Goal: Task Accomplishment & Management: Use online tool/utility

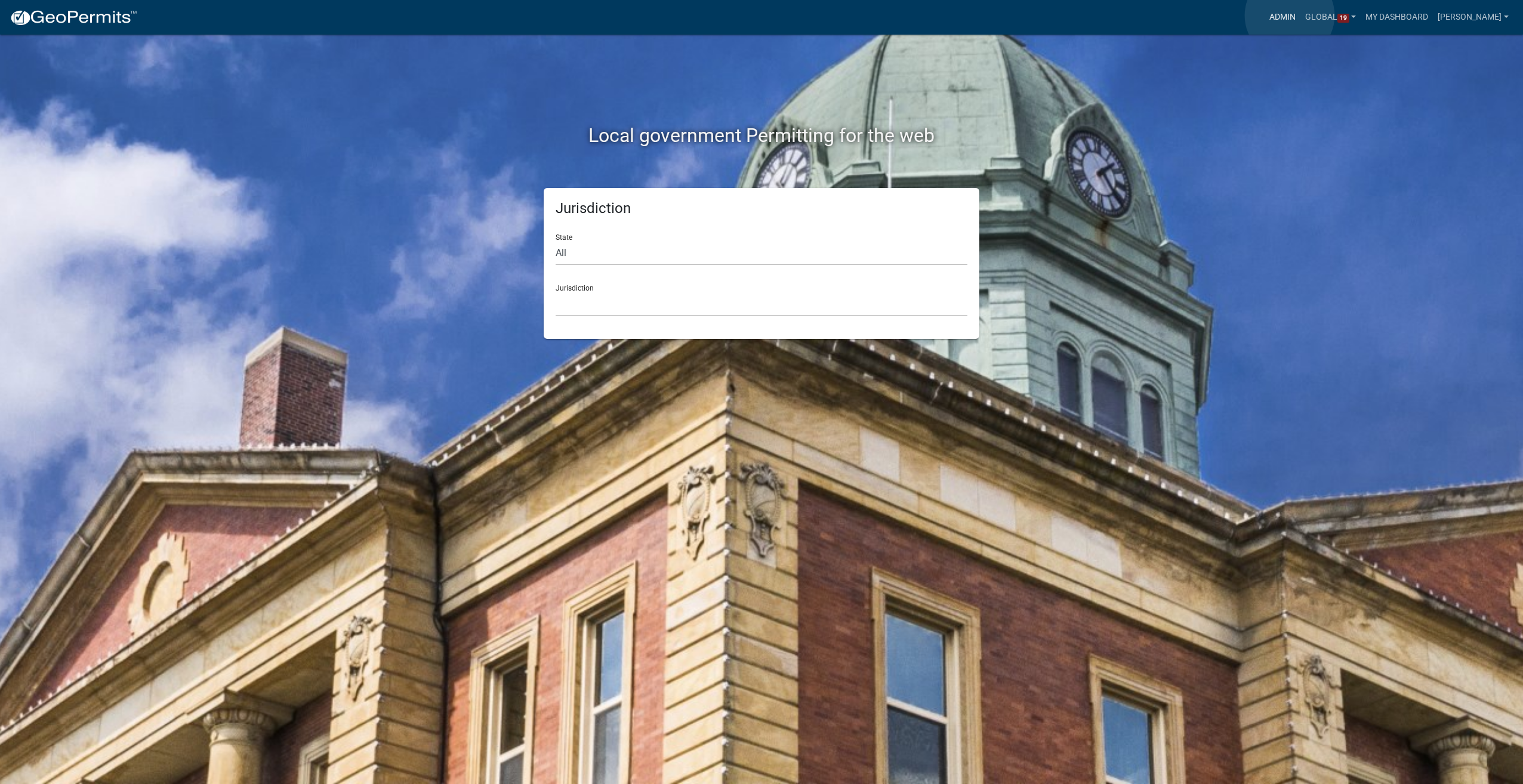
click at [1290, 15] on link "Admin" at bounding box center [1282, 17] width 36 height 22
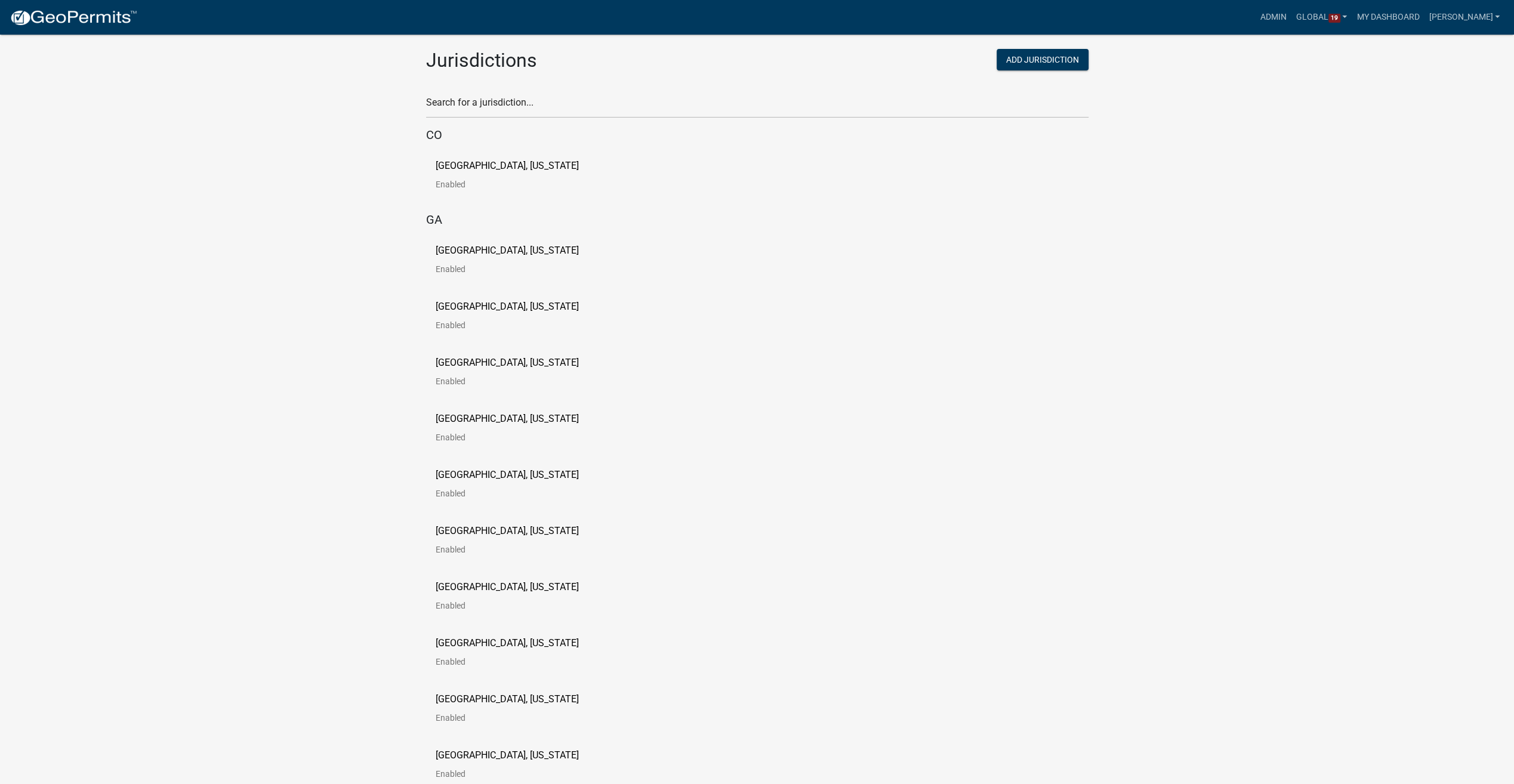
click at [477, 246] on p "Carroll County, Georgia" at bounding box center [507, 250] width 143 height 10
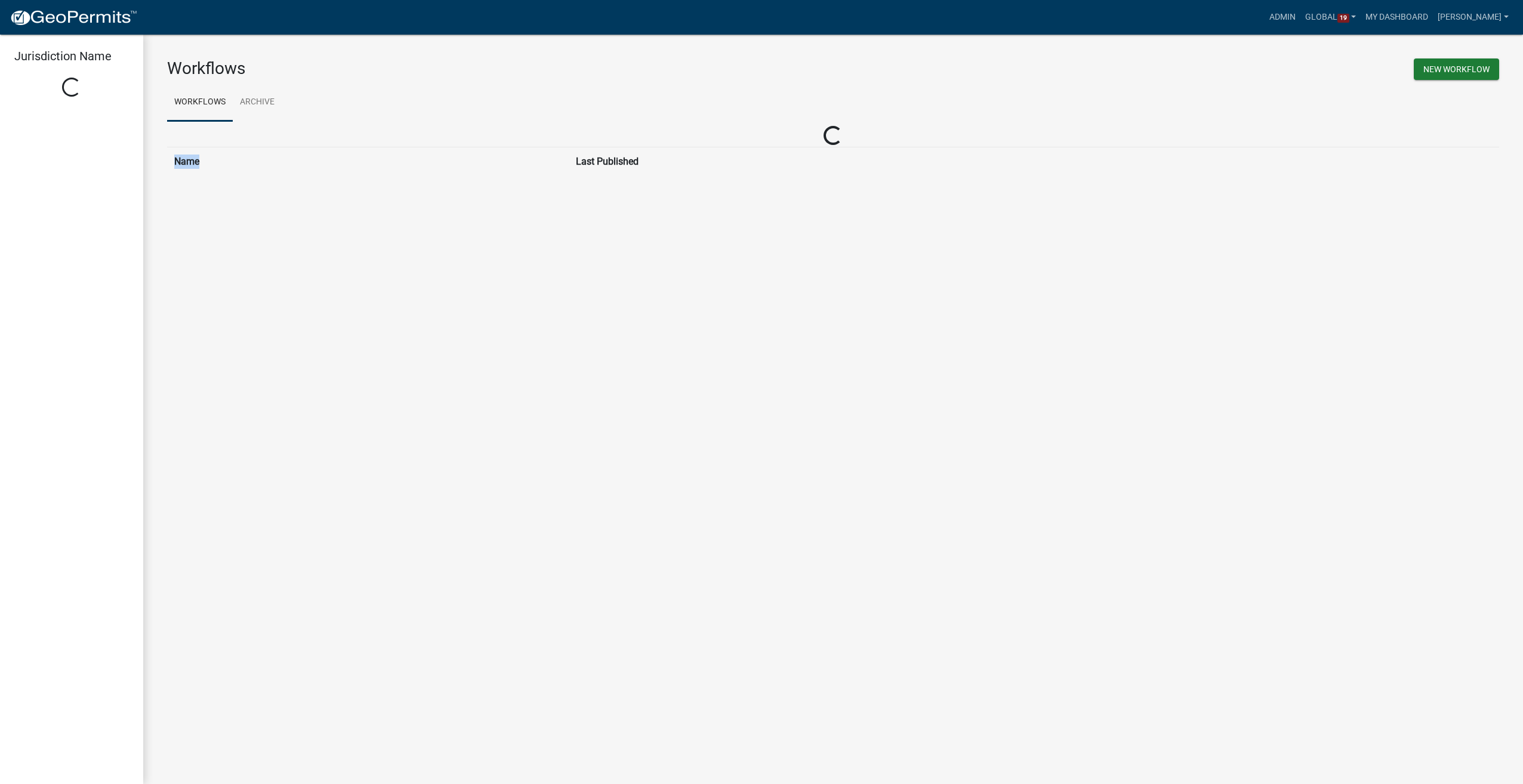
click at [477, 246] on main "Workflows New Workflow Workflows Archive Loading... Name Last Published Loading…" at bounding box center [833, 409] width 1380 height 749
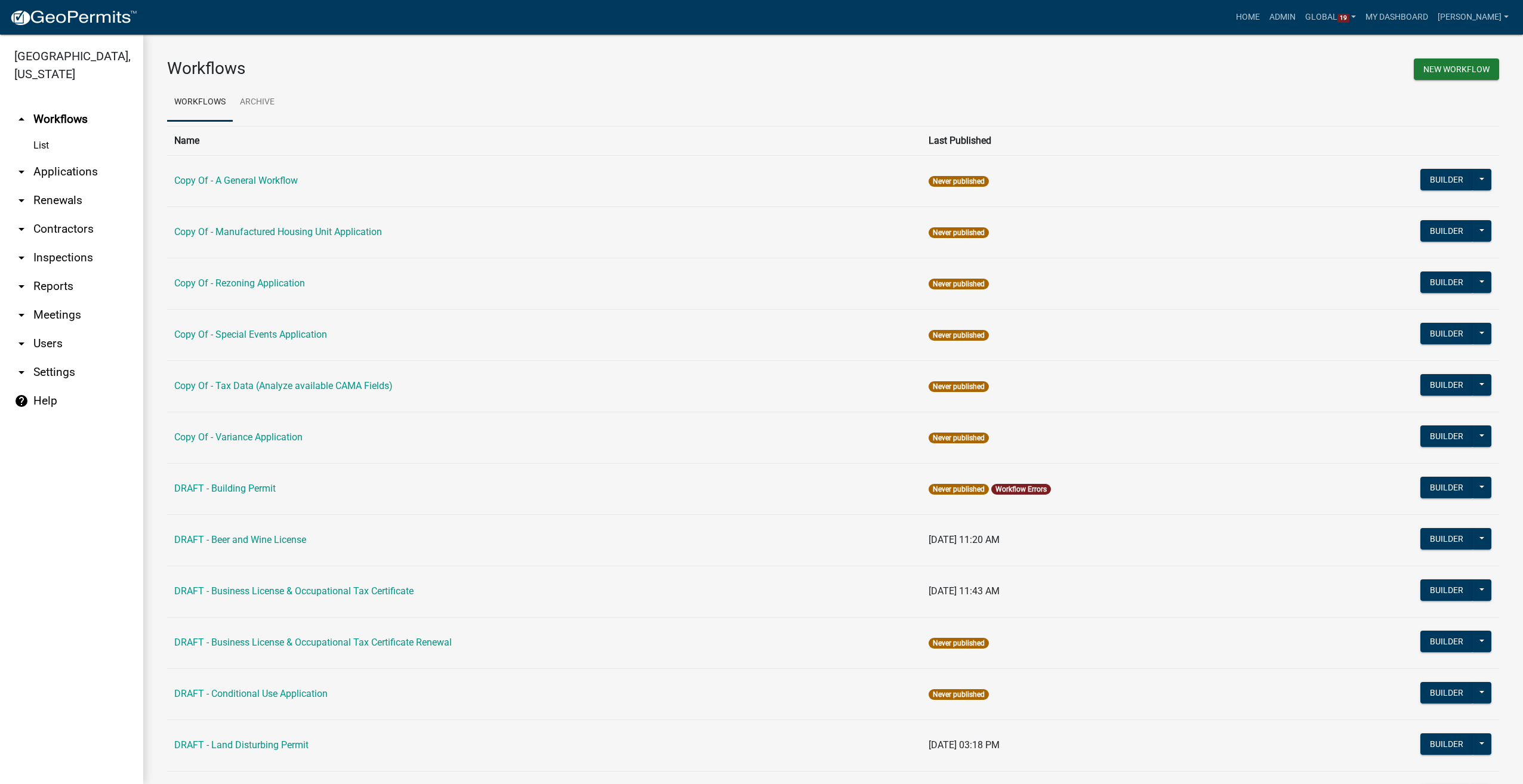
click at [620, 395] on td "Copy Of - Tax Data (Analyze available CAMA Fields)" at bounding box center [544, 386] width 754 height 51
click at [1298, 12] on link "Admin" at bounding box center [1282, 17] width 36 height 22
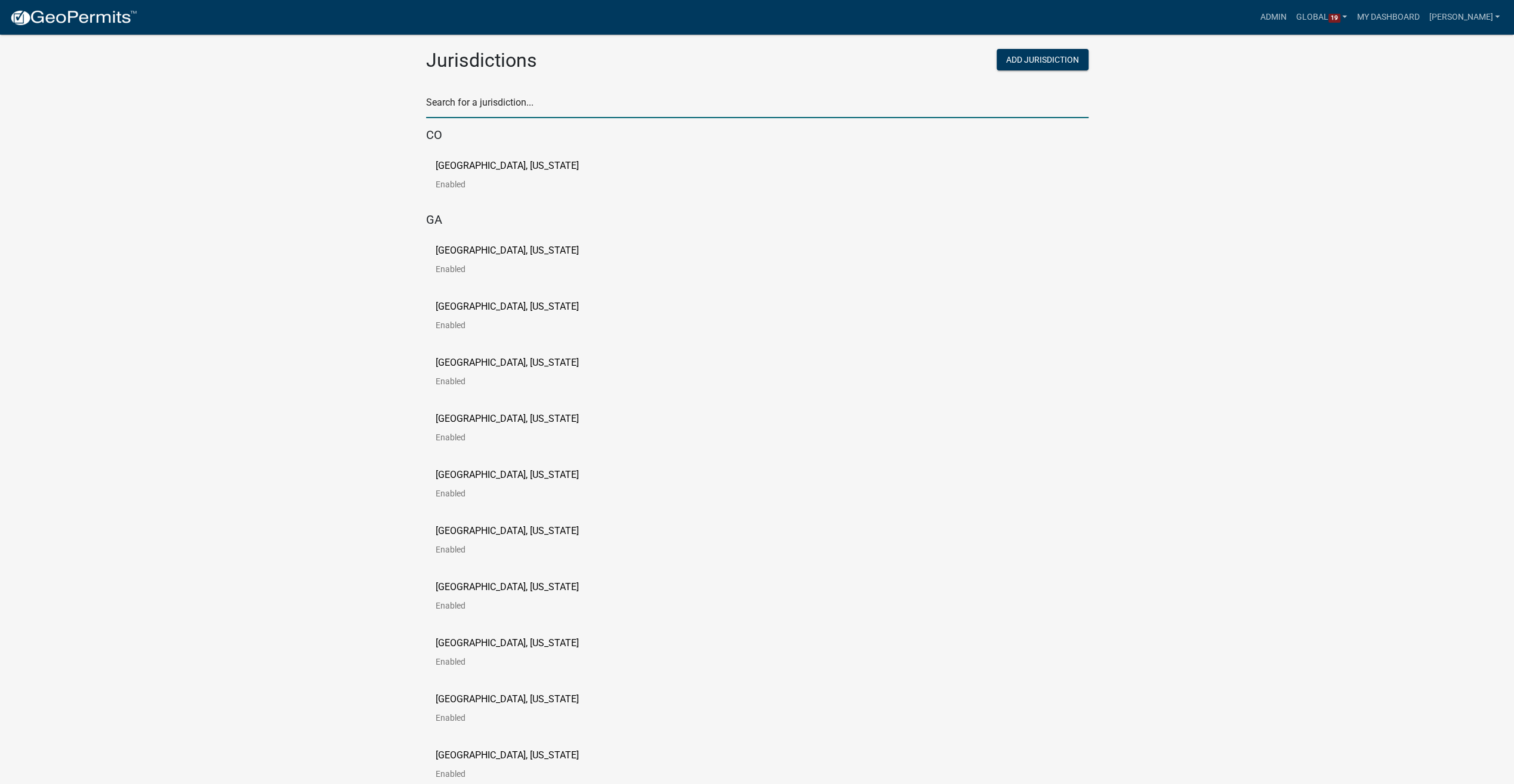
click at [507, 109] on input "text" at bounding box center [757, 106] width 662 height 24
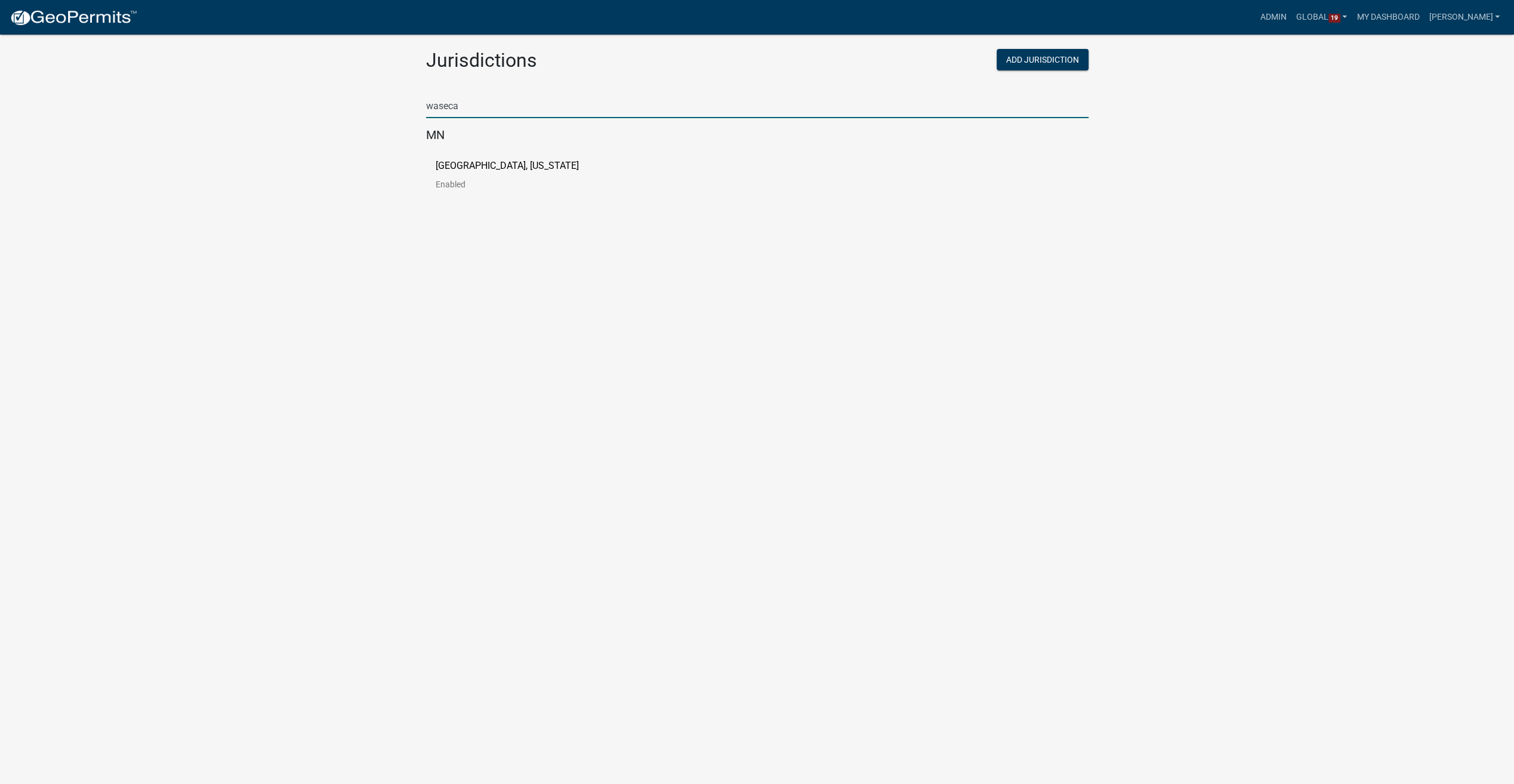
type input "waseca"
click at [509, 164] on p "[GEOGRAPHIC_DATA], [US_STATE]" at bounding box center [507, 166] width 143 height 10
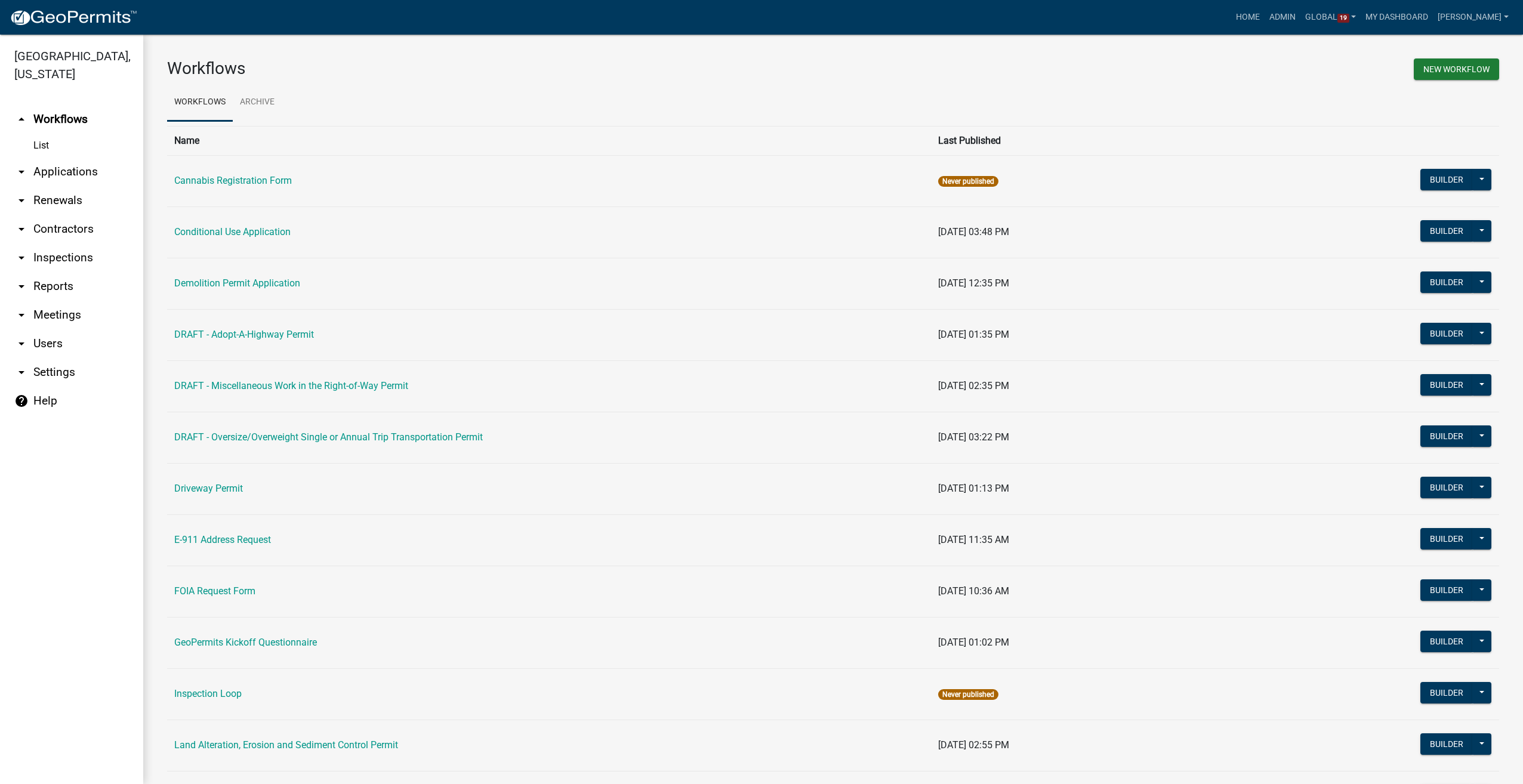
click at [48, 283] on link "arrow_drop_down Reports" at bounding box center [72, 286] width 143 height 29
select select "0: null"
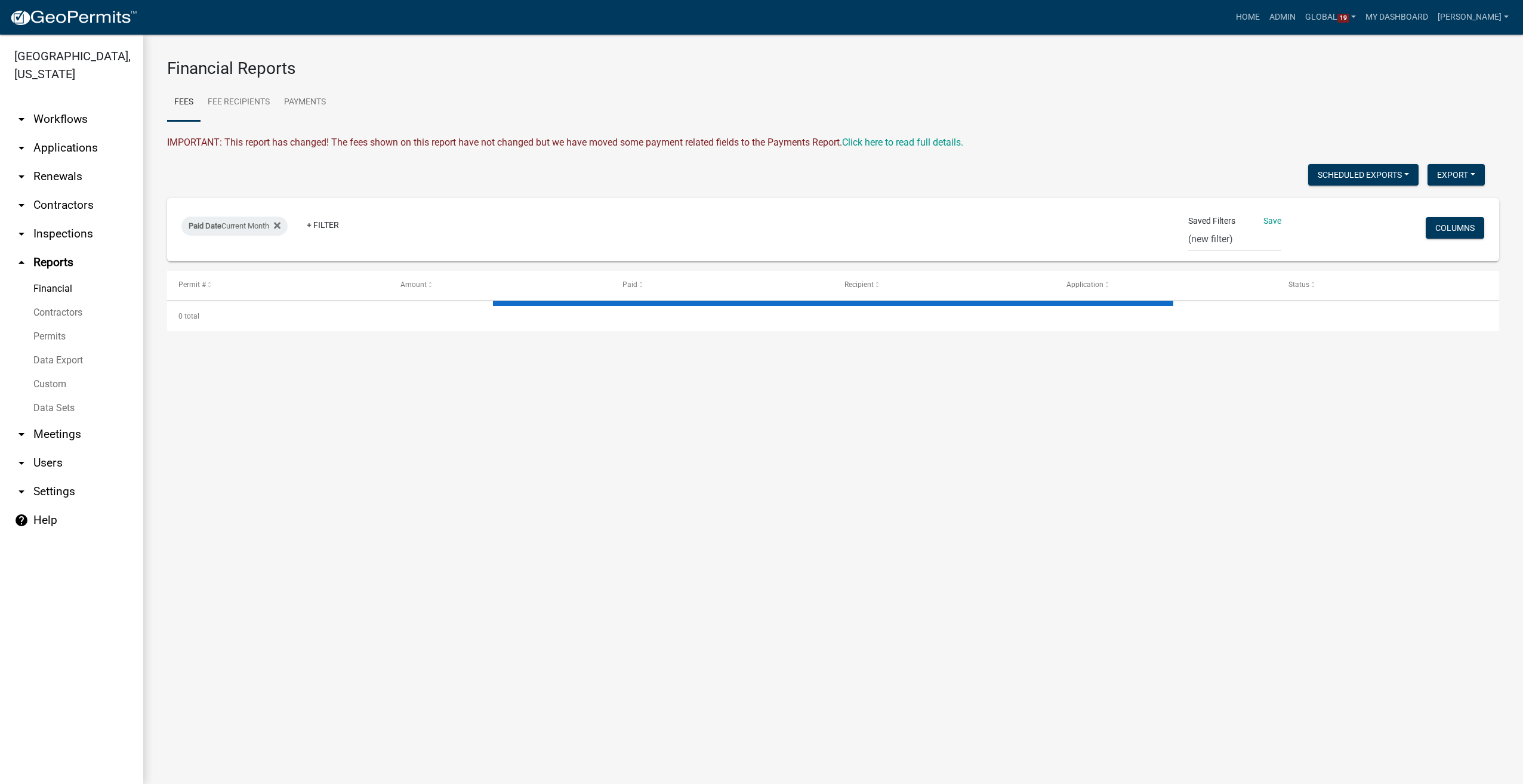
click at [49, 404] on link "Data Sets" at bounding box center [72, 407] width 143 height 24
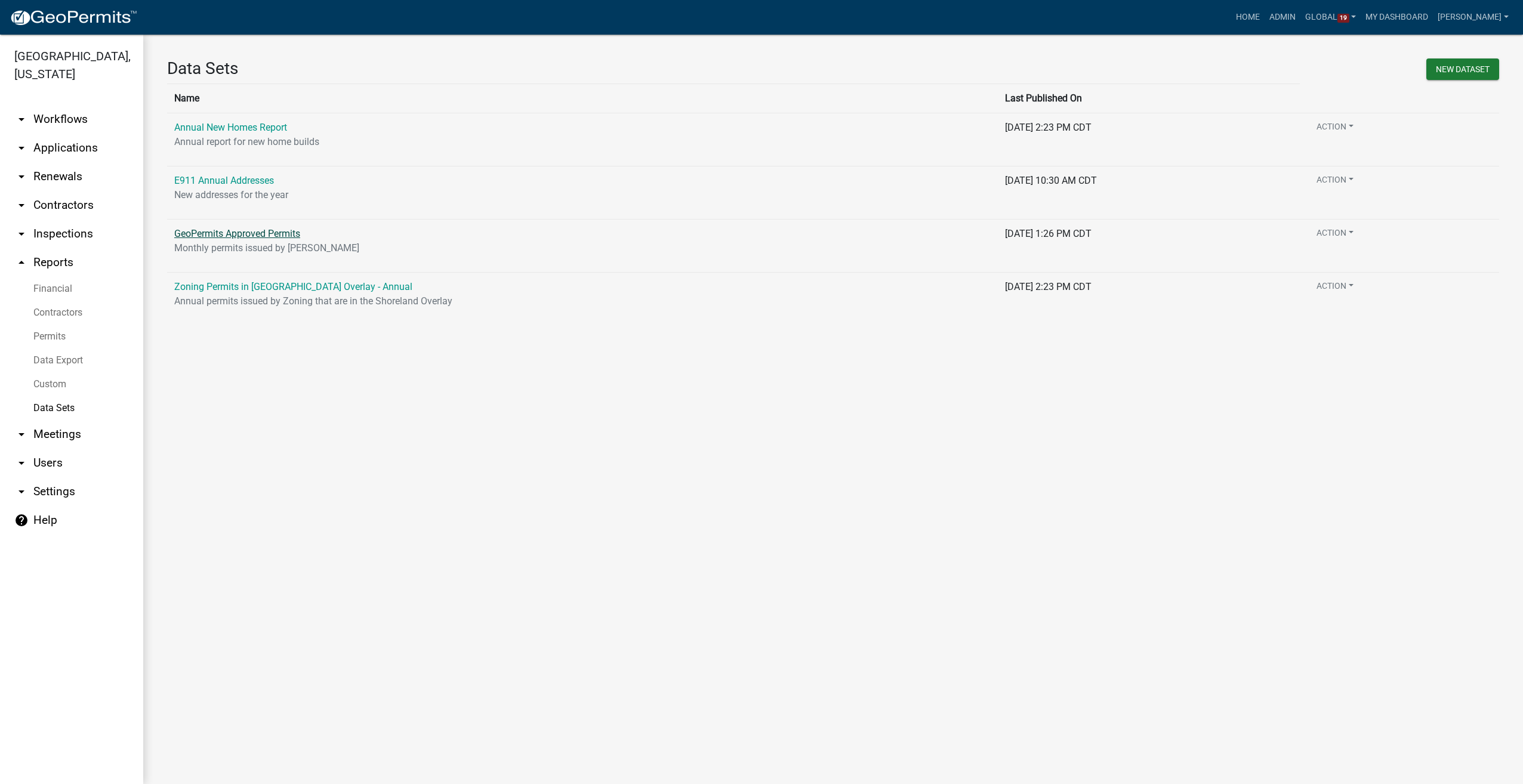
click at [271, 229] on link "GeoPermits Approved Permits" at bounding box center [237, 233] width 126 height 12
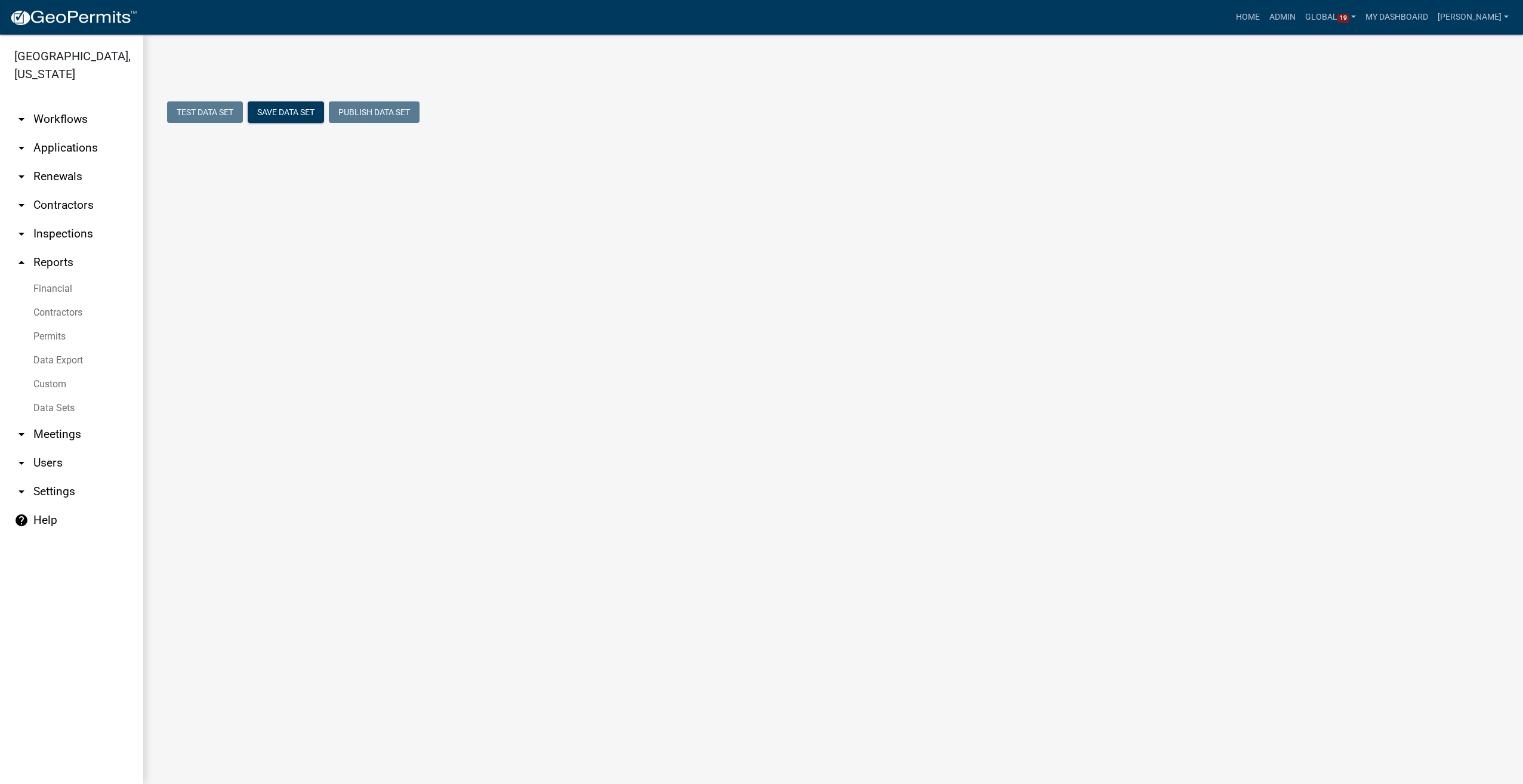
select select "WORKFLOW_NAME"
select select "Approval Date"
select select "2"
select select "b7347394-5f1b-40af-b4dd-066dfdb3cd49"
select select "11d462d9-7965-46d0-a9a7-9a68d4ecad55"
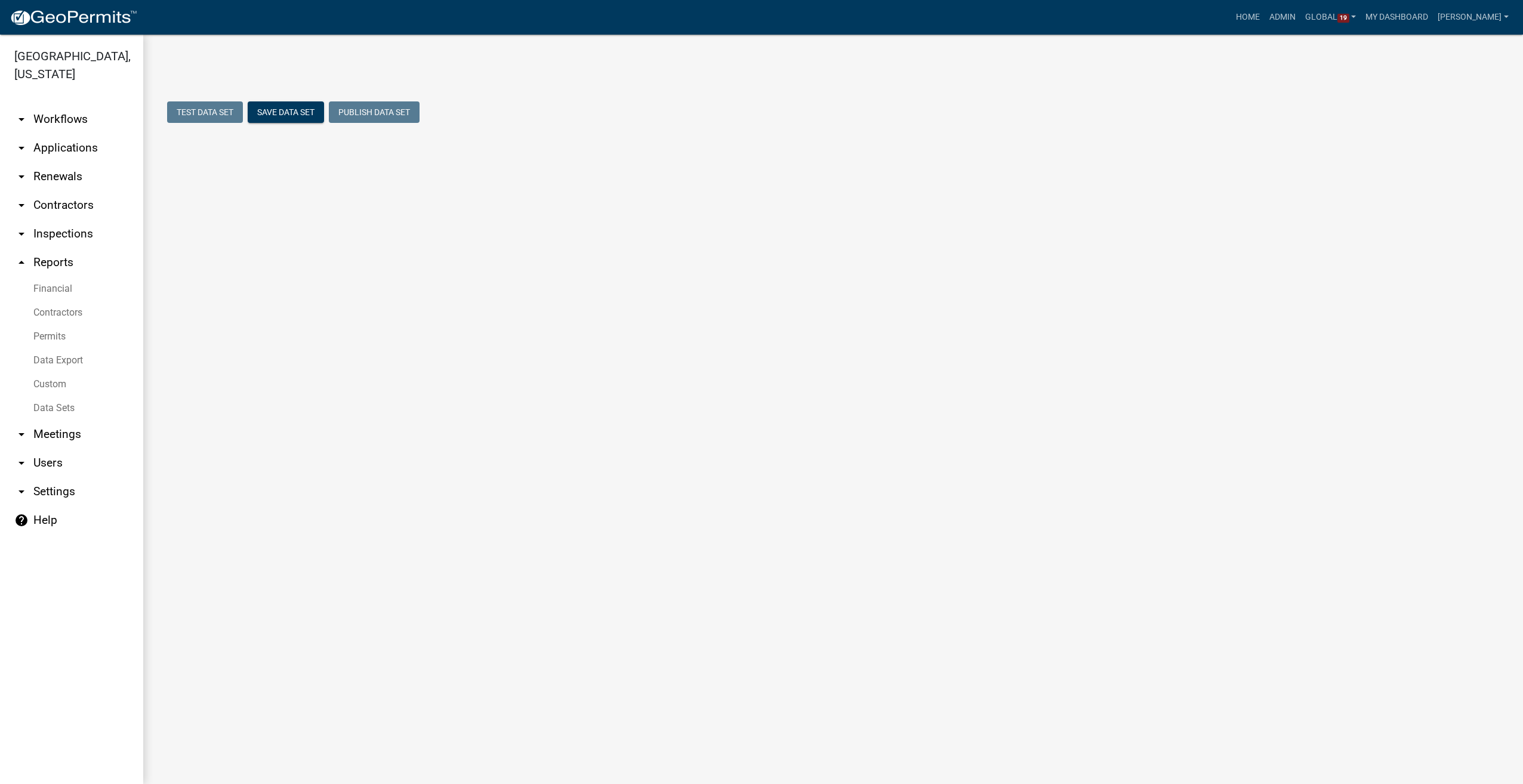
select select "f25dab95-63bd-4ebf-adf6-453d038d6261"
select select "81e1ffbc-42bd-41ca-be31-d1ae0ed87e88"
select select "116006b2-af7b-4883-bf02-13ed1f1297bb"
select select "7510a089-77bf-497a-b400-388bd77c34f5"
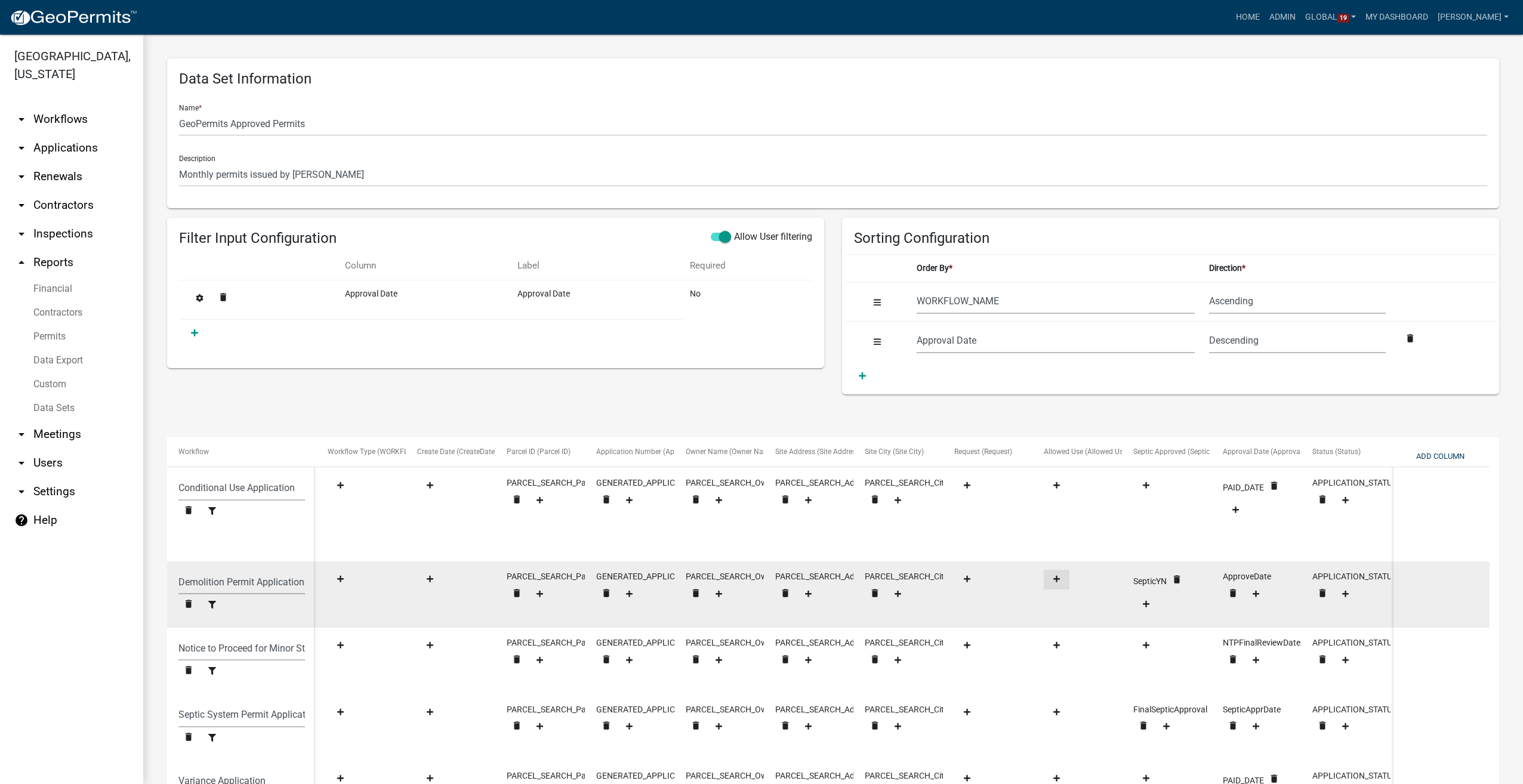
click at [1054, 576] on icon at bounding box center [1057, 579] width 6 height 8
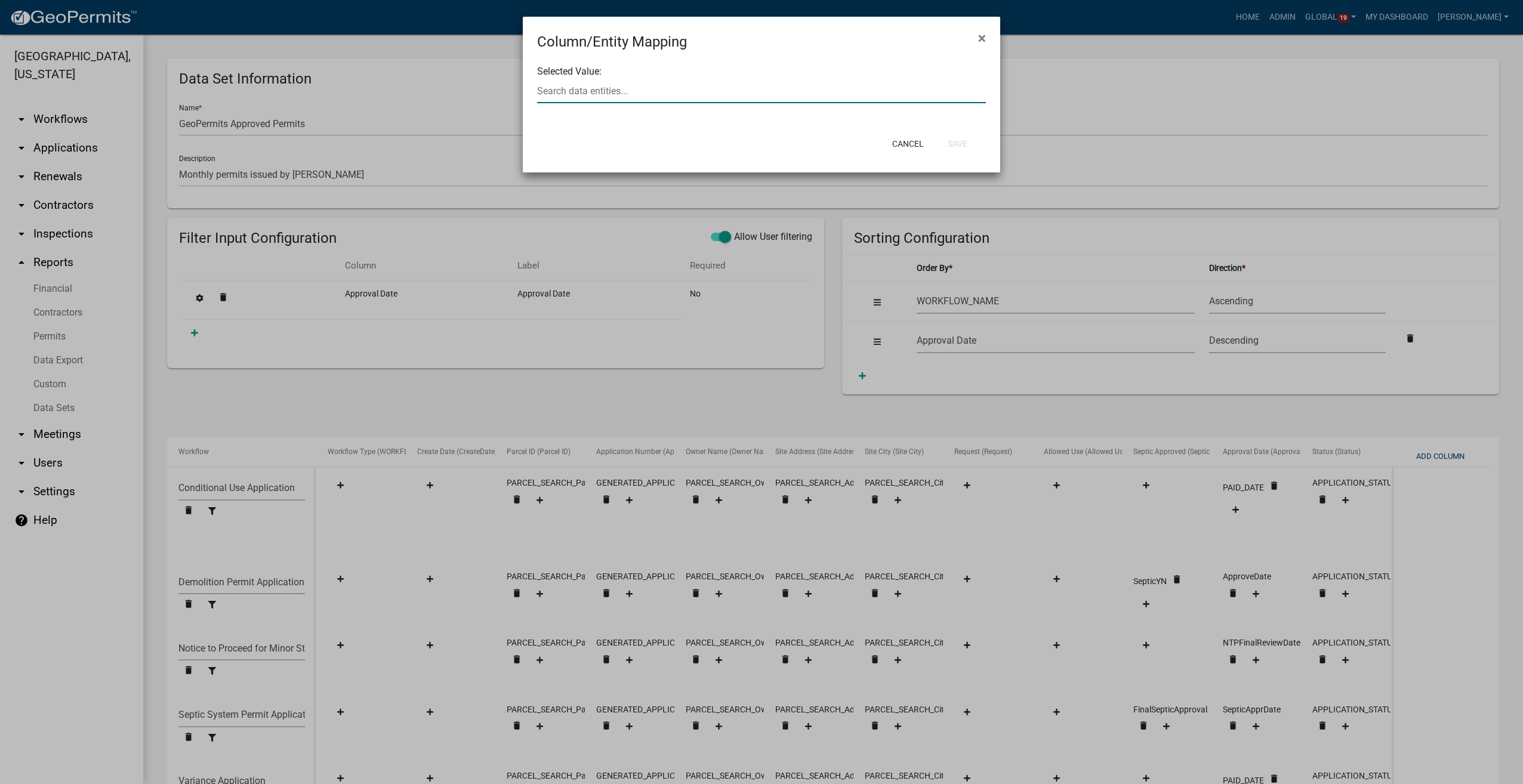
click at [634, 86] on input "text" at bounding box center [762, 91] width 449 height 24
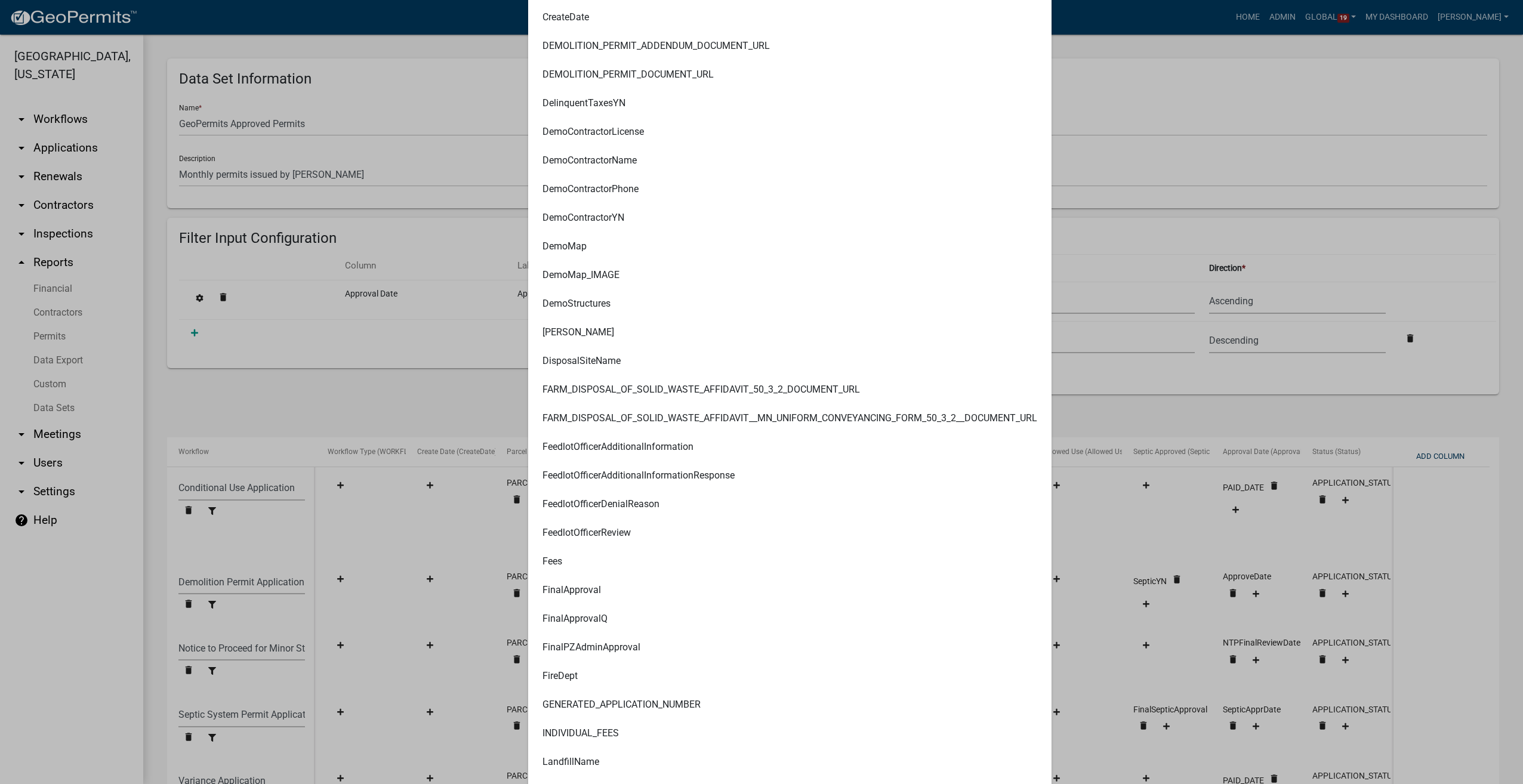
scroll to position [716, 0]
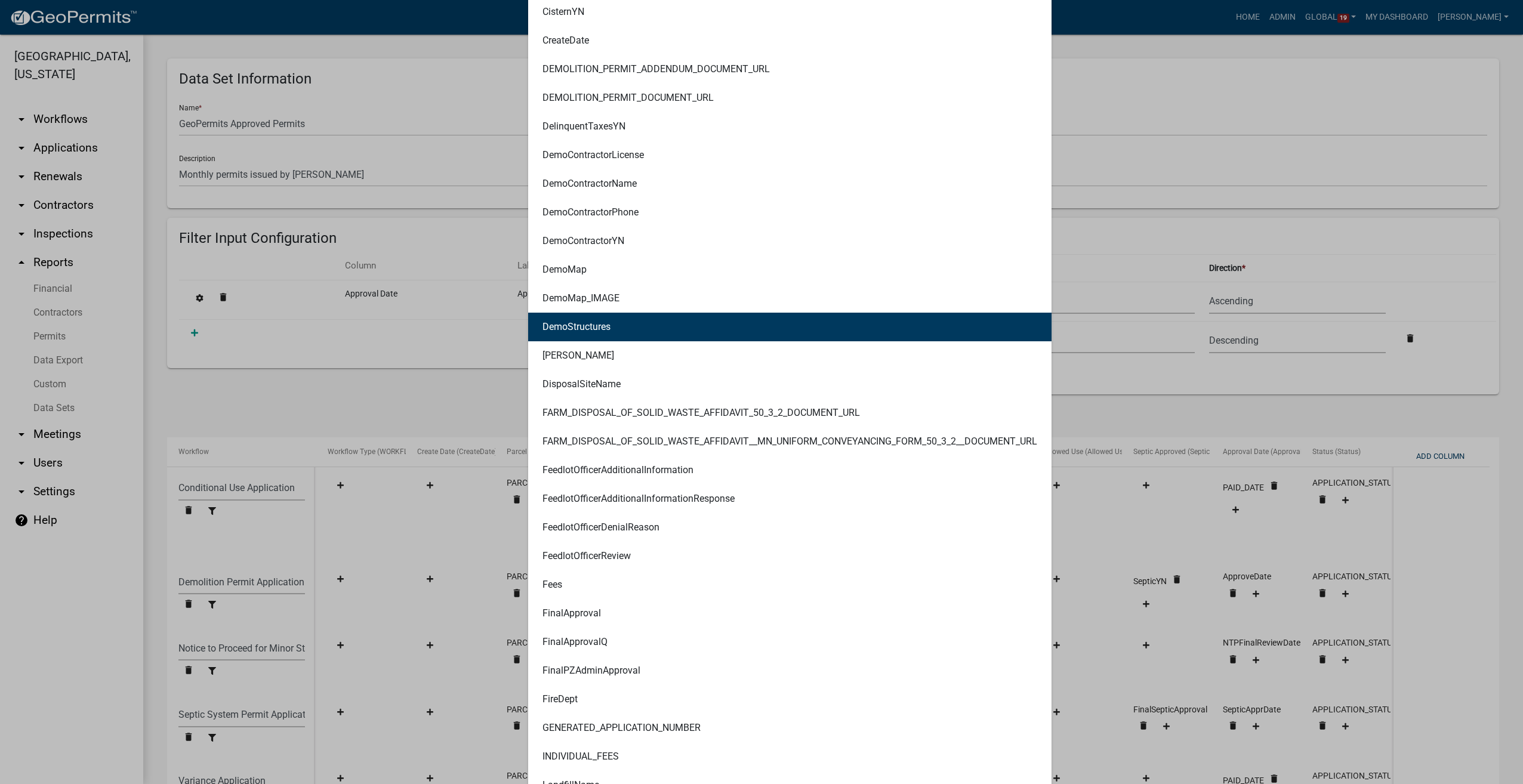
click at [567, 329] on ngb-highlight "DemoStructures" at bounding box center [576, 327] width 68 height 10
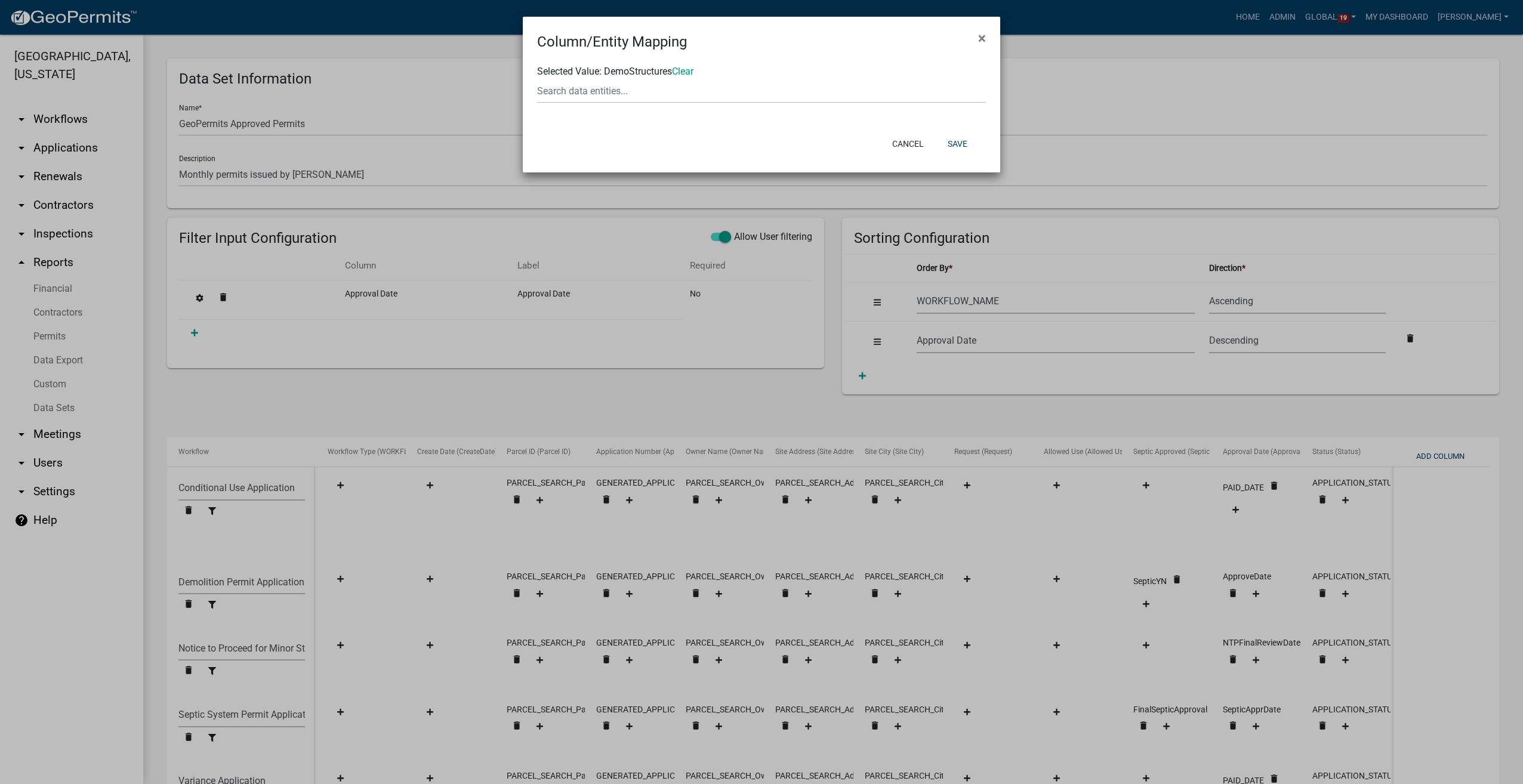
scroll to position [0, 0]
click at [952, 143] on button "Save" at bounding box center [957, 144] width 39 height 22
select select "b7347394-5f1b-40af-b4dd-066dfdb3cd49"
select select "11d462d9-7965-46d0-a9a7-9a68d4ecad55"
select select "f25dab95-63bd-4ebf-adf6-453d038d6261"
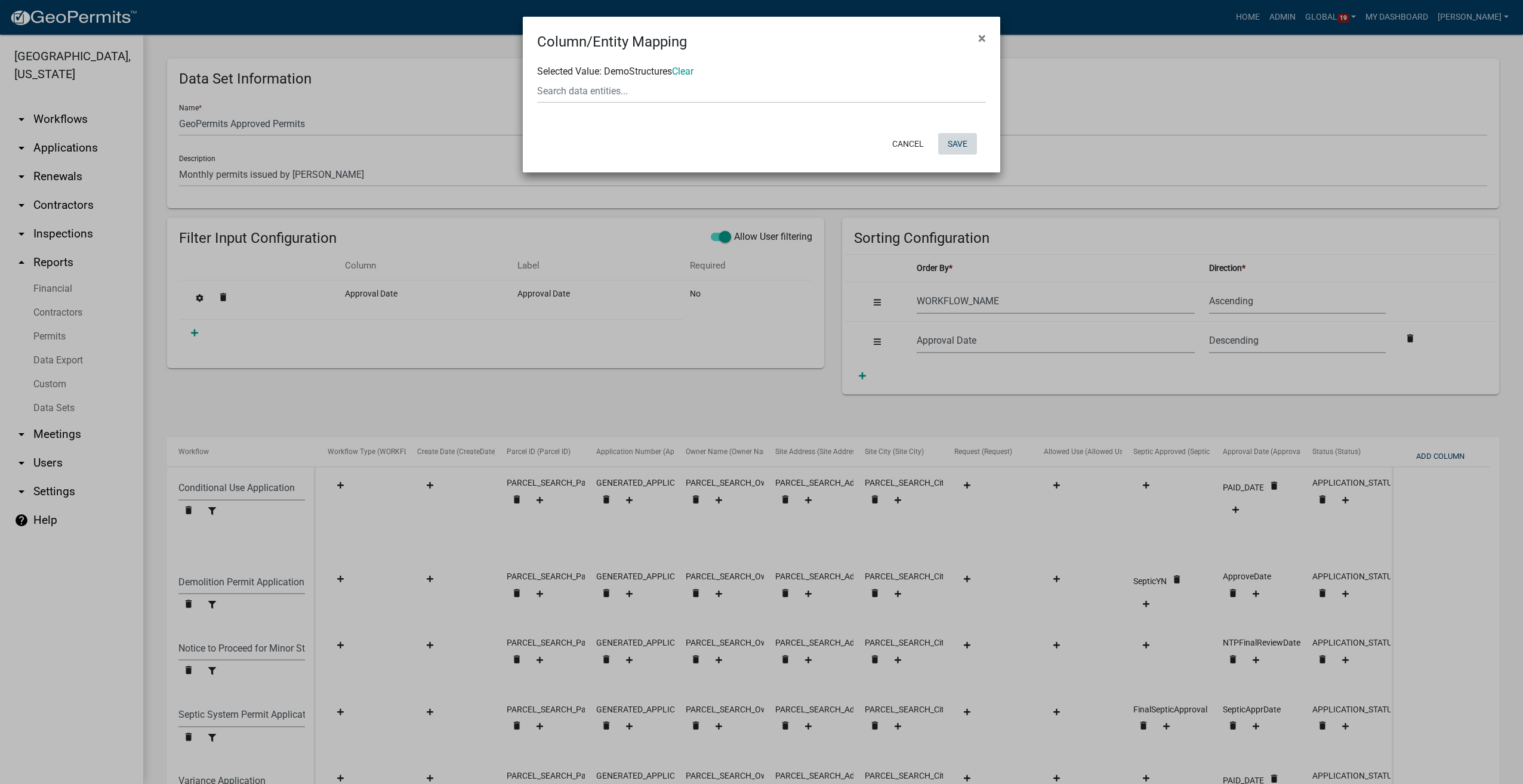
select select "81e1ffbc-42bd-41ca-be31-d1ae0ed87e88"
select select "116006b2-af7b-4883-bf02-13ed1f1297bb"
select select "7510a089-77bf-497a-b400-388bd77c34f5"
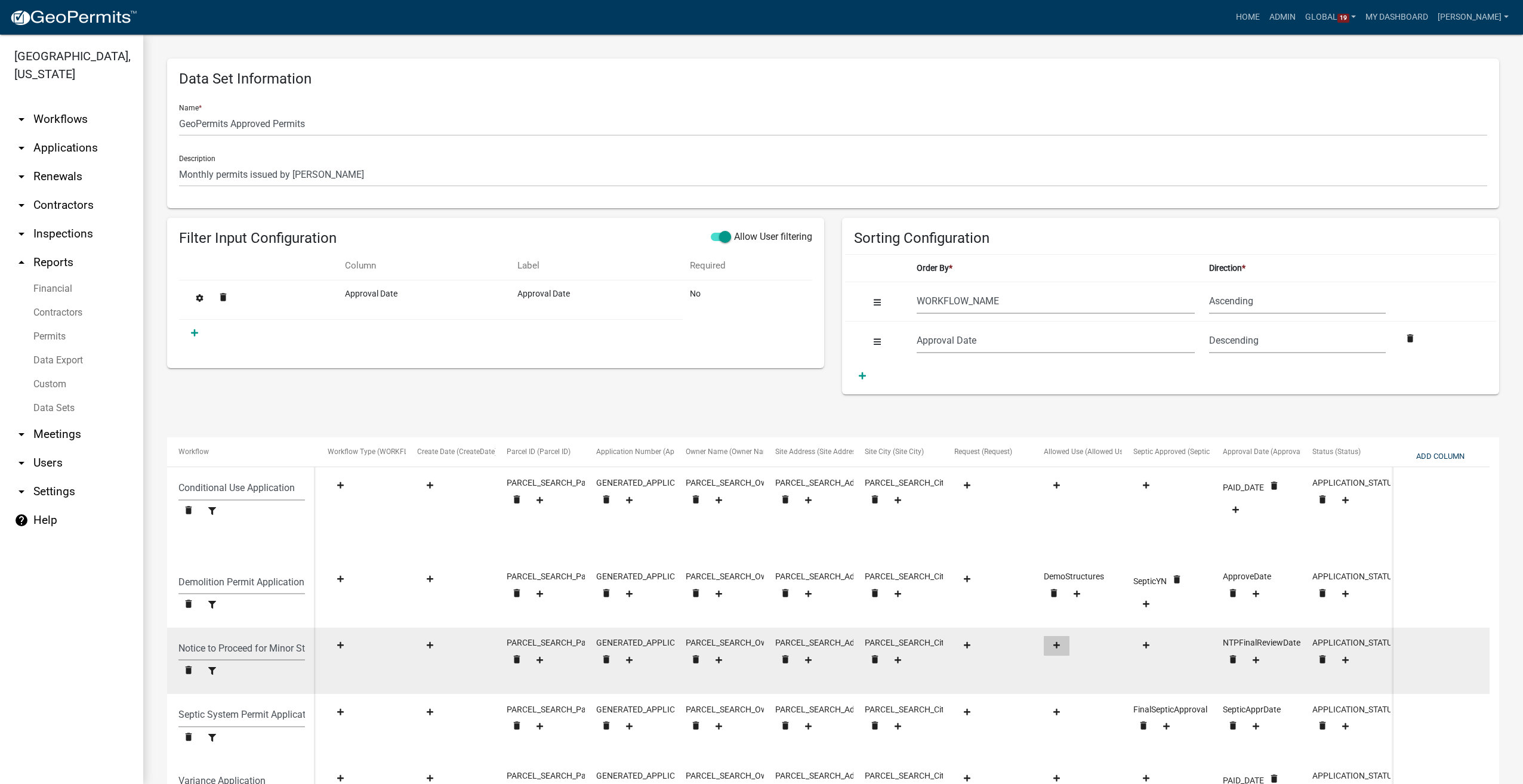
click at [1062, 647] on fa-icon at bounding box center [1056, 646] width 16 height 9
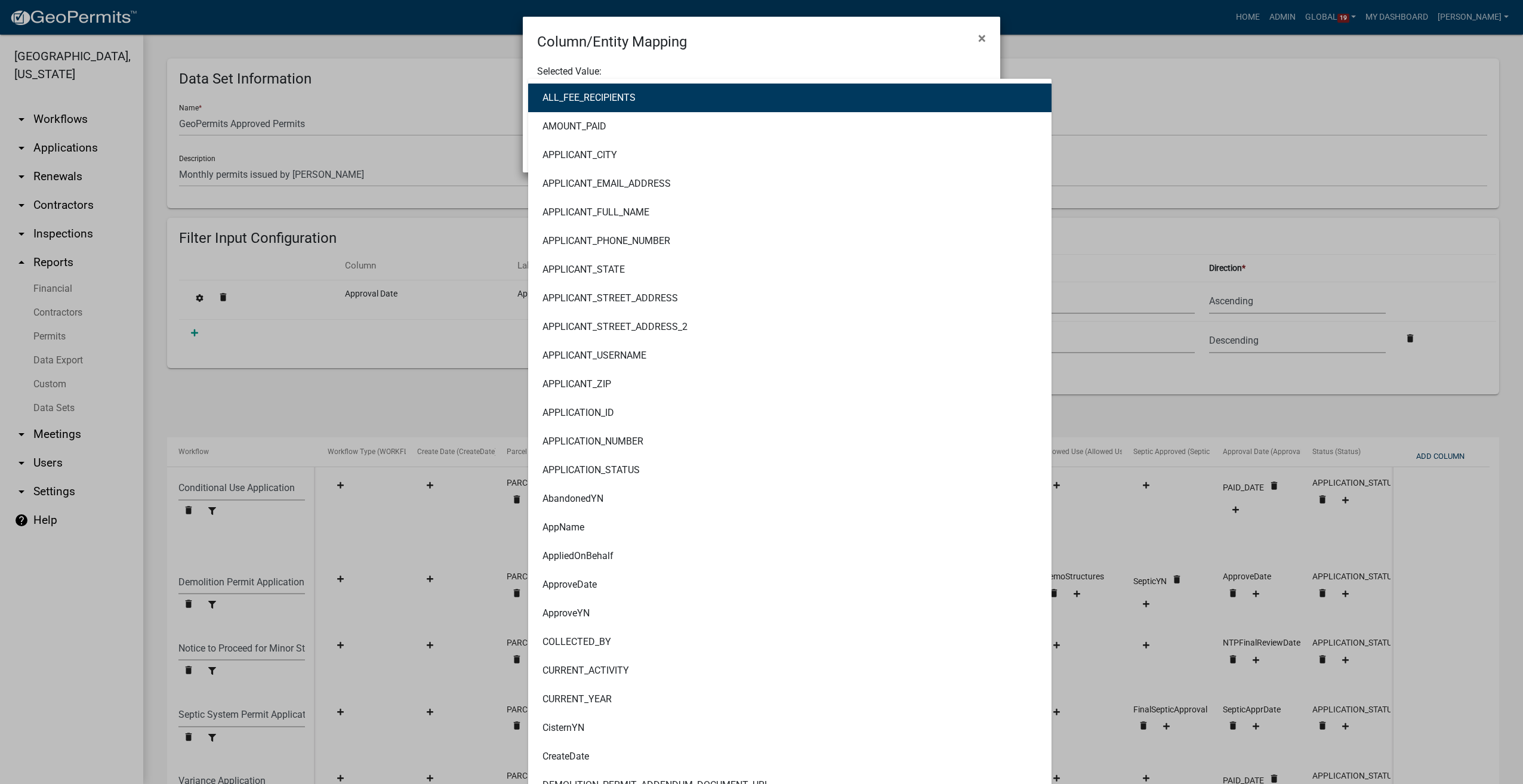
click at [580, 91] on div "ALL_FEE_RECIPIENTS AMOUNT_PAID APPLICANT_CITY APPLICANT_EMAIL_ADDRESS APPLICANT…" at bounding box center [761, 91] width 466 height 24
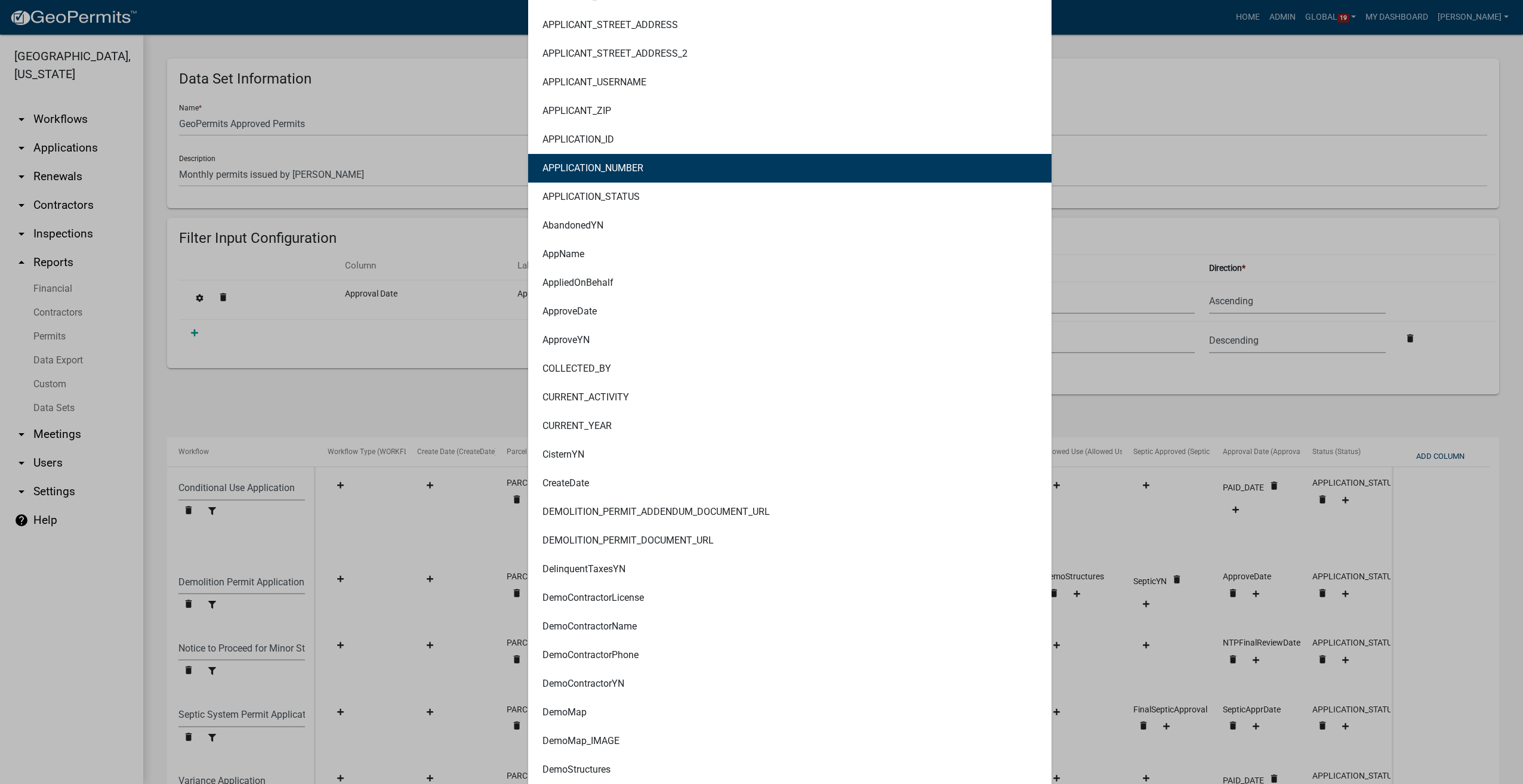
scroll to position [358, 0]
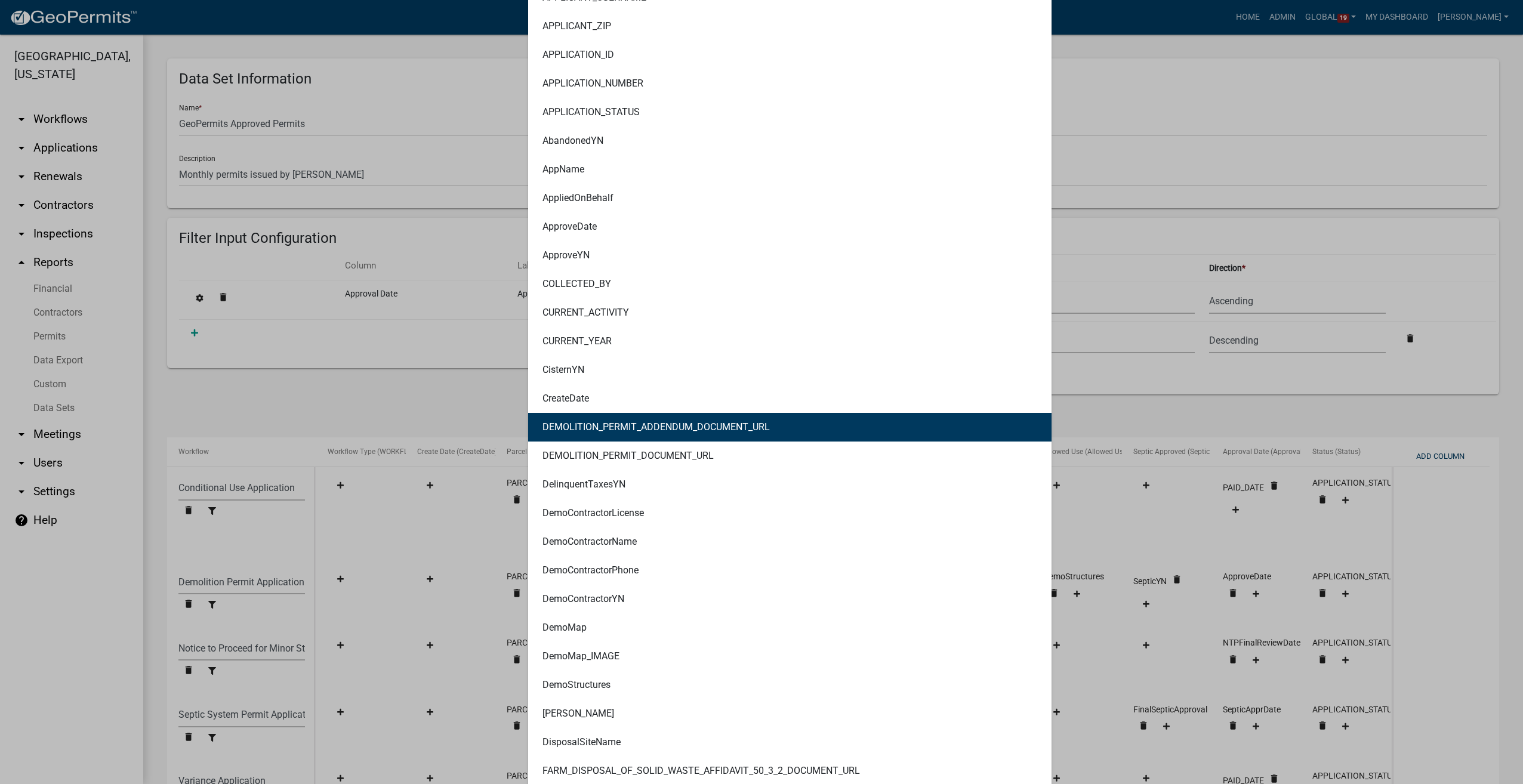
click at [1150, 413] on ngb-modal-window "Column/Entity Mapping × Selected Value: ALL_FEE_RECIPIENTS AMOUNT_PAID APPLICAN…" at bounding box center [761, 392] width 1523 height 784
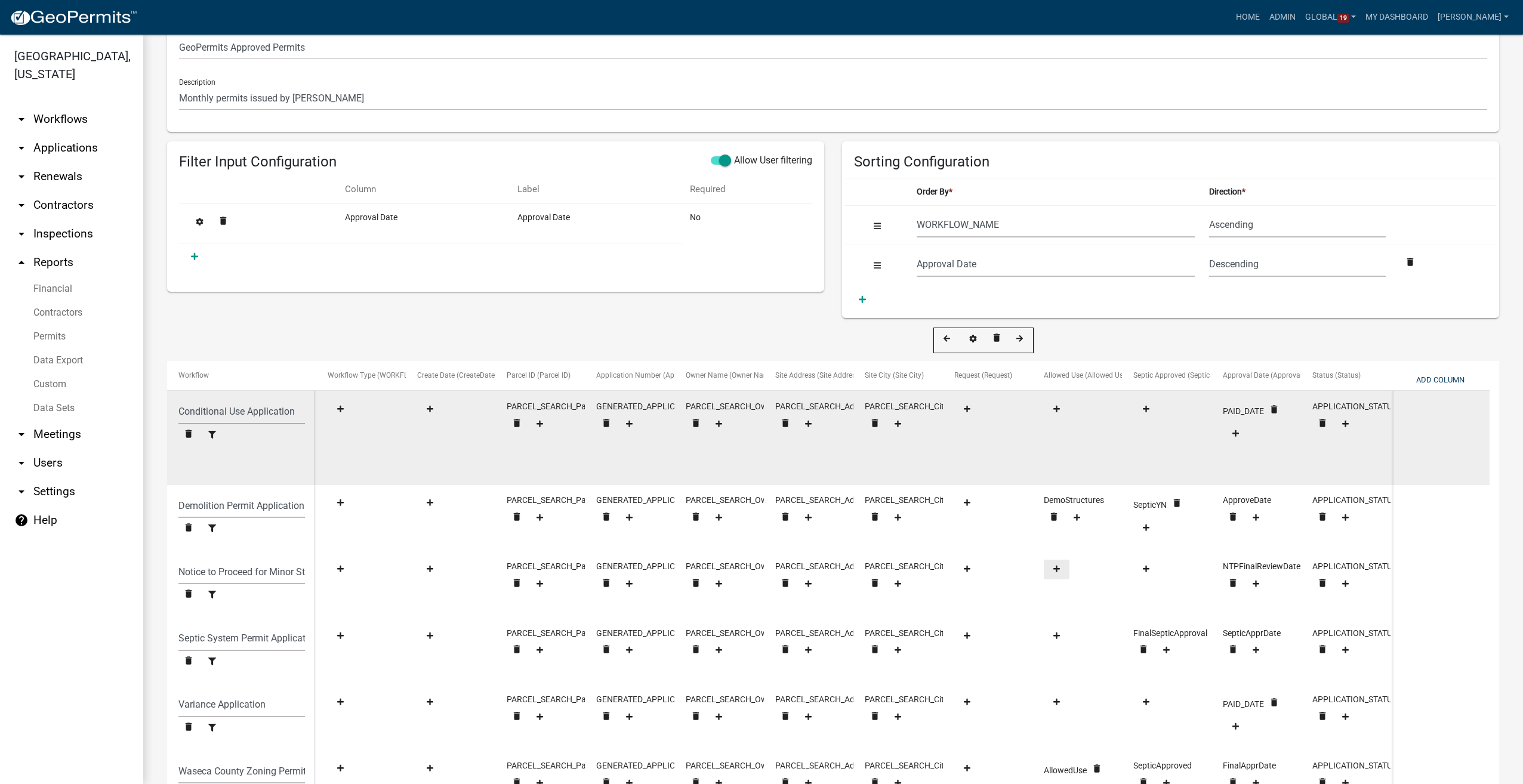
scroll to position [120, 0]
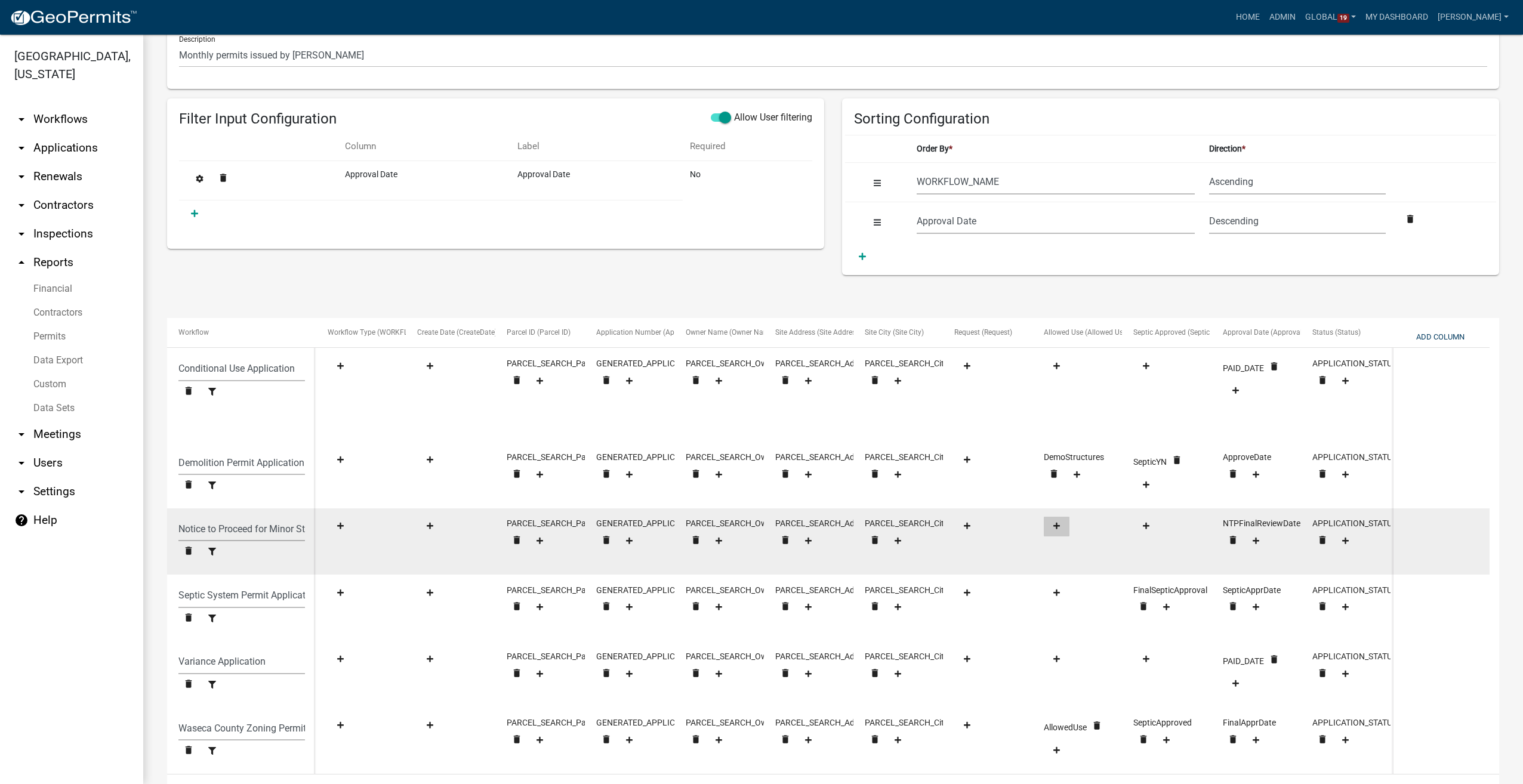
click at [1055, 526] on icon at bounding box center [1057, 526] width 6 height 8
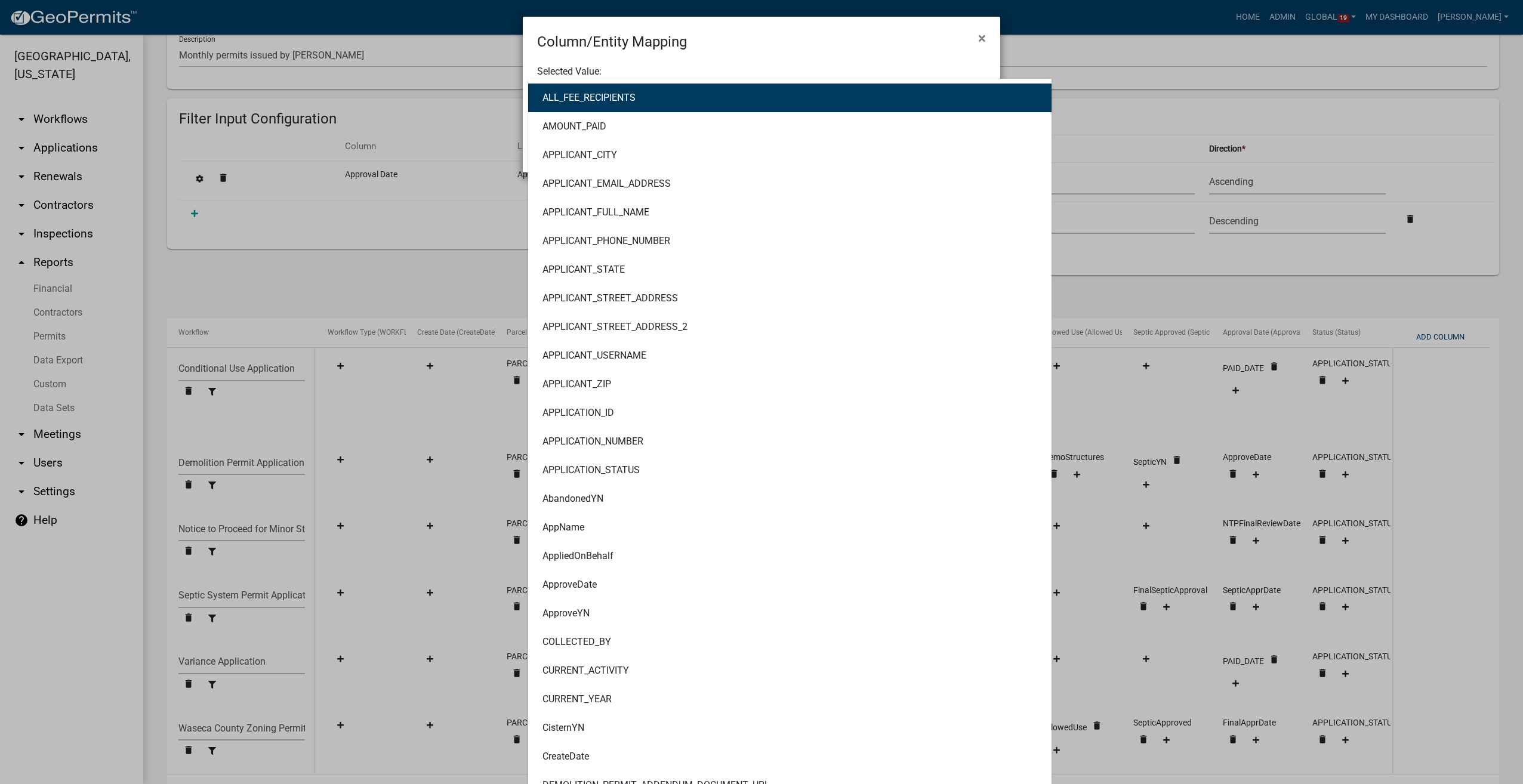
click at [570, 93] on div "ALL_FEE_RECIPIENTS AMOUNT_PAID APPLICANT_CITY APPLICANT_EMAIL_ADDRESS APPLICANT…" at bounding box center [761, 91] width 466 height 24
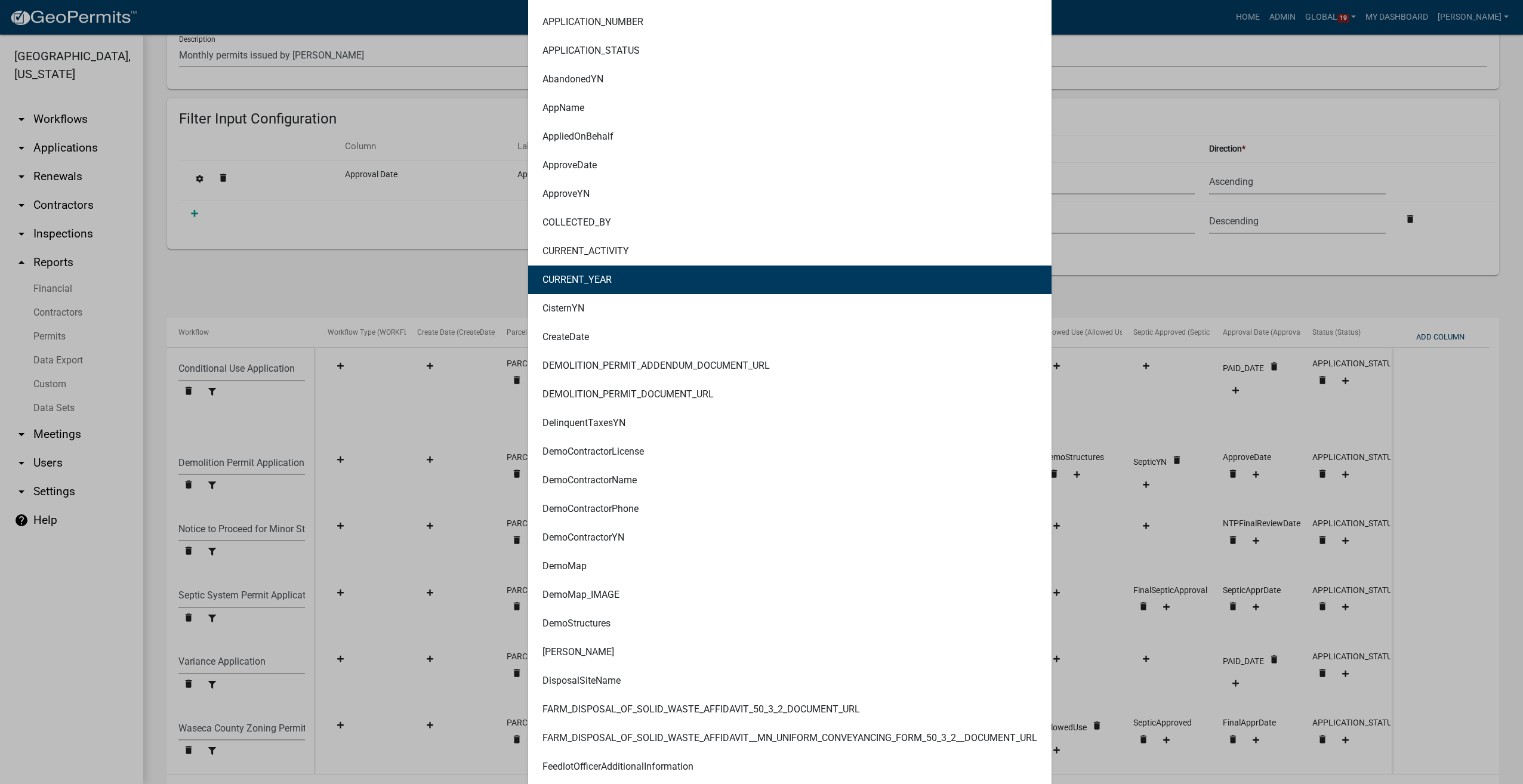
scroll to position [477, 0]
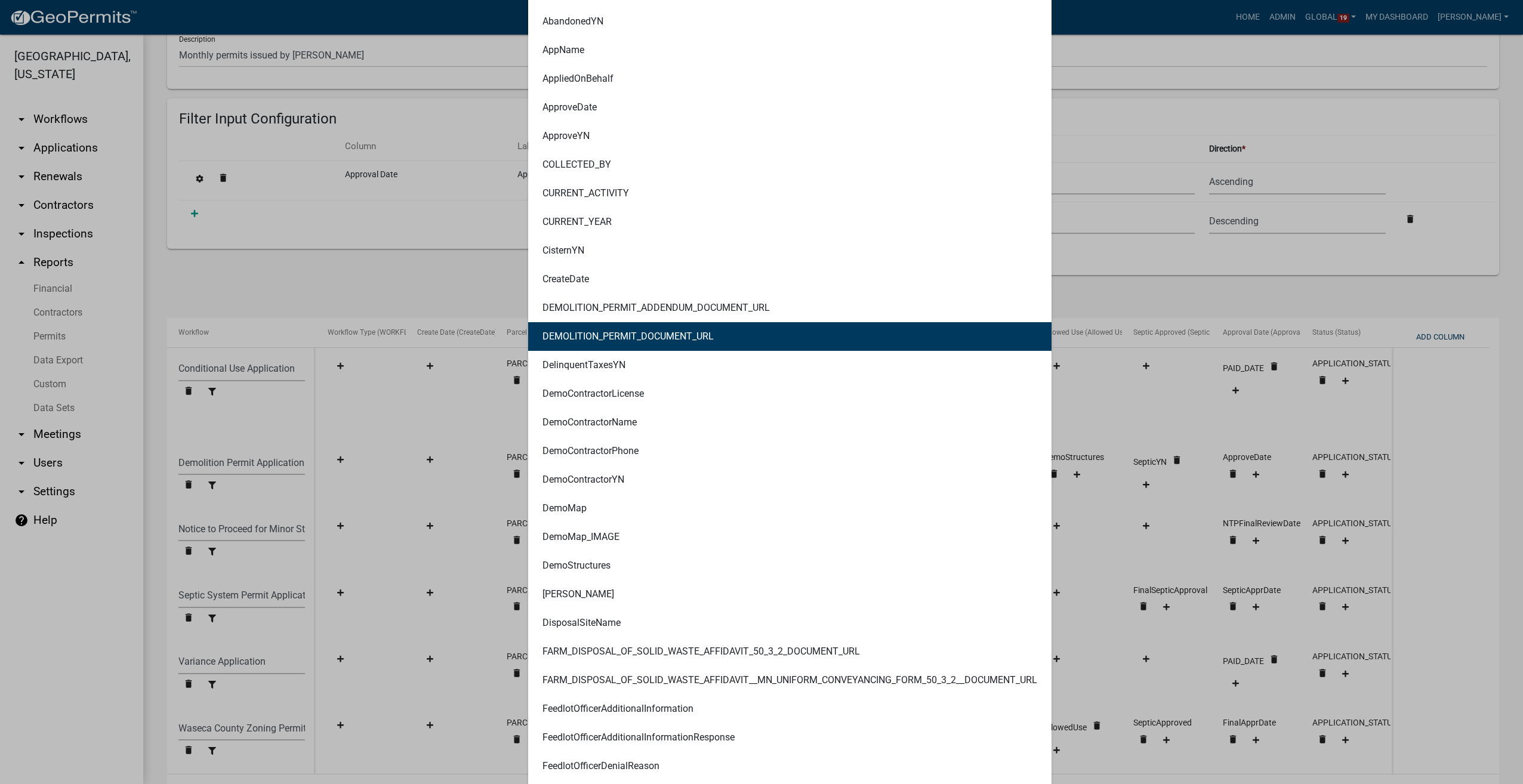
click at [443, 262] on ngb-modal-window "Column/Entity Mapping × Selected Value: ALL_FEE_RECIPIENTS AMOUNT_PAID APPLICAN…" at bounding box center [761, 392] width 1523 height 784
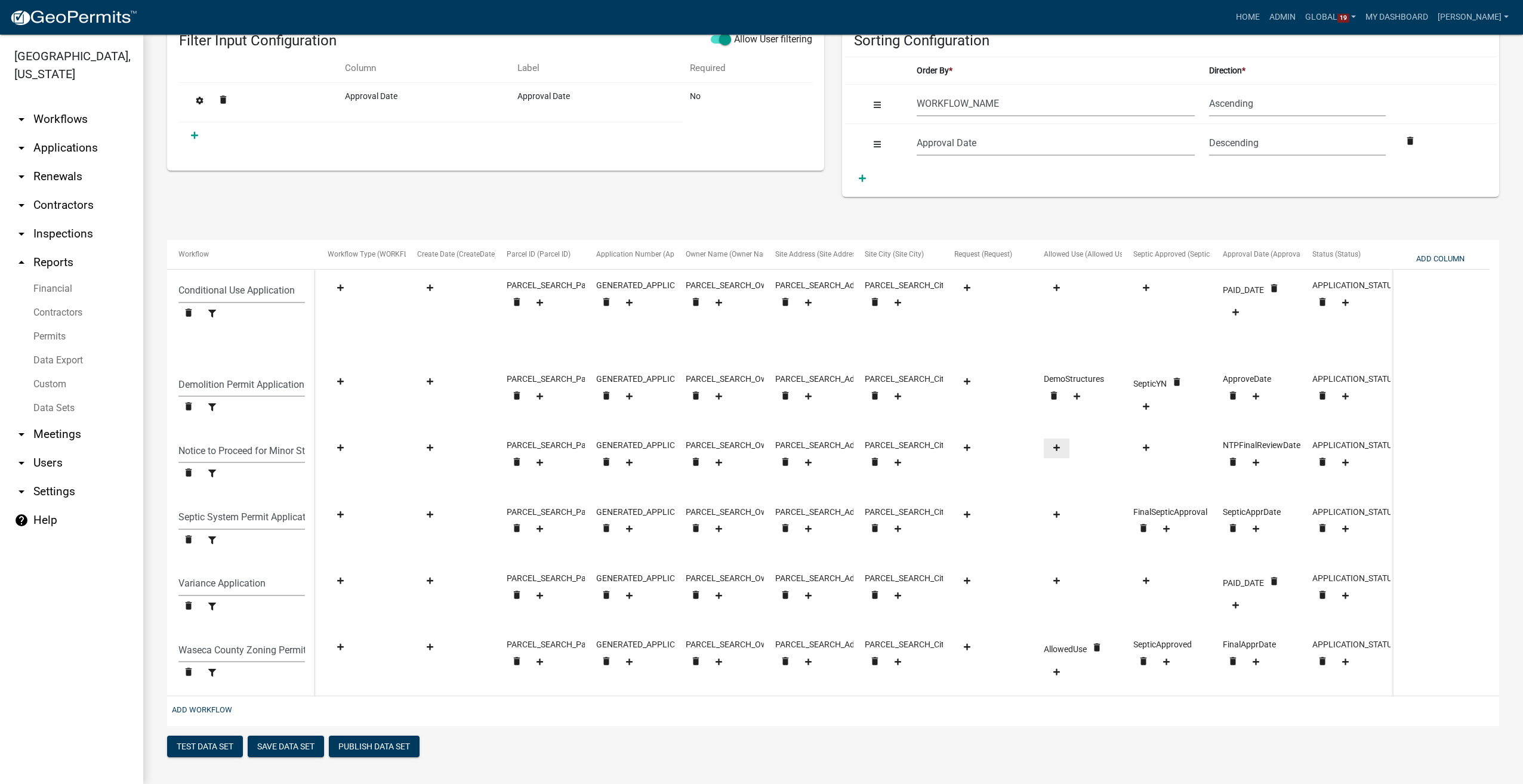
scroll to position [206, 0]
click at [294, 749] on button "Save Data Set" at bounding box center [285, 746] width 76 height 22
select select "WORKFLOW_NAME"
select select "Approval Date"
select select "2"
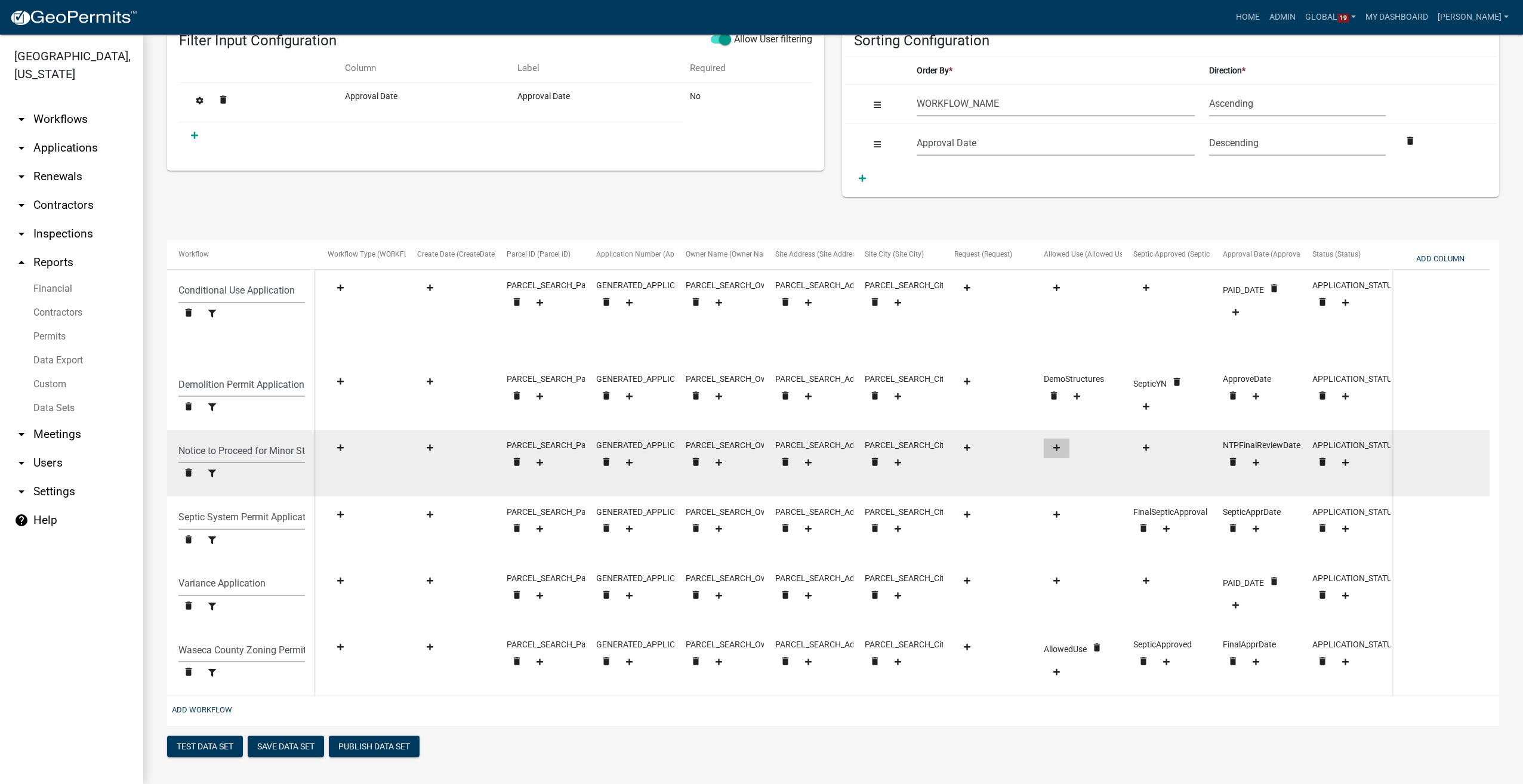
click at [1064, 444] on fa-icon at bounding box center [1056, 448] width 16 height 9
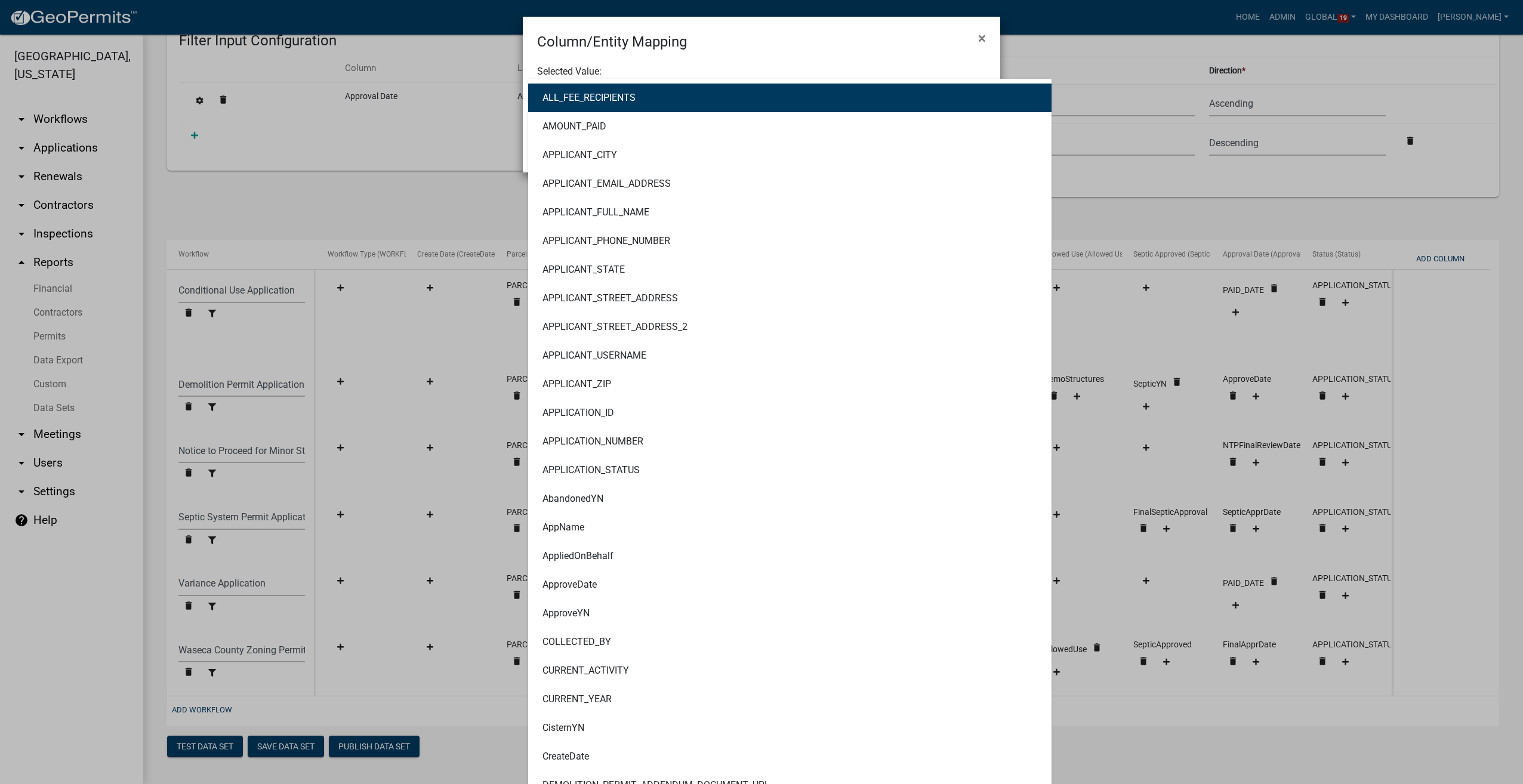
click at [562, 88] on div "ALL_FEE_RECIPIENTS AMOUNT_PAID APPLICANT_CITY APPLICANT_EMAIL_ADDRESS APPLICANT…" at bounding box center [761, 91] width 466 height 24
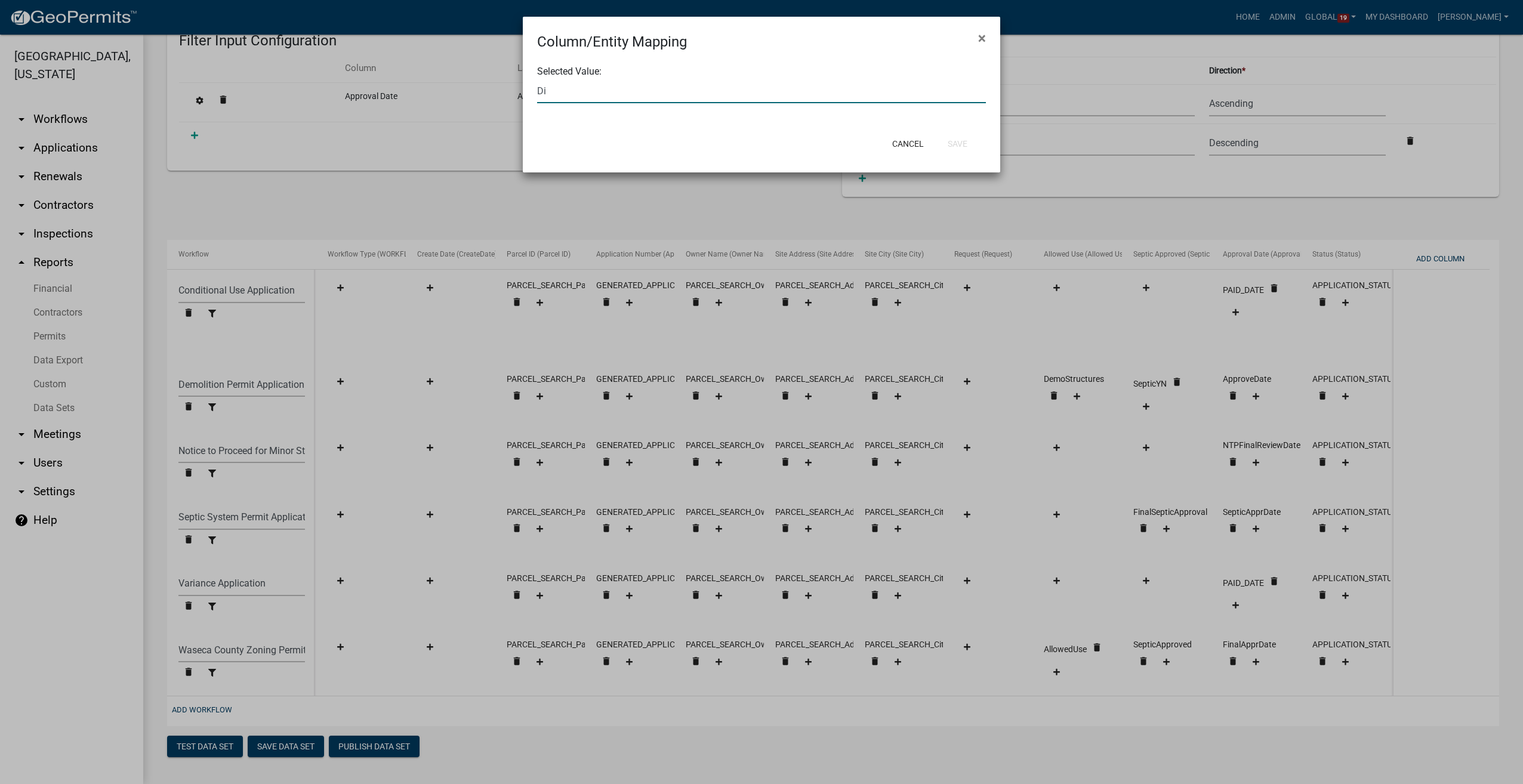
type input "D"
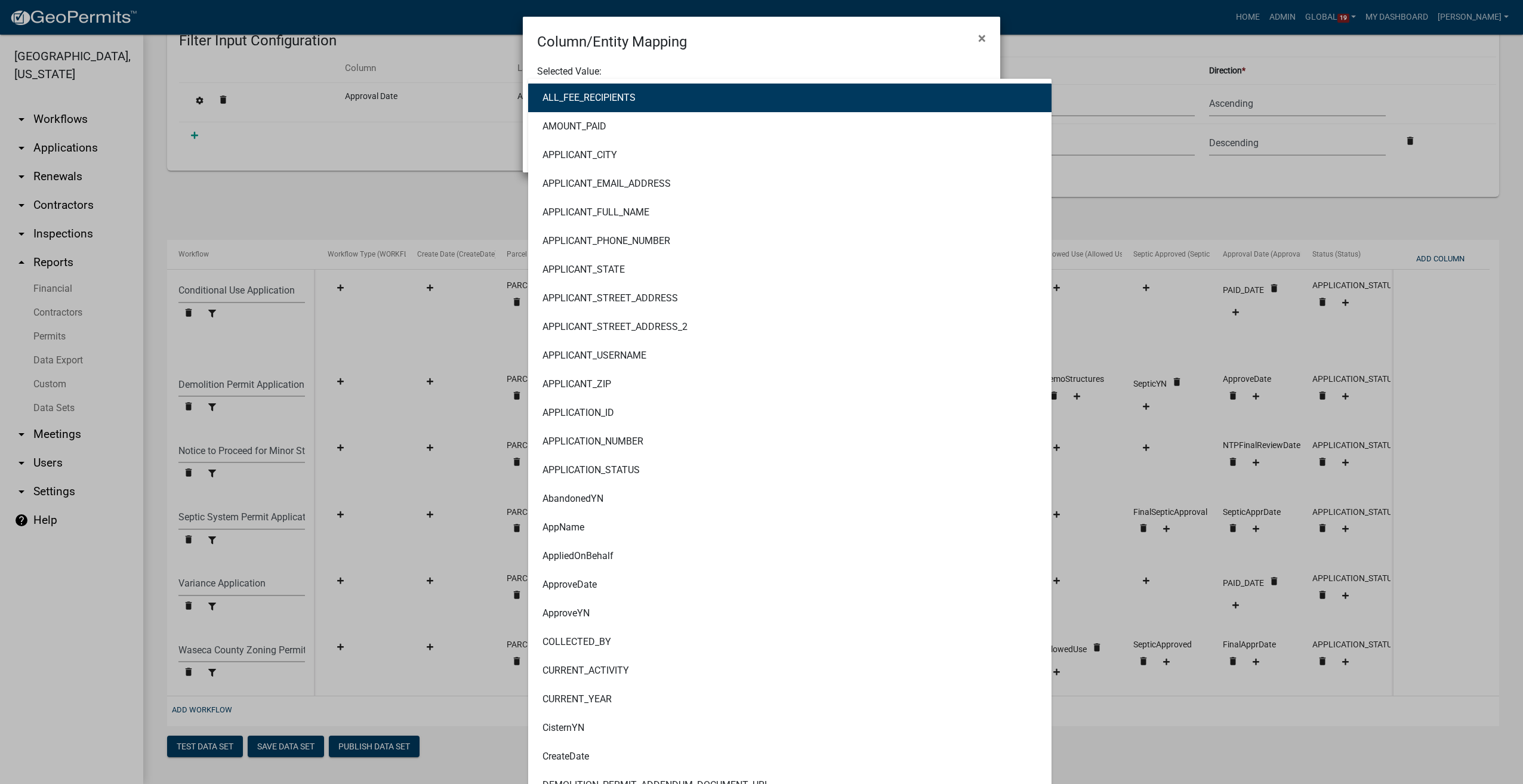
click at [444, 204] on ngb-modal-window "Column/Entity Mapping × Selected Value: ALL_FEE_RECIPIENTS AMOUNT_PAID APPLICAN…" at bounding box center [761, 392] width 1523 height 784
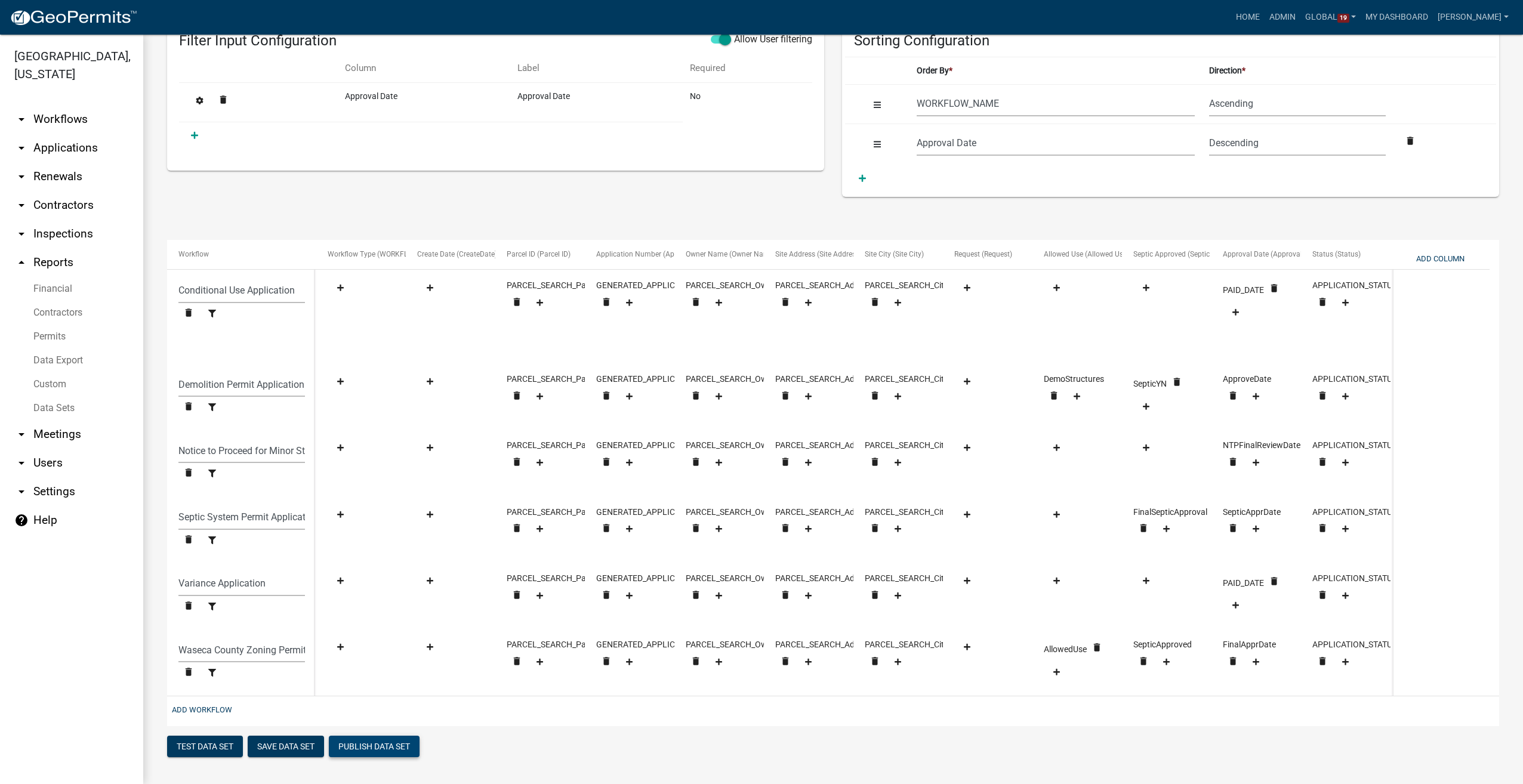
click at [378, 746] on button "Publish Data Set" at bounding box center [374, 746] width 91 height 22
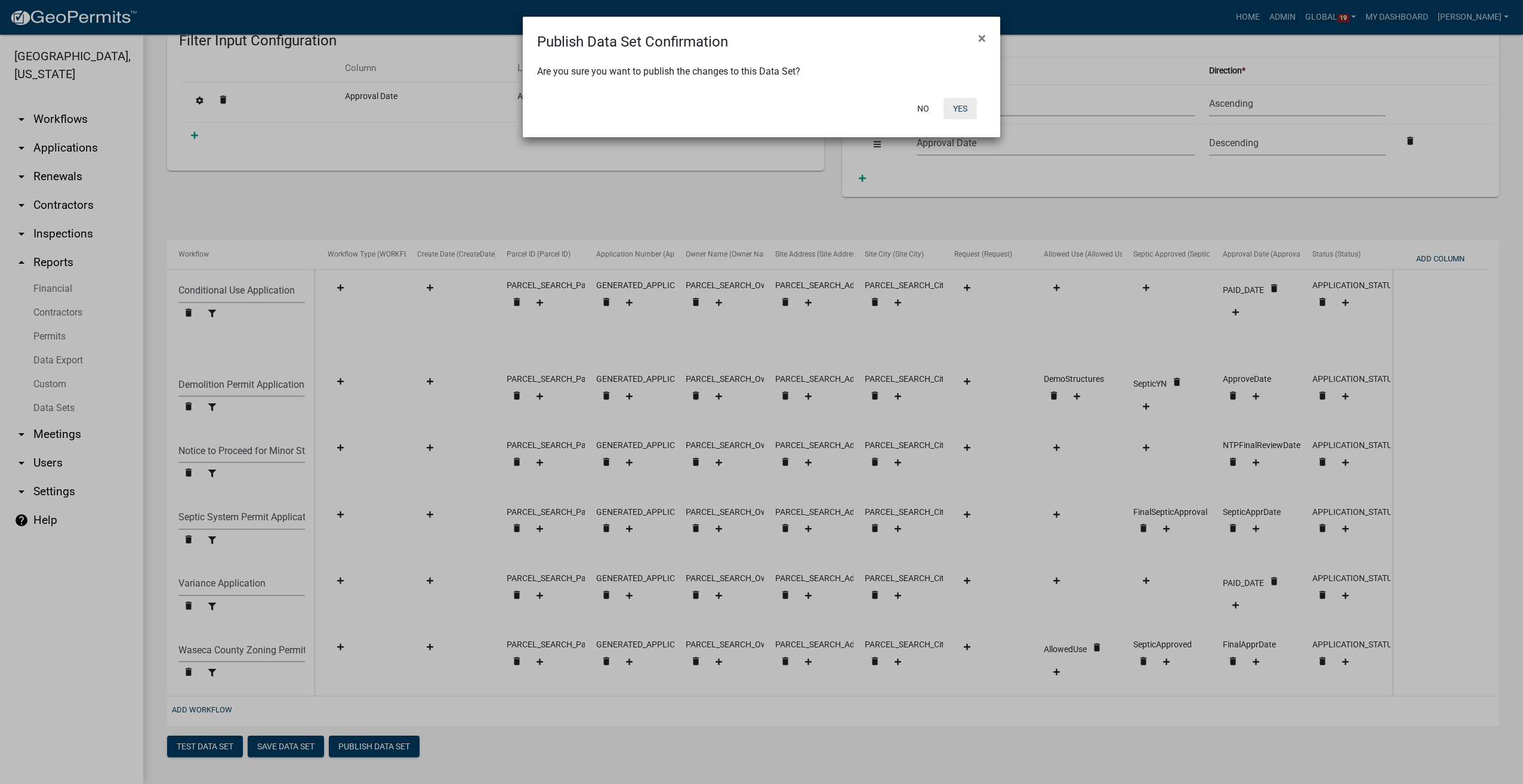
click at [965, 112] on button "Yes" at bounding box center [960, 109] width 33 height 22
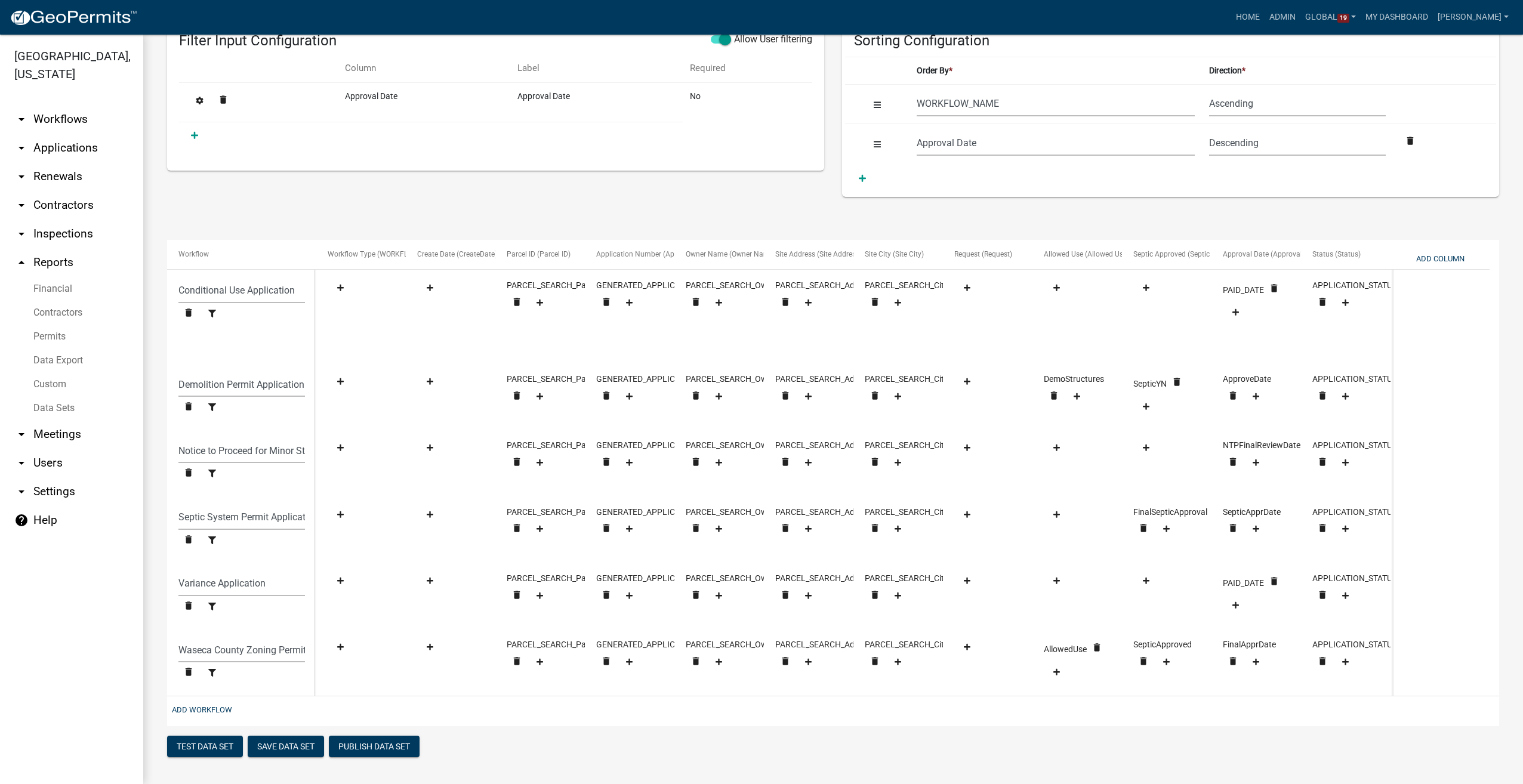
click at [44, 290] on link "Financial" at bounding box center [72, 288] width 143 height 24
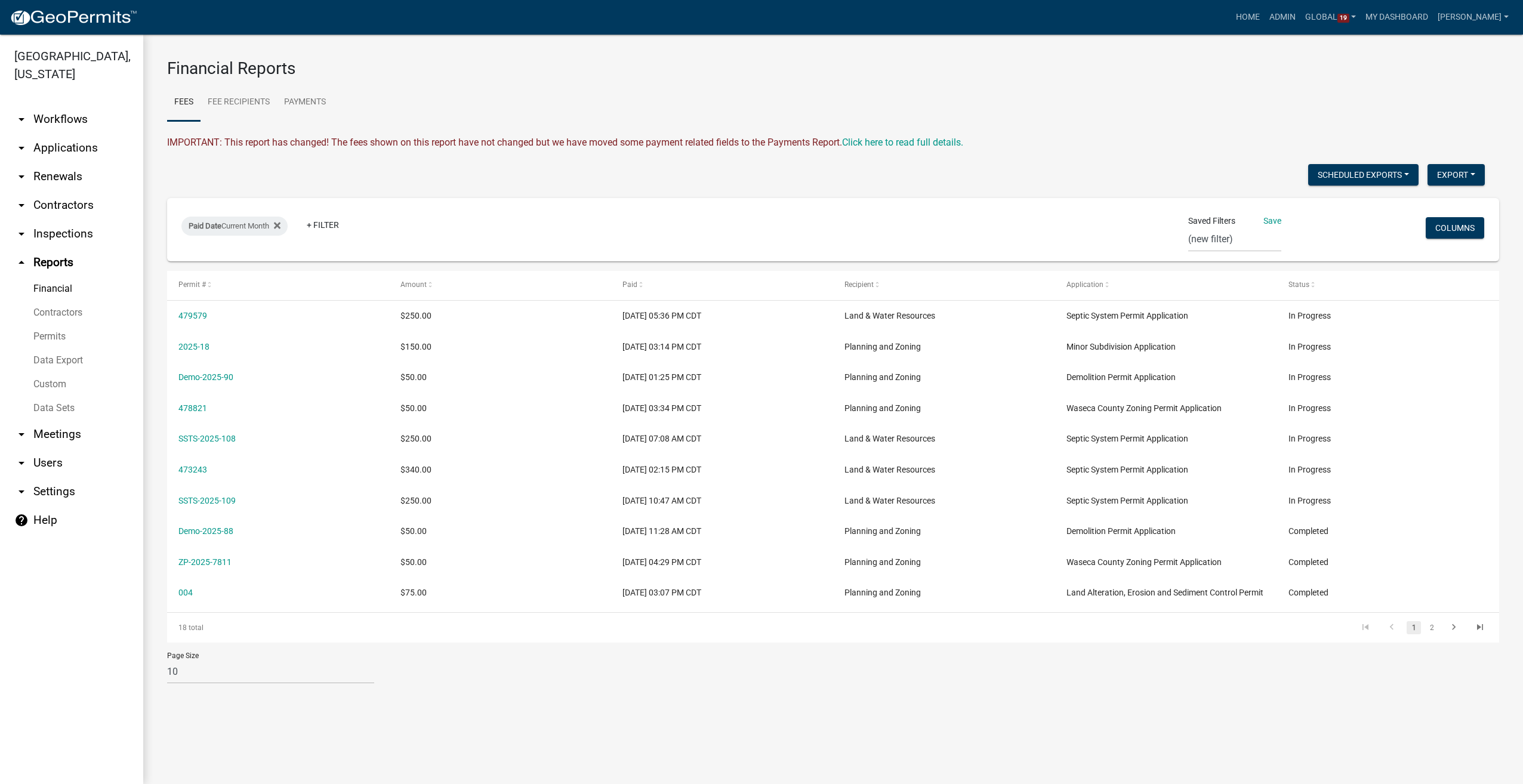
click at [63, 409] on link "Data Sets" at bounding box center [72, 407] width 143 height 24
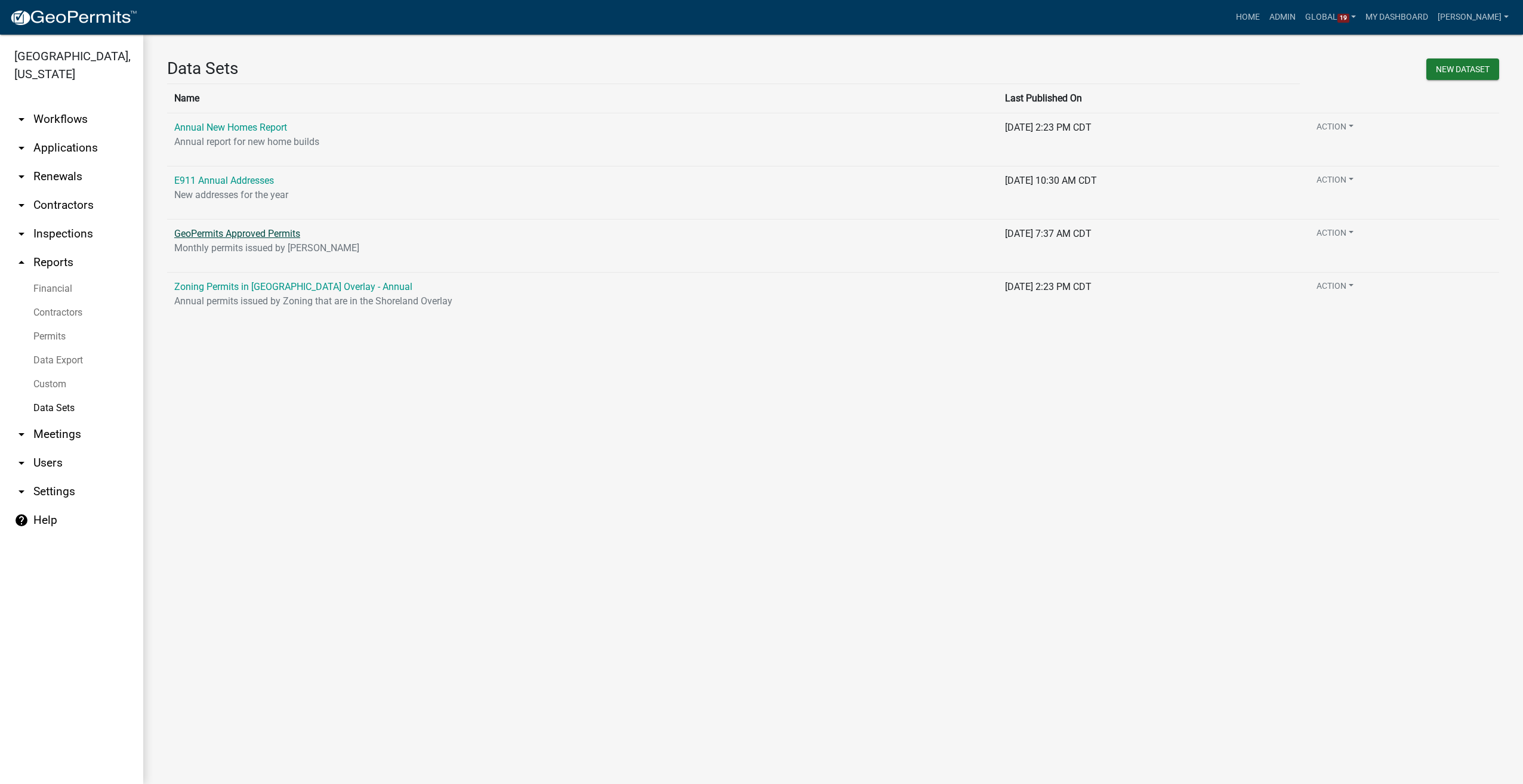
click at [219, 238] on link "GeoPermits Approved Permits" at bounding box center [237, 233] width 126 height 12
select select "WORKFLOW_NAME"
select select "Approval Date"
select select "2"
select select "b7347394-5f1b-40af-b4dd-066dfdb3cd49"
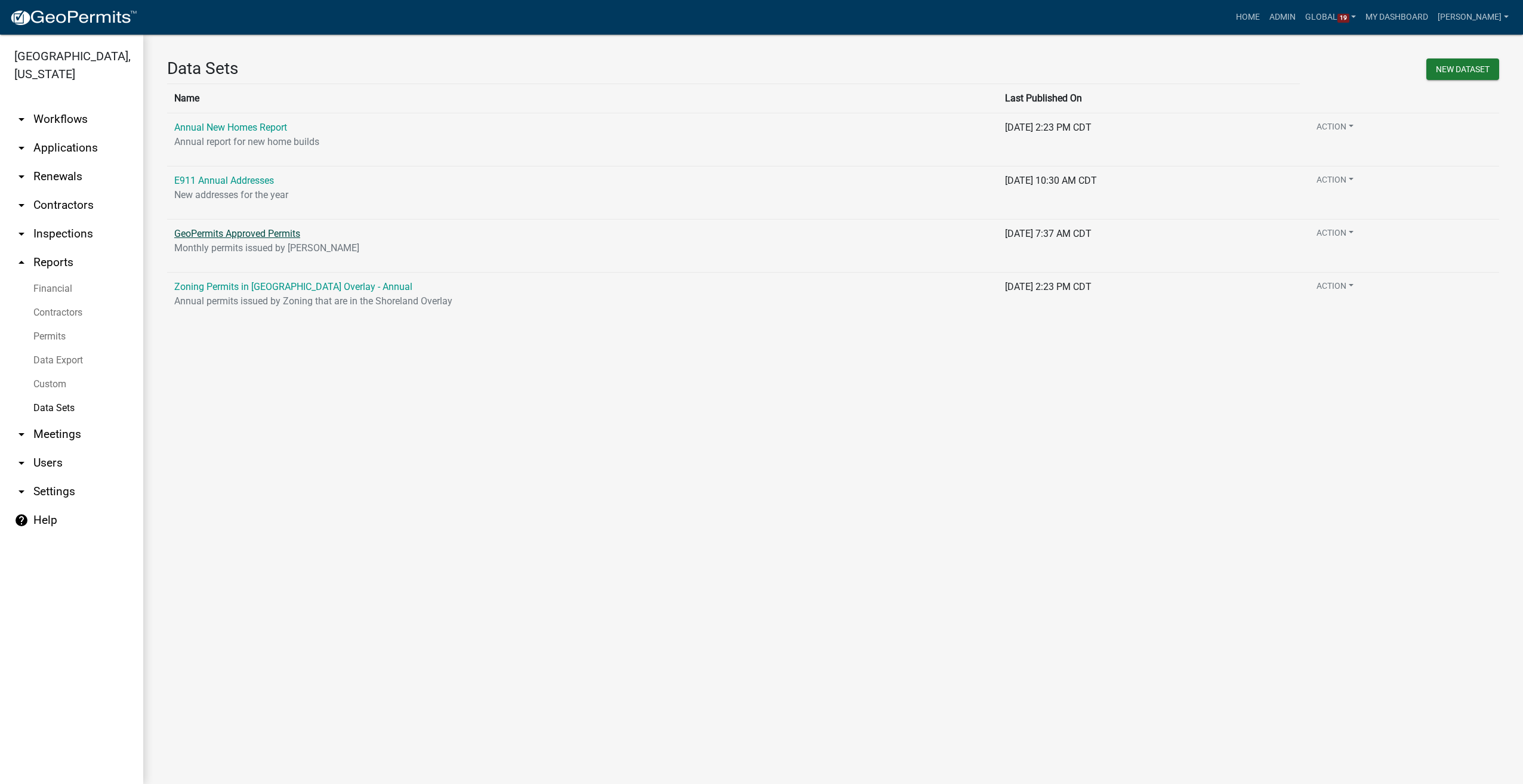
select select "11d462d9-7965-46d0-a9a7-9a68d4ecad55"
select select "f25dab95-63bd-4ebf-adf6-453d038d6261"
select select "81e1ffbc-42bd-41ca-be31-d1ae0ed87e88"
select select "116006b2-af7b-4883-bf02-13ed1f1297bb"
select select "7510a089-77bf-497a-b400-388bd77c34f5"
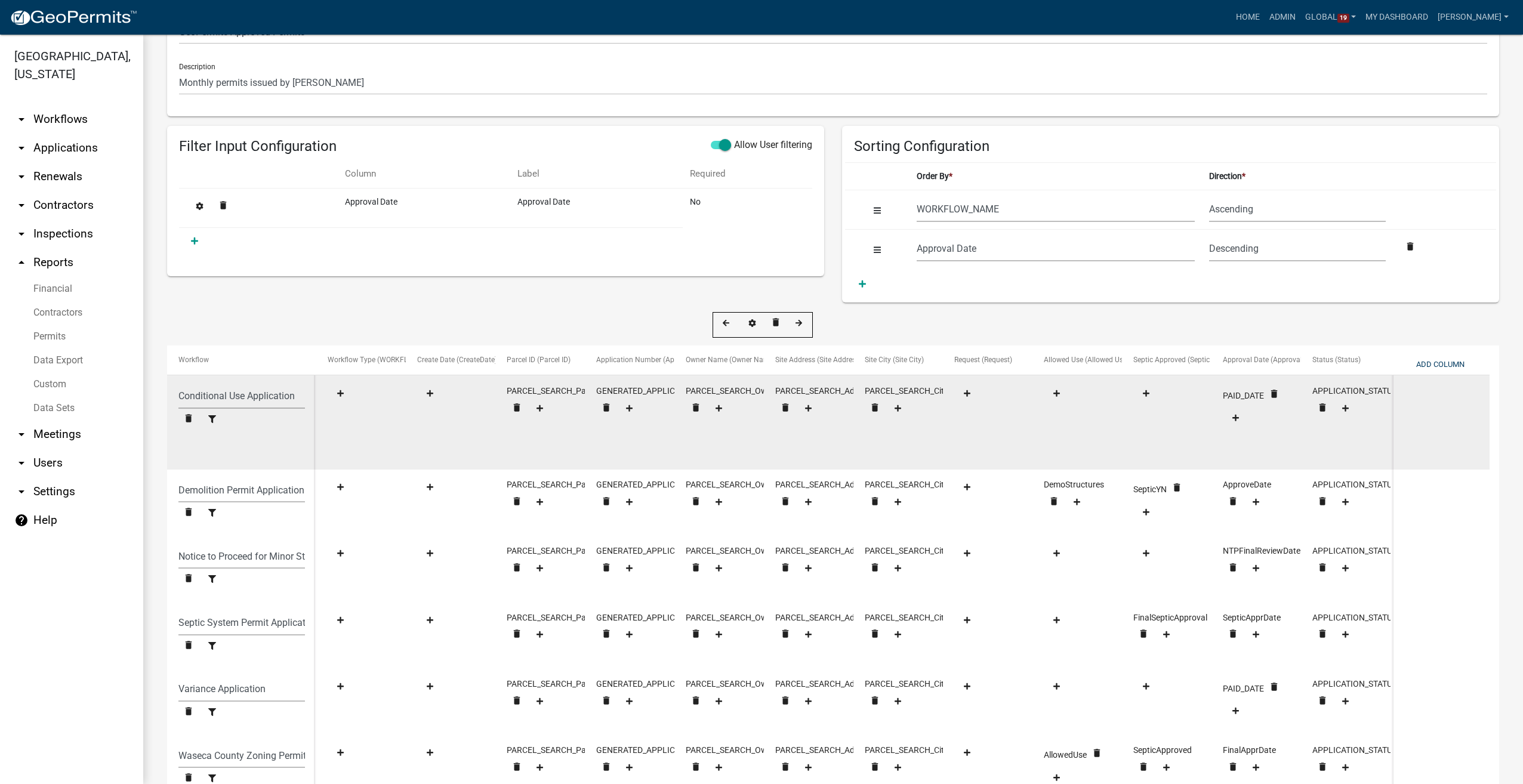
scroll to position [206, 0]
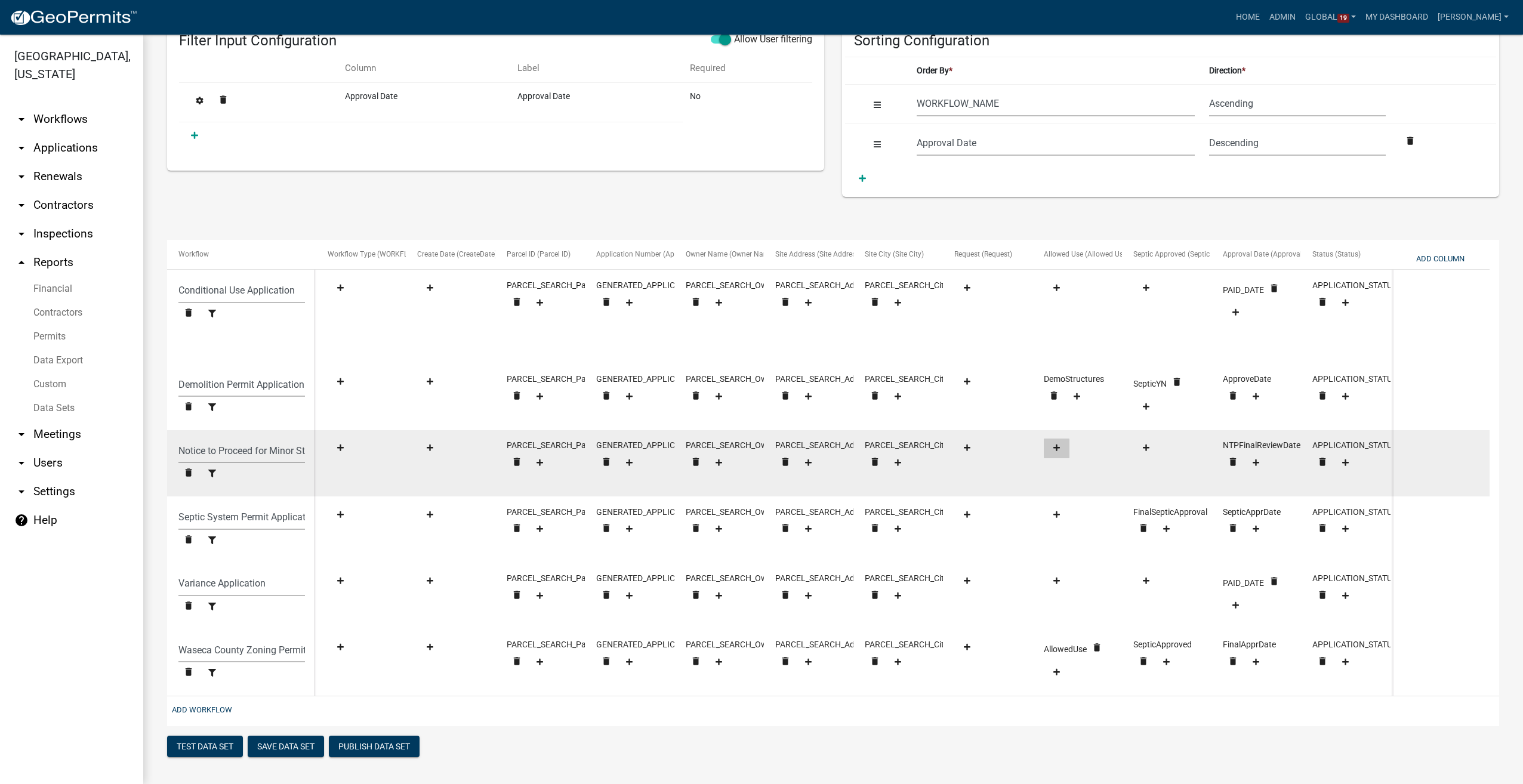
click at [1061, 444] on fa-icon at bounding box center [1056, 448] width 16 height 9
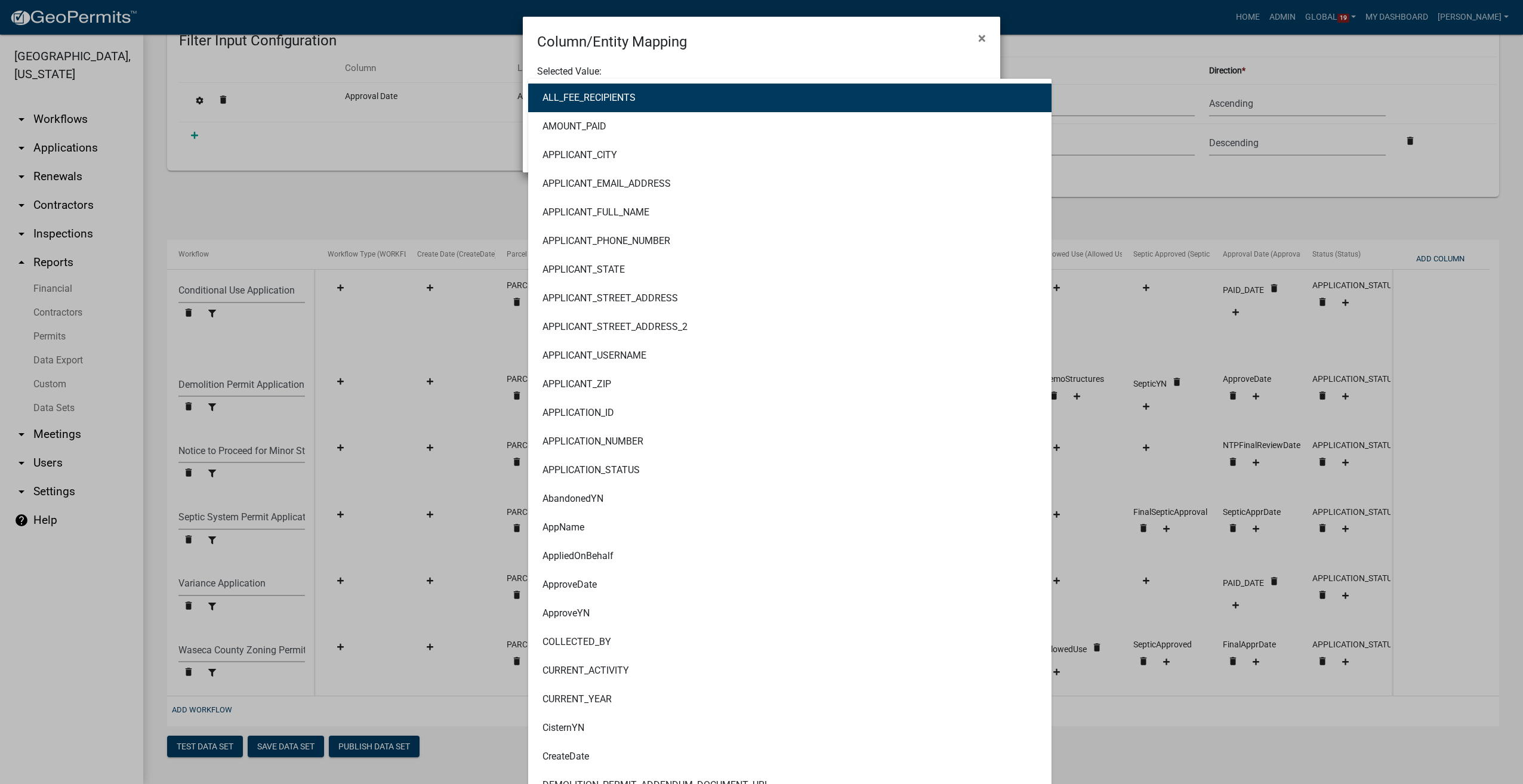
click at [581, 90] on div "ALL_FEE_RECIPIENTS AMOUNT_PAID APPLICANT_CITY APPLICANT_EMAIL_ADDRESS APPLICANT…" at bounding box center [761, 91] width 466 height 24
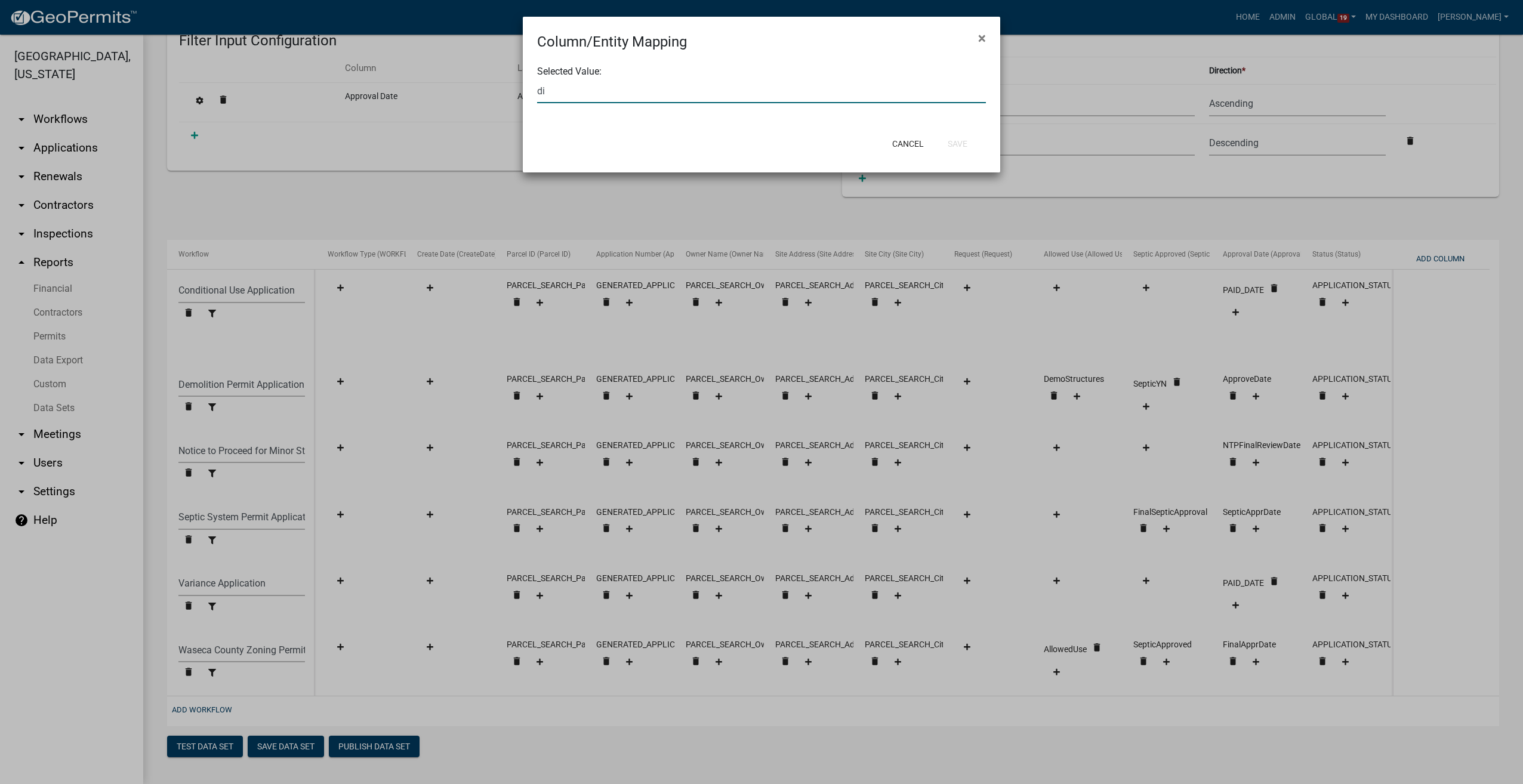
type input "d"
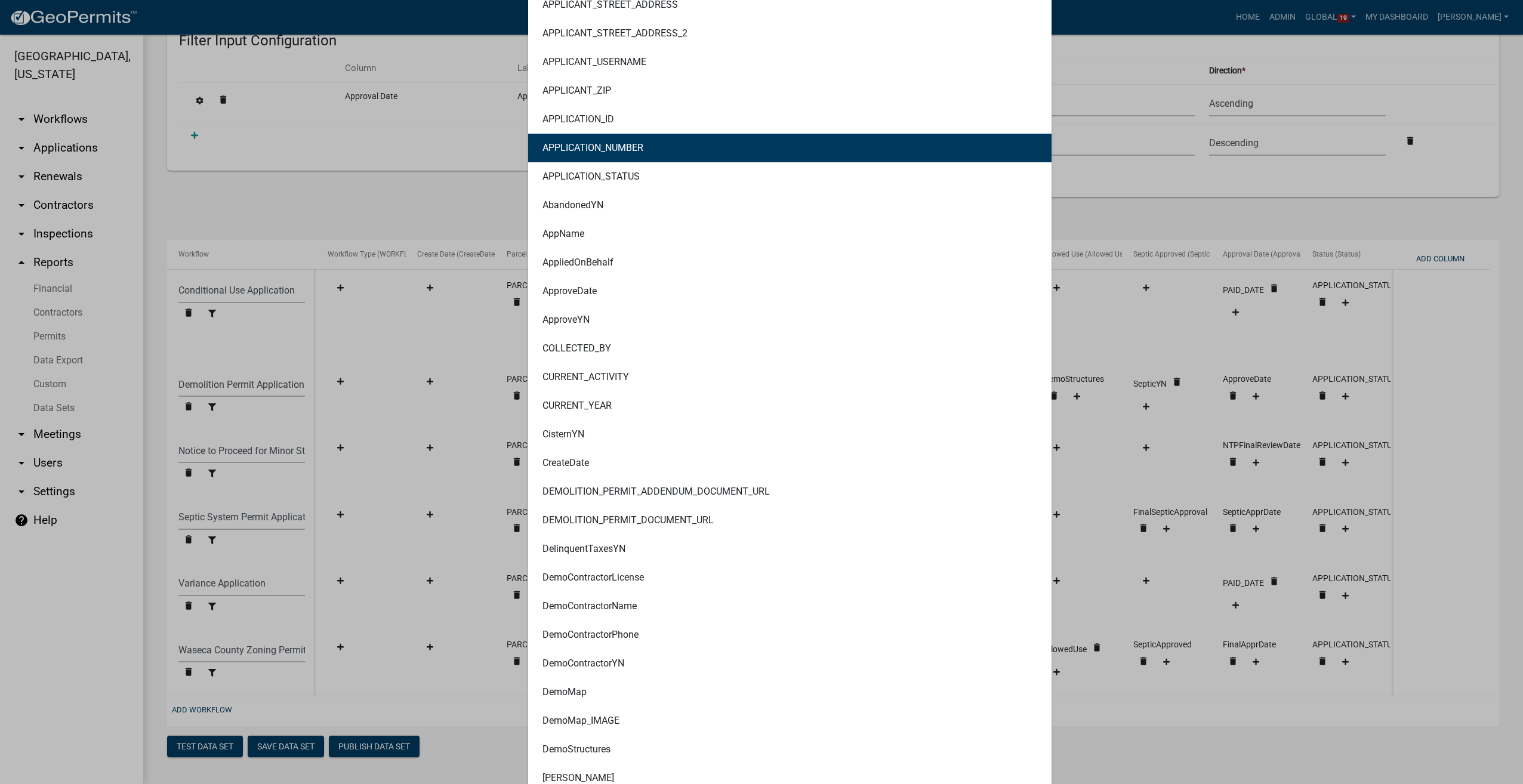
scroll to position [298, 0]
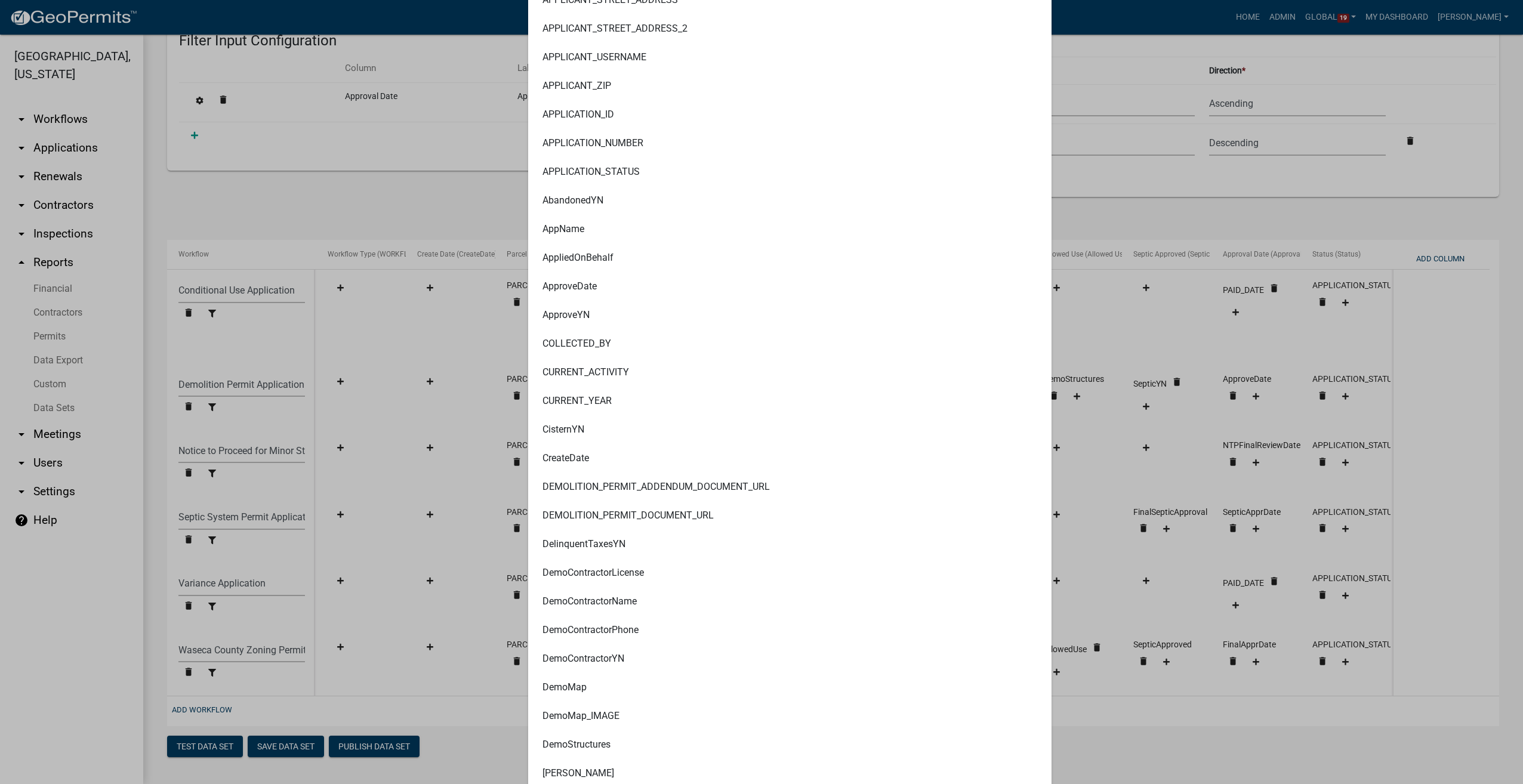
click at [1170, 200] on ngb-modal-window "Column/Entity Mapping × Selected Value: ALL_FEE_RECIPIENTS AMOUNT_PAID APPLICAN…" at bounding box center [761, 392] width 1523 height 784
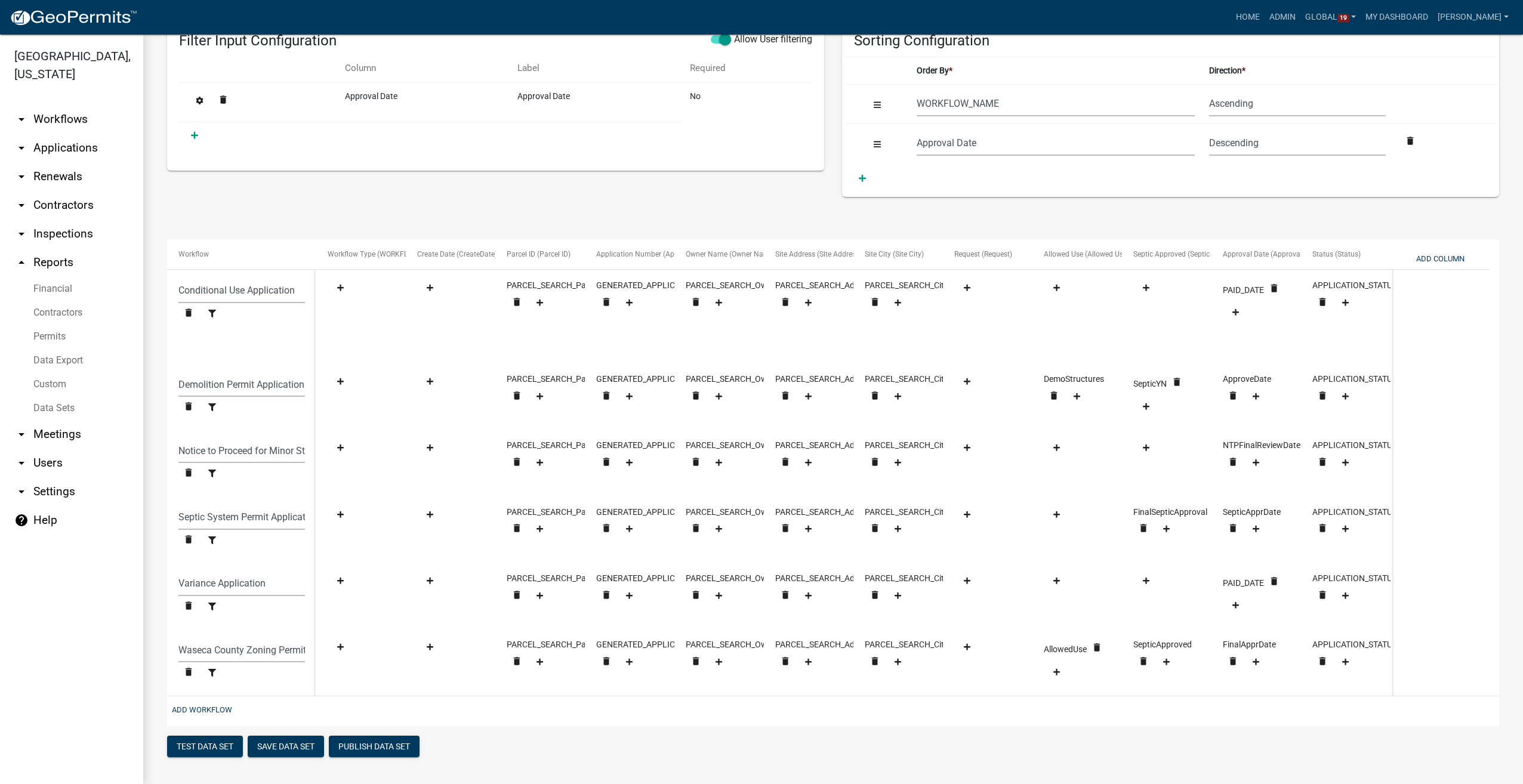
click at [63, 124] on link "arrow_drop_down Workflows" at bounding box center [72, 119] width 143 height 29
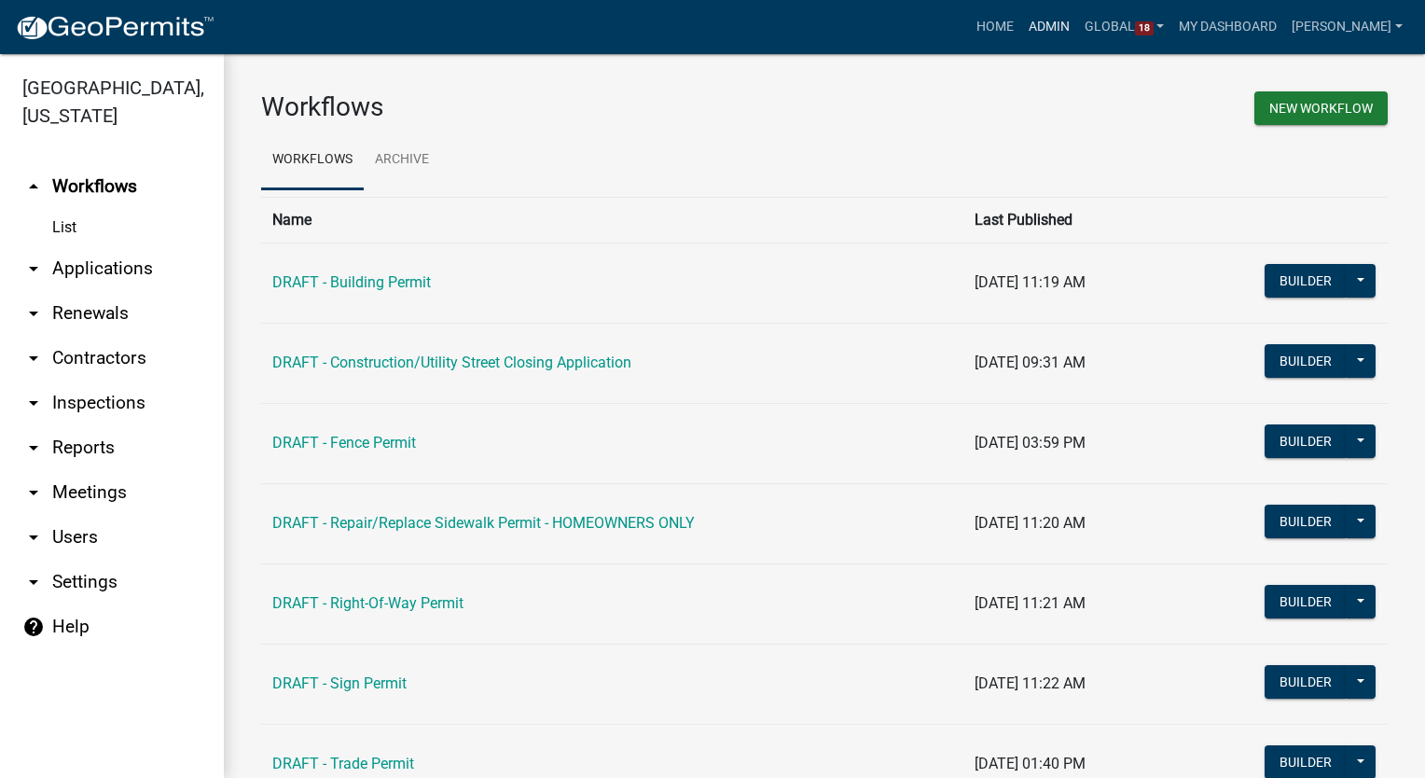
click at [1065, 21] on link "Admin" at bounding box center [1049, 26] width 56 height 35
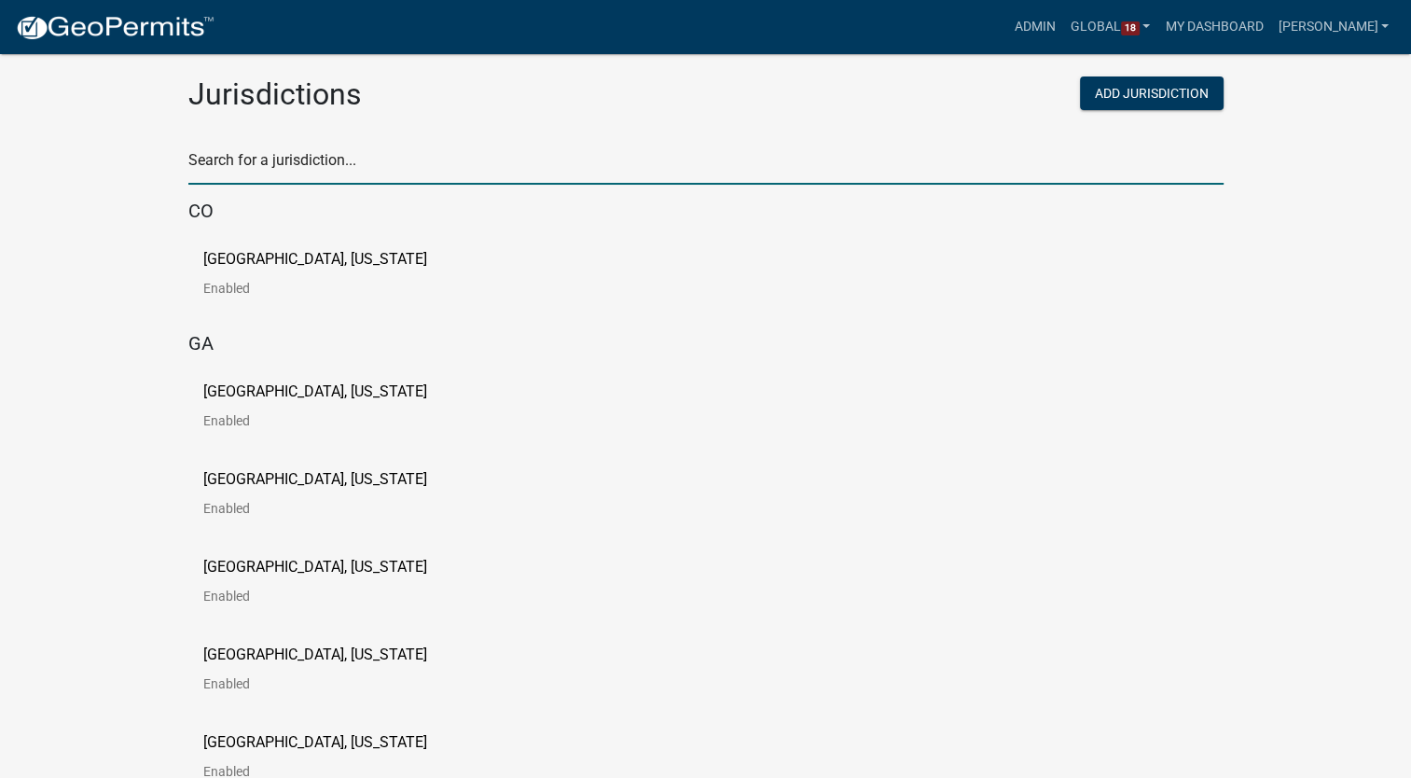
click at [376, 167] on input "text" at bounding box center [705, 165] width 1035 height 38
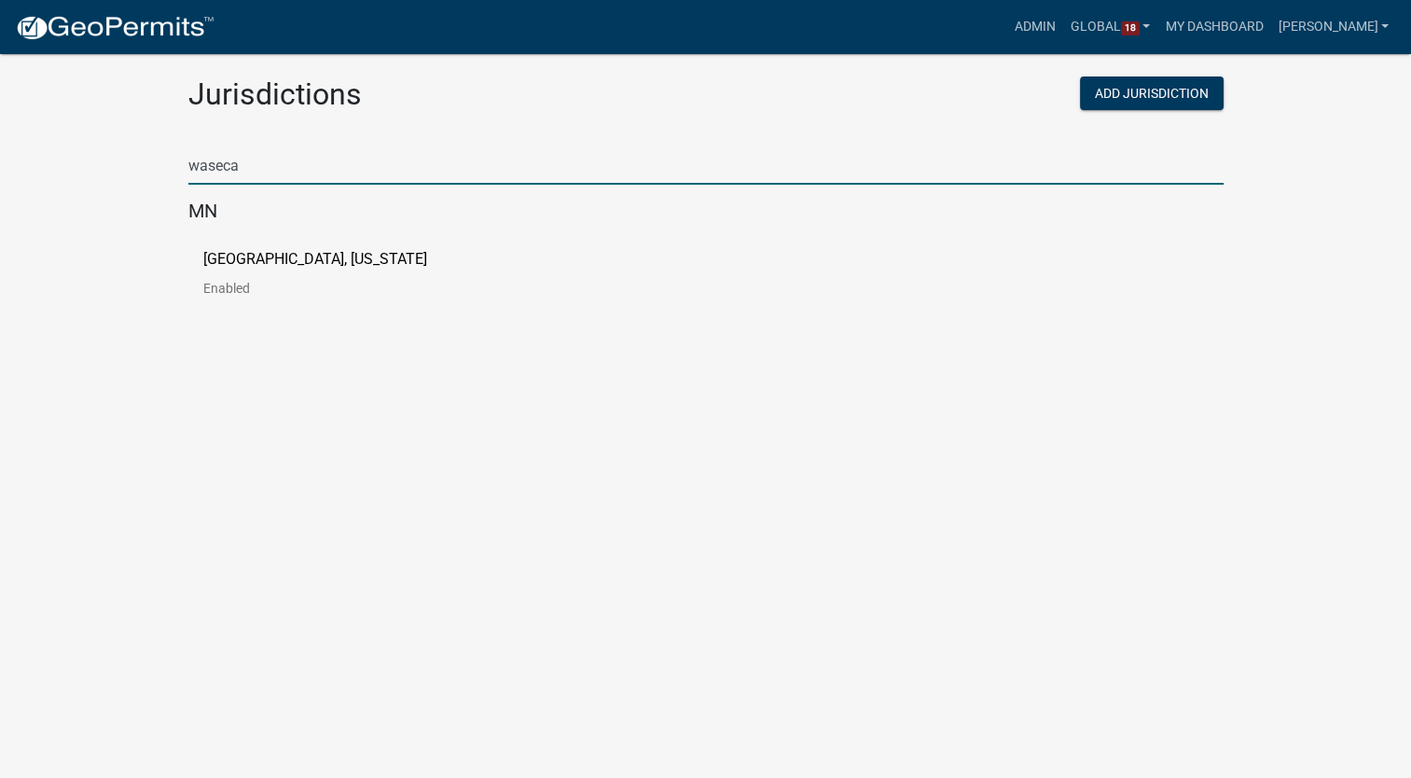
type input "waseca"
click at [294, 252] on p "[GEOGRAPHIC_DATA], [US_STATE]" at bounding box center [315, 259] width 224 height 15
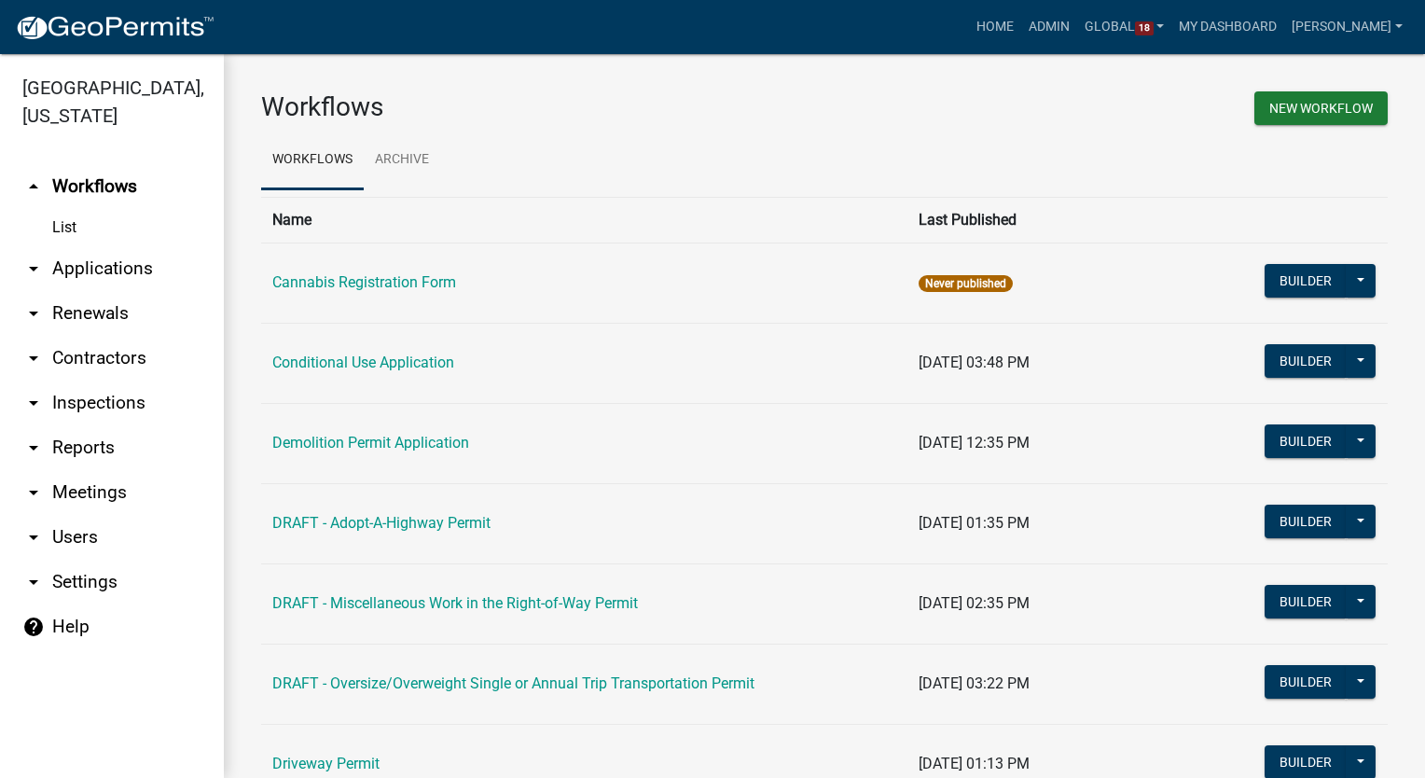
click at [76, 436] on link "arrow_drop_down Reports" at bounding box center [112, 447] width 224 height 45
select select "0: null"
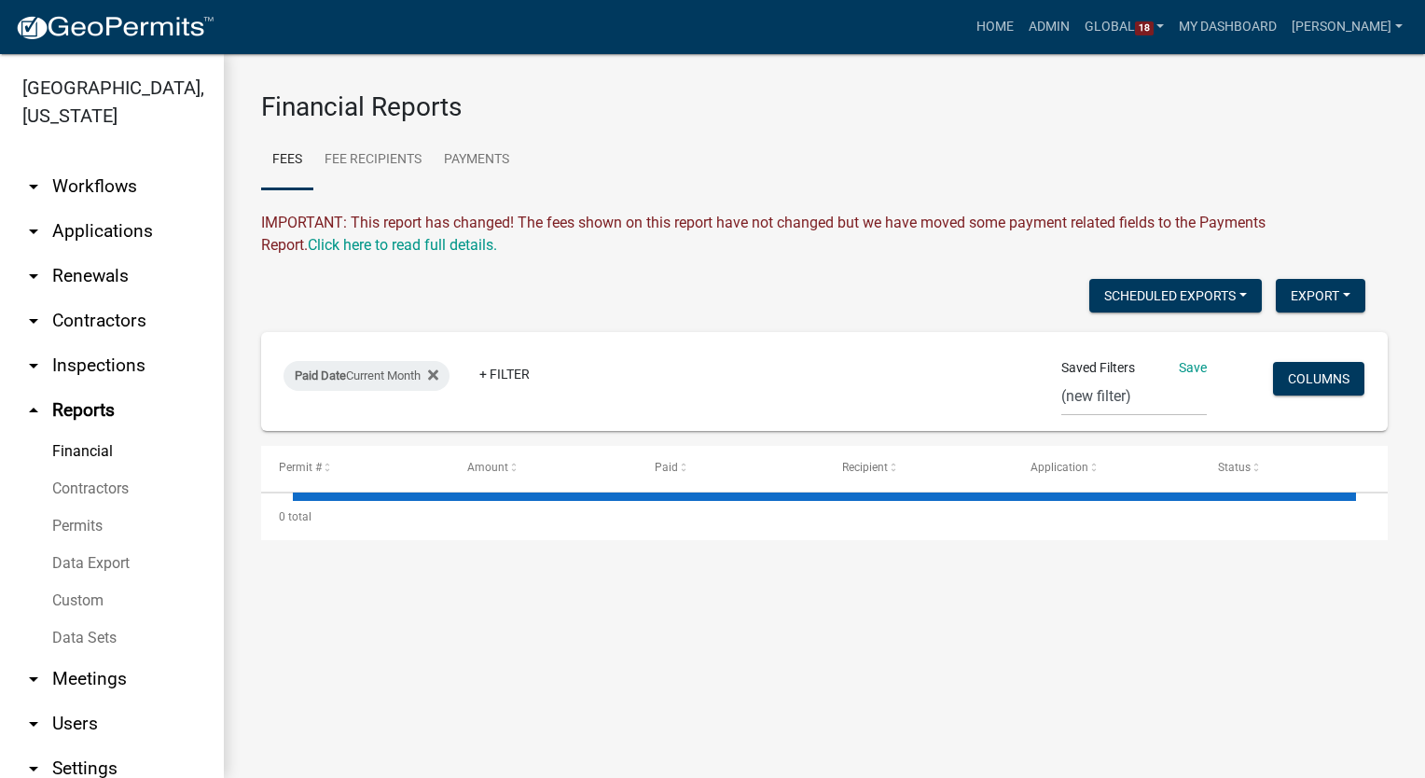
click at [103, 180] on link "arrow_drop_down Workflows" at bounding box center [112, 186] width 224 height 45
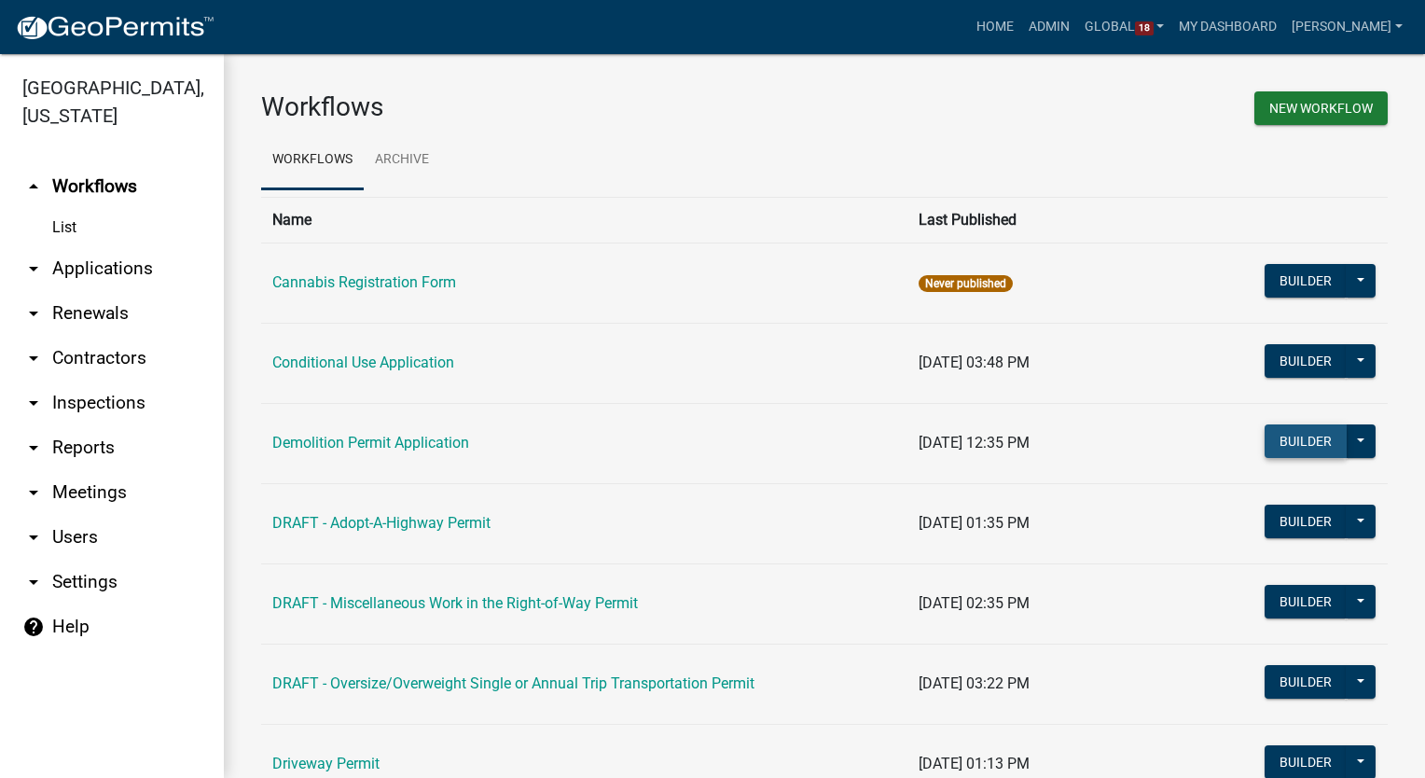
click at [1299, 450] on button "Builder" at bounding box center [1306, 441] width 82 height 34
select select
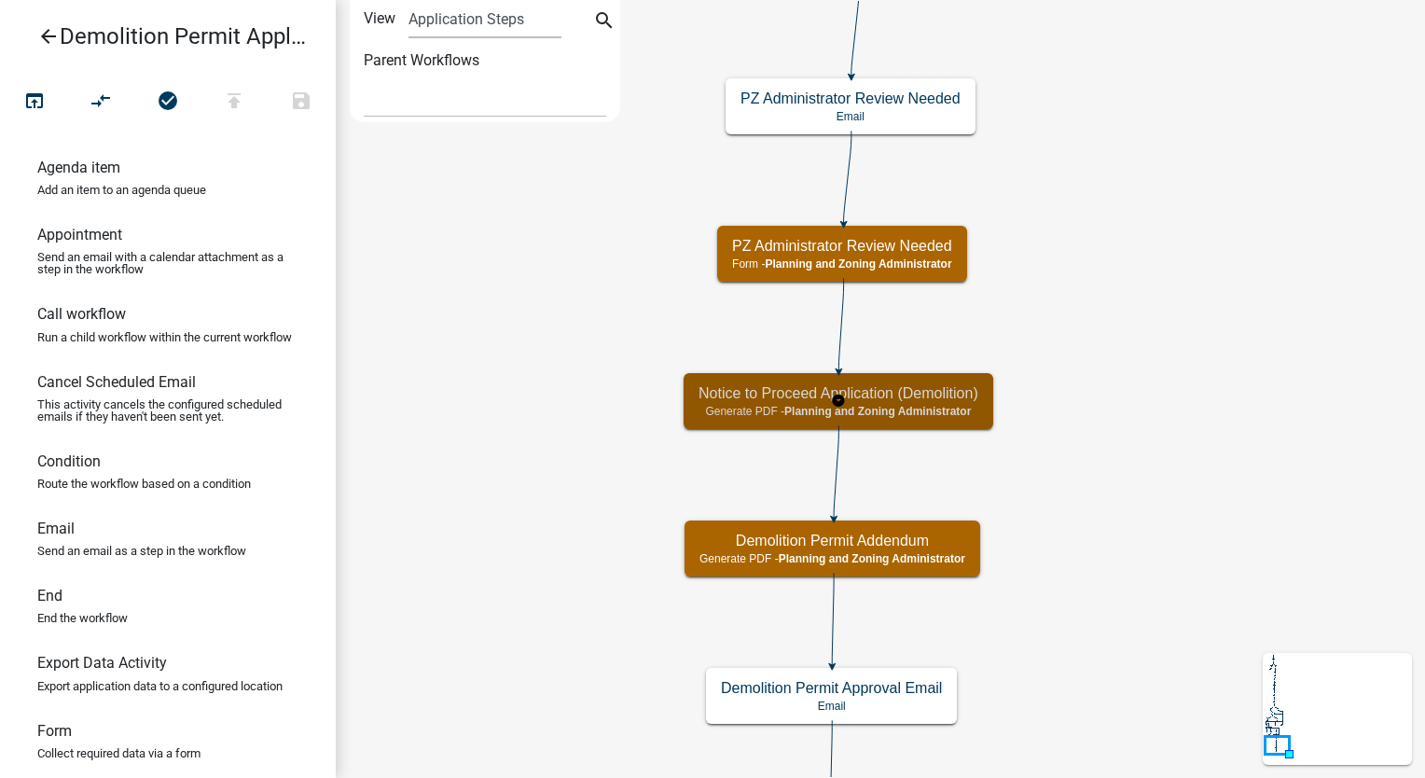
click at [925, 418] on div "Notice to Proceed Application (Demolition) Generate PDF - Planning and Zoning A…" at bounding box center [839, 401] width 310 height 56
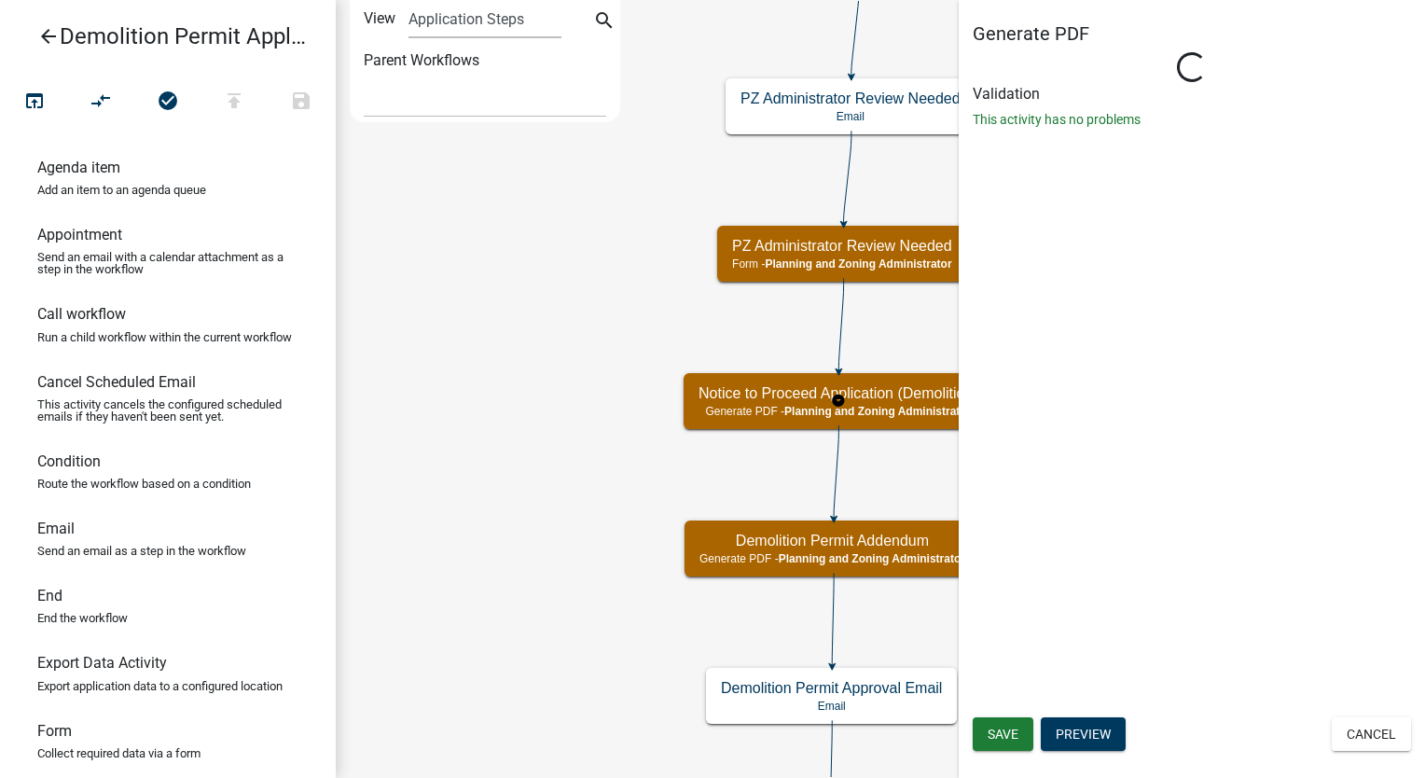
select select "BC51BCED-BE07-4D66-A874-17FDE660437E"
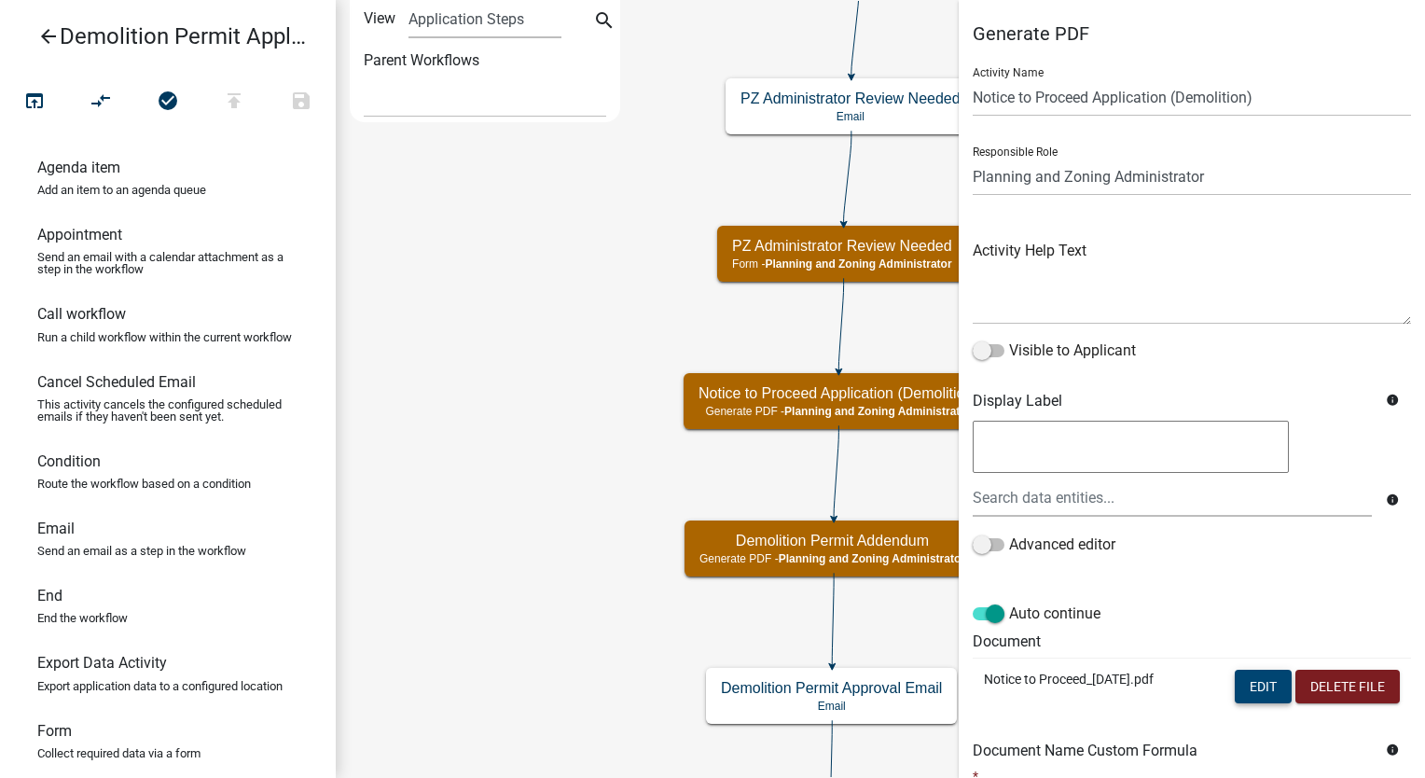
click at [1250, 686] on button "Edit" at bounding box center [1263, 687] width 57 height 34
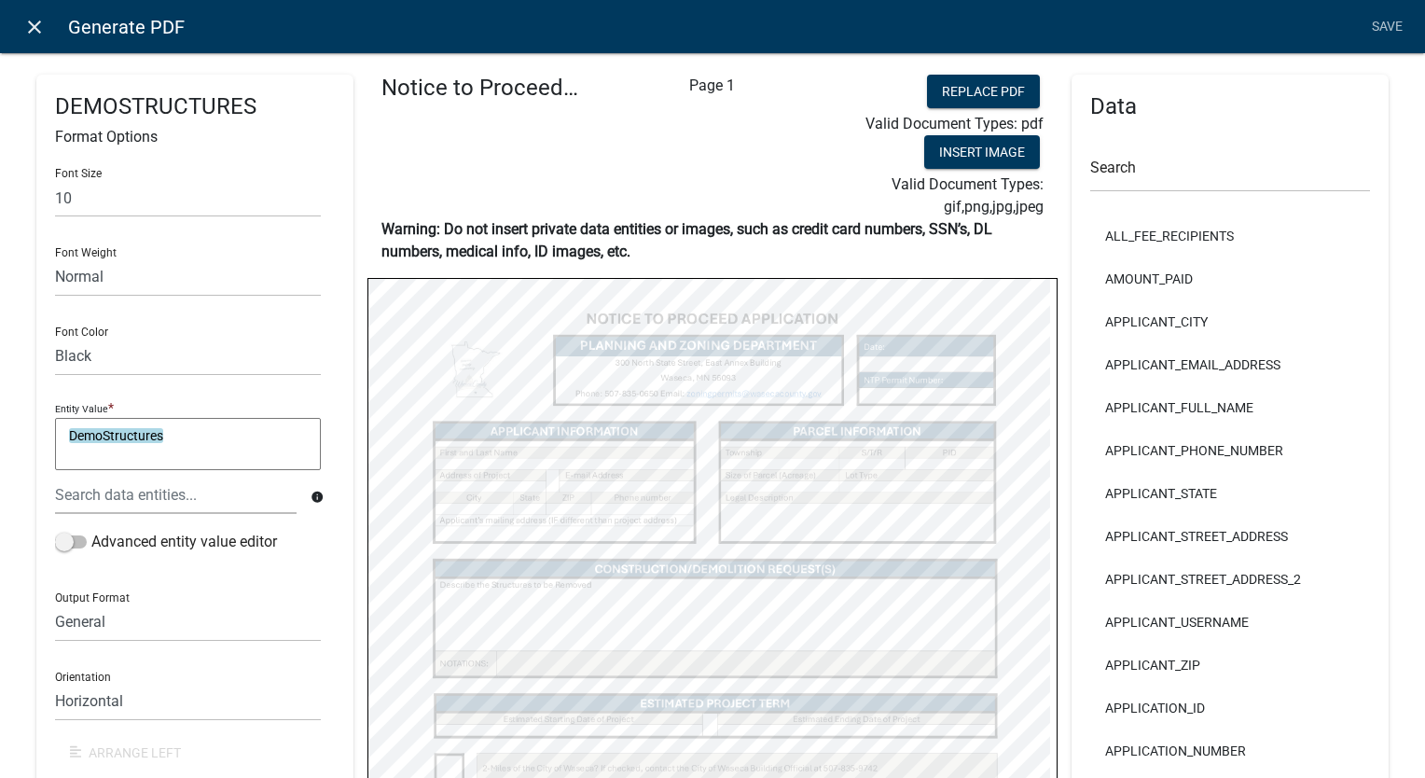
click at [32, 31] on icon "close" at bounding box center [34, 27] width 22 height 22
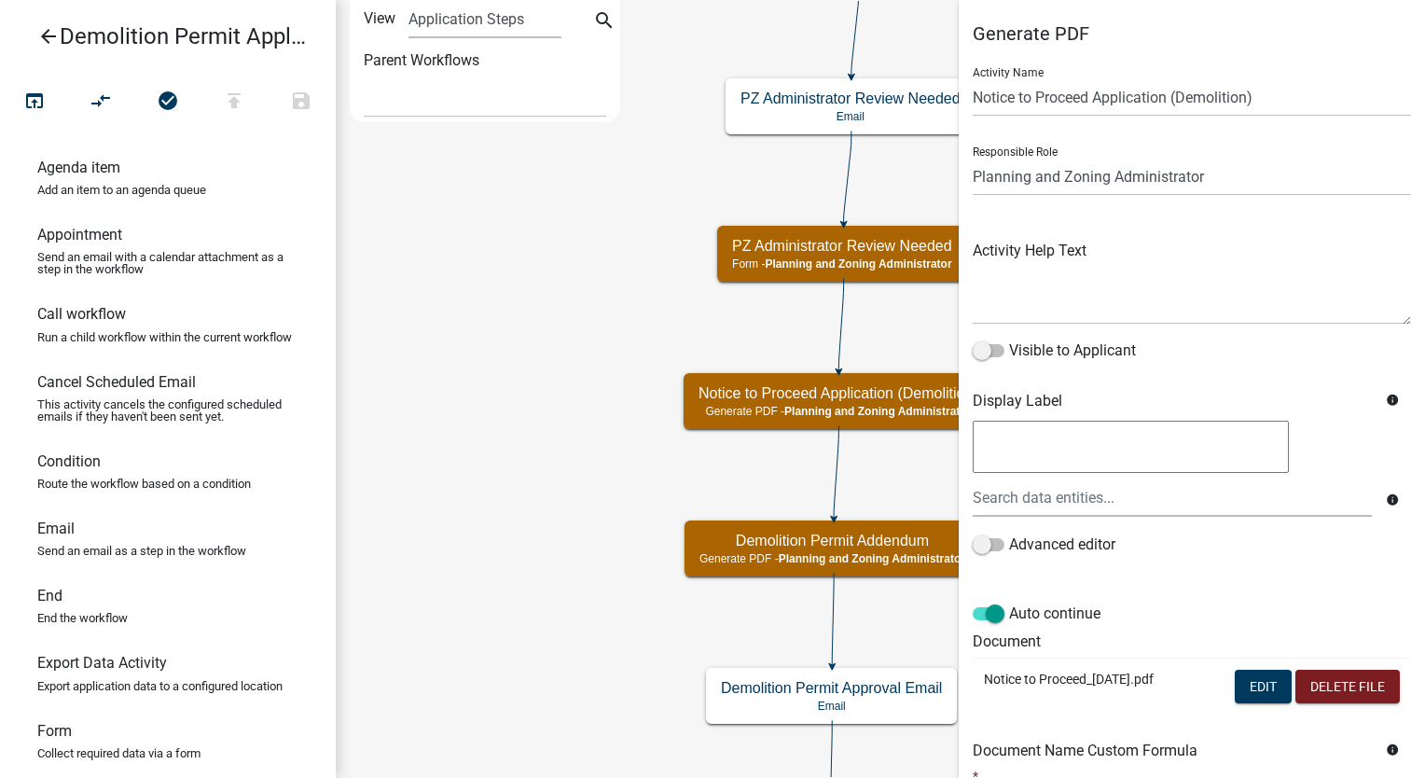
click at [46, 43] on icon "arrow_back" at bounding box center [48, 38] width 22 height 26
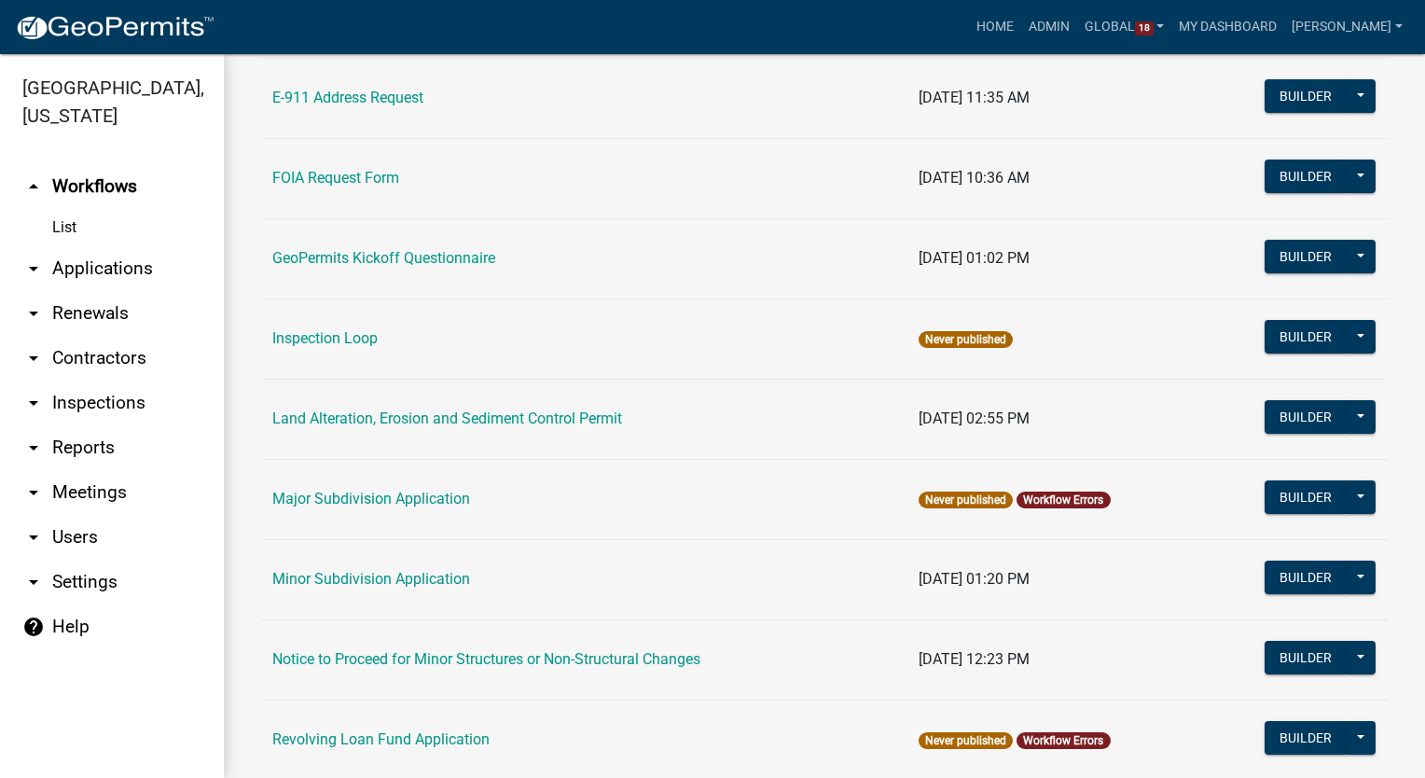
scroll to position [933, 0]
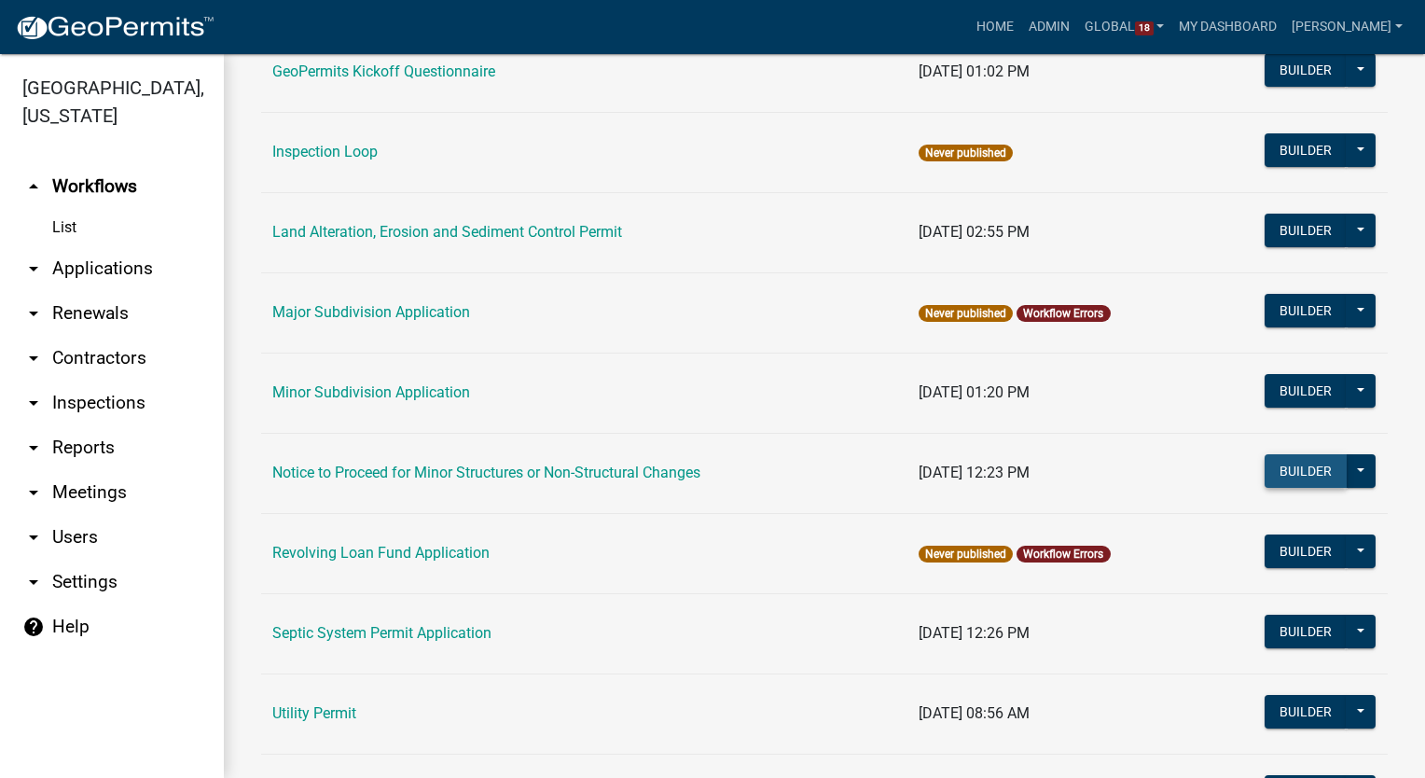
click at [1265, 466] on button "Builder" at bounding box center [1306, 471] width 82 height 34
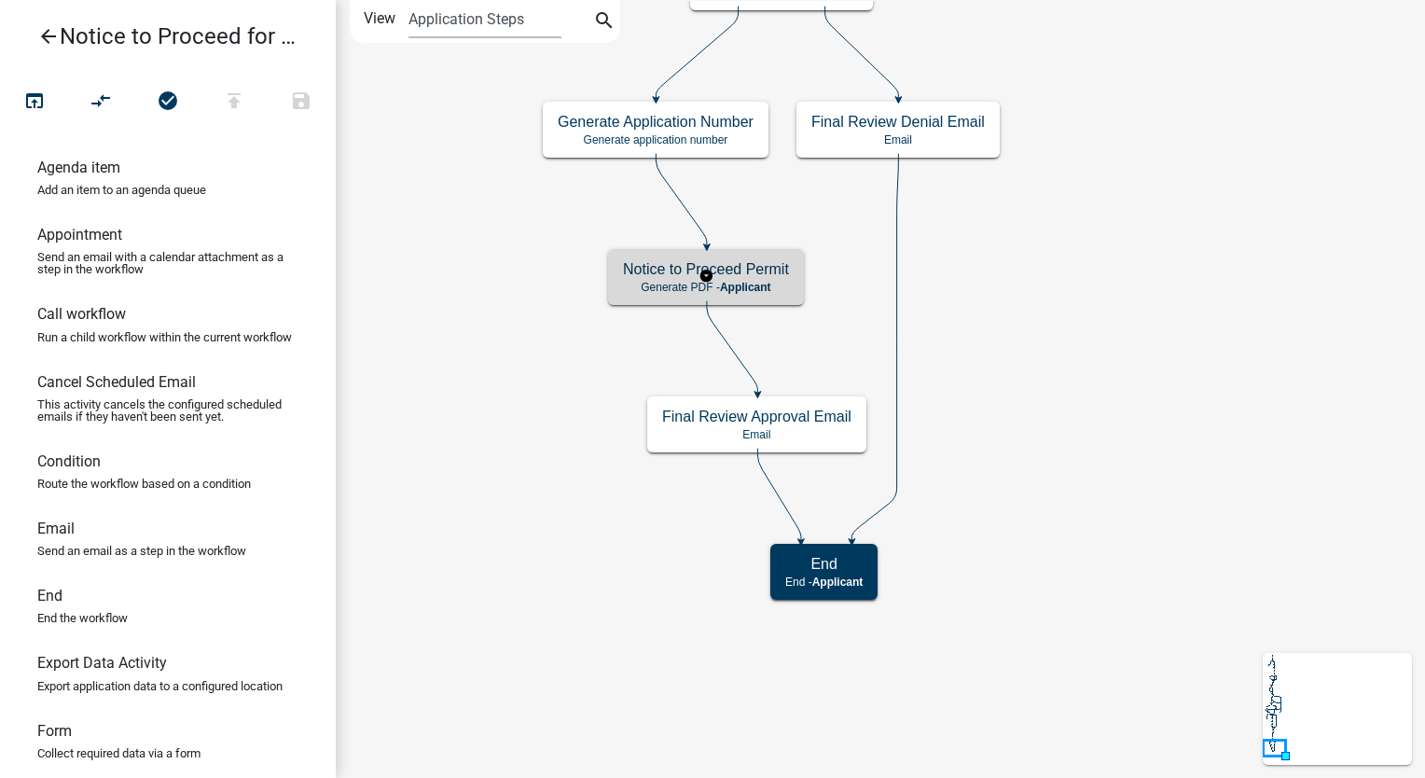
click at [726, 268] on h5 "Notice to Proceed Permit" at bounding box center [706, 269] width 166 height 18
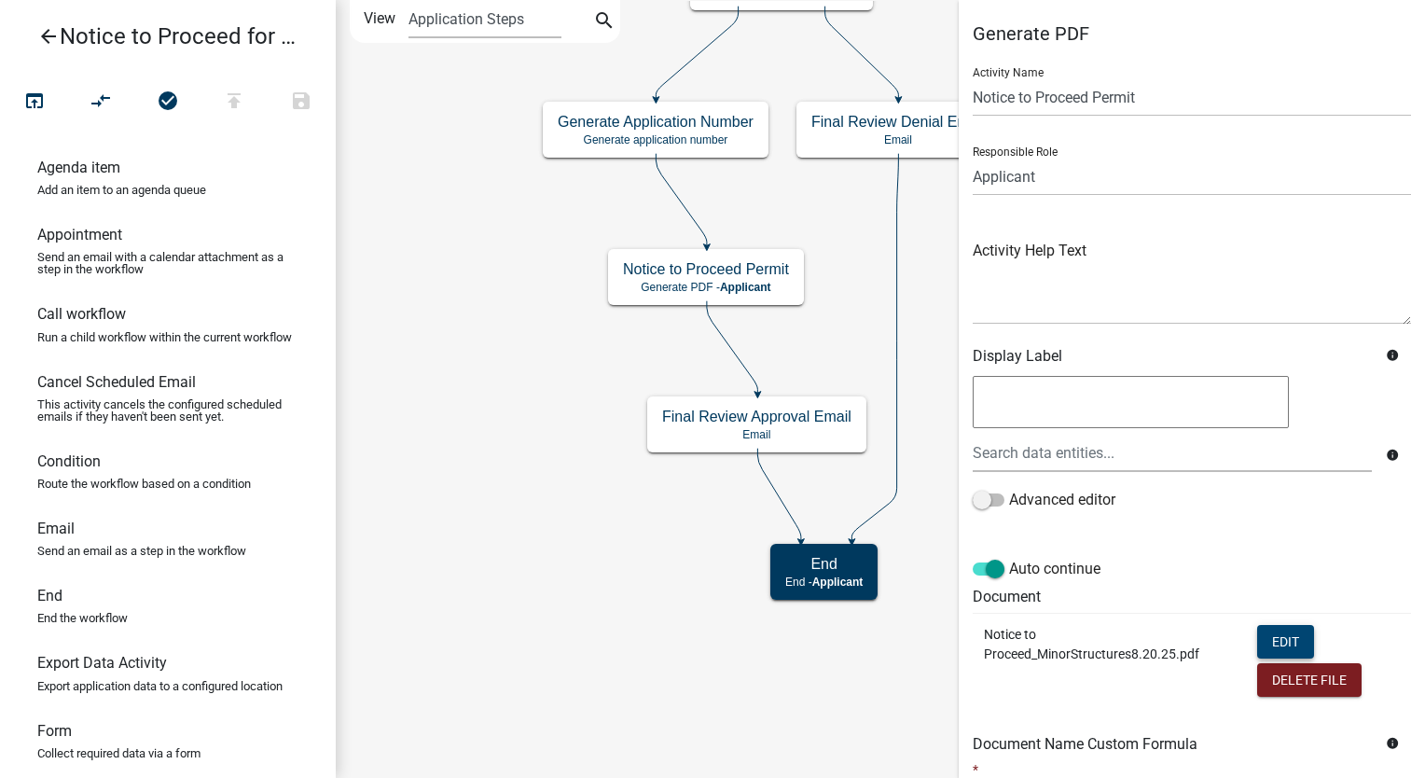
click at [1265, 634] on button "Edit" at bounding box center [1285, 642] width 57 height 34
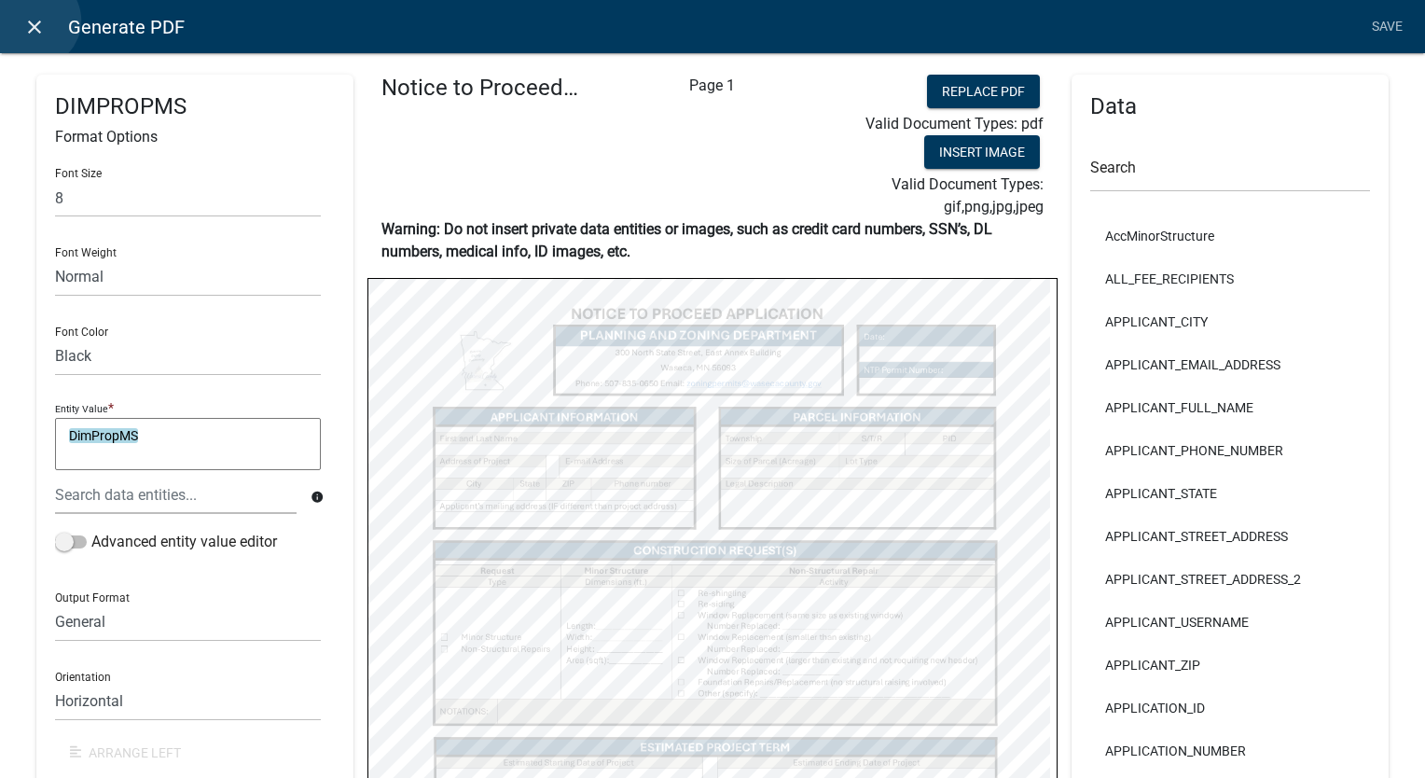
click at [34, 21] on icon "close" at bounding box center [34, 27] width 22 height 22
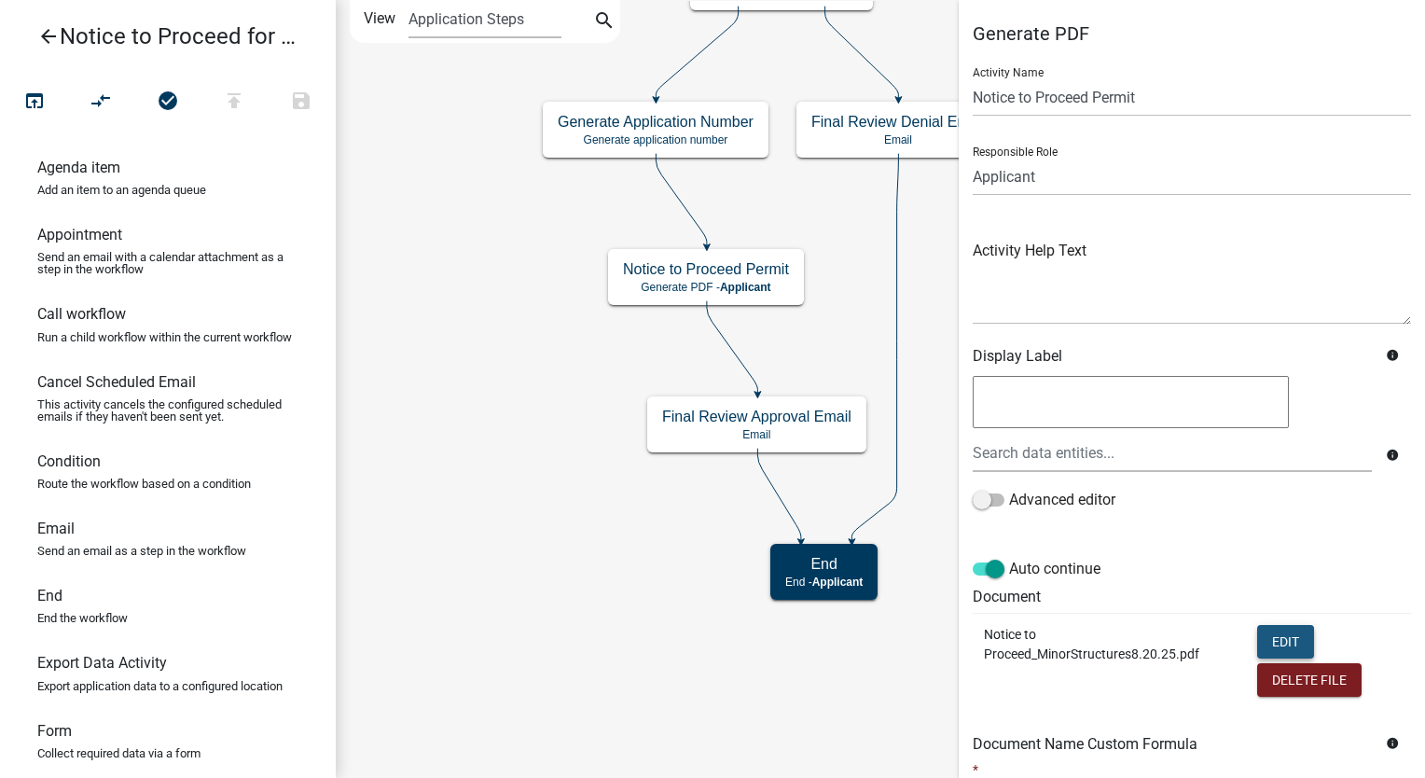
click at [1288, 640] on button "Edit" at bounding box center [1285, 642] width 57 height 34
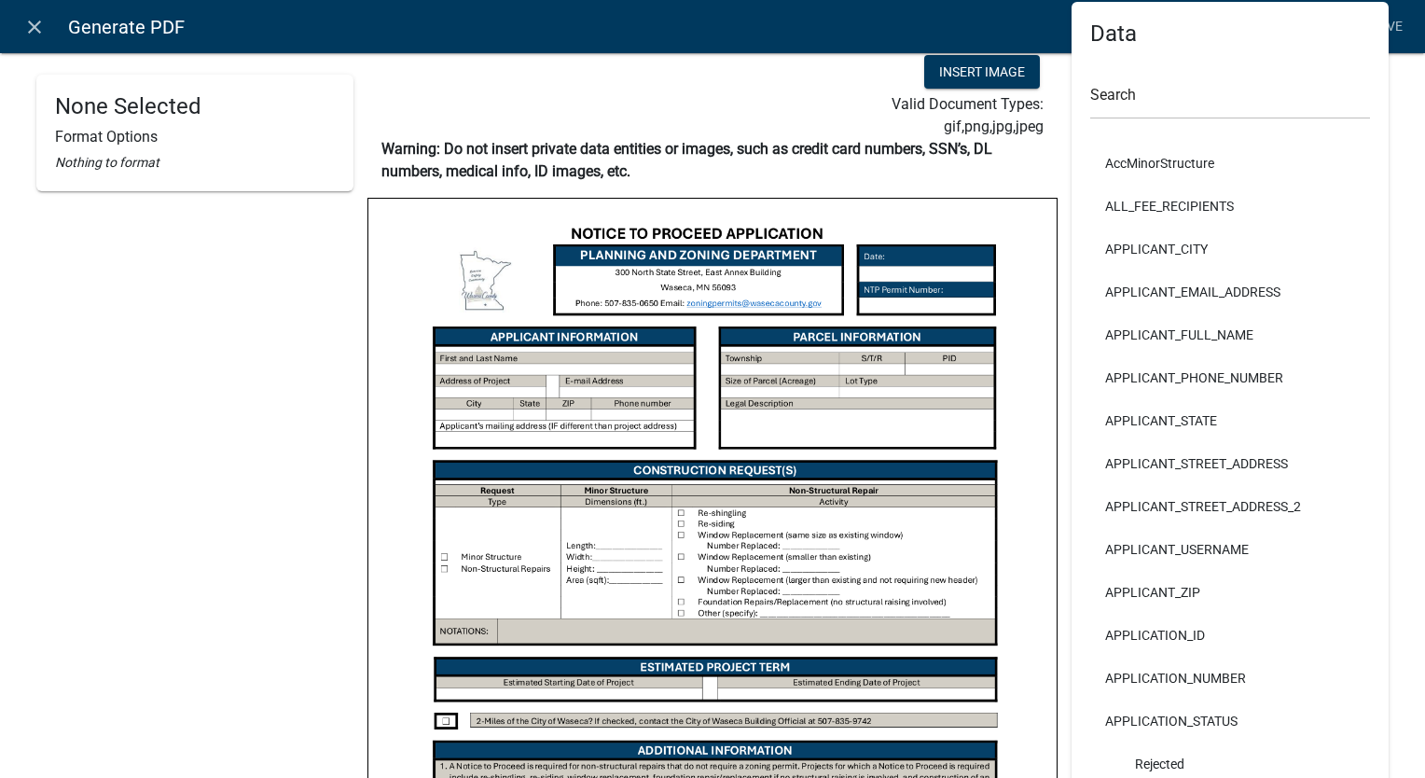
scroll to position [187, 0]
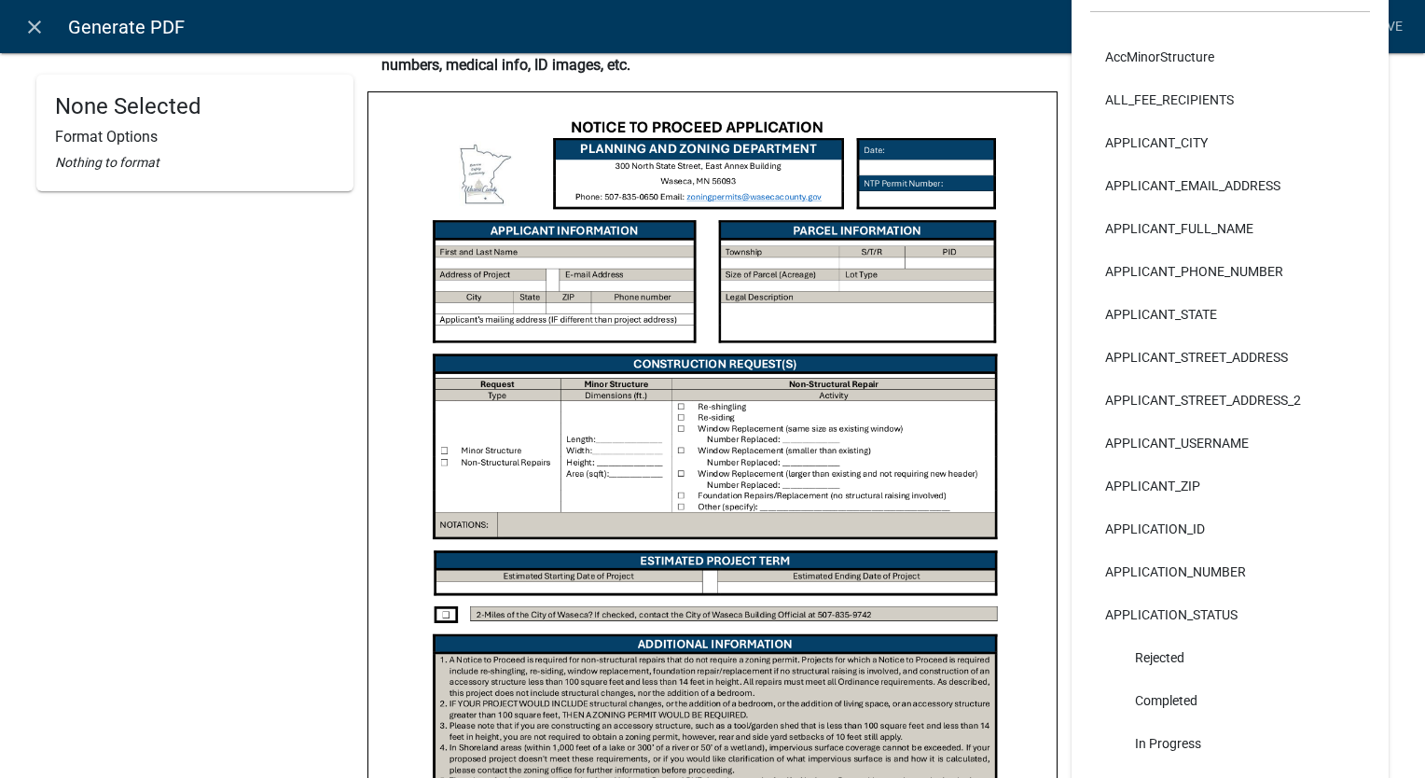
click at [682, 528] on img at bounding box center [712, 537] width 688 height 891
click at [32, 12] on link "close" at bounding box center [34, 26] width 38 height 38
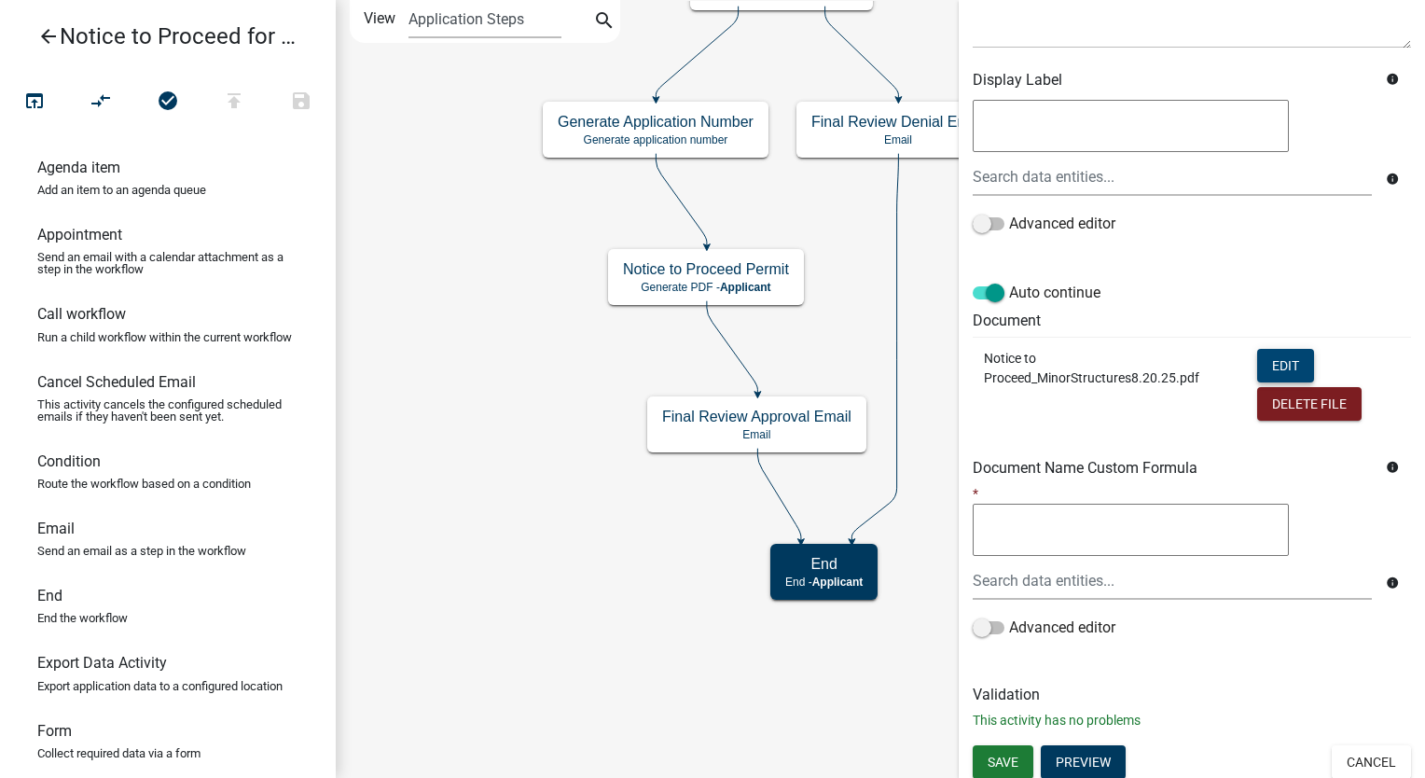
scroll to position [280, 0]
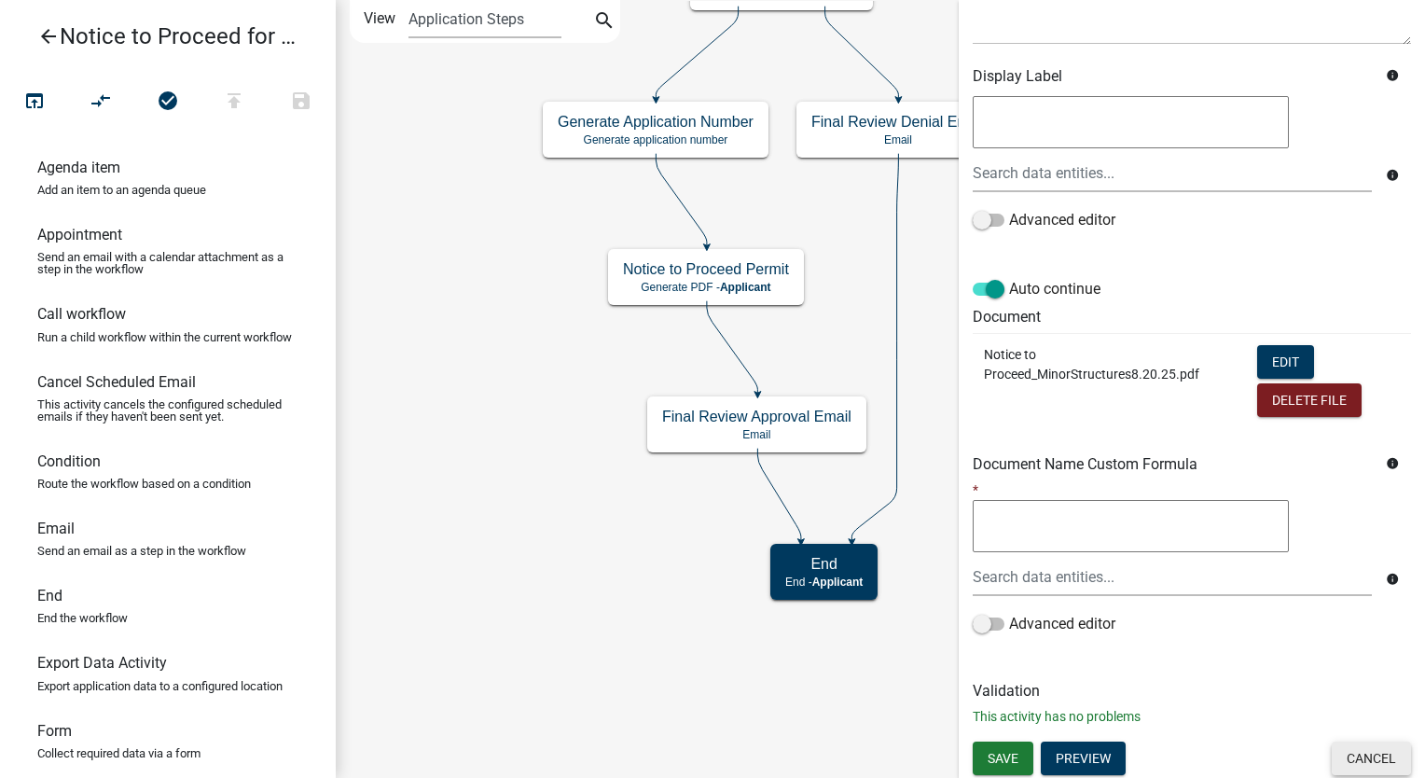
click at [1377, 744] on button "Cancel" at bounding box center [1371, 759] width 79 height 34
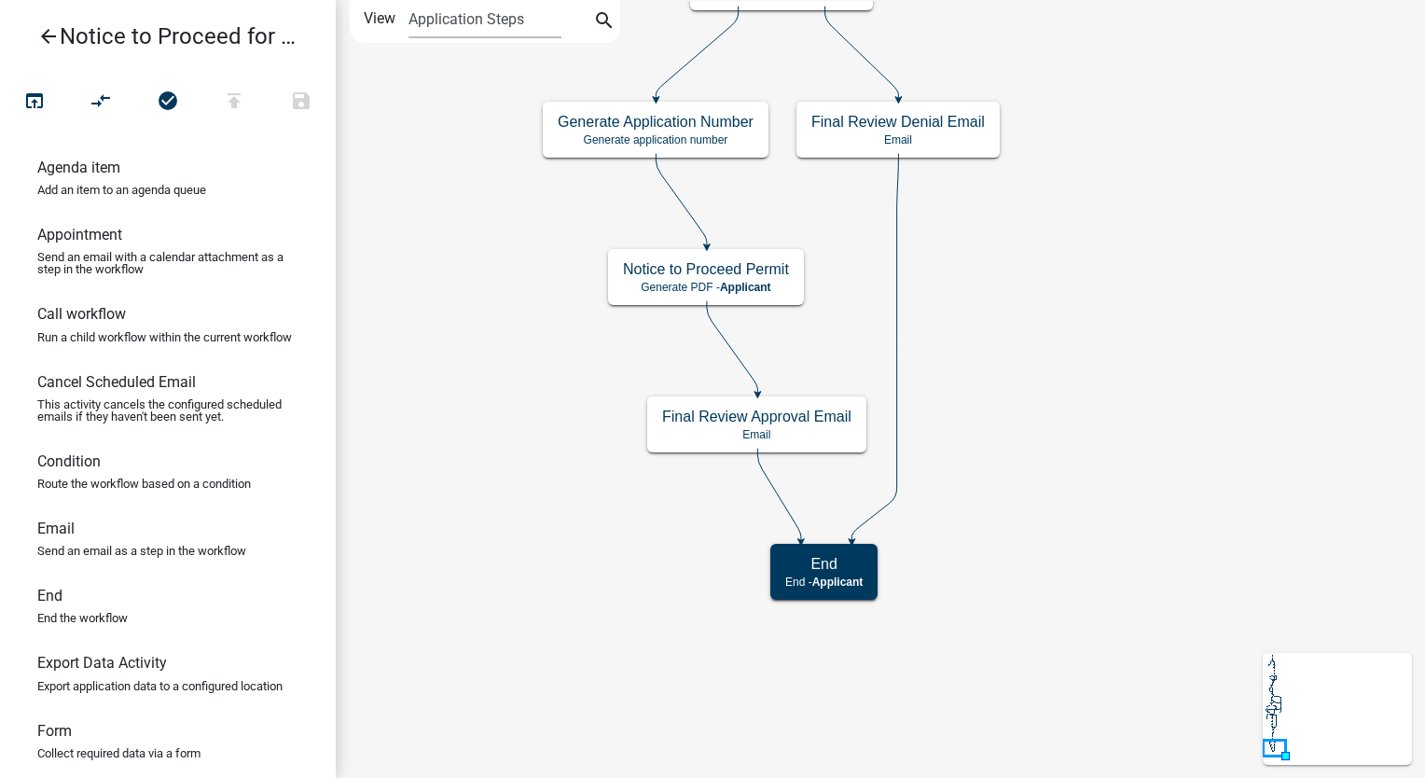
scroll to position [0, 0]
click at [631, 281] on p "Generate PDF - Applicant" at bounding box center [706, 287] width 166 height 13
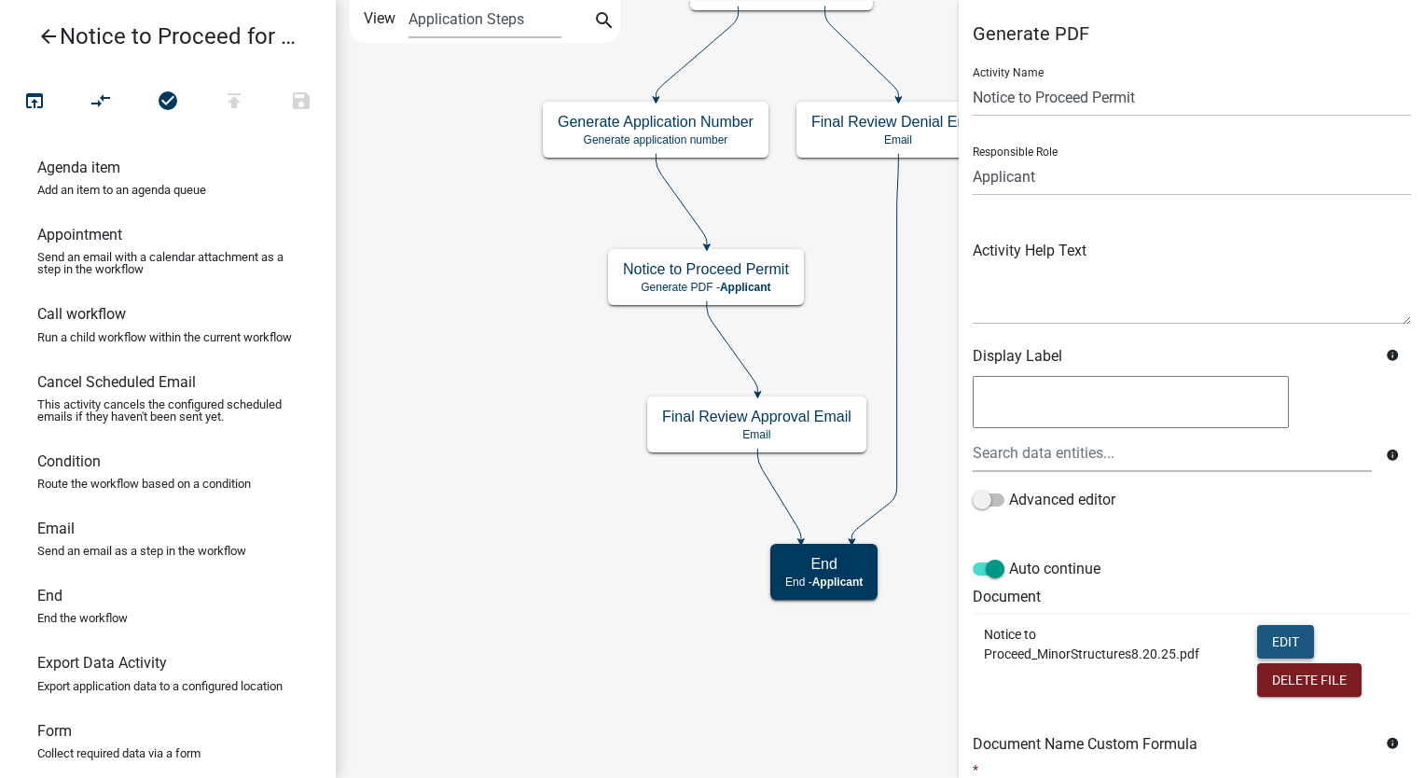
click at [1271, 642] on button "Edit" at bounding box center [1285, 642] width 57 height 34
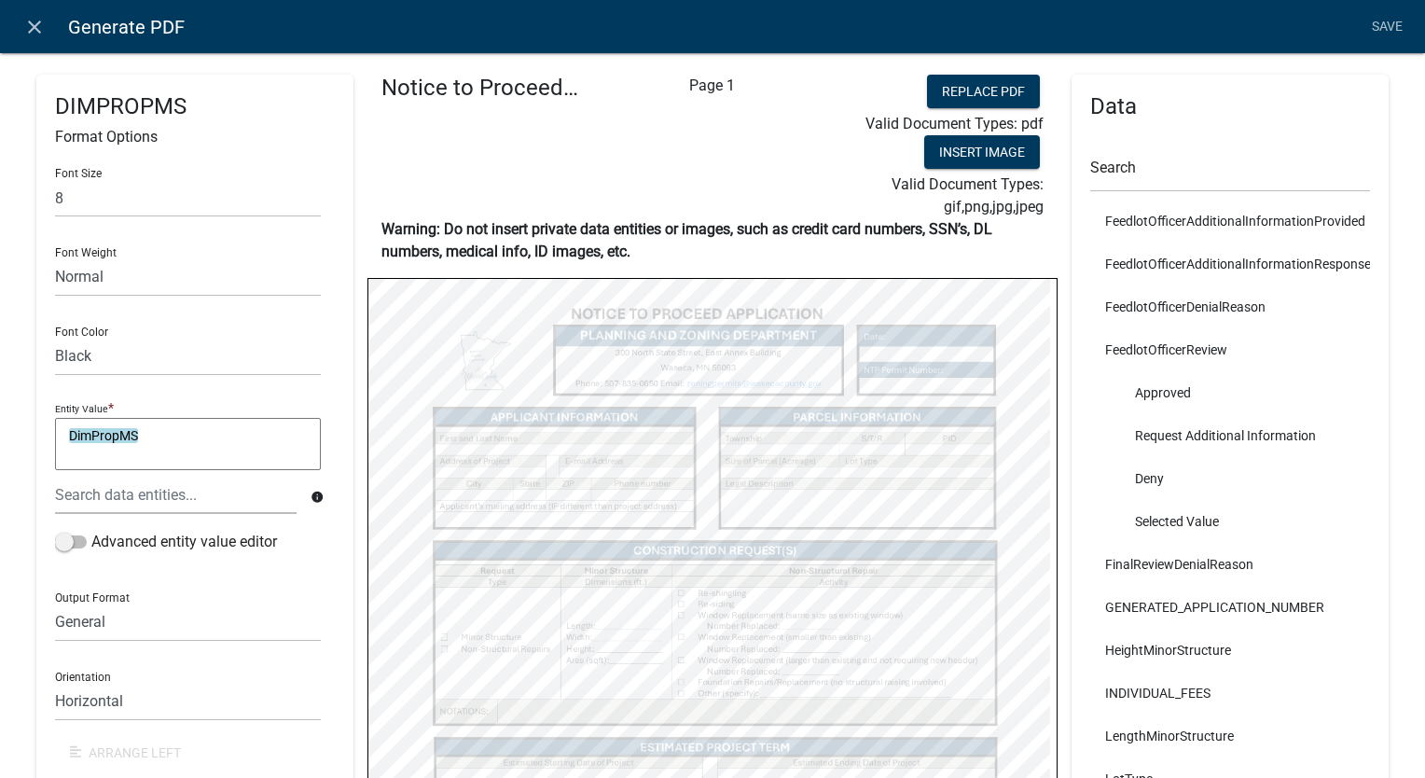
scroll to position [3078, 0]
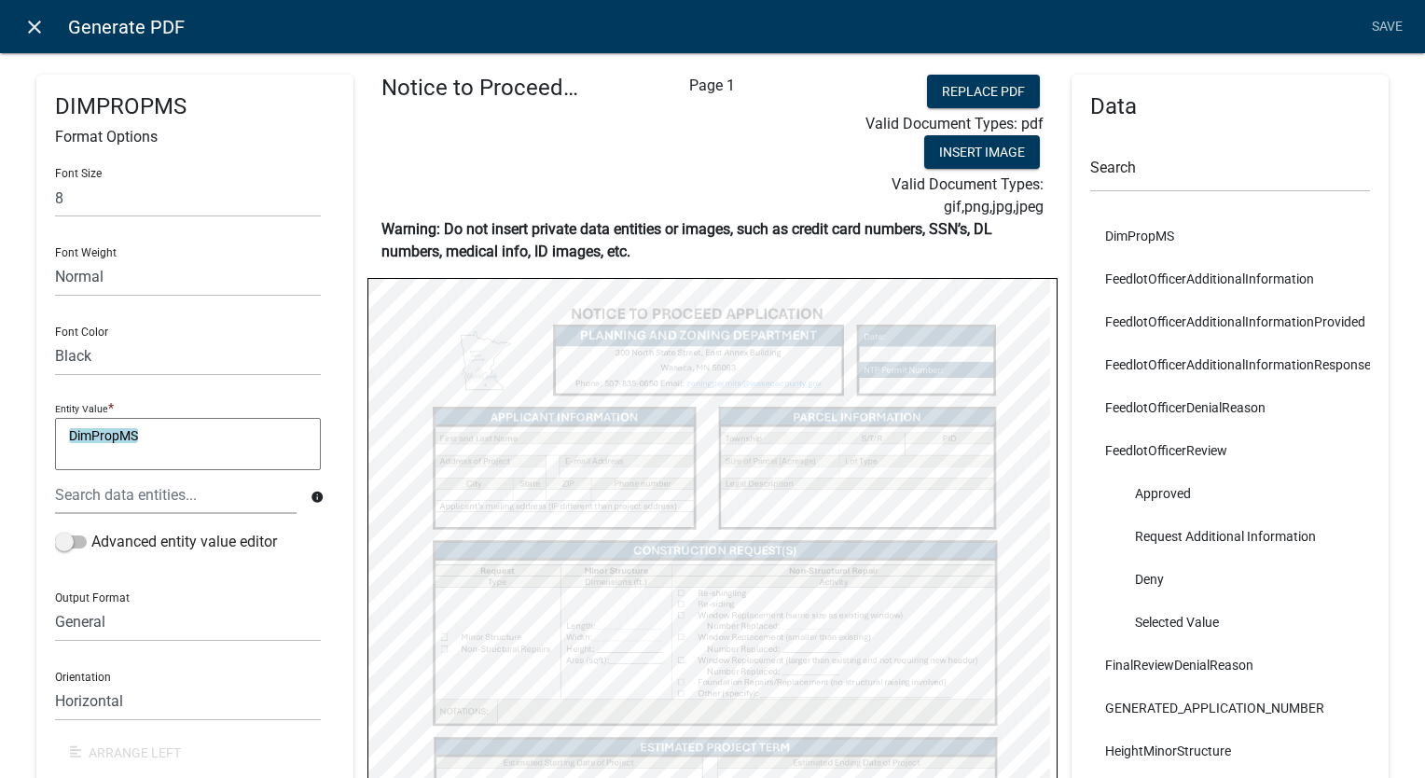
click at [45, 32] on icon "close" at bounding box center [34, 27] width 22 height 22
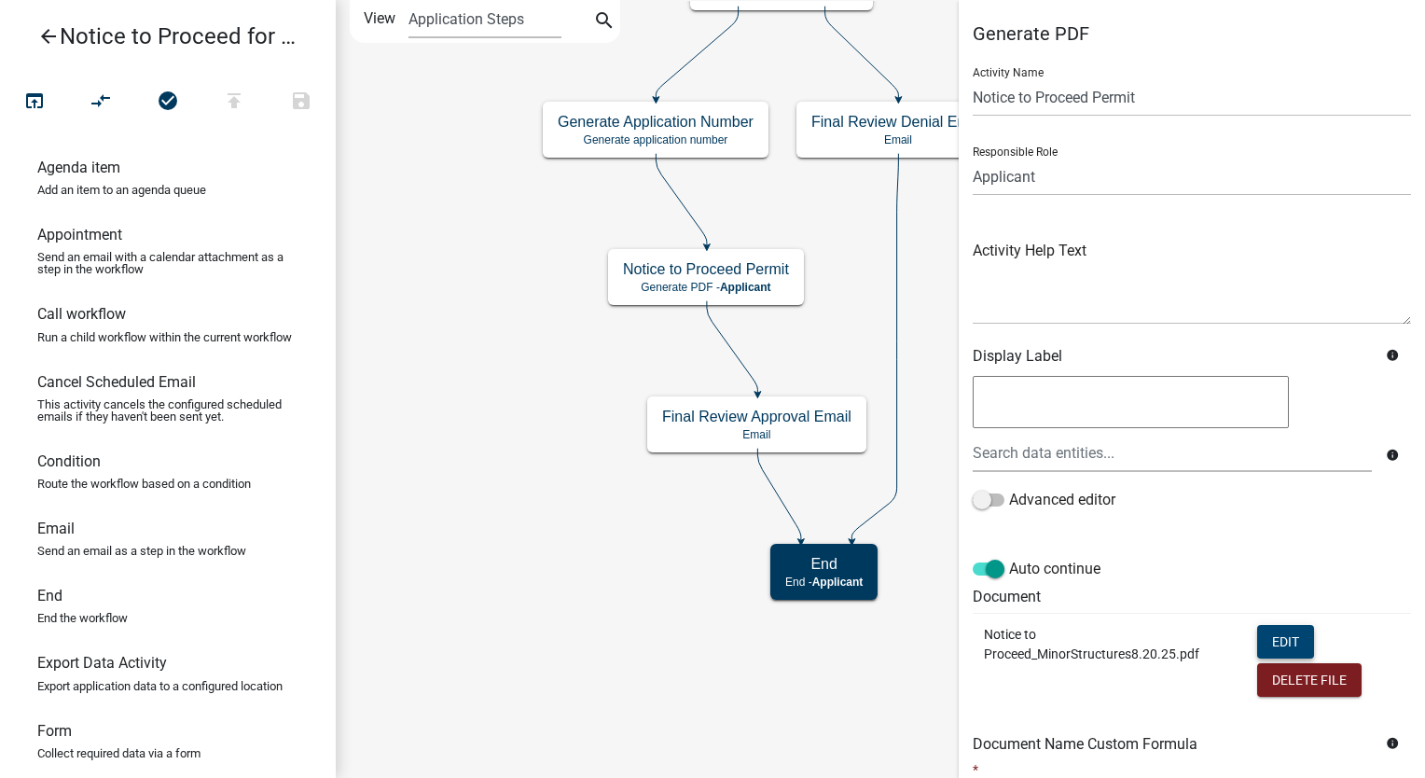
scroll to position [0, 0]
click at [52, 35] on icon "arrow_back" at bounding box center [48, 38] width 22 height 26
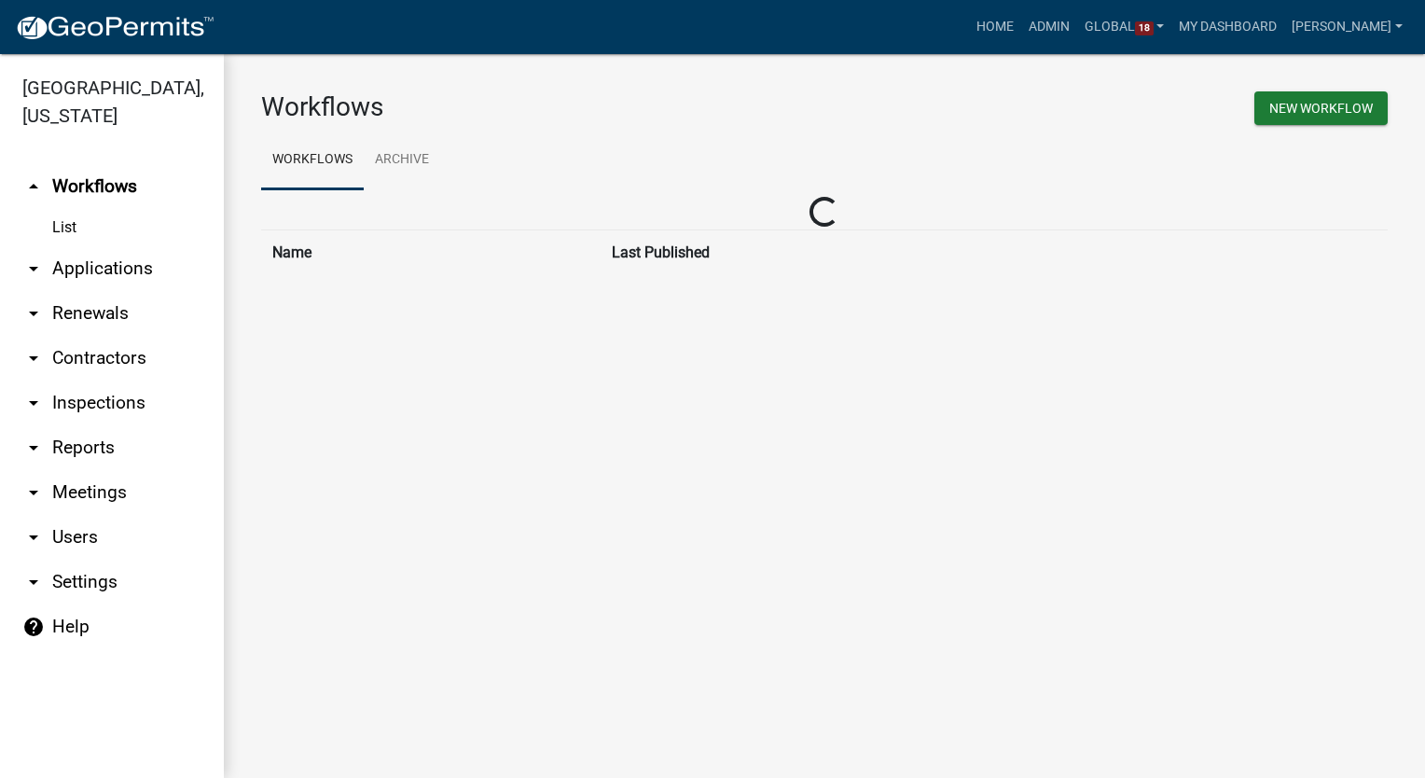
click at [538, 562] on main "Workflows New Workflow Workflows Archive Loading... Name Last Published Loading…" at bounding box center [825, 416] width 1202 height 724
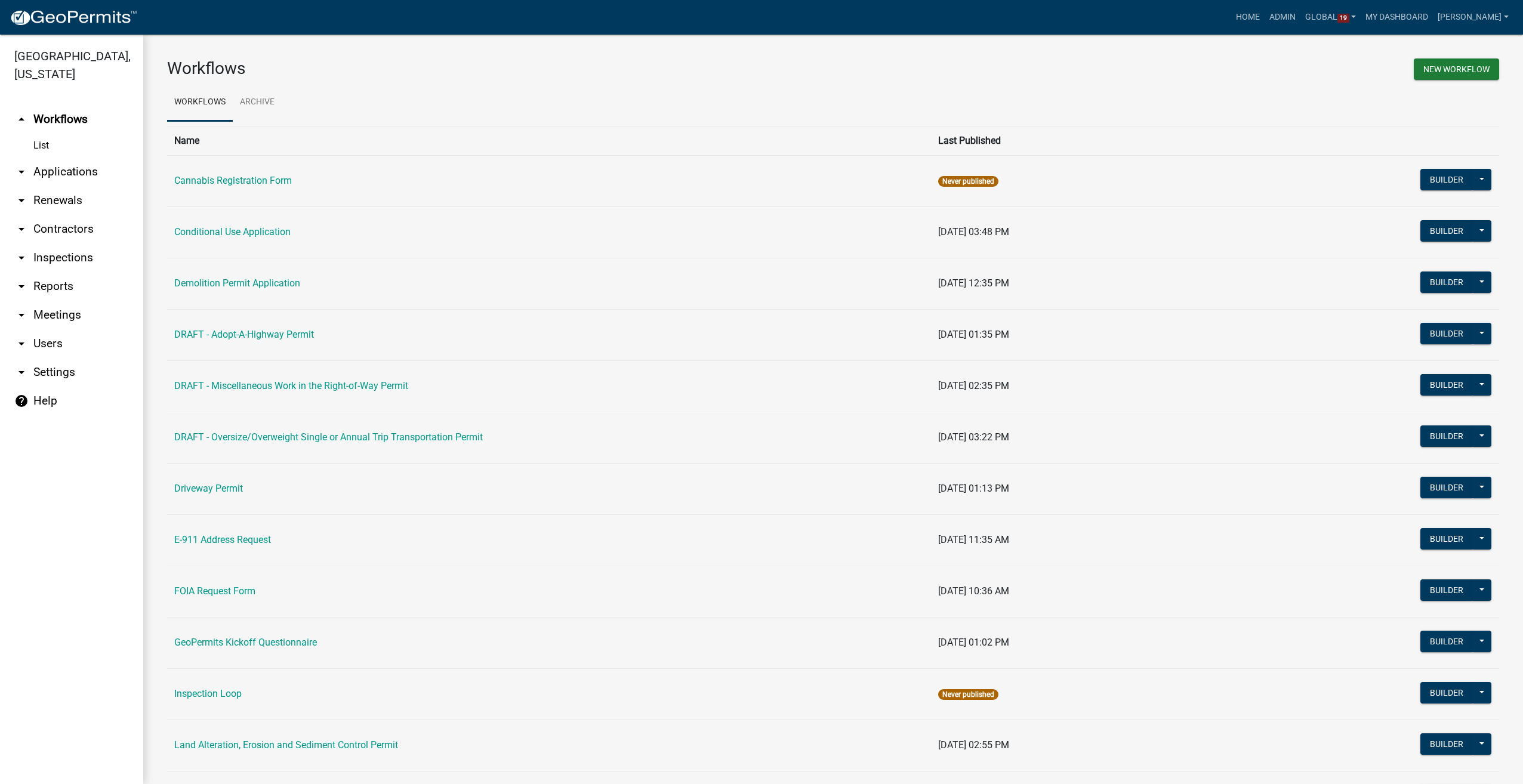
click at [44, 283] on link "arrow_drop_down Reports" at bounding box center [72, 286] width 143 height 29
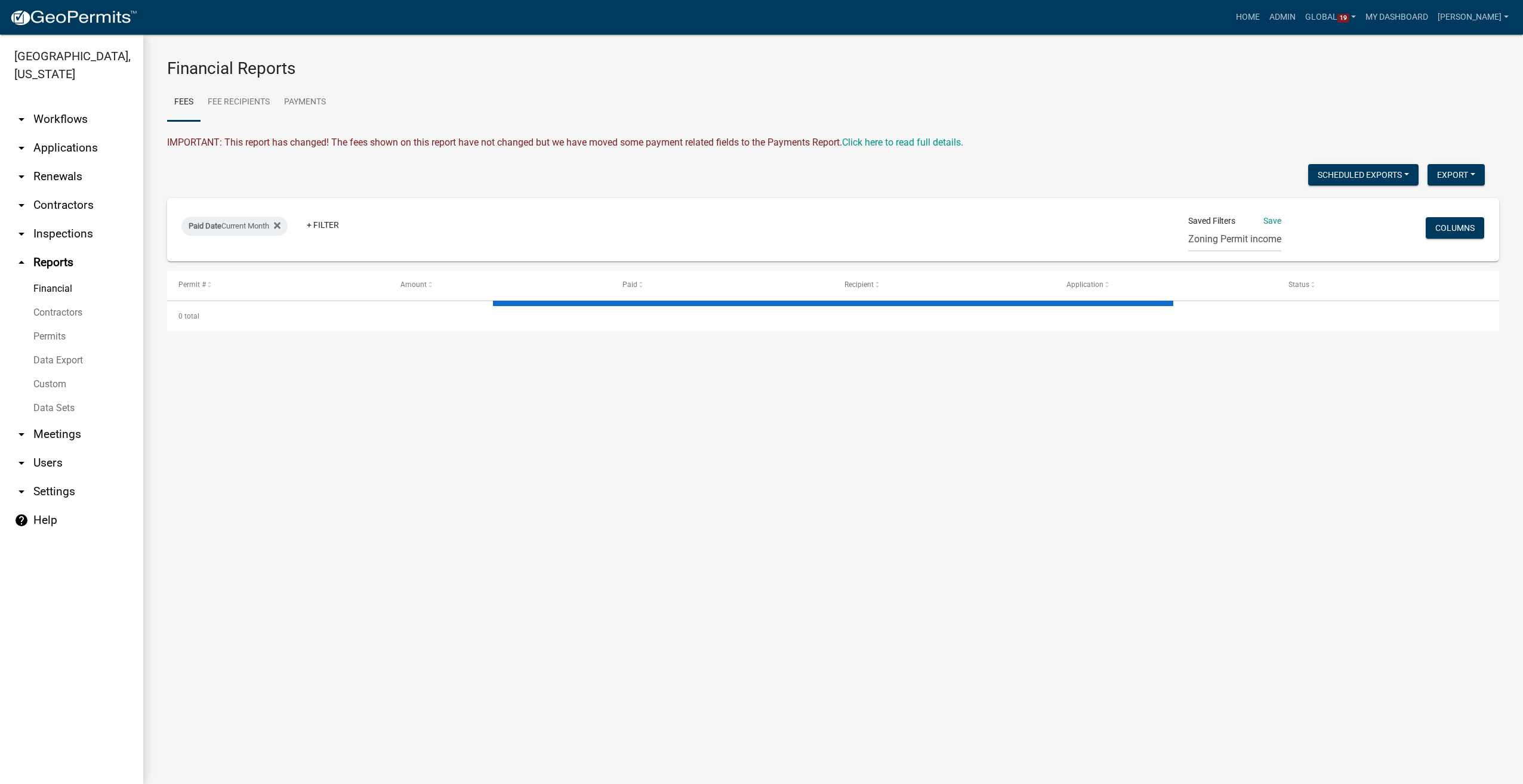
click at [50, 411] on link "Data Sets" at bounding box center [72, 407] width 143 height 24
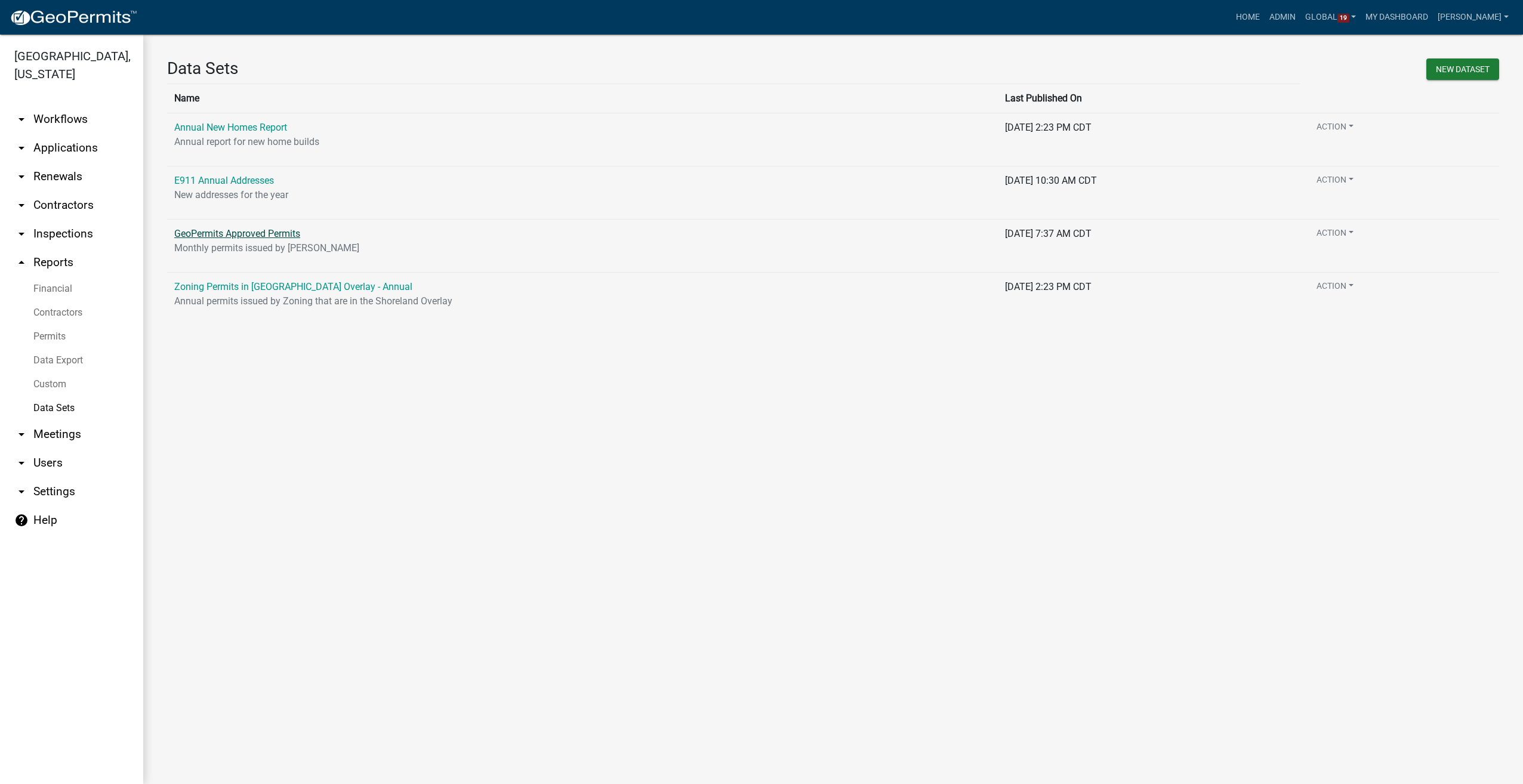
click at [244, 237] on link "GeoPermits Approved Permits" at bounding box center [237, 233] width 126 height 12
select select "WORKFLOW_NAME"
select select "Approval Date"
select select "2"
select select "b7347394-5f1b-40af-b4dd-066dfdb3cd49"
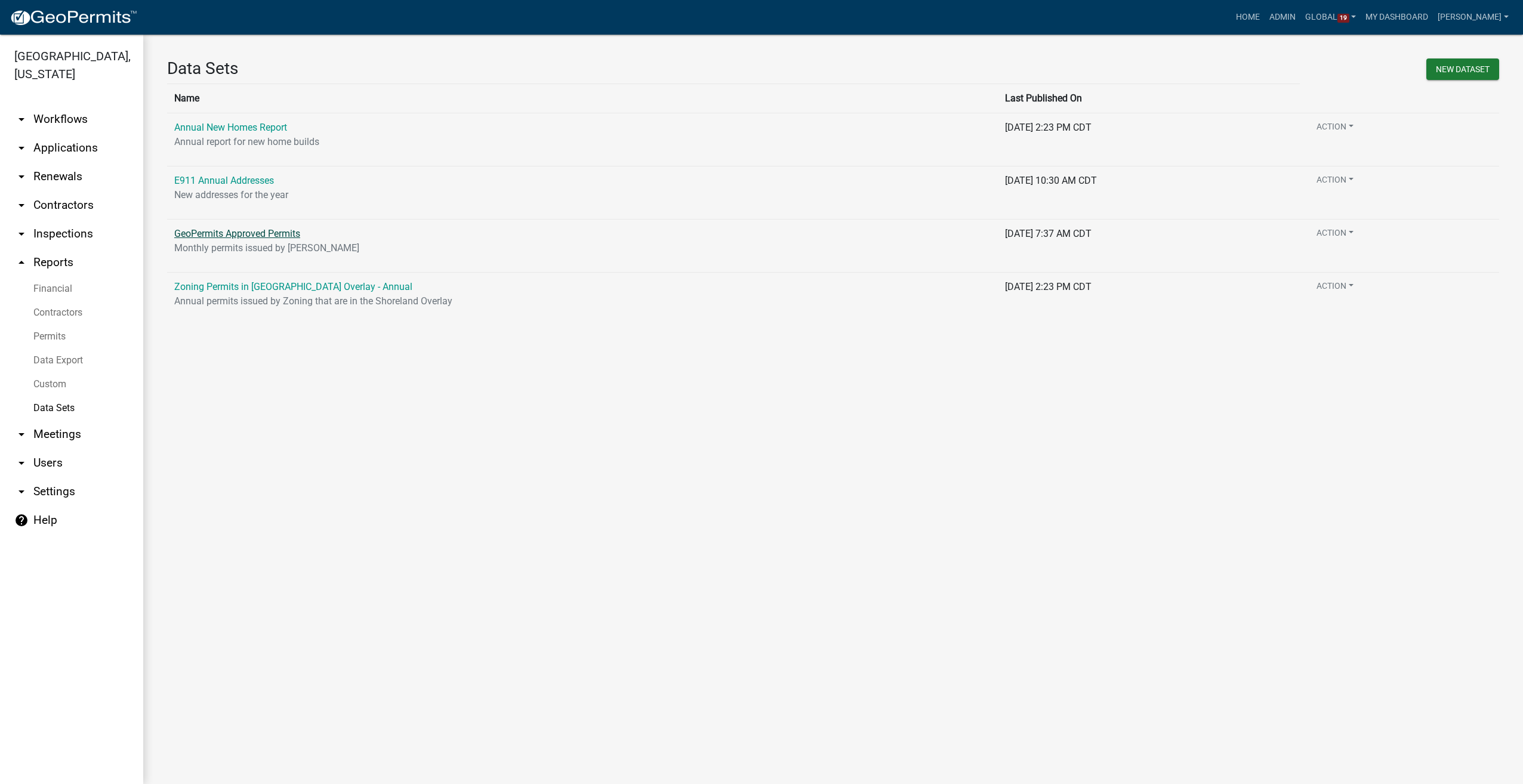
select select "11d462d9-7965-46d0-a9a7-9a68d4ecad55"
select select "f25dab95-63bd-4ebf-adf6-453d038d6261"
select select "81e1ffbc-42bd-41ca-be31-d1ae0ed87e88"
select select "116006b2-af7b-4883-bf02-13ed1f1297bb"
select select "7510a089-77bf-497a-b400-388bd77c34f5"
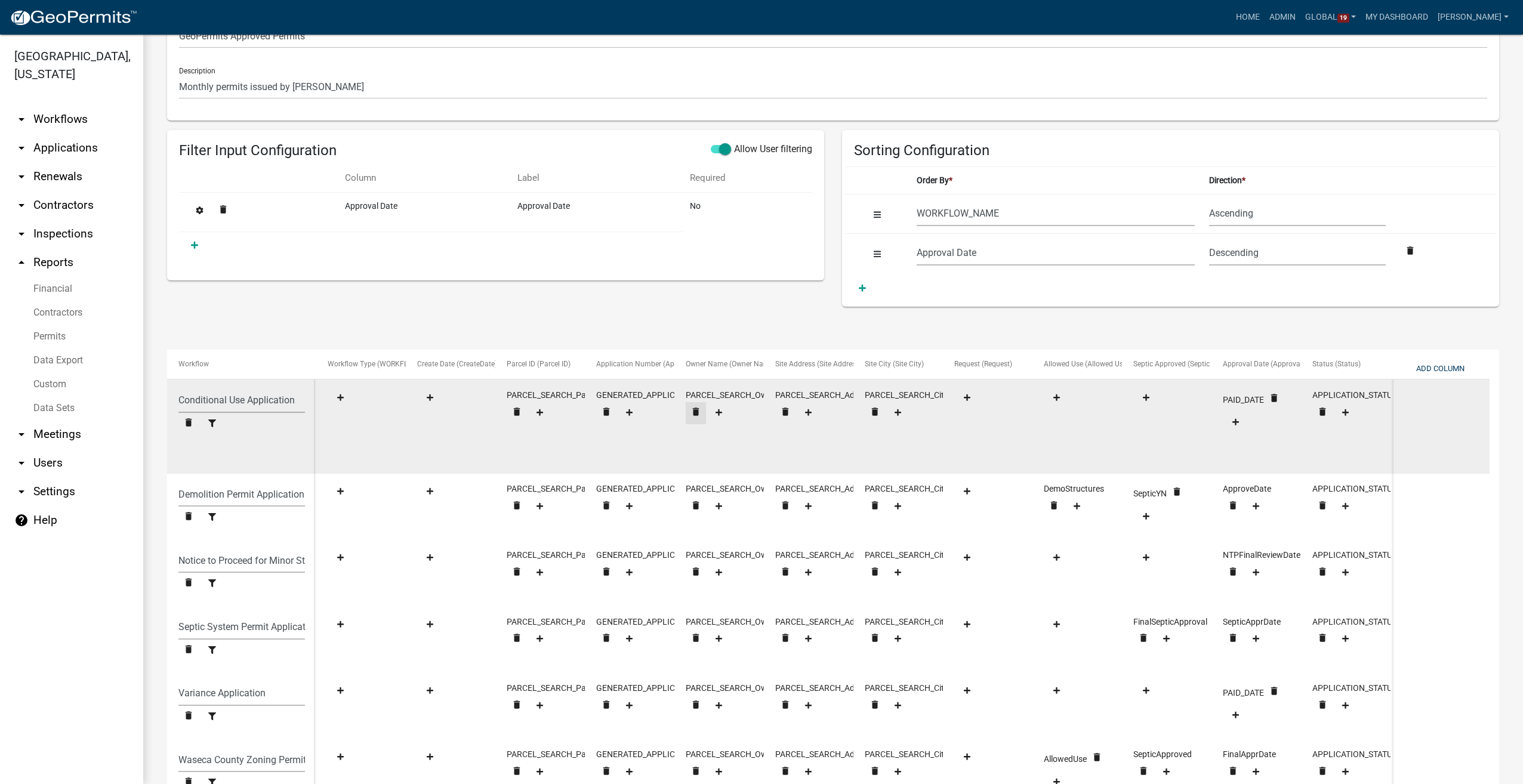
scroll to position [206, 0]
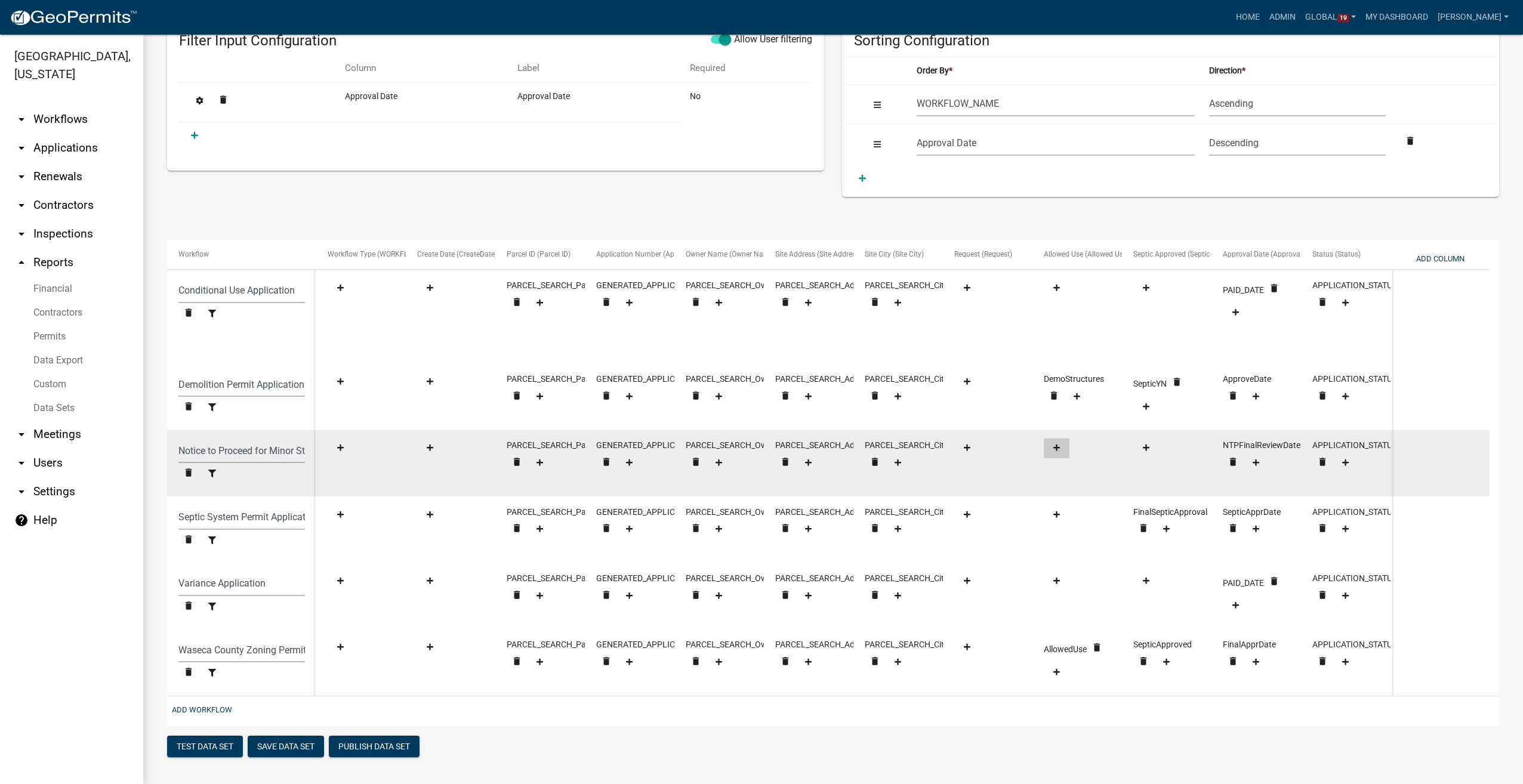
click at [1053, 444] on icon at bounding box center [1057, 448] width 6 height 6
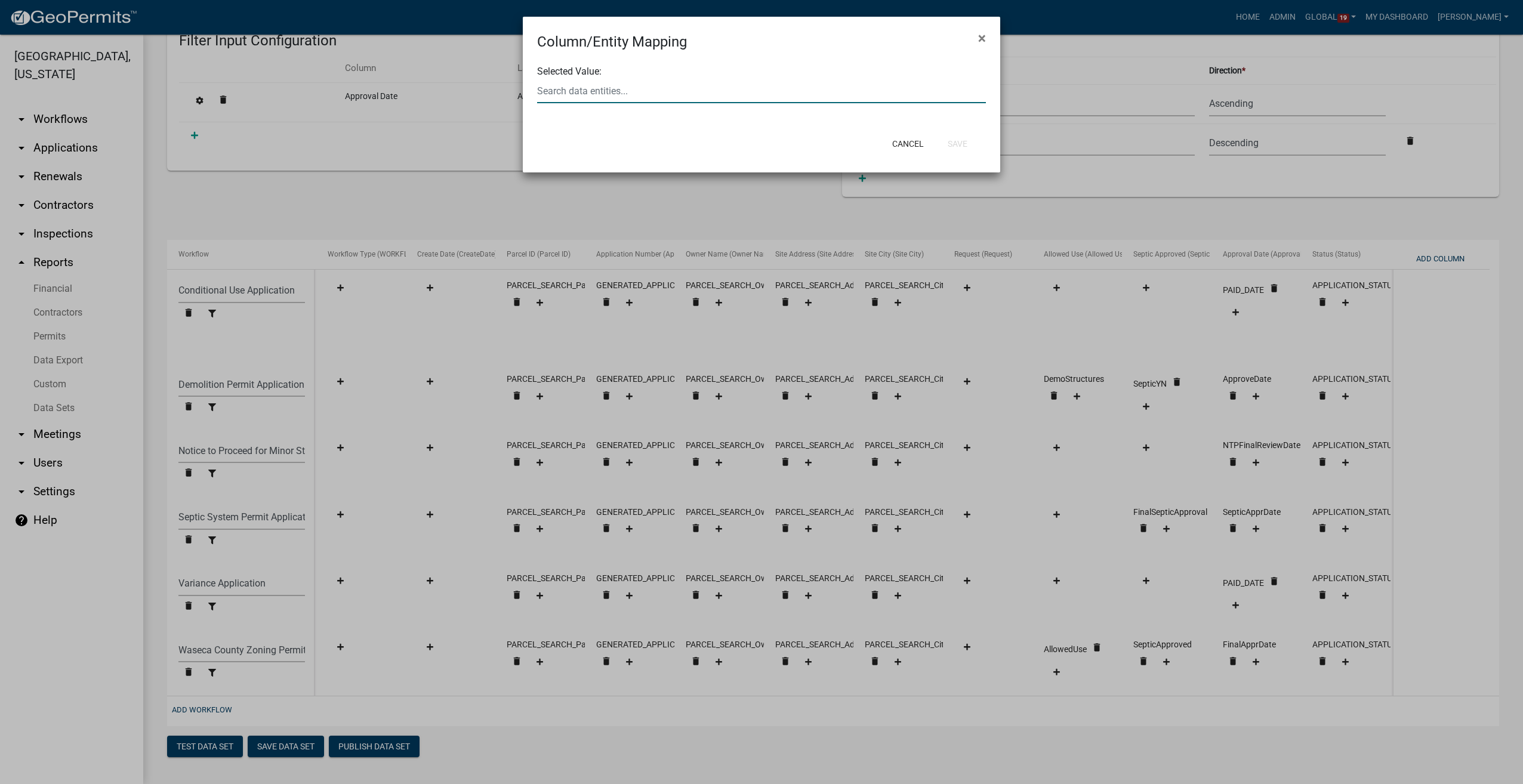
click at [613, 97] on input "text" at bounding box center [762, 91] width 449 height 24
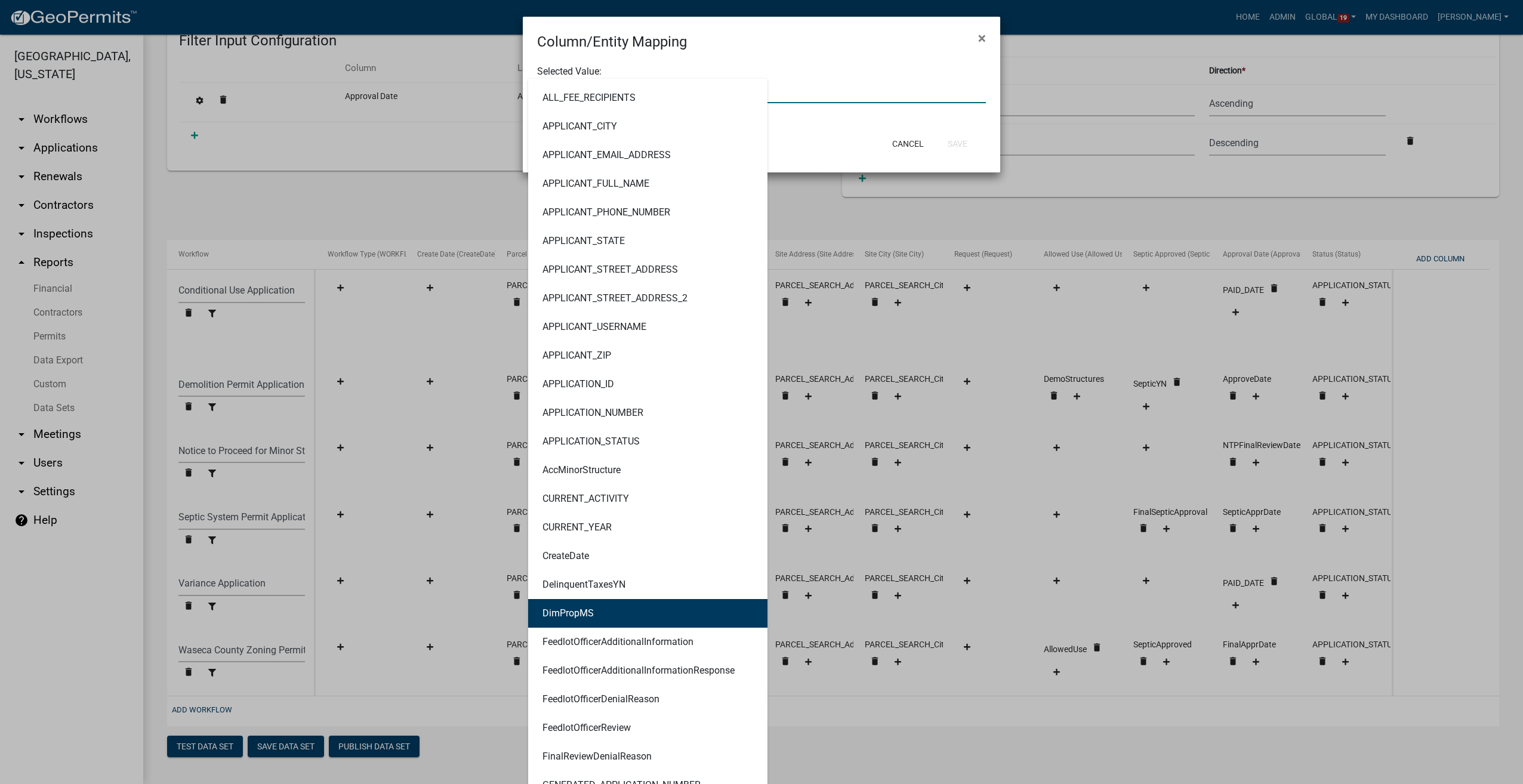
click at [600, 613] on button "DimPropMS" at bounding box center [648, 613] width 239 height 29
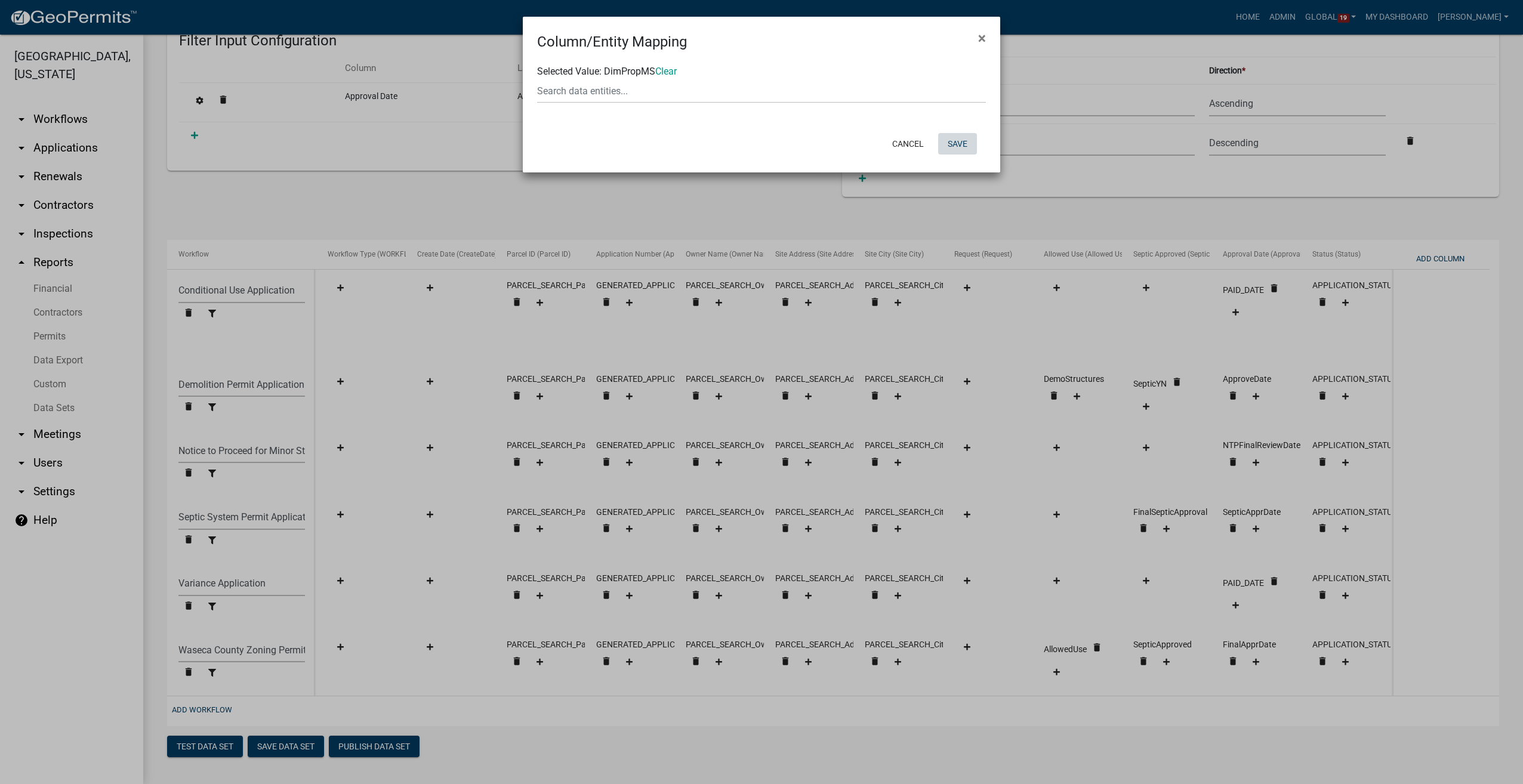
click at [958, 139] on button "Save" at bounding box center [957, 144] width 39 height 22
select select "b7347394-5f1b-40af-b4dd-066dfdb3cd49"
select select "11d462d9-7965-46d0-a9a7-9a68d4ecad55"
select select "f25dab95-63bd-4ebf-adf6-453d038d6261"
select select "81e1ffbc-42bd-41ca-be31-d1ae0ed87e88"
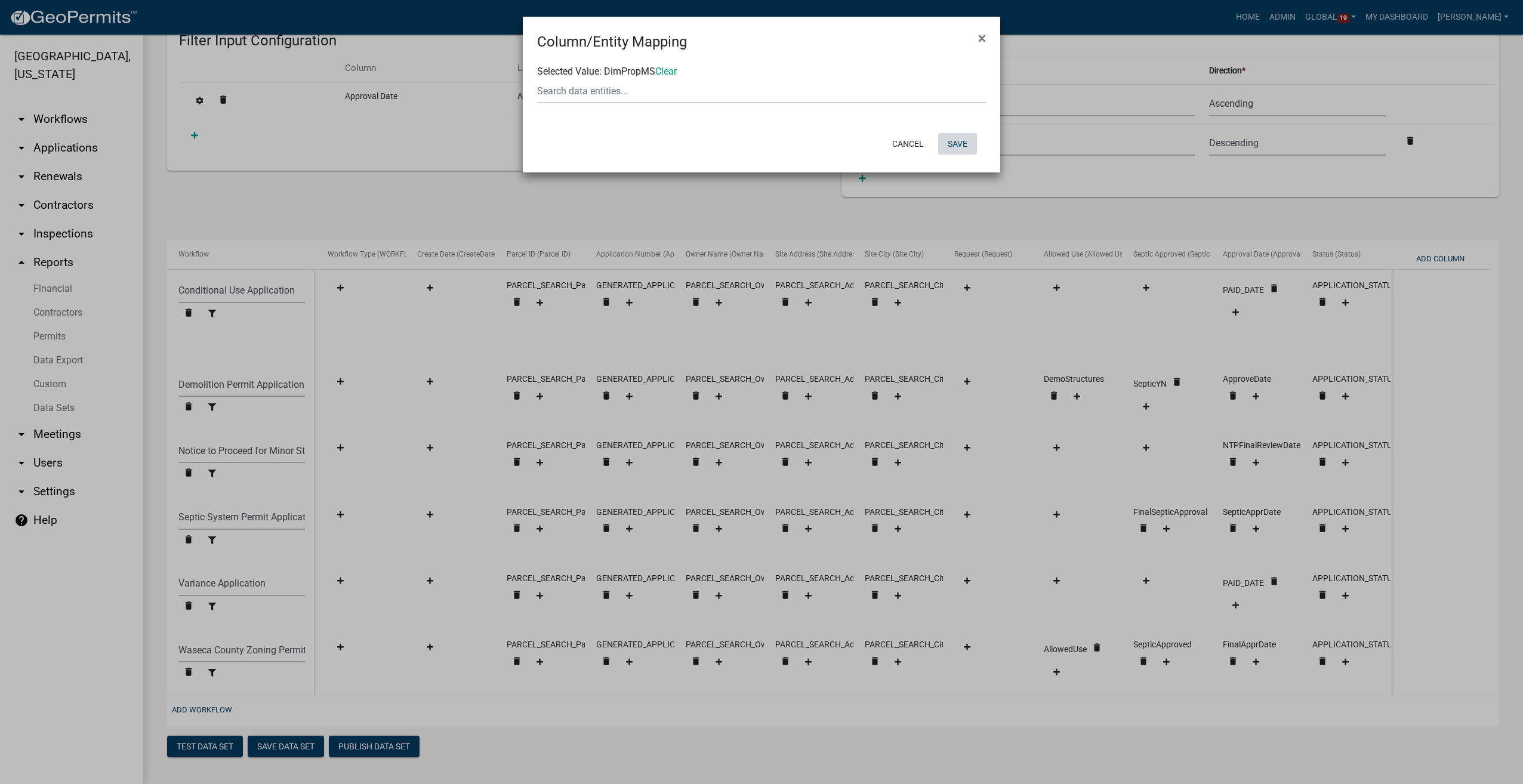
select select "116006b2-af7b-4883-bf02-13ed1f1297bb"
select select "7510a089-77bf-497a-b400-388bd77c34f5"
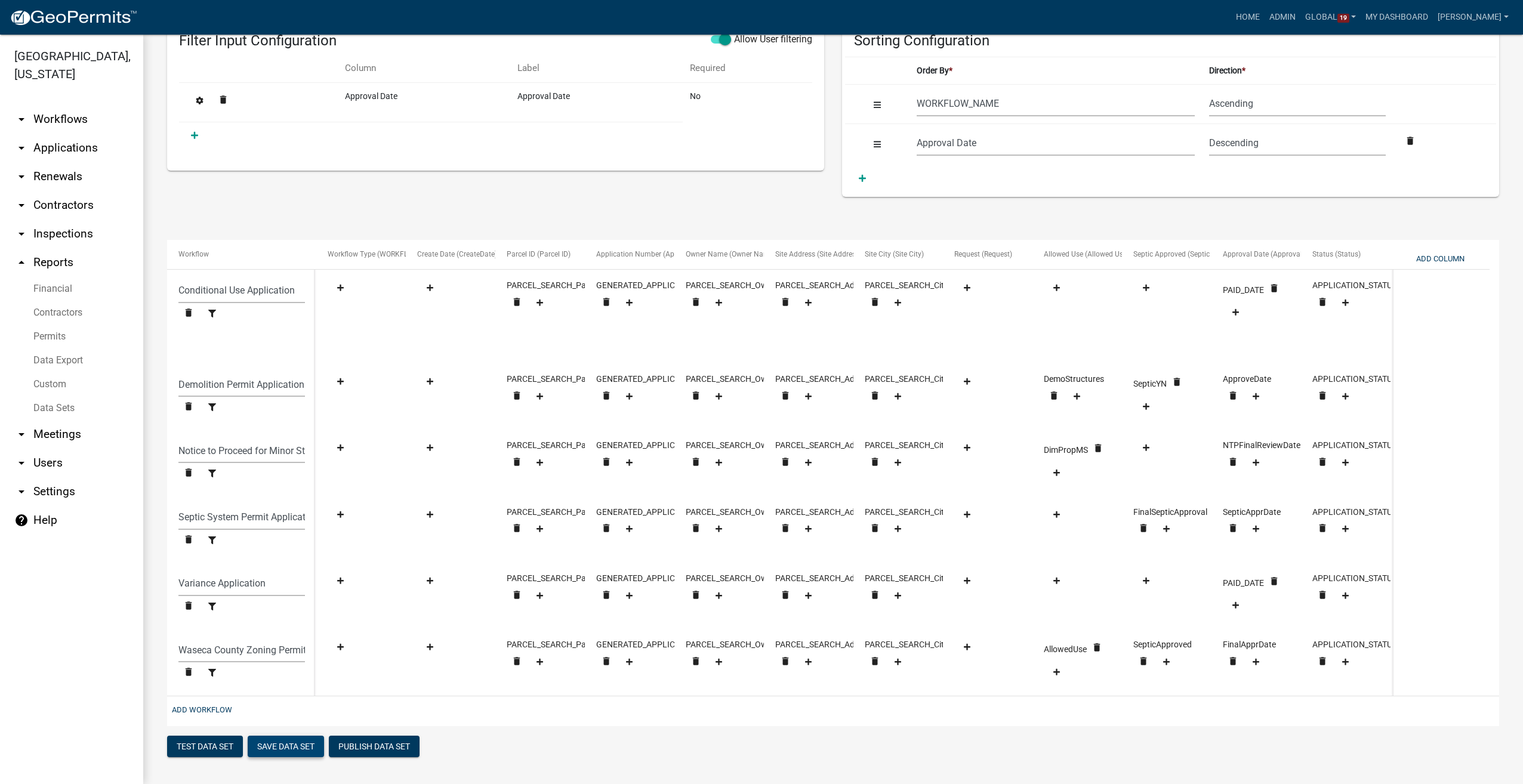
click at [287, 742] on button "Save Data Set" at bounding box center [285, 746] width 76 height 22
select select "WORKFLOW_NAME"
select select "Approval Date"
select select "2"
click at [369, 751] on button "Publish Data Set" at bounding box center [374, 746] width 91 height 22
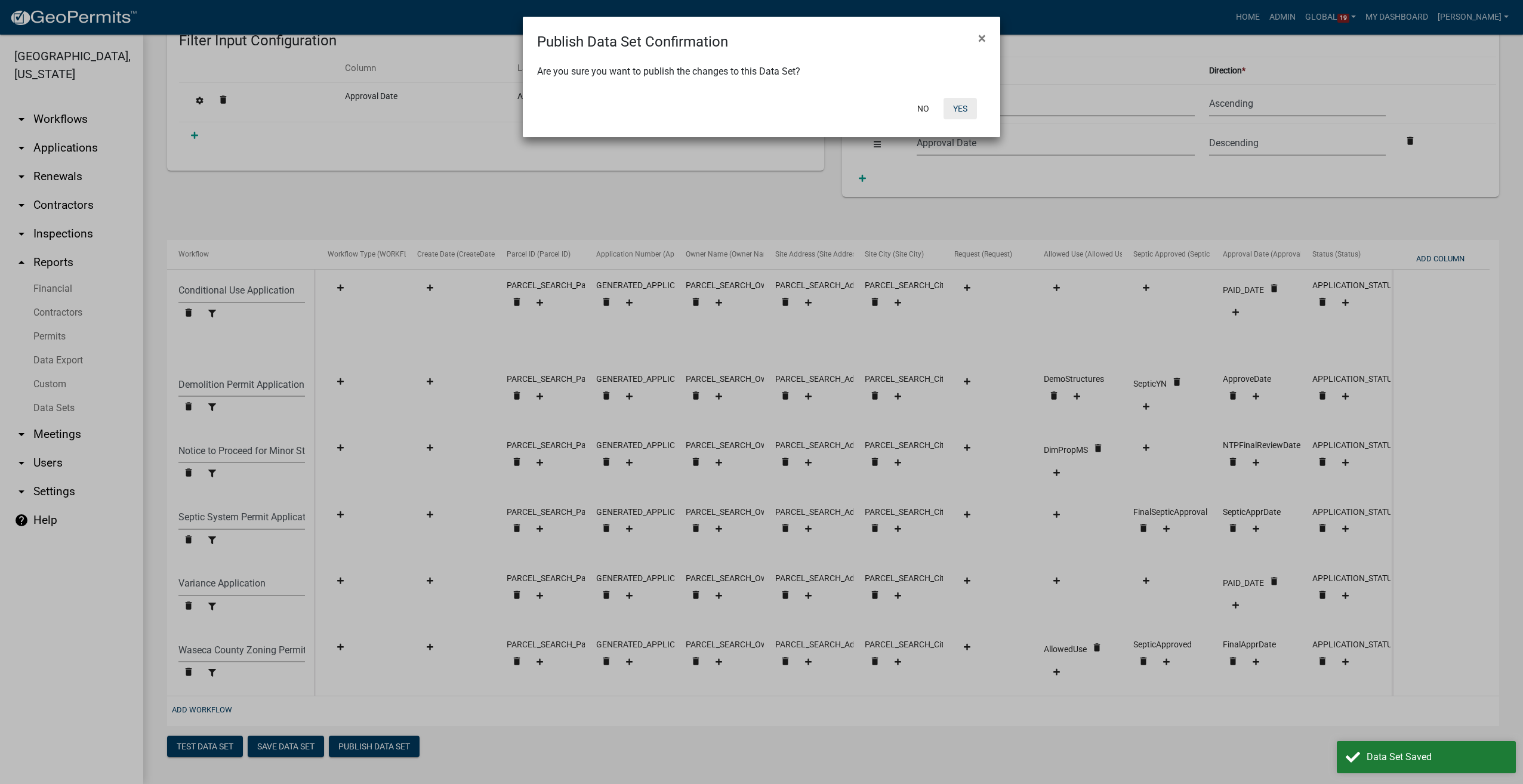
click at [965, 107] on button "Yes" at bounding box center [960, 109] width 33 height 22
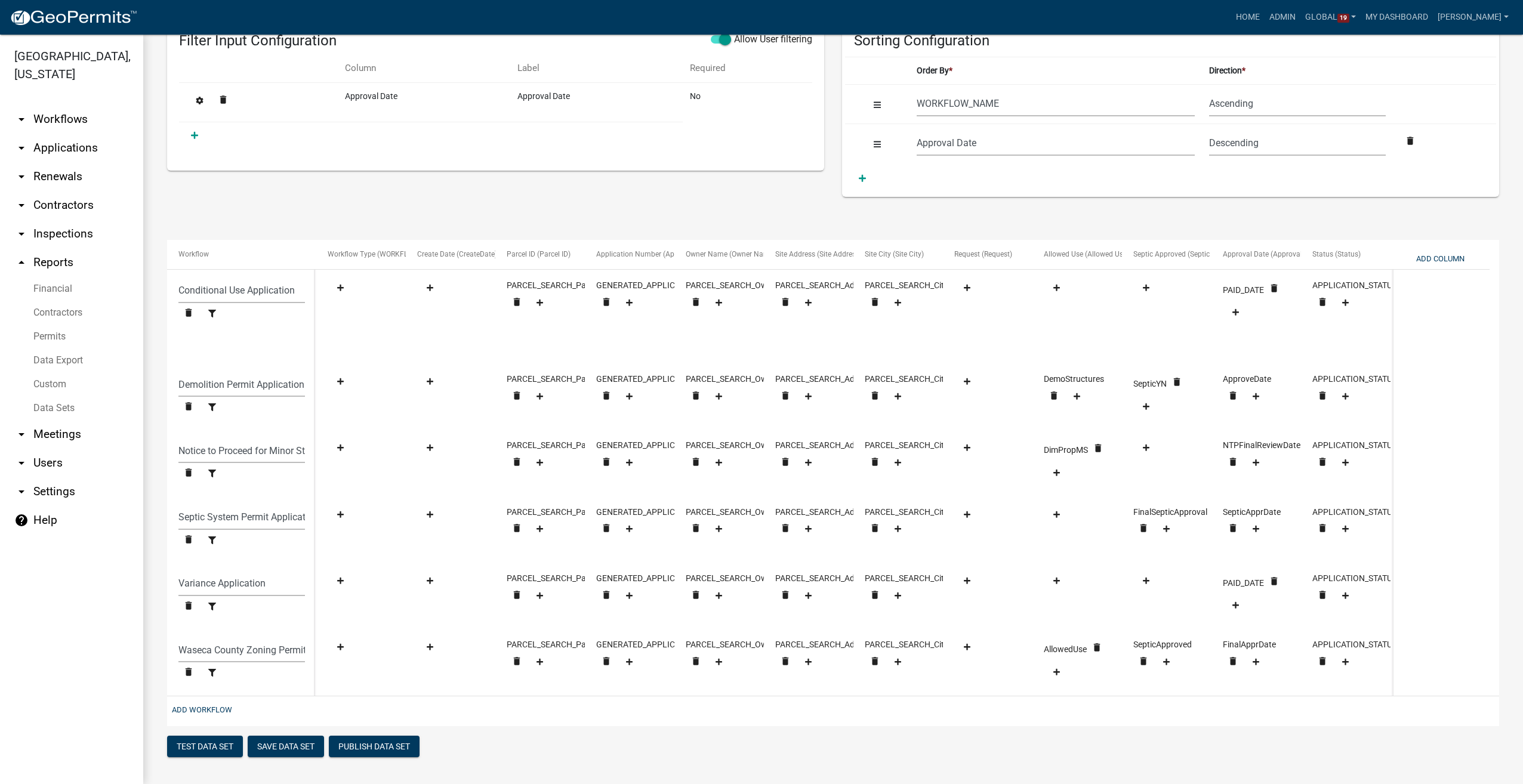
click at [67, 116] on link "arrow_drop_down Workflows" at bounding box center [72, 119] width 143 height 29
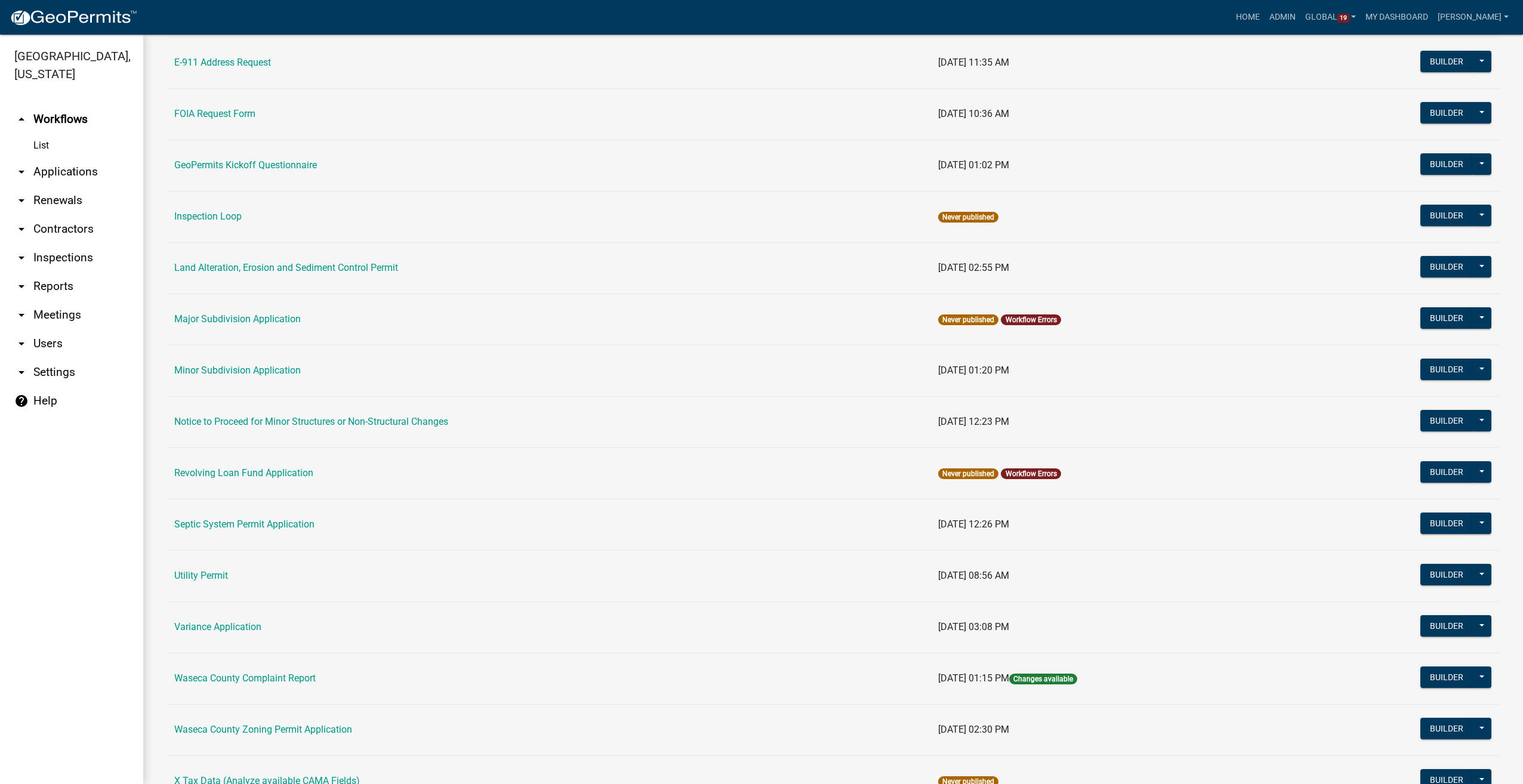
scroll to position [529, 0]
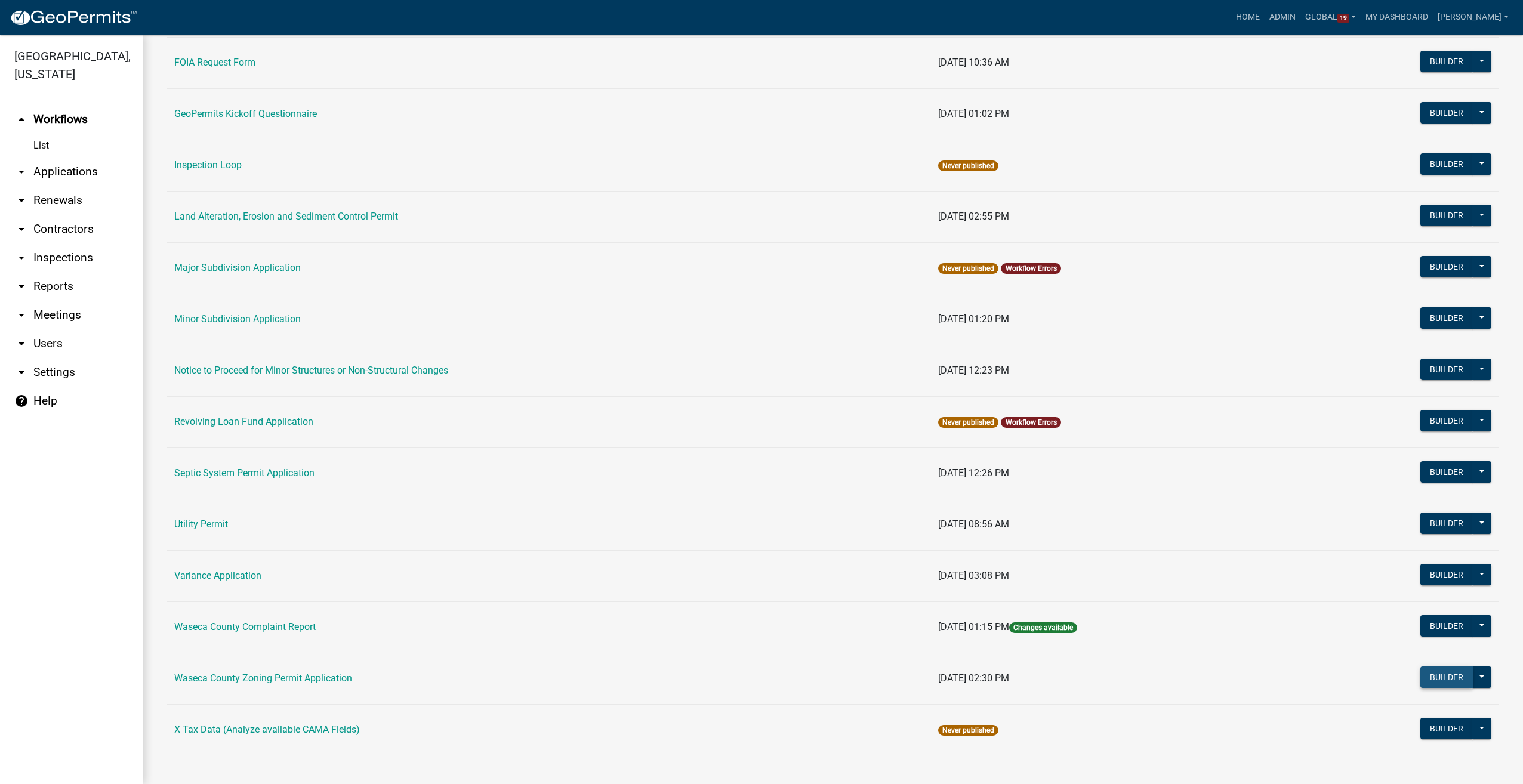
click at [1440, 669] on button "Builder" at bounding box center [1446, 677] width 52 height 22
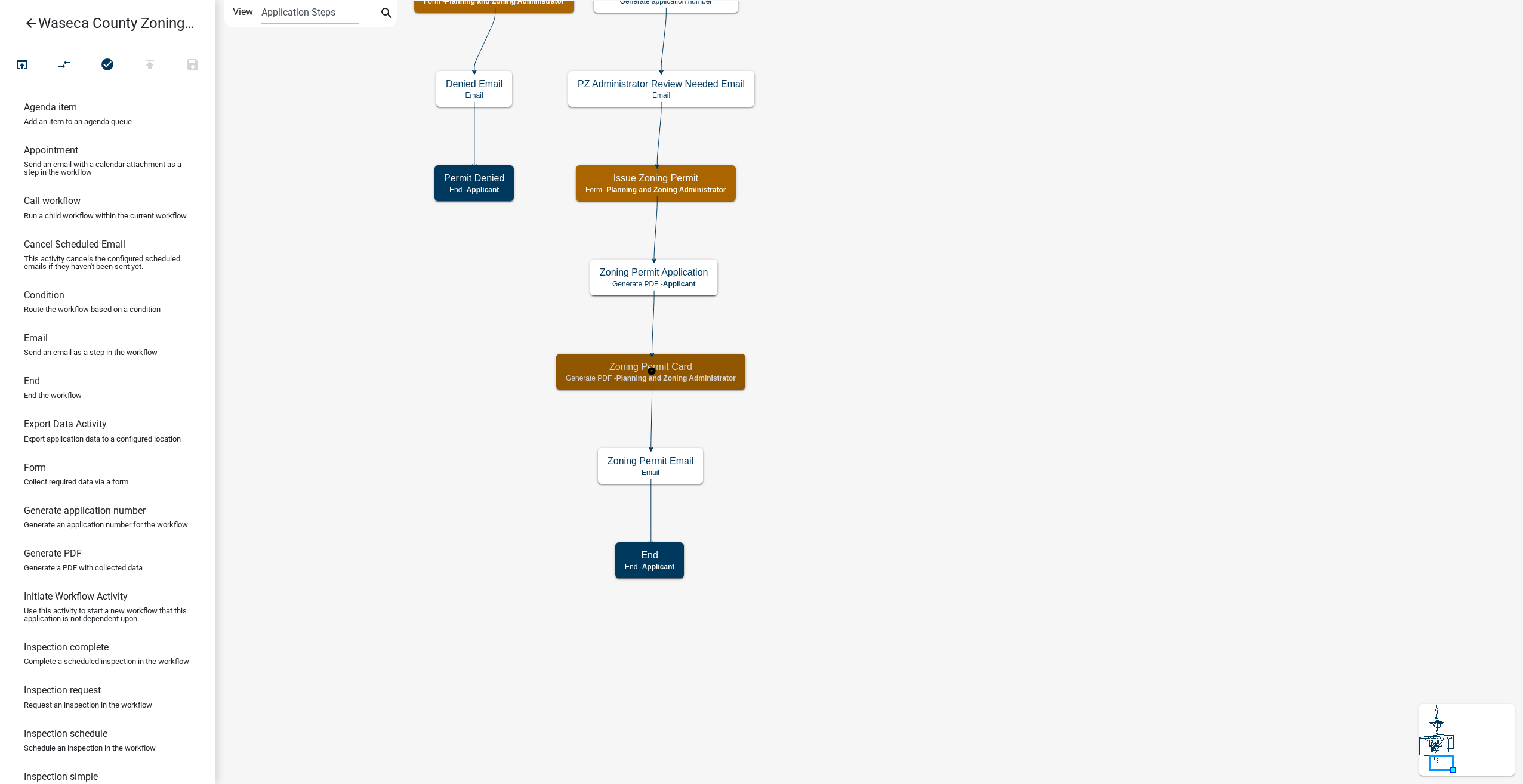
click at [738, 373] on div "Zoning Permit Card Generate PDF - Planning and Zoning Administrator" at bounding box center [651, 372] width 189 height 36
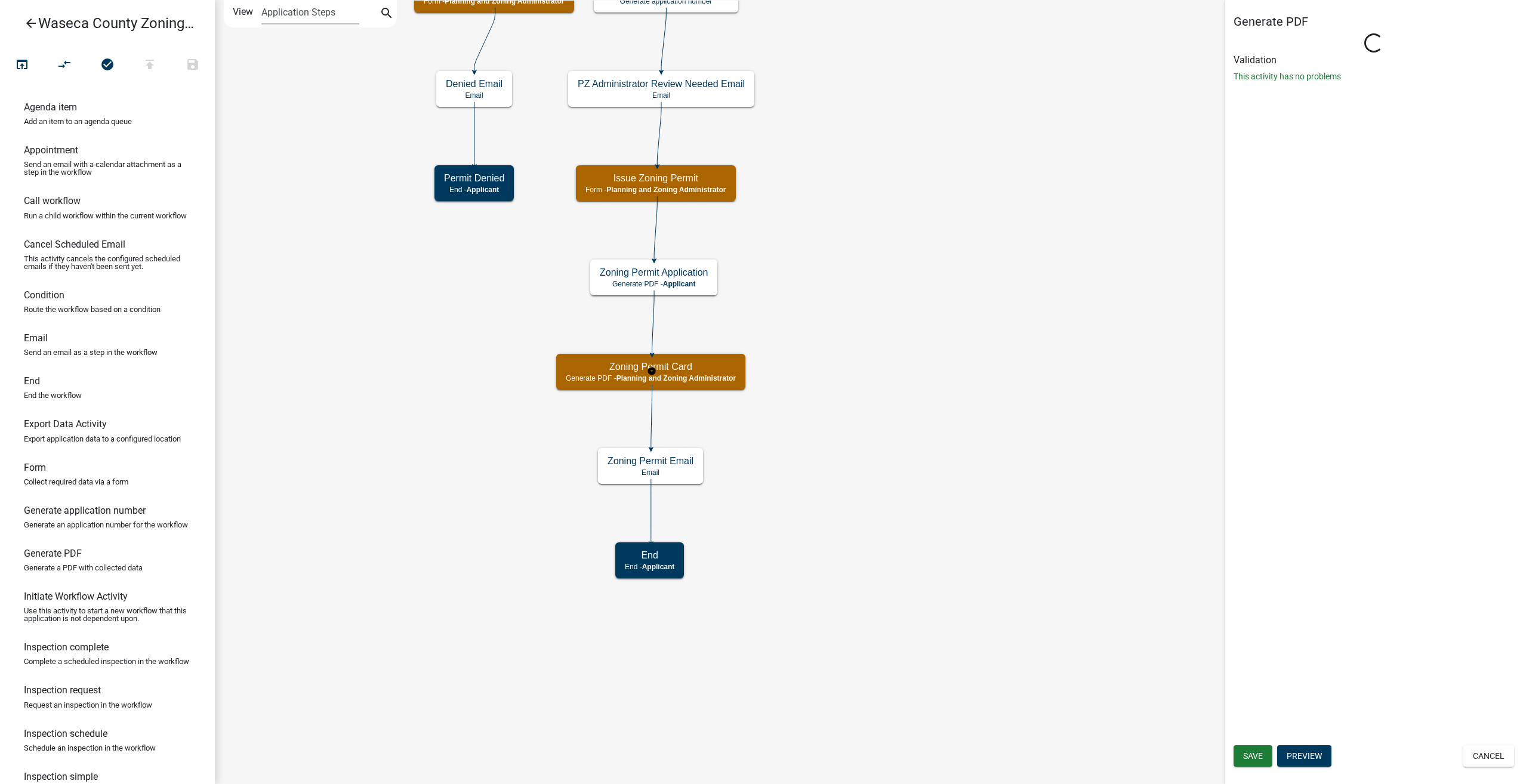
select select "BC51BCED-BE07-4D66-A874-17FDE660437E"
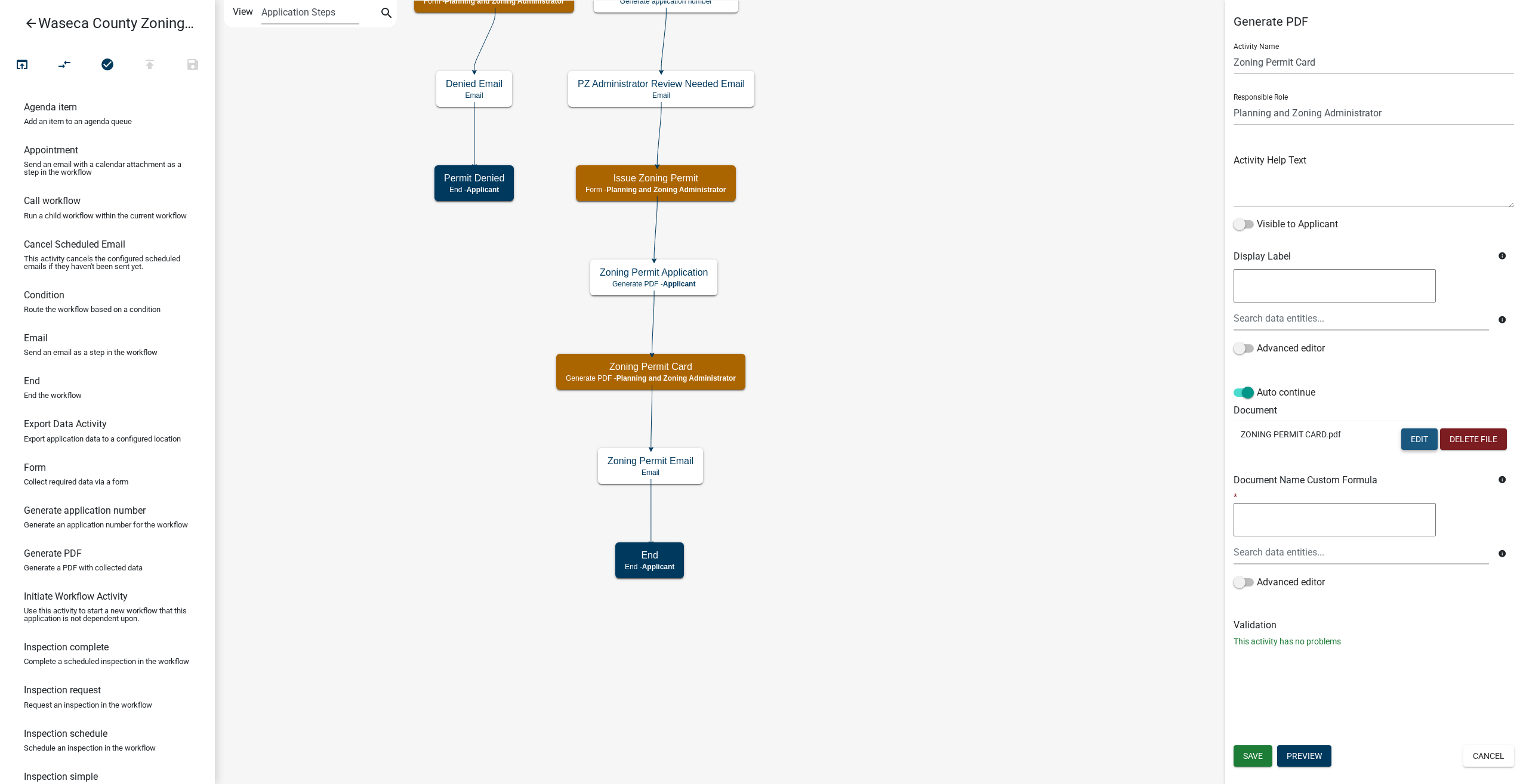
click at [1430, 437] on button "Edit" at bounding box center [1419, 439] width 36 height 22
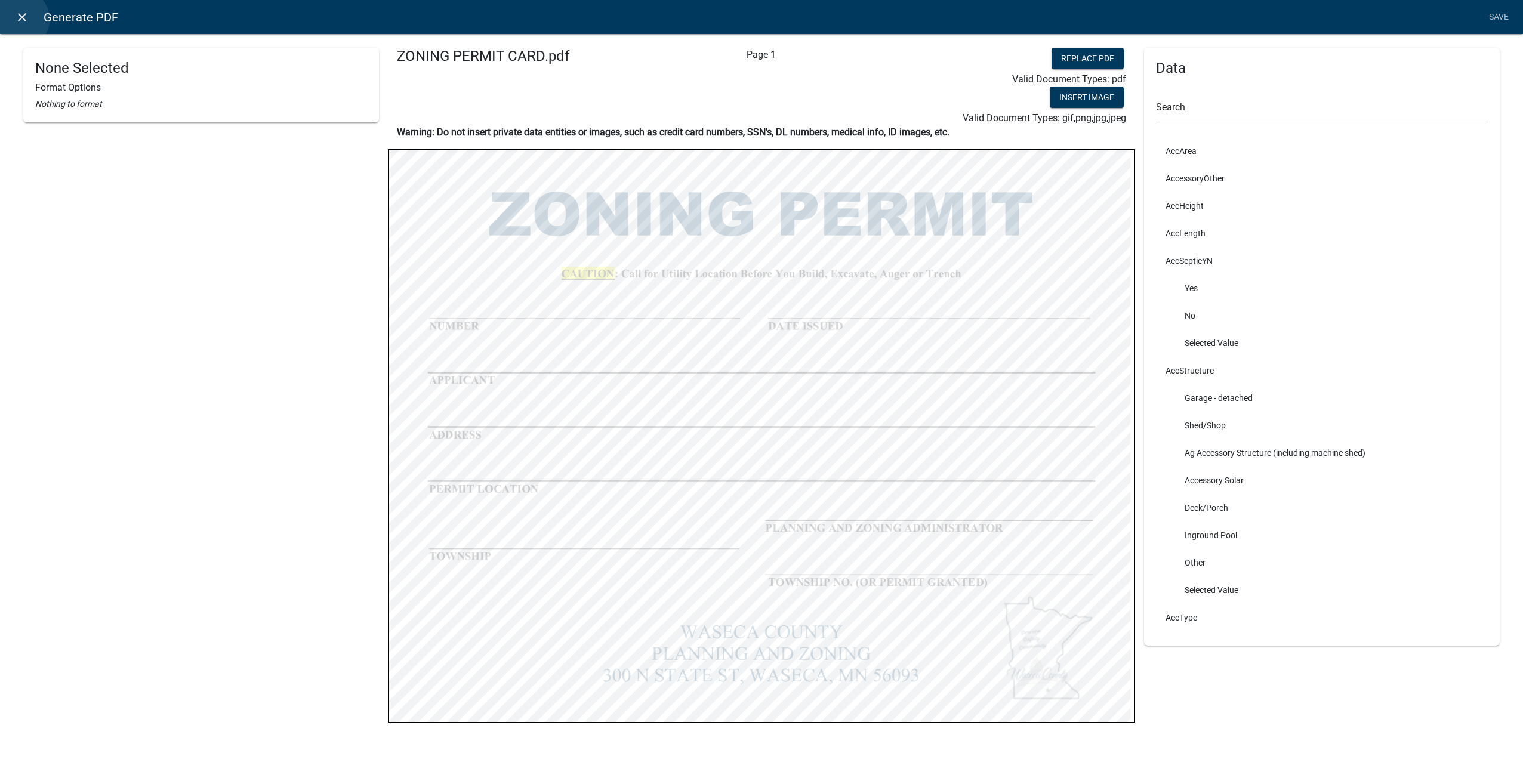
click at [19, 19] on icon "close" at bounding box center [22, 17] width 14 height 14
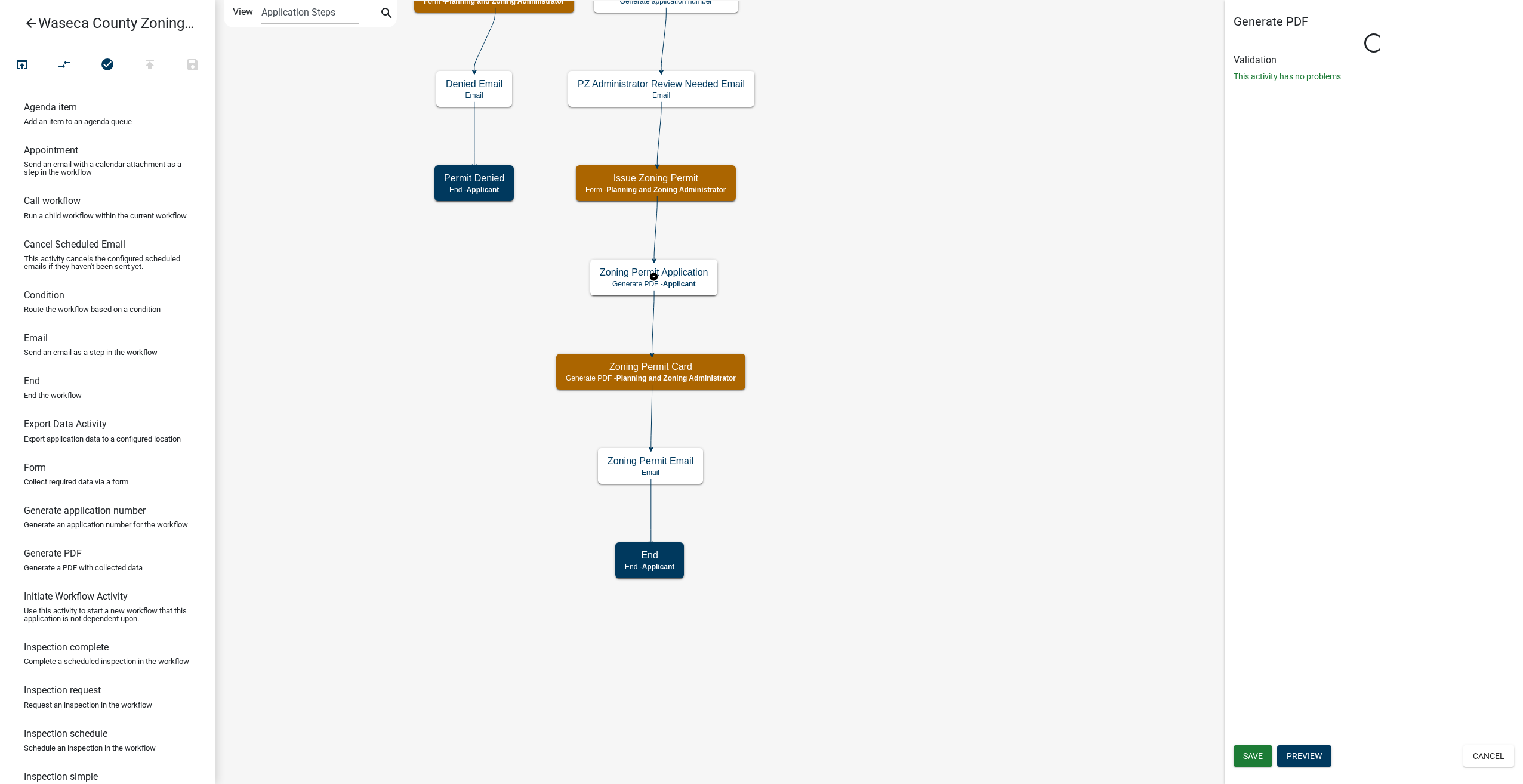
select select "BC51BCED-BE07-4D66-A874-17FDE660437E"
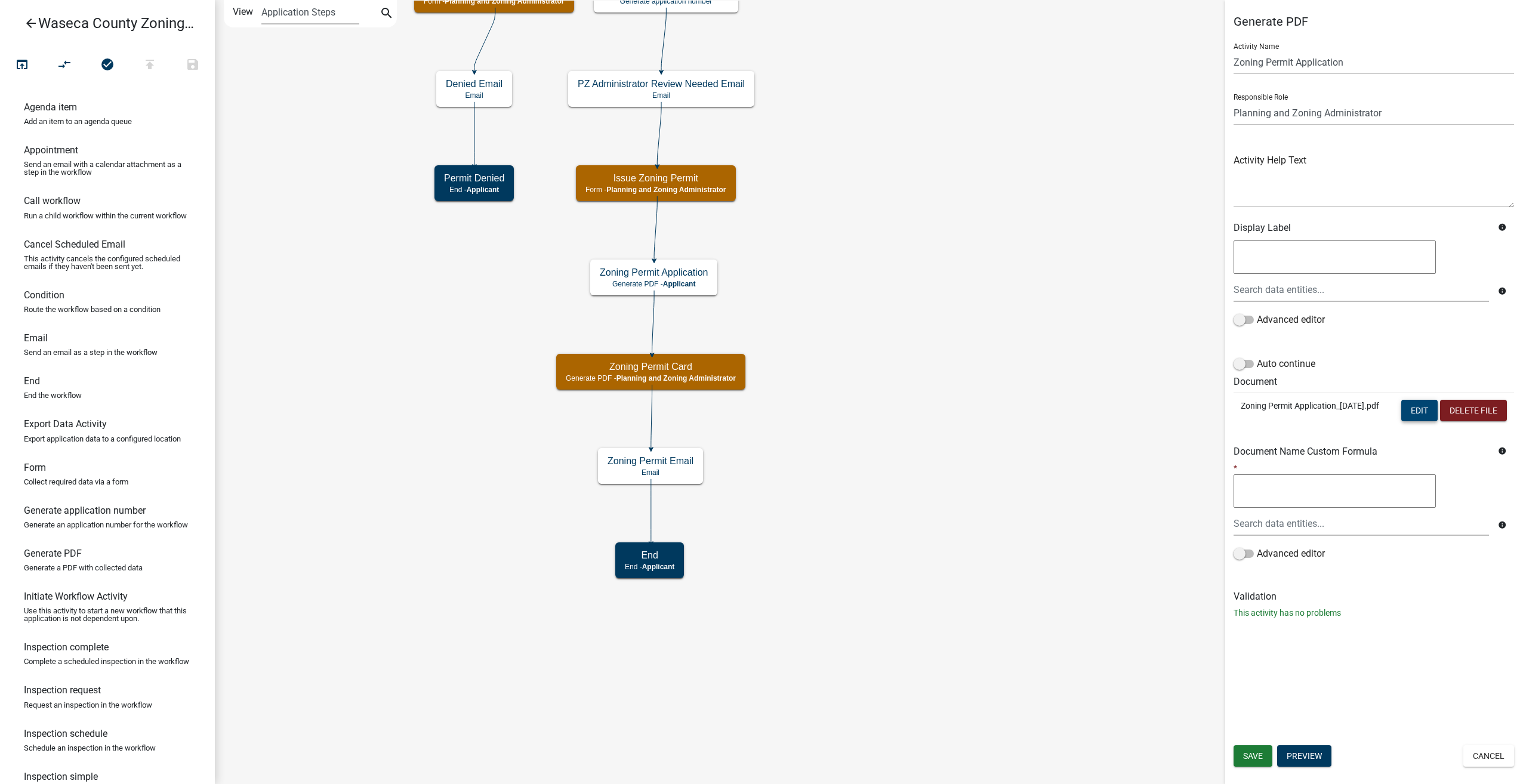
click at [1412, 413] on button "Edit" at bounding box center [1419, 411] width 36 height 22
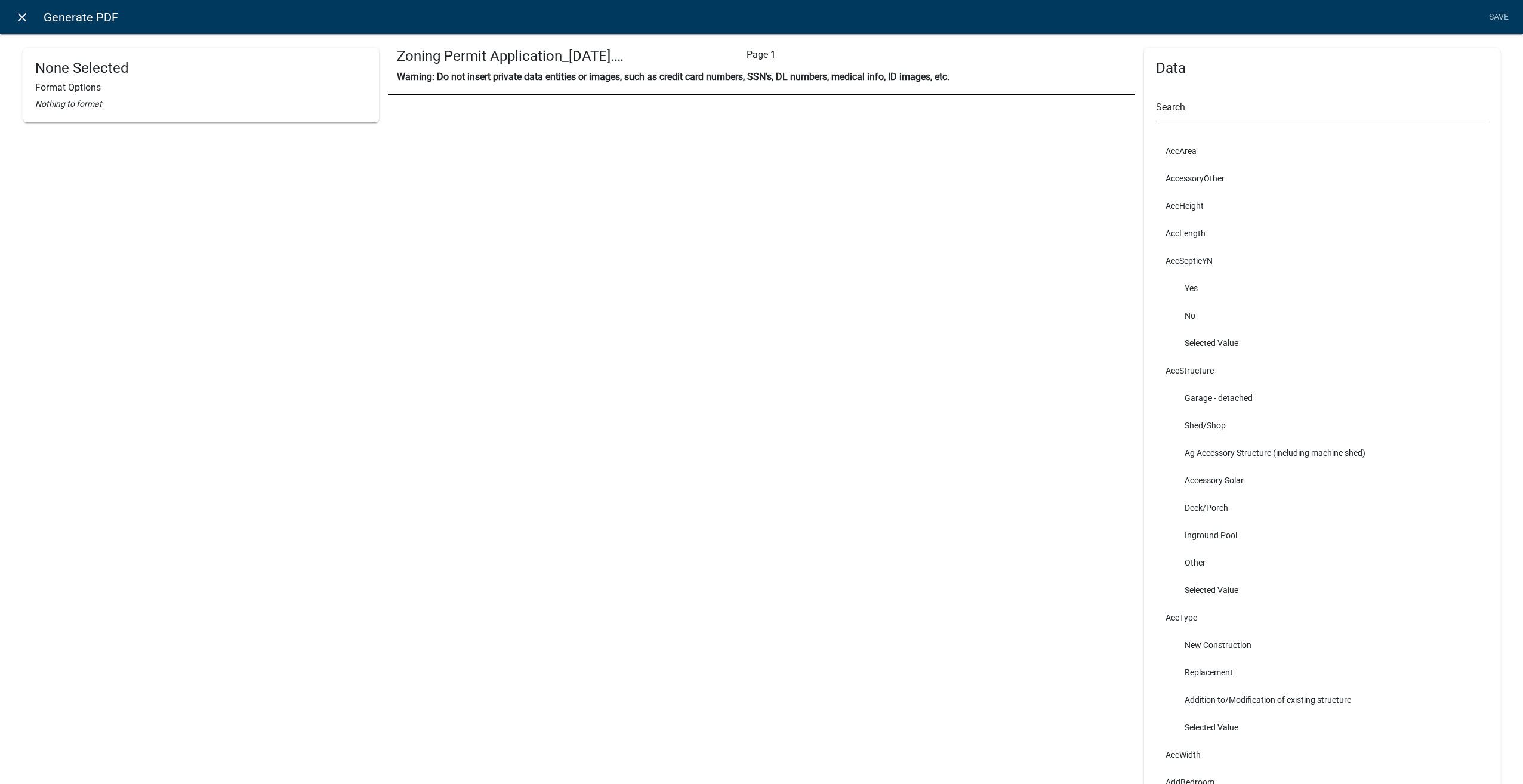
click at [28, 18] on icon "close" at bounding box center [22, 17] width 14 height 14
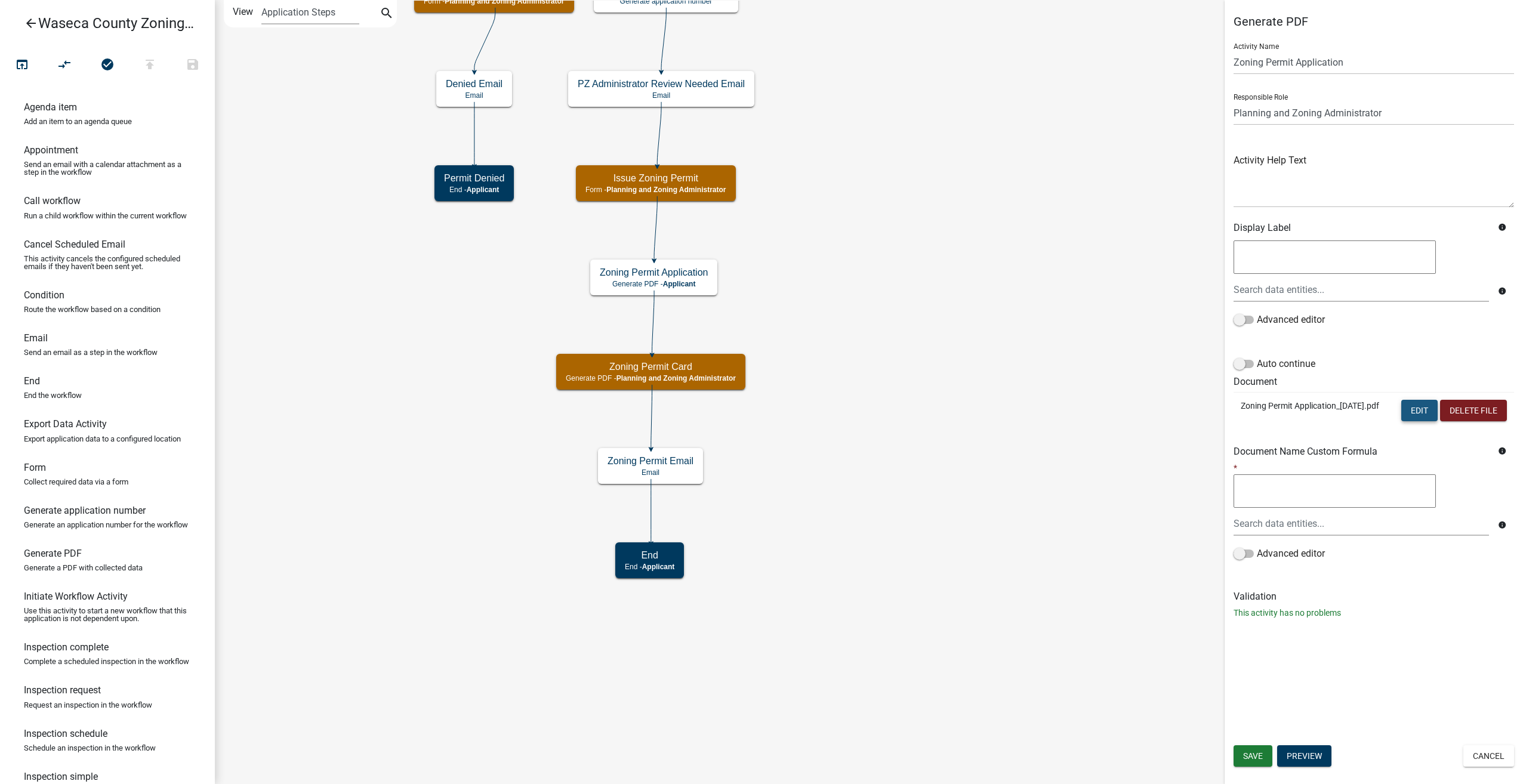
click at [1417, 406] on button "Edit" at bounding box center [1419, 411] width 36 height 22
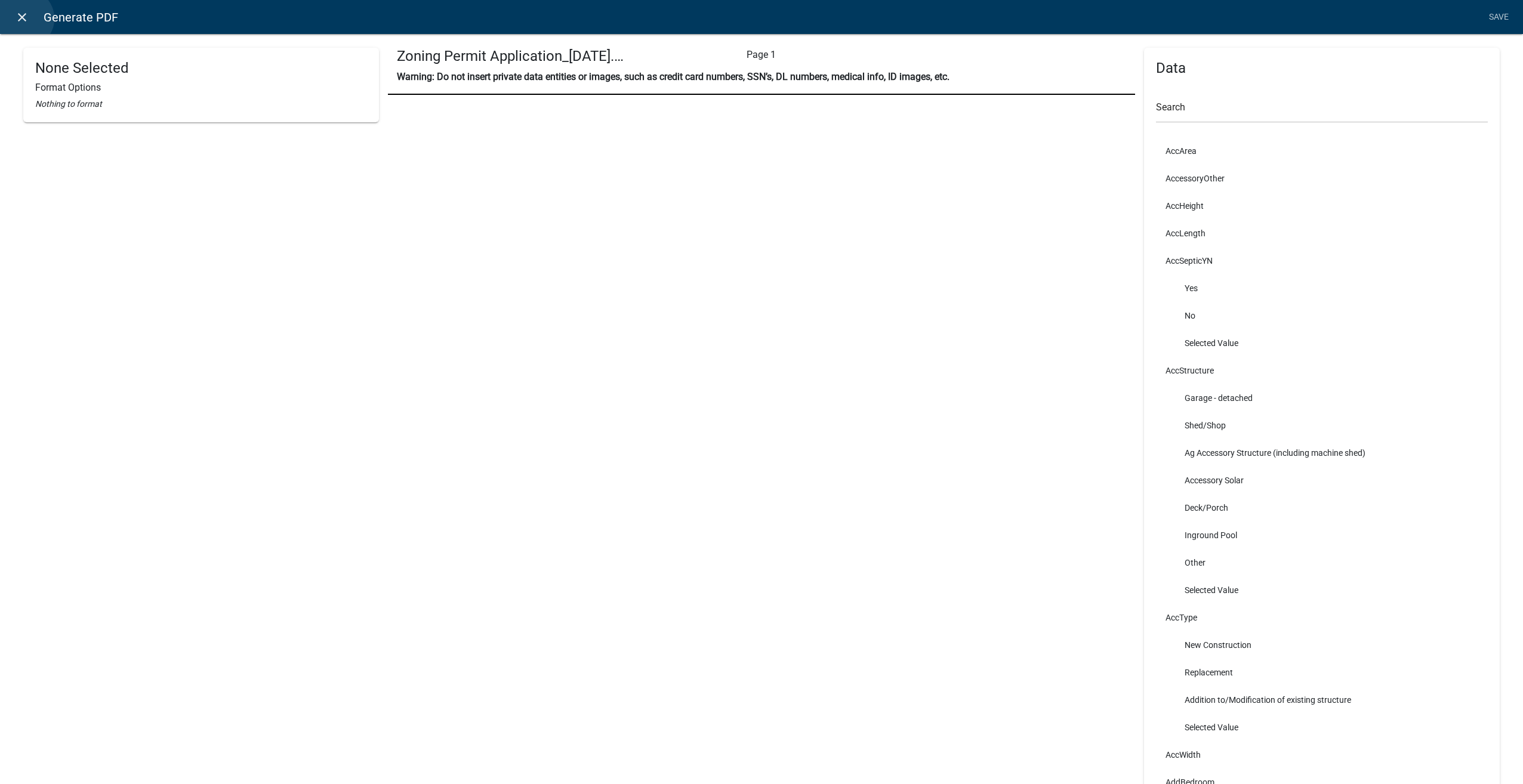
click at [24, 19] on icon "close" at bounding box center [22, 17] width 14 height 14
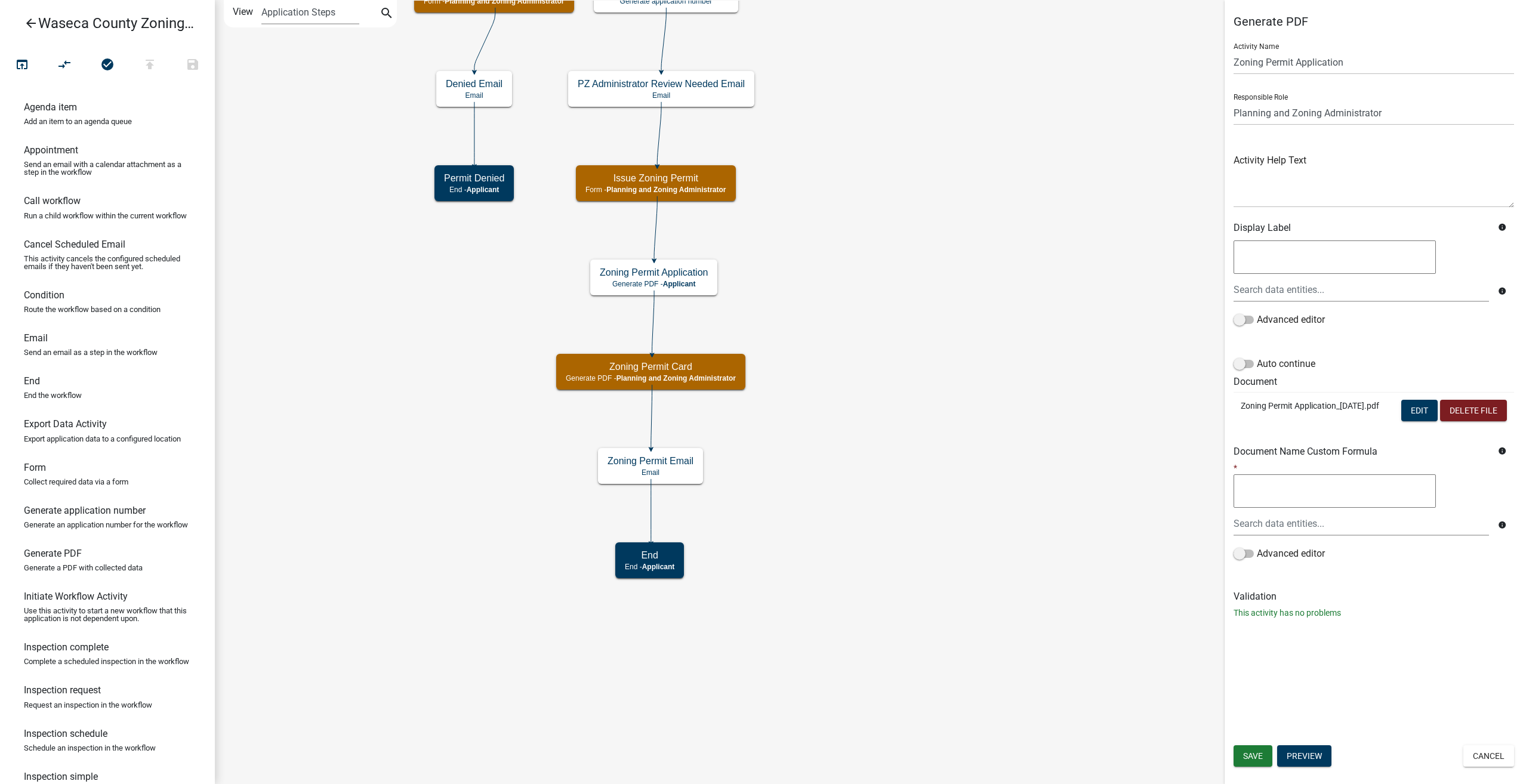
click at [22, 21] on link "arrow_back Waseca County Zoning Permit Application" at bounding box center [102, 23] width 186 height 27
click at [34, 20] on icon "arrow_back" at bounding box center [31, 24] width 14 height 17
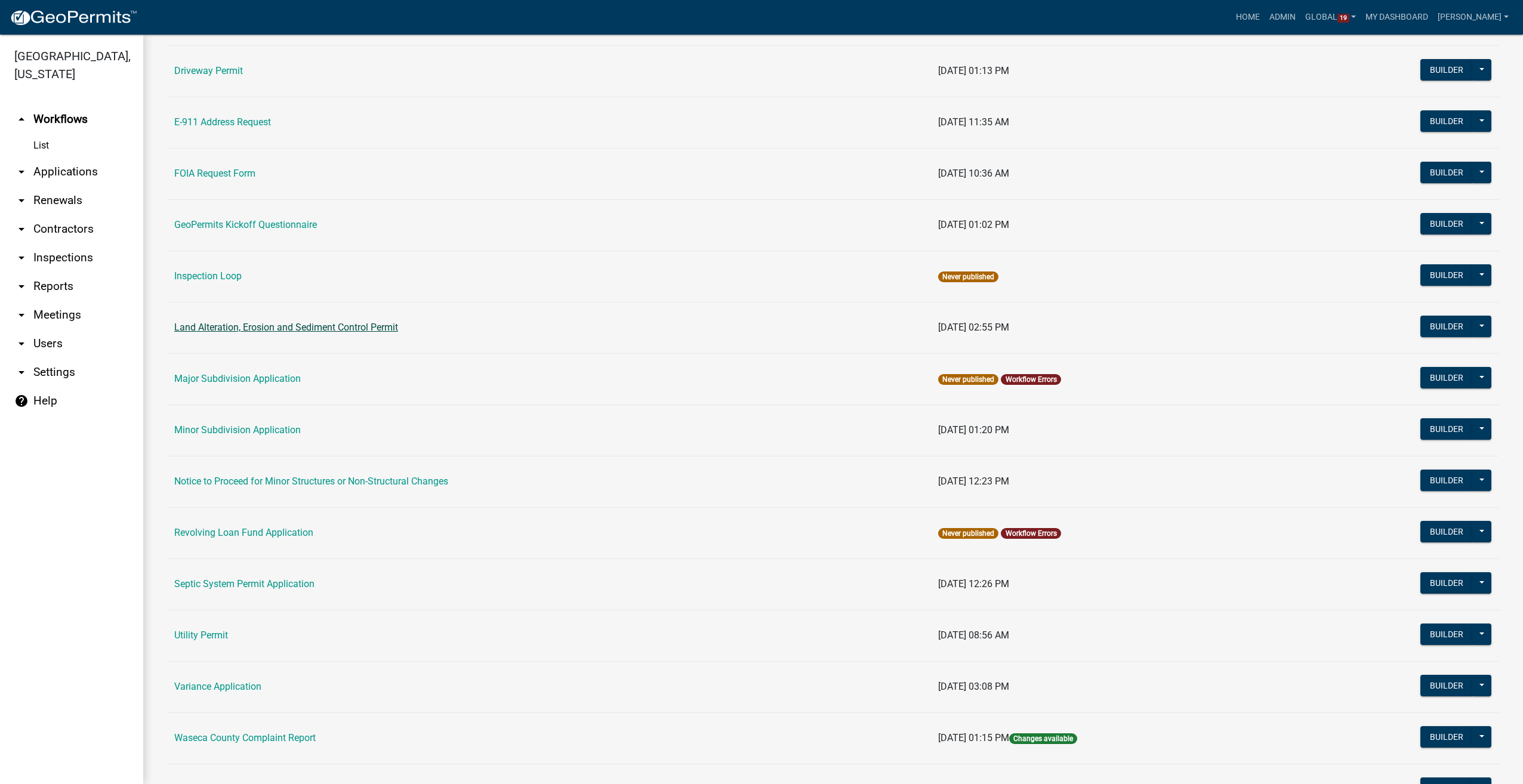
scroll to position [529, 0]
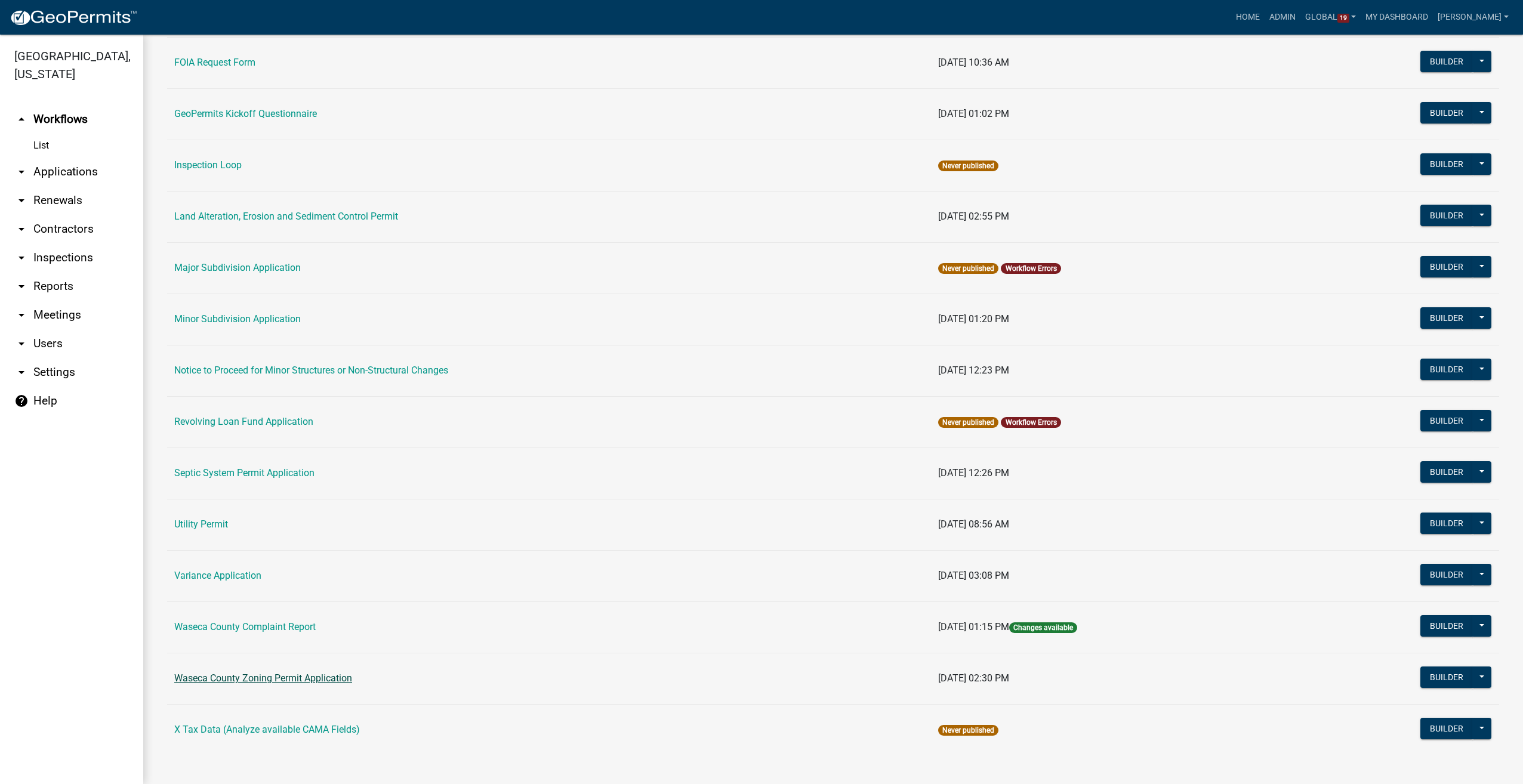
click at [271, 674] on link "Waseca County Zoning Permit Application" at bounding box center [263, 678] width 178 height 12
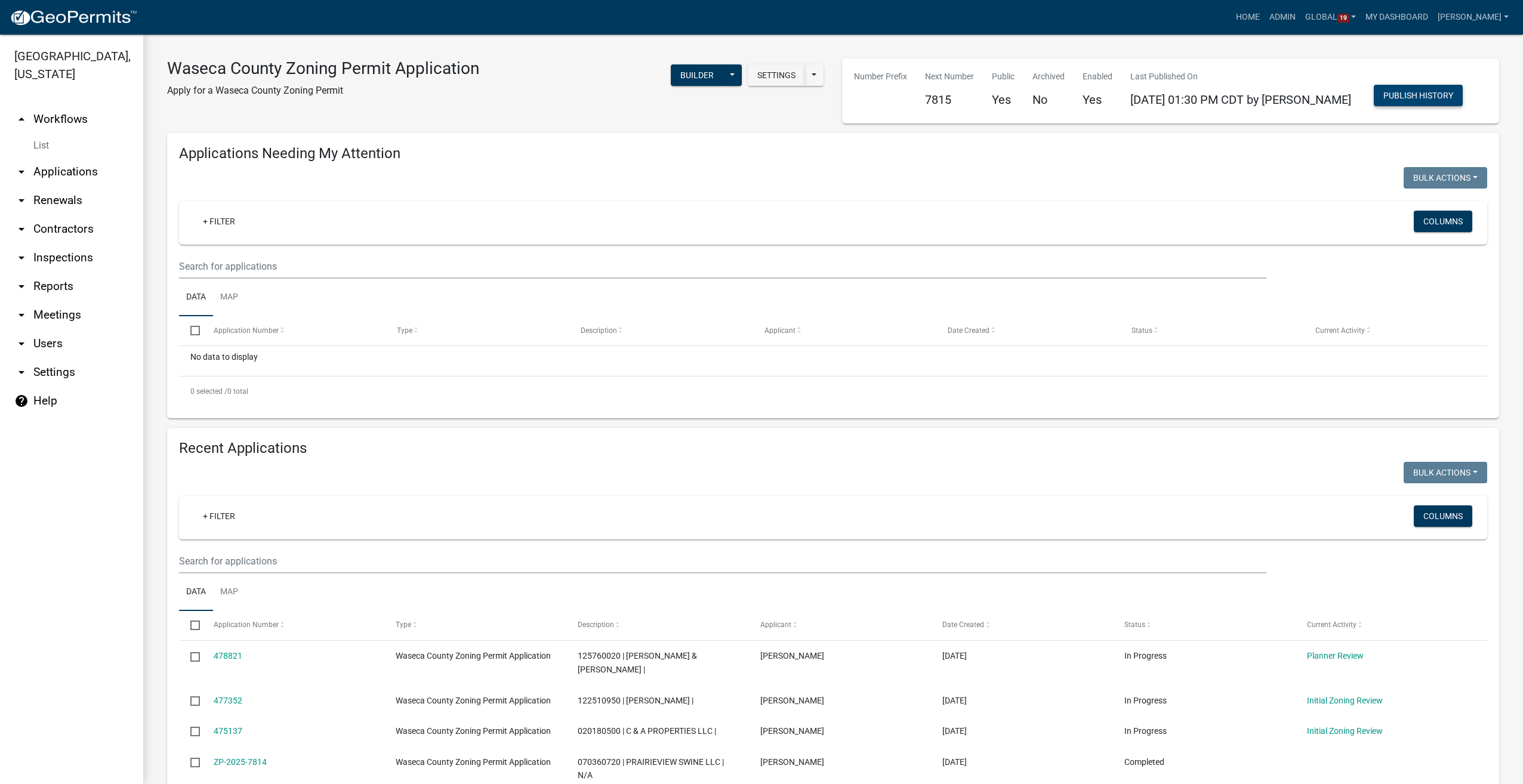
click at [1383, 101] on button "Publish History" at bounding box center [1417, 95] width 89 height 22
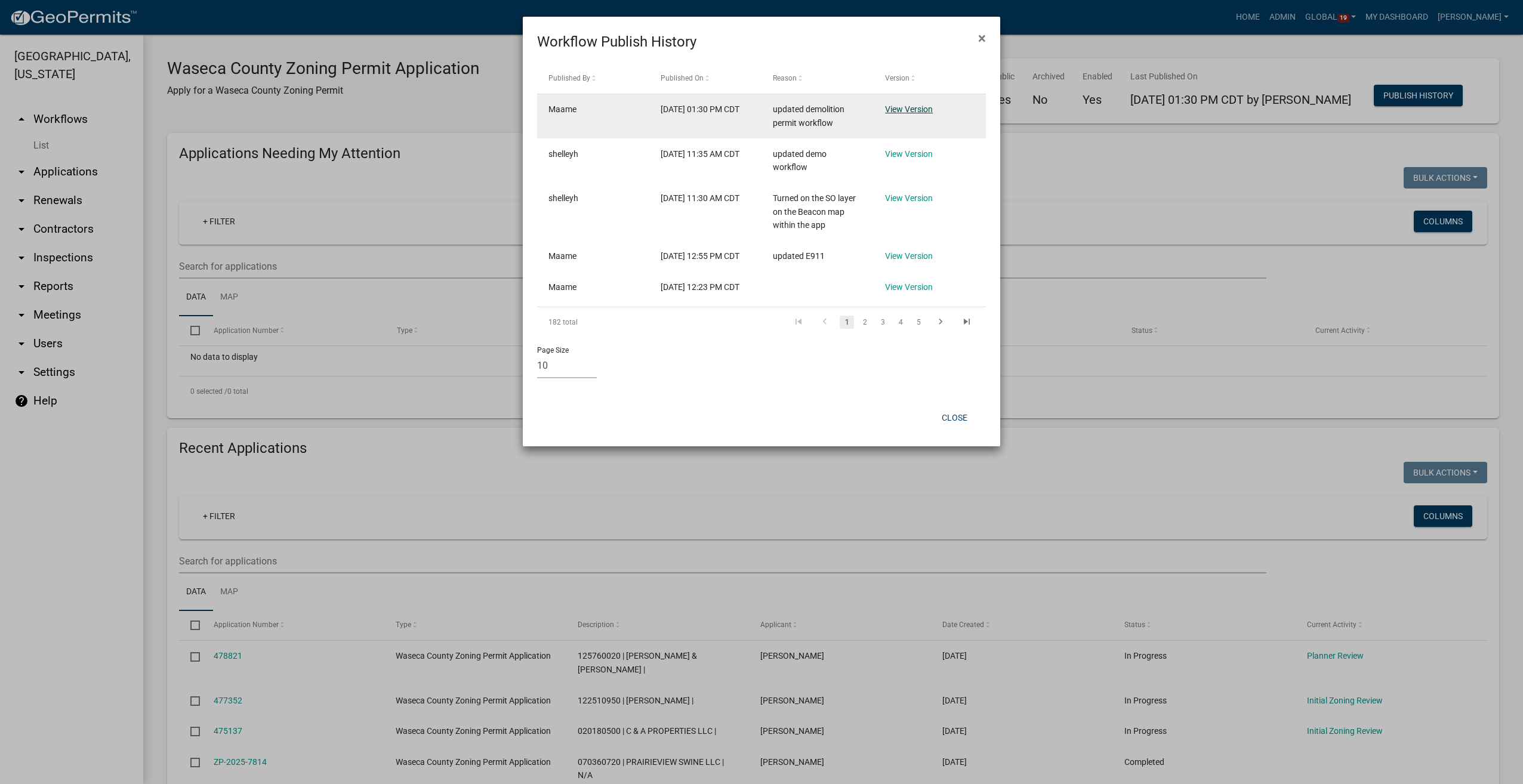
click at [919, 111] on link "View Version" at bounding box center [908, 109] width 48 height 10
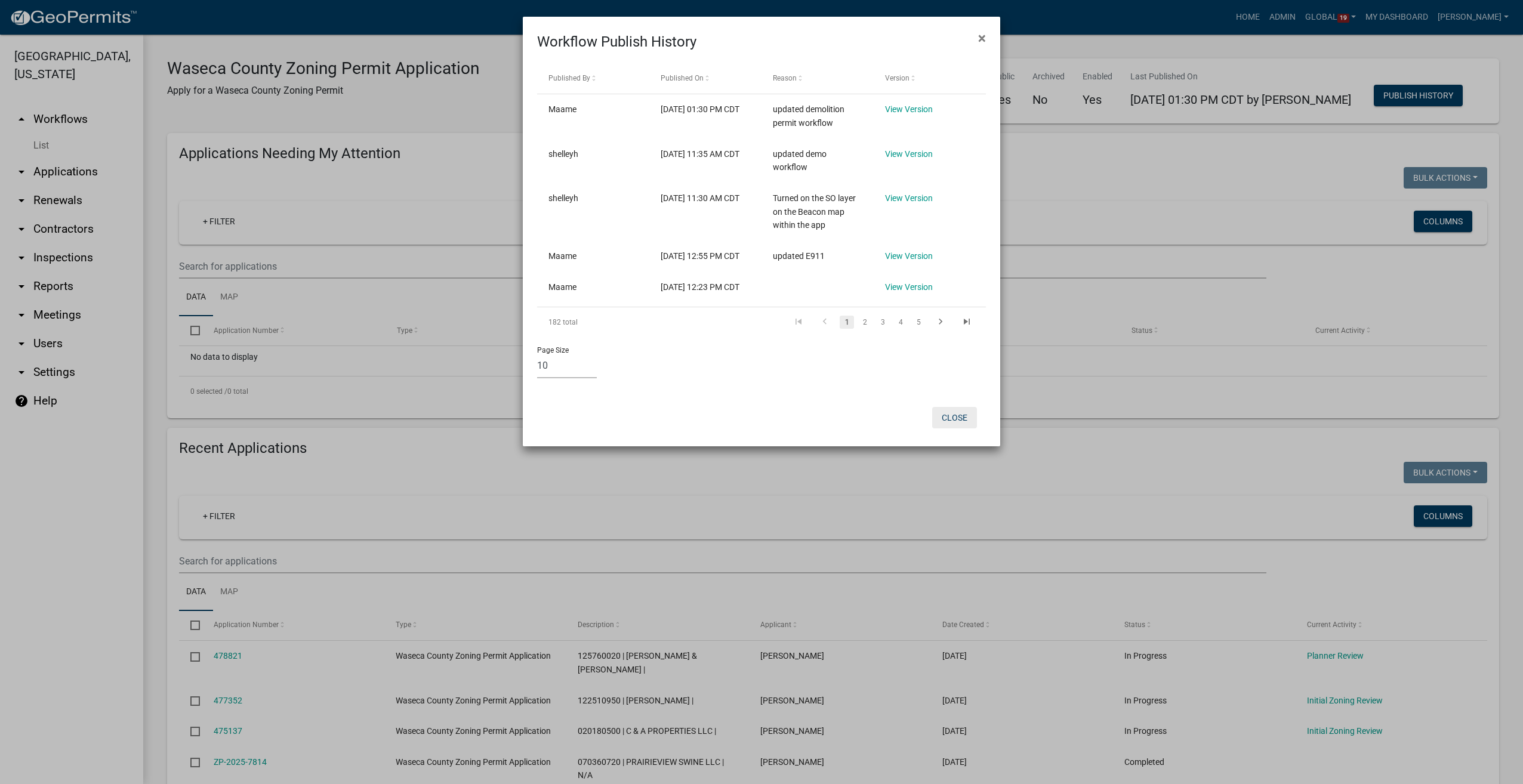
click at [949, 428] on button "Close" at bounding box center [954, 418] width 45 height 22
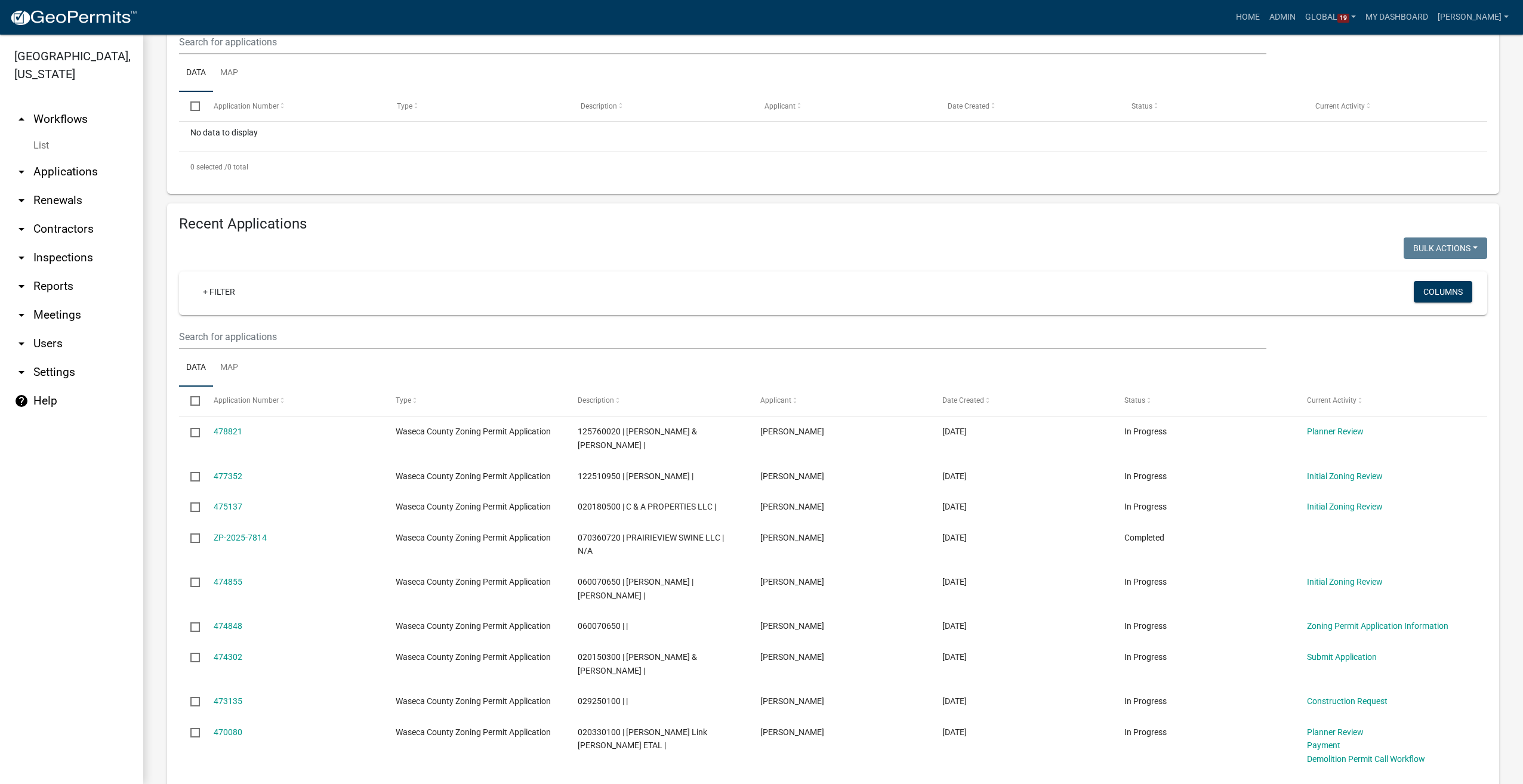
scroll to position [239, 0]
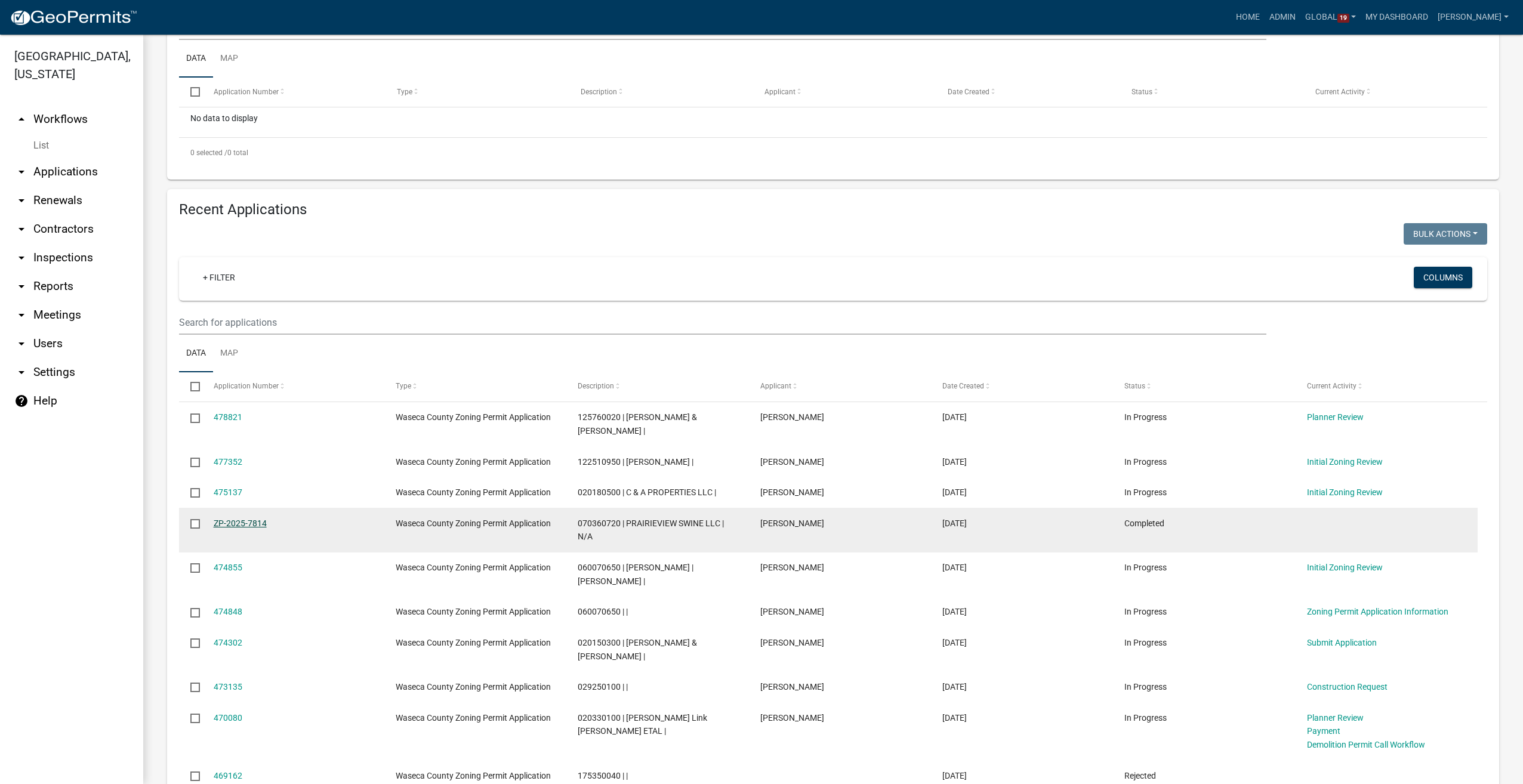
click at [228, 519] on link "ZP-2025-7814" at bounding box center [240, 523] width 53 height 10
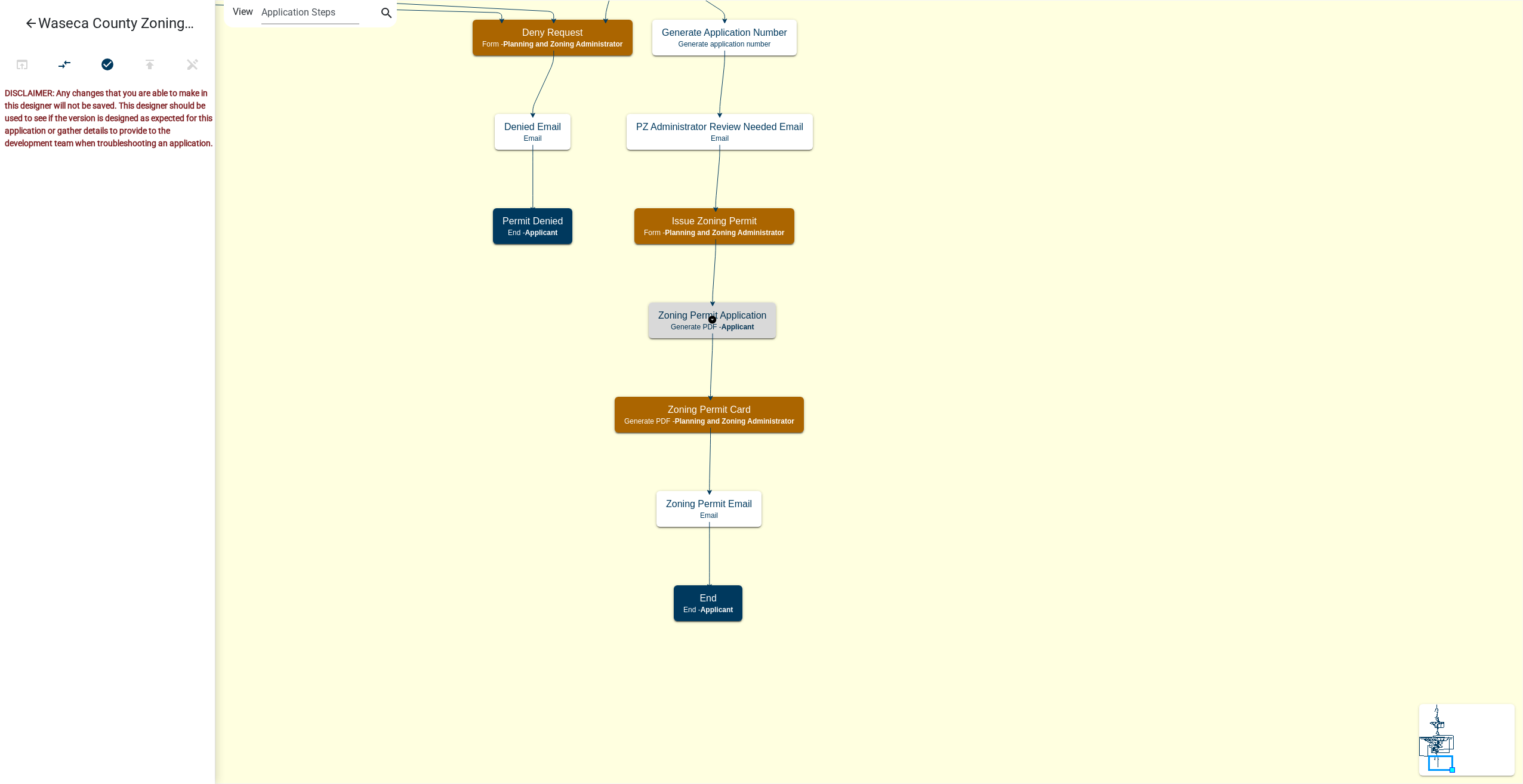
click at [750, 324] on span "Applicant" at bounding box center [738, 327] width 33 height 8
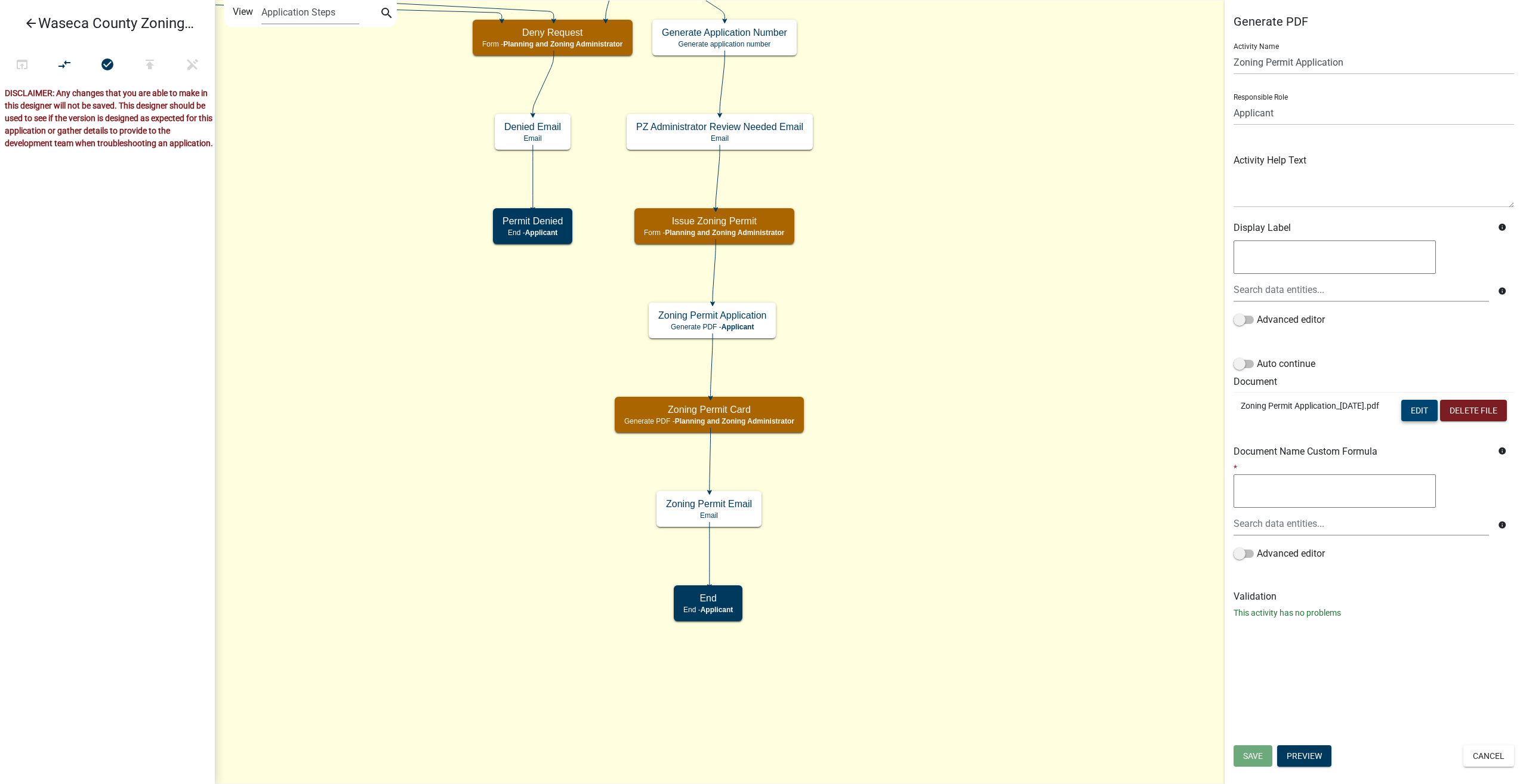
click at [1417, 412] on button "Edit" at bounding box center [1419, 411] width 36 height 22
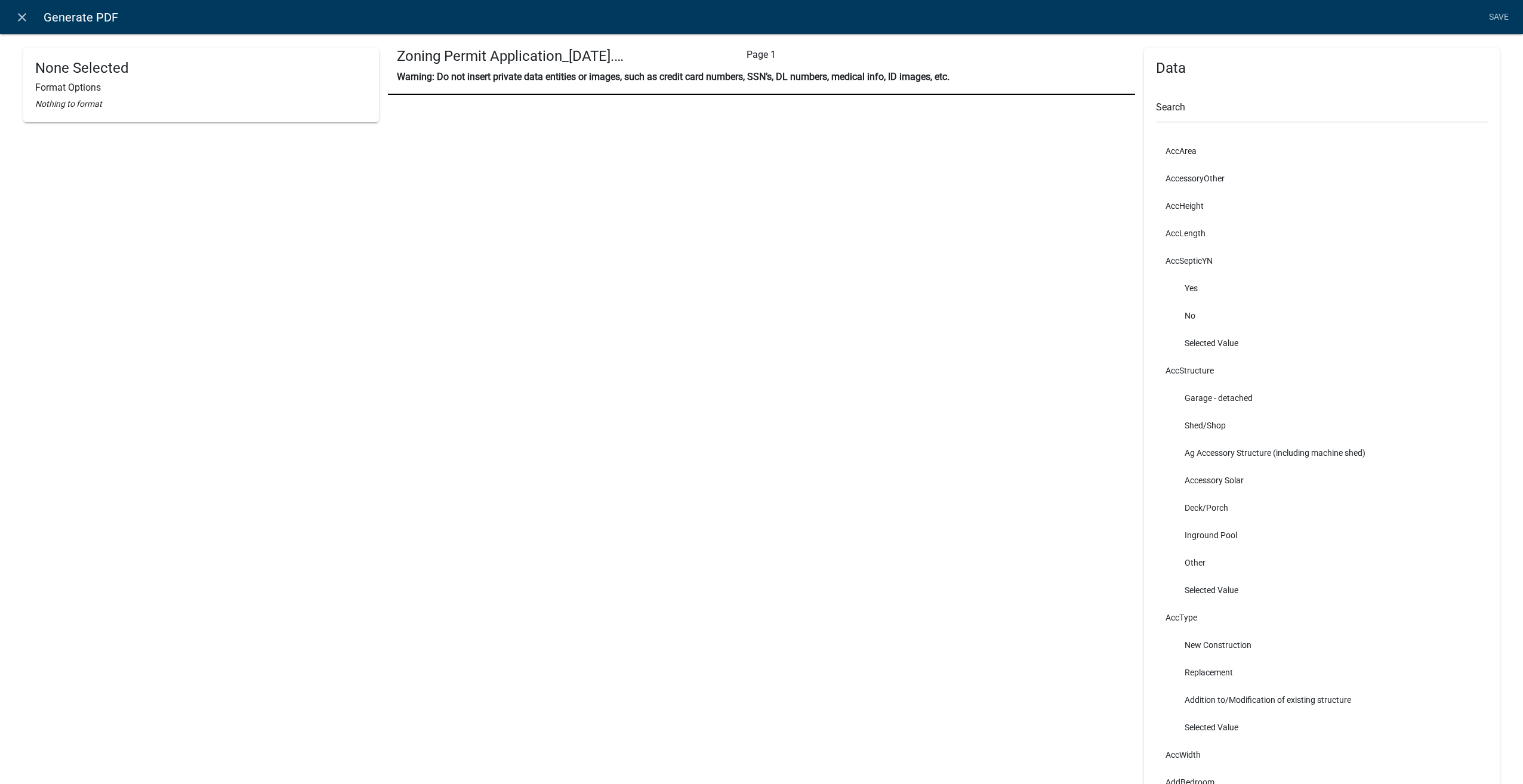
click at [20, 14] on icon "close" at bounding box center [22, 17] width 14 height 14
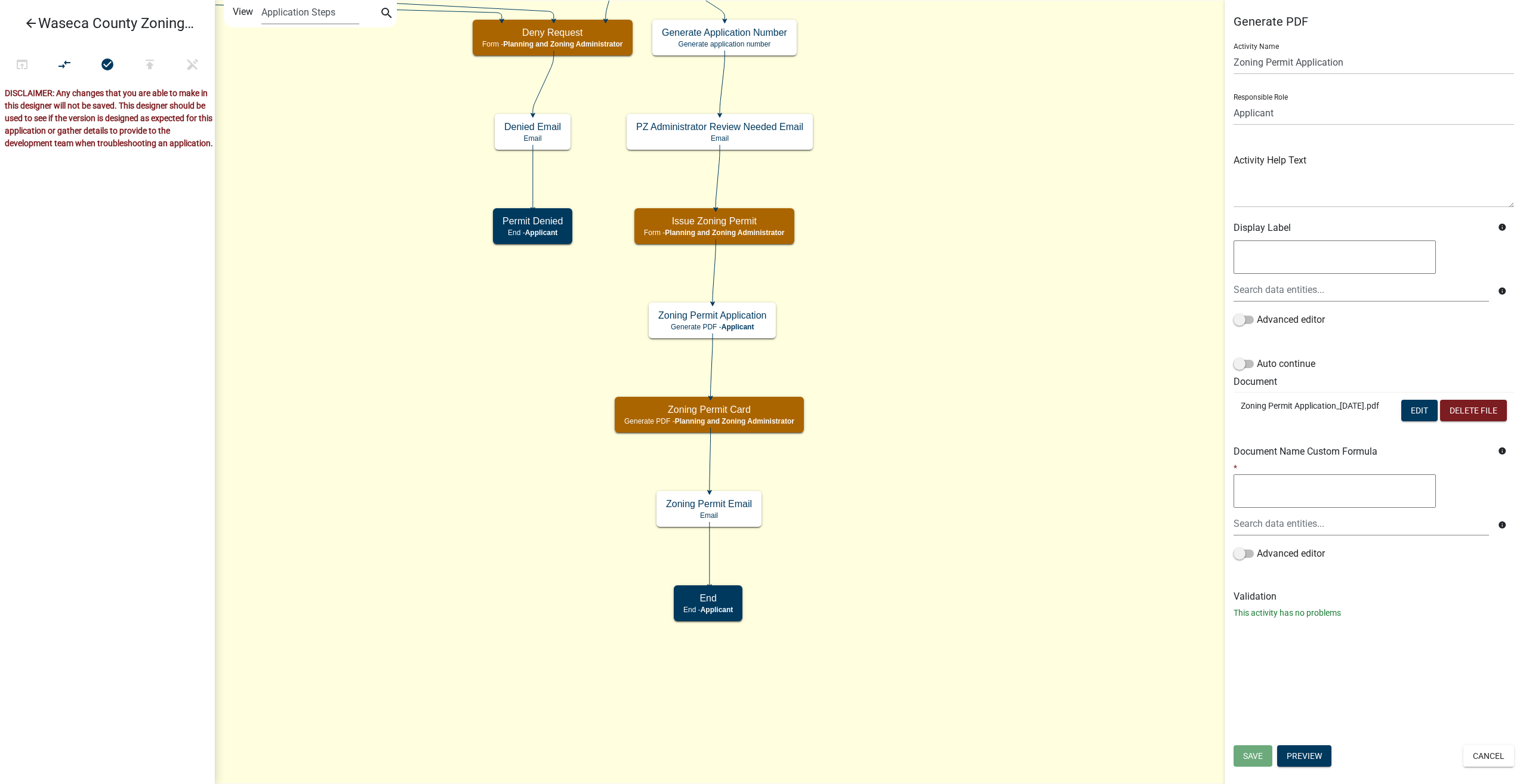
click at [35, 29] on icon "arrow_back" at bounding box center [31, 24] width 14 height 17
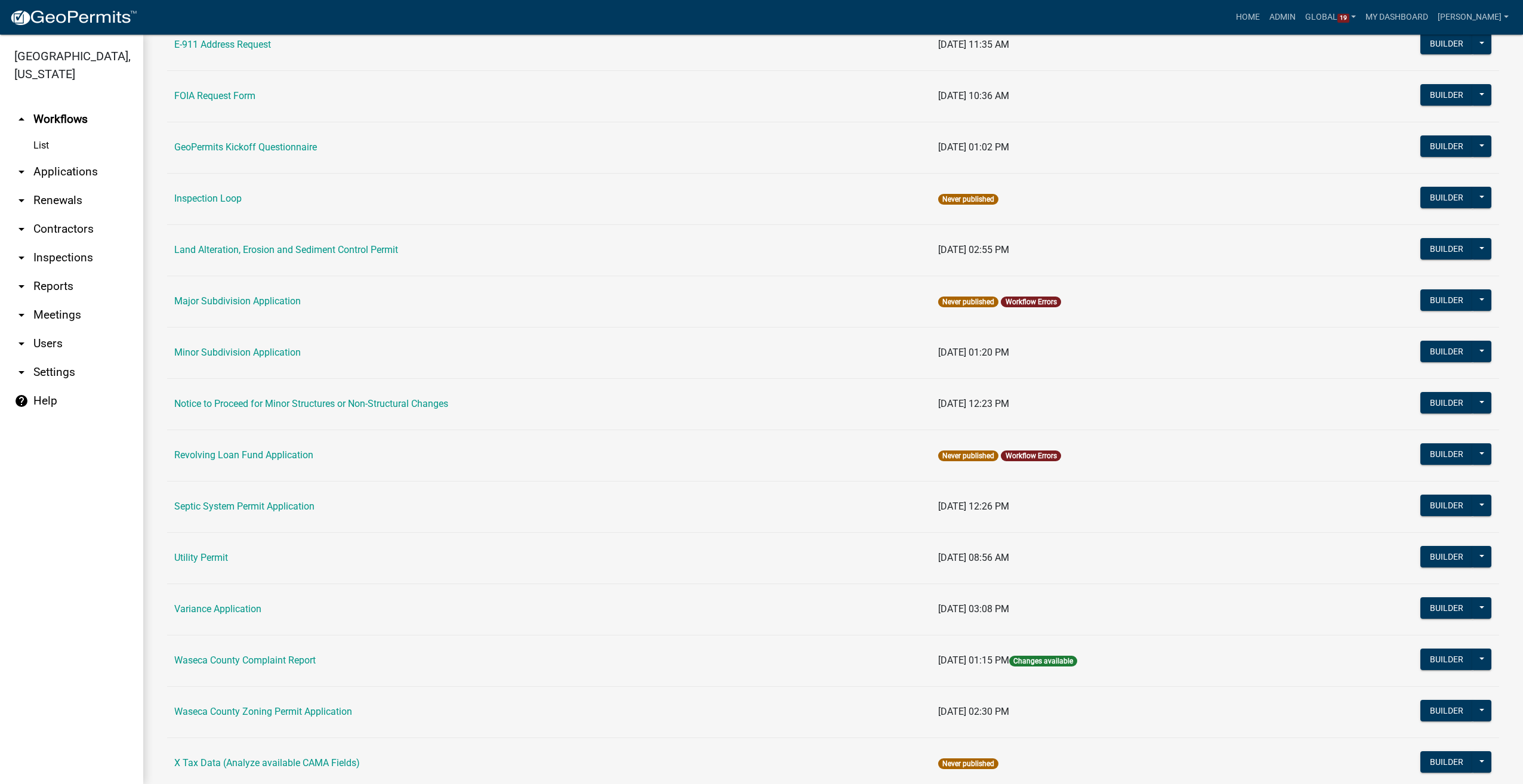
scroll to position [529, 0]
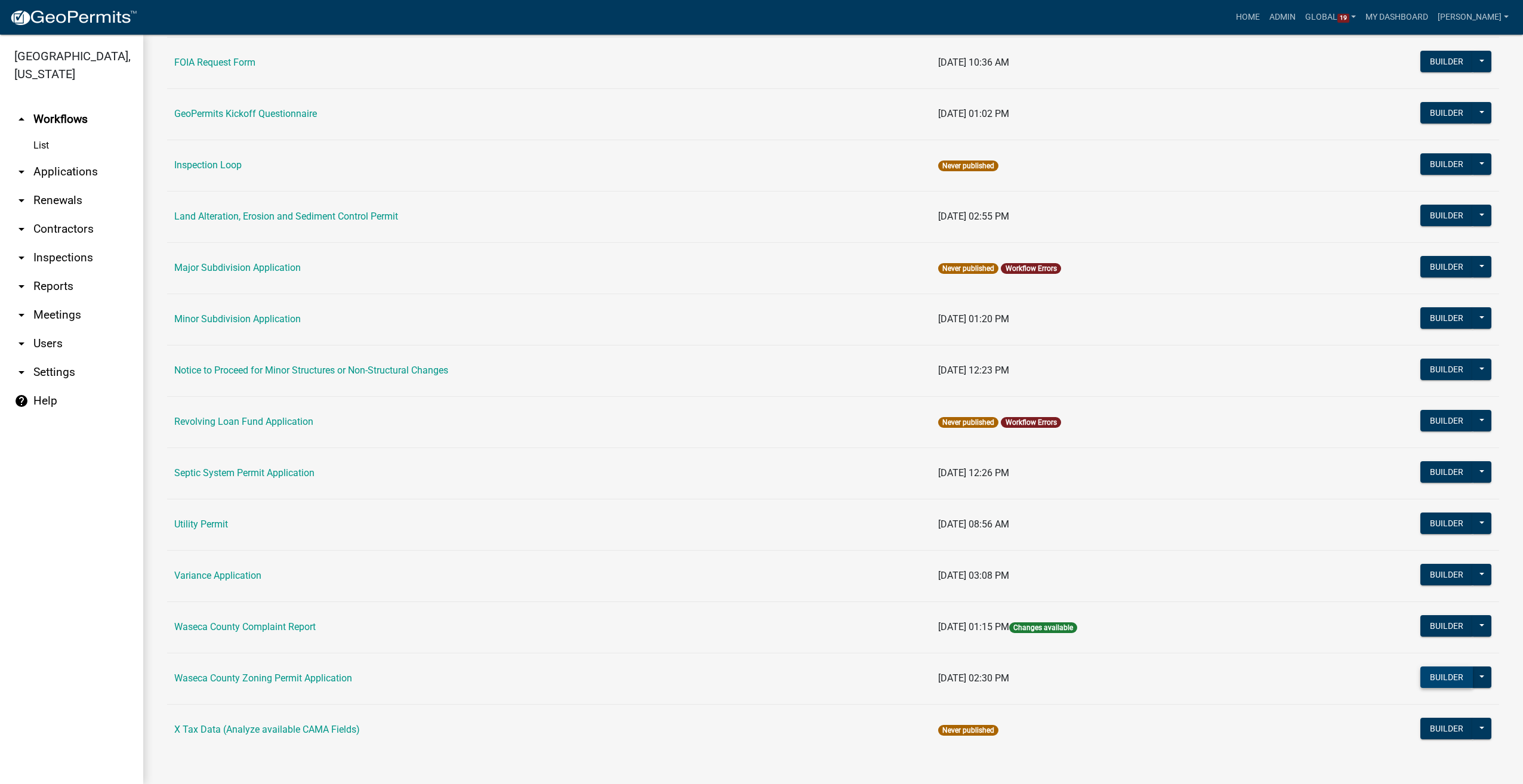
click at [1423, 669] on button "Builder" at bounding box center [1446, 677] width 52 height 22
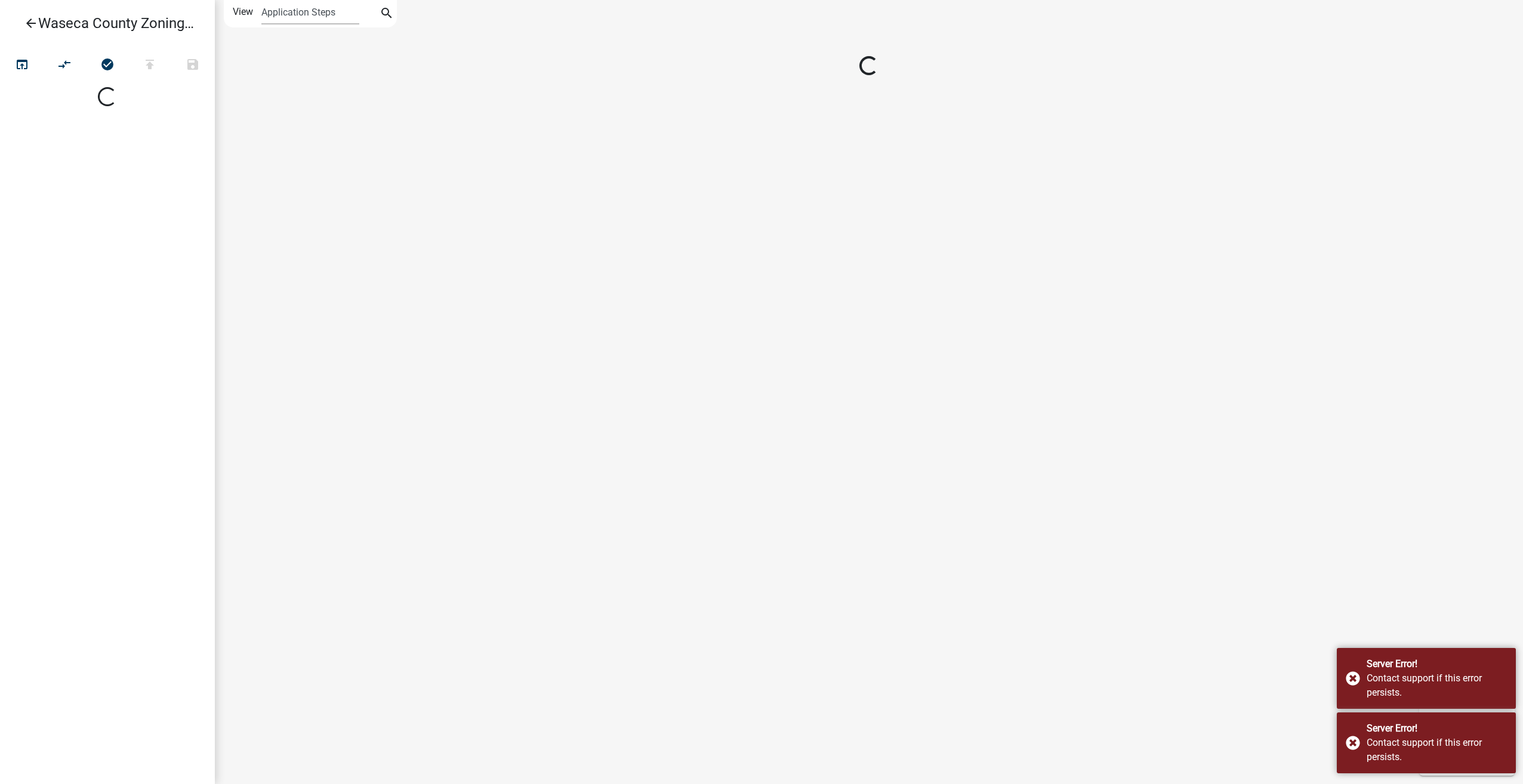
click at [33, 23] on icon "arrow_back" at bounding box center [31, 24] width 14 height 17
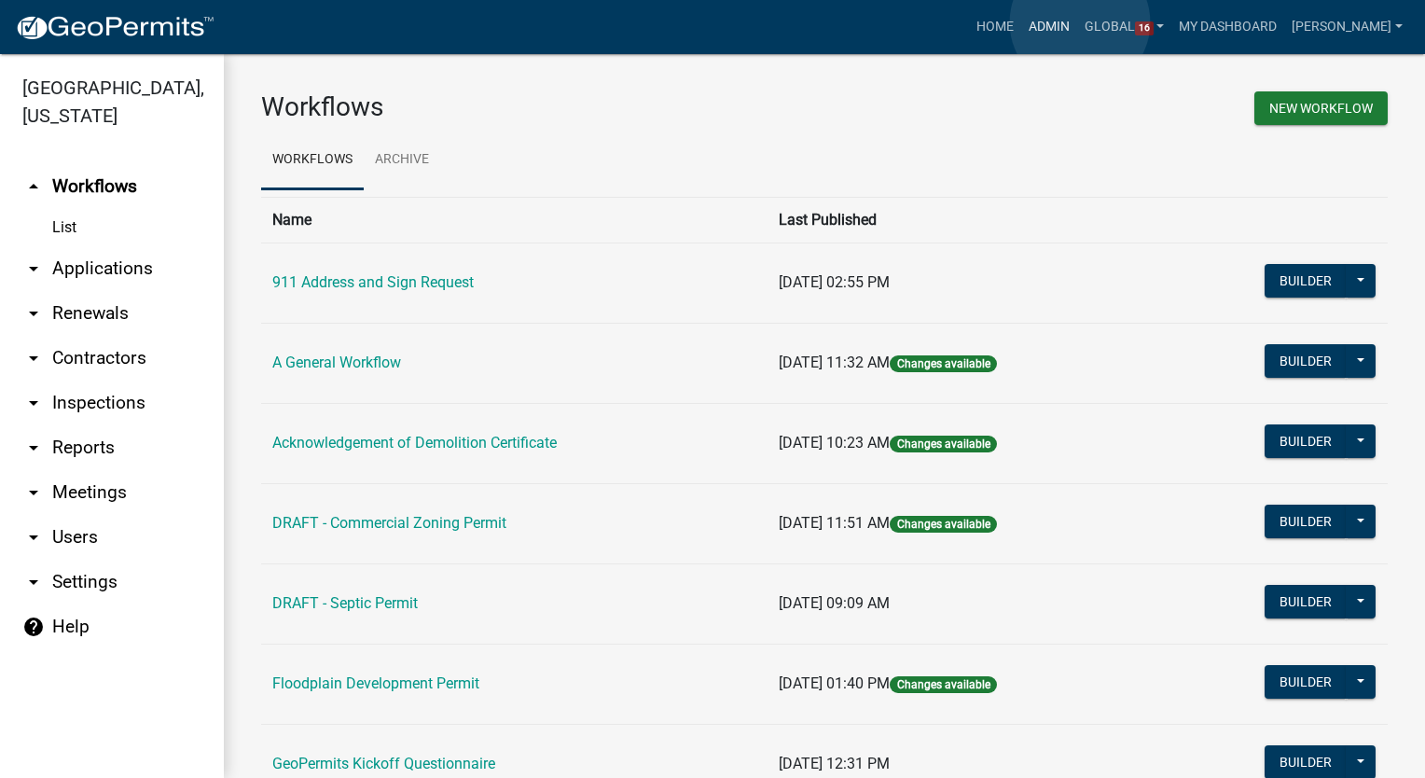
click at [1077, 22] on link "Admin" at bounding box center [1049, 26] width 56 height 35
click at [1077, 19] on link "Admin" at bounding box center [1049, 26] width 56 height 35
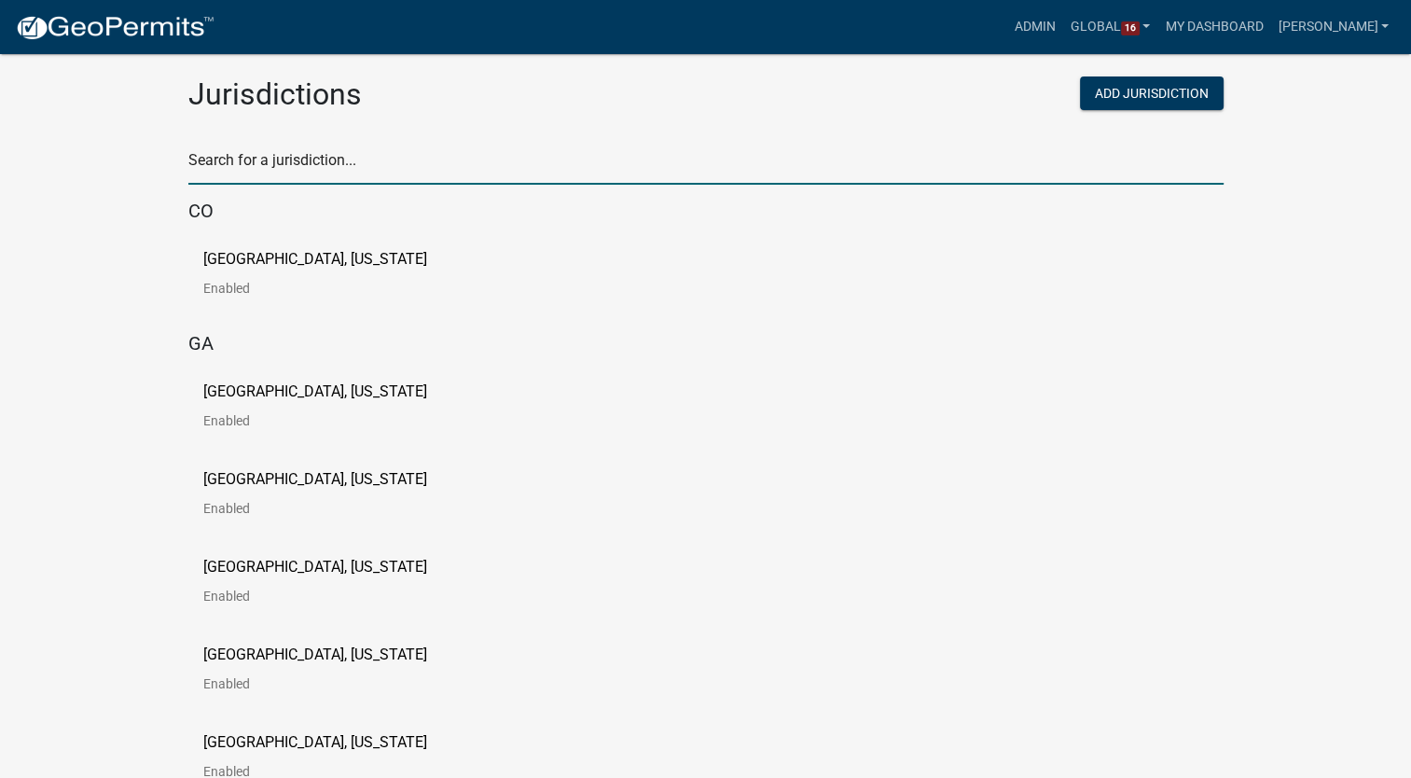
click at [313, 158] on input "text" at bounding box center [705, 165] width 1035 height 38
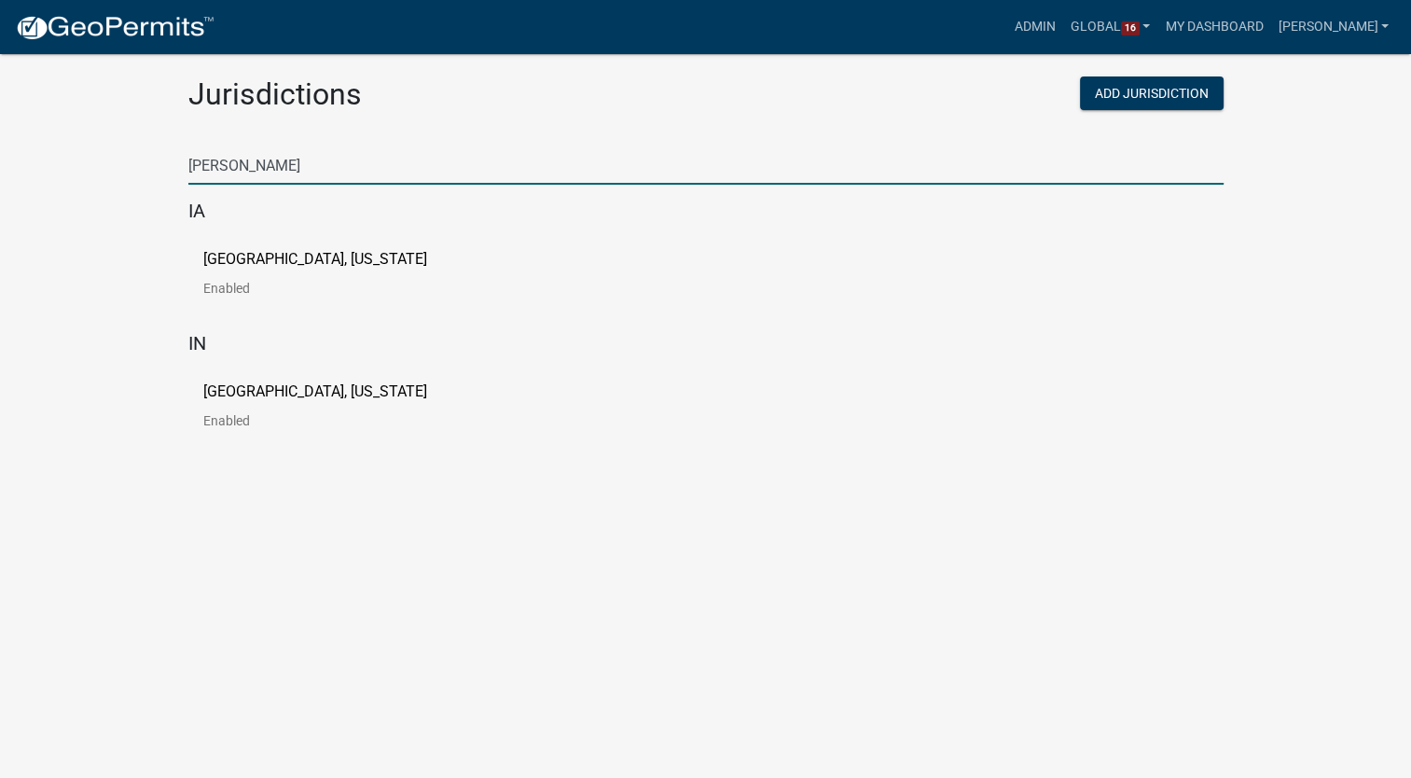
type input "[PERSON_NAME]"
click at [222, 264] on p "[GEOGRAPHIC_DATA], [US_STATE]" at bounding box center [315, 259] width 224 height 15
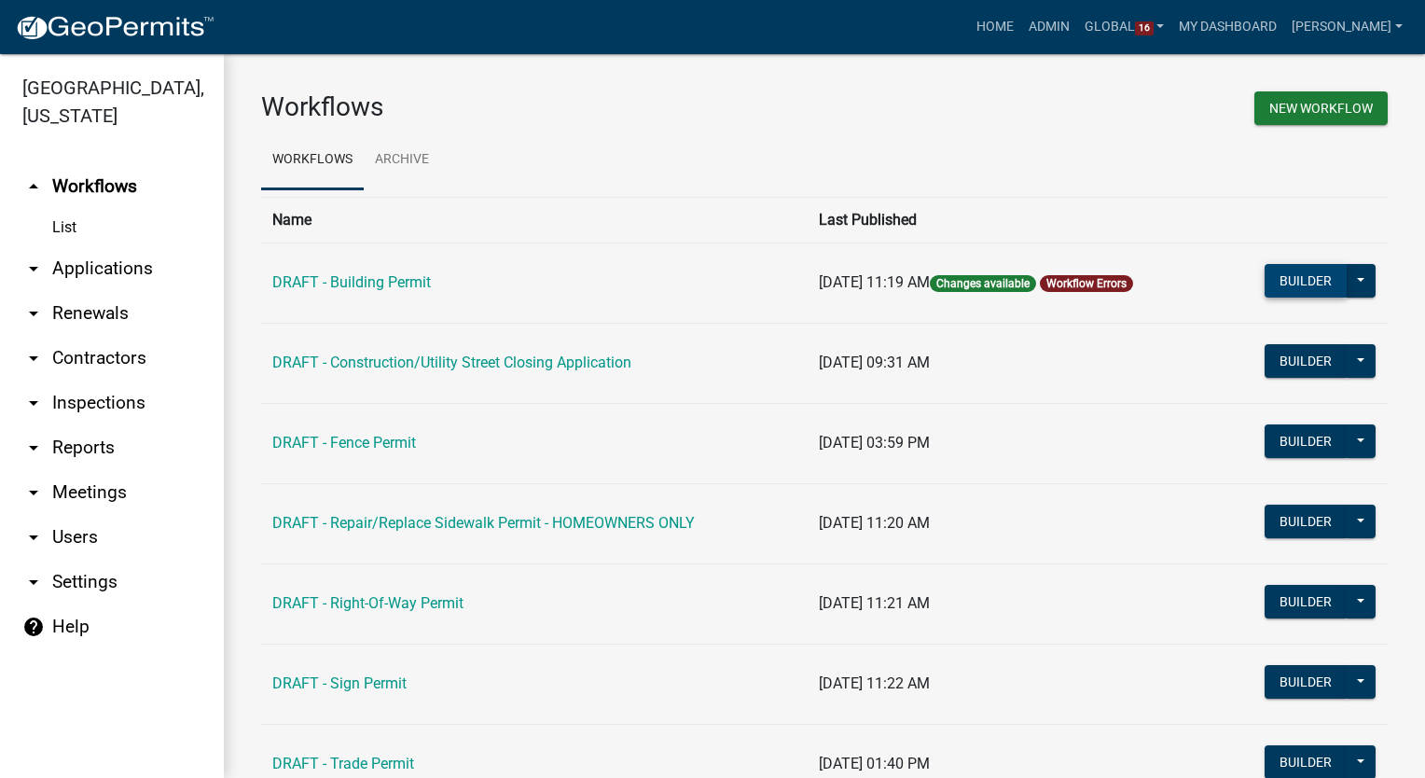
click at [1288, 282] on button "Builder" at bounding box center [1306, 281] width 82 height 34
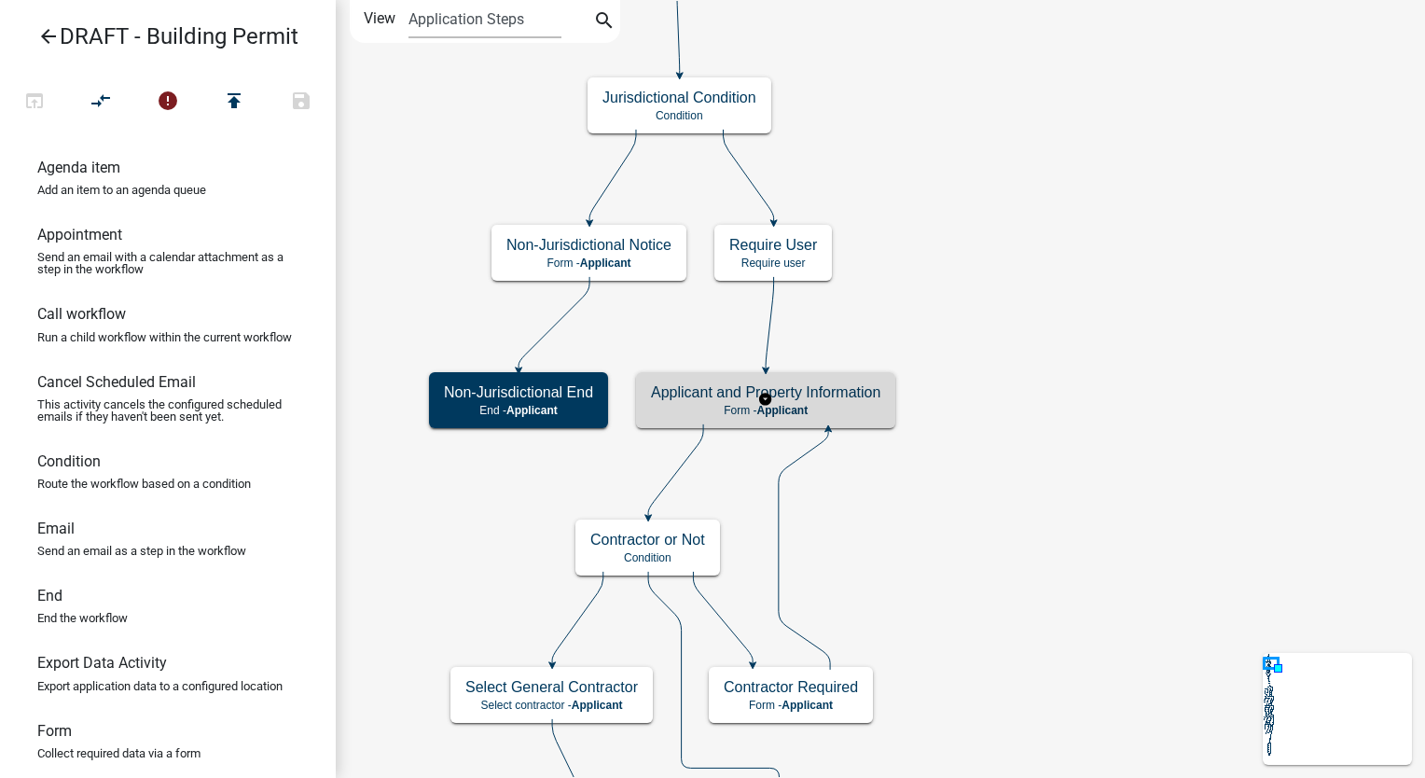
click at [876, 387] on h5 "Applicant and Property Information" at bounding box center [765, 392] width 229 height 18
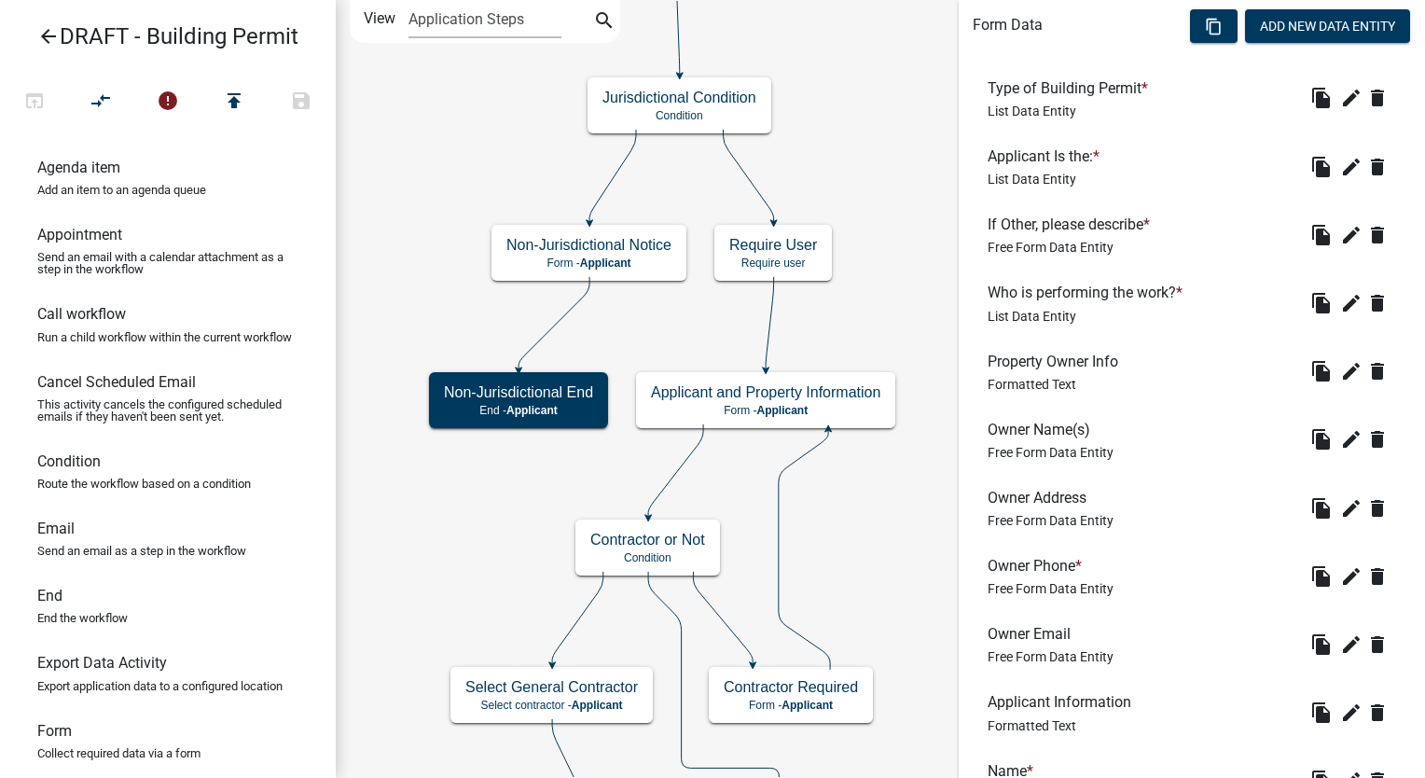
scroll to position [560, 0]
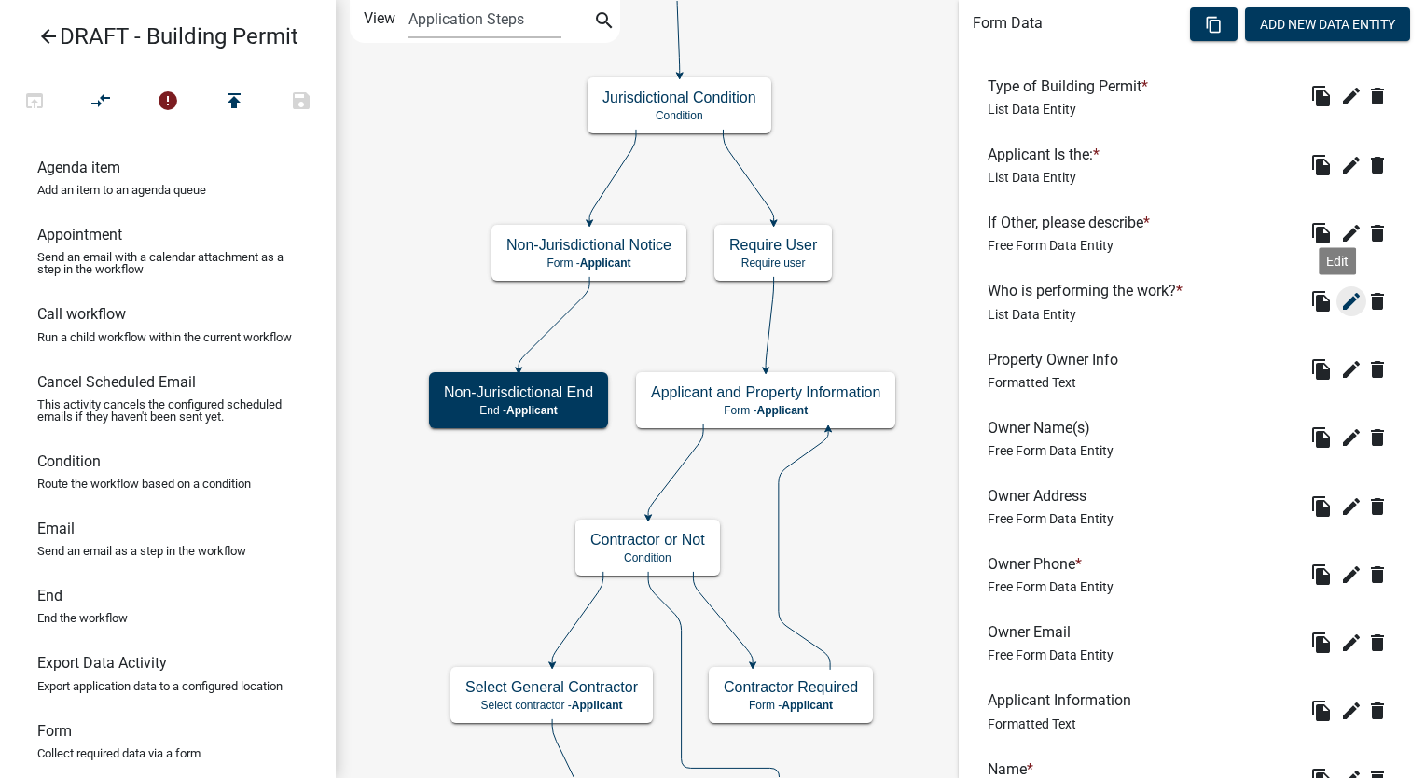
click at [1341, 297] on icon "edit" at bounding box center [1352, 301] width 22 height 22
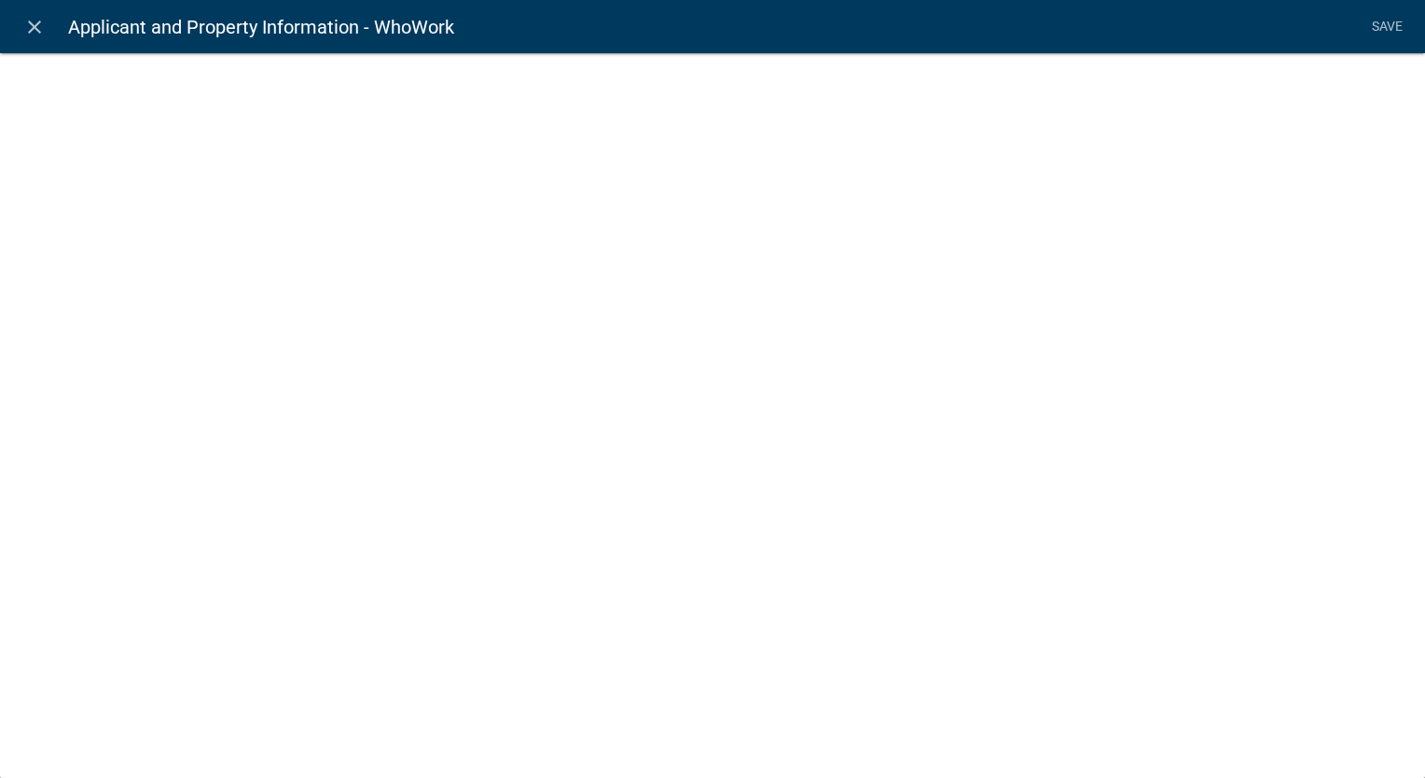
select select "list-data"
select select
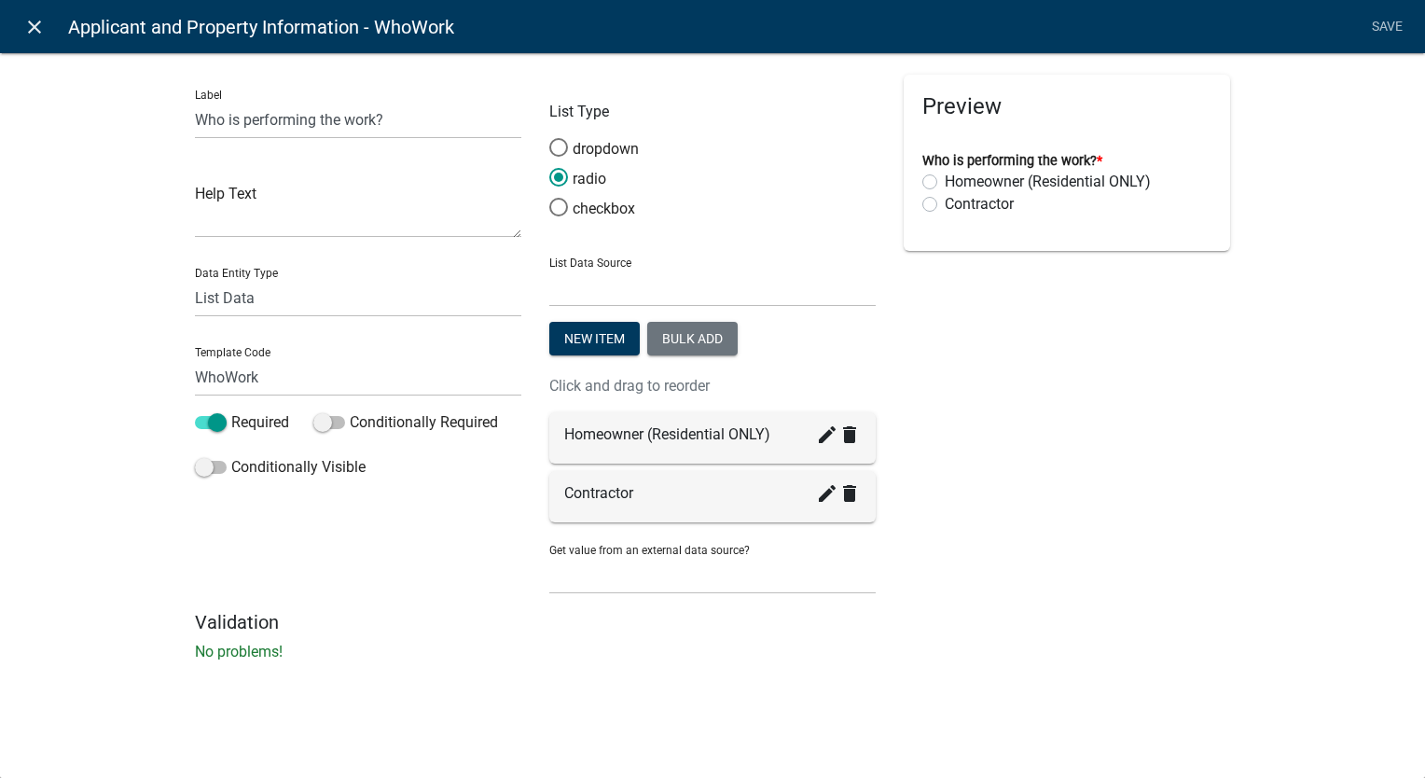
click at [25, 25] on icon "close" at bounding box center [34, 27] width 22 height 22
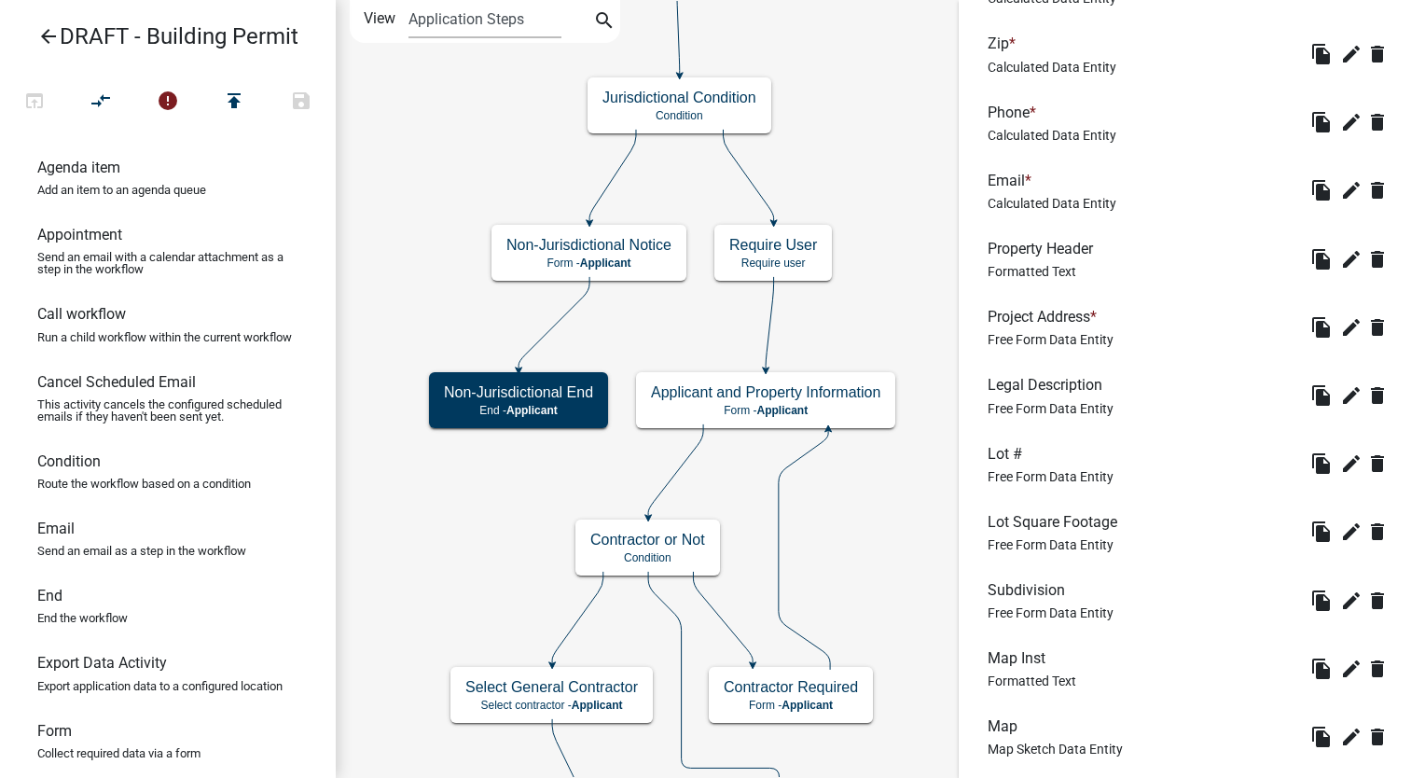
scroll to position [1672, 0]
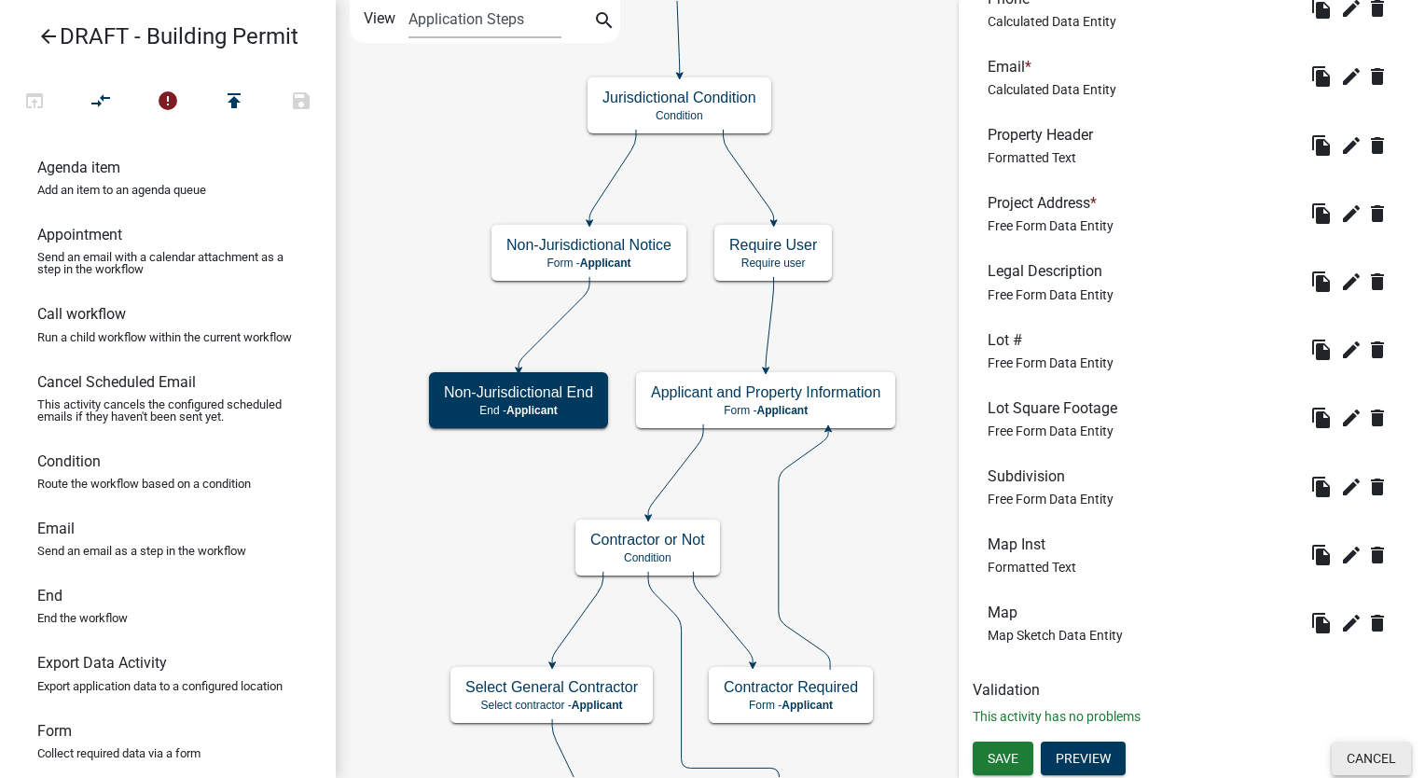
click at [1347, 763] on button "Cancel" at bounding box center [1371, 759] width 79 height 34
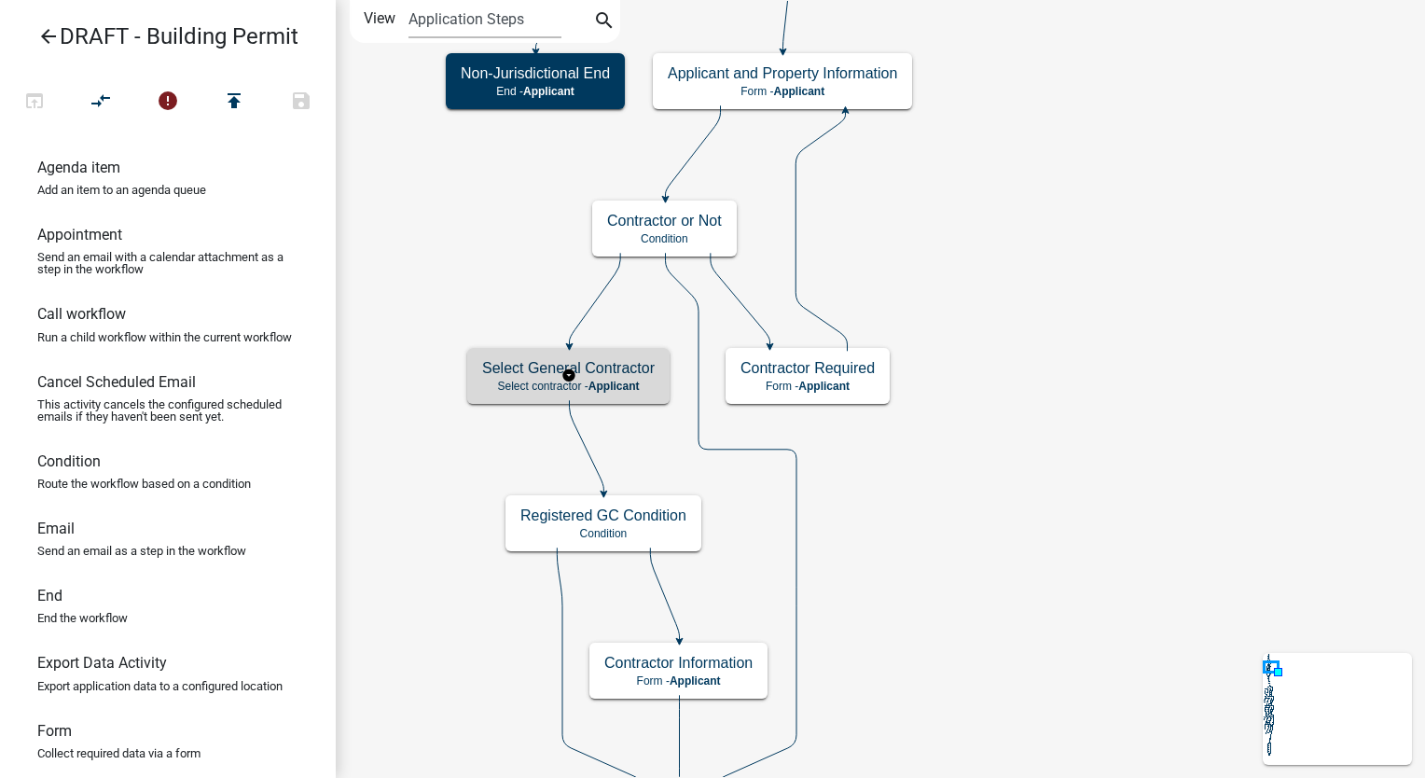
click at [604, 389] on span "Applicant" at bounding box center [614, 386] width 51 height 13
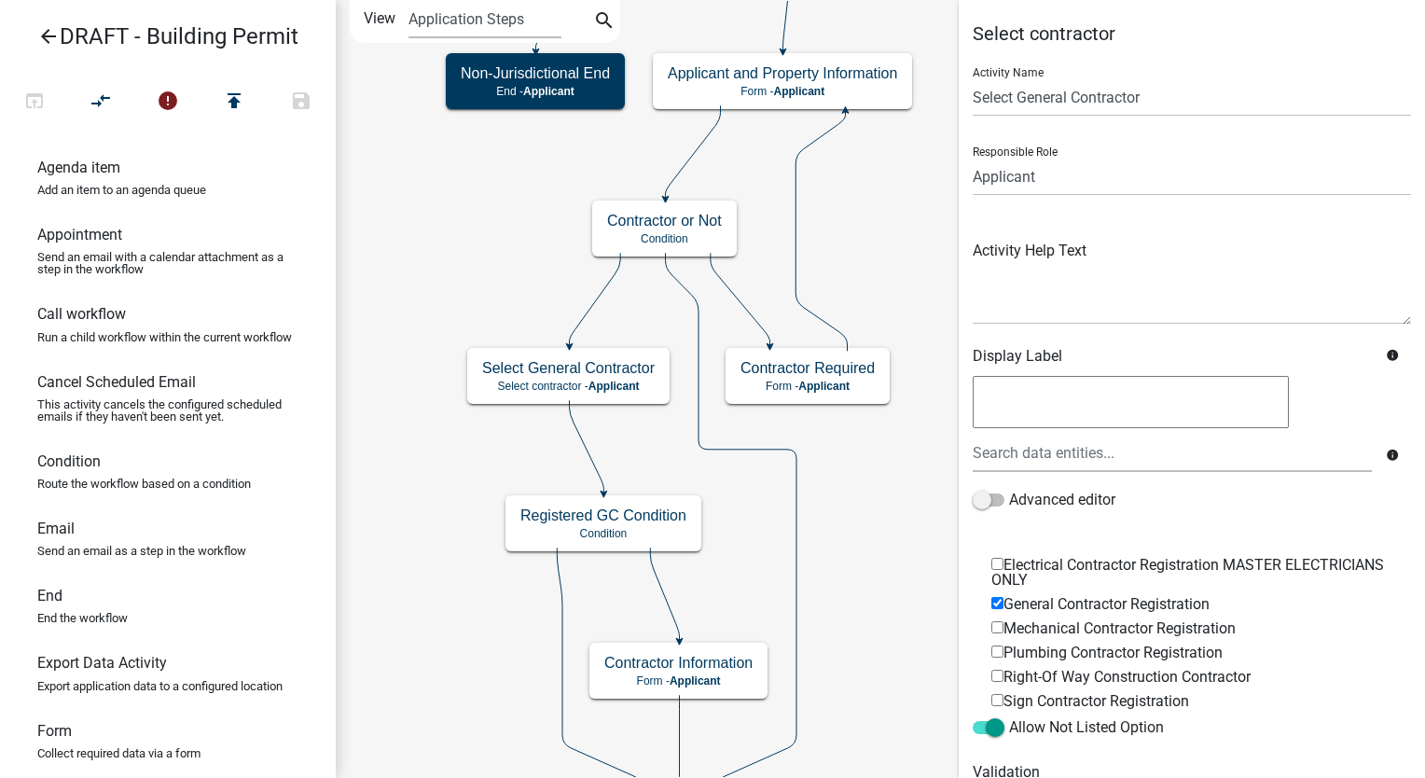
scroll to position [80, 0]
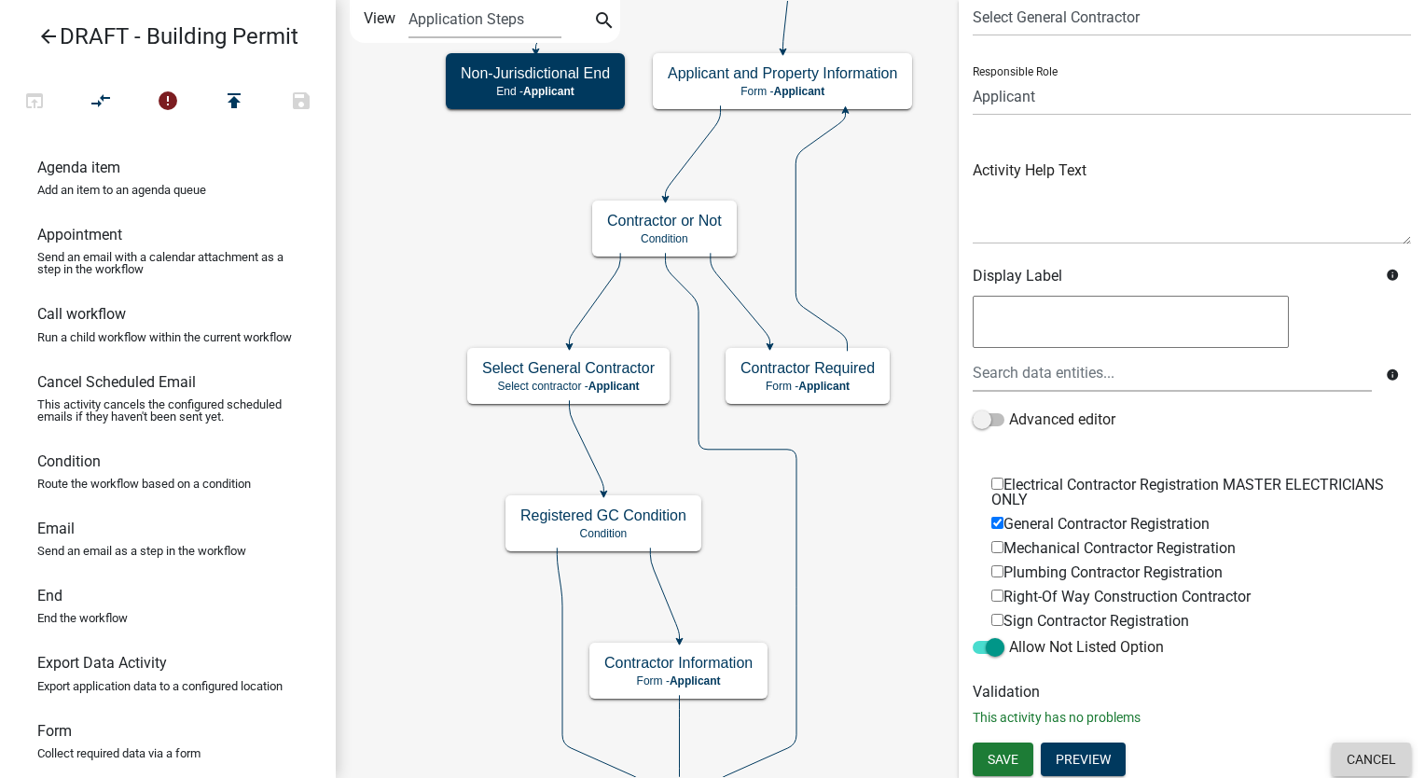
click at [1341, 752] on button "Cancel" at bounding box center [1371, 760] width 79 height 34
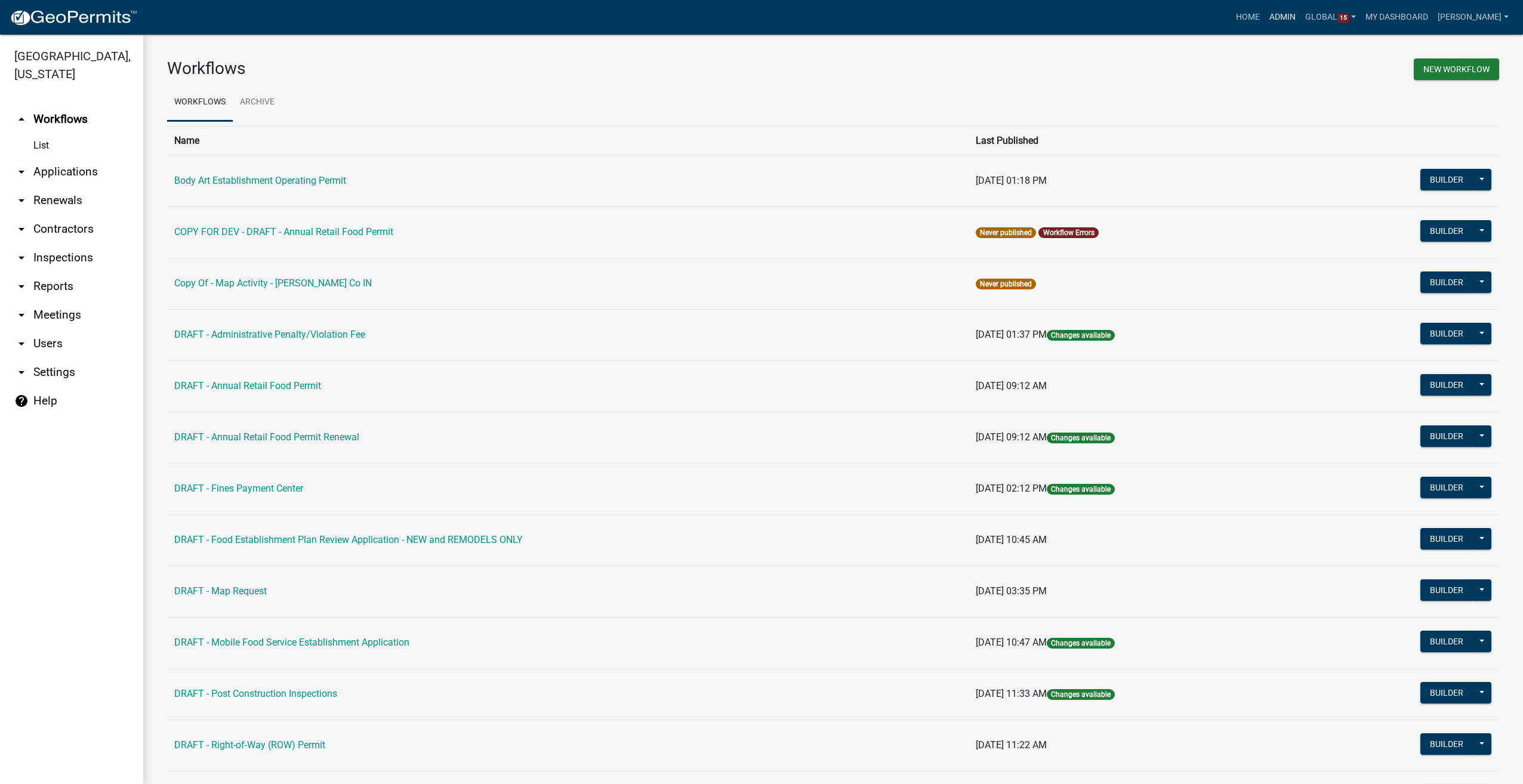
click at [1299, 19] on link "Admin" at bounding box center [1282, 17] width 36 height 22
click at [1296, 16] on link "Admin" at bounding box center [1282, 17] width 36 height 22
click at [1300, 17] on link "Admin" at bounding box center [1282, 17] width 36 height 22
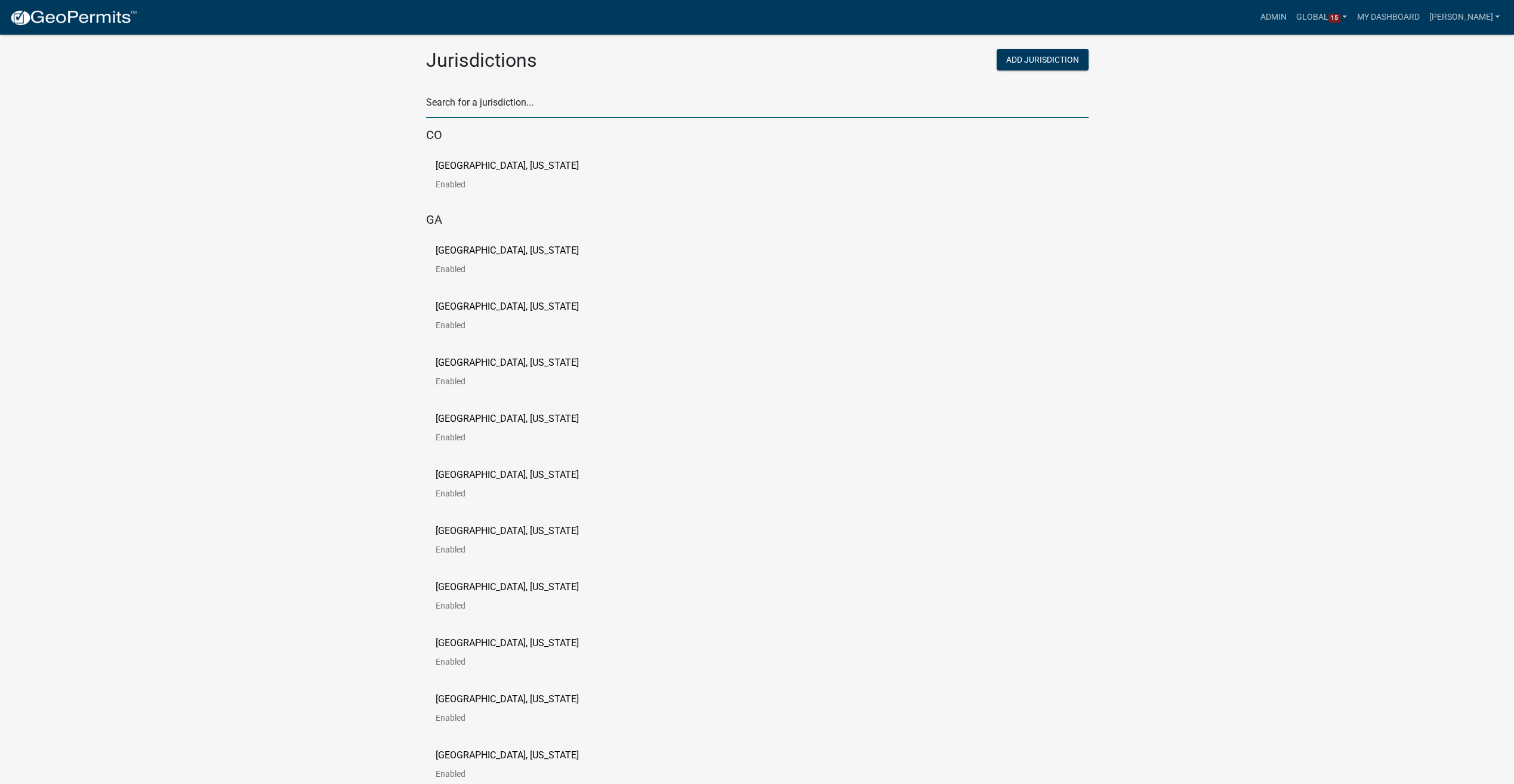
click at [564, 104] on input "text" at bounding box center [757, 106] width 662 height 24
type input "[PERSON_NAME]"
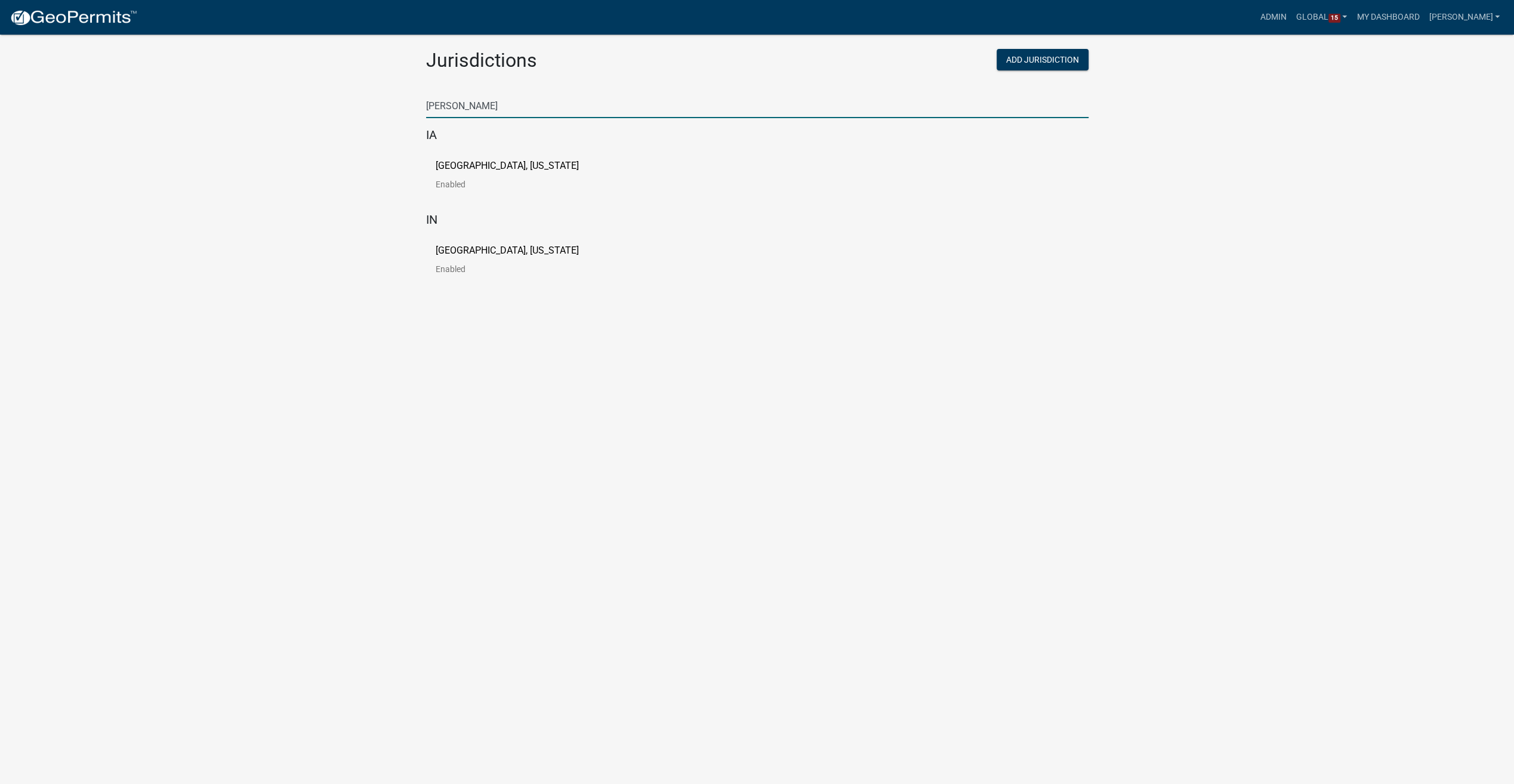
click at [494, 167] on p "[GEOGRAPHIC_DATA], [US_STATE]" at bounding box center [507, 166] width 143 height 10
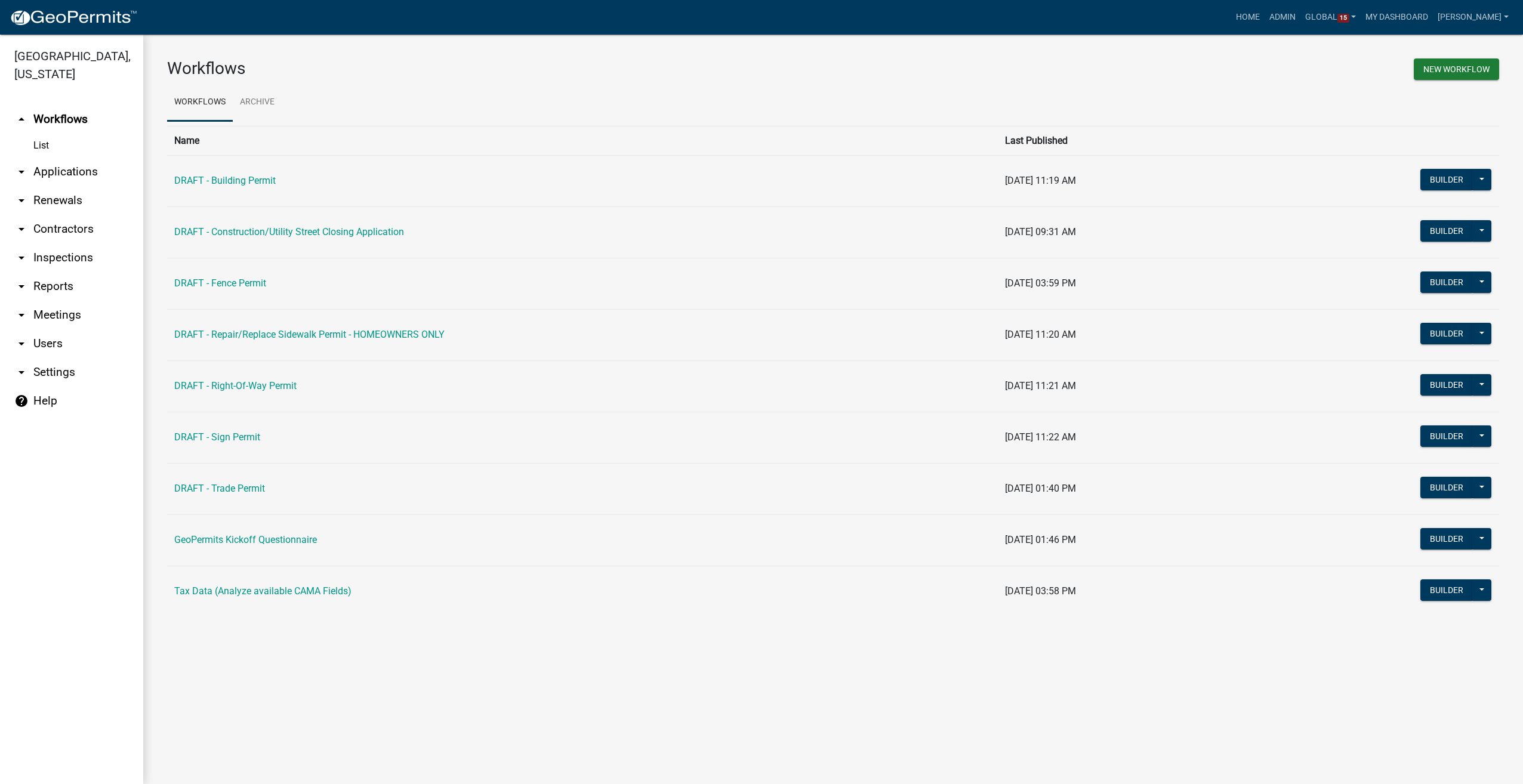
click at [233, 186] on td "DRAFT - Building Permit" at bounding box center [582, 181] width 831 height 51
click at [233, 185] on link "DRAFT - Building Permit" at bounding box center [225, 180] width 102 height 12
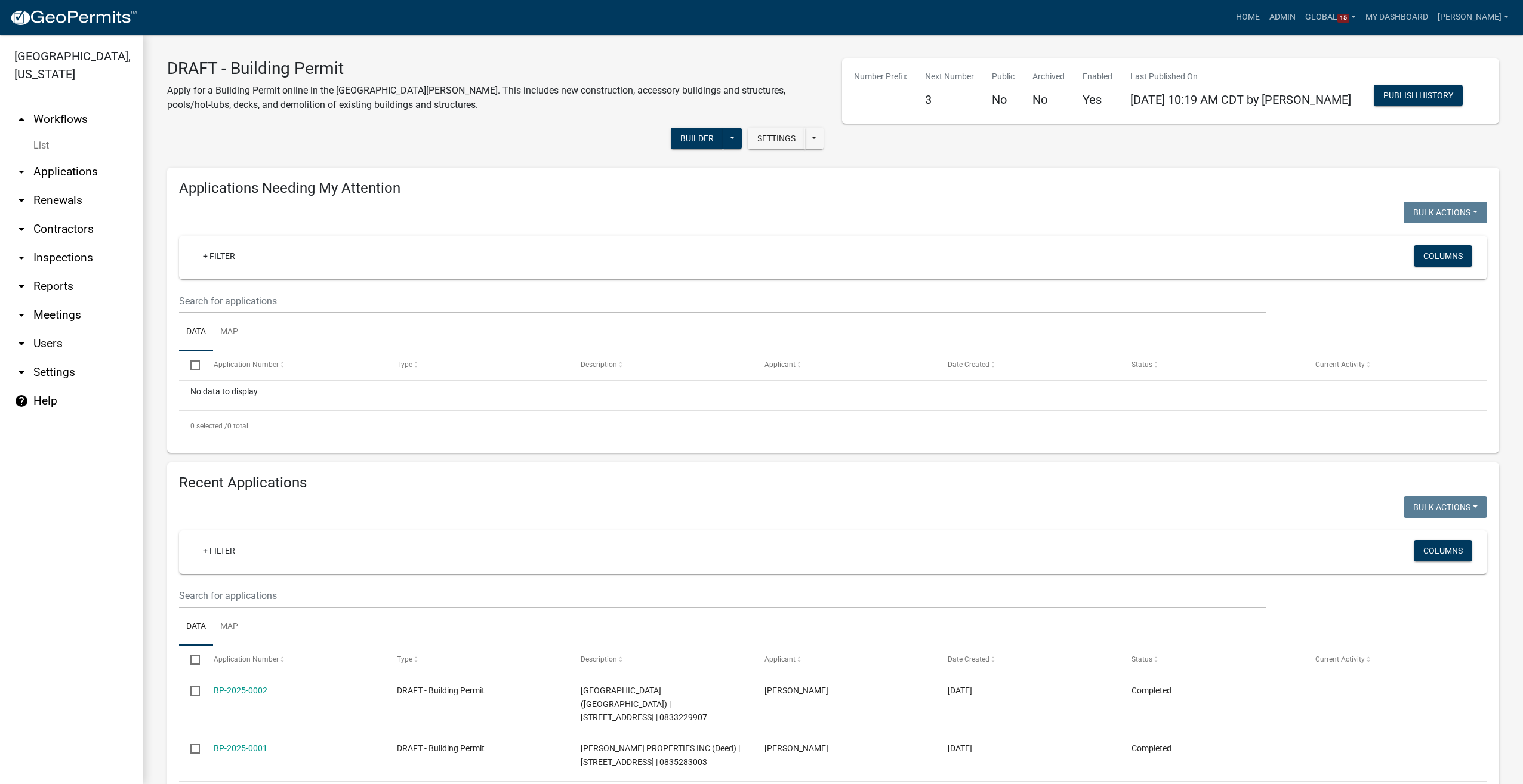
scroll to position [49, 0]
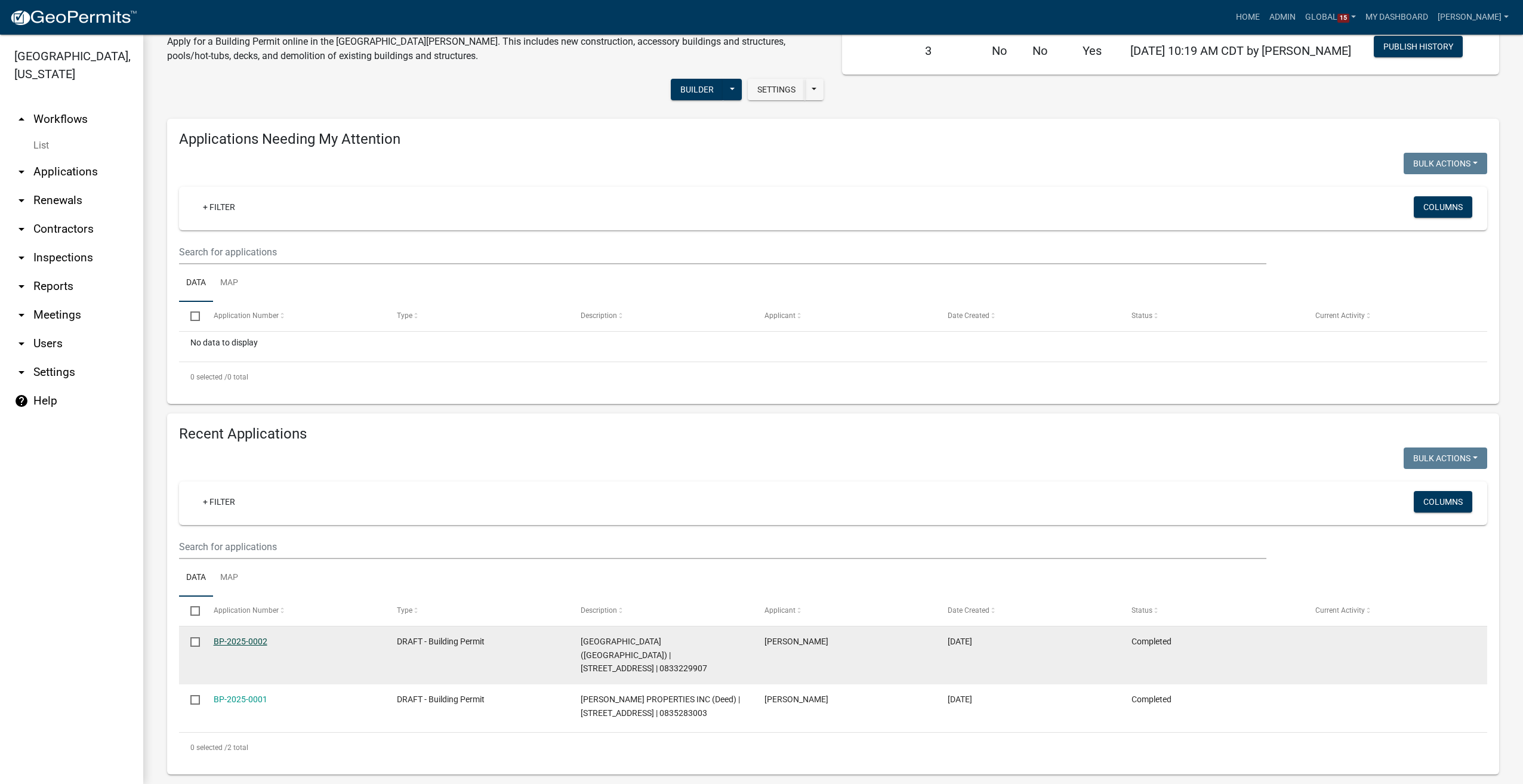
click at [255, 639] on link "BP-2025-0002" at bounding box center [241, 641] width 54 height 10
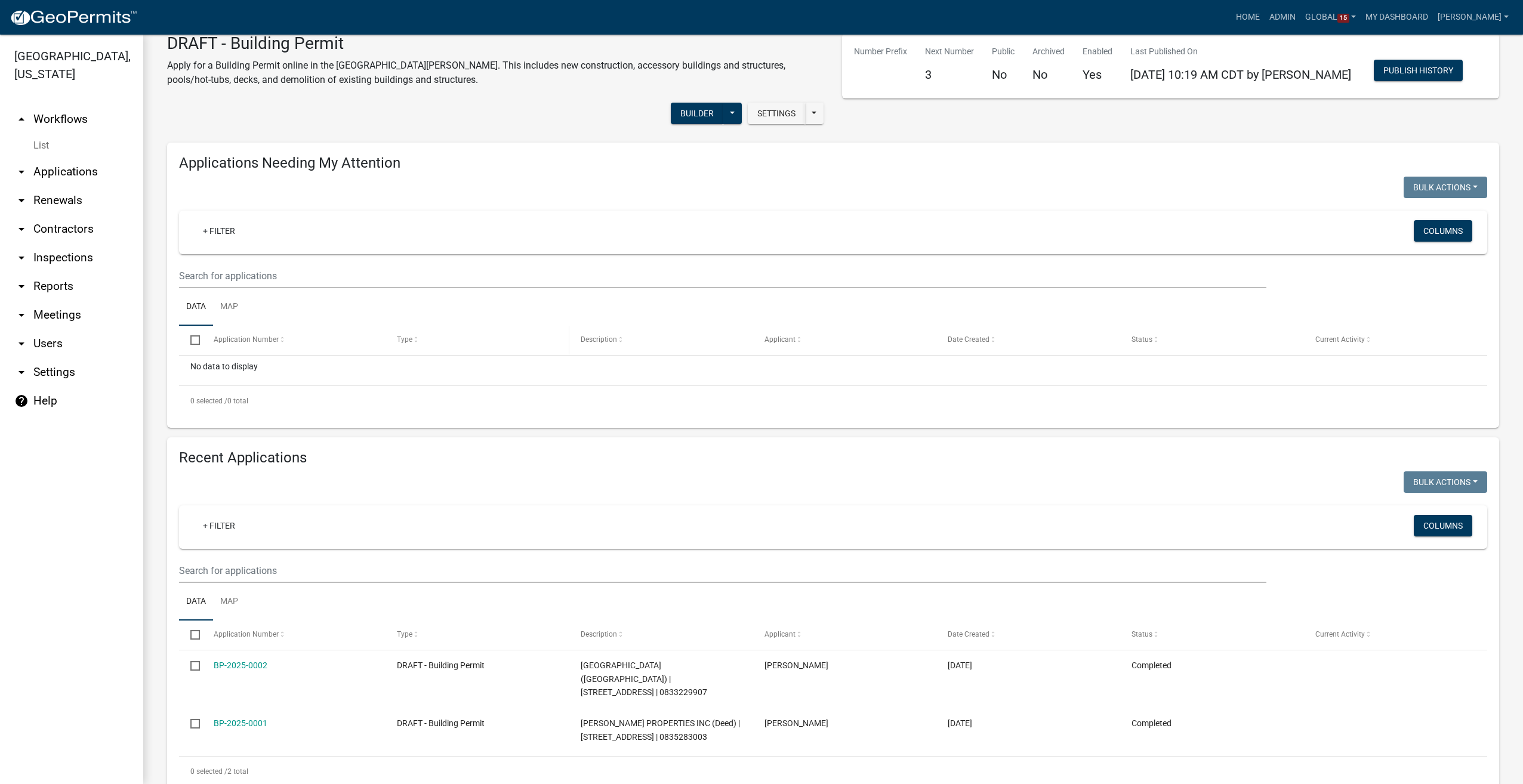
scroll to position [49, 0]
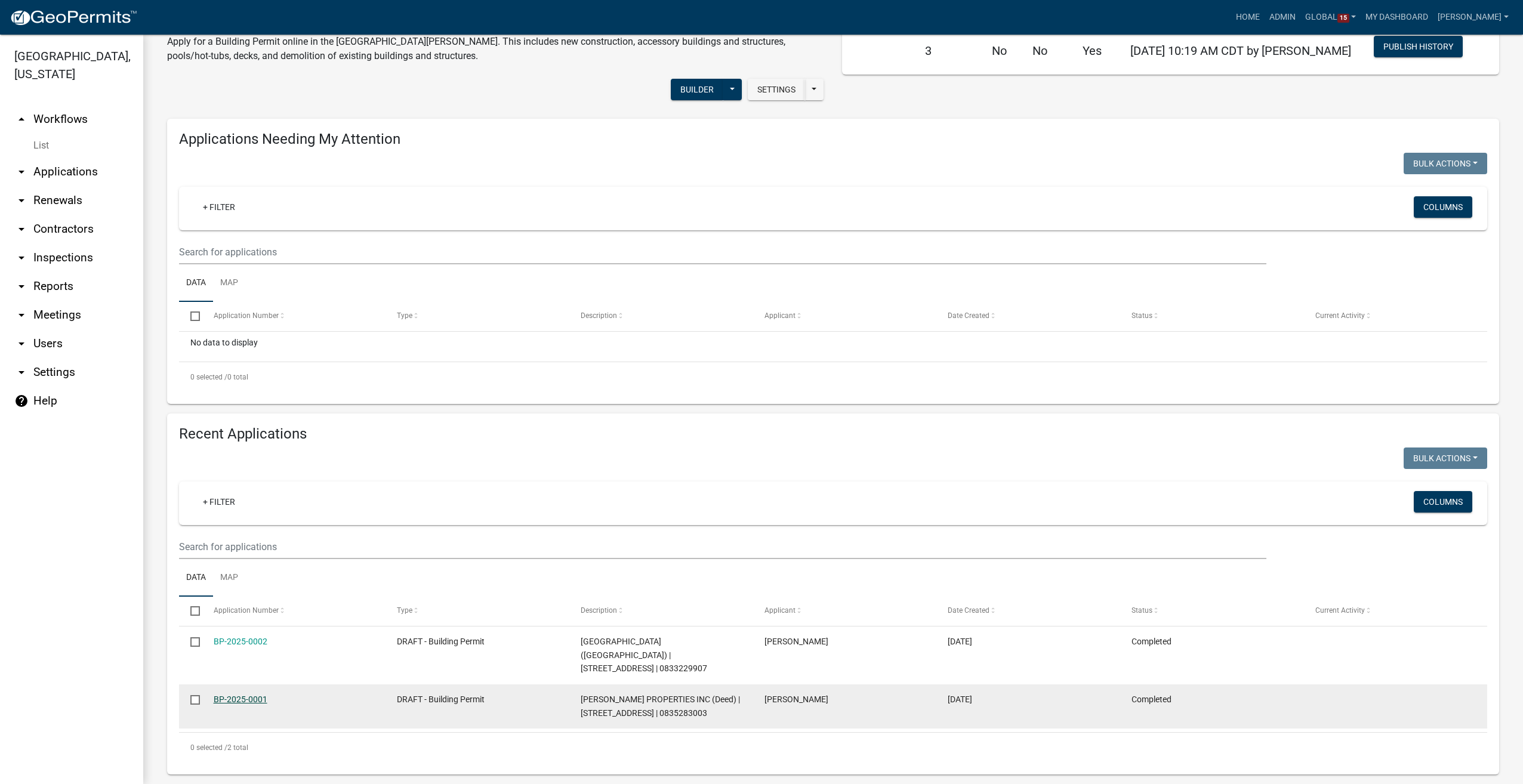
click at [219, 694] on link "BP-2025-0001" at bounding box center [241, 699] width 54 height 10
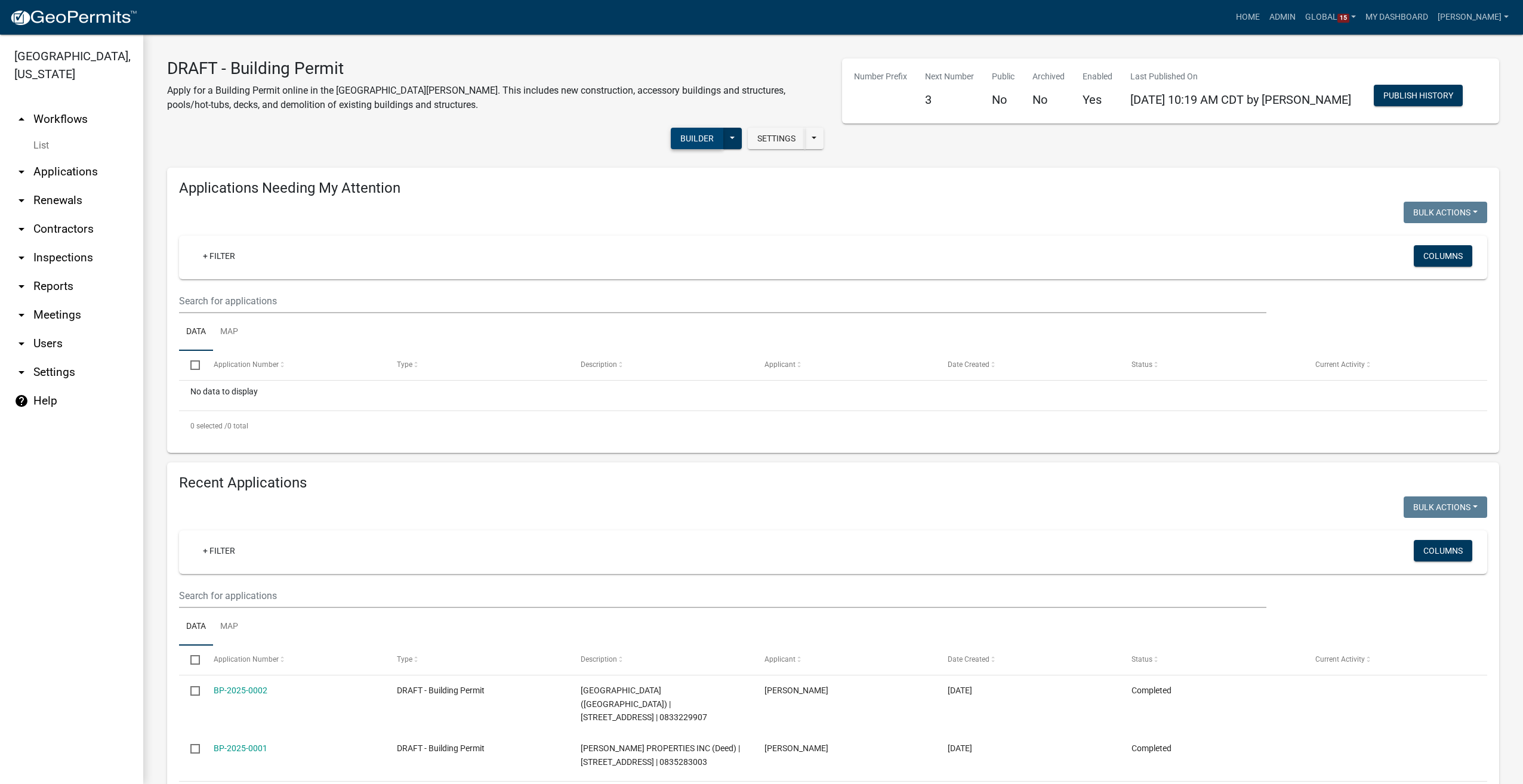
click at [677, 141] on button "Builder" at bounding box center [697, 139] width 52 height 22
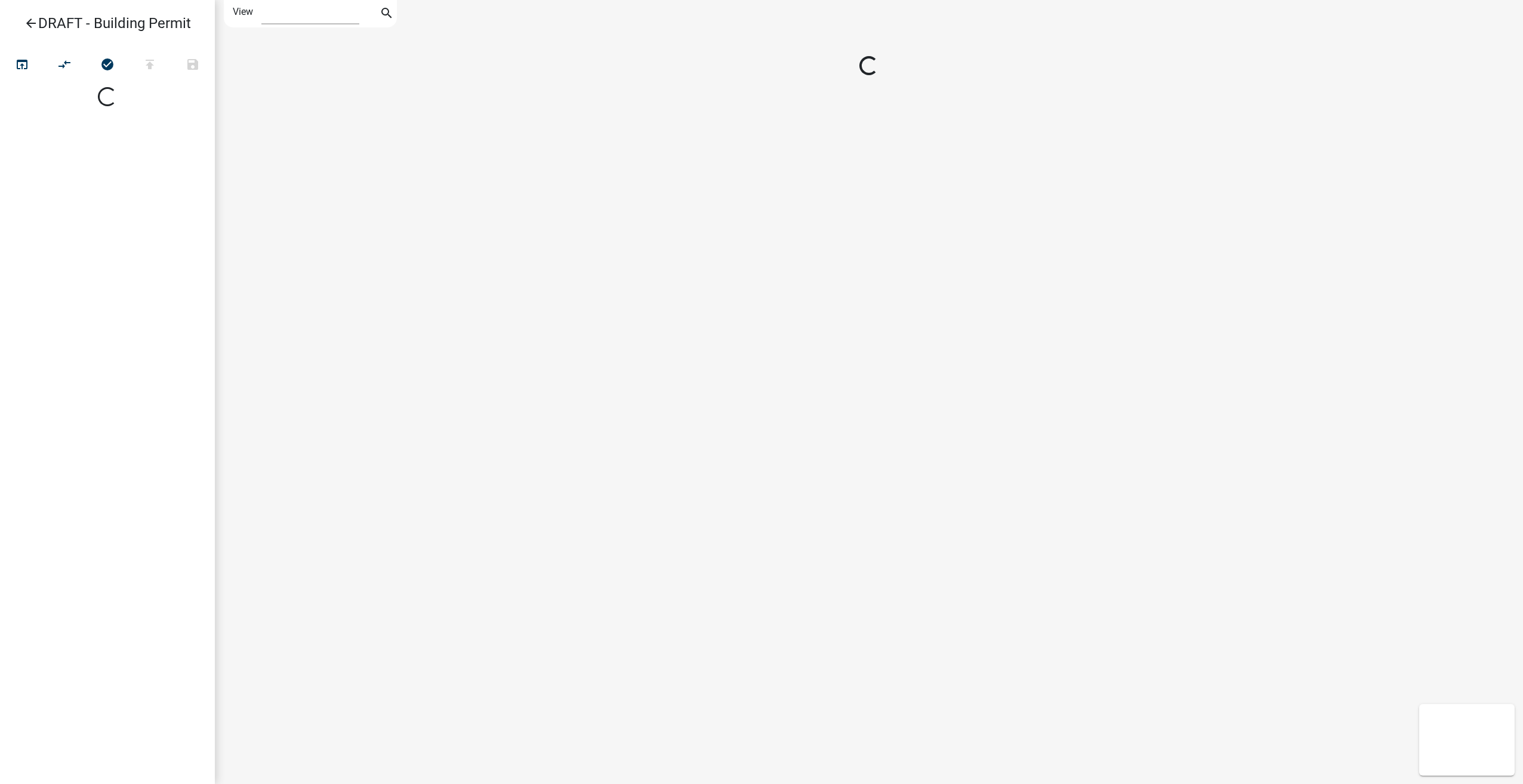
select select "1"
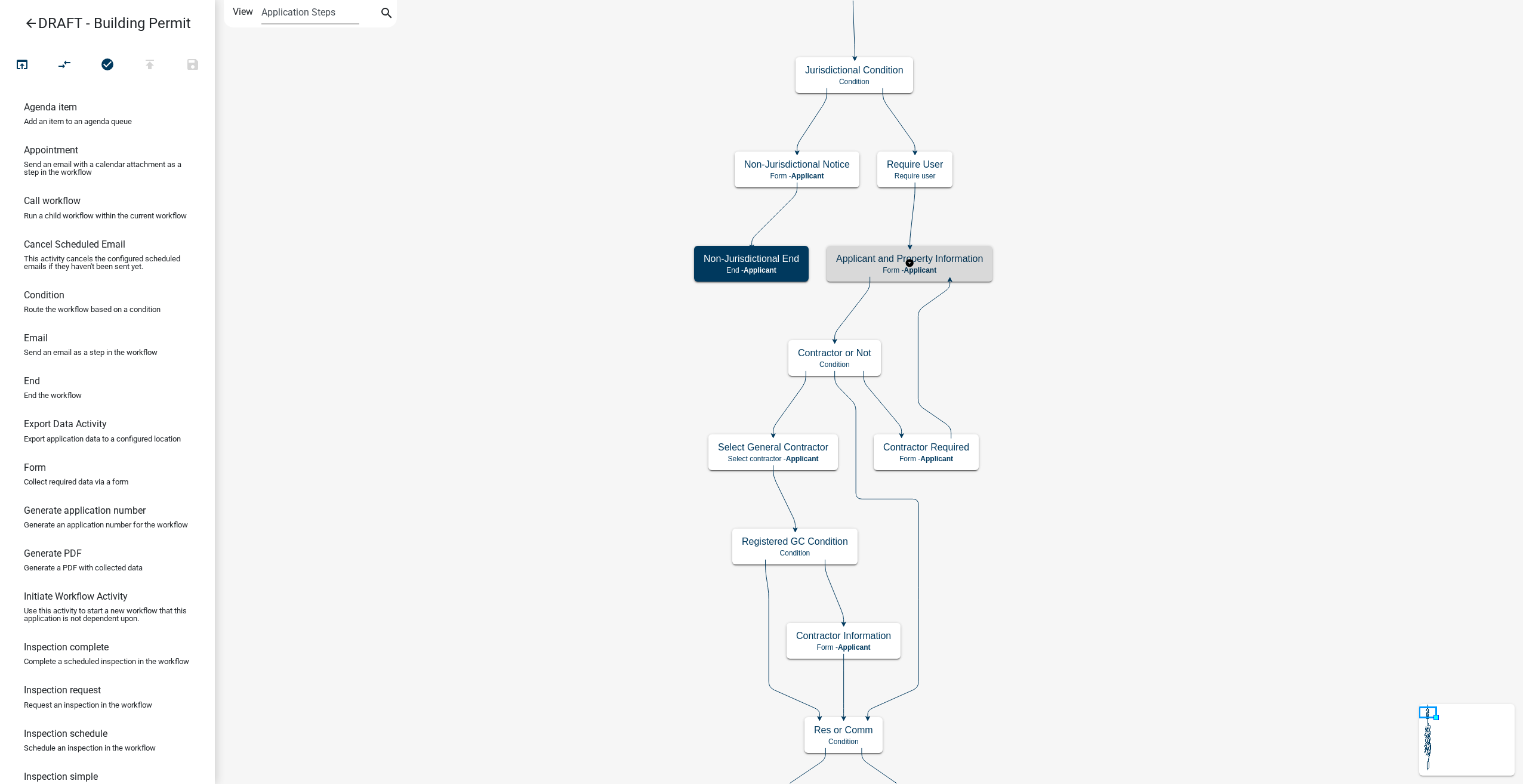
click at [977, 258] on h5 "Applicant and Property Information" at bounding box center [909, 259] width 146 height 12
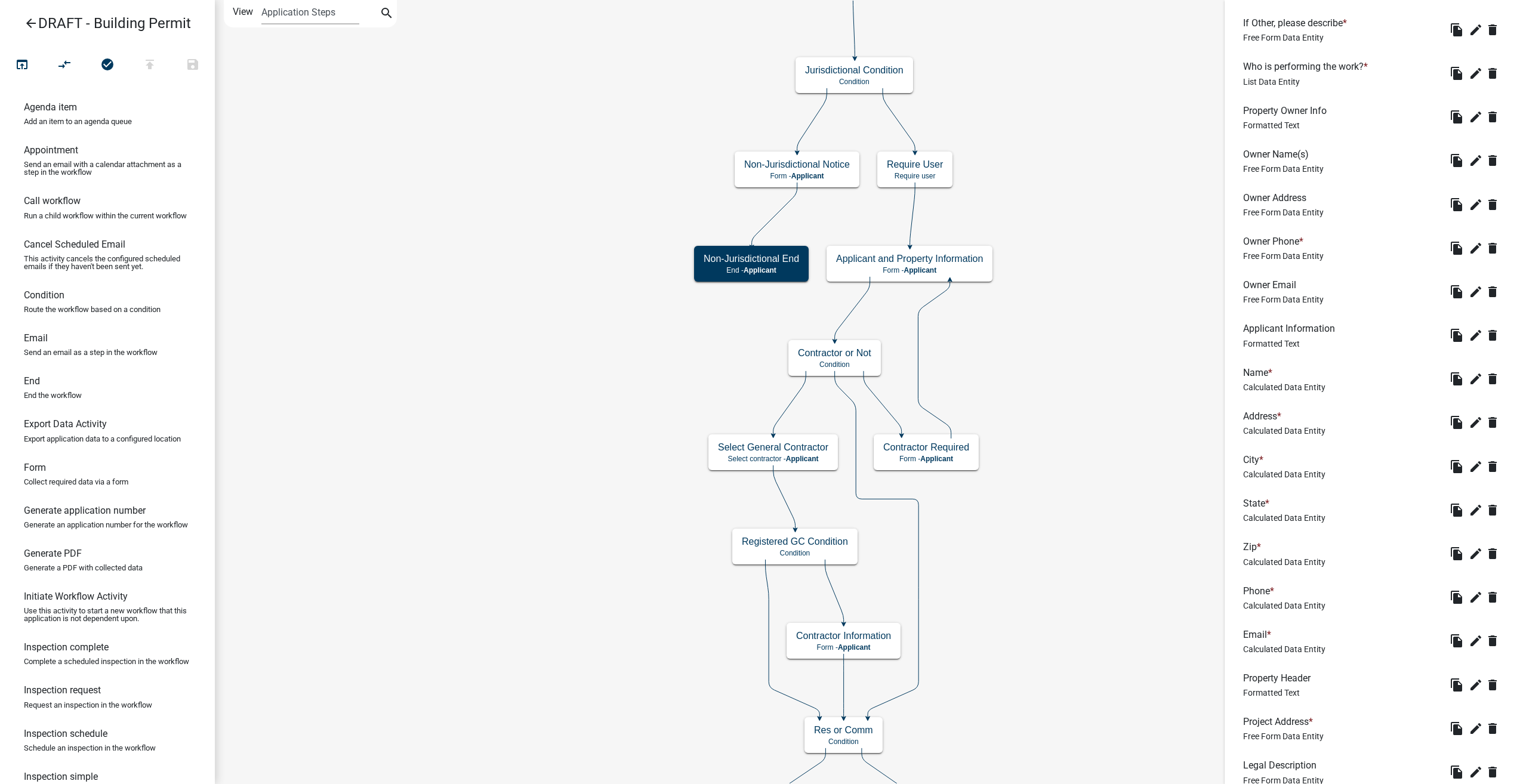
scroll to position [783, 0]
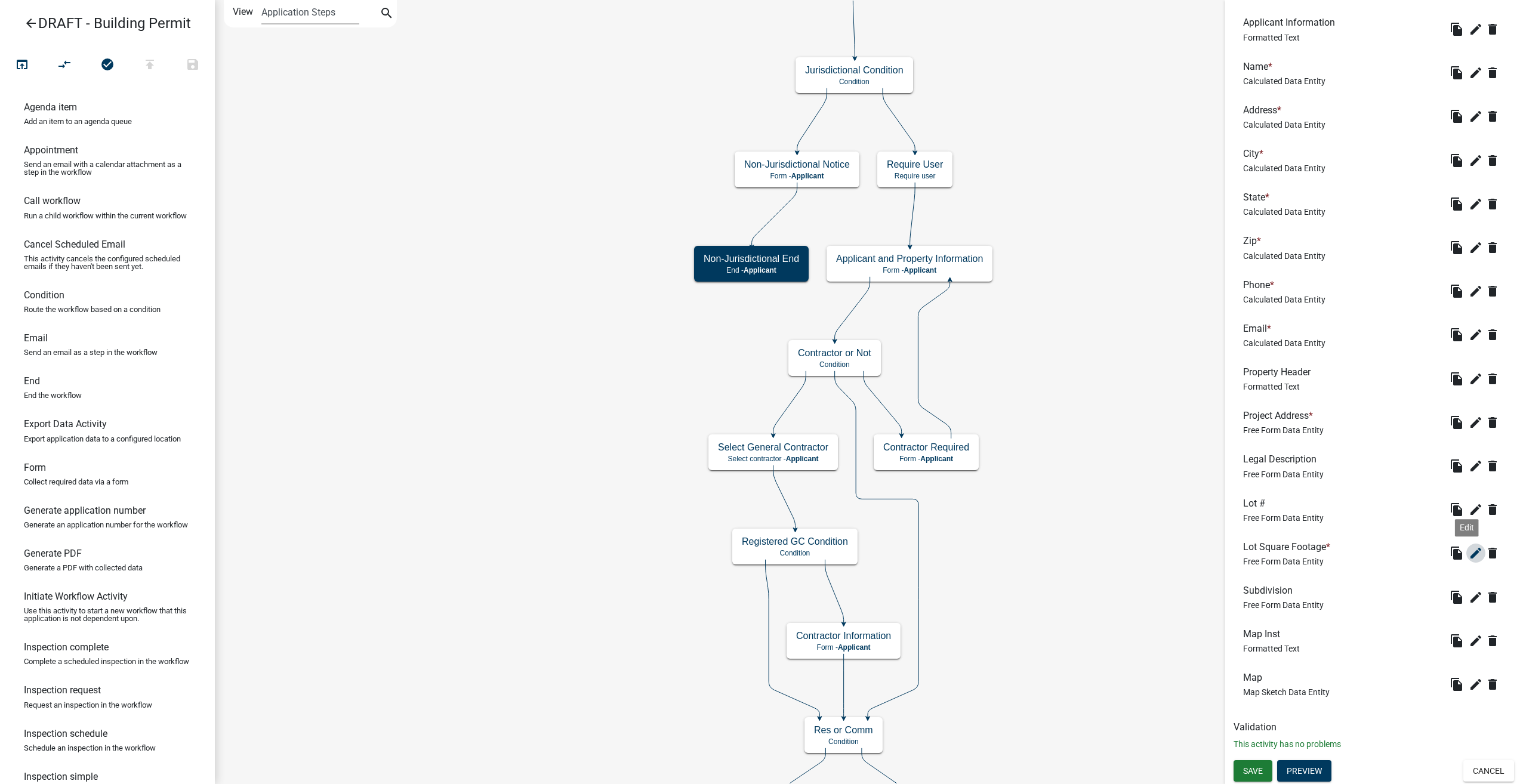
click at [1466, 545] on button "edit" at bounding box center [1476, 553] width 19 height 19
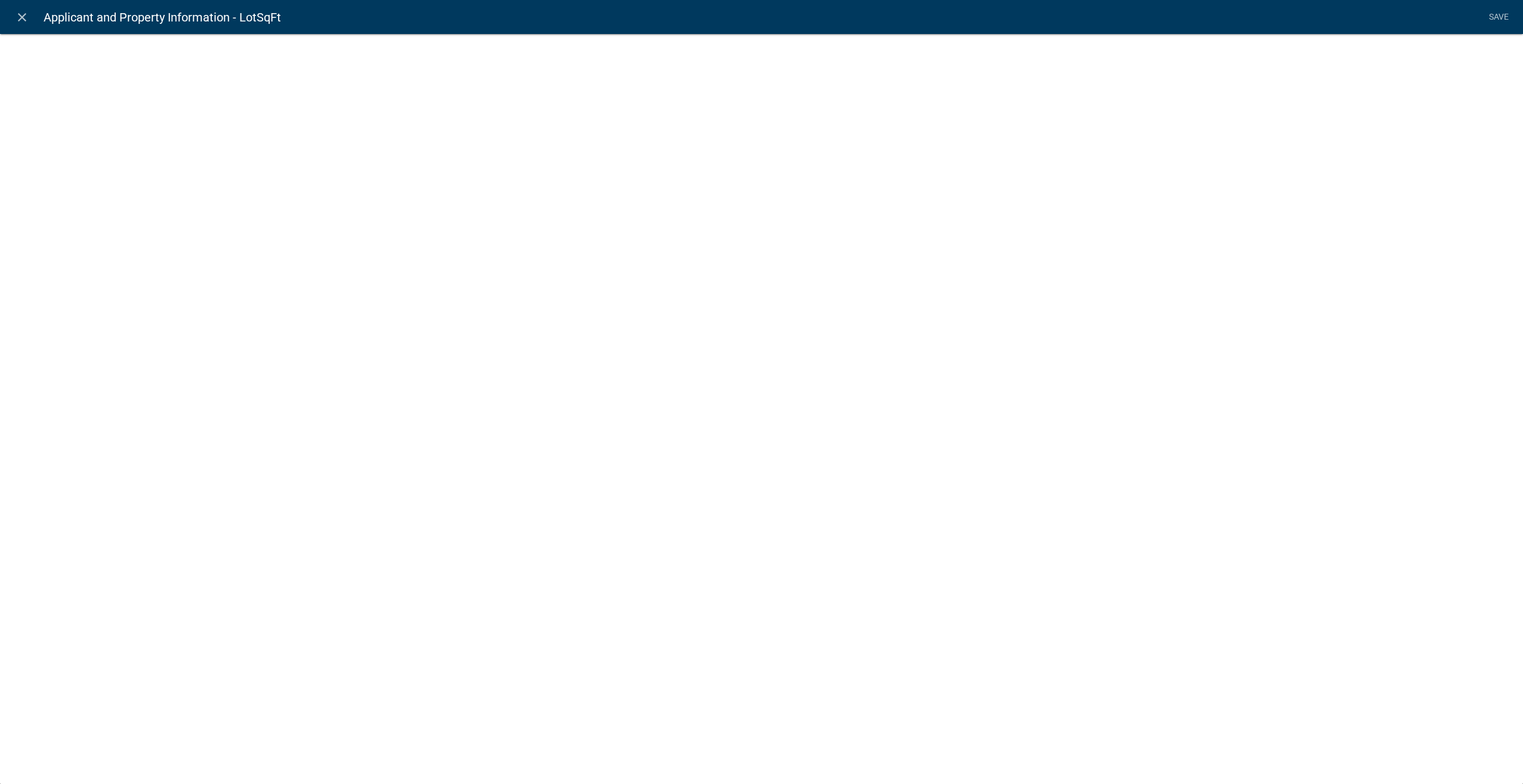
select select
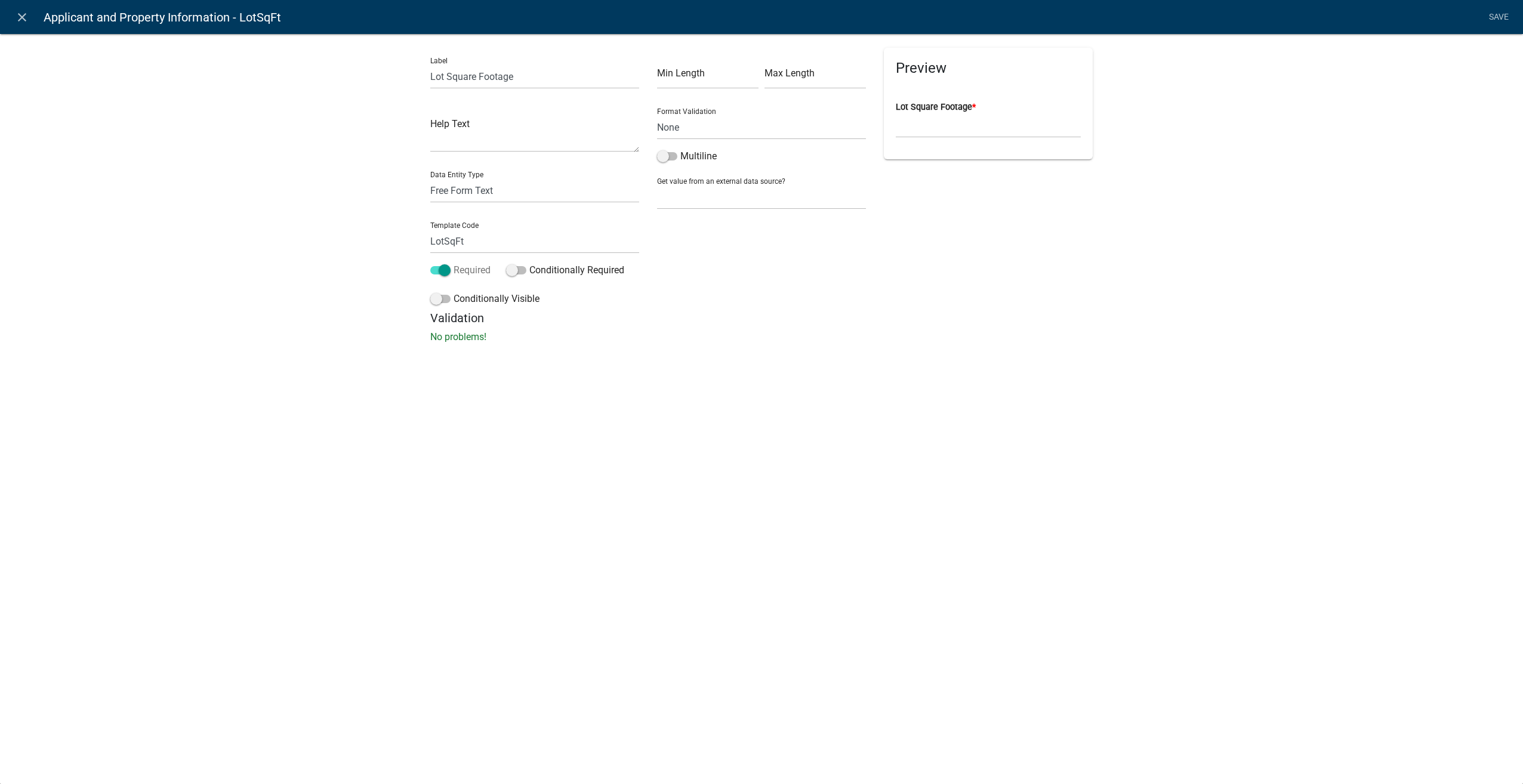
click at [448, 271] on span at bounding box center [441, 270] width 20 height 8
click at [454, 263] on input "Required" at bounding box center [454, 263] width 0 height 0
click at [1502, 10] on link "Save" at bounding box center [1498, 17] width 30 height 22
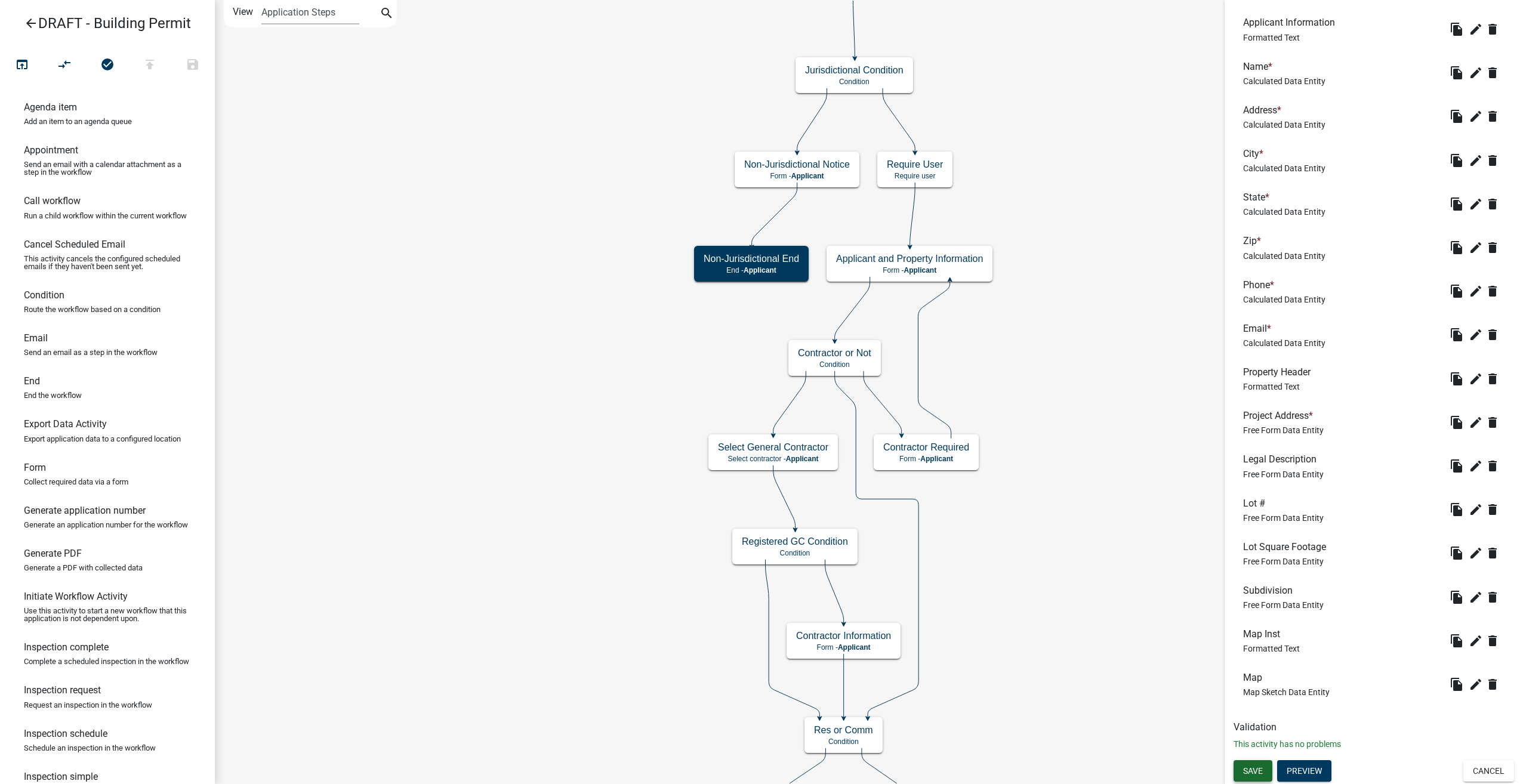
click at [1257, 765] on span "Save" at bounding box center [1252, 770] width 20 height 10
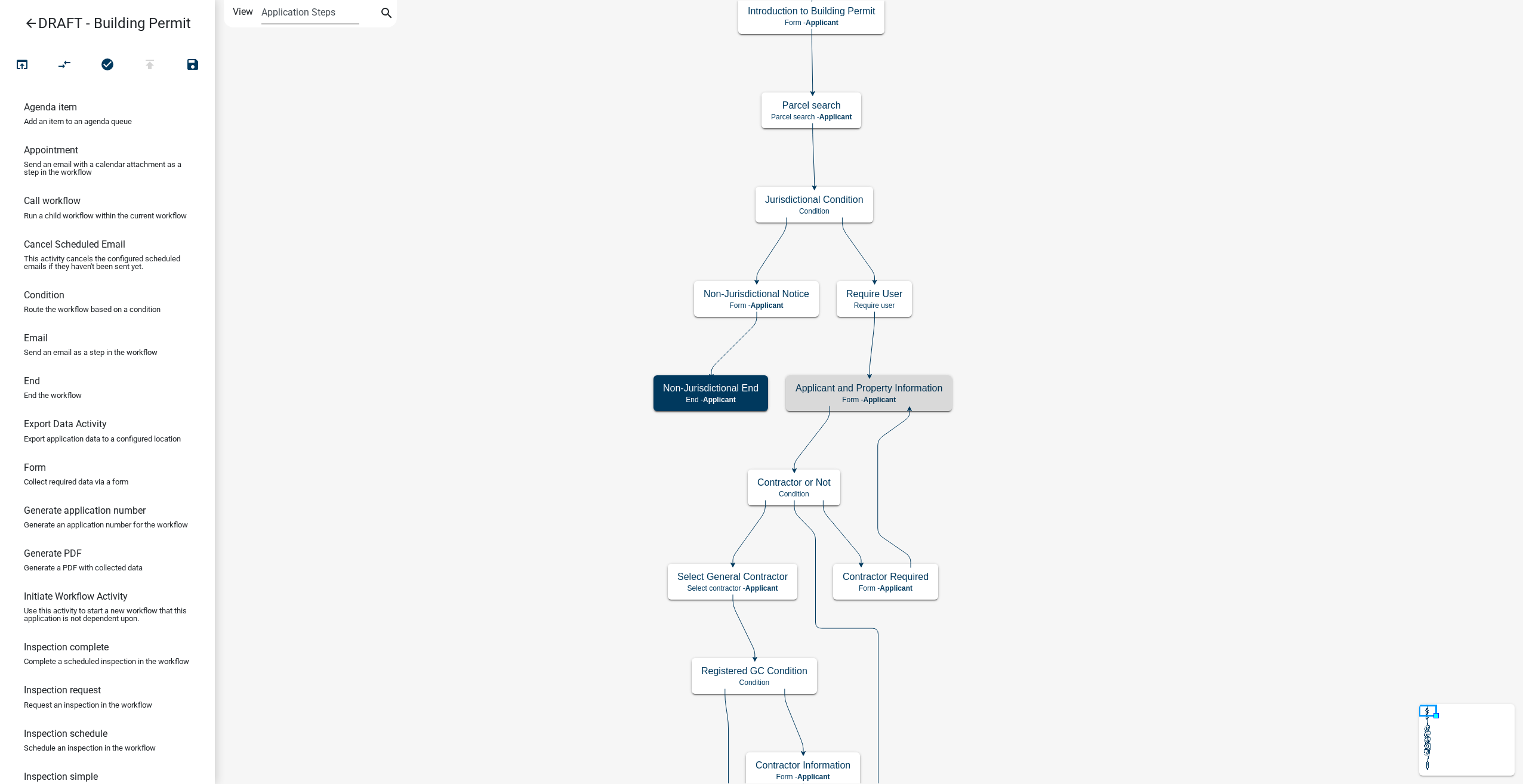
scroll to position [0, 0]
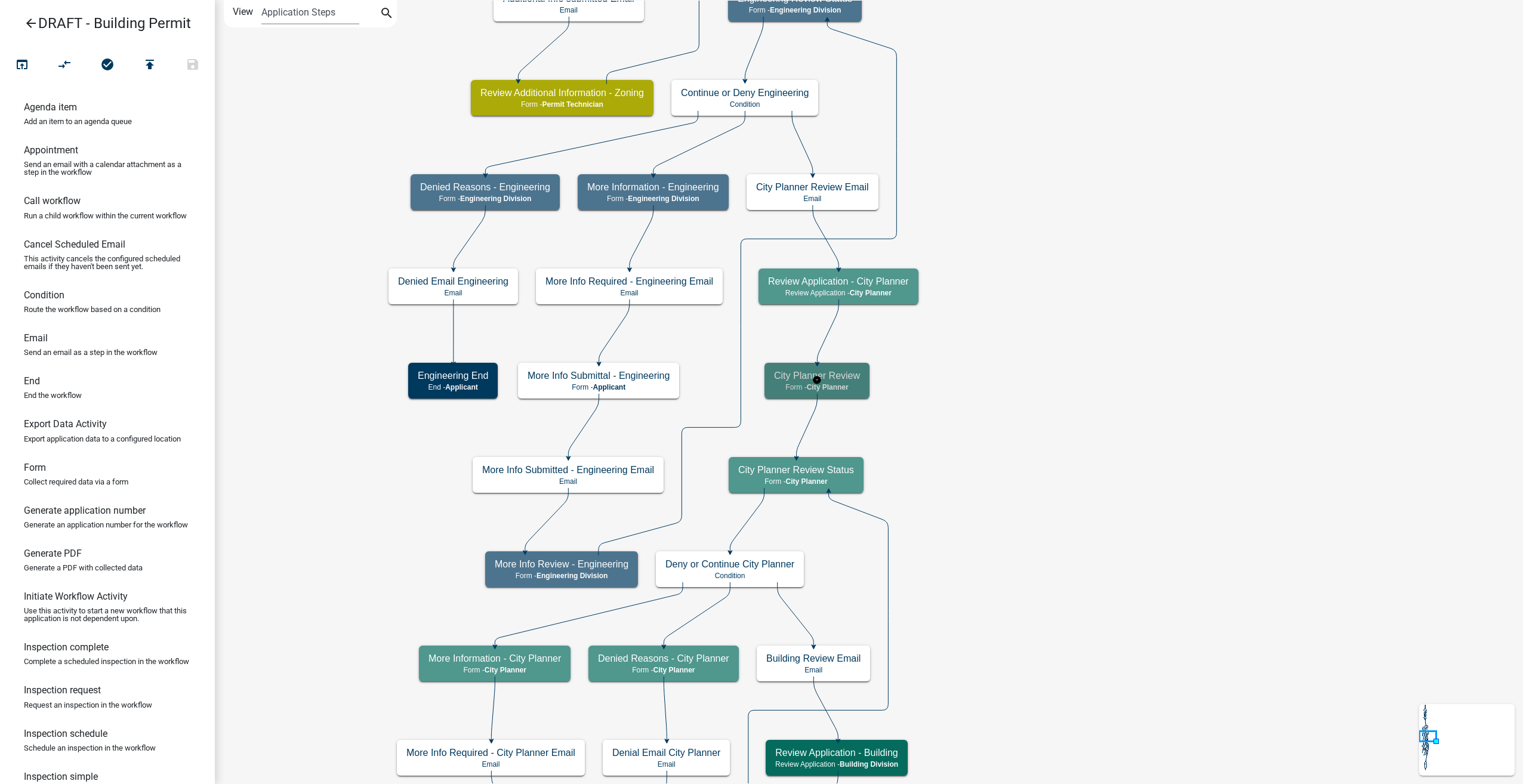
click at [849, 389] on span "City Planner" at bounding box center [827, 387] width 42 height 8
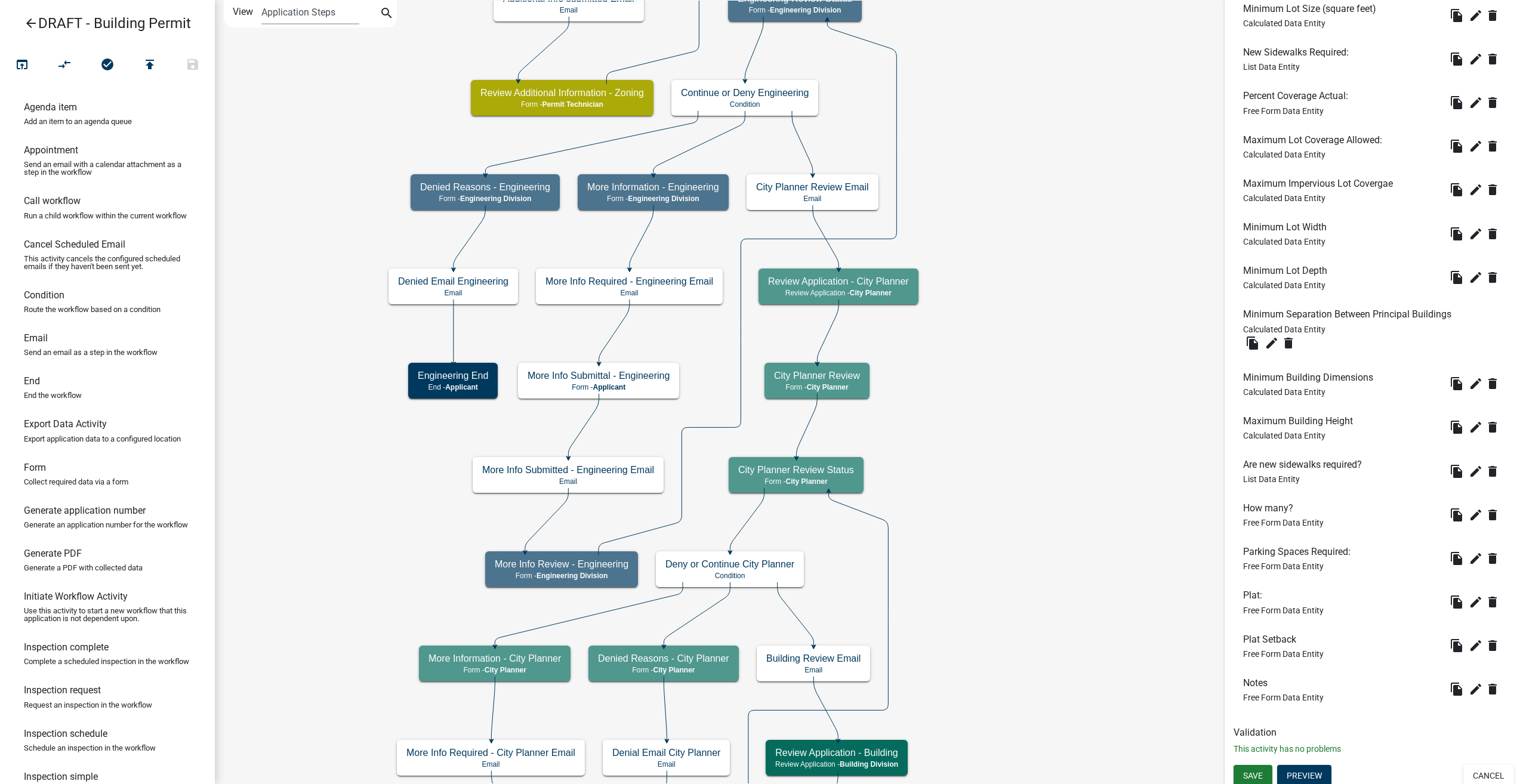
scroll to position [968, 0]
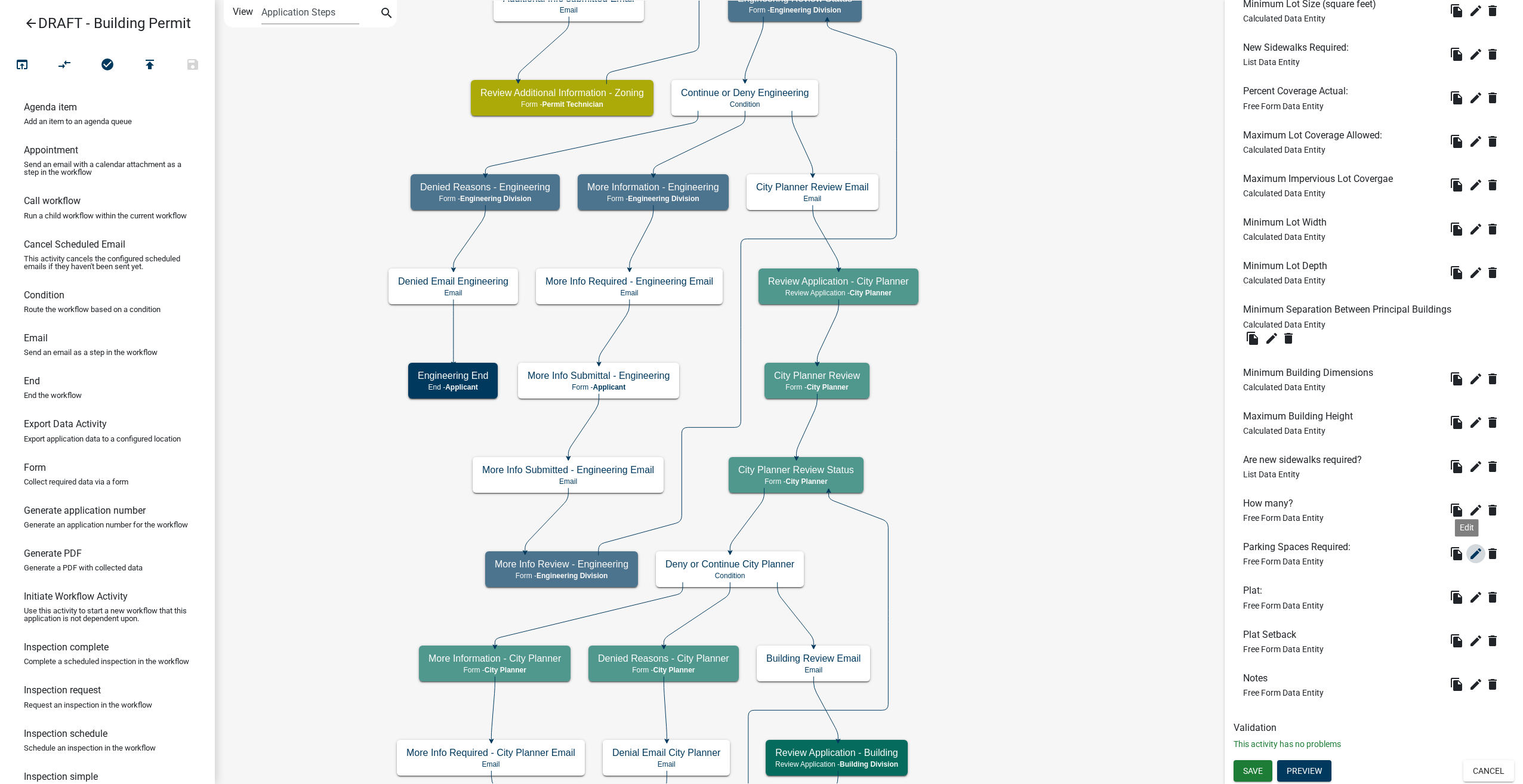
click at [1469, 551] on icon "edit" at bounding box center [1476, 554] width 14 height 14
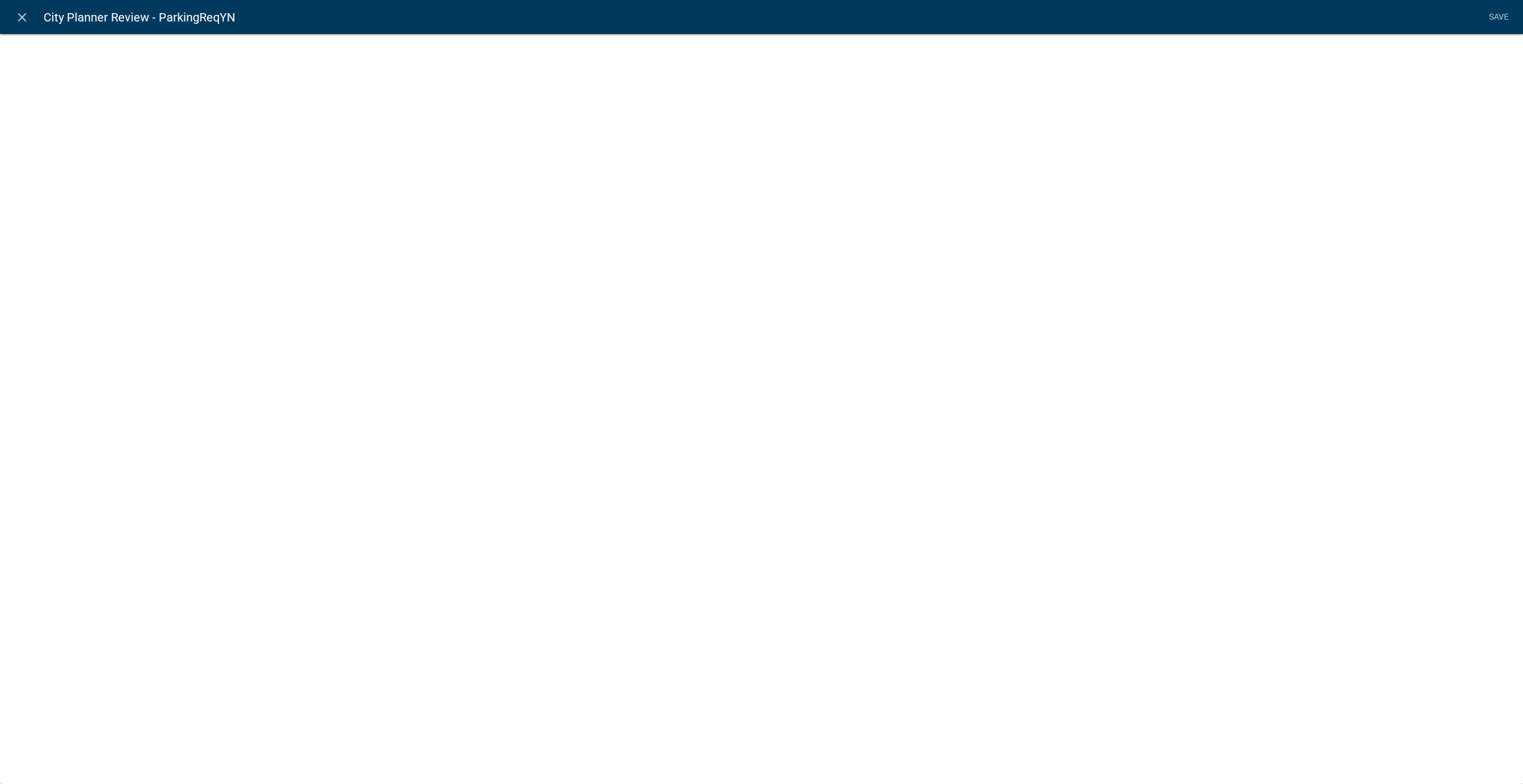
select select
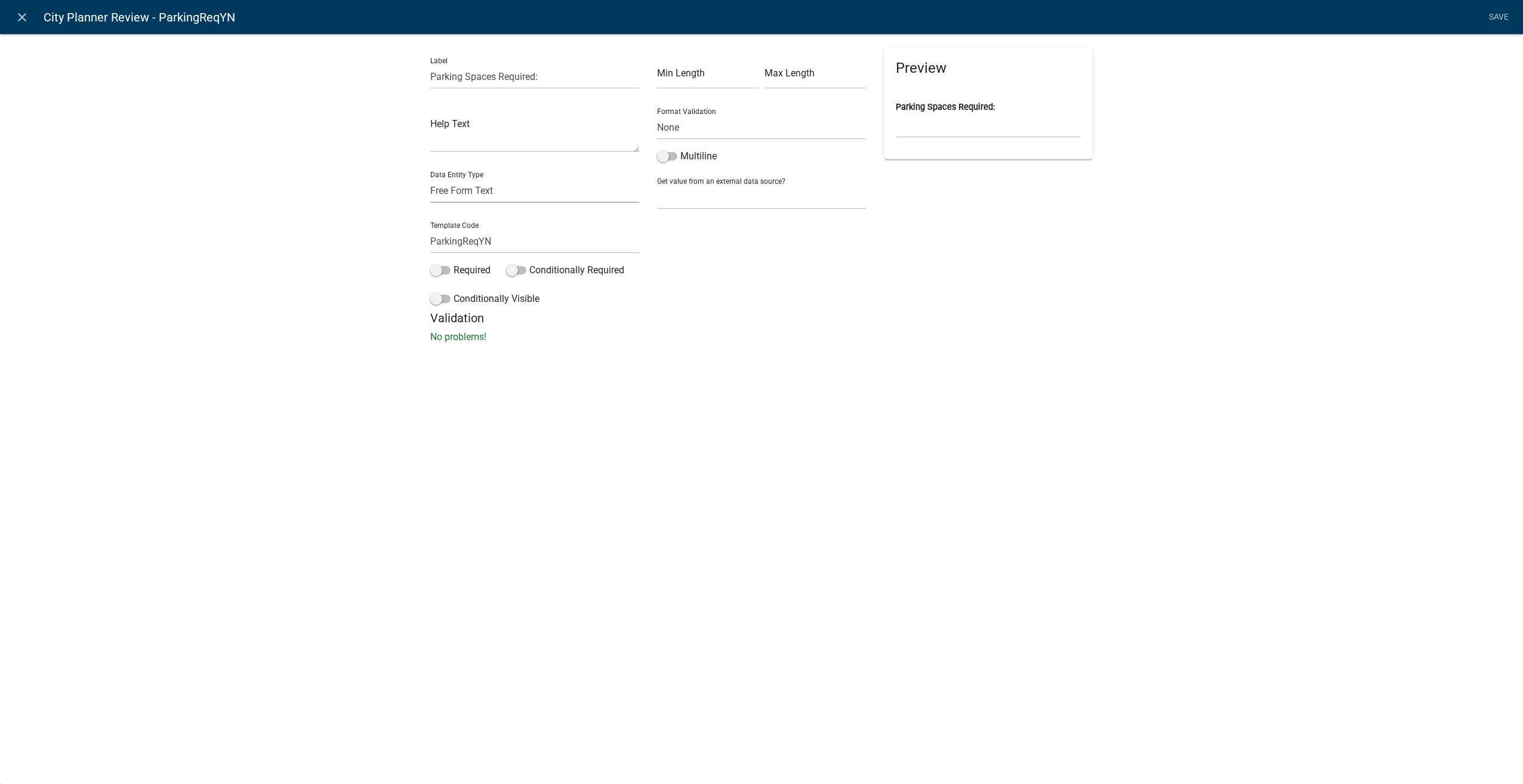
drag, startPoint x: 519, startPoint y: 192, endPoint x: 512, endPoint y: 202, distance: 12.2
click at [519, 192] on select "Free Form Text Document Display Entity Value Fee Numeric Data Date Map Sketch D…" at bounding box center [535, 191] width 209 height 24
select select "list-data"
click at [430, 178] on select "Free Form Text Document Display Entity Value Fee Numeric Data Date Map Sketch D…" at bounding box center [535, 191] width 209 height 24
select select "list-data"
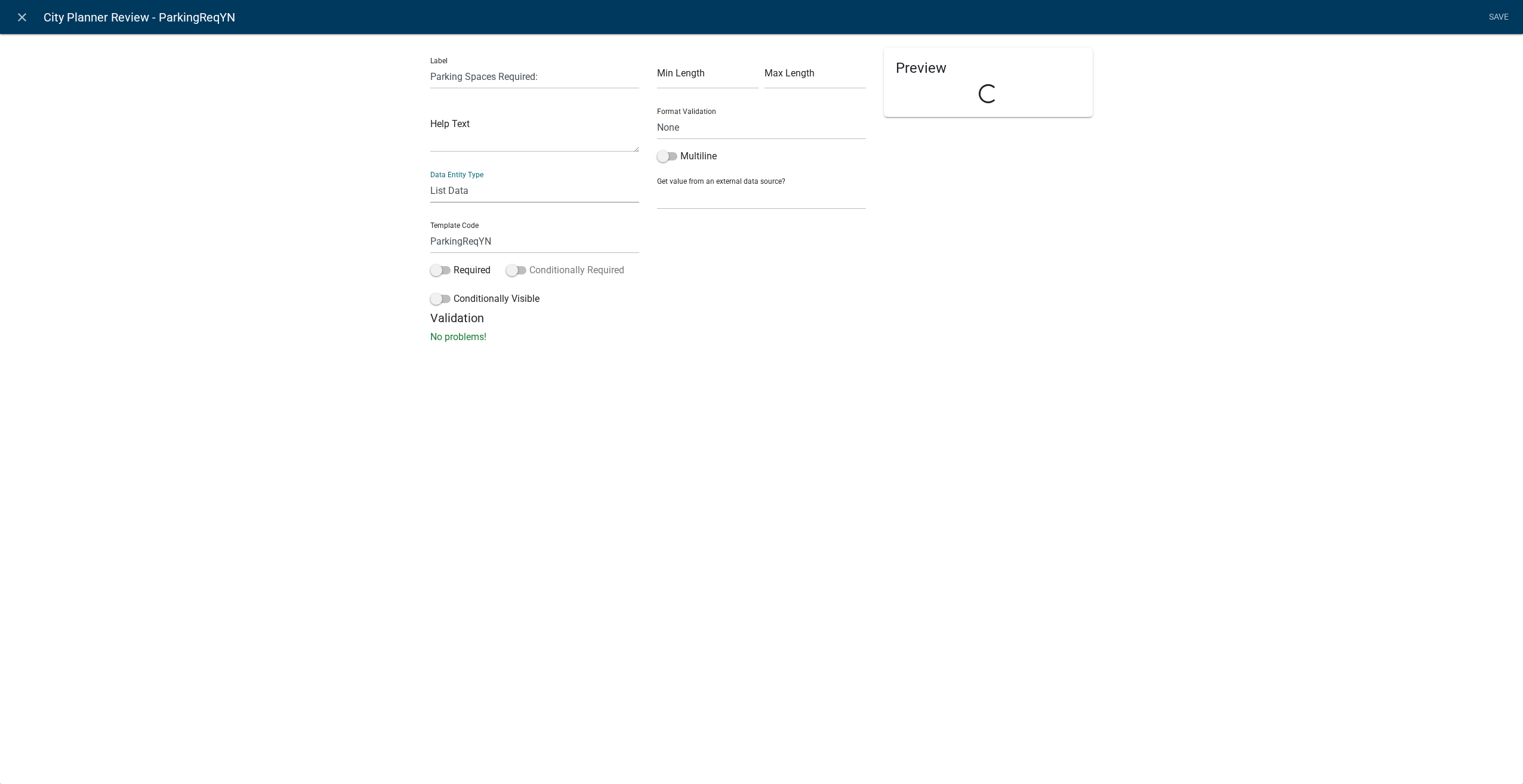
select select
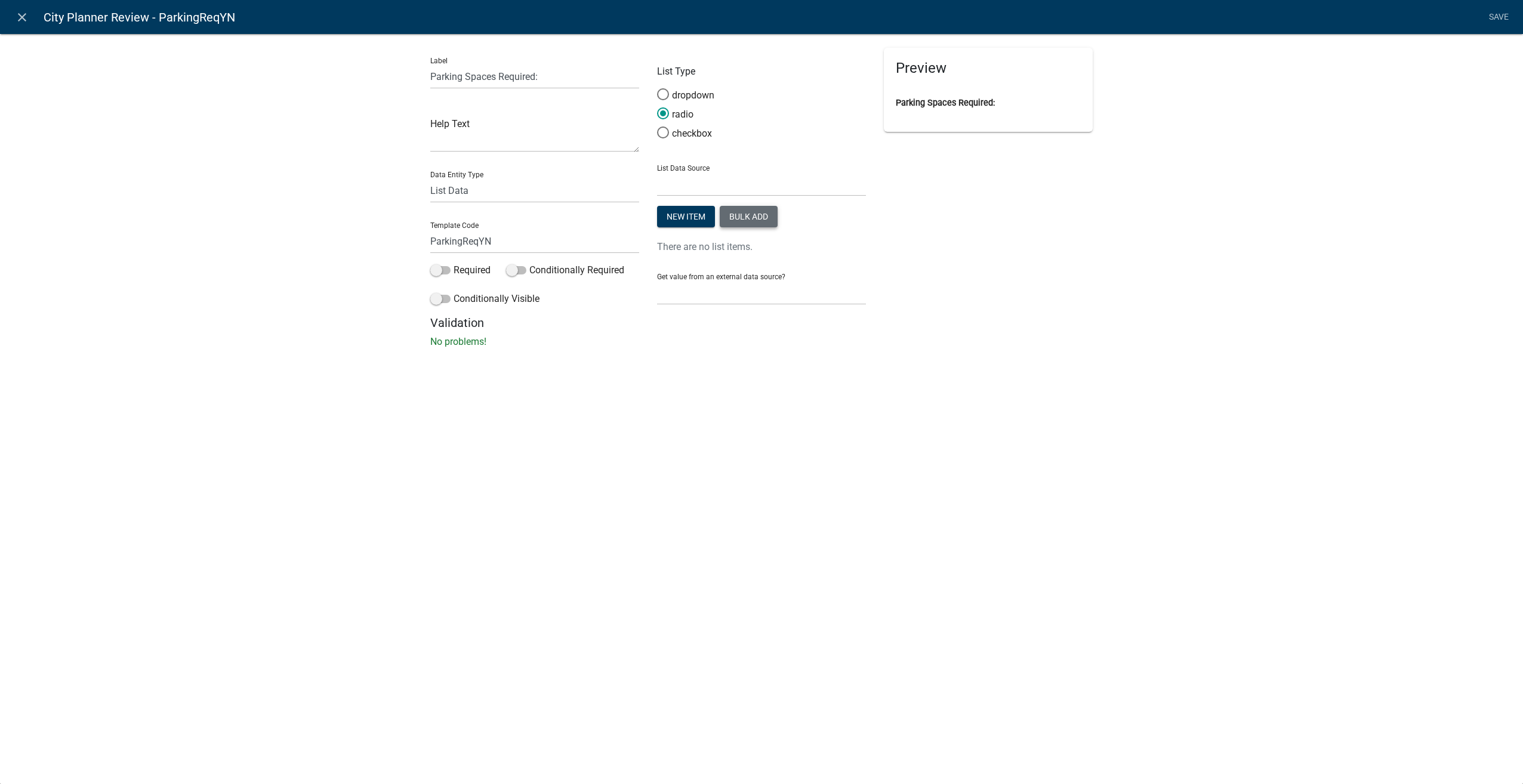
click at [752, 218] on button "Bulk add" at bounding box center [748, 217] width 58 height 22
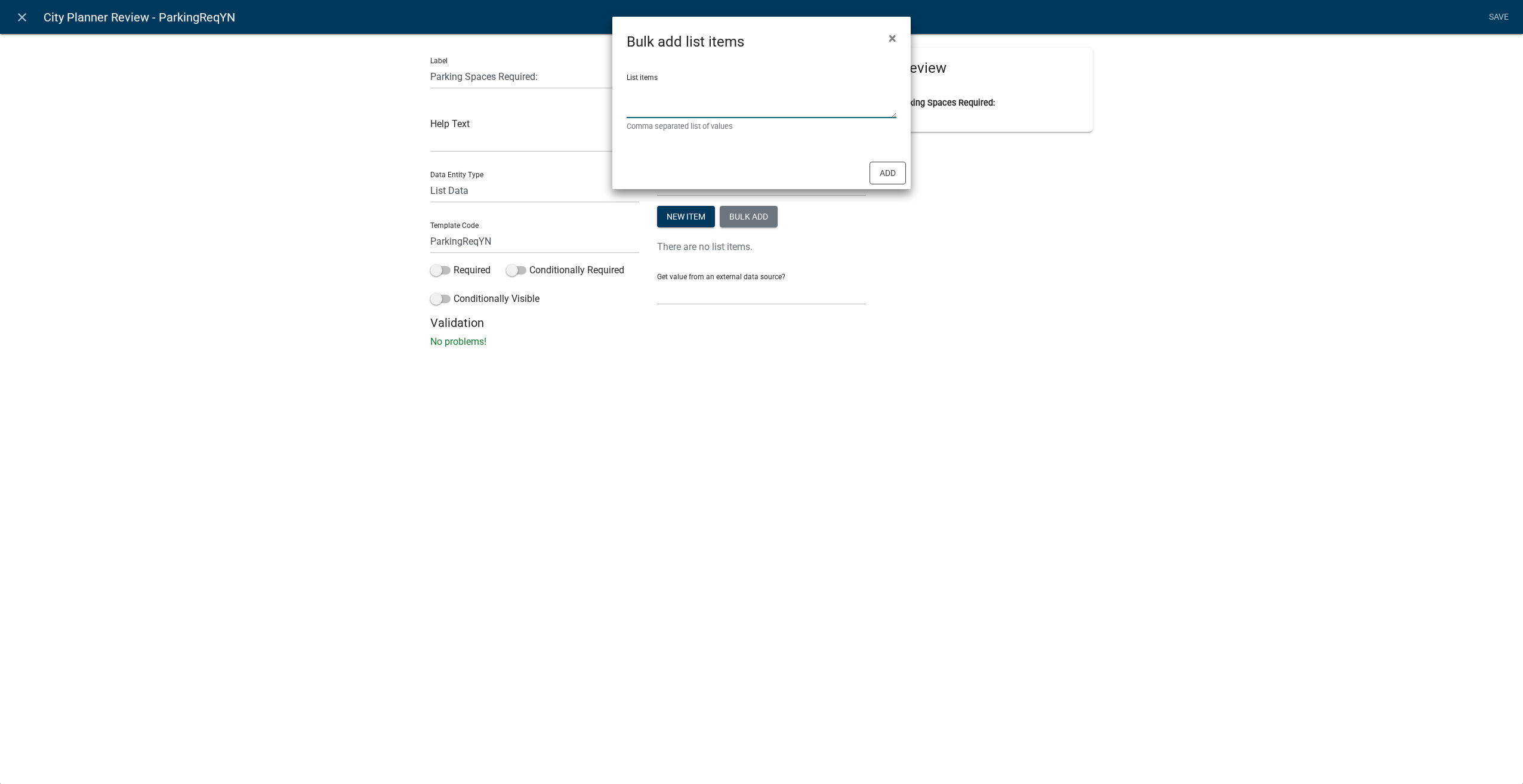
click at [694, 88] on textarea "List items" at bounding box center [762, 100] width 270 height 37
type textarea "Yes,No"
click at [901, 173] on button "Add" at bounding box center [887, 173] width 36 height 22
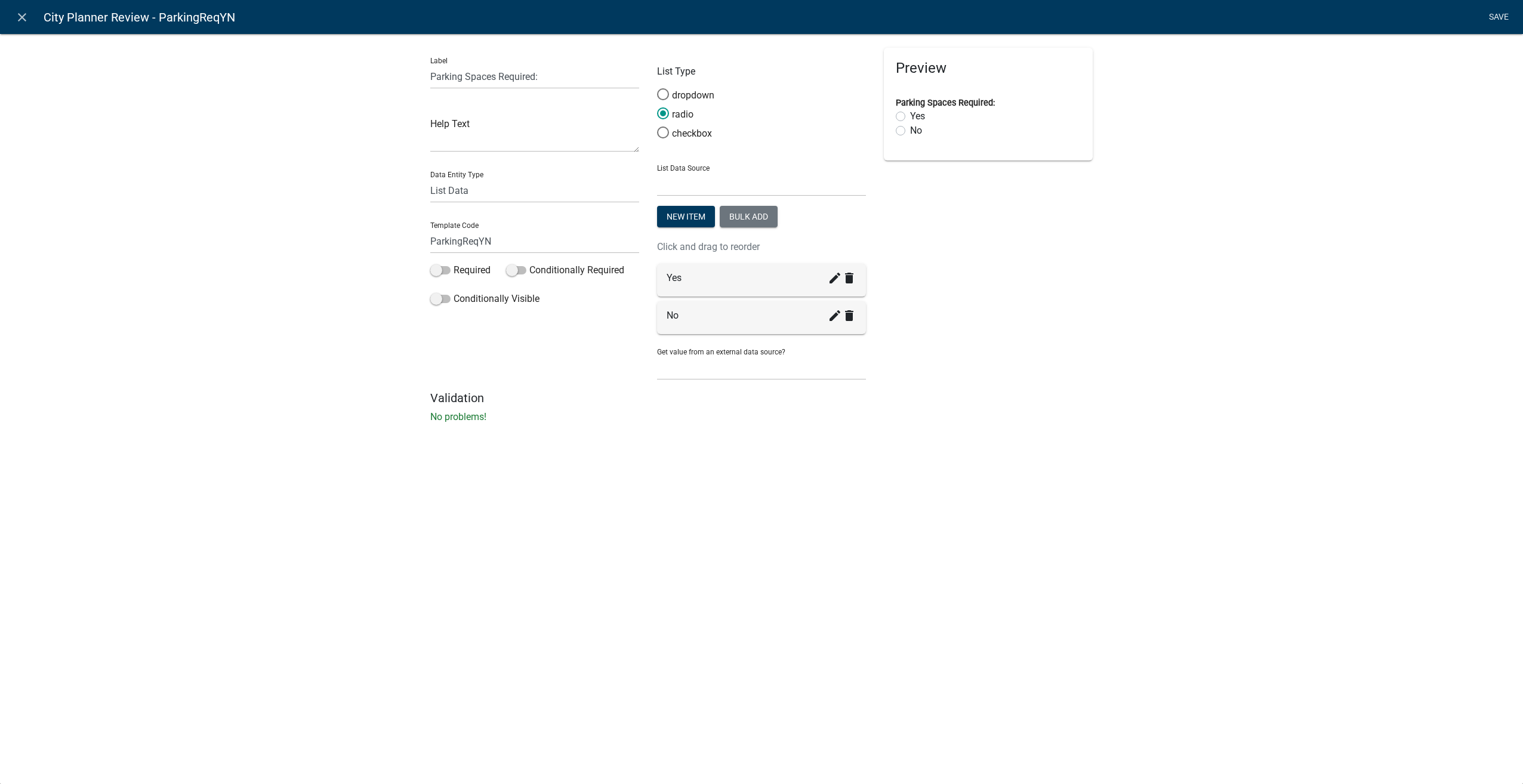
click at [1495, 13] on link "Save" at bounding box center [1498, 17] width 30 height 22
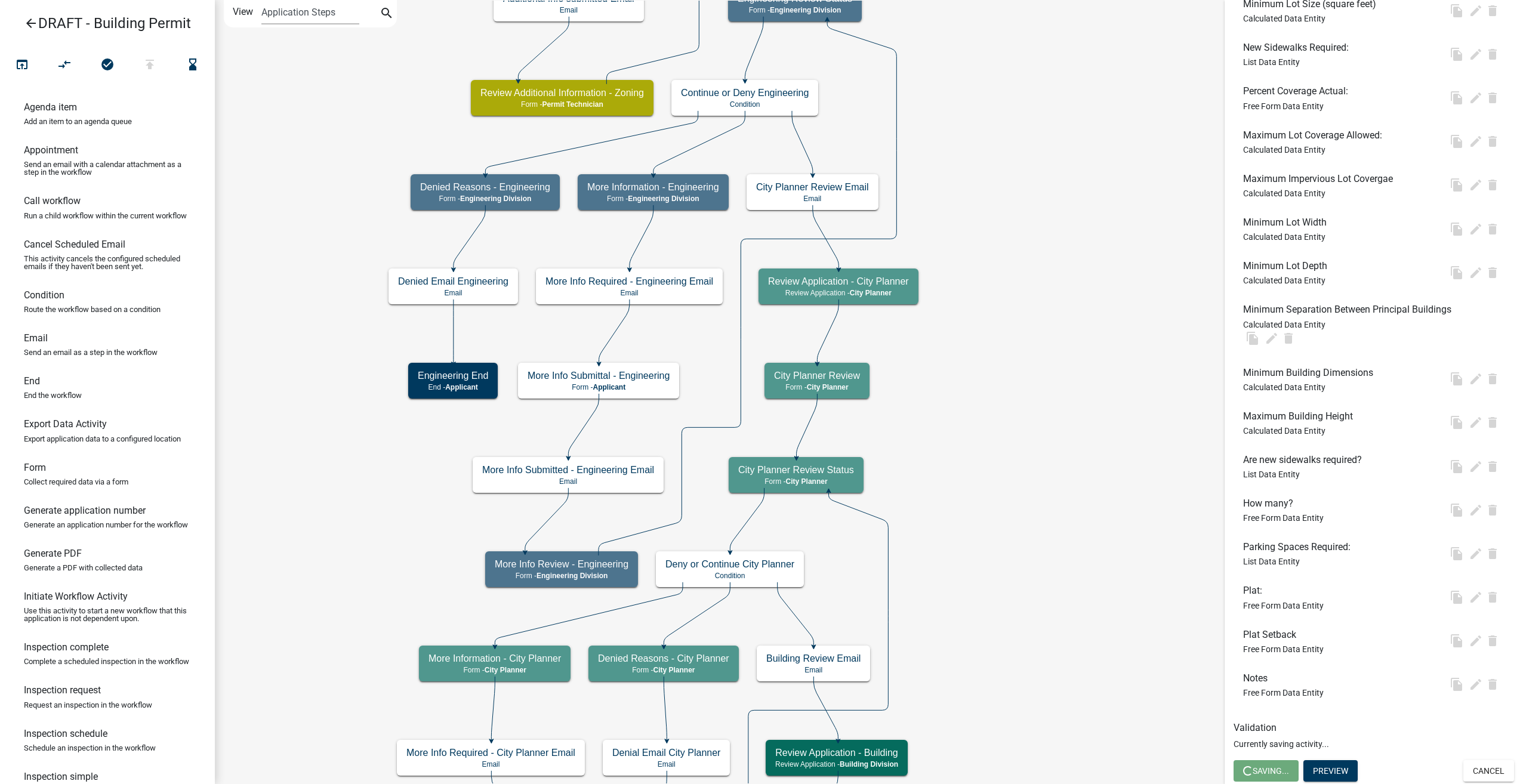
scroll to position [0, 0]
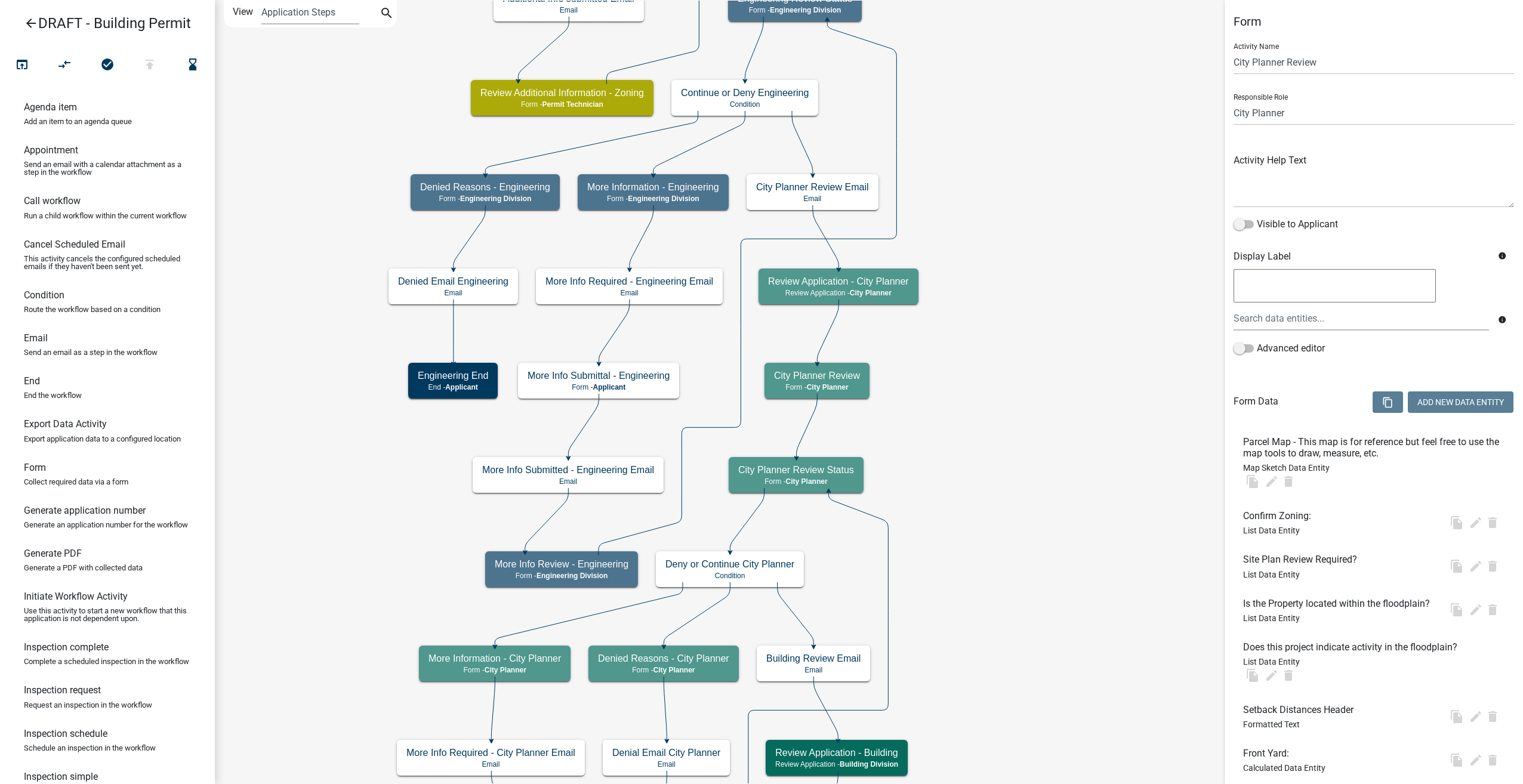
select select "B0EC8D28-4564-4FAC-BE8F-7037D338EE00"
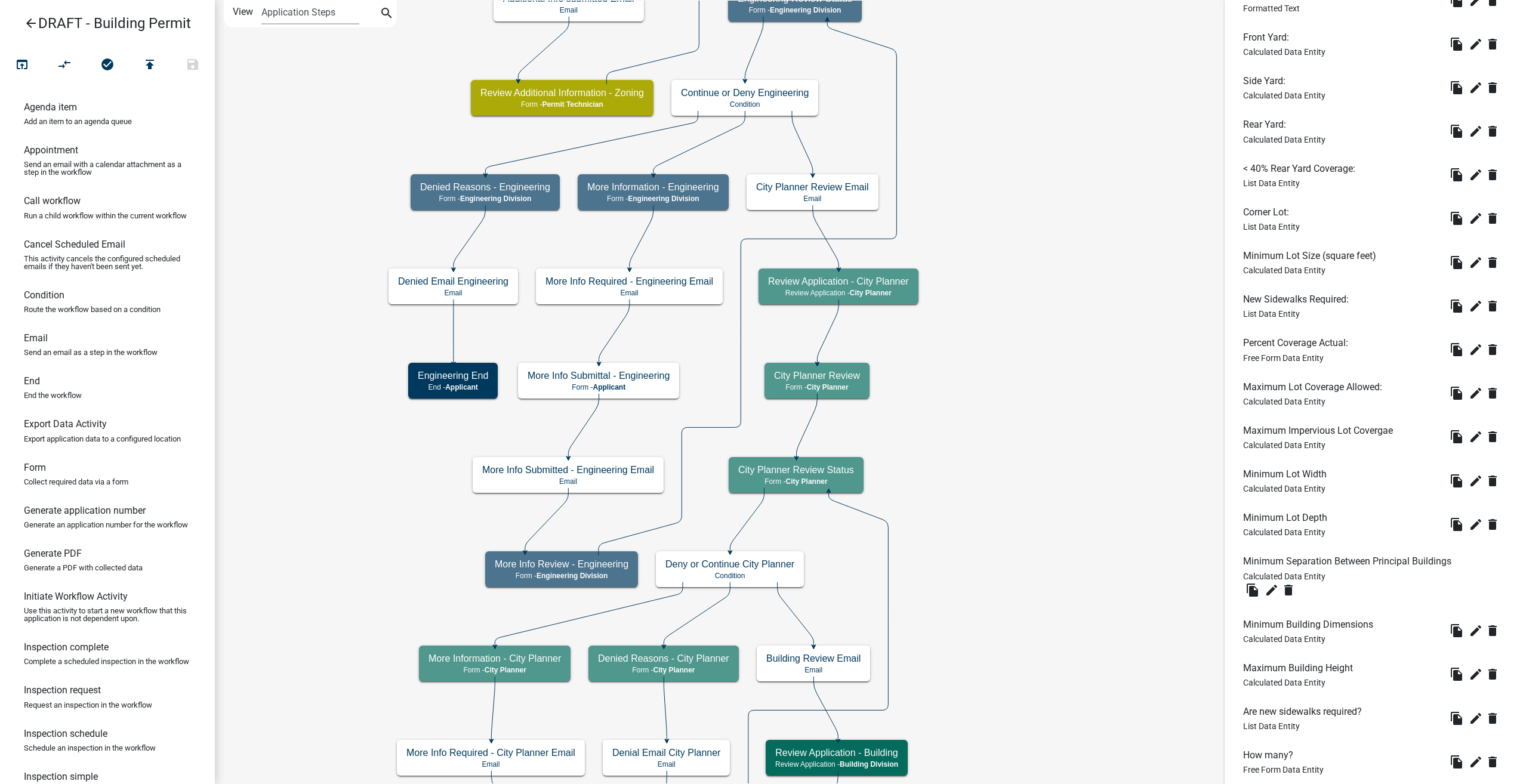
scroll to position [895, 0]
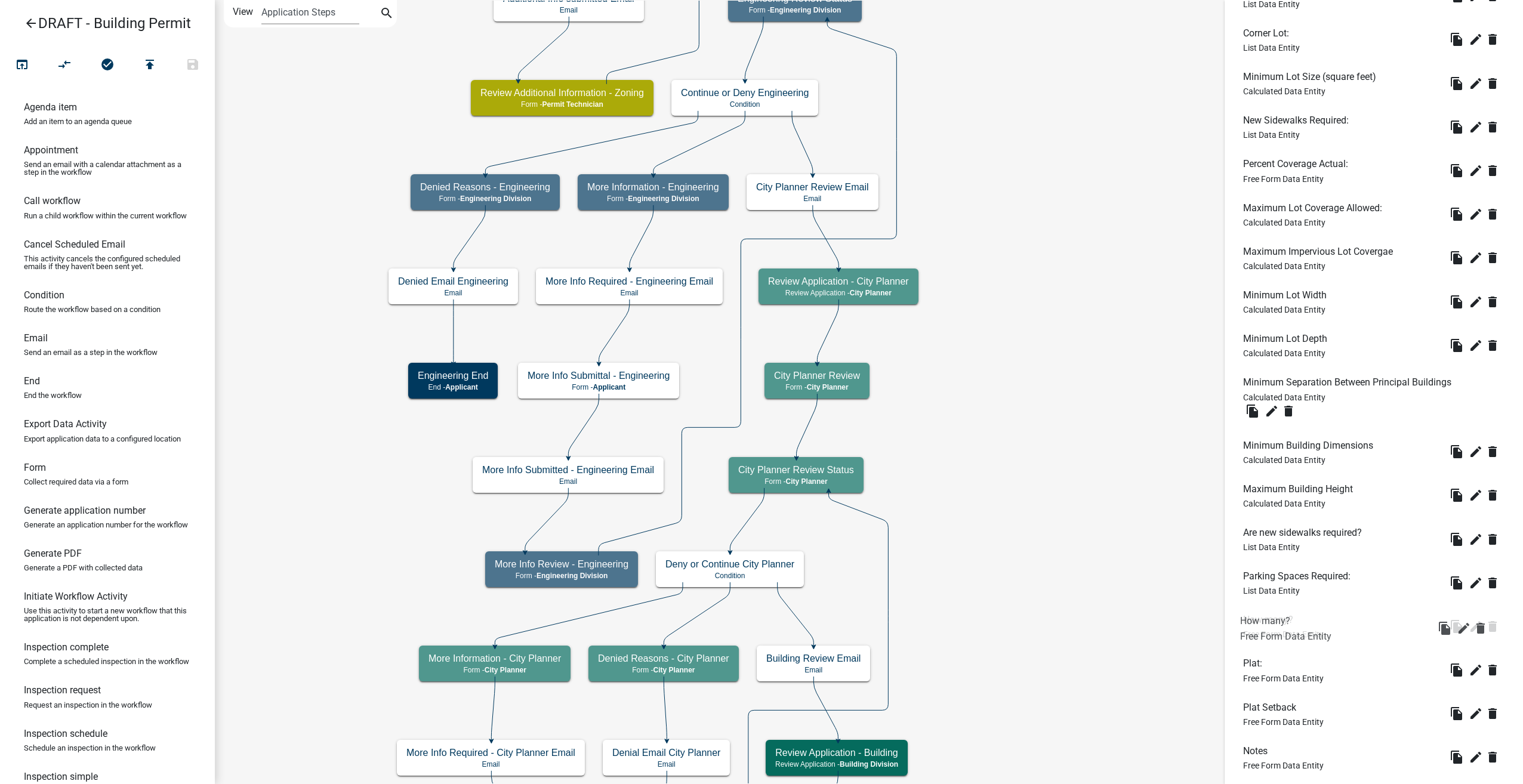
drag, startPoint x: 1263, startPoint y: 572, endPoint x: 1260, endPoint y: 622, distance: 50.1
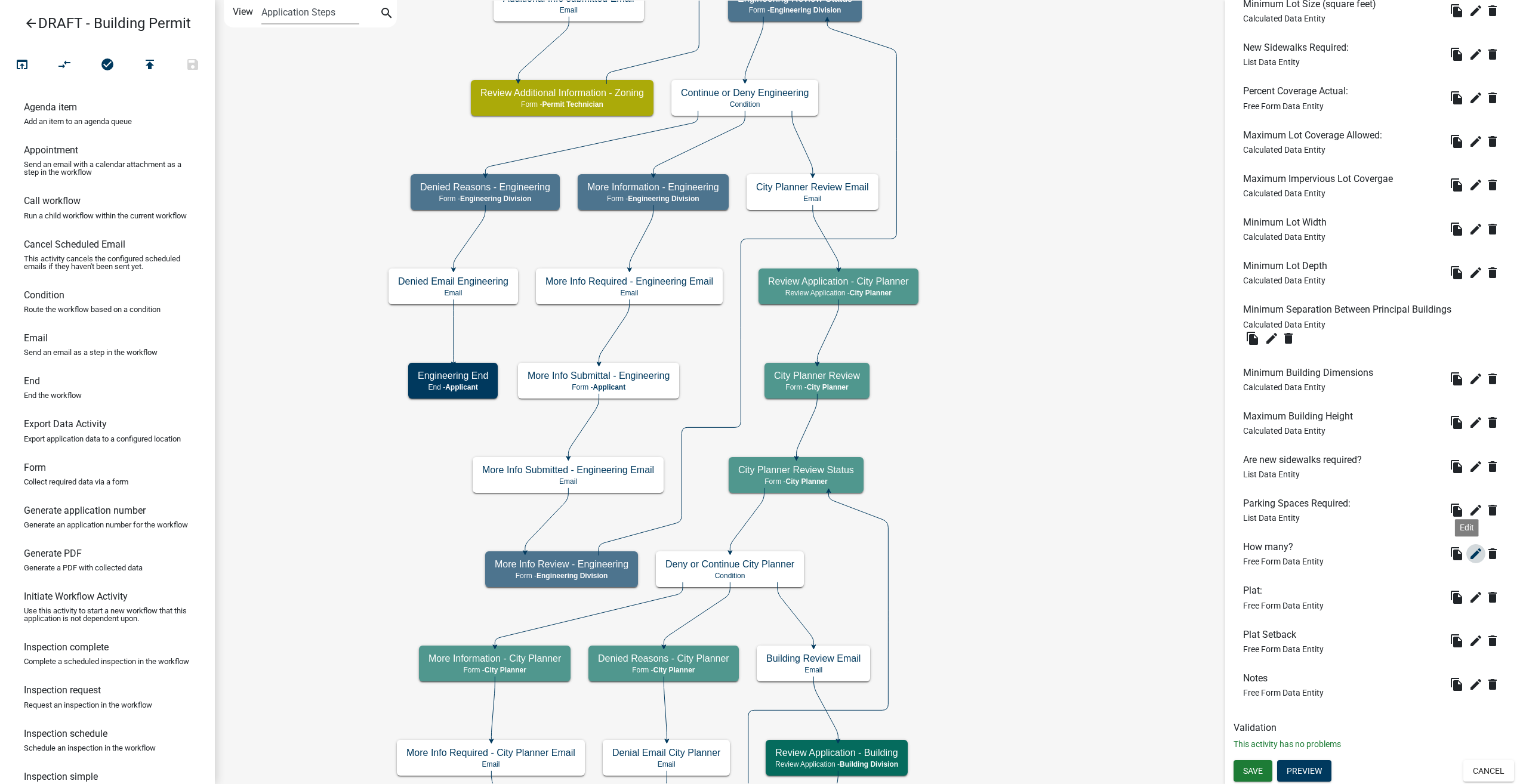
click at [1469, 551] on icon "edit" at bounding box center [1476, 554] width 14 height 14
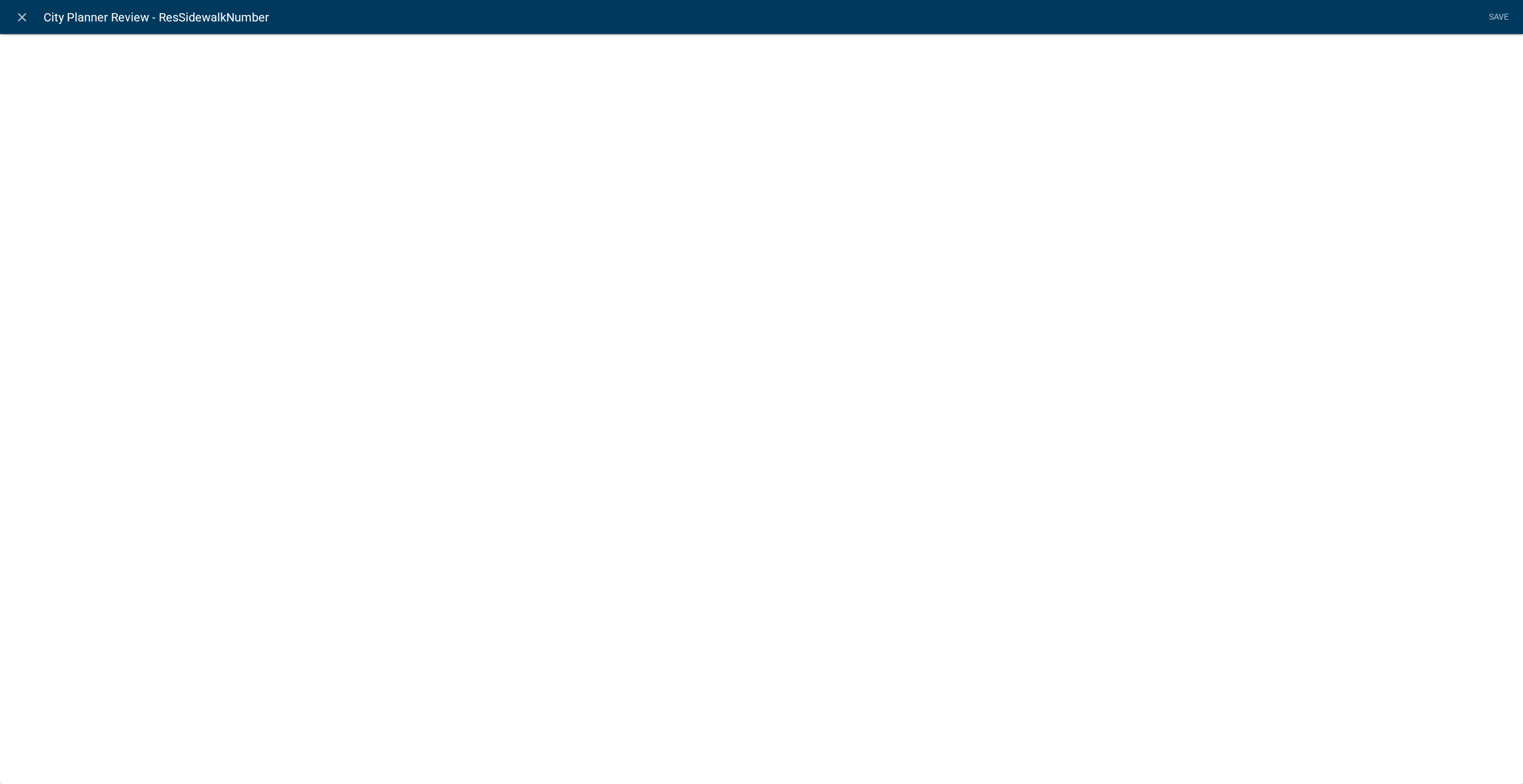
select select
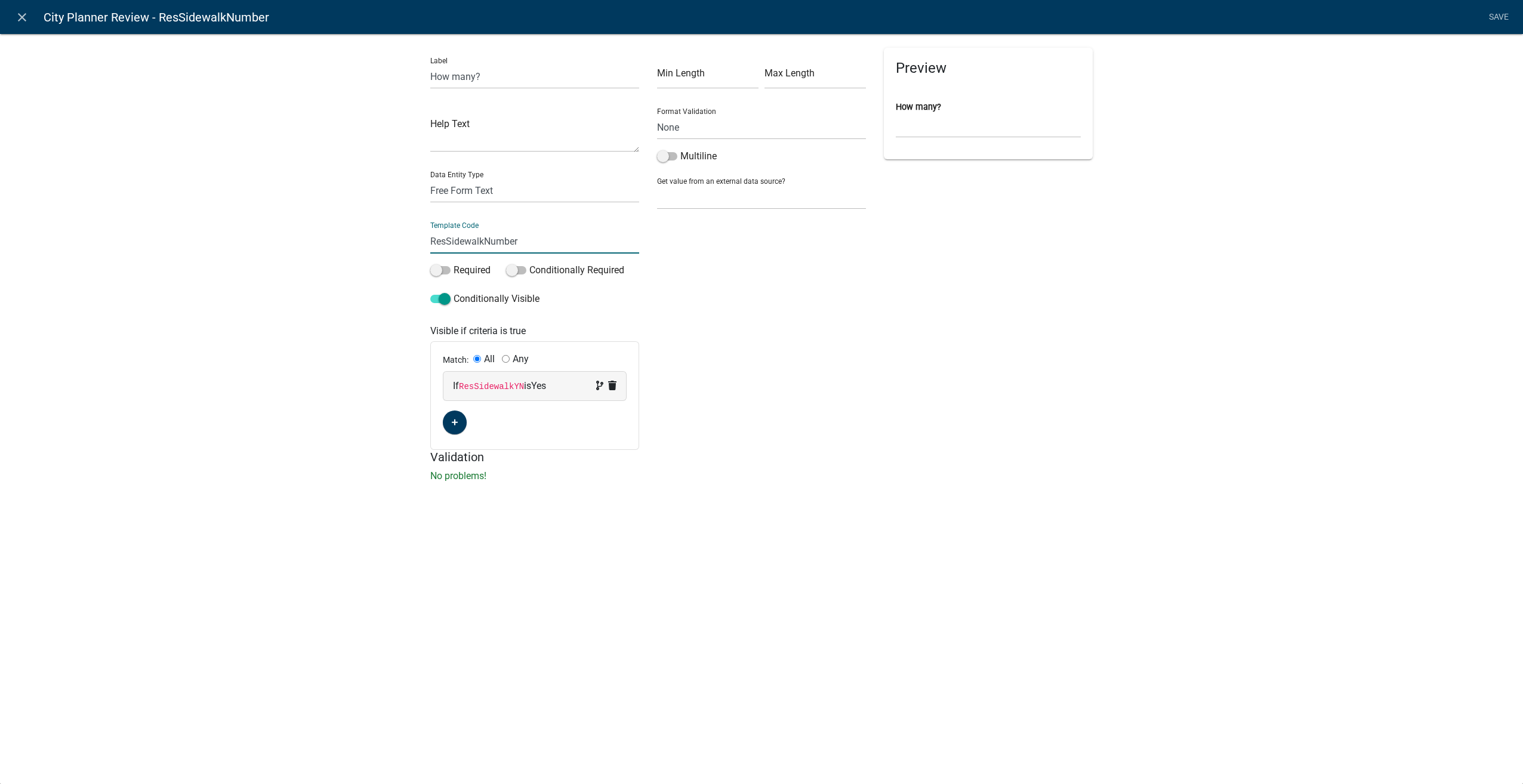
click at [482, 241] on input "ResSidewalkNumber" at bounding box center [535, 241] width 209 height 24
type input "ParkingSpacesNumber"
click at [577, 384] on div "If ResSidewalkYN is Yes Add to group Remove" at bounding box center [535, 386] width 164 height 14
select select "222: ResSidewalkYN"
select select "1: Yes"
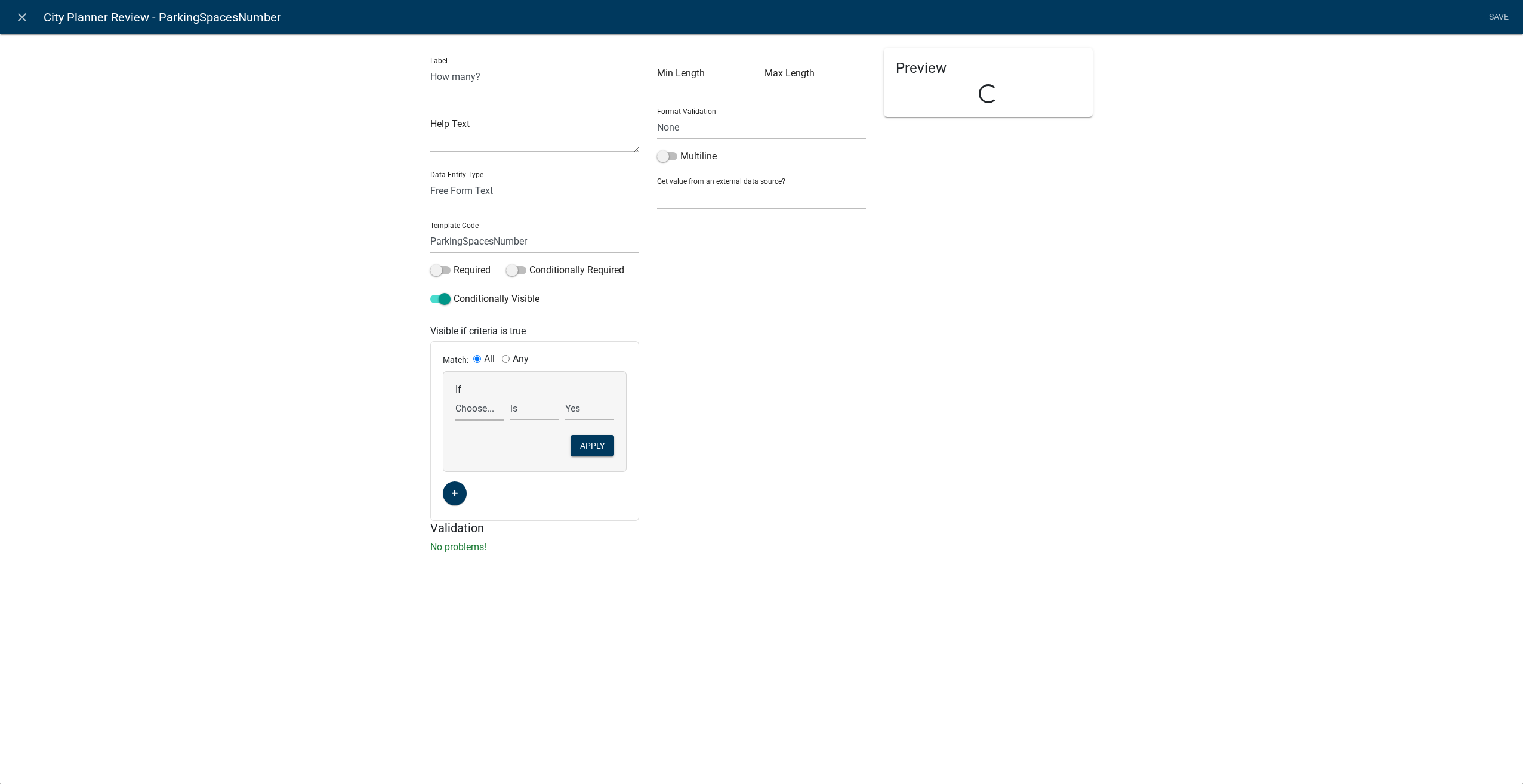
click at [491, 414] on select "Choose... AdditionalInformation AdditionalInfoUpload Address ALL_FEE_RECIPIENTS…" at bounding box center [480, 408] width 49 height 24
select select "183: ParkingReqYN"
click at [455, 396] on select "Choose... AdditionalInformation AdditionalInfoUpload Address ALL_FEE_RECIPIENTS…" at bounding box center [480, 408] width 49 height 24
select select "3: Yes"
click at [596, 446] on button "Apply" at bounding box center [592, 446] width 43 height 22
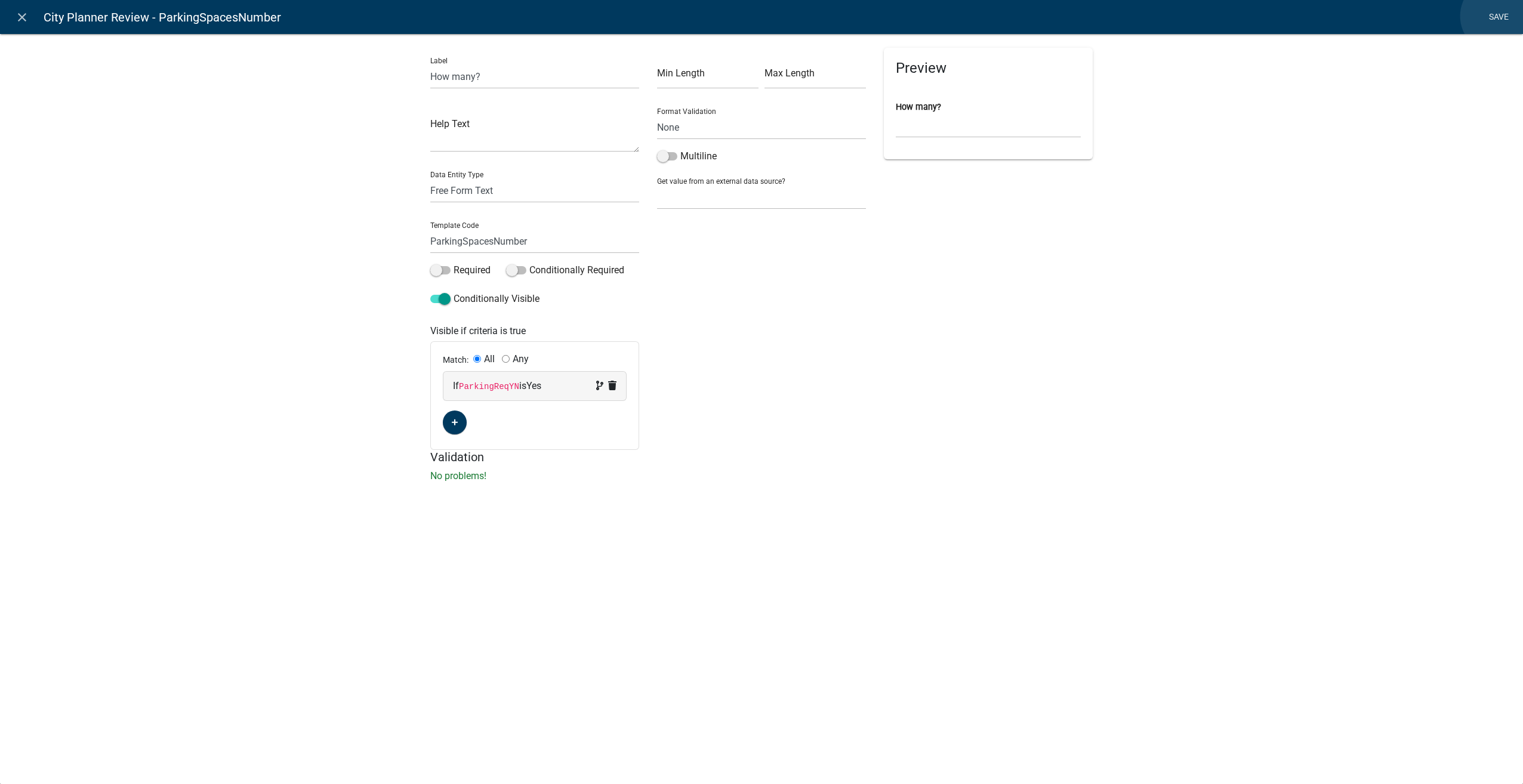
click at [1497, 16] on link "Save" at bounding box center [1498, 17] width 30 height 22
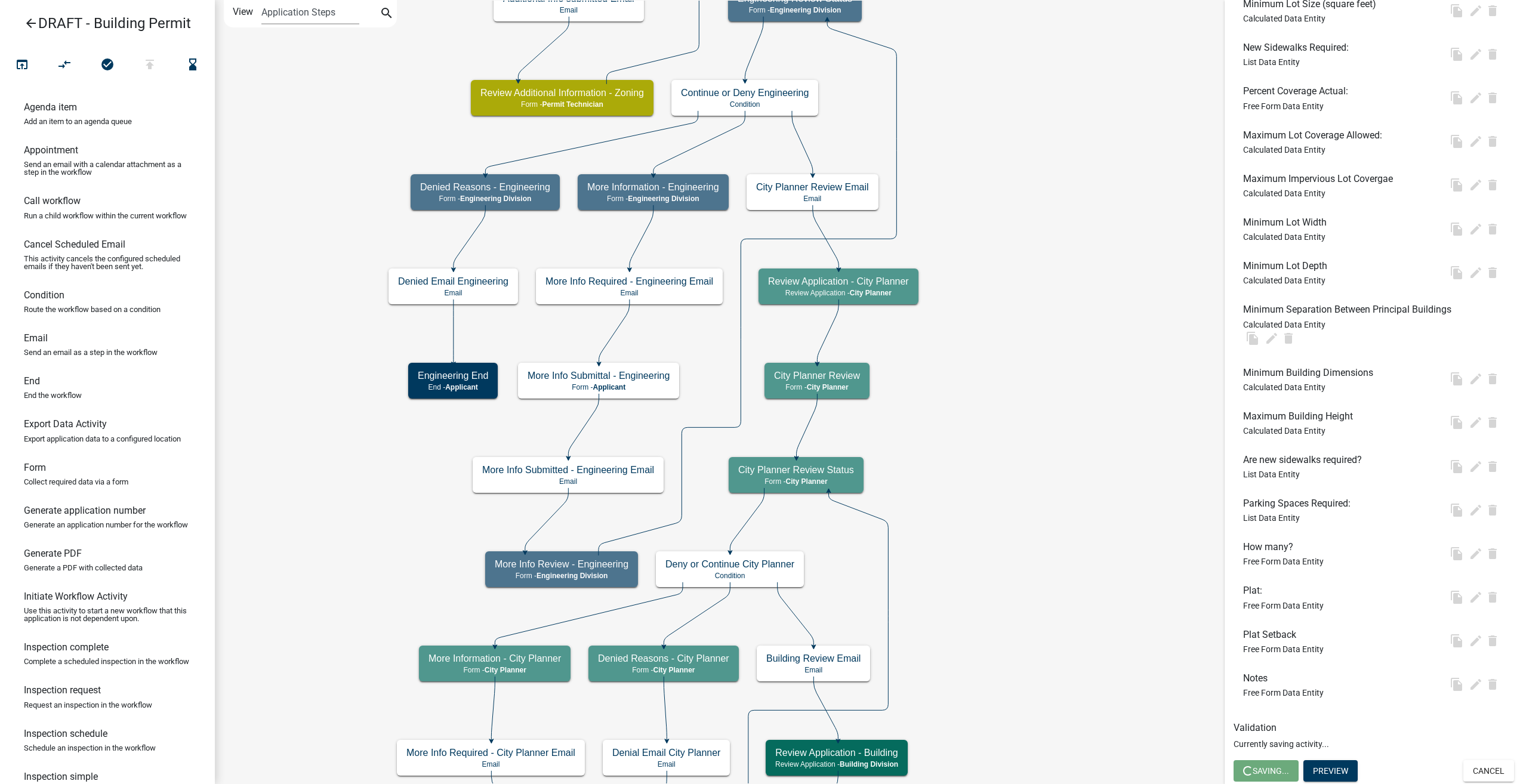
scroll to position [0, 0]
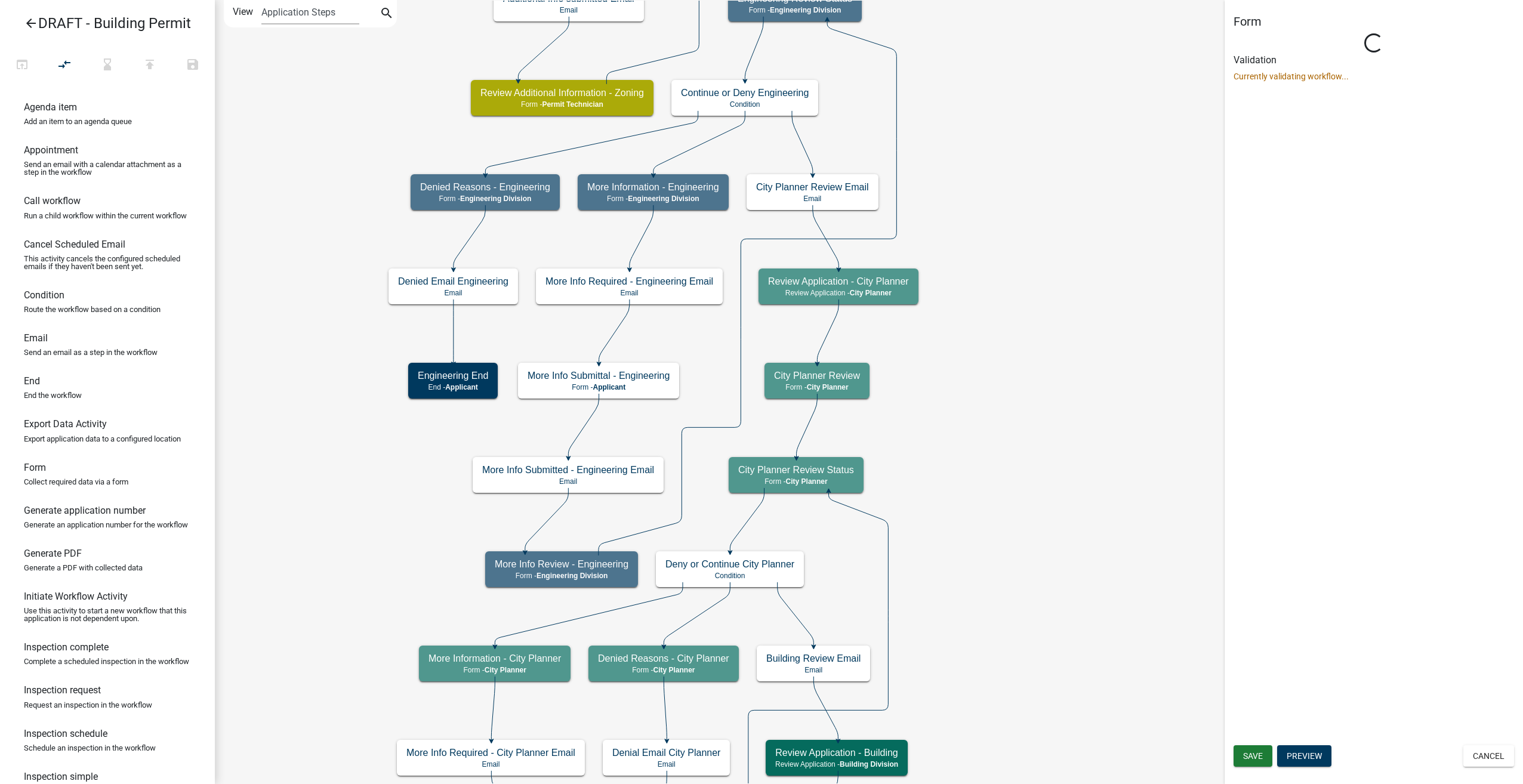
select select "B0EC8D28-4564-4FAC-BE8F-7037D338EE00"
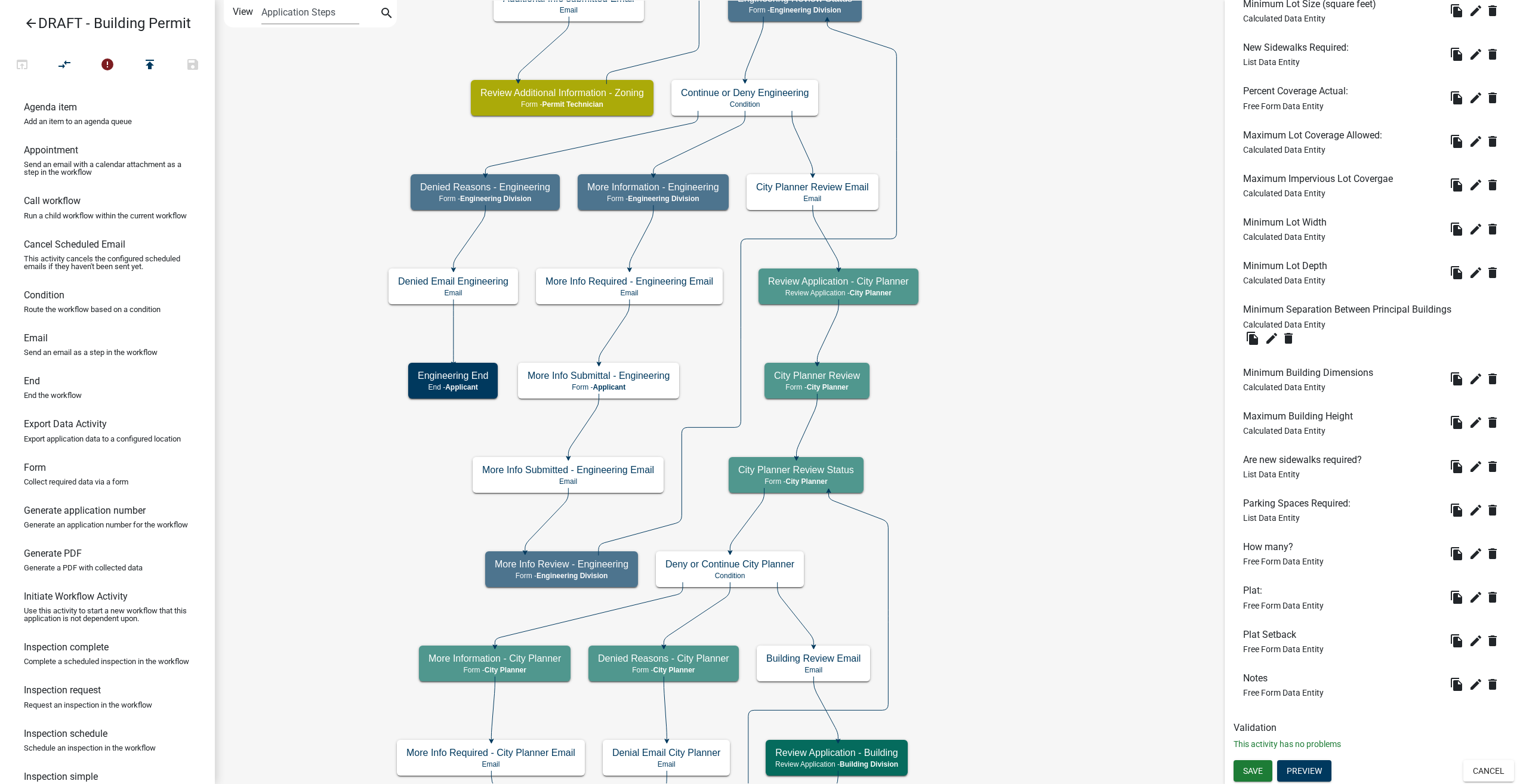
scroll to position [968, 0]
click at [1260, 769] on span "Save" at bounding box center [1252, 771] width 20 height 10
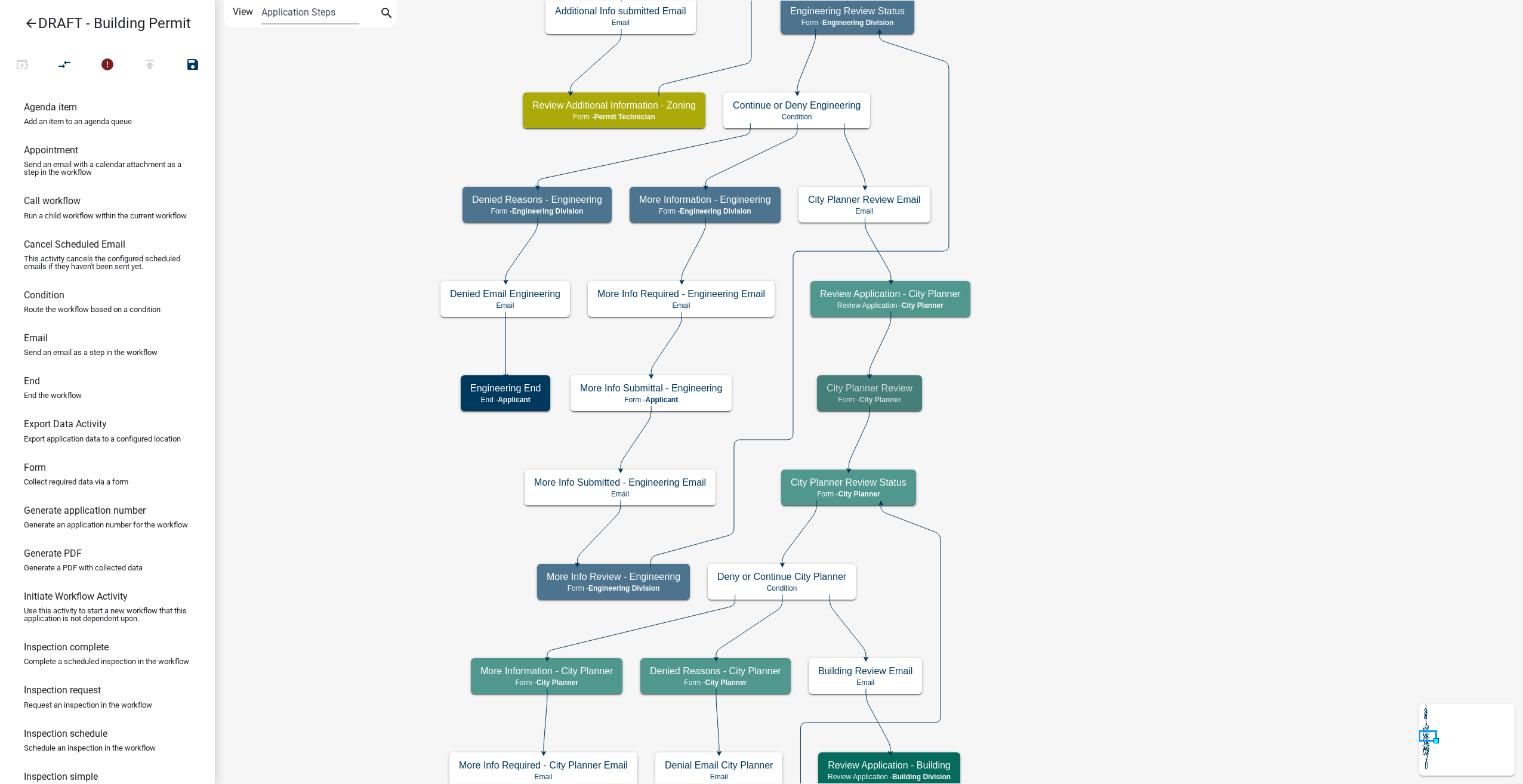
scroll to position [0, 0]
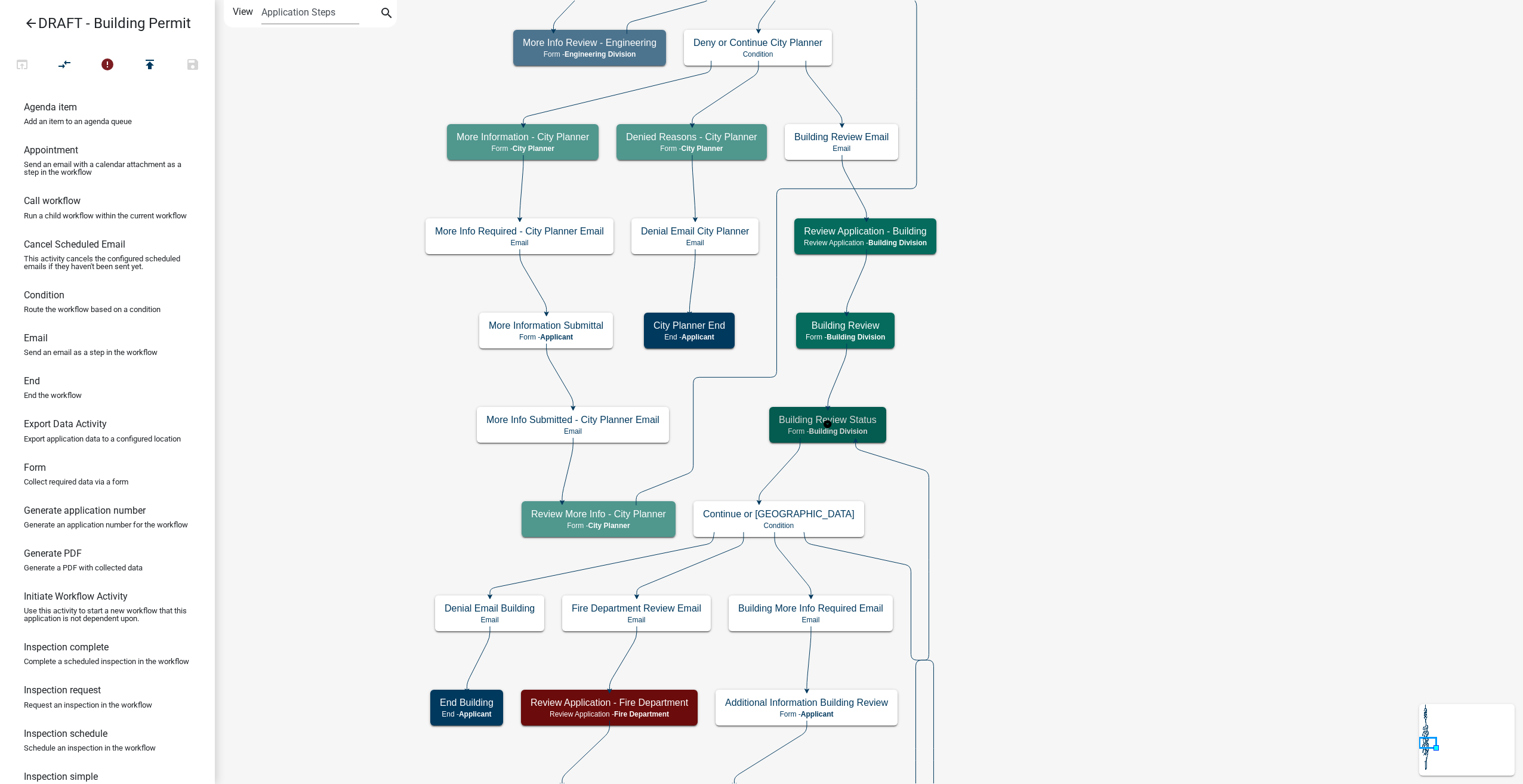
click at [867, 428] on span "Building Division" at bounding box center [837, 431] width 58 height 8
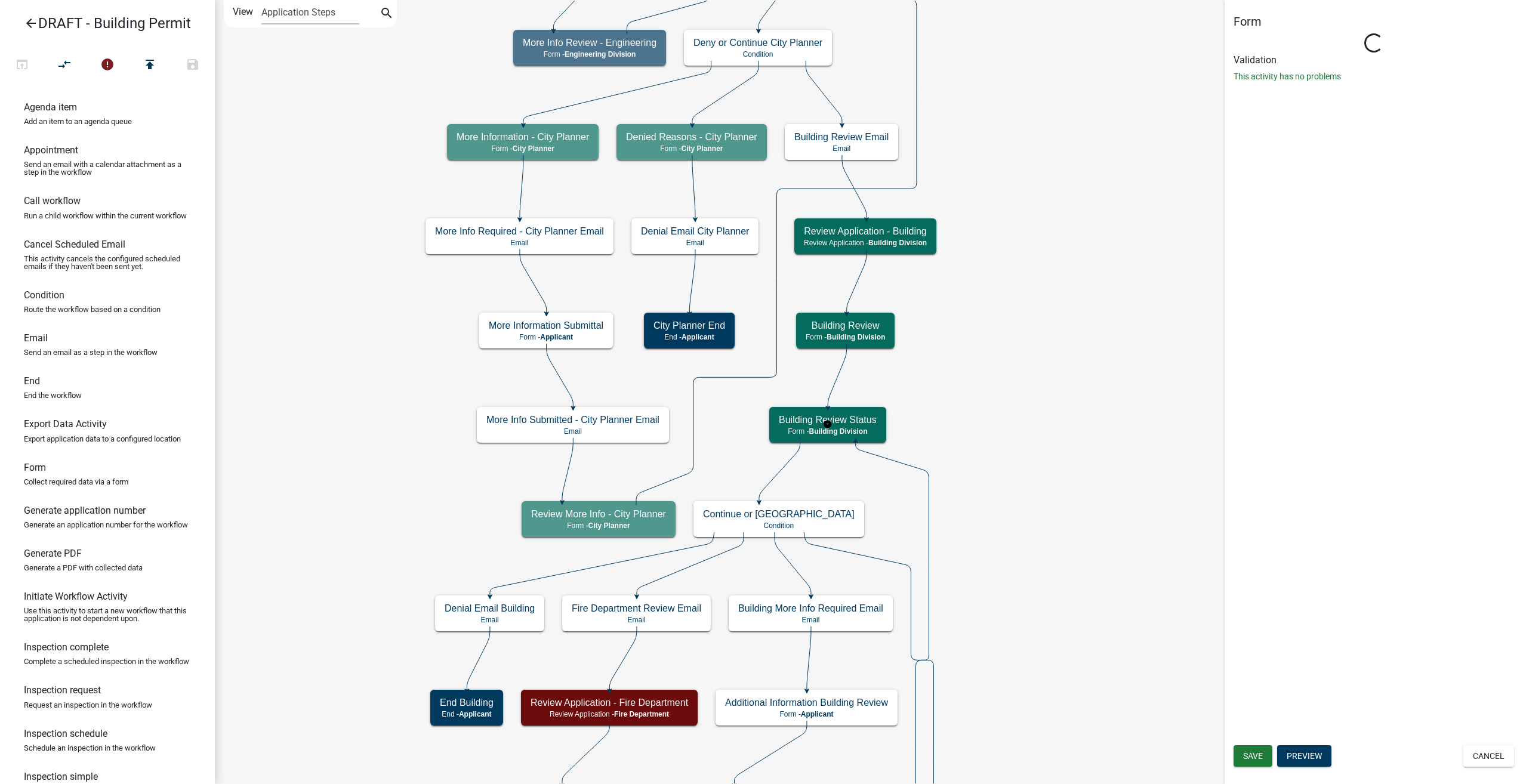
select select "09551A90-692A-48AA-A200-CF2336143E52"
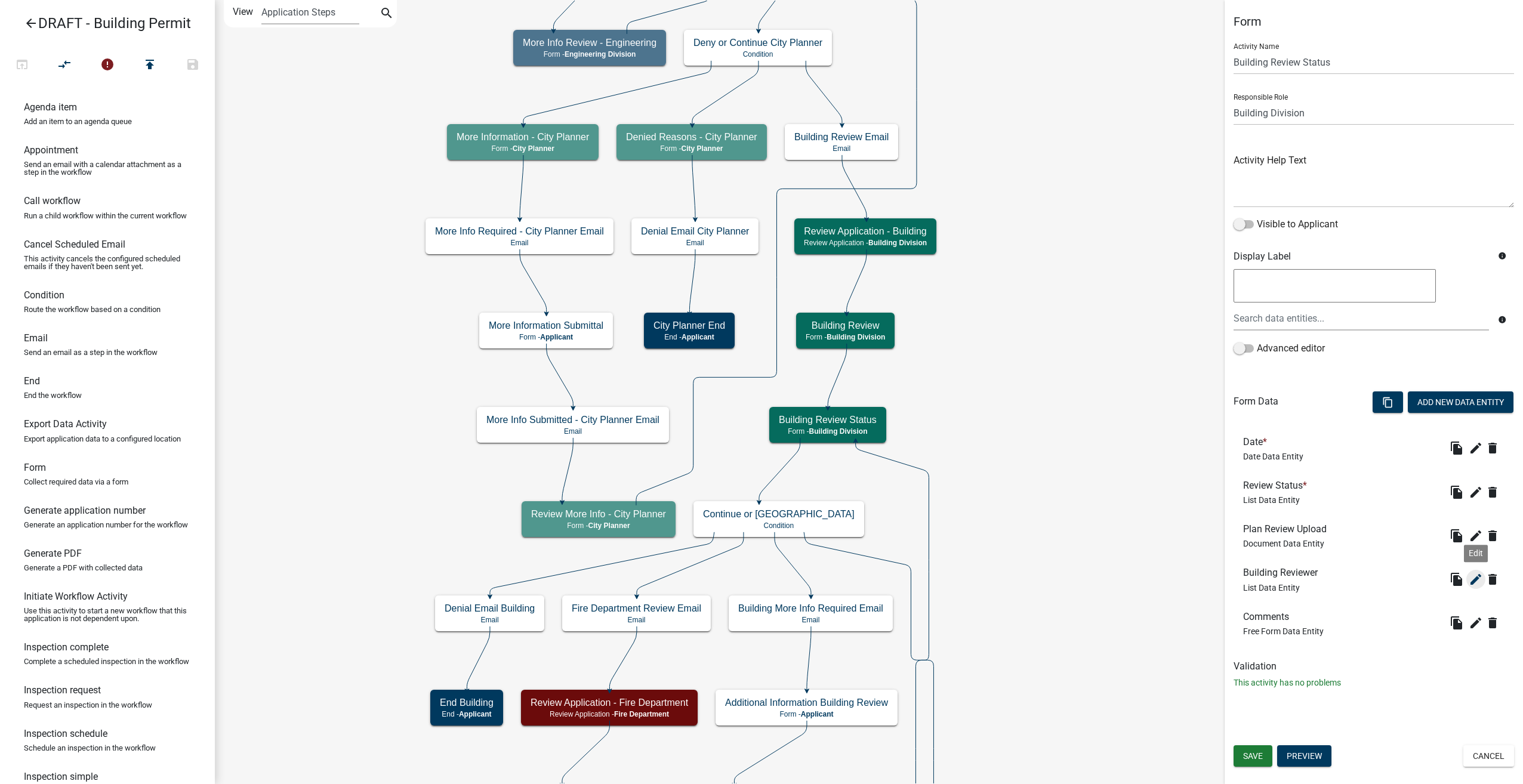
click at [1475, 575] on icon "edit" at bounding box center [1476, 579] width 14 height 14
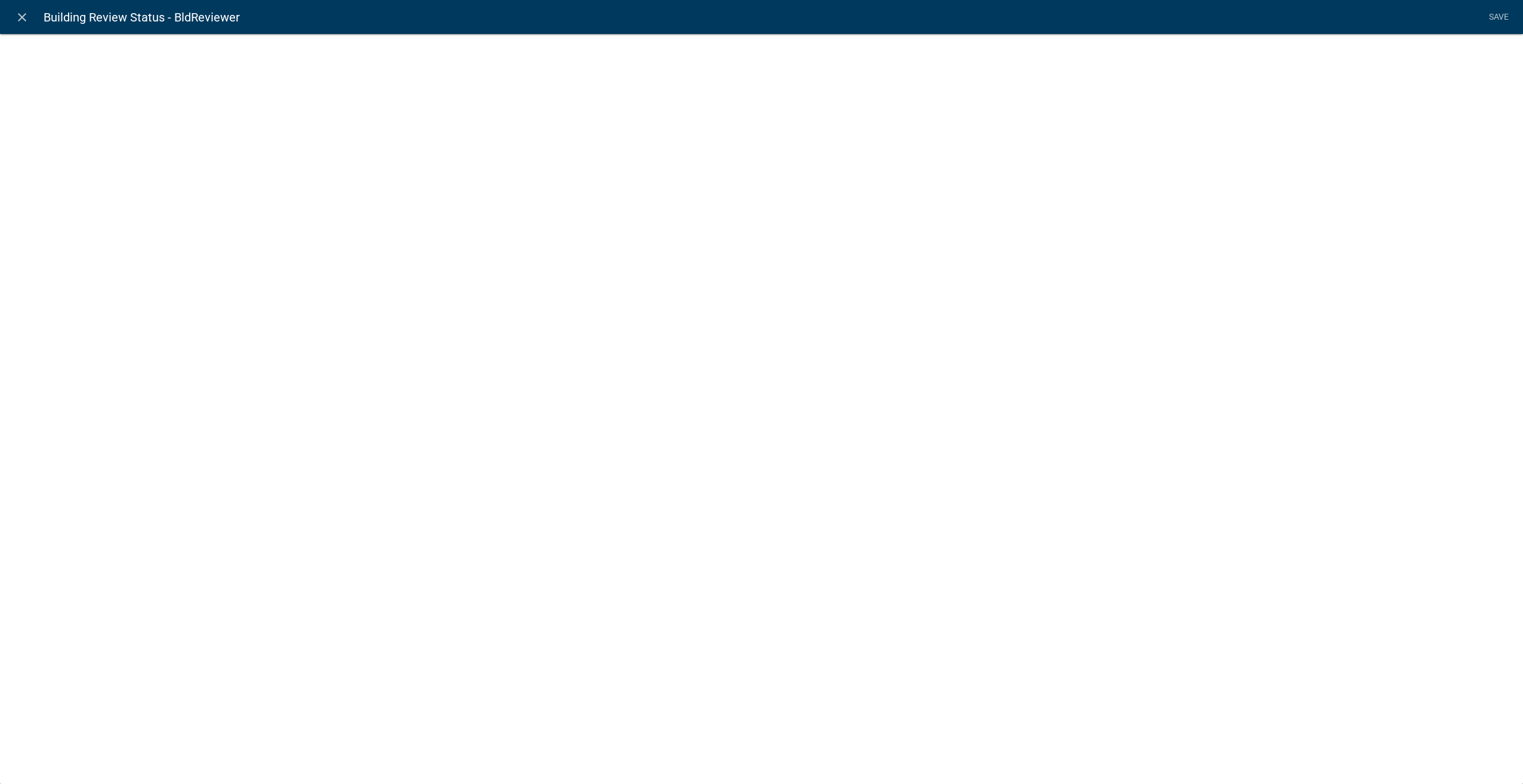
select select "list-data"
select select
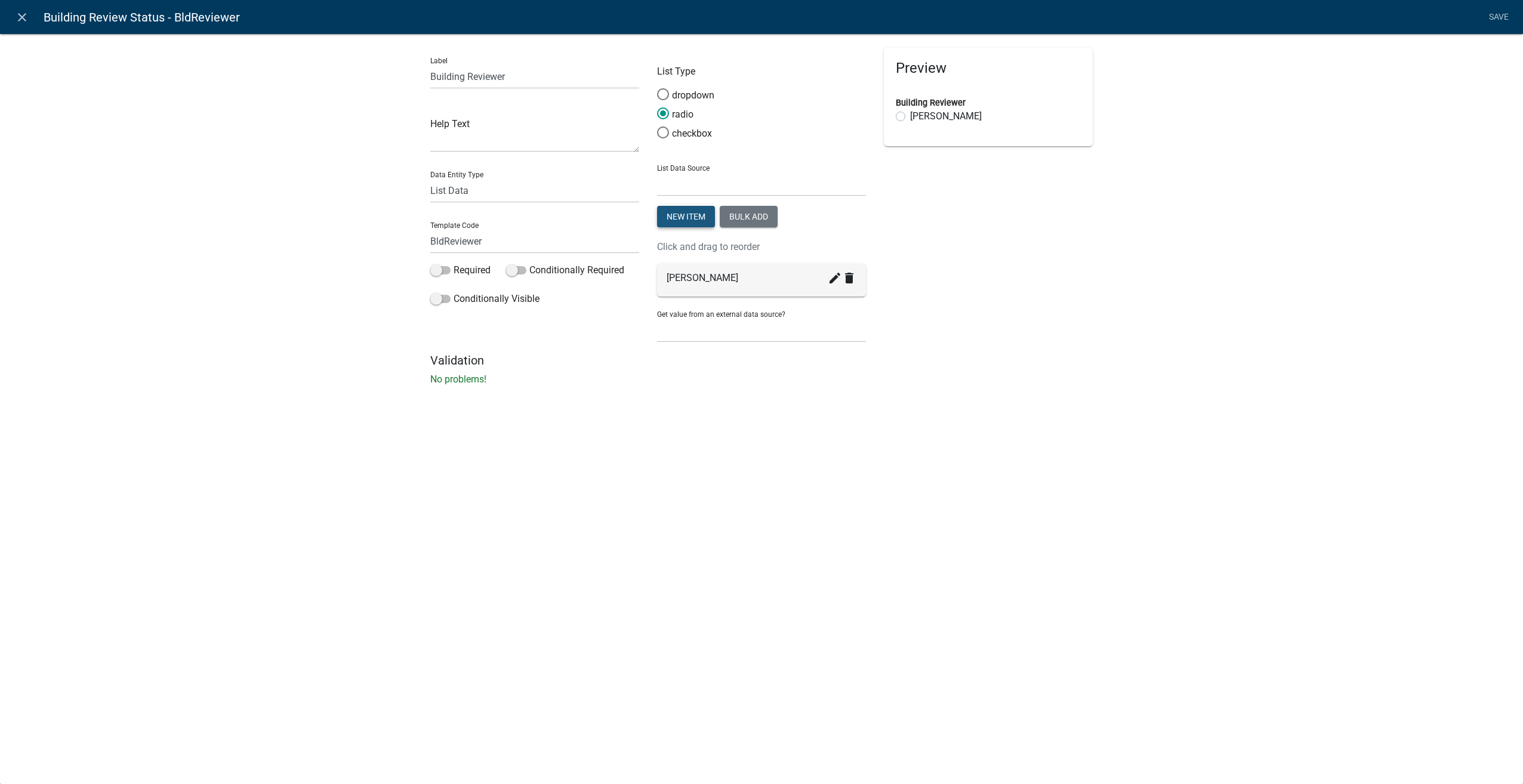
click at [686, 222] on button "New item" at bounding box center [686, 217] width 58 height 22
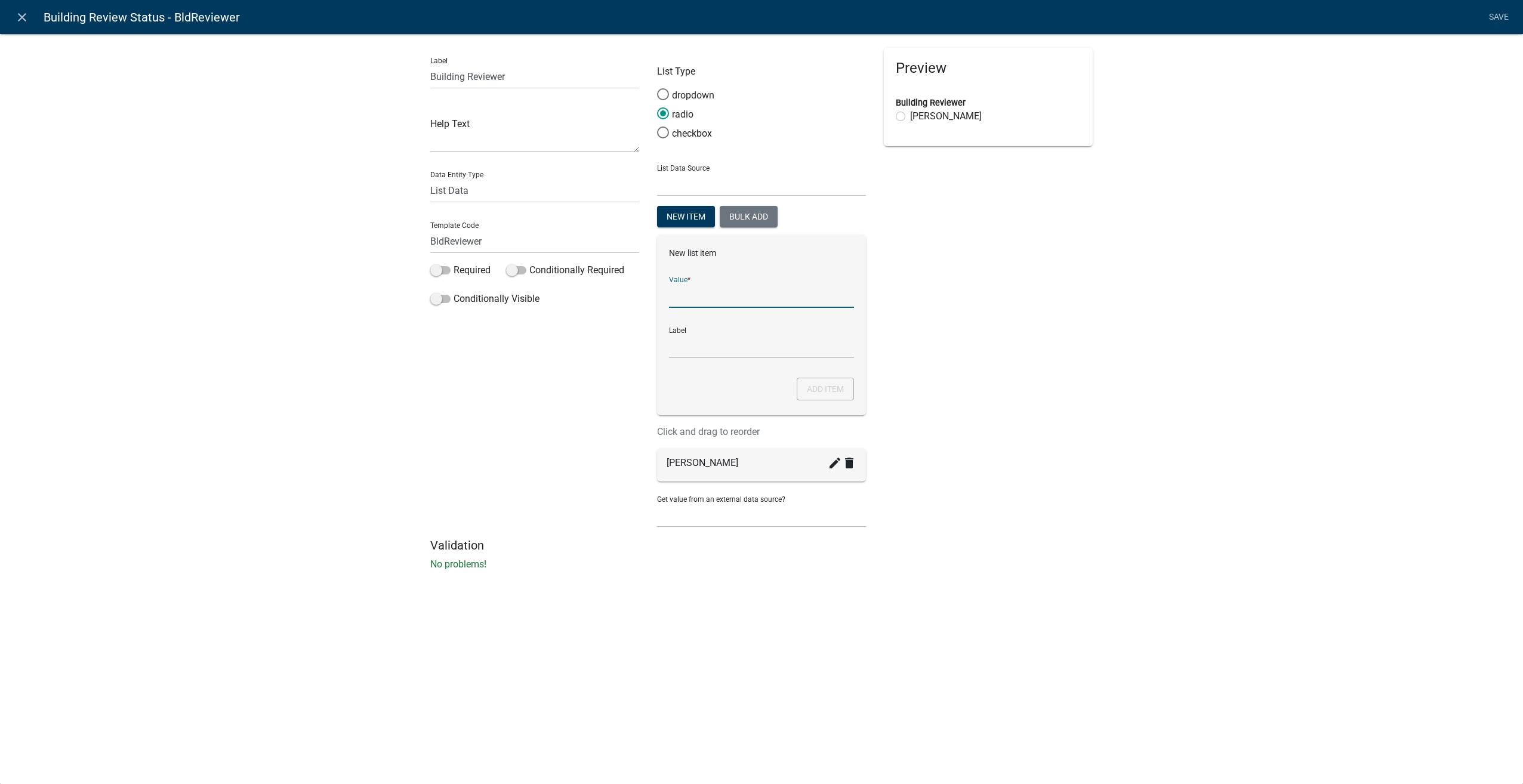
click at [702, 306] on input "List Data Source" at bounding box center [761, 295] width 185 height 24
type input "Other"
click at [830, 385] on button "Add item" at bounding box center [825, 389] width 58 height 22
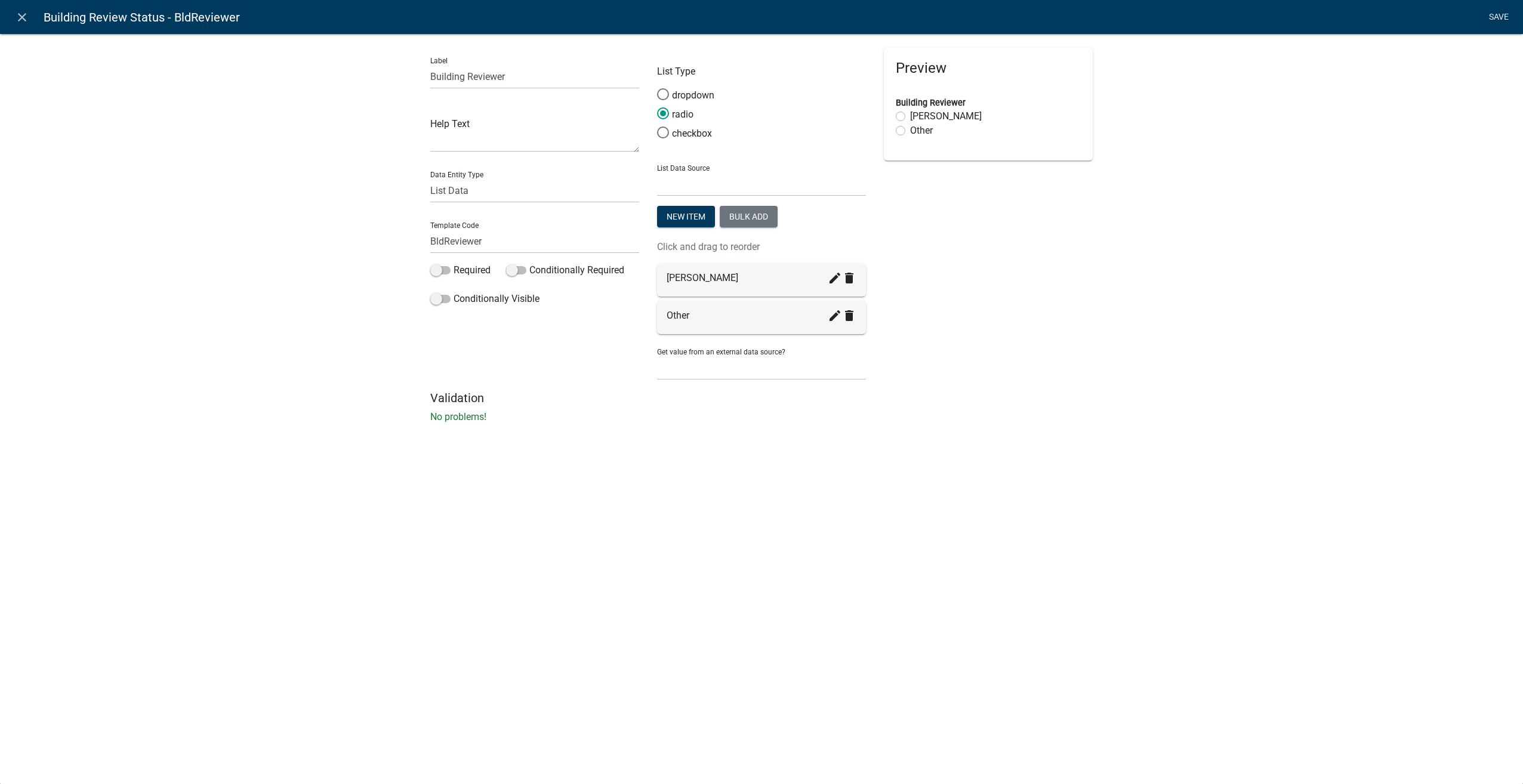
click at [1493, 18] on link "Save" at bounding box center [1498, 17] width 30 height 22
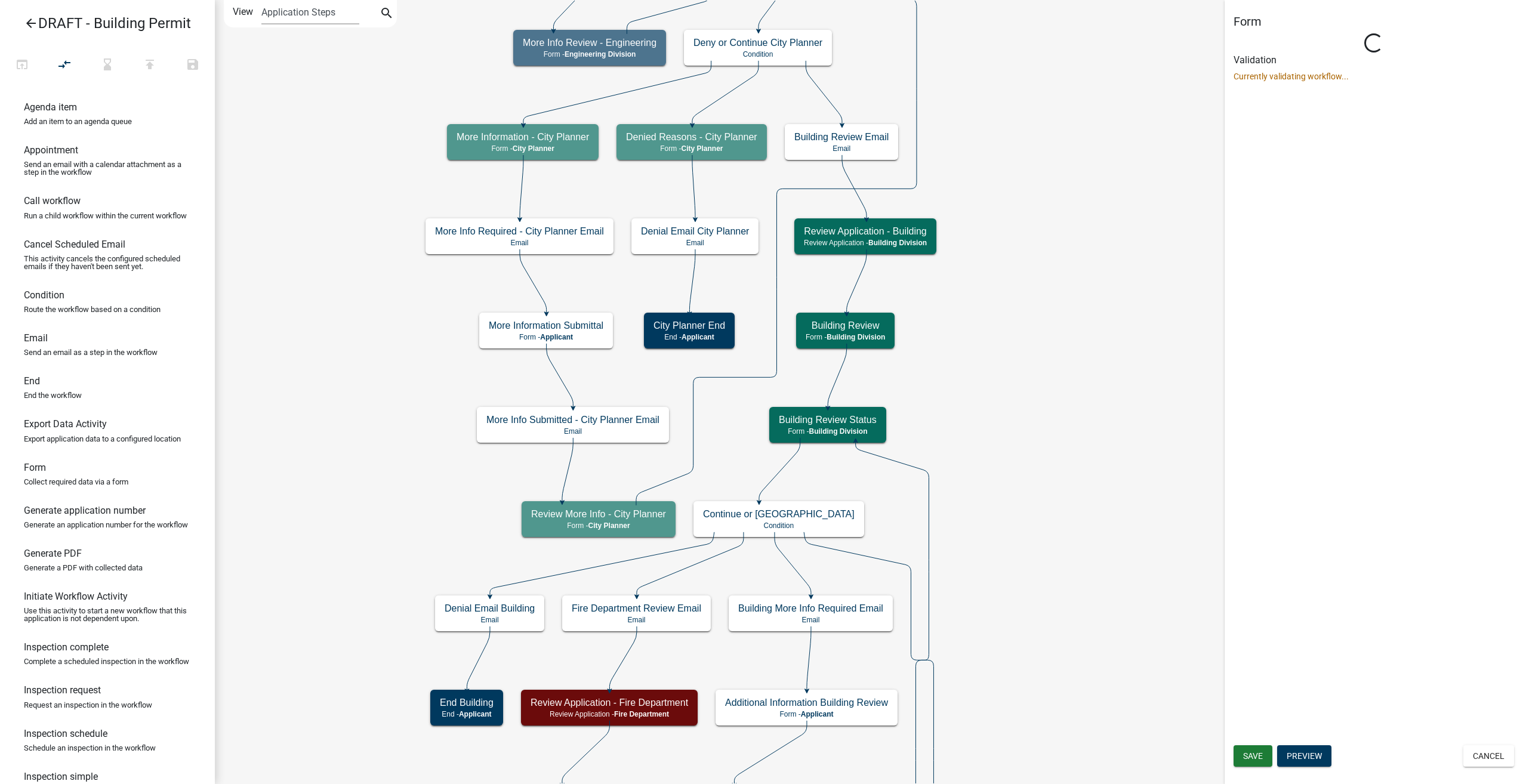
select select "09551A90-692A-48AA-A200-CF2336143E52"
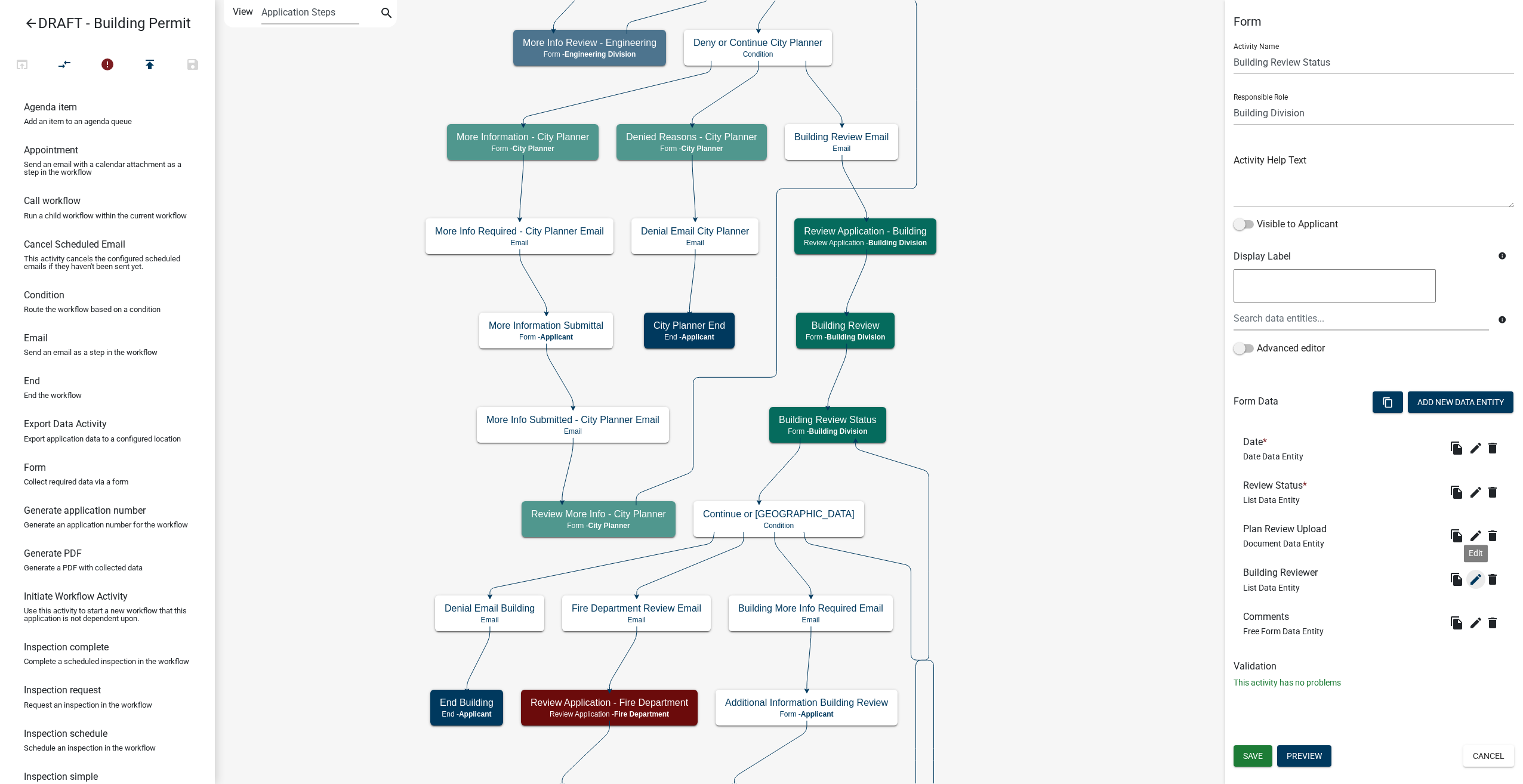
click at [1480, 579] on icon "edit" at bounding box center [1476, 579] width 14 height 14
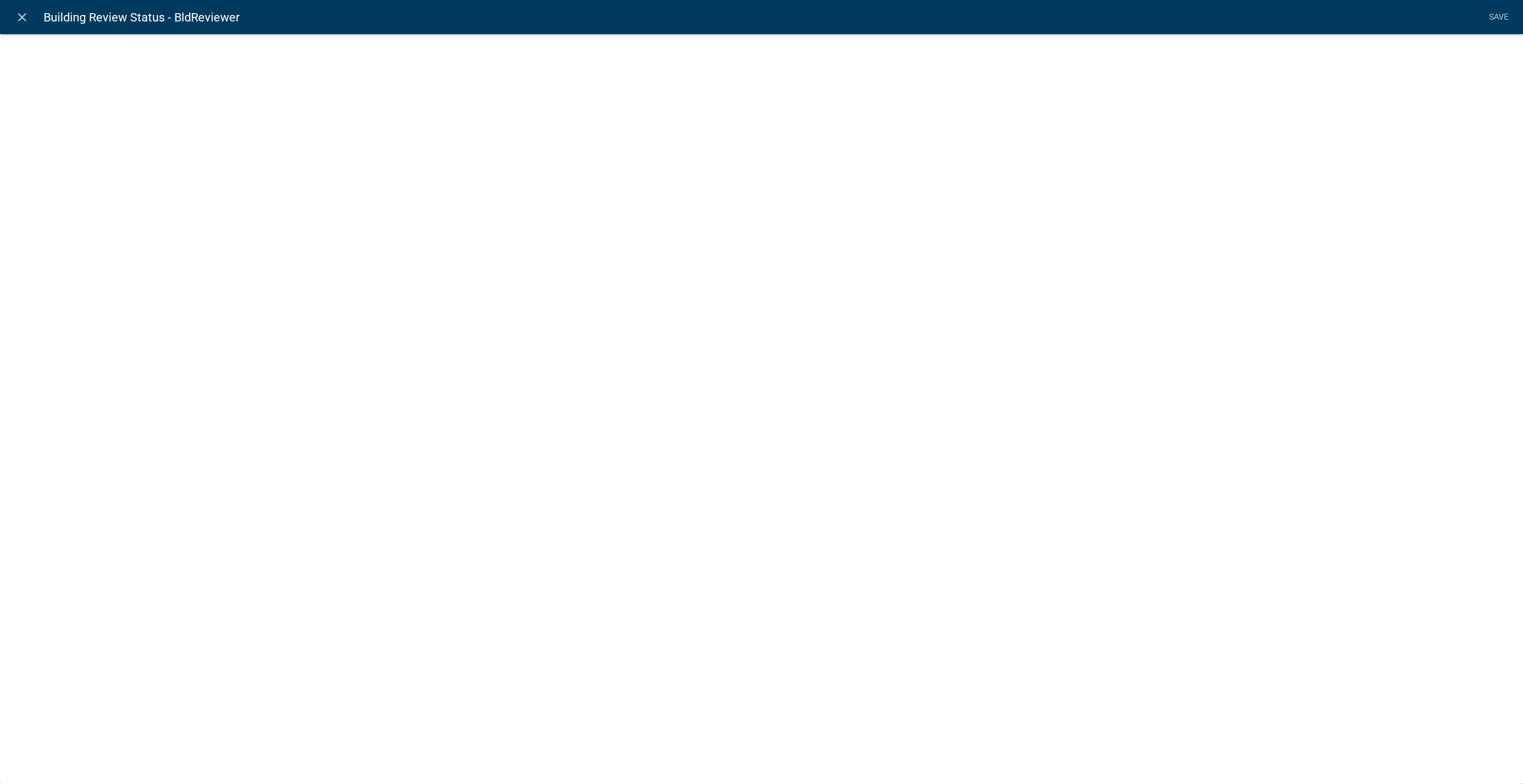
select select "list-data"
select select
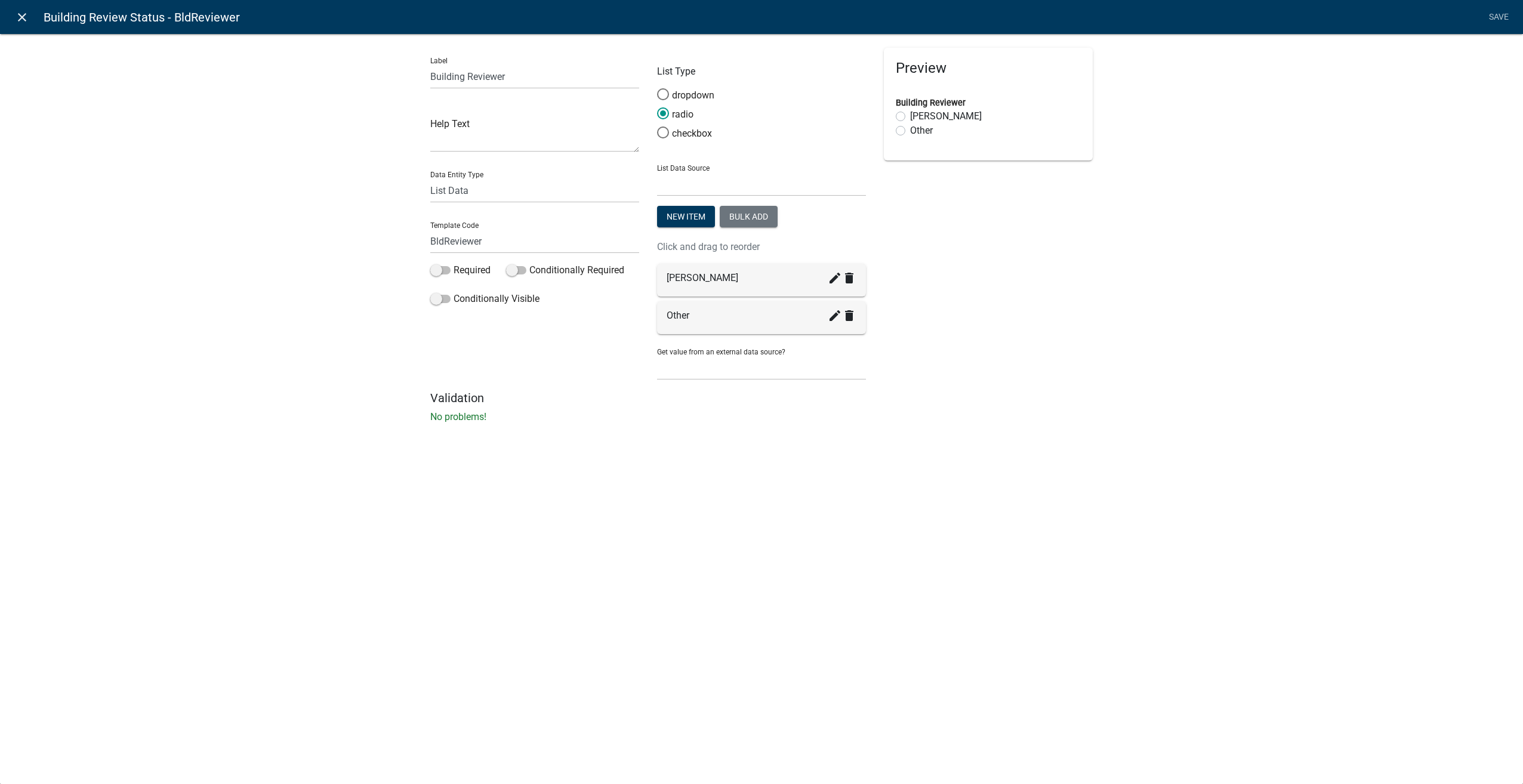
click at [24, 10] on icon "close" at bounding box center [22, 17] width 14 height 14
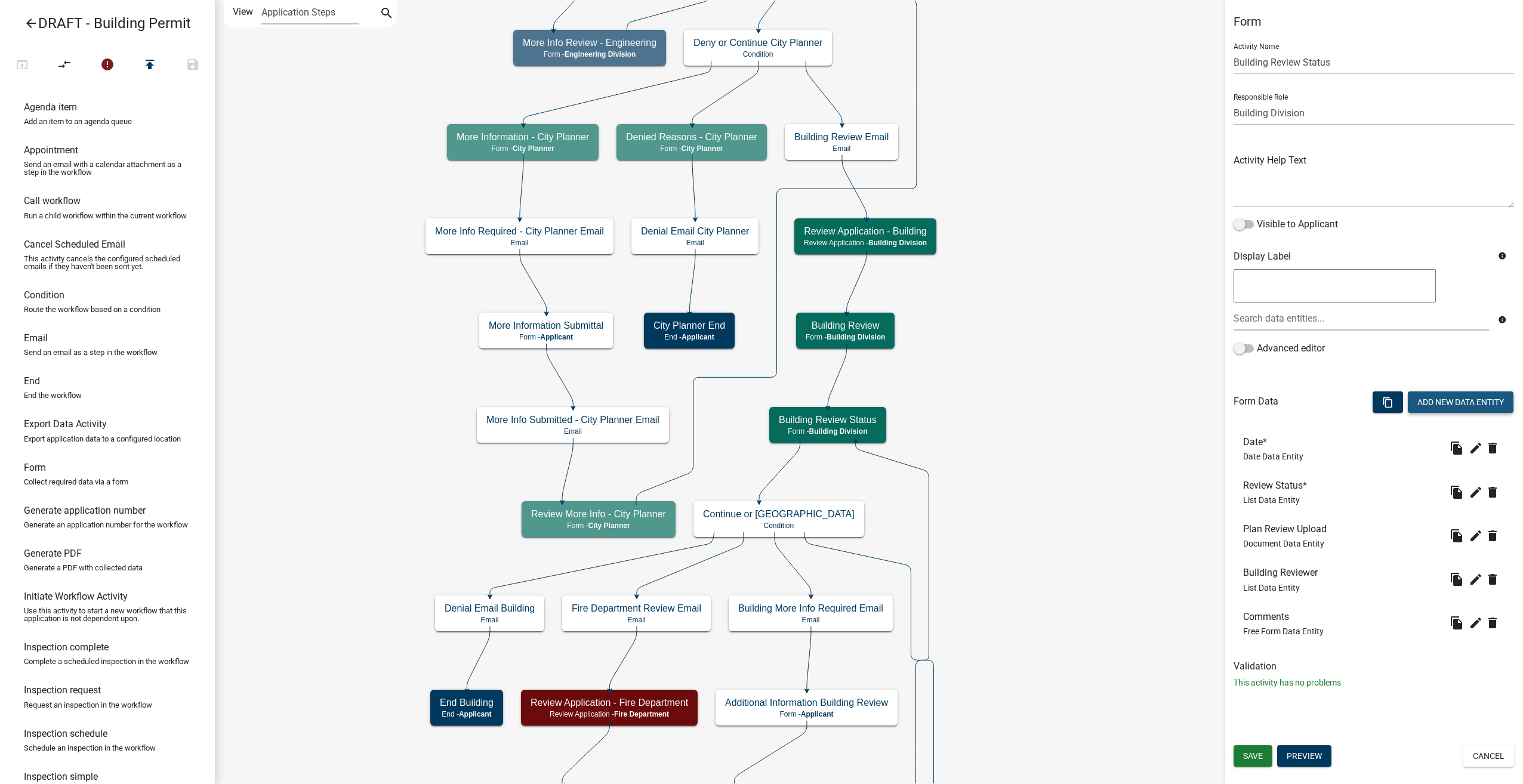
click at [1467, 394] on button "Add New Data Entity" at bounding box center [1460, 402] width 106 height 22
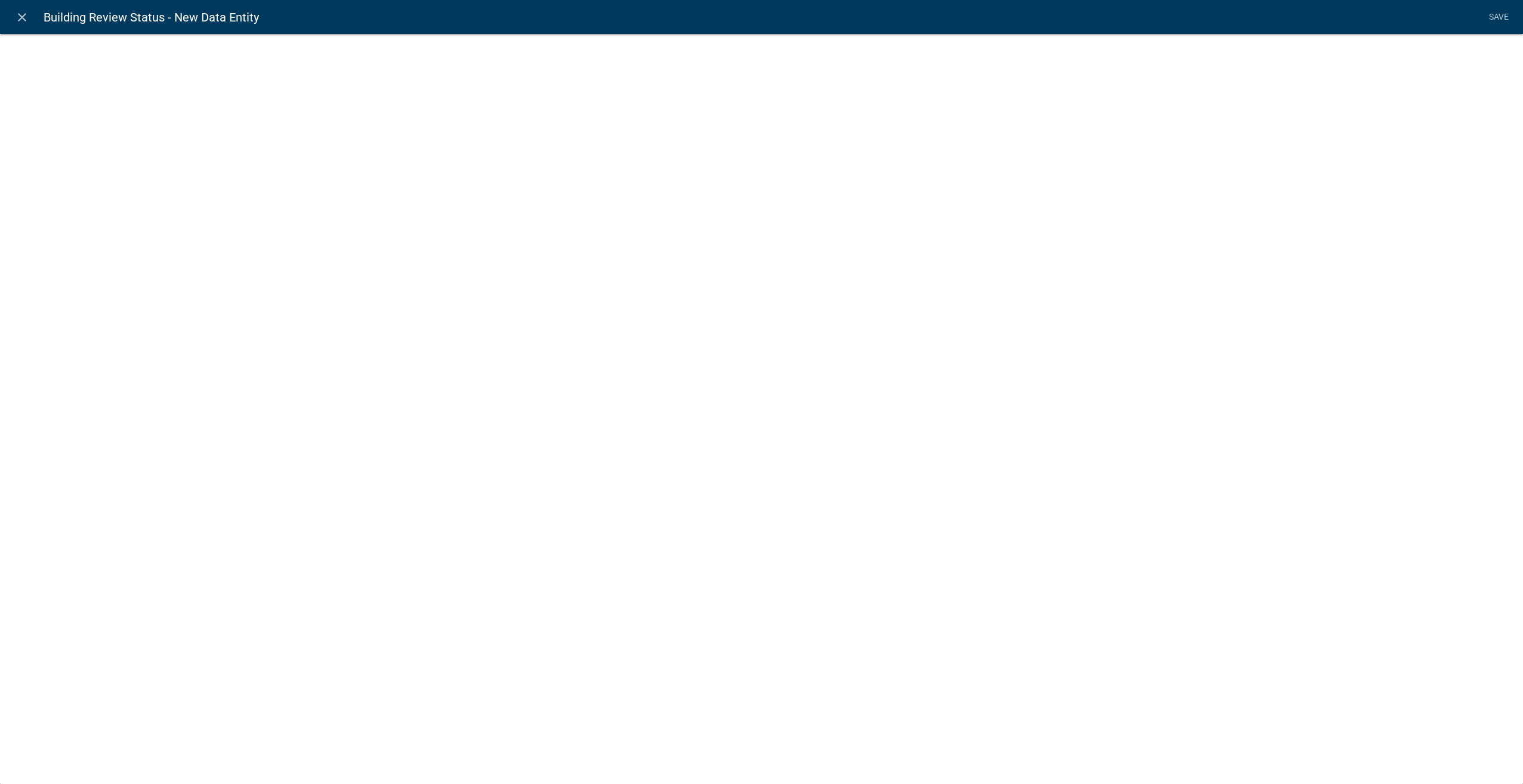
select select
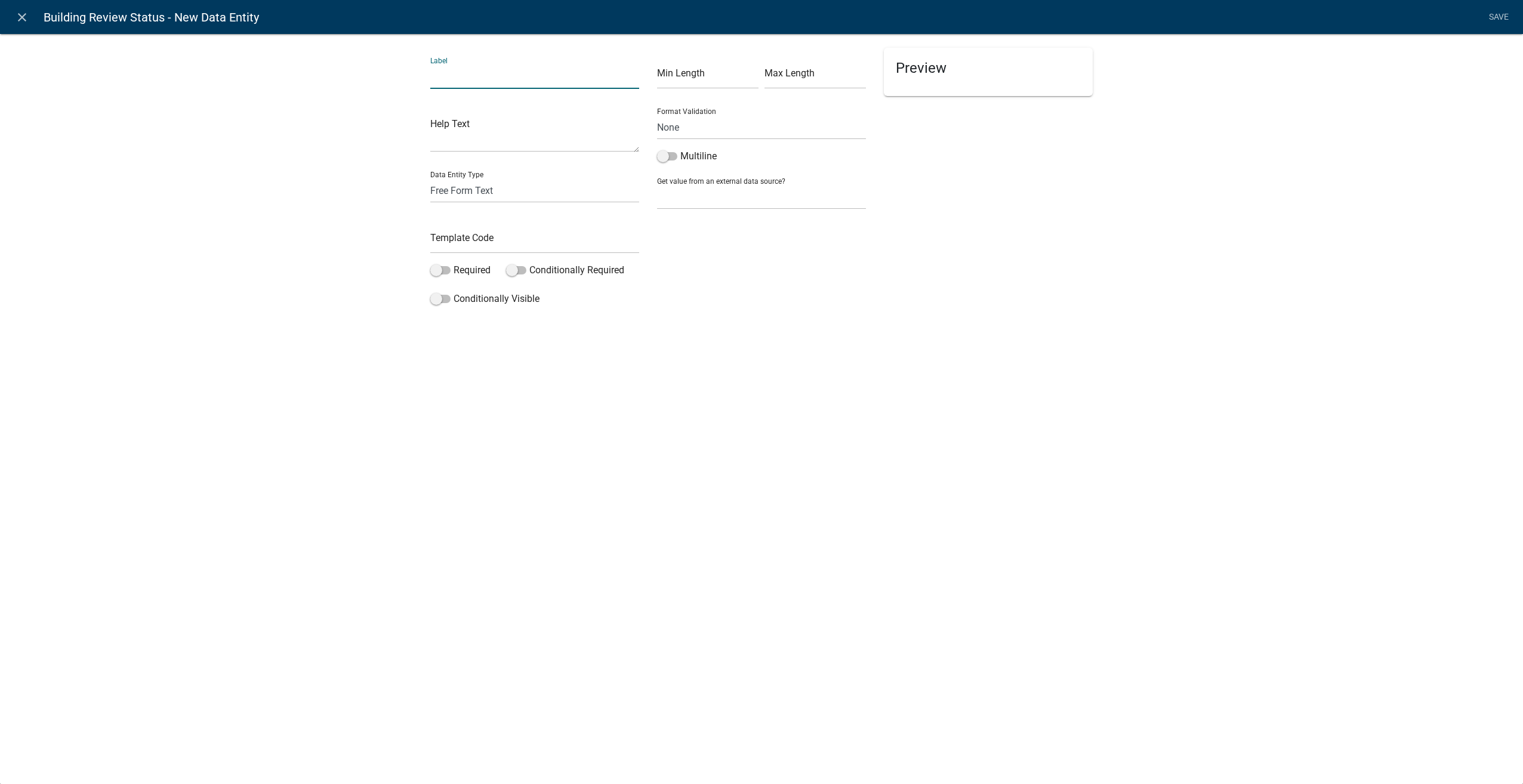
click at [437, 76] on input "text" at bounding box center [535, 77] width 209 height 24
type input "Enter Name:"
click at [454, 241] on input "text" at bounding box center [535, 241] width 209 height 24
type input "BldgReviewerOther"
click at [438, 303] on span at bounding box center [441, 299] width 20 height 8
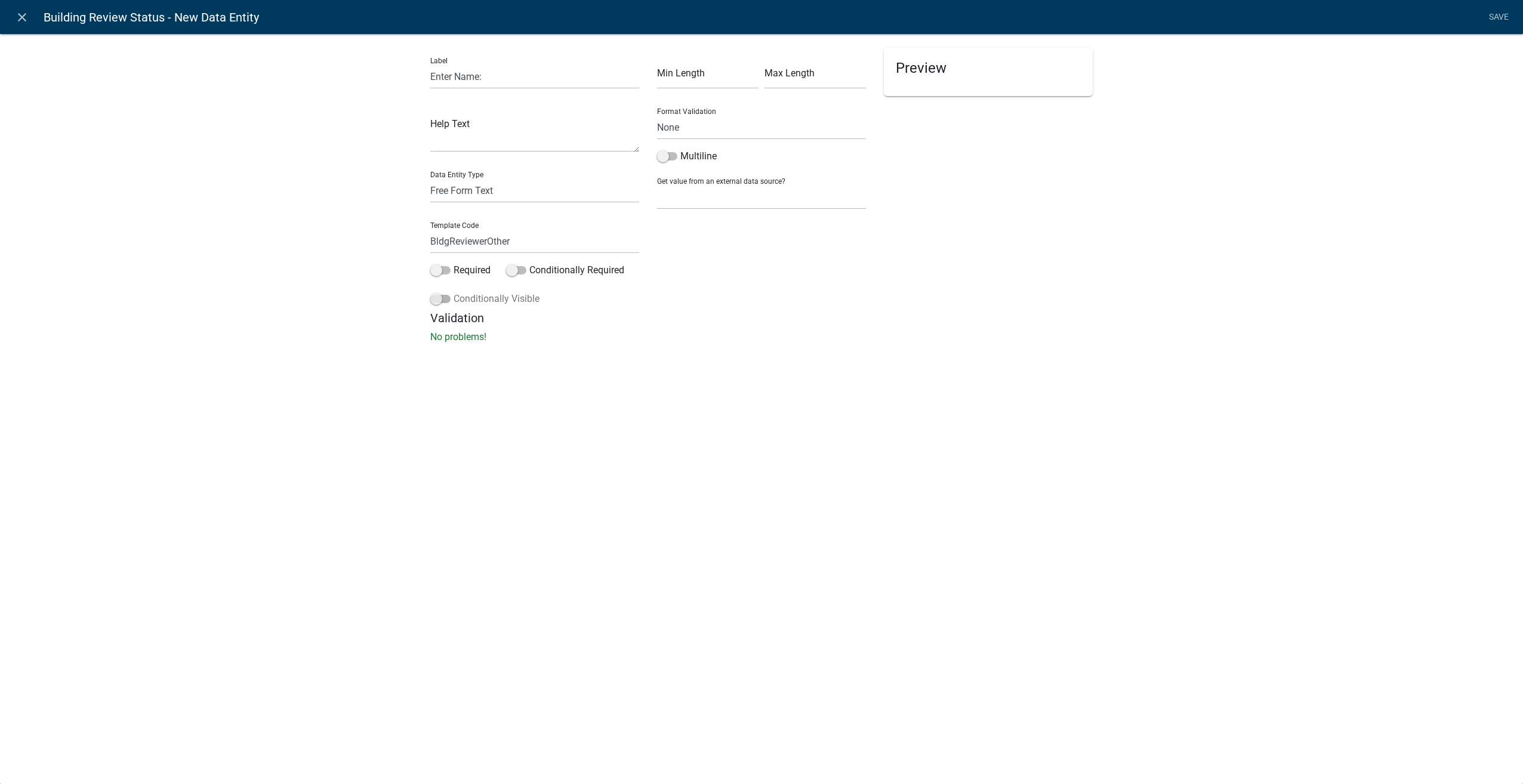
click at [454, 292] on input "Conditionally Visible" at bounding box center [454, 292] width 0 height 0
click at [452, 379] on button "button" at bounding box center [454, 388] width 24 height 24
click at [541, 386] on div "If (unset) is (unset)" at bounding box center [535, 386] width 164 height 14
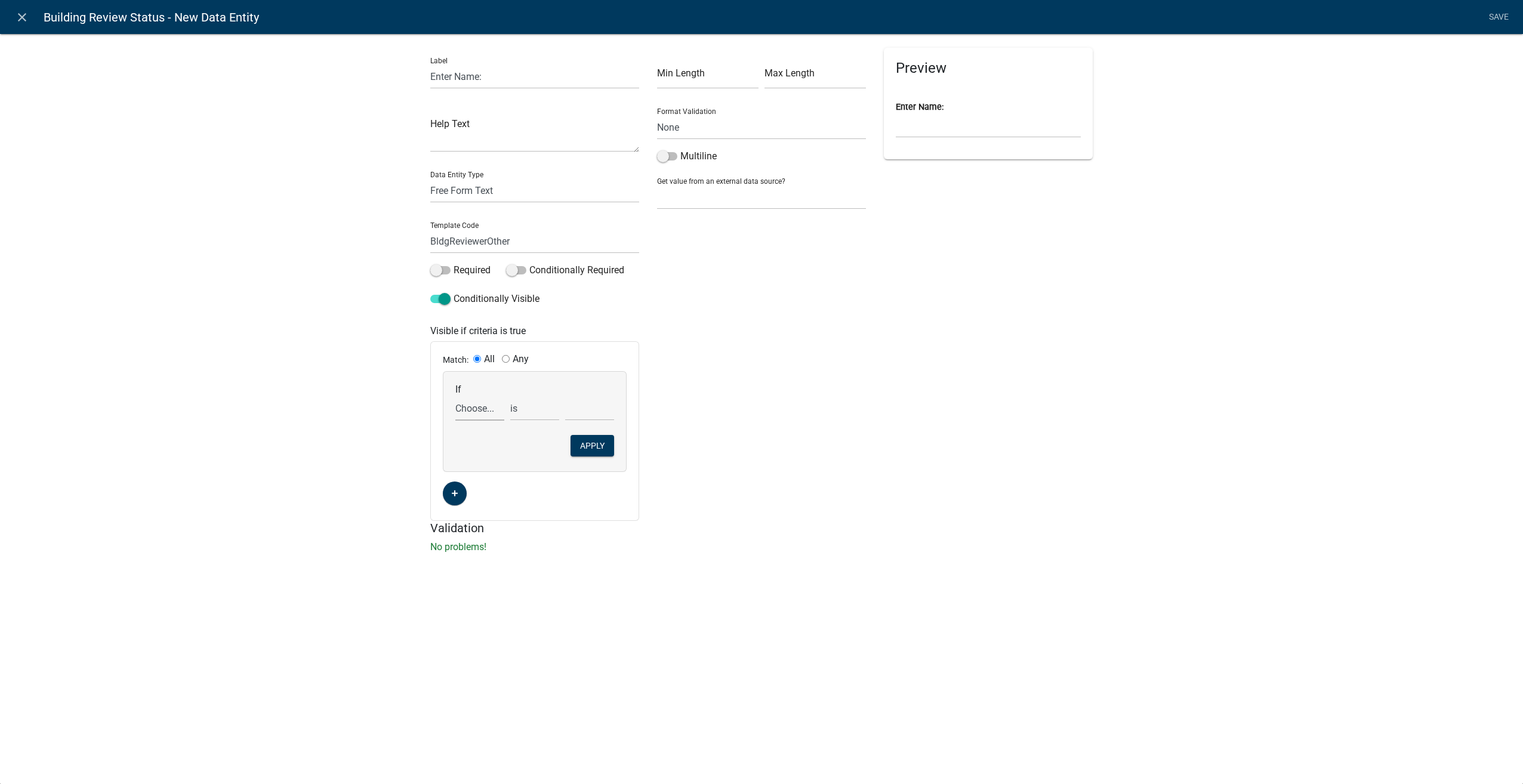
click at [478, 404] on select "Choose... AdditionalInformation AdditionalInfoUpload Address ALL_FEE_RECIPIENTS…" at bounding box center [480, 408] width 49 height 24
select select "35: BldReviewer"
click at [455, 396] on select "Choose... AdditionalInformation AdditionalInfoUpload Address ALL_FEE_RECIPIENTS…" at bounding box center [480, 408] width 49 height 24
click at [575, 411] on select "Choose... Mike Flahive Other" at bounding box center [589, 408] width 49 height 24
select select "2: Other"
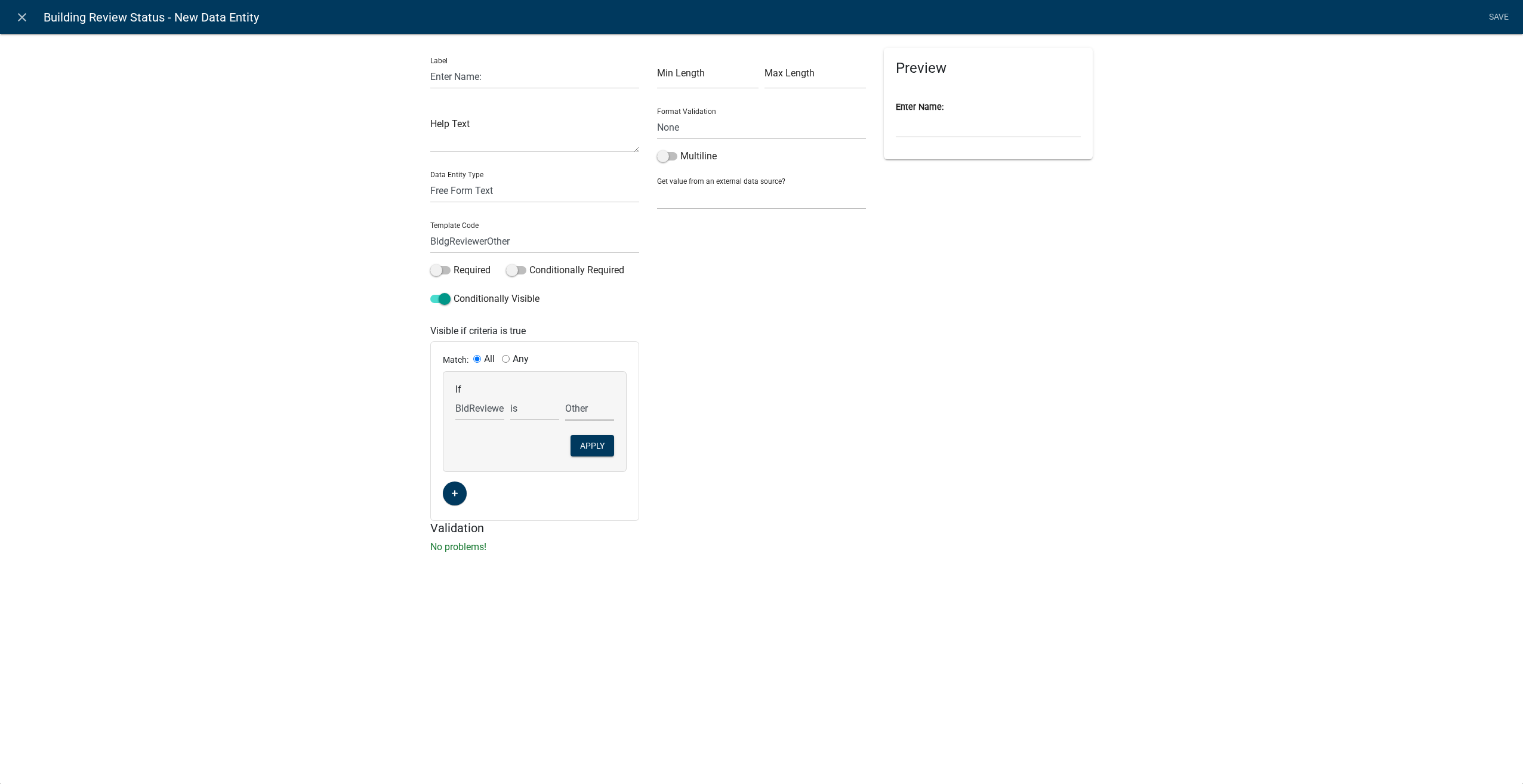
click at [565, 396] on select "Choose... Mike Flahive Other" at bounding box center [589, 408] width 49 height 24
click at [598, 444] on button "Apply" at bounding box center [592, 446] width 43 height 22
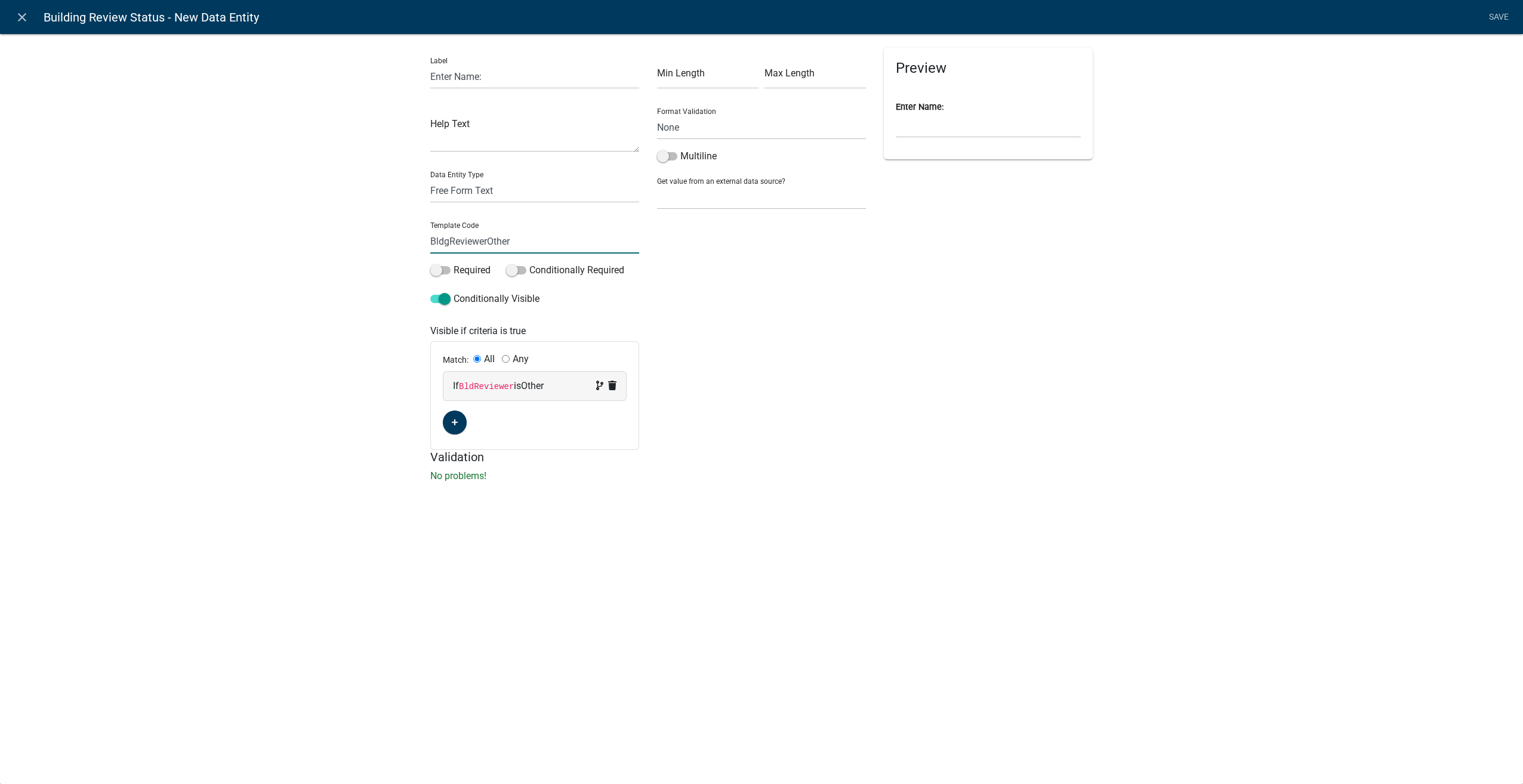
click at [448, 247] on input "BldgReviewerOther" at bounding box center [535, 241] width 209 height 24
type input "BldReviewerOther"
click at [1495, 14] on li "Save" at bounding box center [1498, 17] width 30 height 22
click at [1502, 17] on link "Save" at bounding box center [1498, 17] width 30 height 22
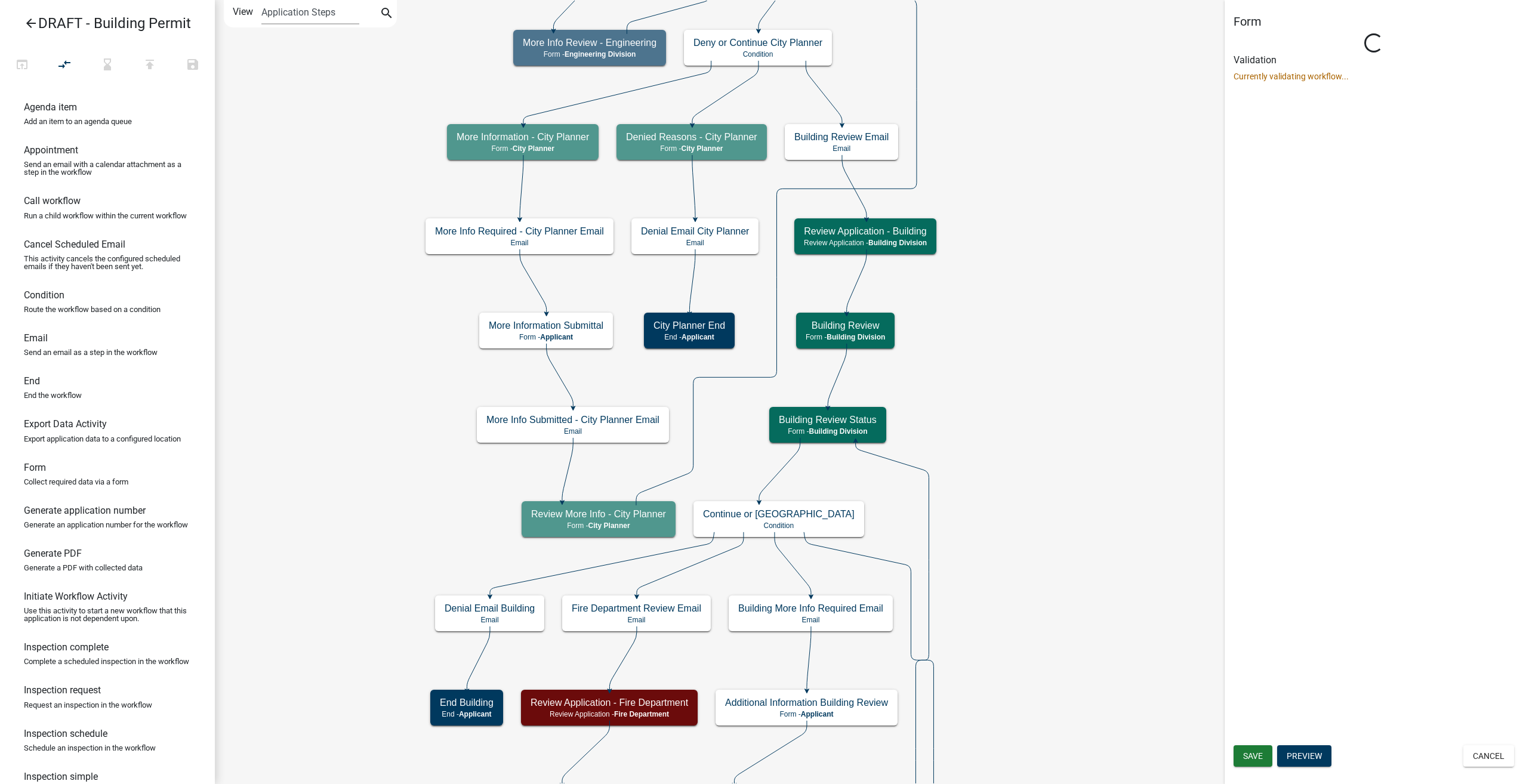
select select "09551A90-692A-48AA-A200-CF2336143E52"
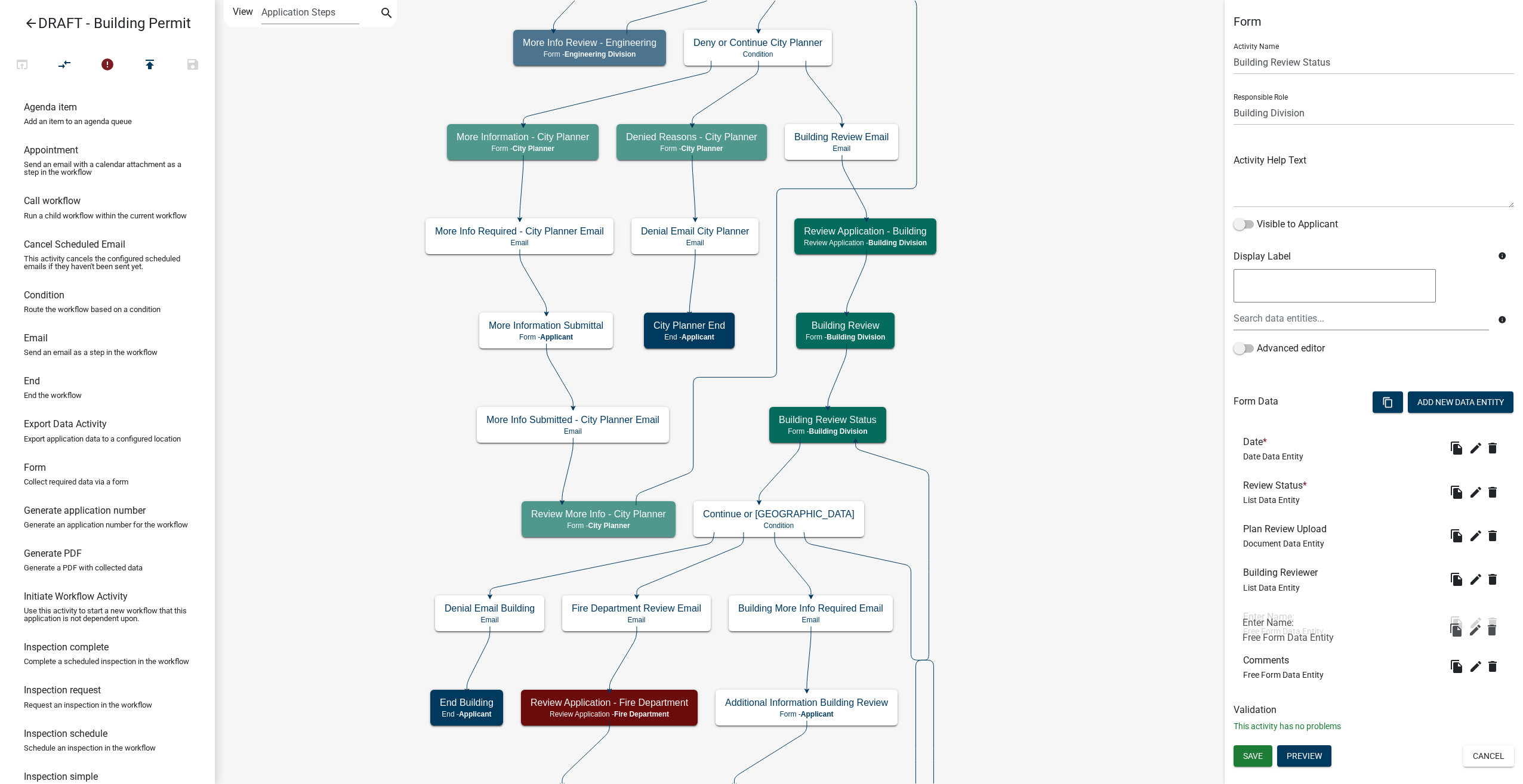
drag, startPoint x: 1264, startPoint y: 659, endPoint x: 1263, endPoint y: 616, distance: 43.0
click at [1258, 756] on span "Save" at bounding box center [1252, 755] width 20 height 10
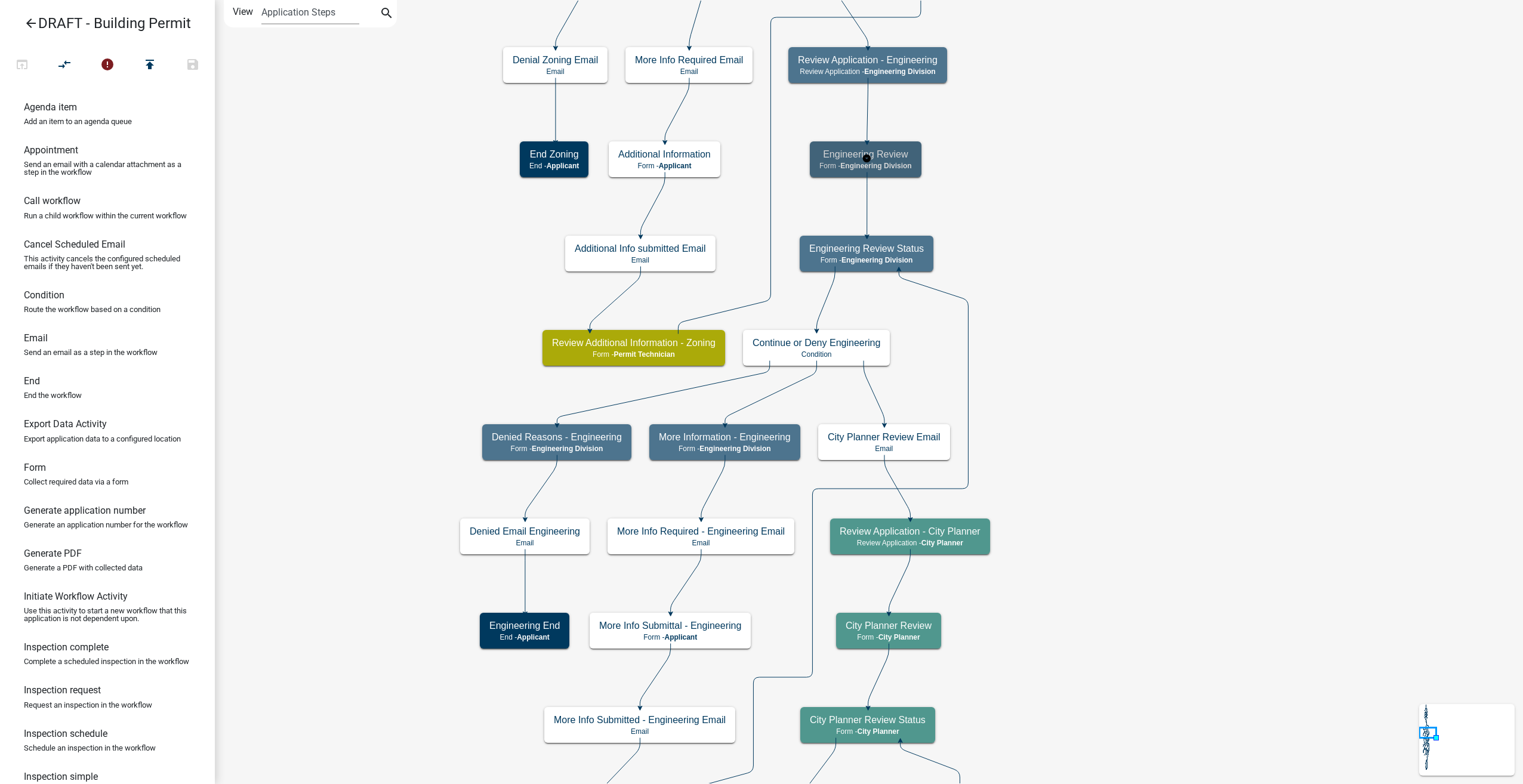
click at [889, 155] on h5 "Engineering Review" at bounding box center [865, 154] width 93 height 12
select select "2EABD35E-CE6D-461F-BA3B-875F04B0D107"
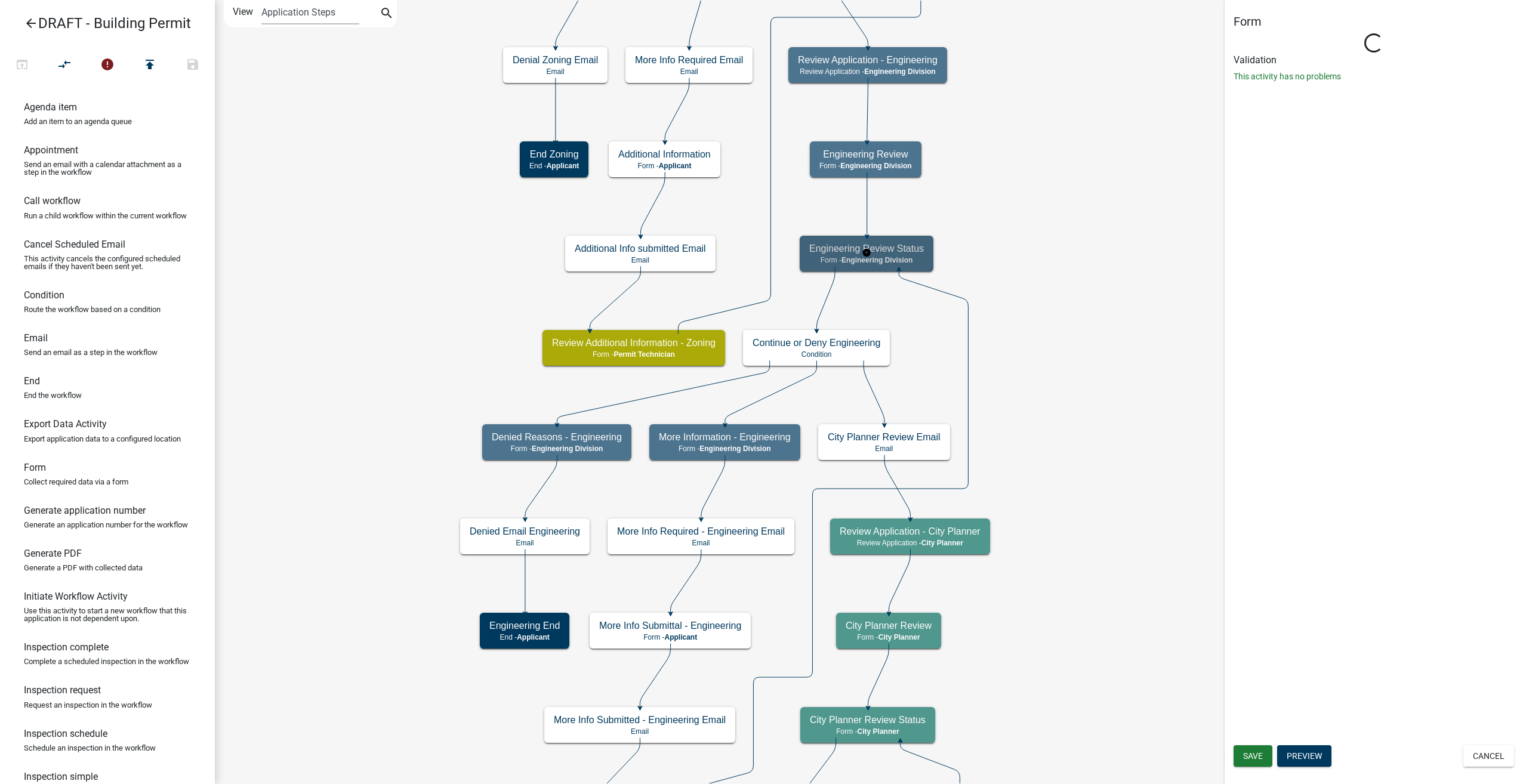
select select "2EABD35E-CE6D-461F-BA3B-875F04B0D107"
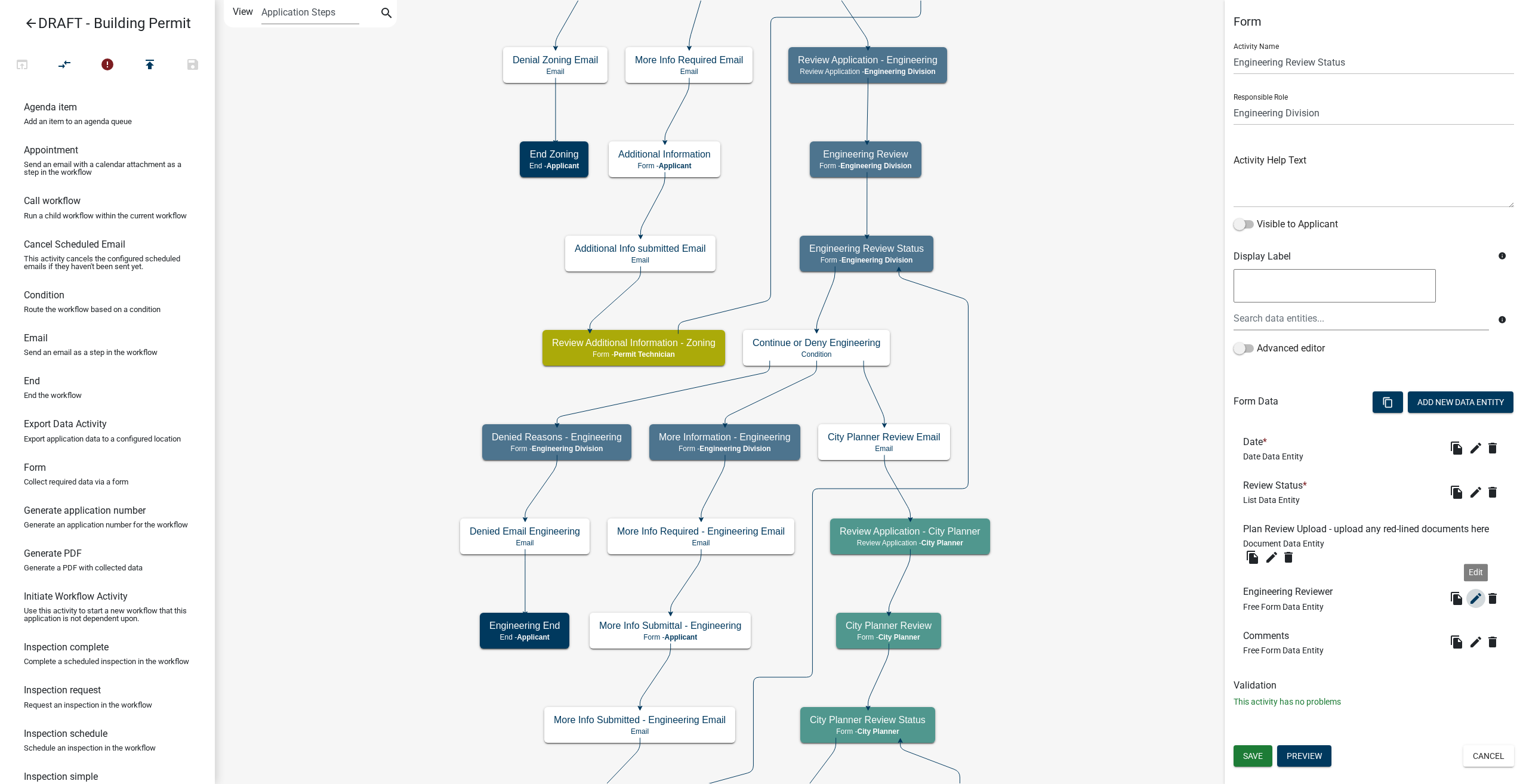
click at [1477, 594] on icon "edit" at bounding box center [1476, 598] width 14 height 14
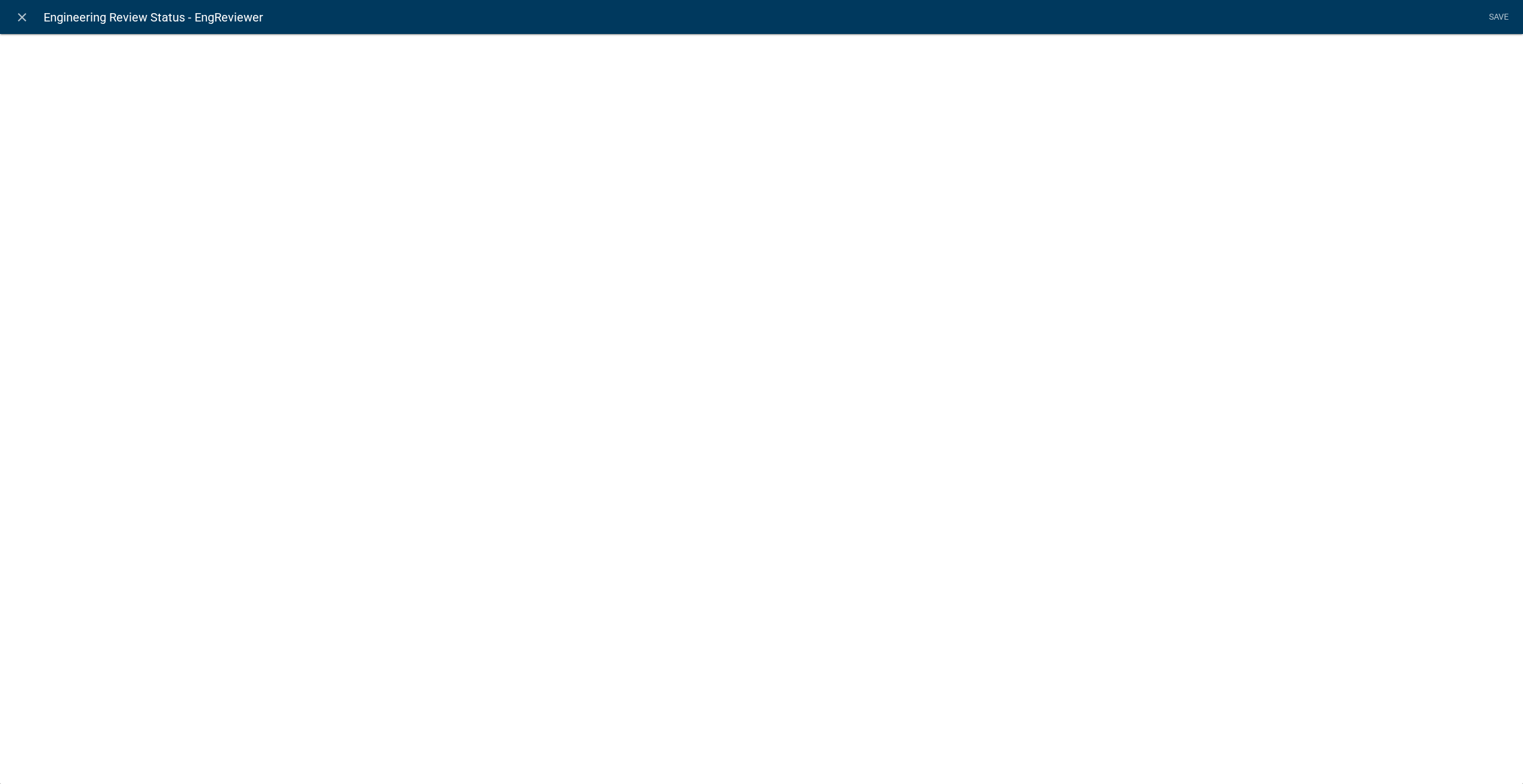
select select
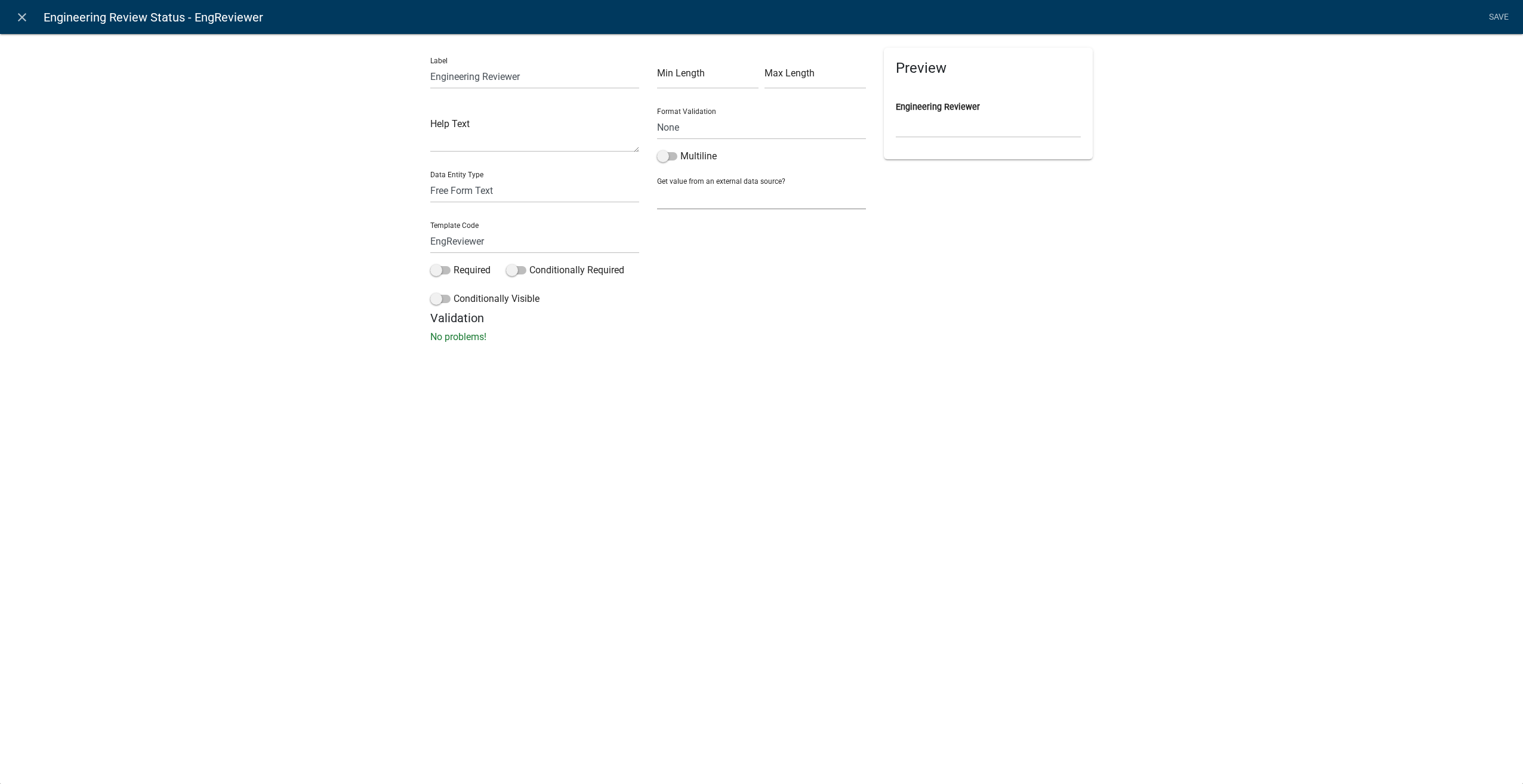
click at [733, 198] on select "None Parcel search Applicant Data" at bounding box center [761, 197] width 209 height 24
drag, startPoint x: 503, startPoint y: 193, endPoint x: 484, endPoint y: 207, distance: 23.6
click at [503, 193] on select "Free Form Text Document Display Entity Value Fee Numeric Data Date Map Sketch D…" at bounding box center [535, 191] width 209 height 24
select select "list-data"
click at [430, 178] on select "Free Form Text Document Display Entity Value Fee Numeric Data Date Map Sketch D…" at bounding box center [535, 191] width 209 height 24
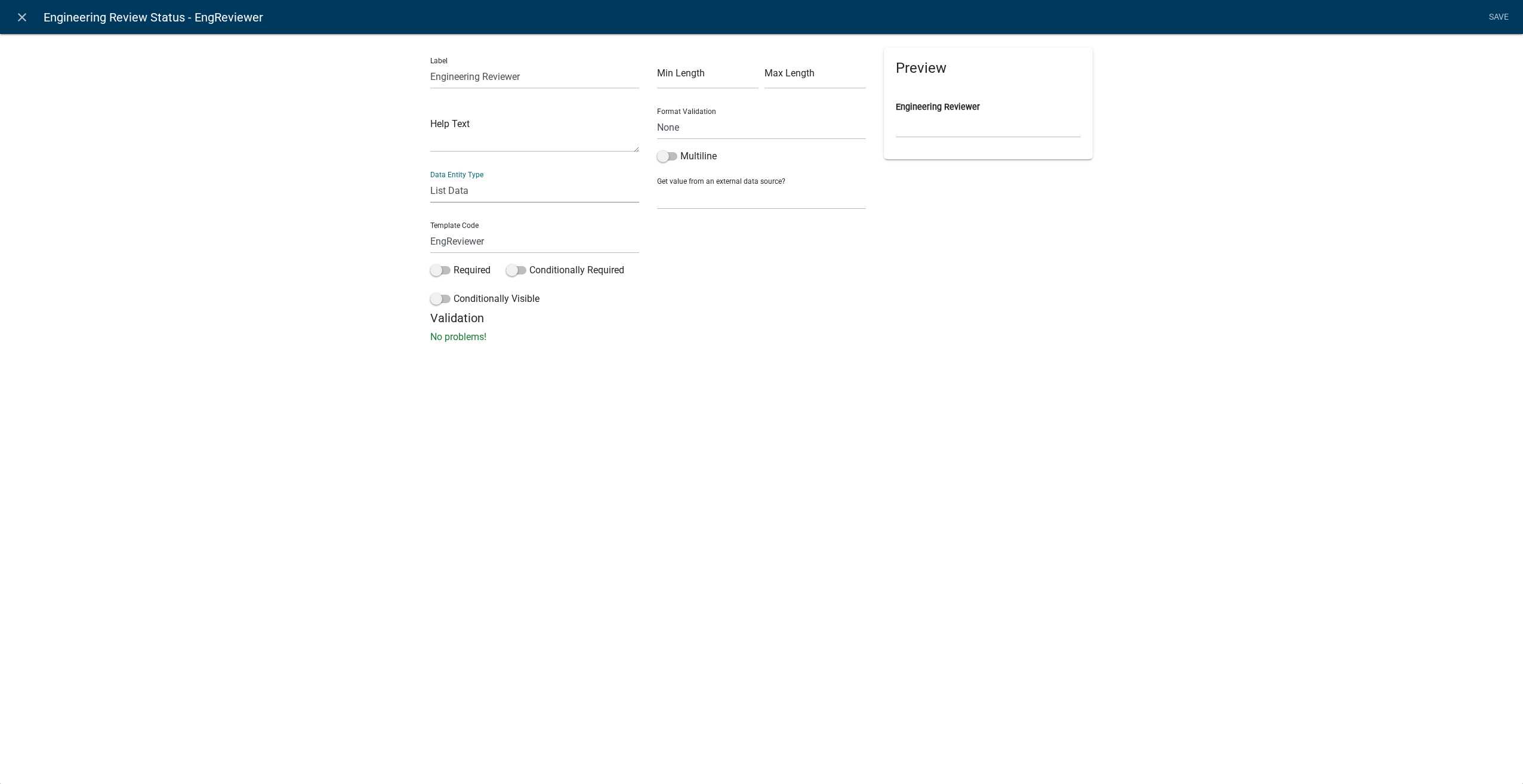
select select "list-data"
select select
click at [741, 218] on button "Bulk add" at bounding box center [748, 217] width 58 height 22
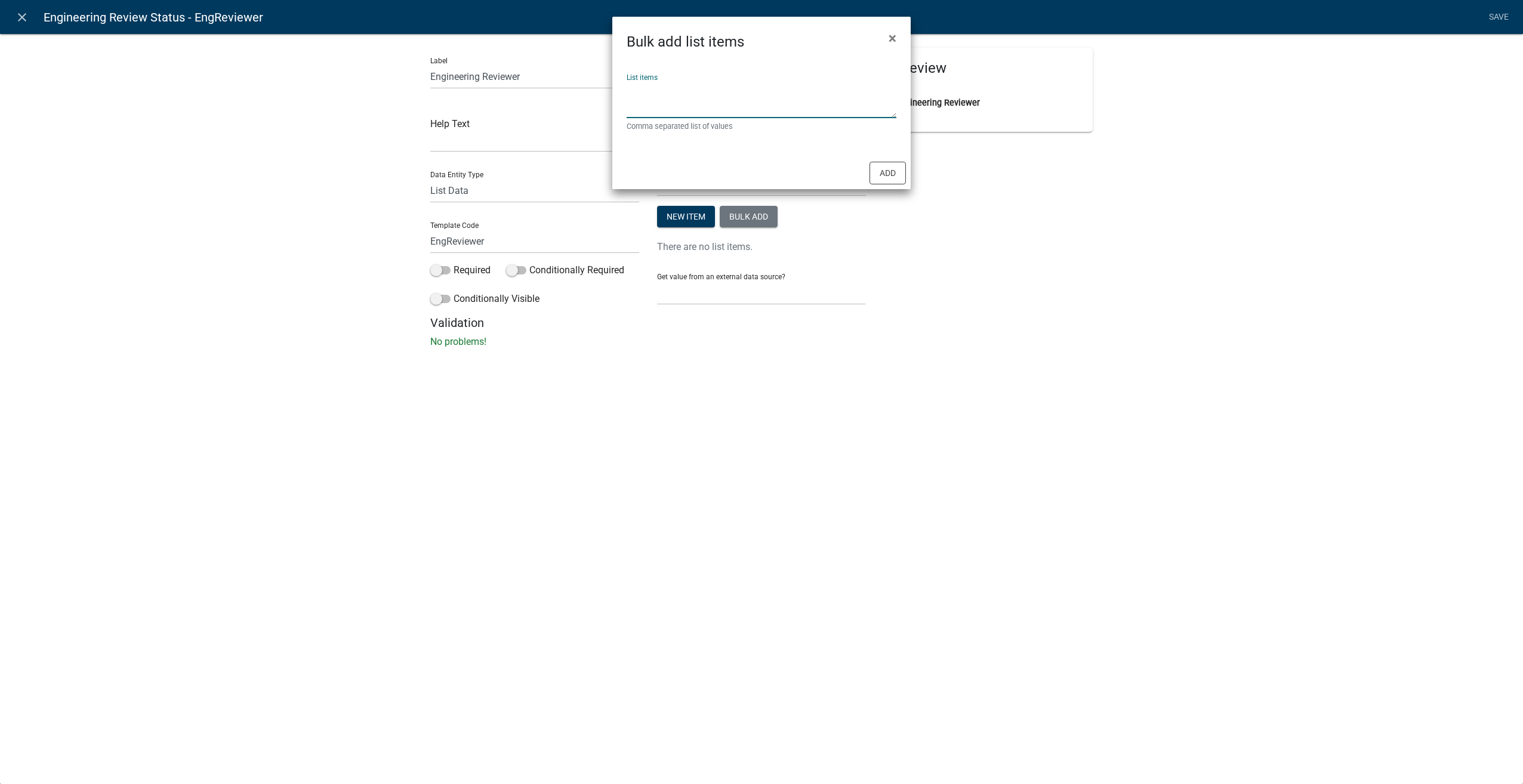
click at [677, 97] on textarea "List items" at bounding box center [762, 100] width 270 height 37
type textarea "Keith Fink,Brandon Schakel,Joe Grife"
click at [890, 178] on button "Add" at bounding box center [887, 173] width 36 height 22
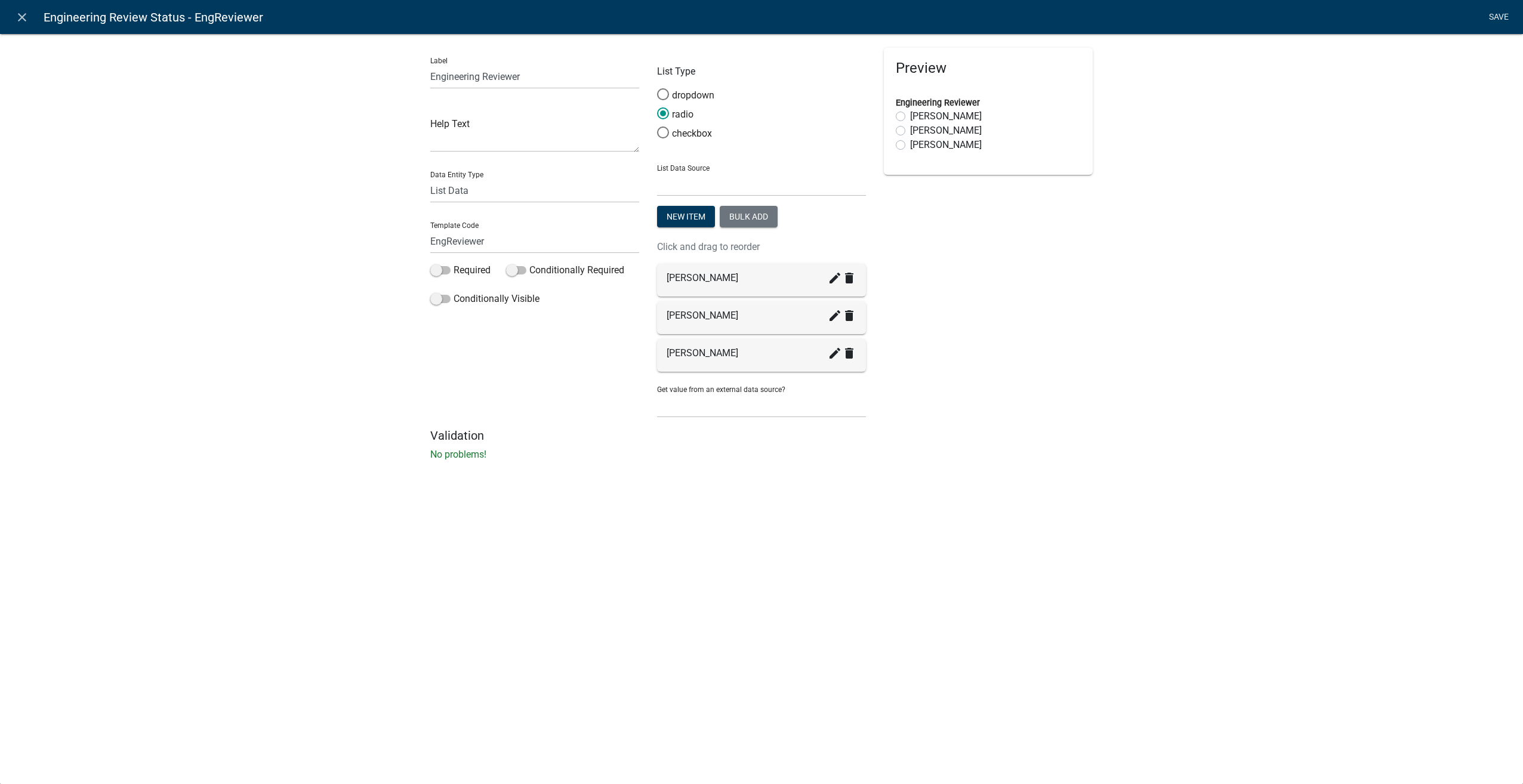
click at [1493, 15] on link "Save" at bounding box center [1498, 17] width 30 height 22
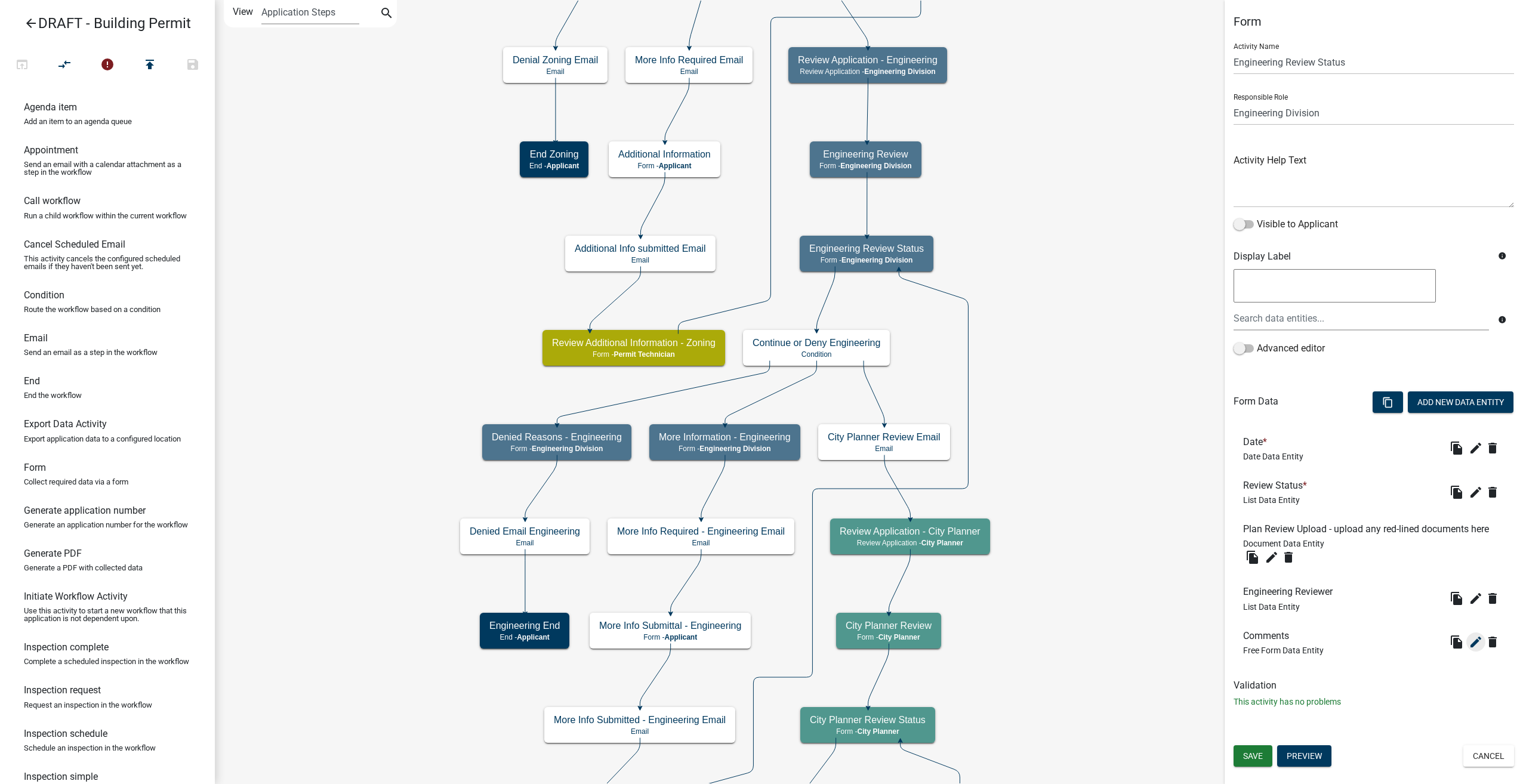
click at [1477, 640] on icon "edit" at bounding box center [1476, 642] width 14 height 14
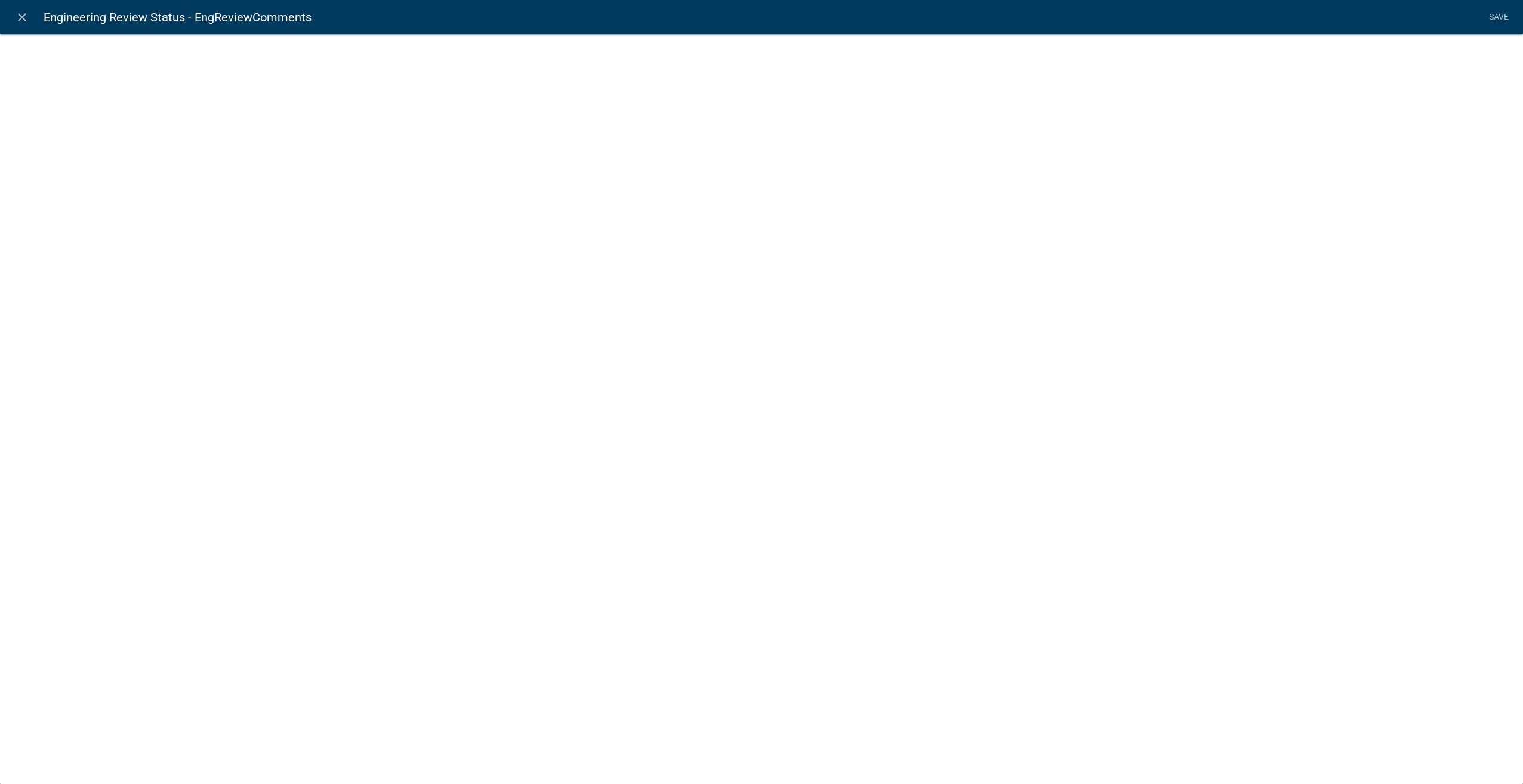
select select
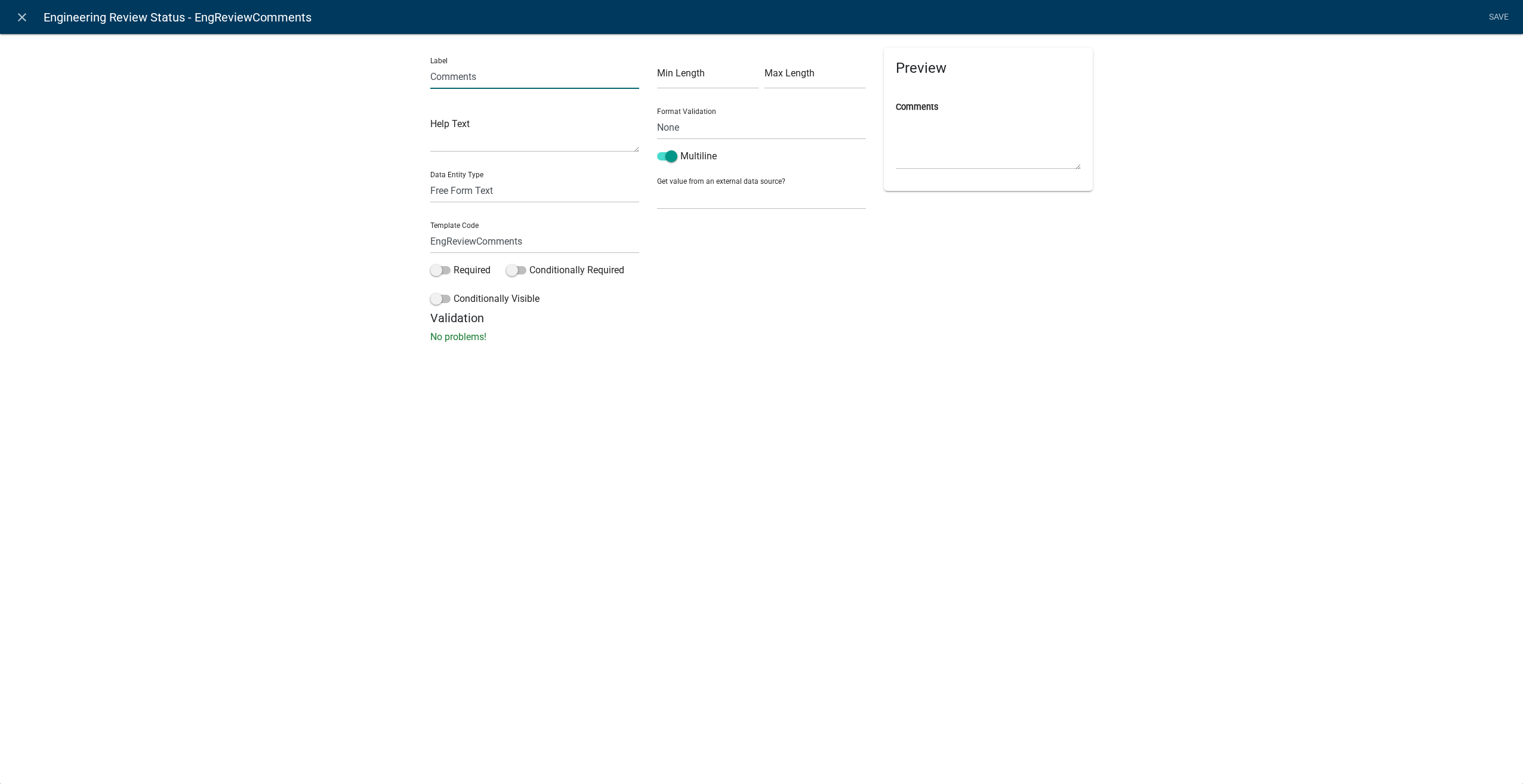
click at [497, 84] on input "Comments" at bounding box center [535, 77] width 209 height 24
type input "Comments - this will be seen by the Applicant"
click at [1495, 14] on link "Save" at bounding box center [1498, 17] width 30 height 22
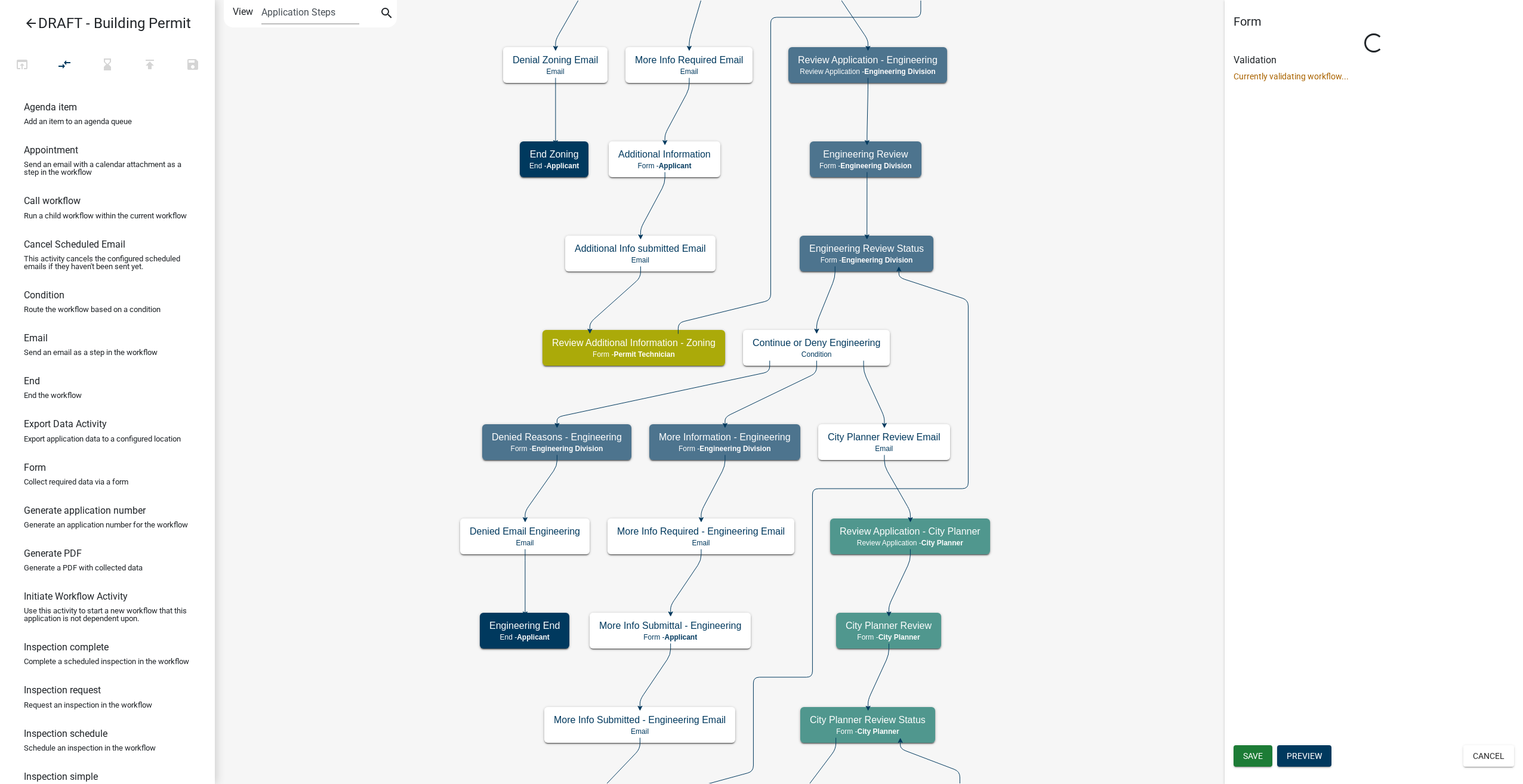
select select "2EABD35E-CE6D-461F-BA3B-875F04B0D107"
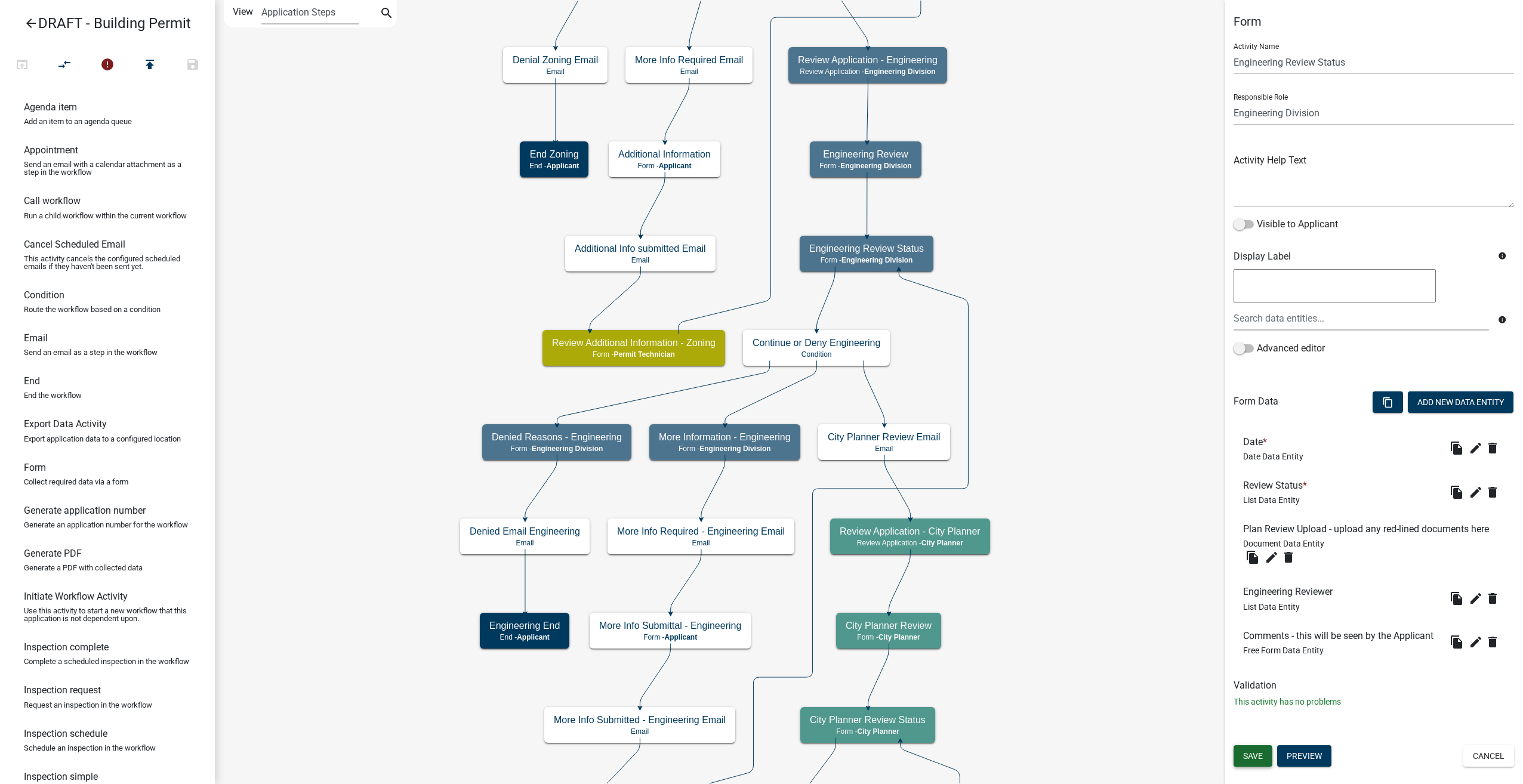
click at [1266, 753] on button "Save" at bounding box center [1252, 756] width 39 height 22
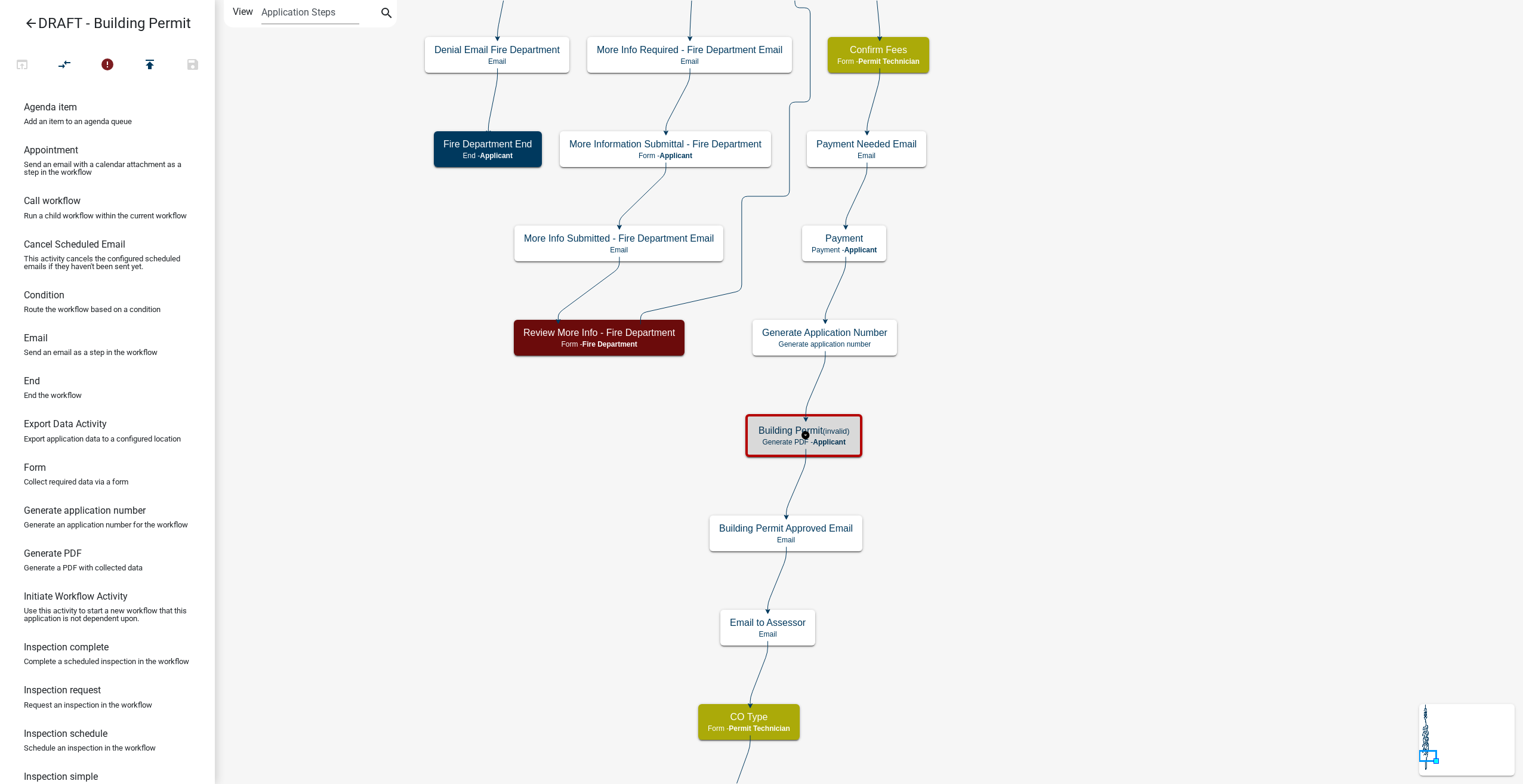
click at [848, 438] on p "Generate PDF - Applicant" at bounding box center [804, 442] width 91 height 8
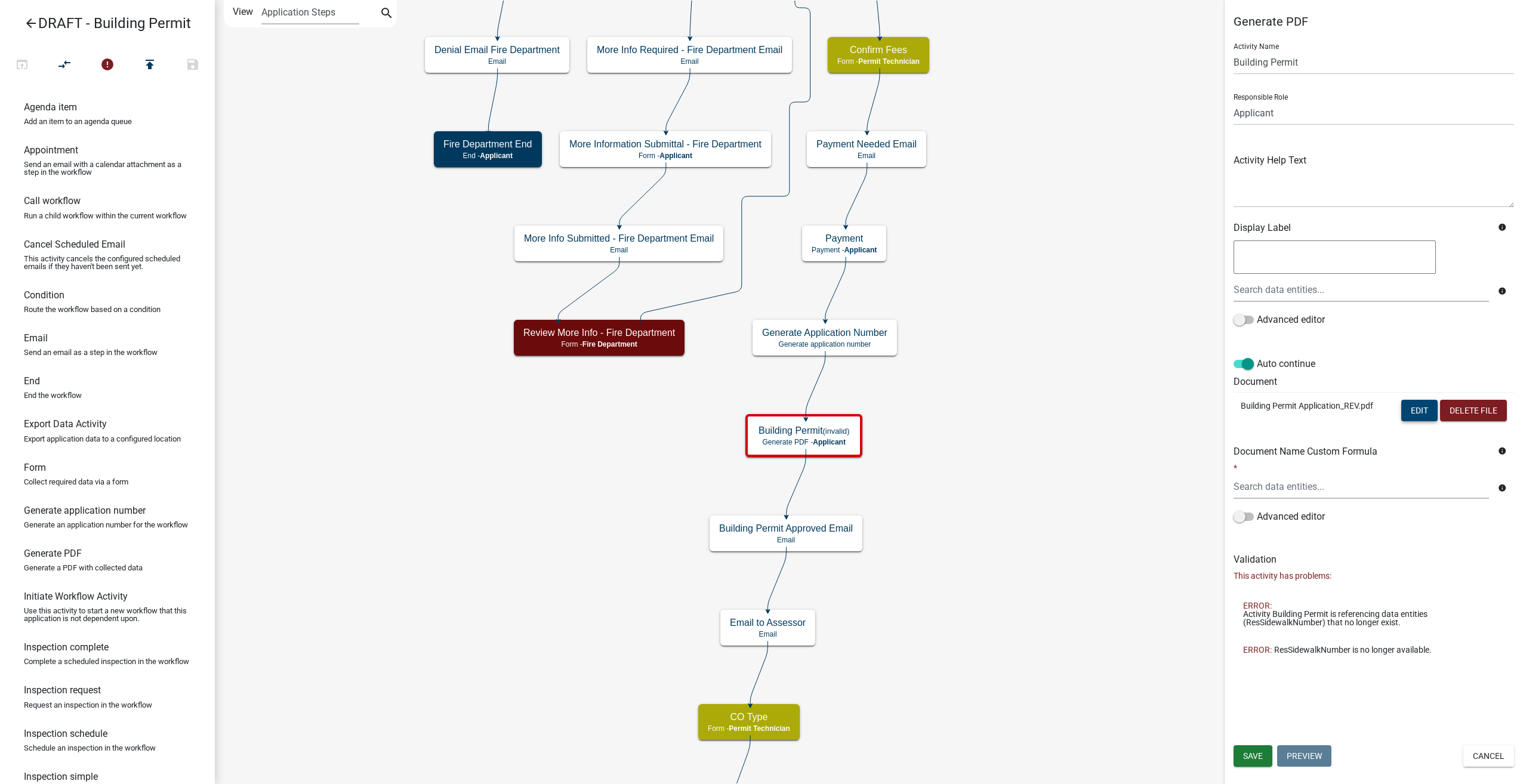
click at [1423, 415] on button "Edit" at bounding box center [1419, 411] width 36 height 22
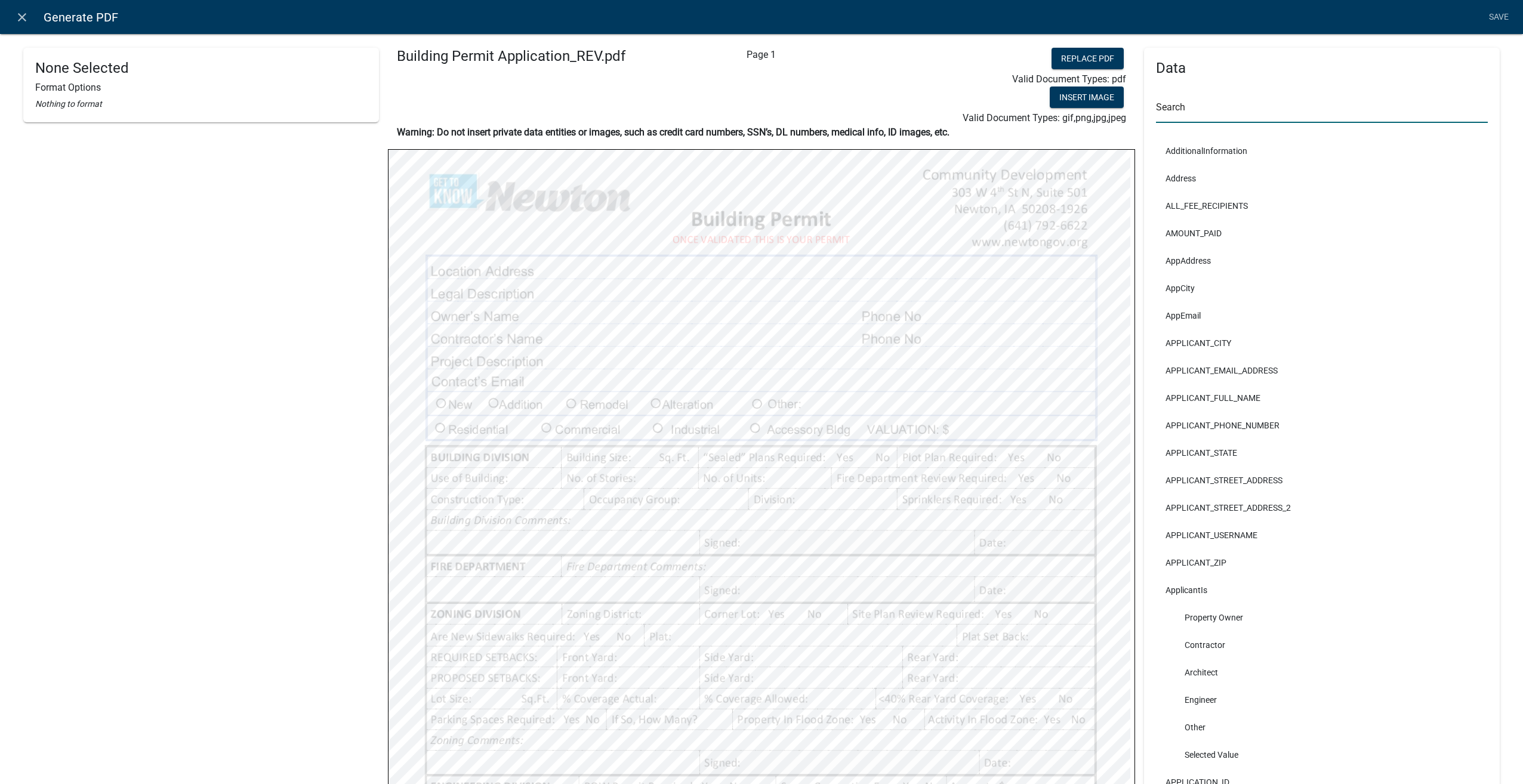
click at [1179, 115] on input "text" at bounding box center [1322, 111] width 332 height 24
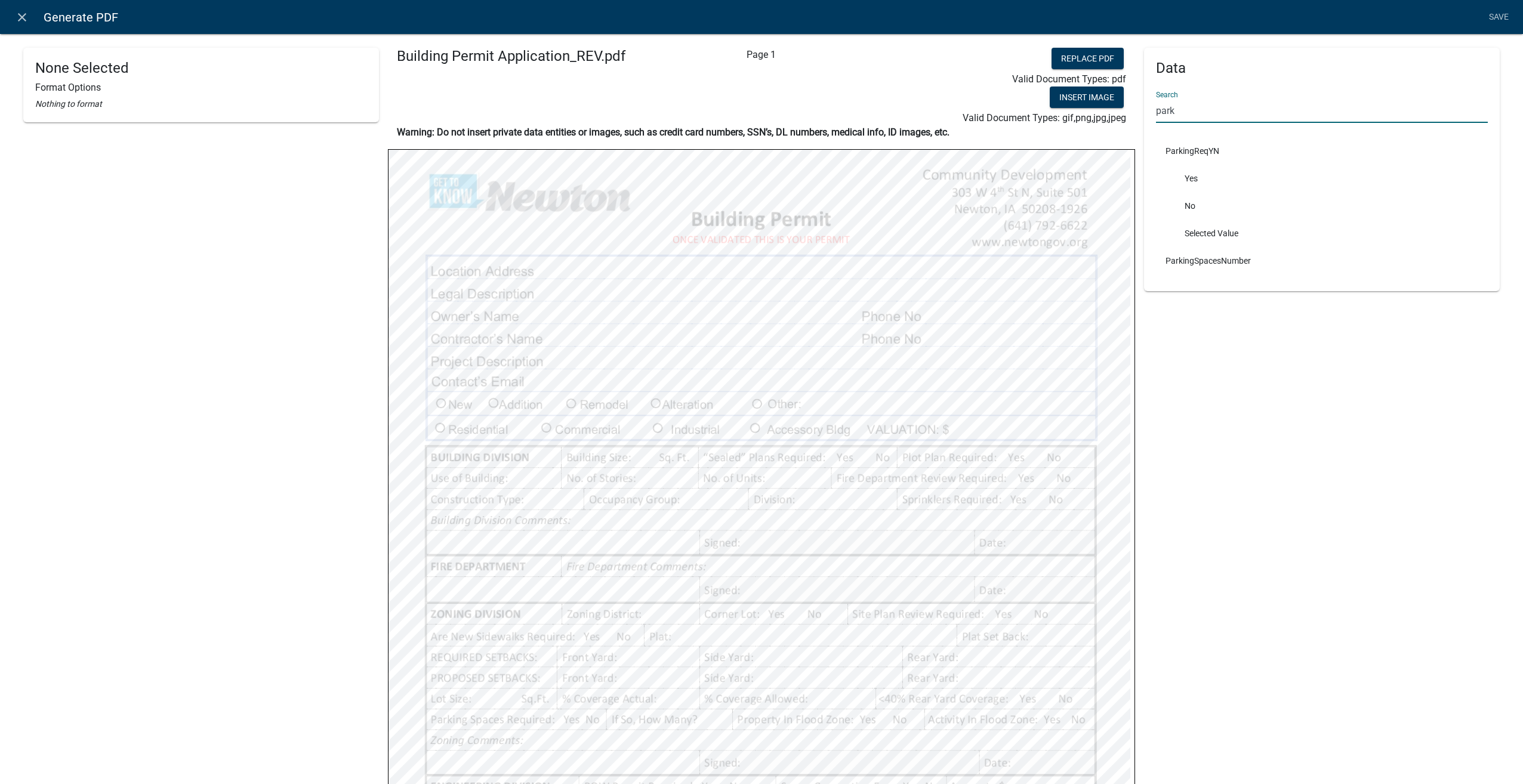
type input "park"
select select
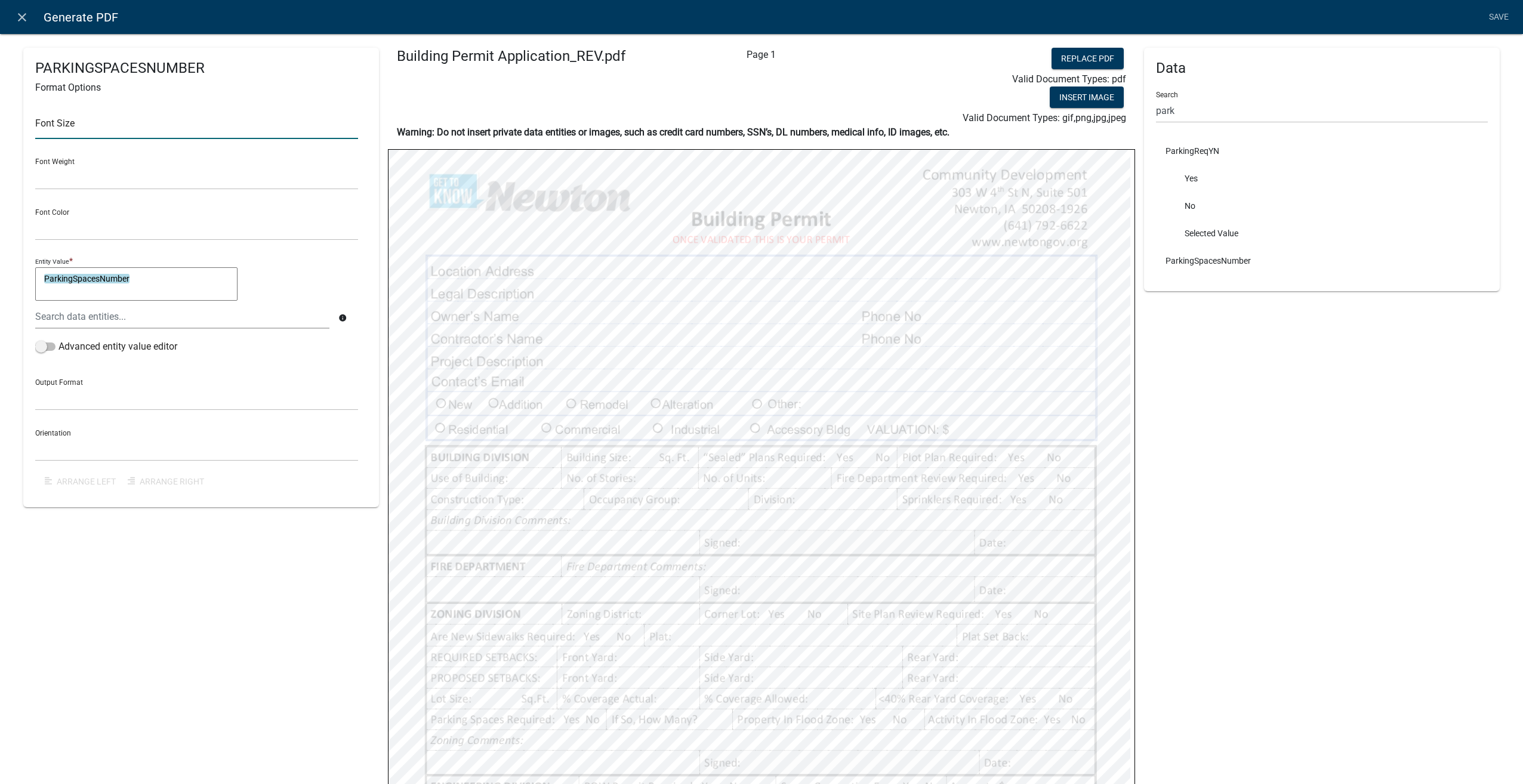
click at [46, 125] on input "text" at bounding box center [196, 127] width 323 height 24
click at [69, 131] on input "10" at bounding box center [196, 127] width 323 height 24
click at [67, 129] on input "10" at bounding box center [196, 127] width 323 height 24
type input "1"
type input "8"
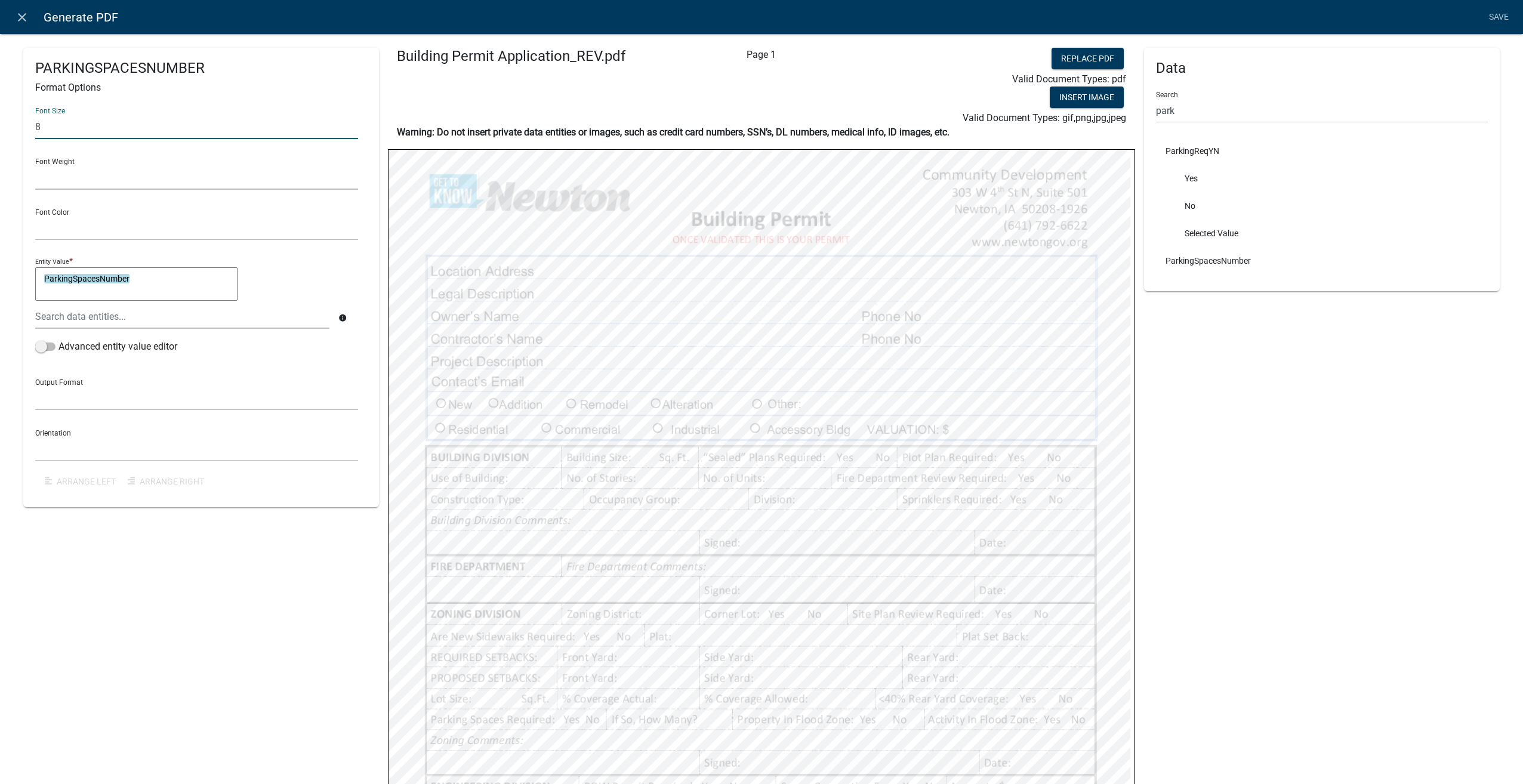
click at [51, 175] on select "Normal Bold" at bounding box center [196, 177] width 323 height 24
select select "normal"
click at [35, 165] on select "Normal Bold" at bounding box center [196, 177] width 323 height 24
click at [67, 235] on select "Black Red" at bounding box center [196, 228] width 323 height 24
select select "0,0,0"
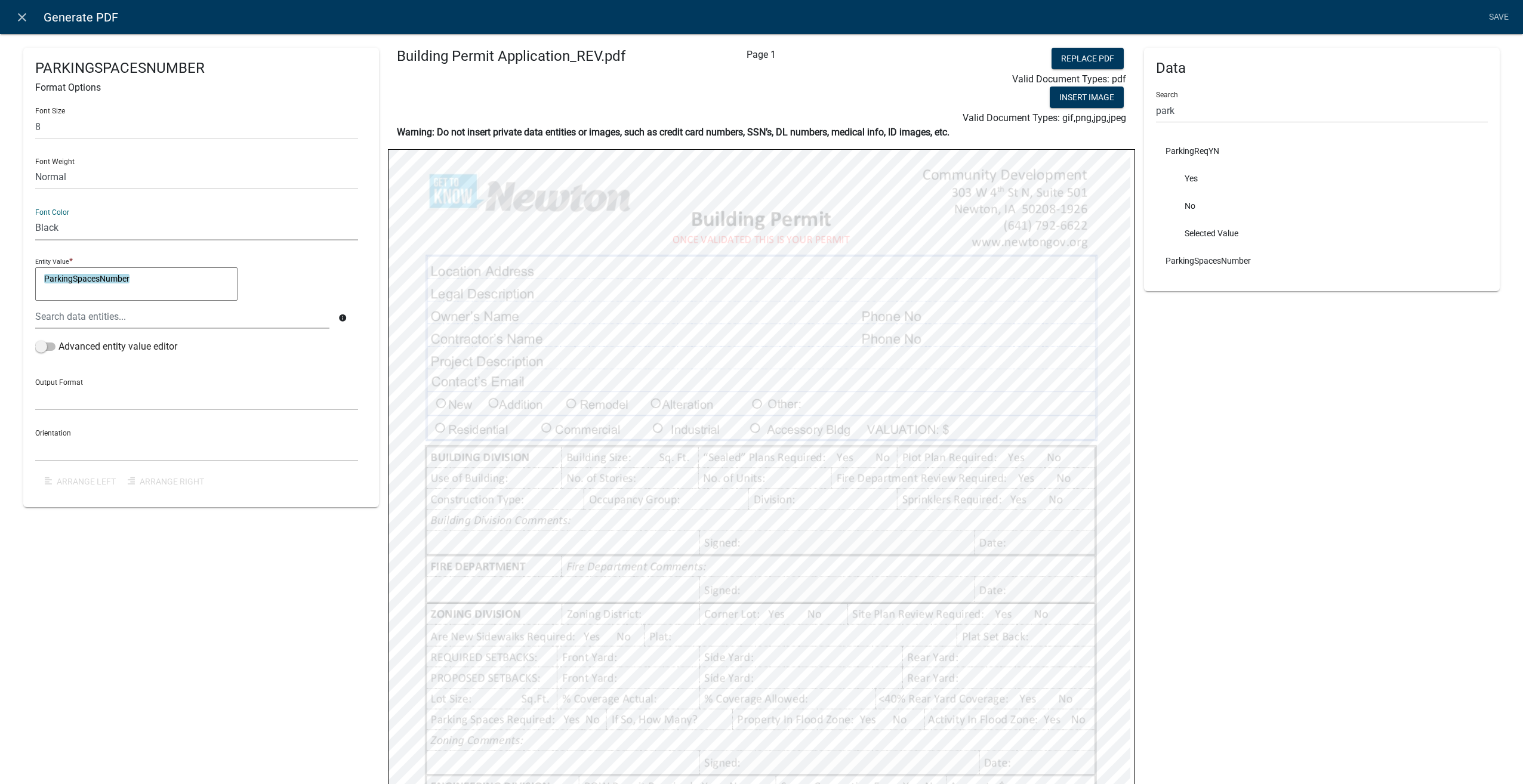
click at [35, 216] on select "Black Red" at bounding box center [196, 228] width 323 height 24
select select
click at [40, 347] on span at bounding box center [45, 346] width 20 height 8
click at [58, 340] on input "Advanced entity value editor" at bounding box center [58, 340] width 0 height 0
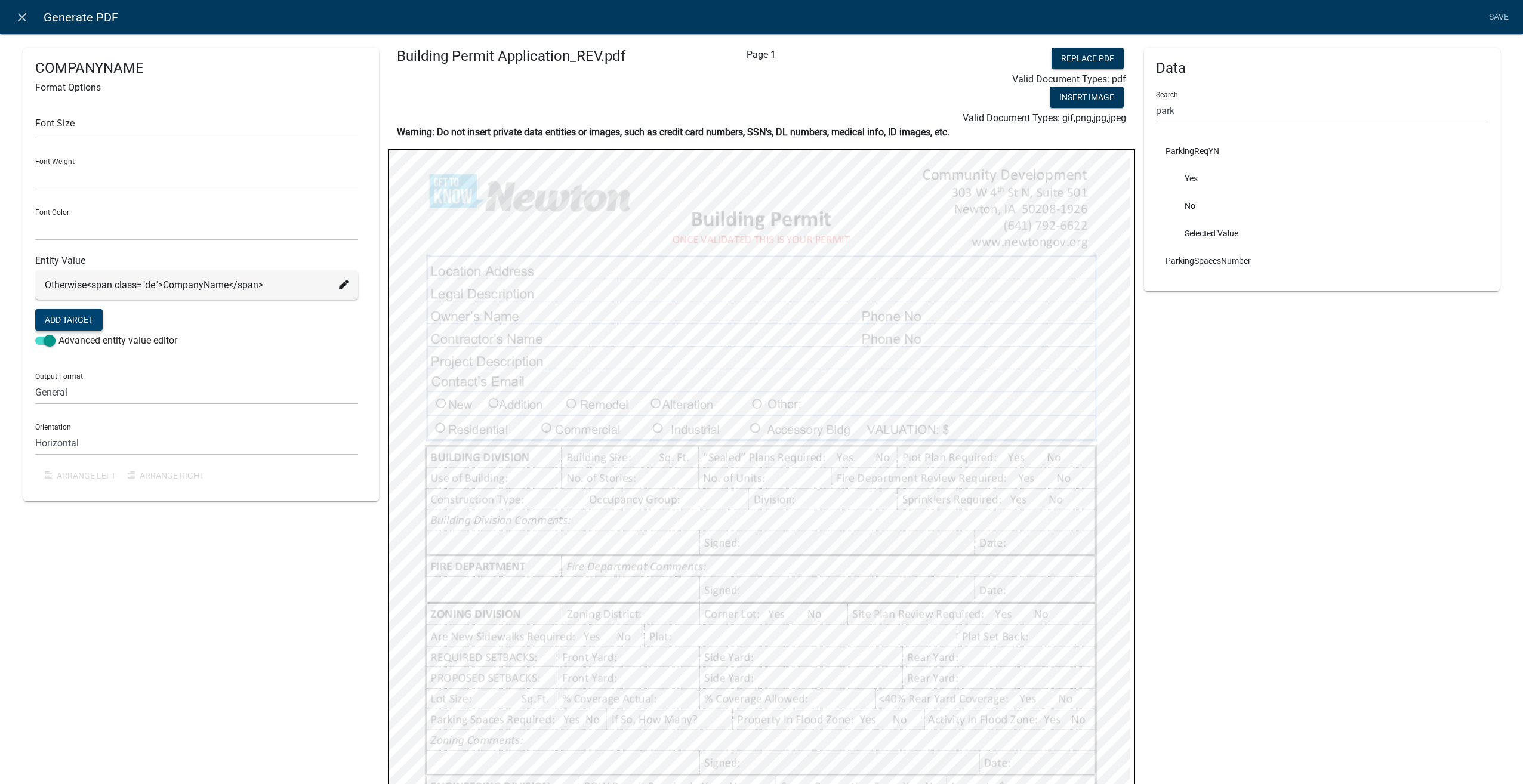
click at [83, 324] on button "Add Target" at bounding box center [68, 320] width 67 height 22
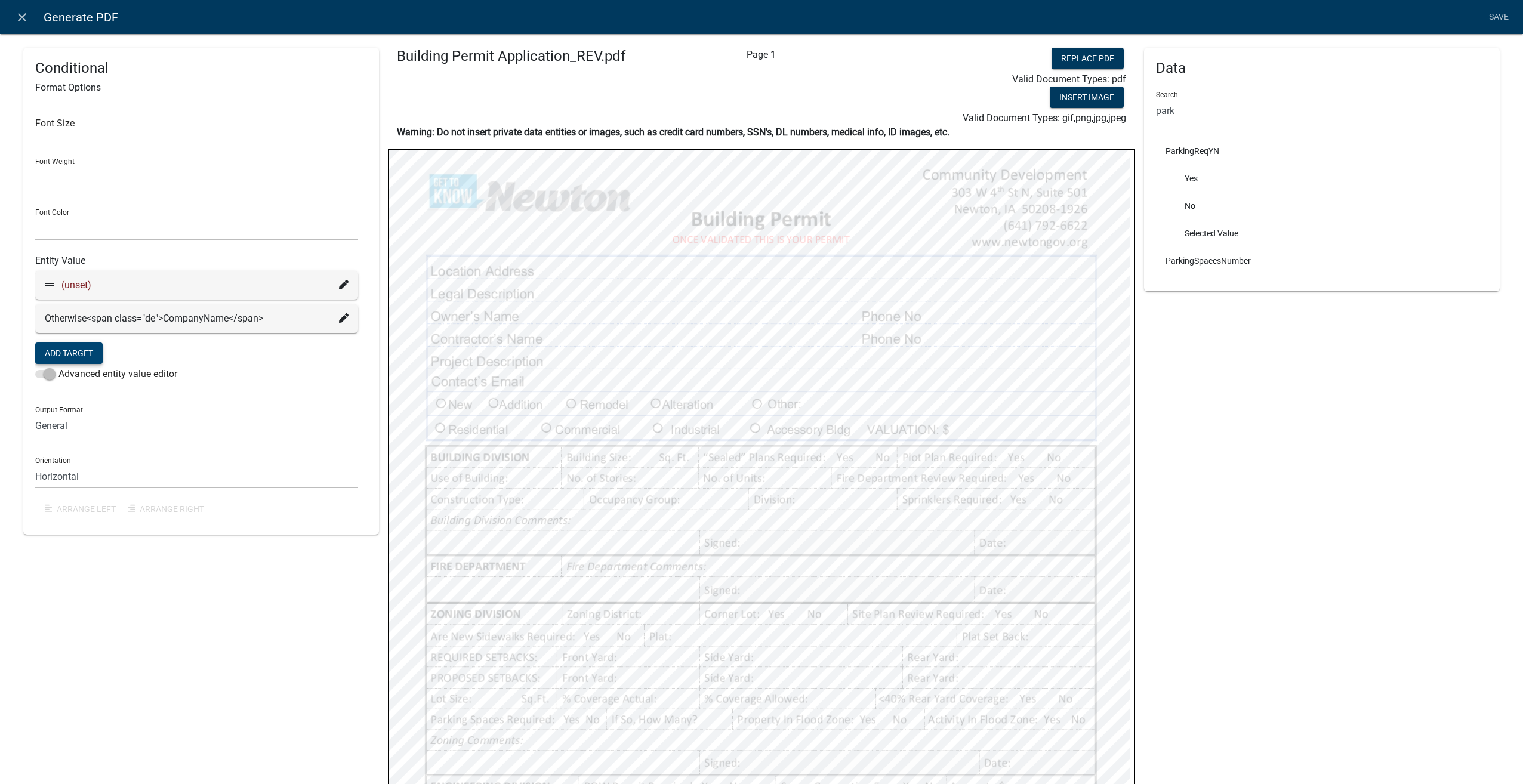
click at [341, 287] on icon at bounding box center [343, 285] width 10 height 10
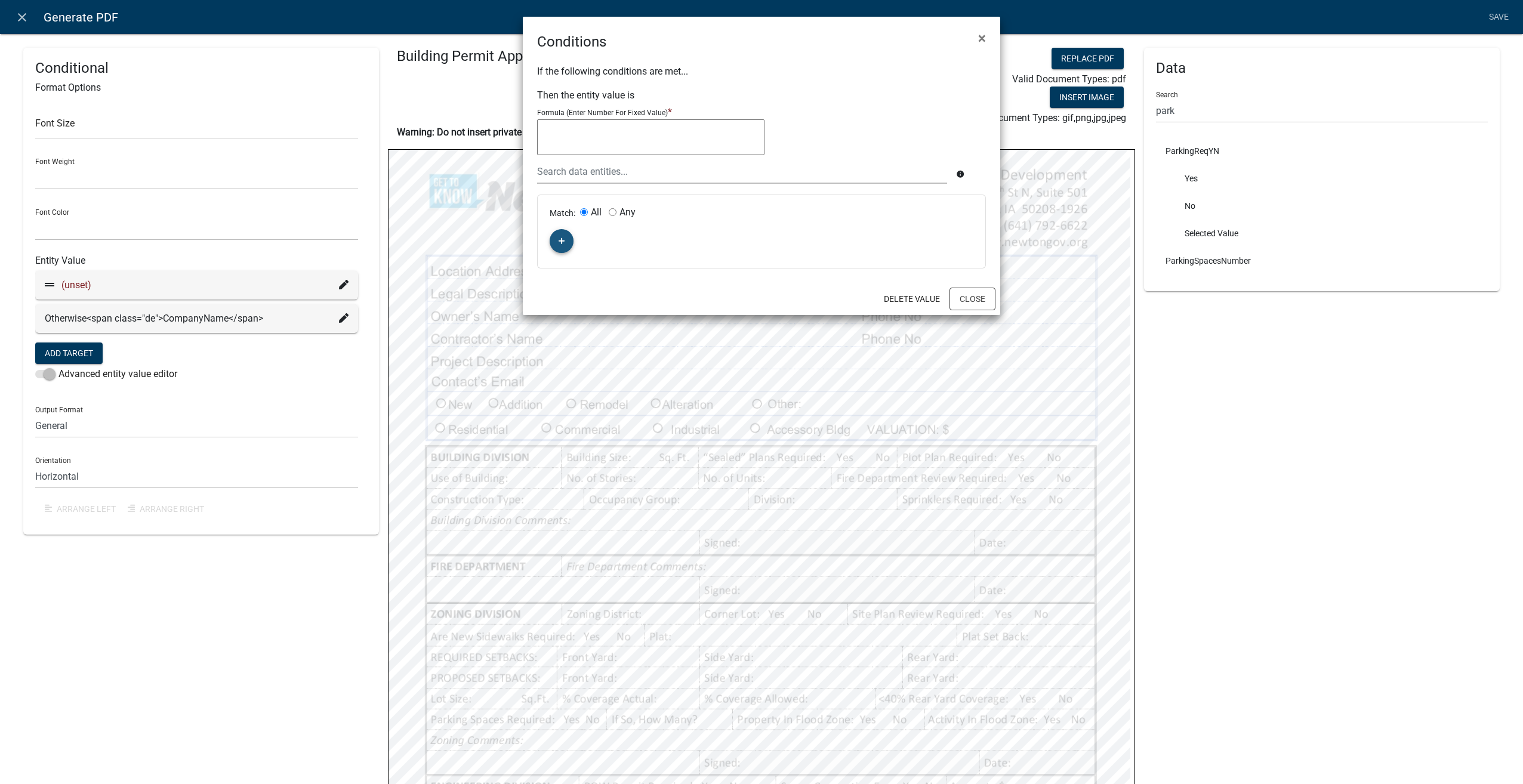
click at [565, 242] on button "button" at bounding box center [561, 240] width 24 height 24
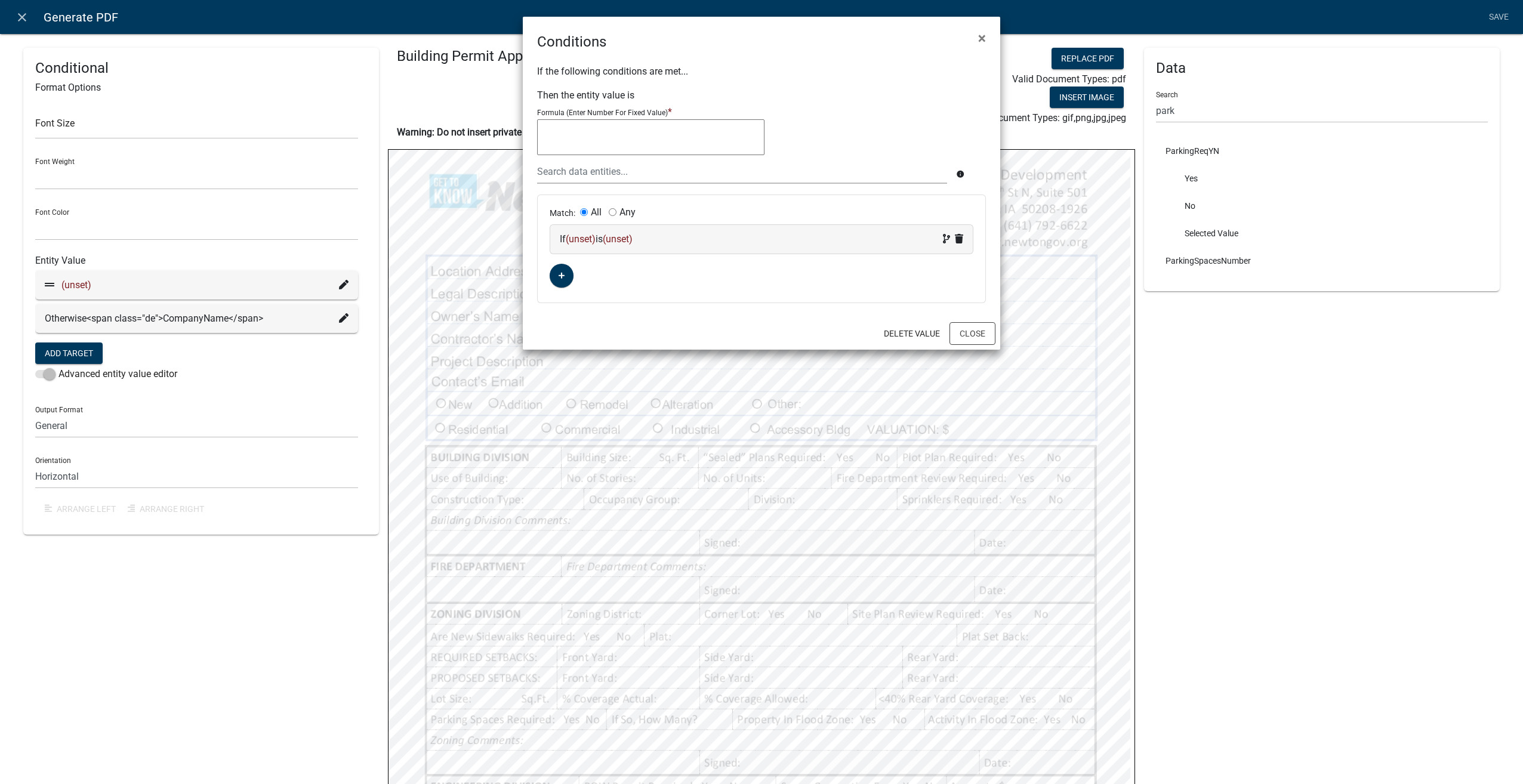
click at [662, 237] on div "If (unset) is (unset)" at bounding box center [761, 239] width 404 height 14
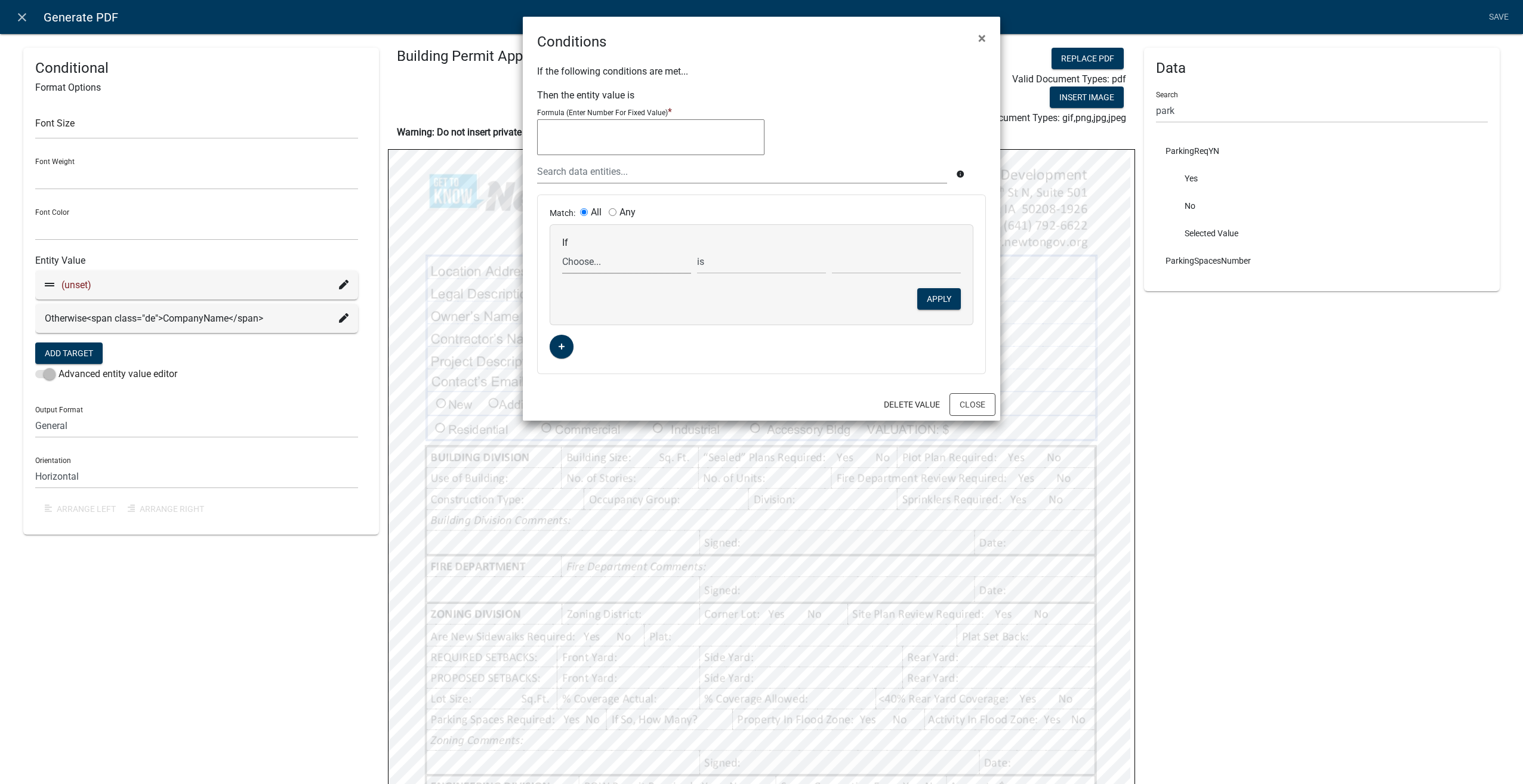
click at [587, 265] on select "Choose... AdditionalInformation AdditionalInfoUpload Address ALL_FEE_RECIPIENTS…" at bounding box center [626, 262] width 129 height 24
select select "19: ApplicantIs"
click at [562, 249] on select "Choose... AdditionalInformation AdditionalInfoUpload Address ALL_FEE_RECIPIENTS…" at bounding box center [626, 262] width 129 height 24
click at [881, 261] on select "Choose... Architect Contractor Engineer Other Property Owner" at bounding box center [896, 262] width 129 height 24
select select "2: Contractor"
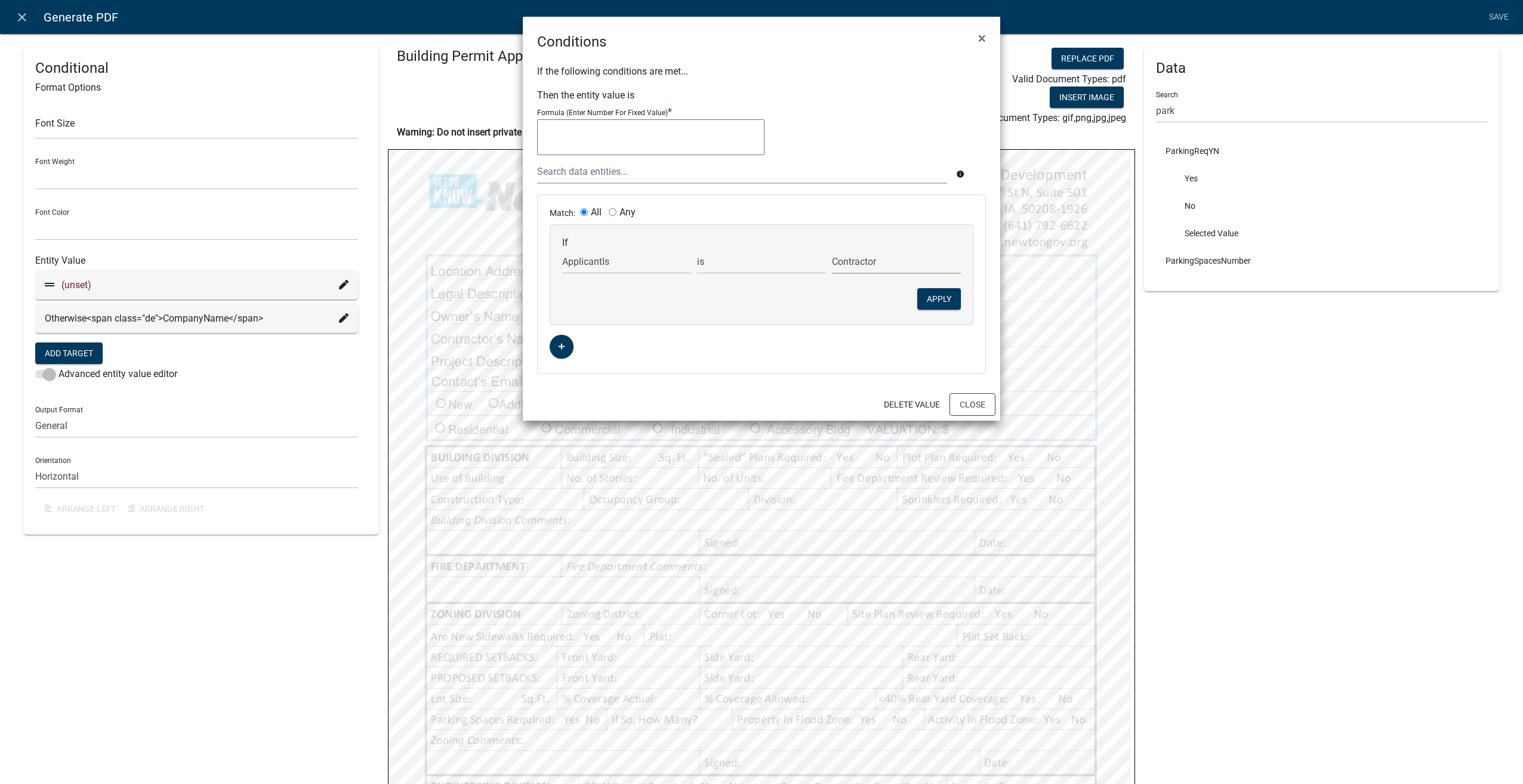
click at [832, 249] on select "Choose... Architect Contractor Engineer Other Property Owner" at bounding box center [896, 262] width 129 height 24
click at [935, 297] on button "Apply" at bounding box center [939, 299] width 43 height 22
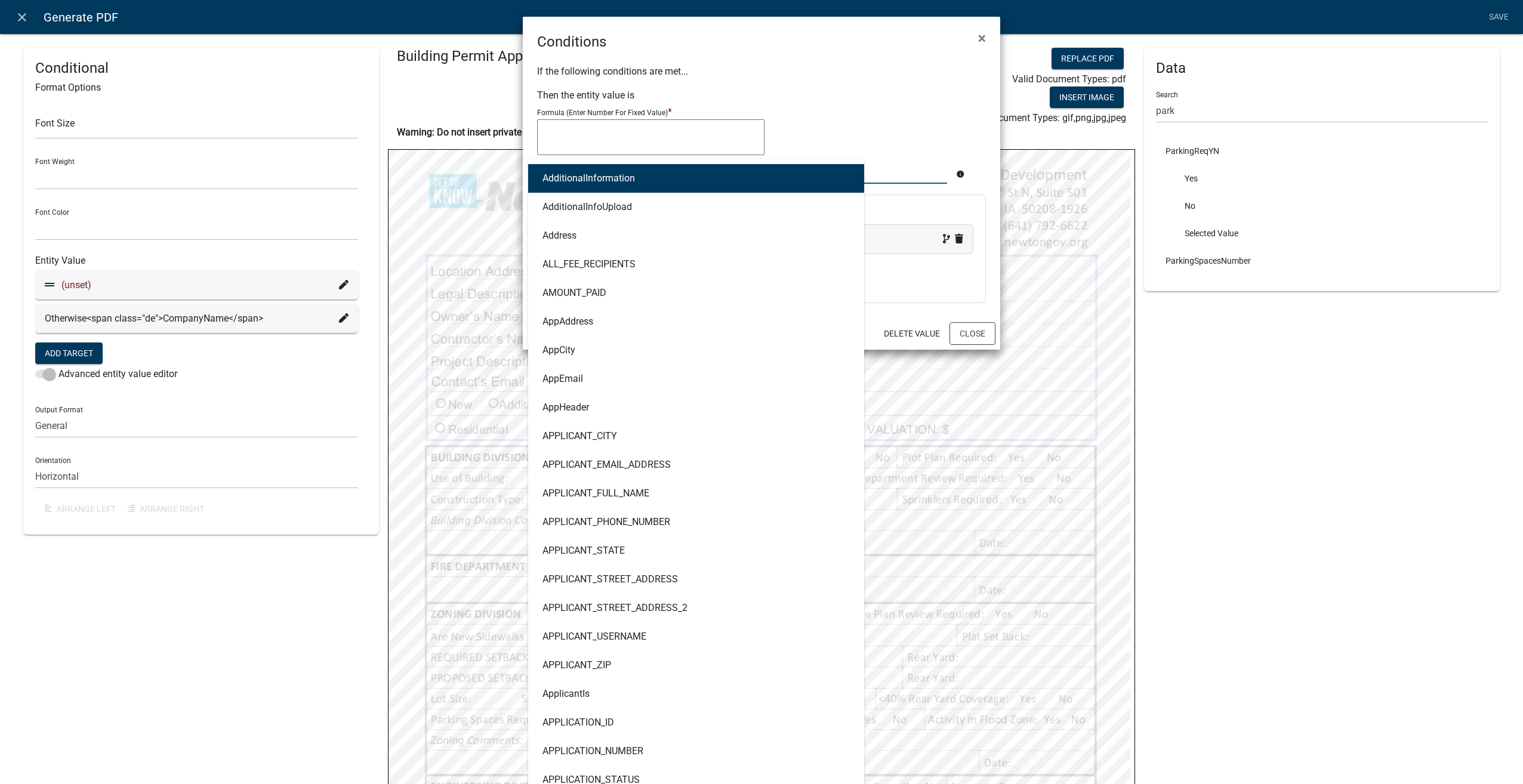
click at [647, 171] on div "AdditionalInformation AdditionalInfoUpload Address ALL_FEE_RECIPIENTS AMOUNT_PA…" at bounding box center [742, 171] width 428 height 24
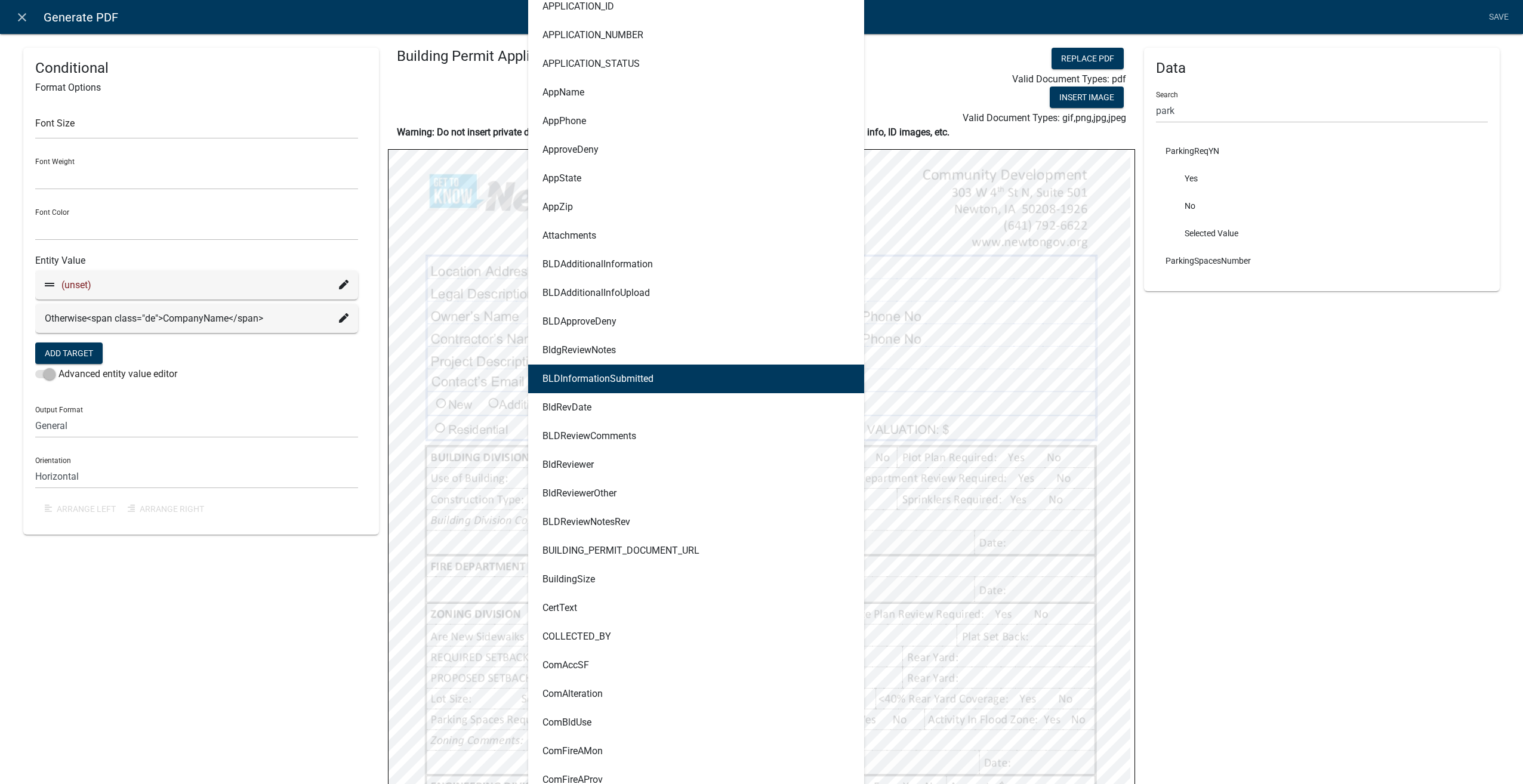
scroll to position [955, 0]
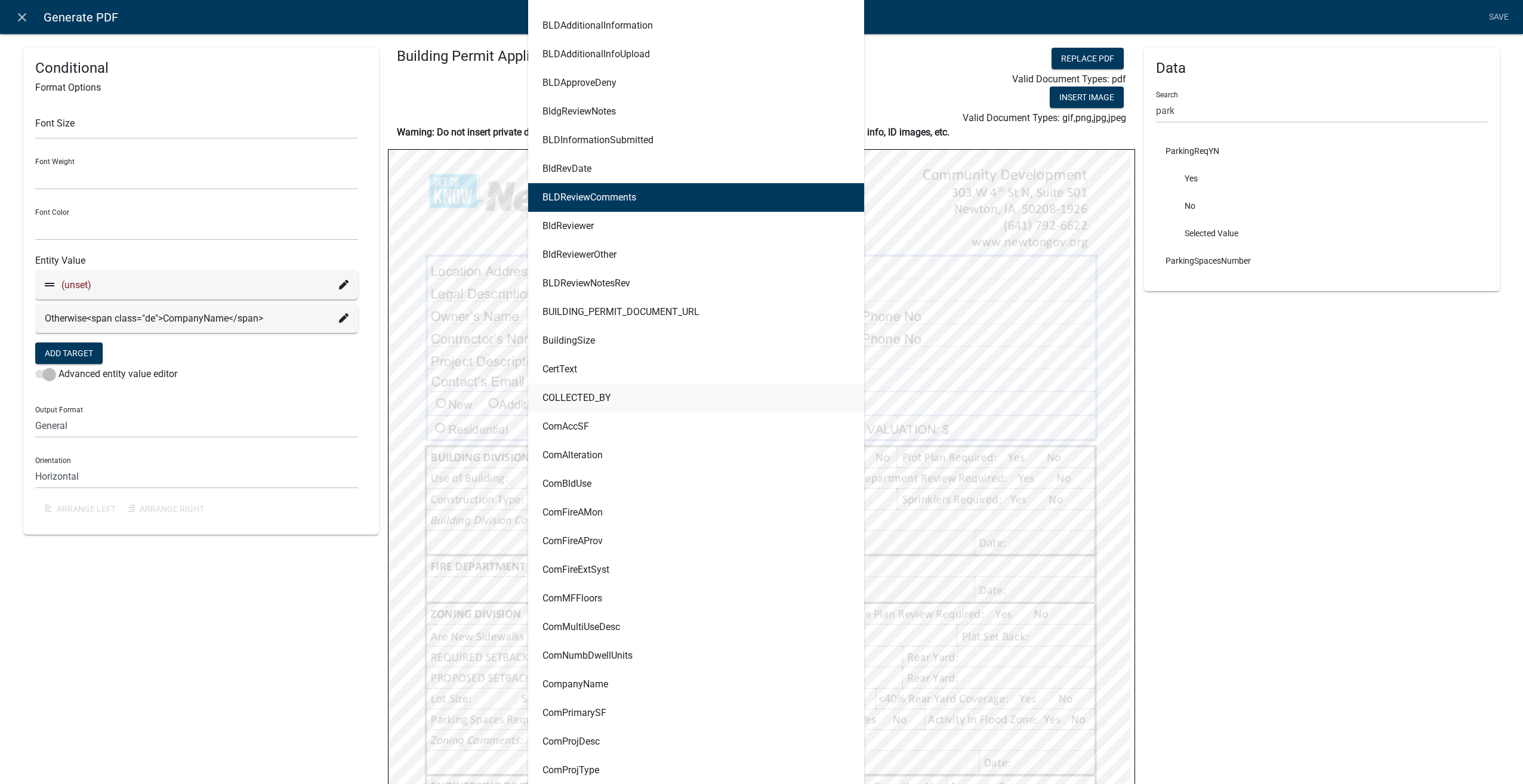
drag, startPoint x: 1306, startPoint y: 425, endPoint x: 852, endPoint y: 391, distance: 455.3
click at [1306, 425] on ngb-modal-window "Conditions × If the following conditions are met... Then the entity value is Fo…" at bounding box center [761, 392] width 1523 height 784
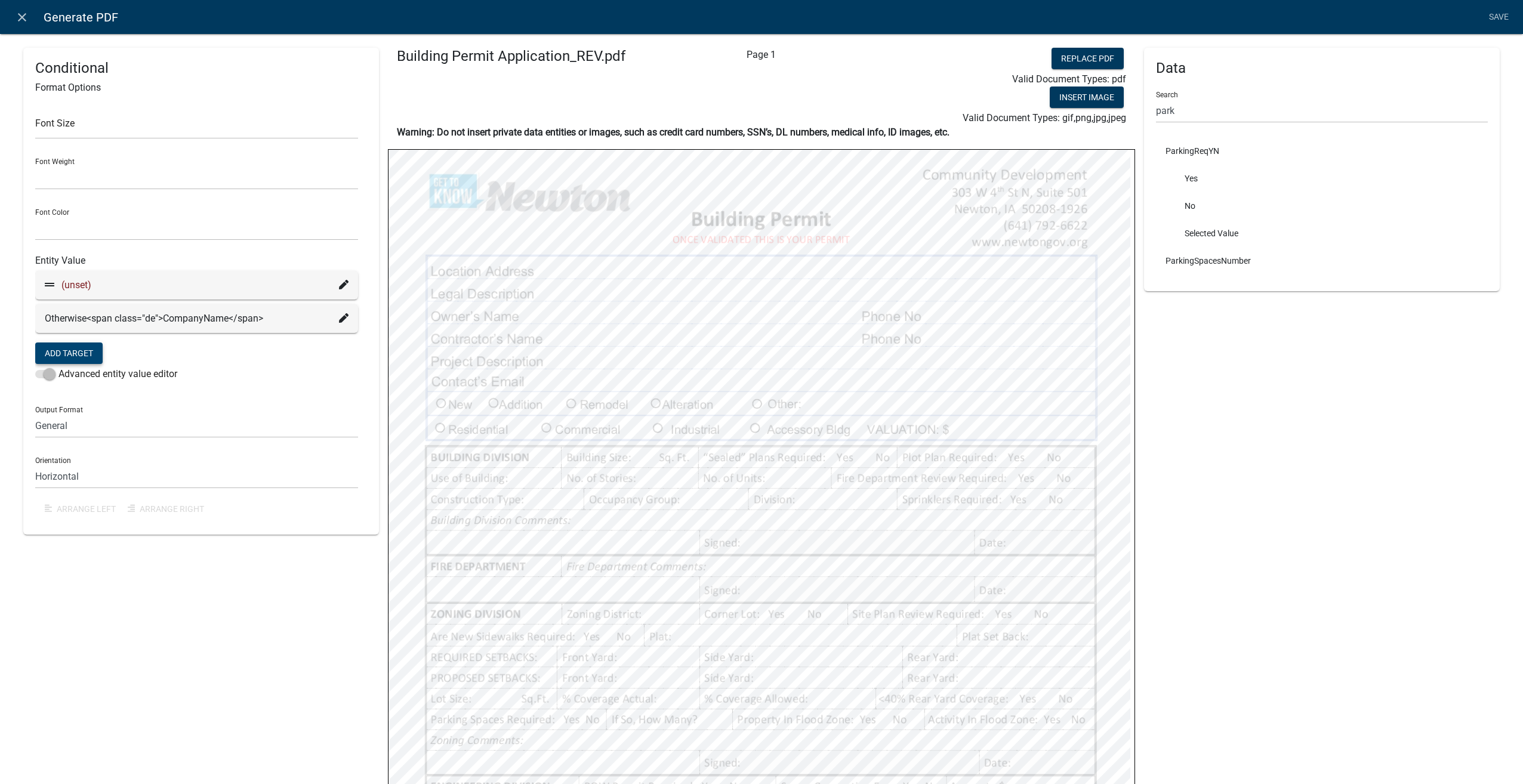
scroll to position [0, 0]
click at [335, 284] on div "(unset)" at bounding box center [196, 285] width 304 height 14
click at [339, 284] on icon at bounding box center [343, 285] width 10 height 10
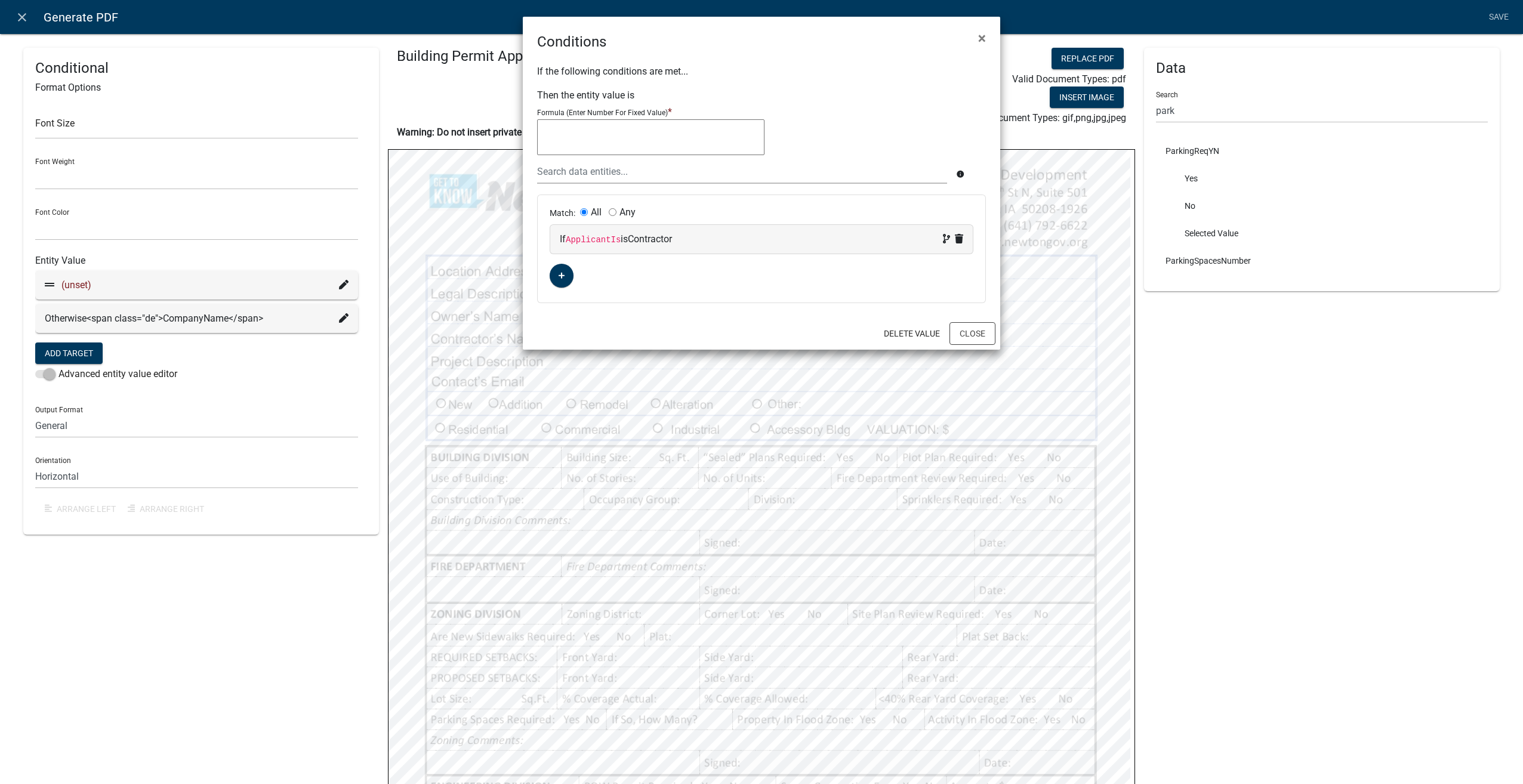
click at [734, 240] on div "If ApplicantIs is Contractor" at bounding box center [761, 239] width 404 height 14
select select "19: ApplicantIs"
select select "1: Contractor"
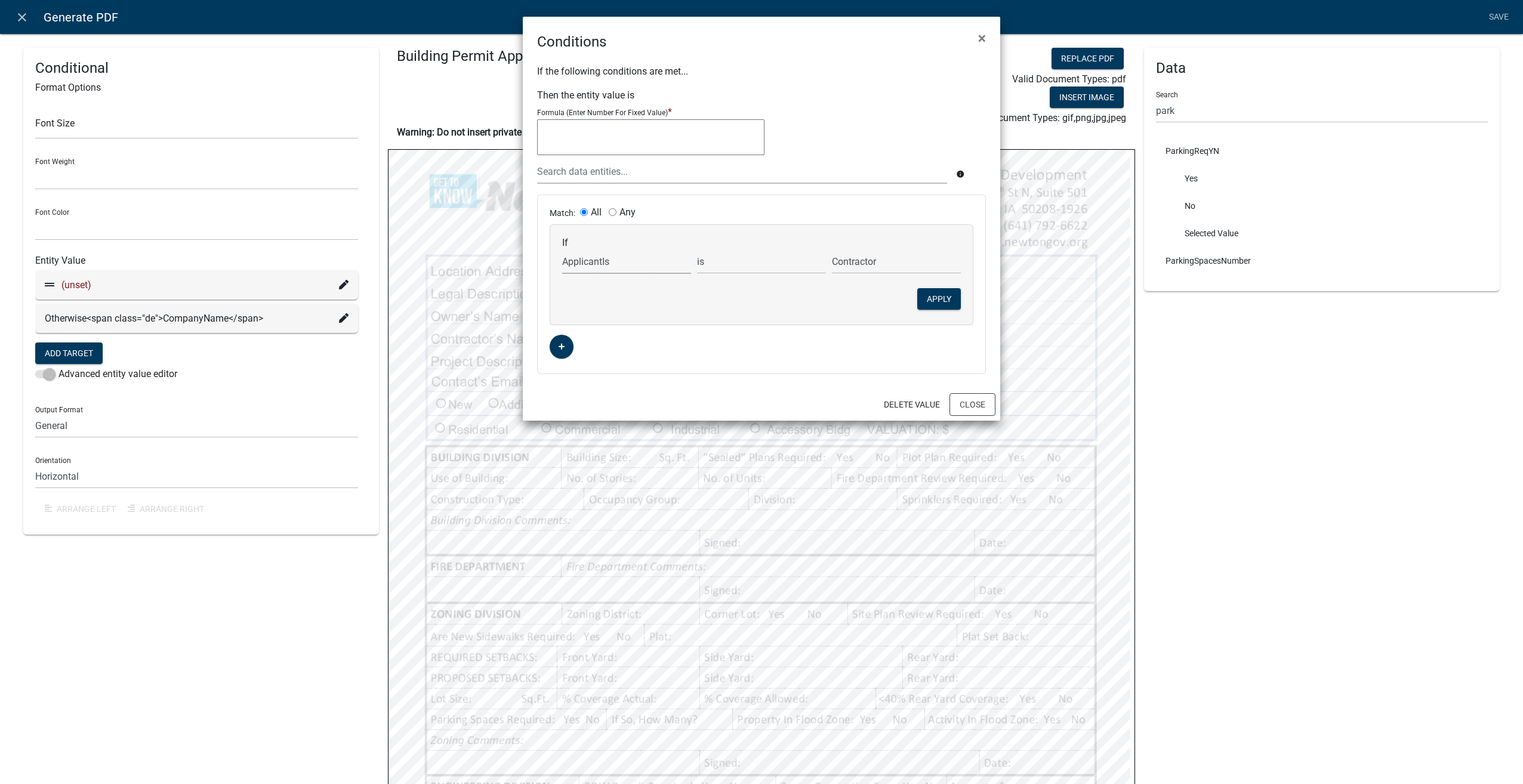
click at [640, 262] on select "Choose... AdditionalInformation AdditionalInfoUpload Address ALL_FEE_RECIPIENTS…" at bounding box center [626, 262] width 129 height 24
select select "324: WhoWork"
click at [562, 249] on select "Choose... AdditionalInformation AdditionalInfoUpload Address ALL_FEE_RECIPIENTS…" at bounding box center [626, 262] width 129 height 24
click at [920, 266] on select "Contractor Homeowner (Residential ONLY)" at bounding box center [896, 262] width 129 height 24
select select "6: Homeowner (Residential ONLY)"
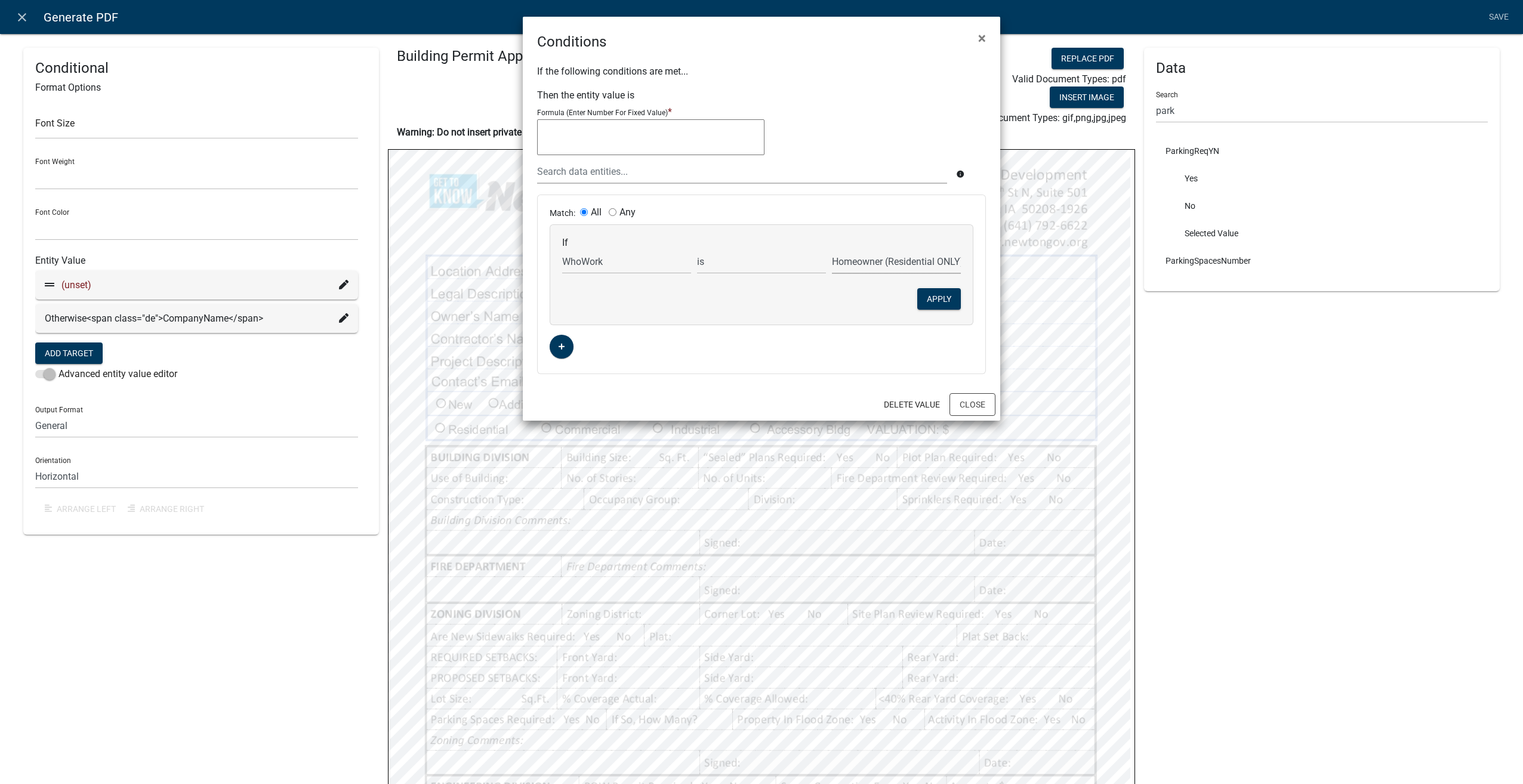
click at [832, 249] on select "Contractor Homeowner (Residential ONLY)" at bounding box center [896, 262] width 129 height 24
click at [925, 292] on button "Apply" at bounding box center [939, 299] width 43 height 22
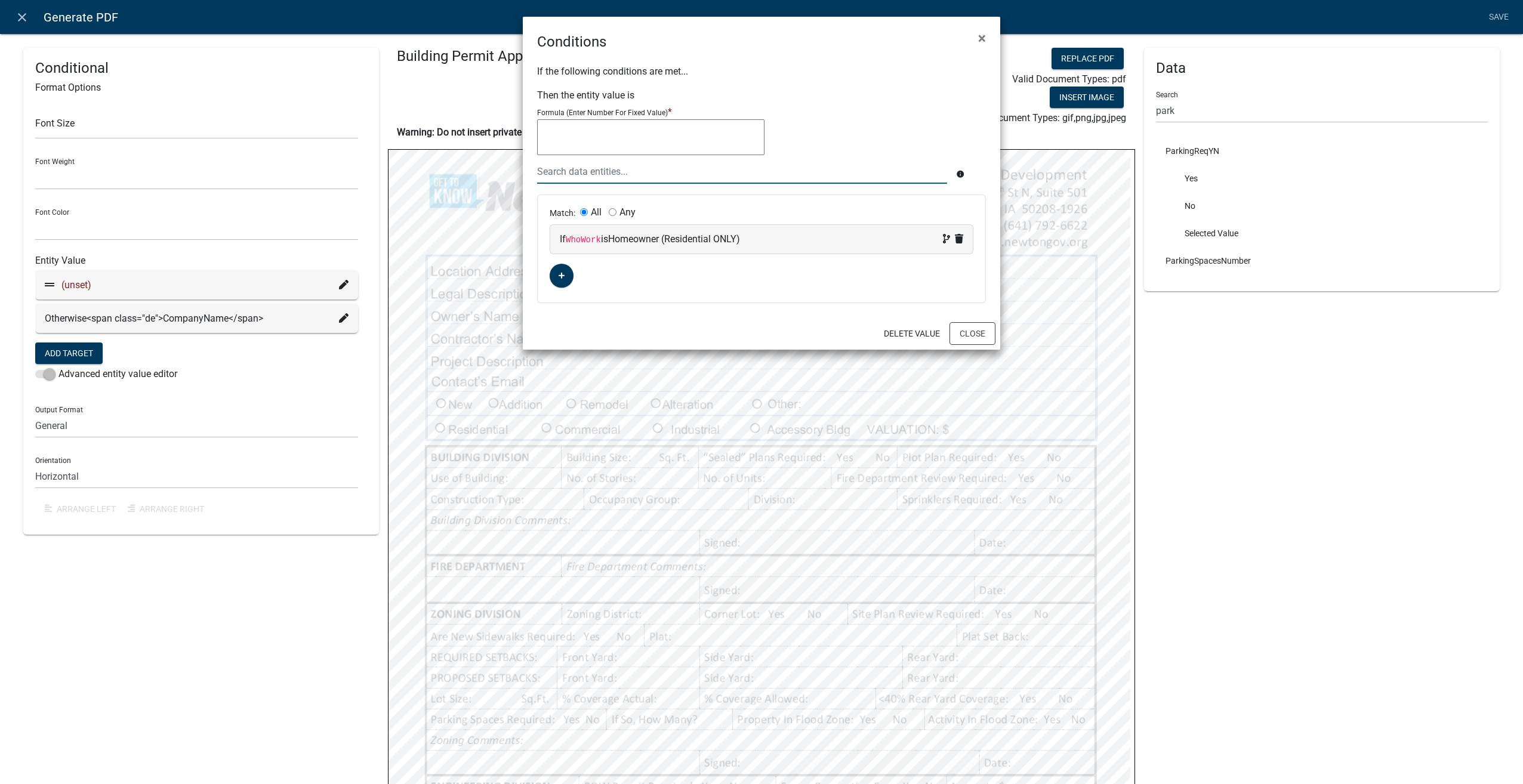
click at [589, 172] on div at bounding box center [742, 171] width 428 height 24
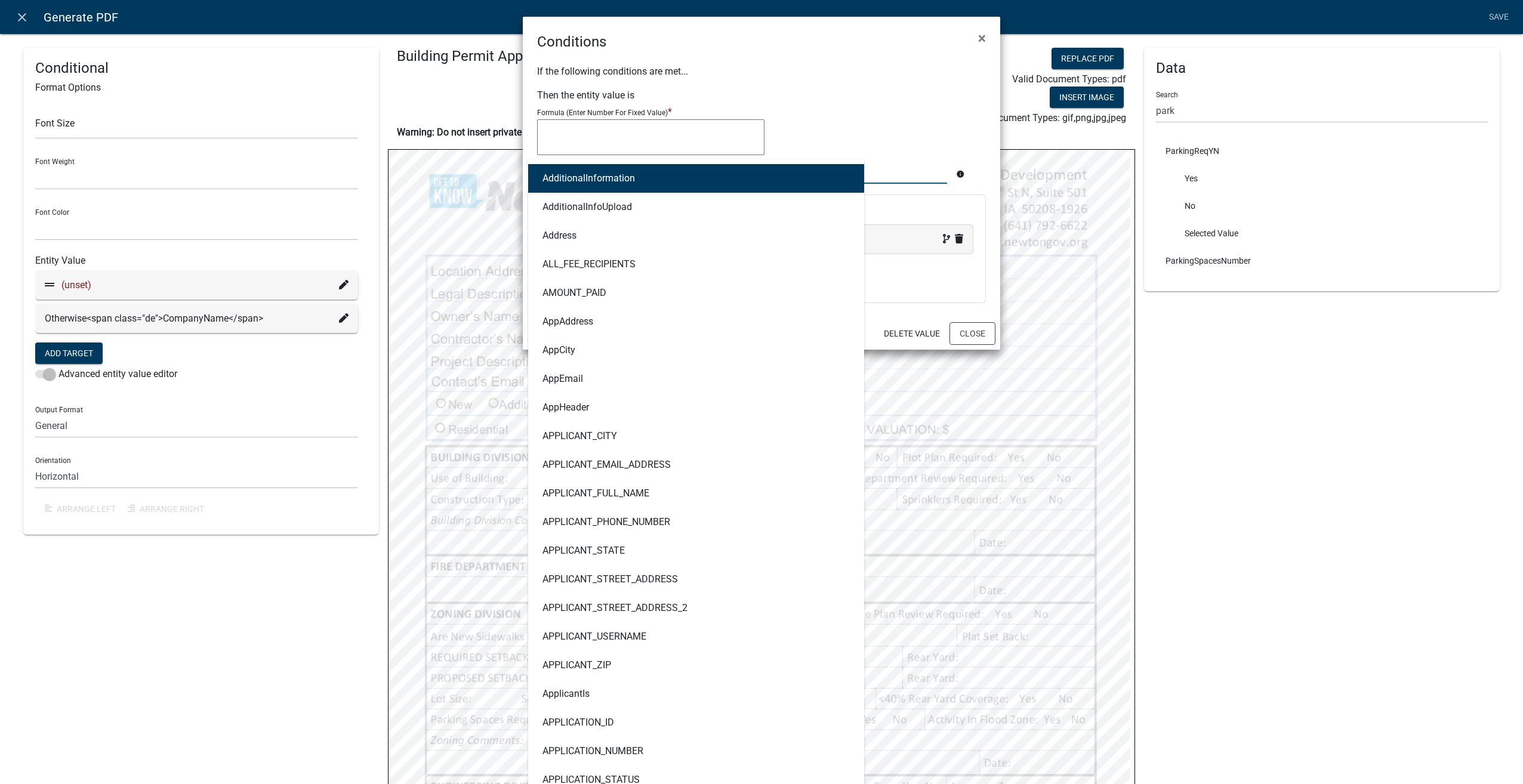
type input "owner"
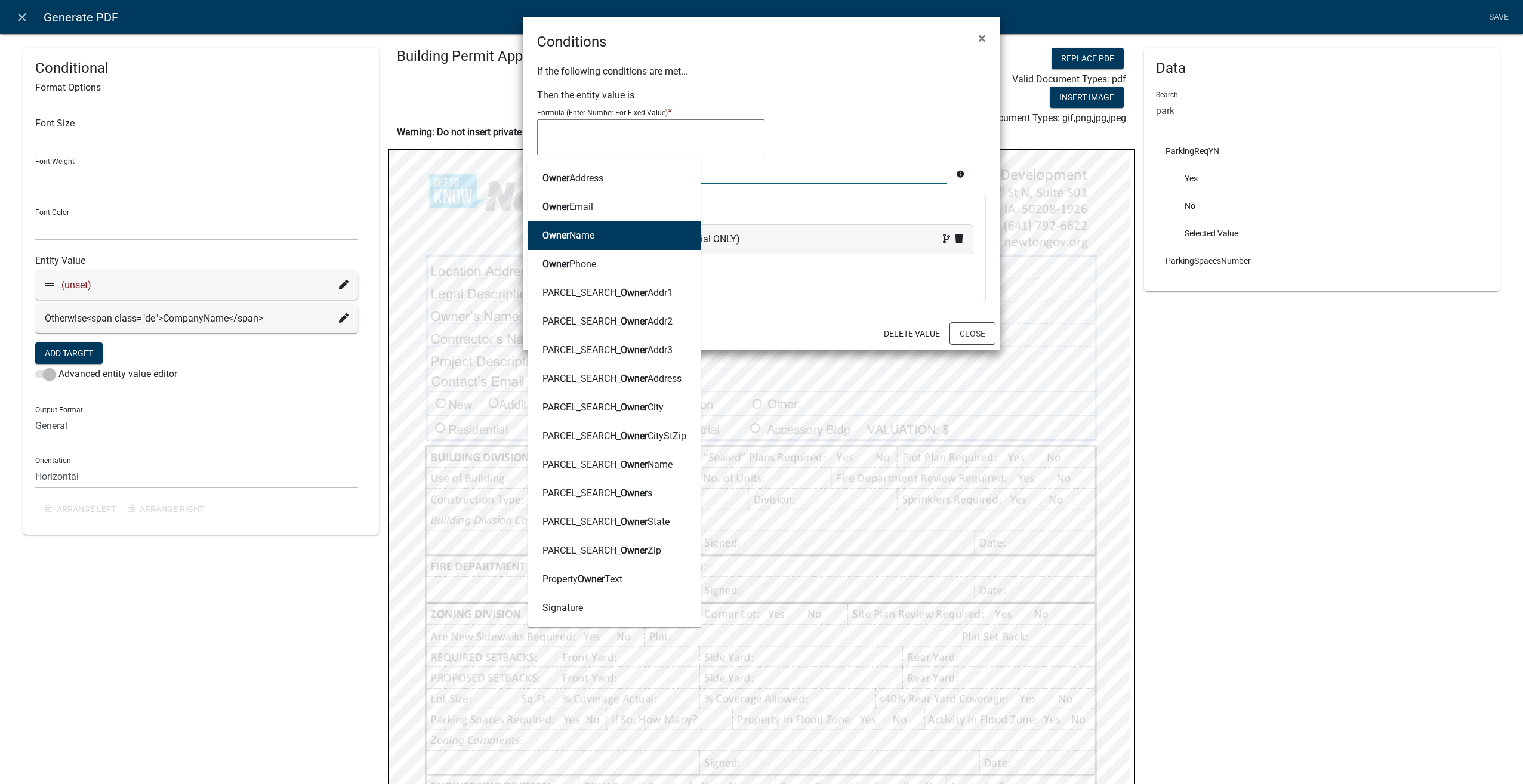
click at [574, 224] on button "Owner Name" at bounding box center [615, 235] width 173 height 29
type textarea "OwnerName"
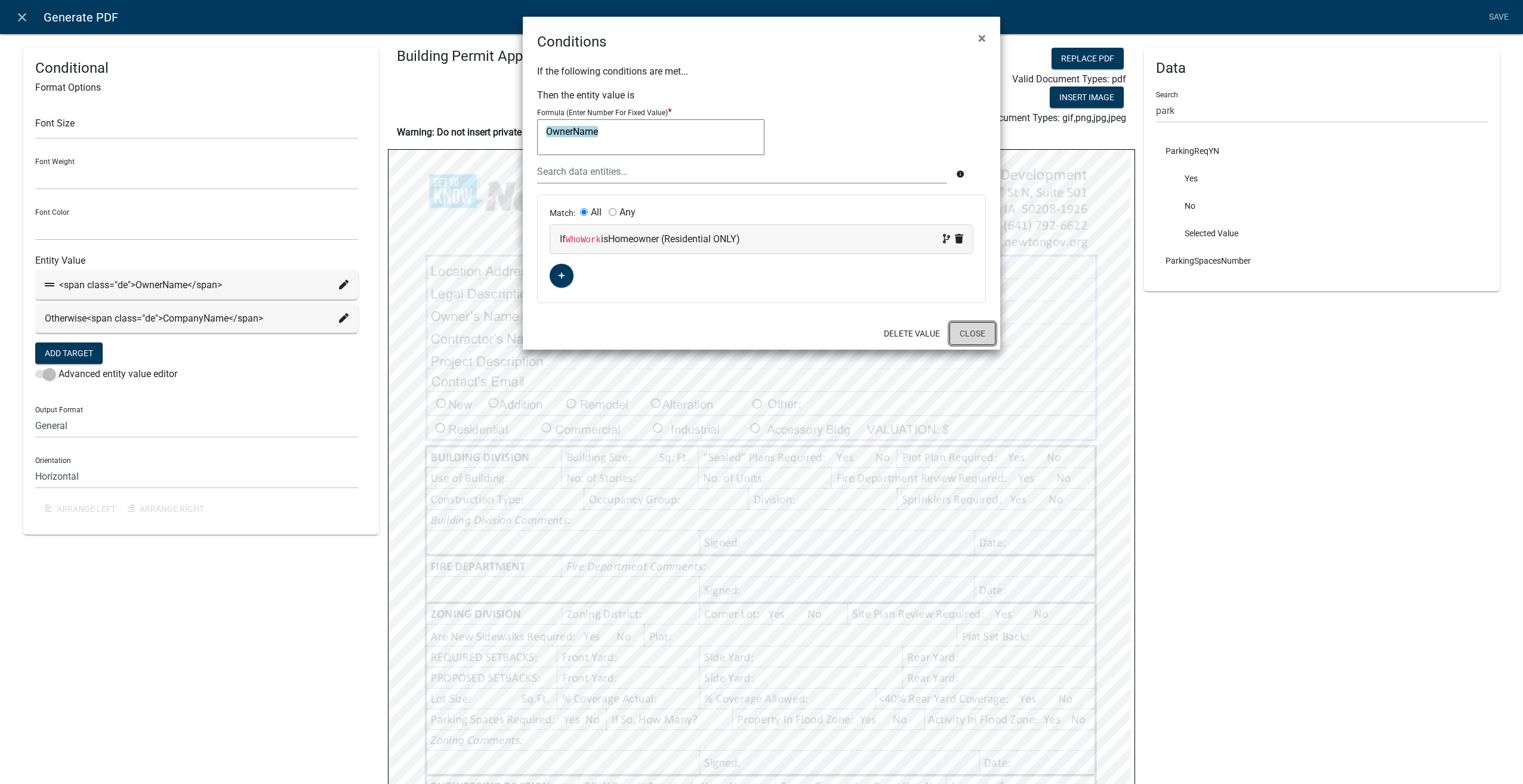
click at [975, 334] on button "Close" at bounding box center [972, 333] width 46 height 22
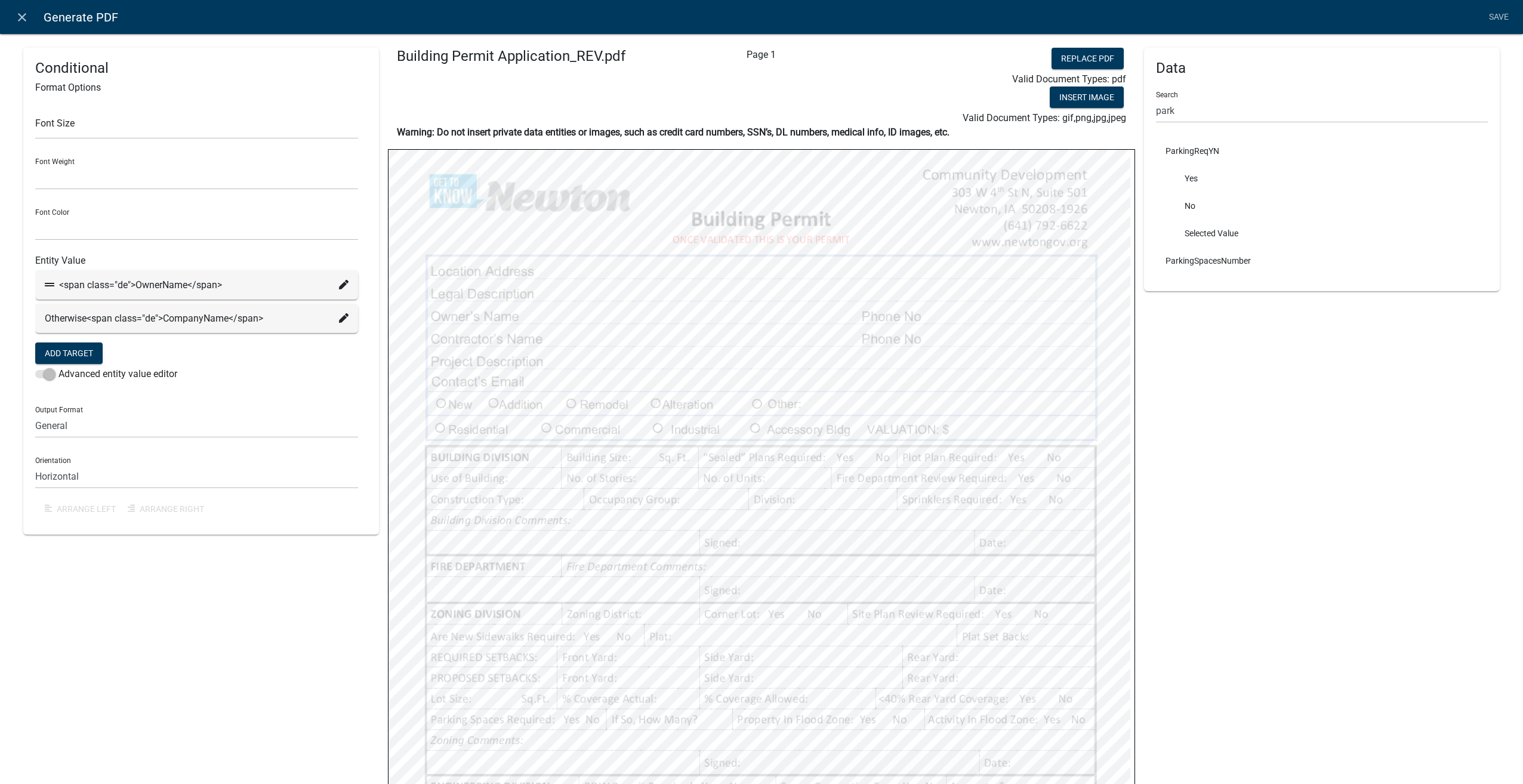
click at [342, 317] on icon at bounding box center [343, 318] width 10 height 10
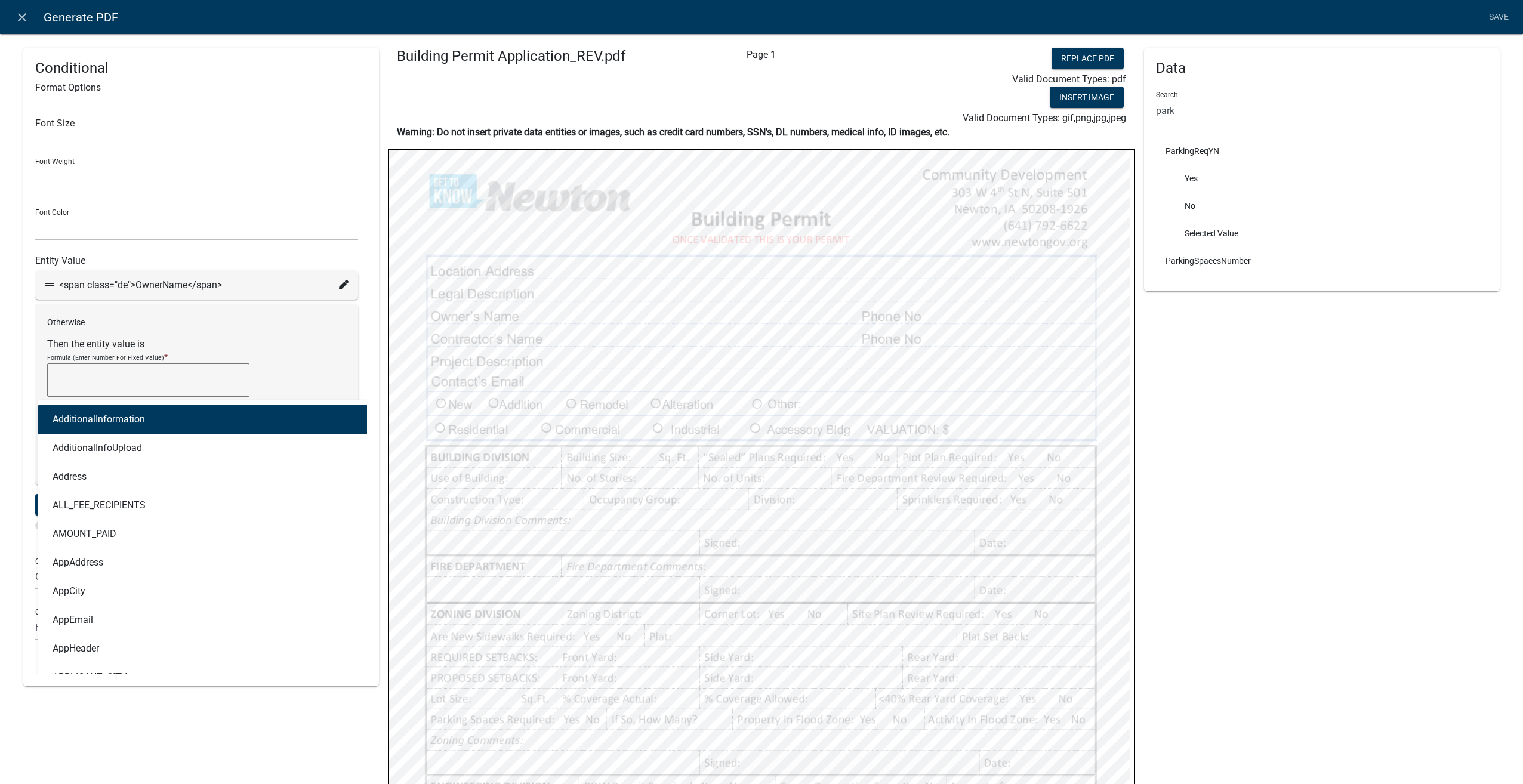
click at [102, 415] on div "AdditionalInformation AdditionalInfoUpload Address ALL_FEE_RECIPIENTS AMOUNT_PA…" at bounding box center [184, 412] width 290 height 24
type input "selec"
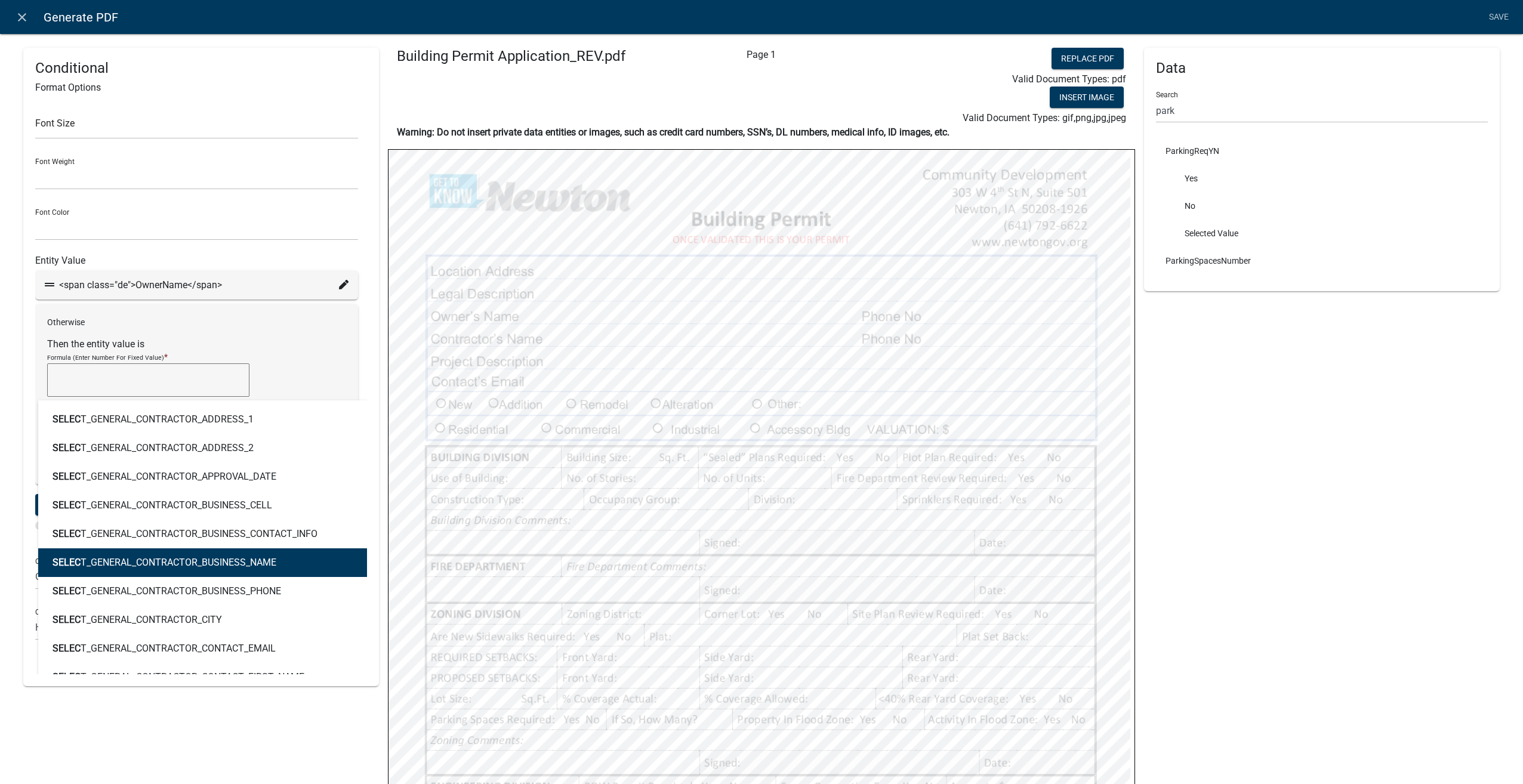
click at [156, 568] on button "SELEC T_GENERAL_CONTRACTOR_BUSINESS_NAME" at bounding box center [206, 562] width 336 height 29
type textarea "SELECT_GENERAL_CONTRACTOR_BUSINESS_NAME"
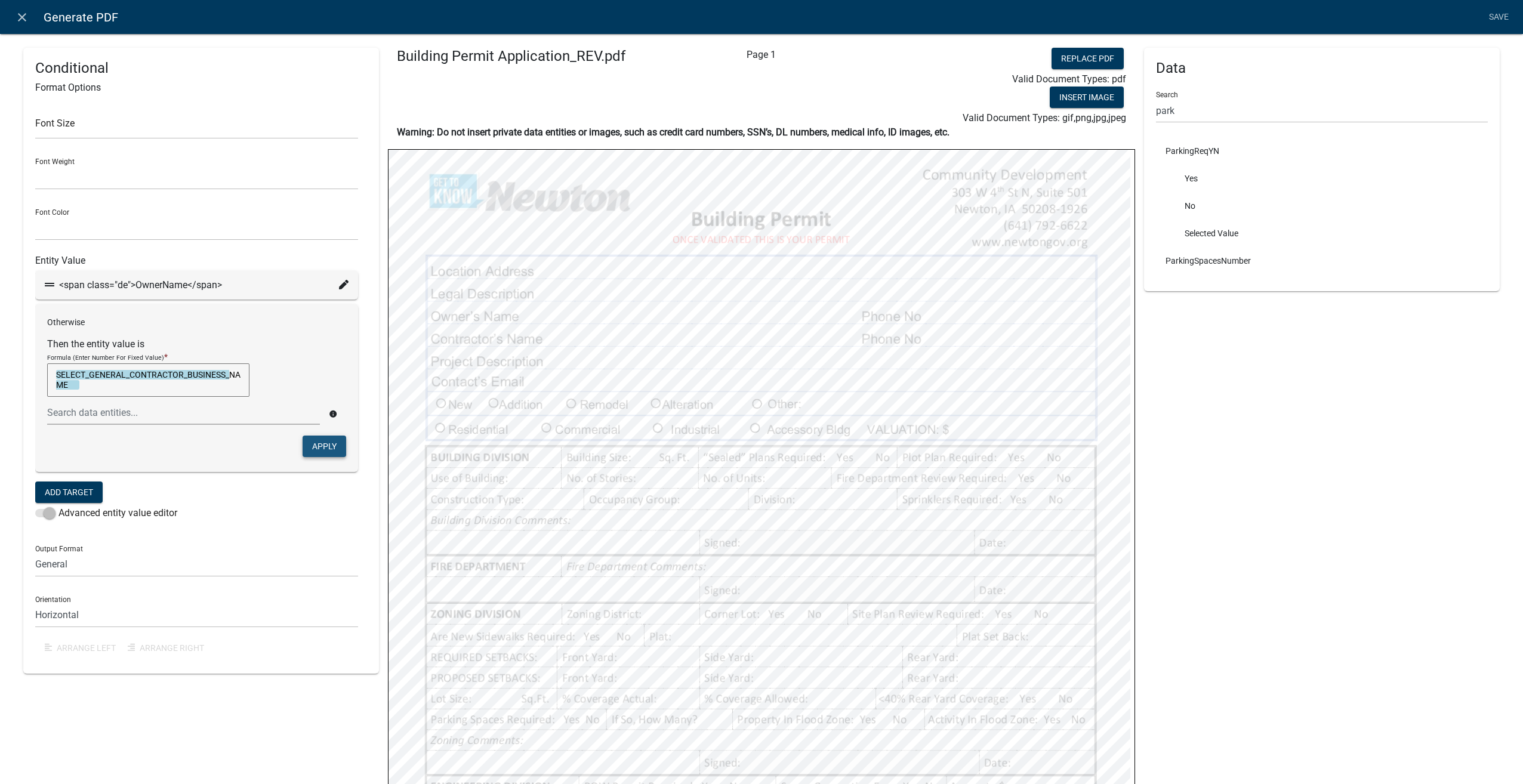
click at [312, 444] on button "Apply" at bounding box center [324, 446] width 43 height 22
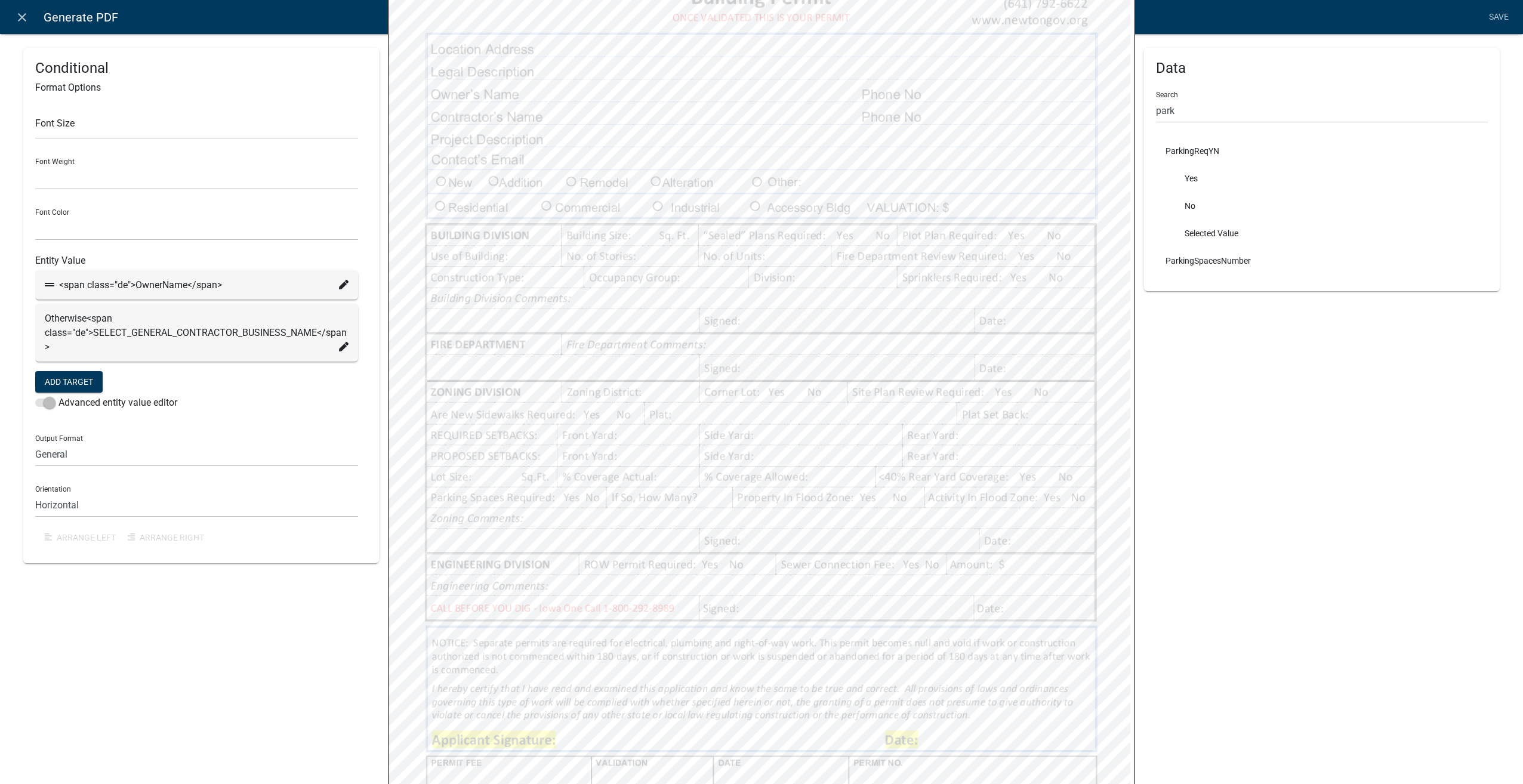
scroll to position [218, 0]
select select
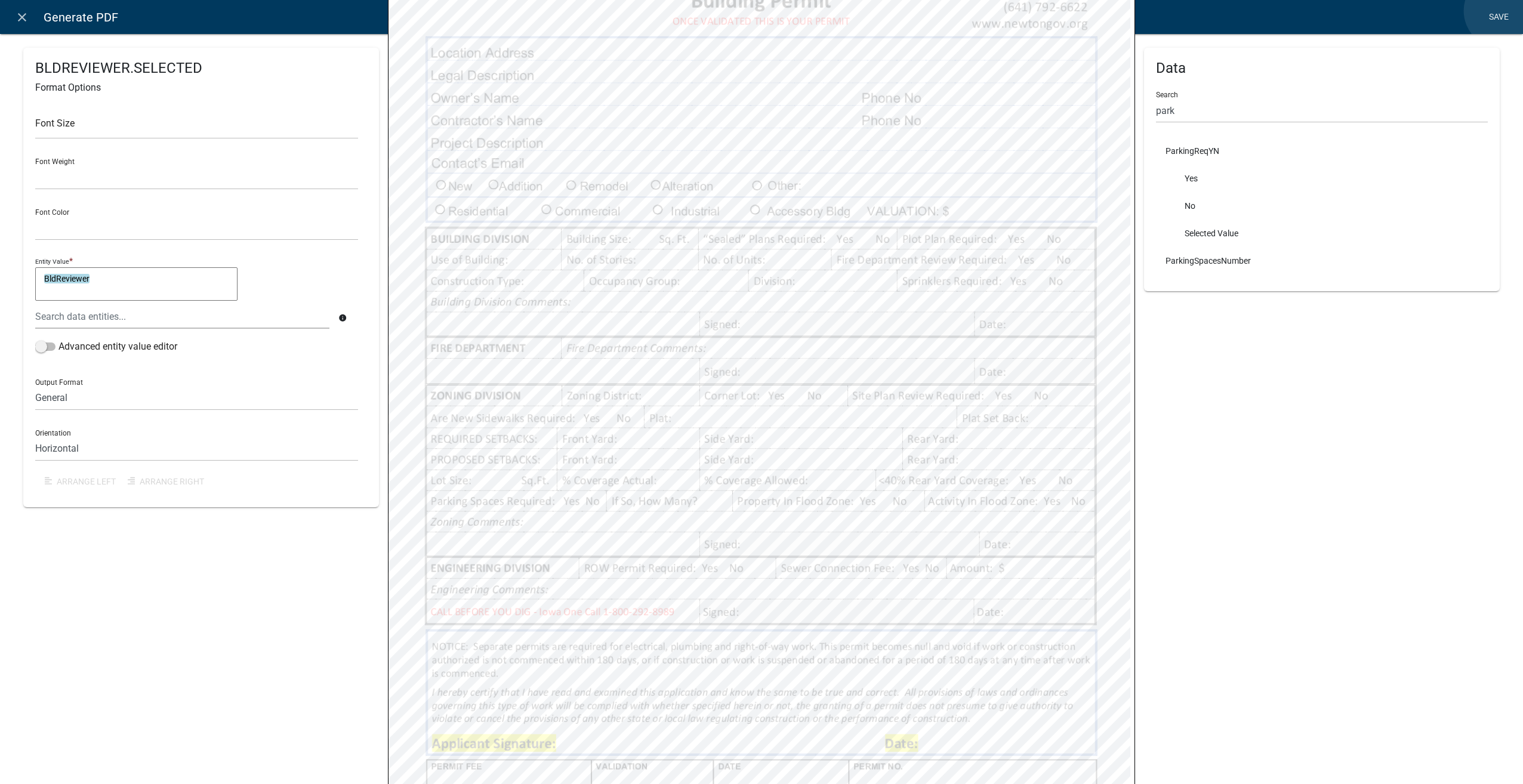
click at [1501, 11] on link "Save" at bounding box center [1498, 17] width 30 height 22
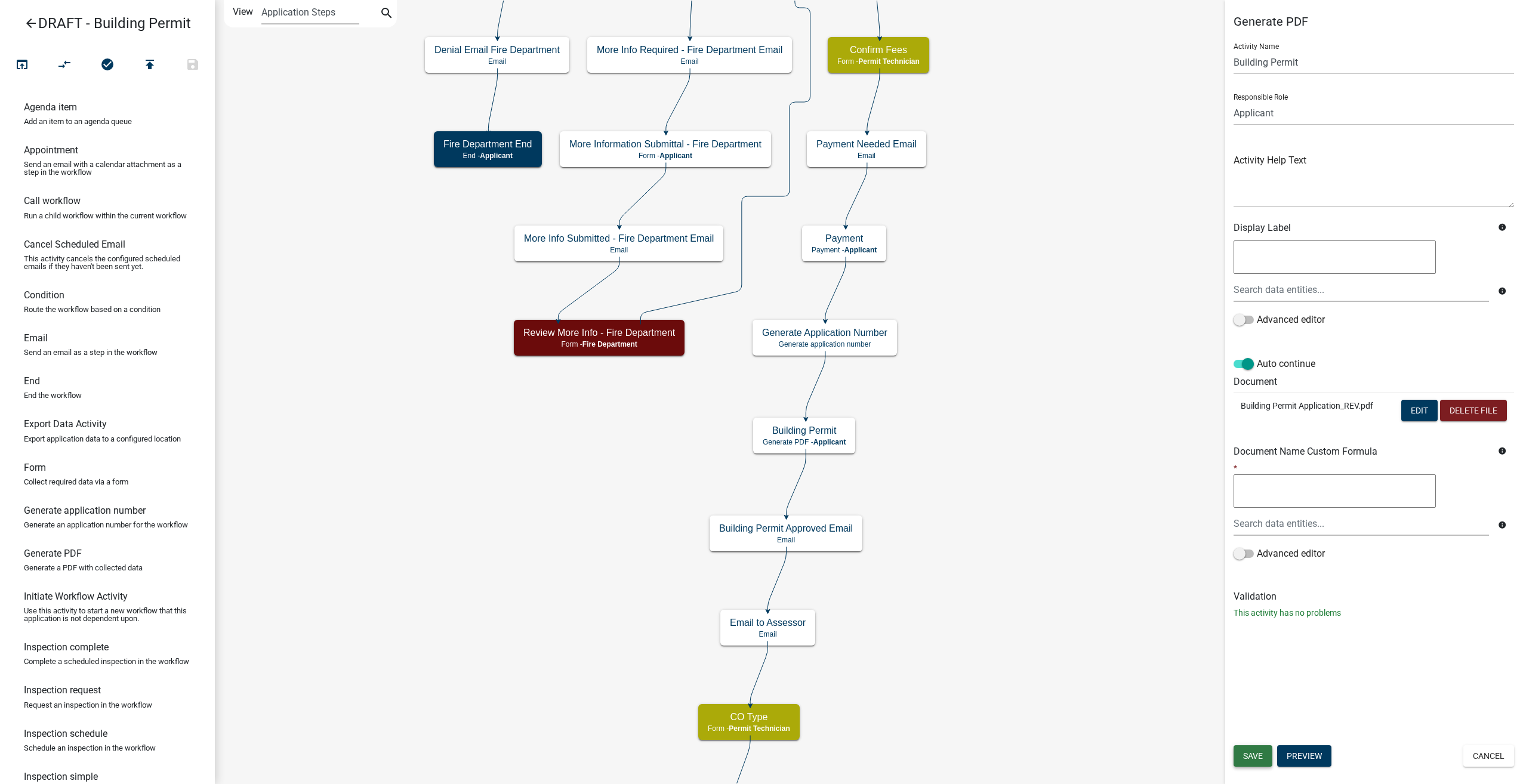
click at [1247, 755] on span "Save" at bounding box center [1252, 755] width 20 height 10
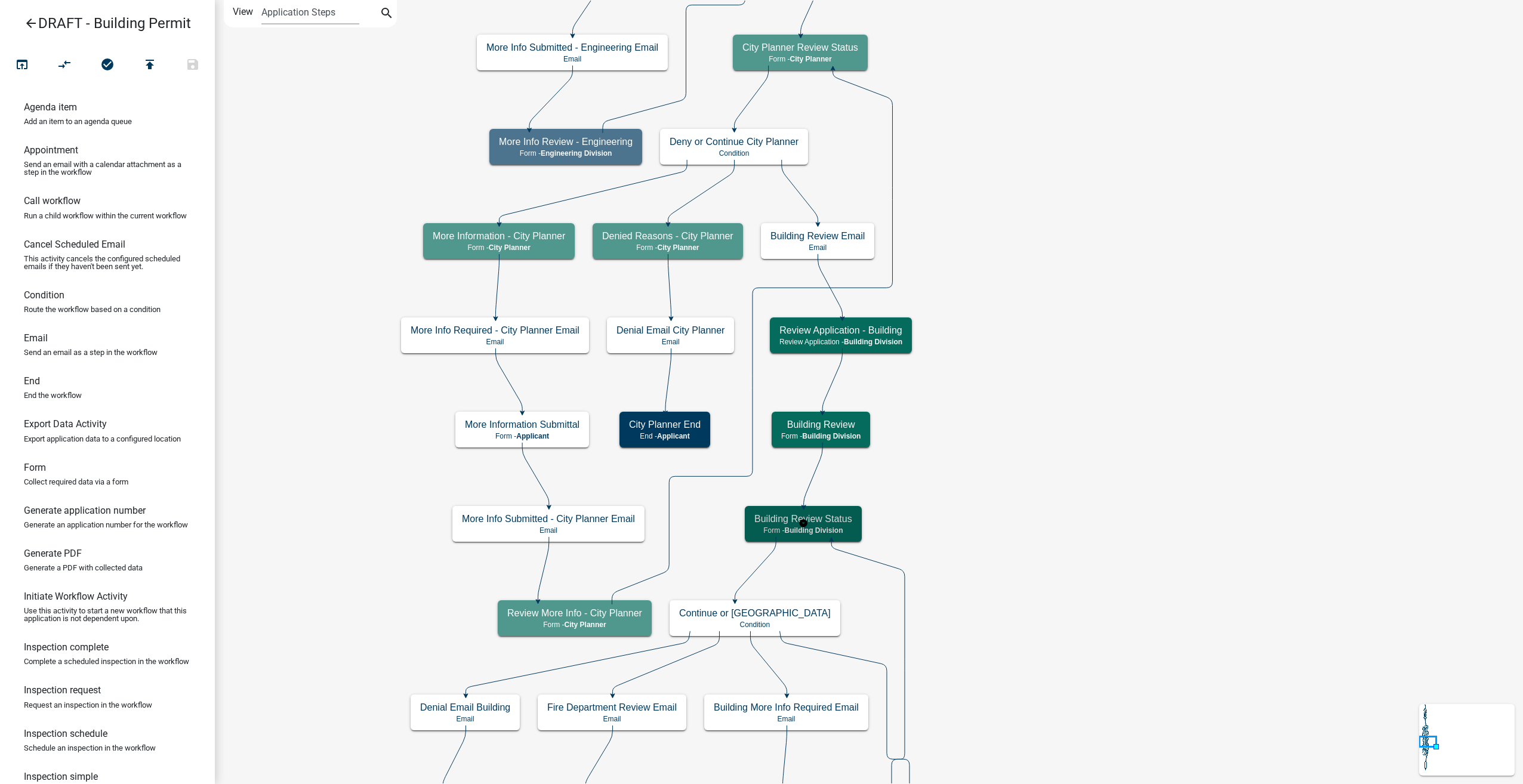
click at [834, 529] on span "Building Division" at bounding box center [813, 530] width 58 height 8
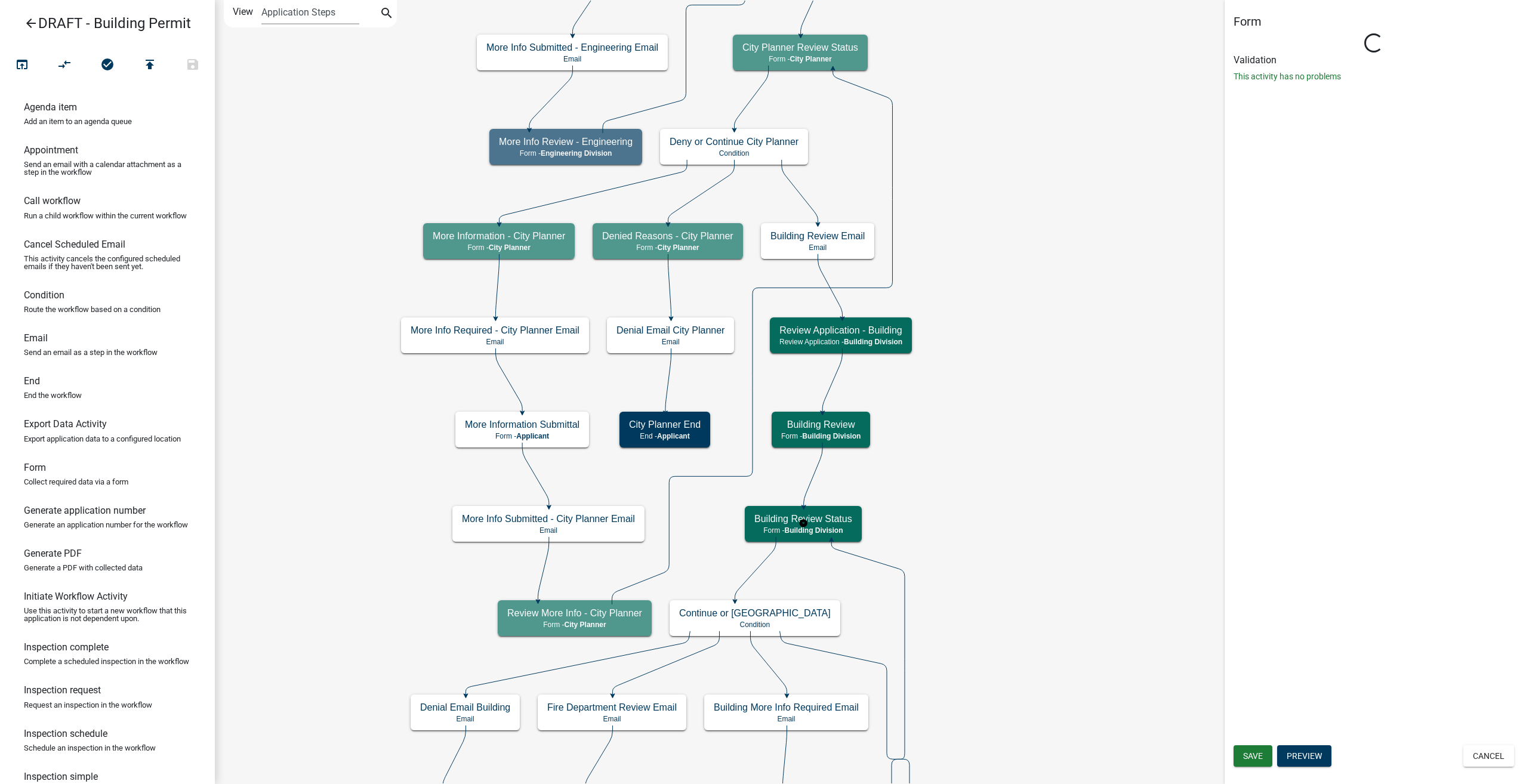
select select "09551A90-692A-48AA-A200-CF2336143E52"
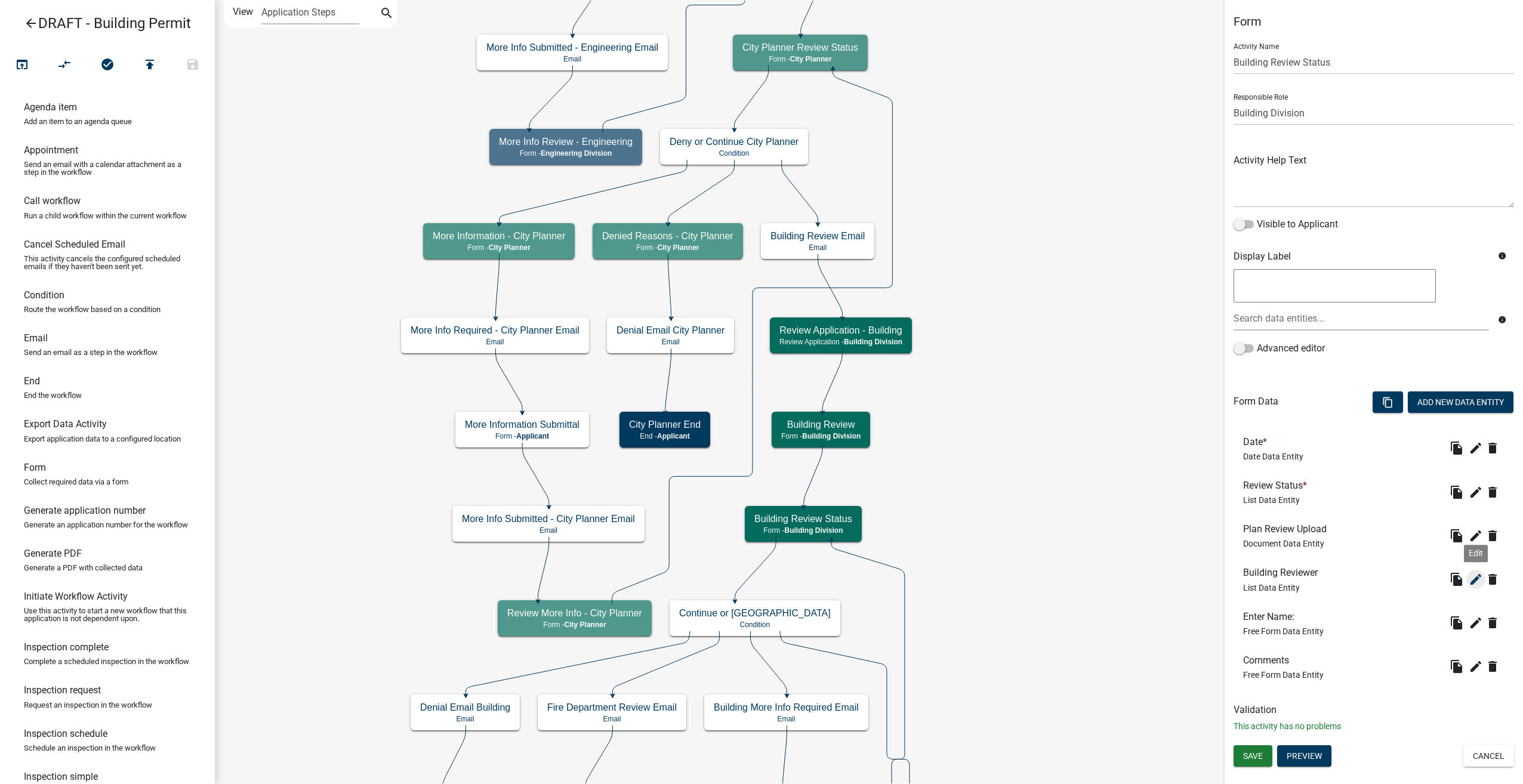
click at [1471, 580] on icon "edit" at bounding box center [1476, 579] width 14 height 14
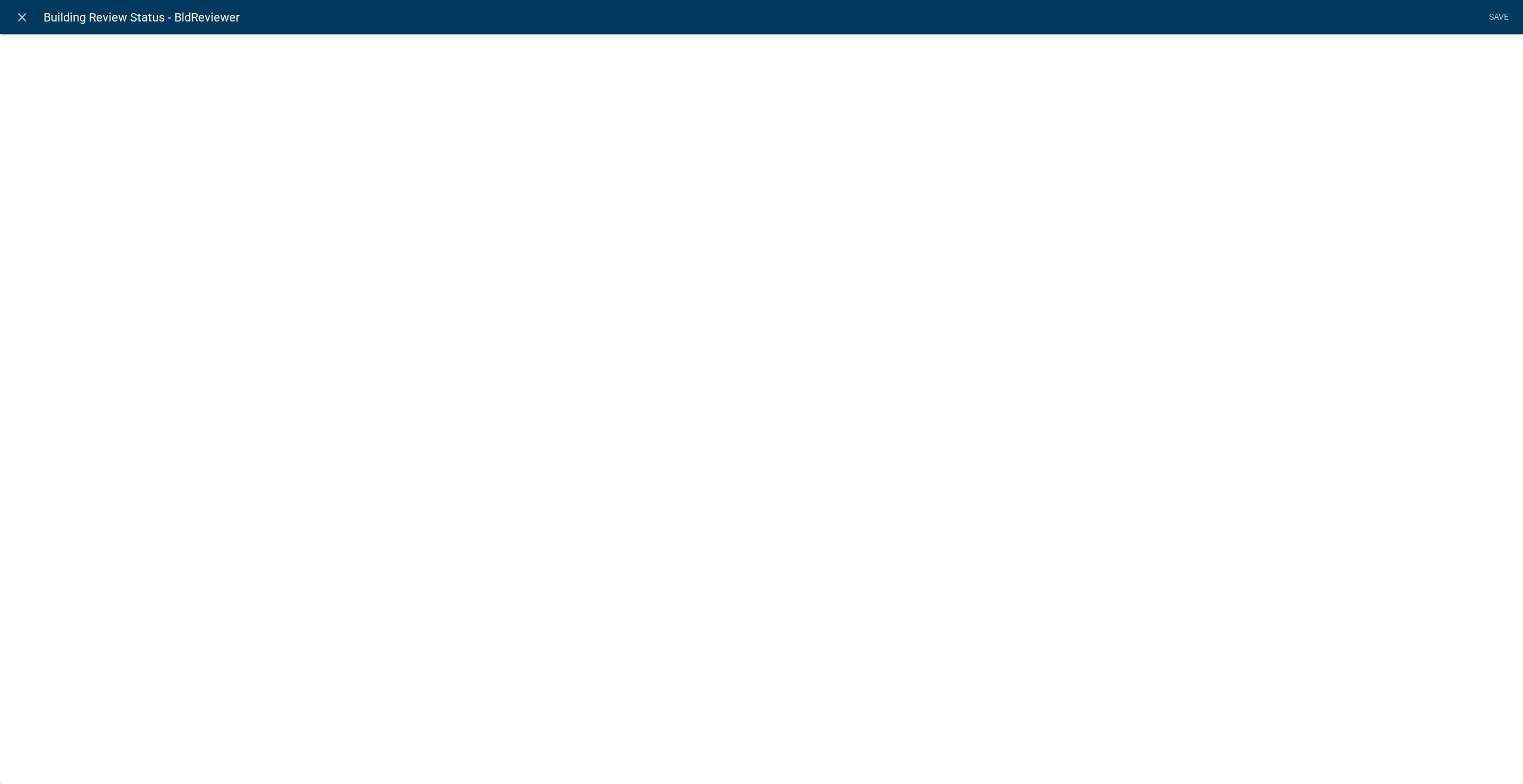
select select "list-data"
select select
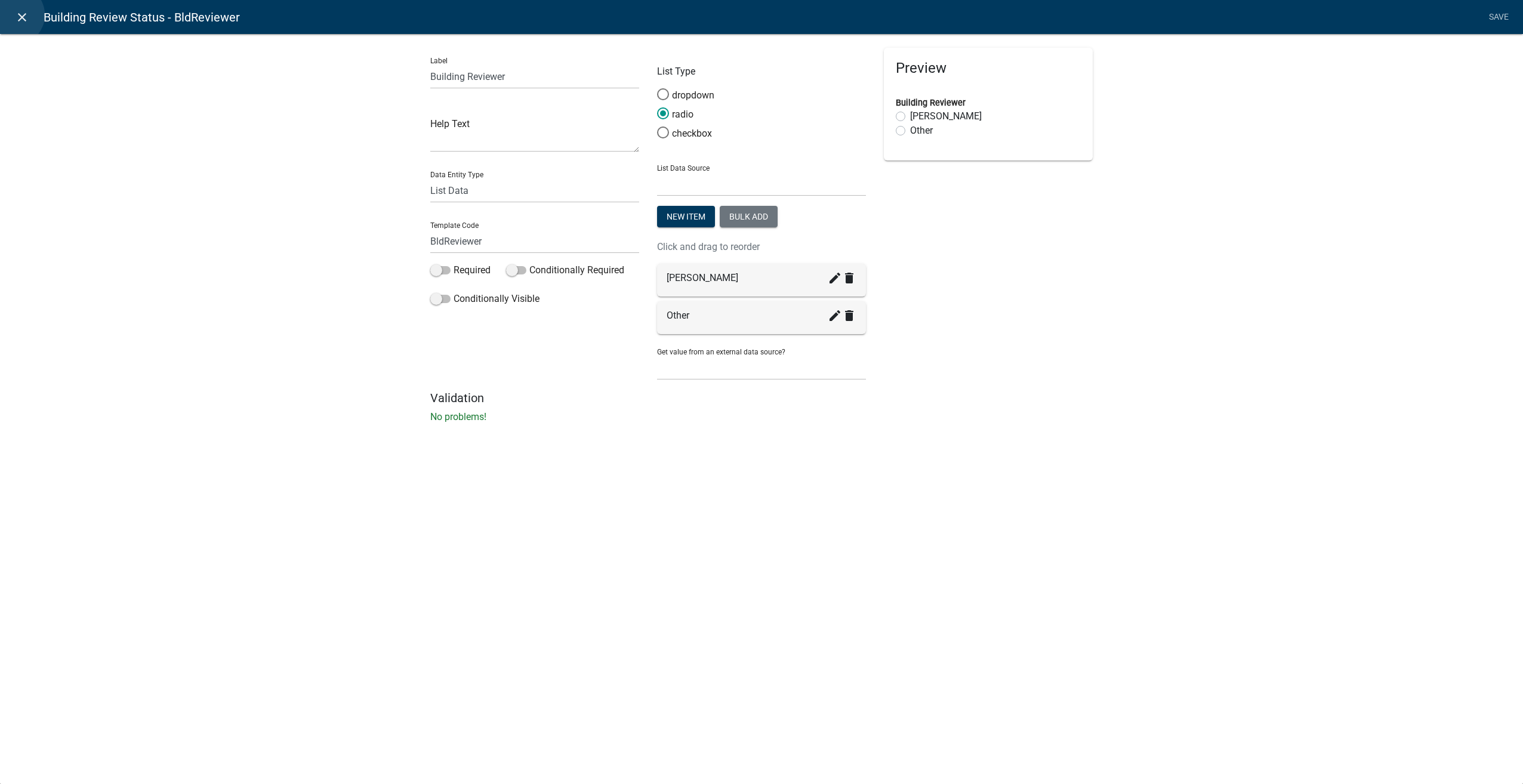
click at [15, 15] on icon "close" at bounding box center [22, 17] width 14 height 14
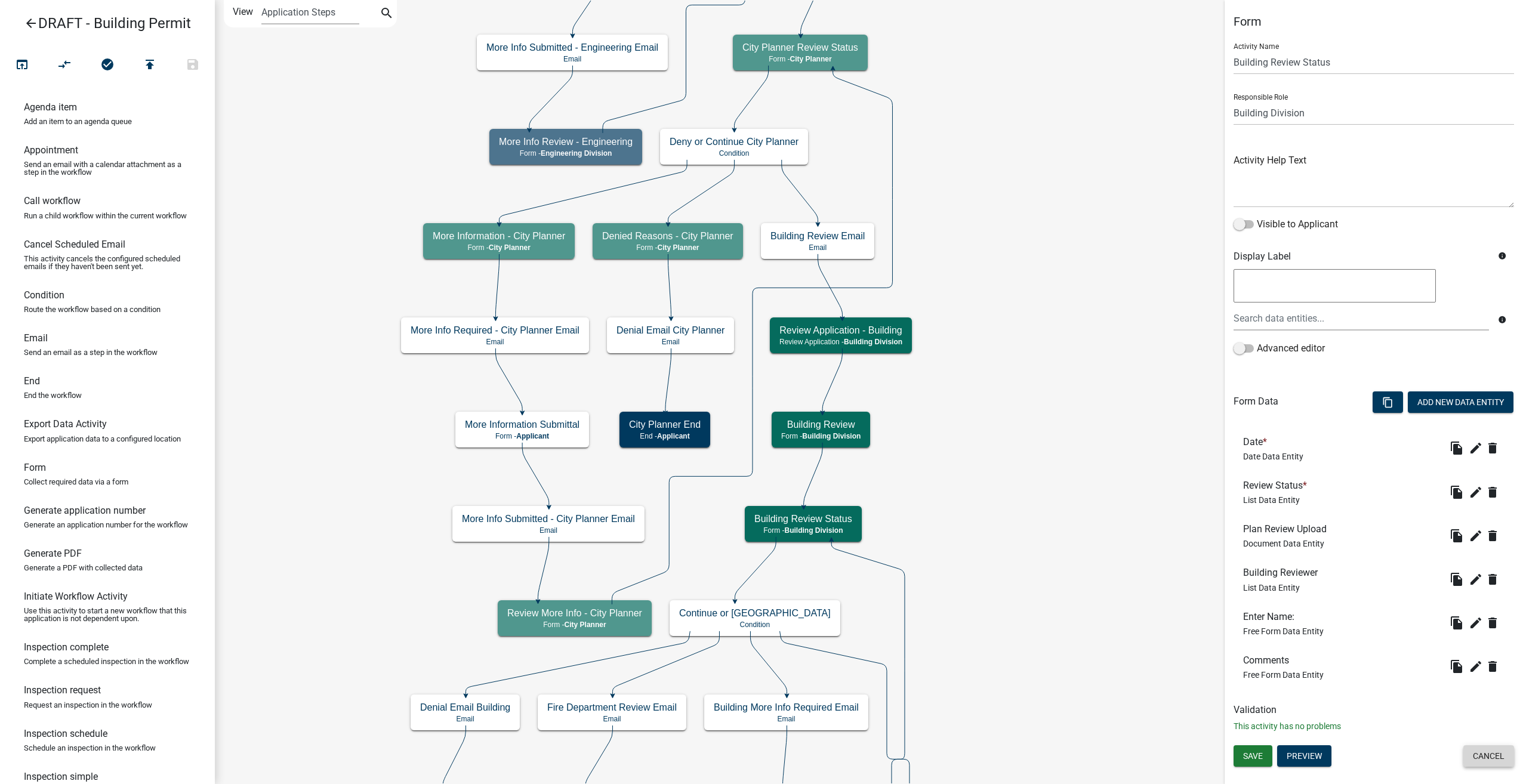
click at [1471, 760] on button "Cancel" at bounding box center [1488, 756] width 51 height 22
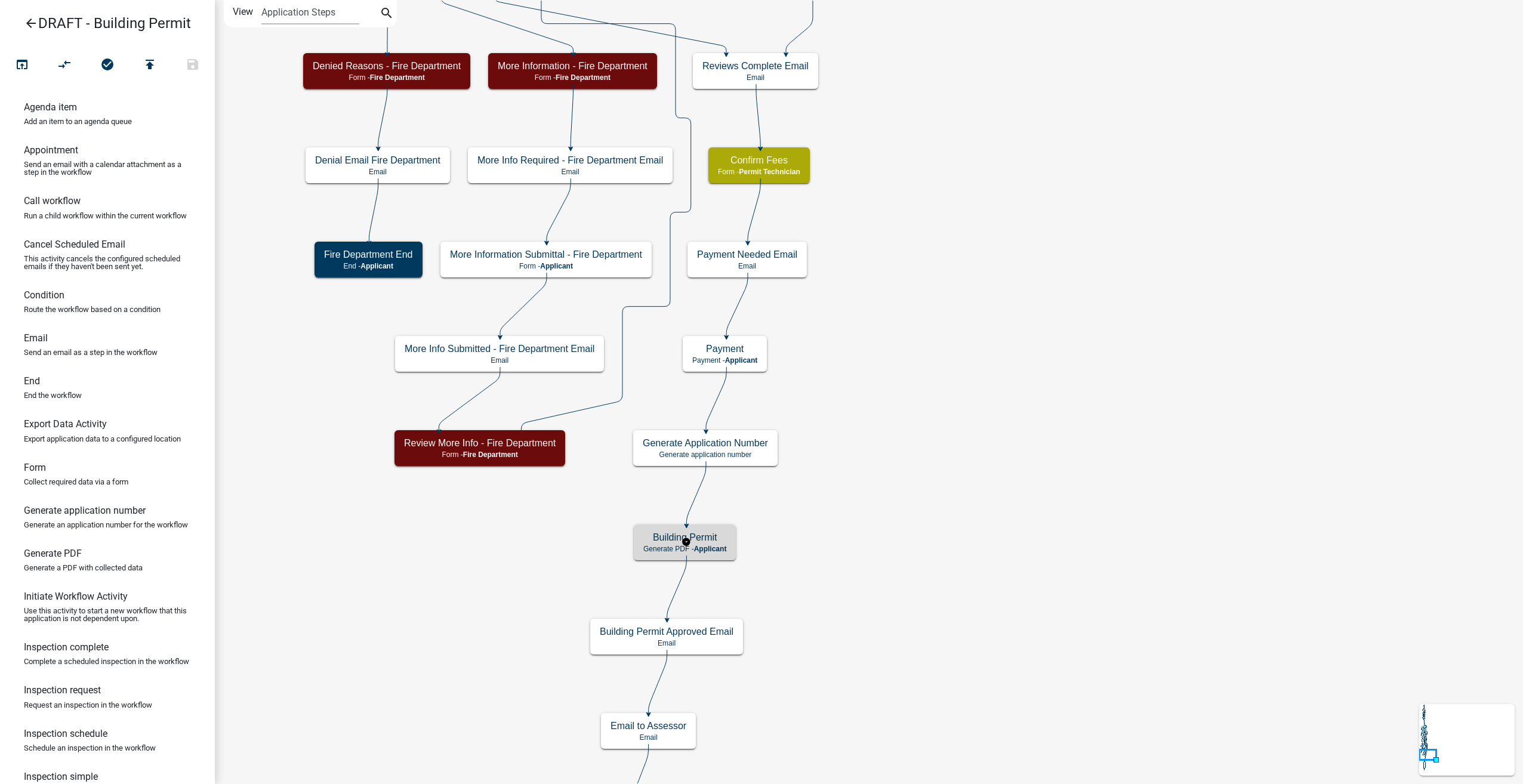
click at [707, 529] on div "Building Permit Generate PDF - Applicant" at bounding box center [685, 542] width 102 height 36
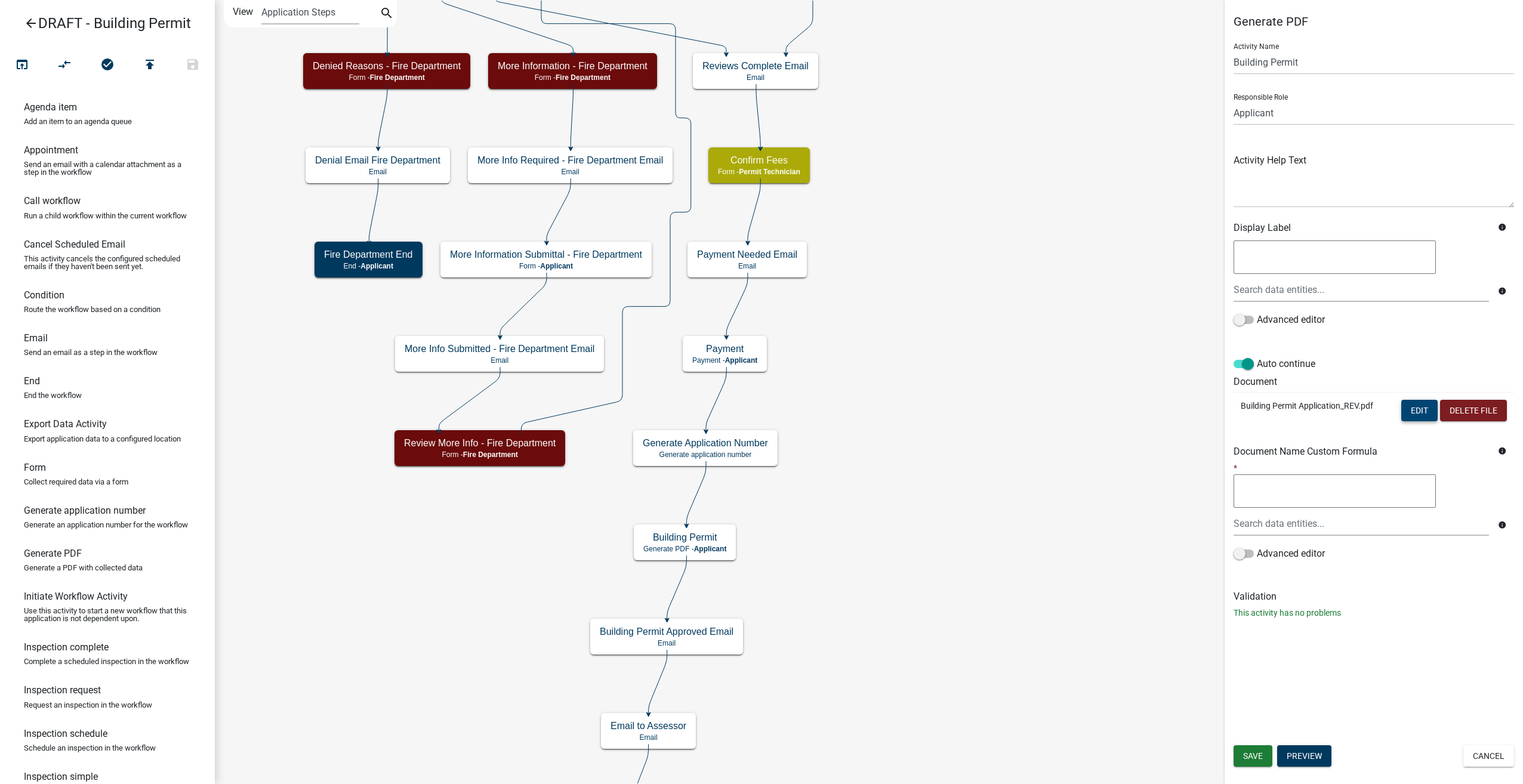
click at [1423, 404] on button "Edit" at bounding box center [1419, 411] width 36 height 22
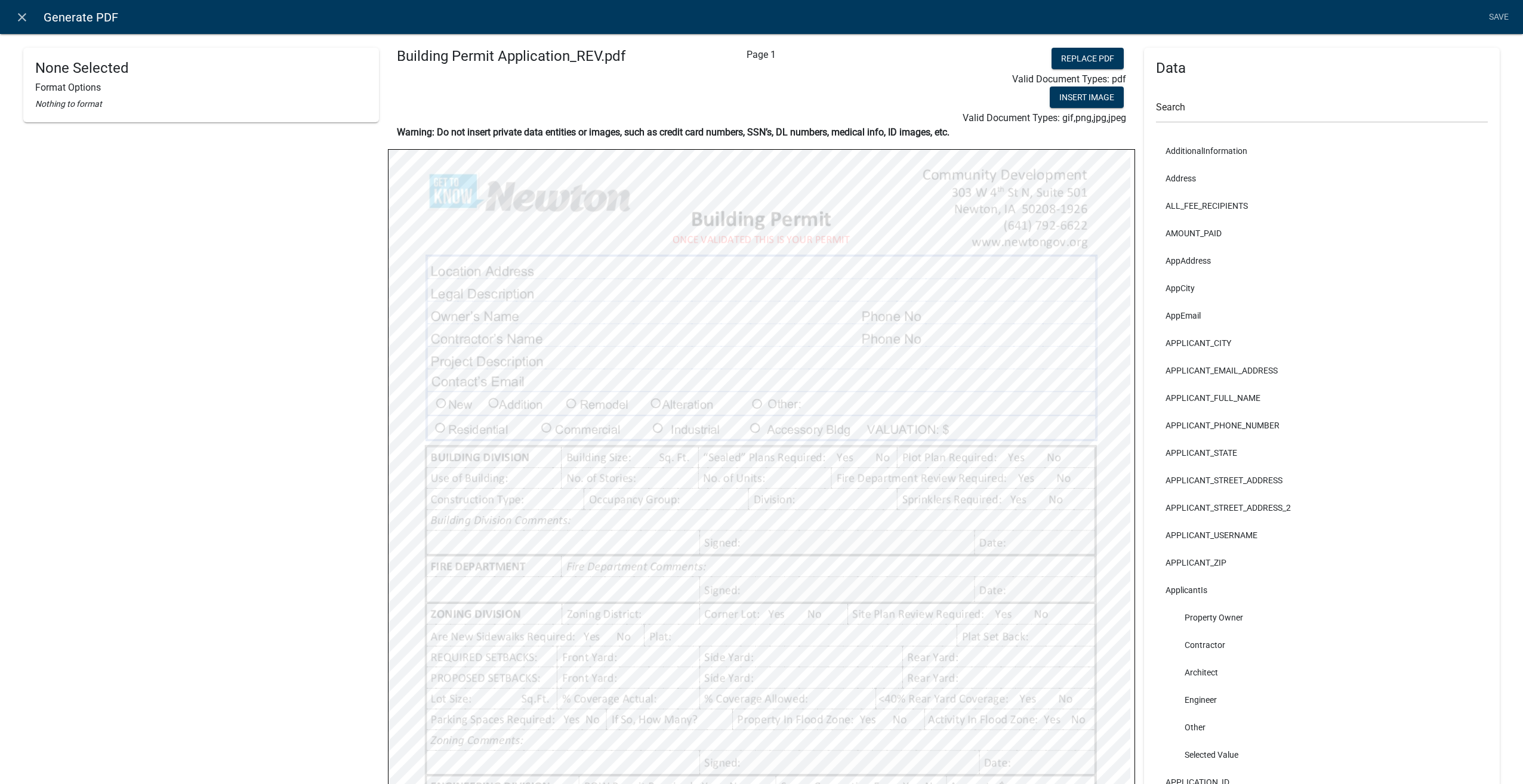
scroll to position [239, 0]
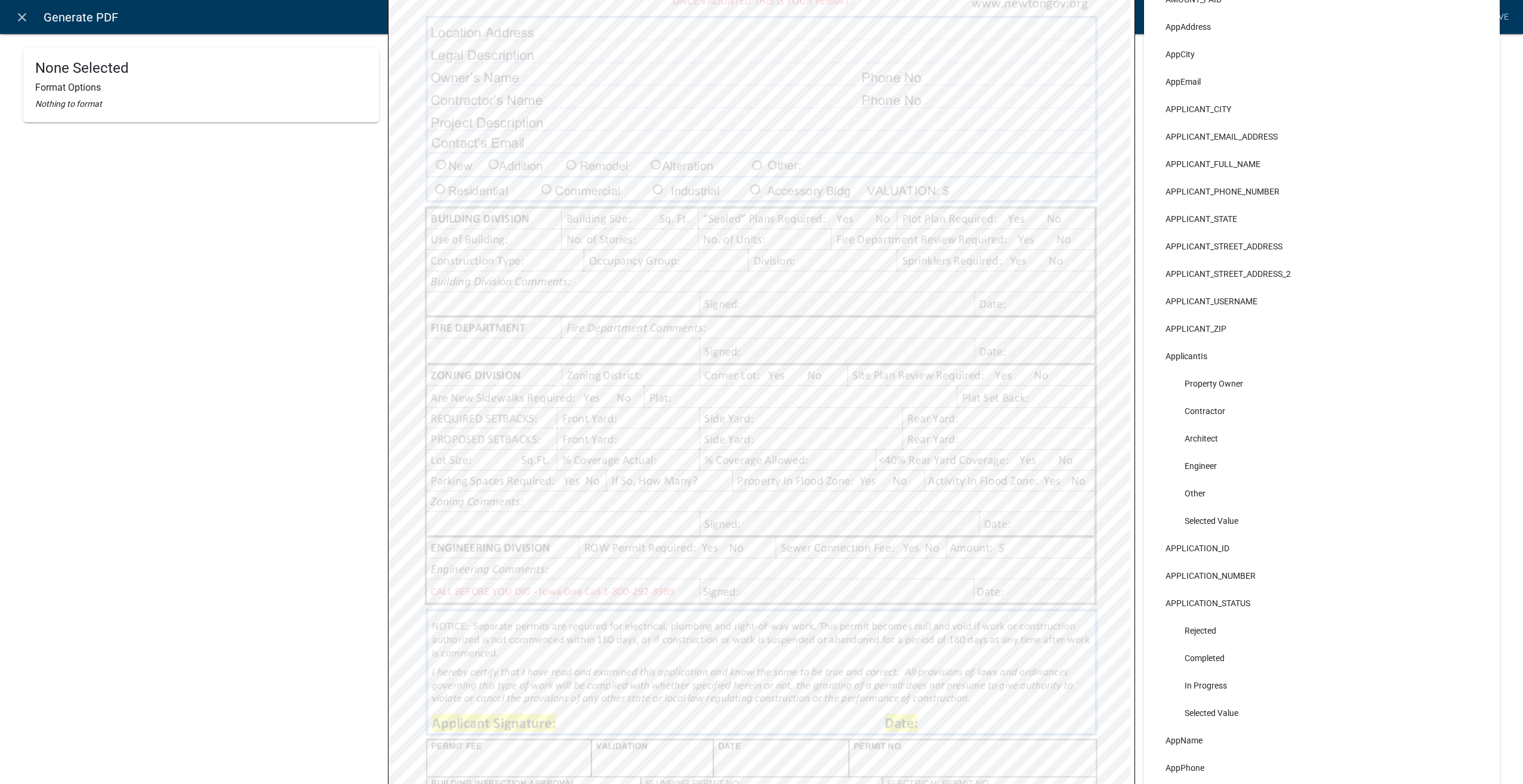
select select
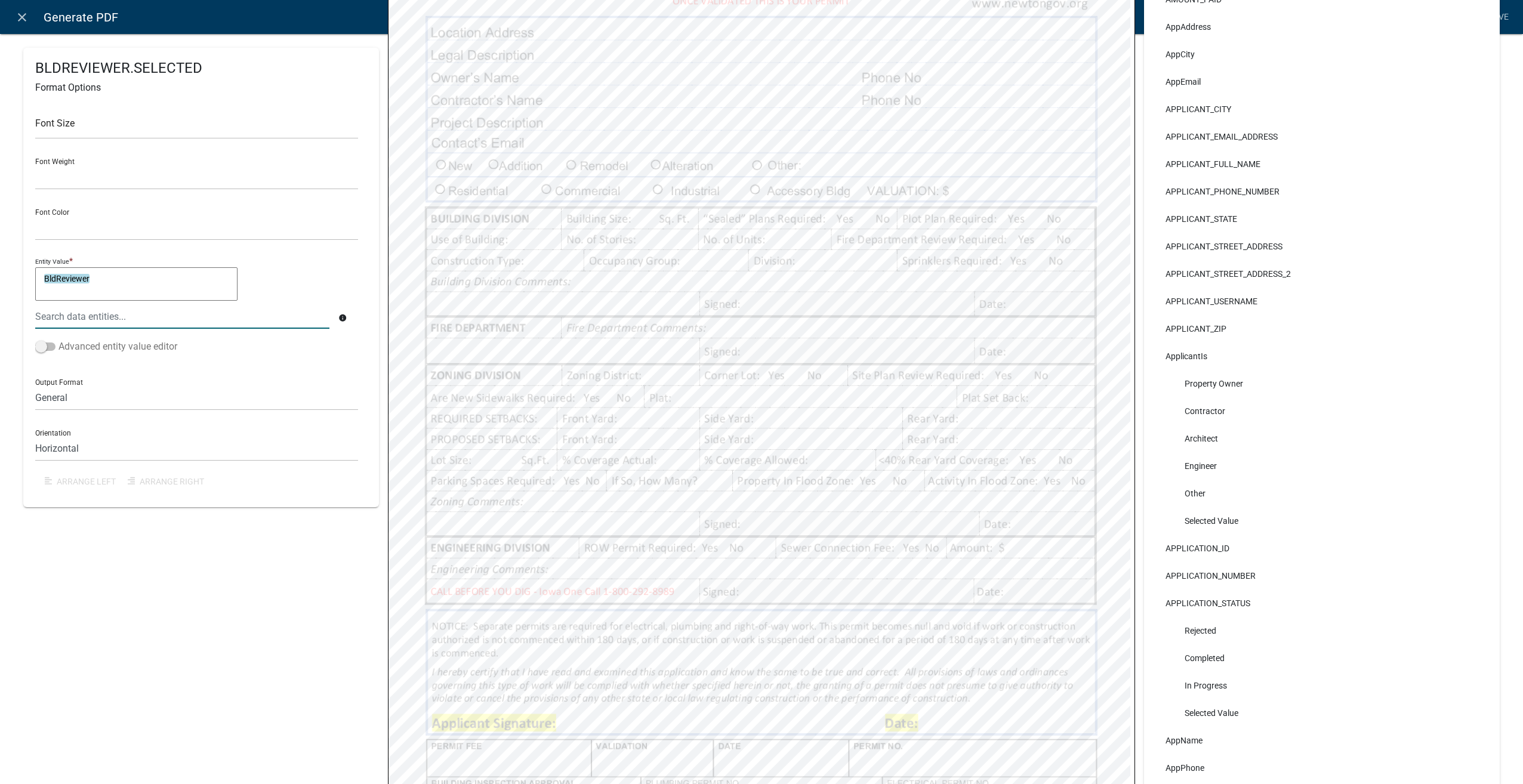
click at [42, 347] on span at bounding box center [45, 346] width 20 height 8
click at [58, 340] on input "Advanced entity value editor" at bounding box center [58, 340] width 0 height 0
click at [75, 317] on button "Add Target" at bounding box center [68, 320] width 67 height 22
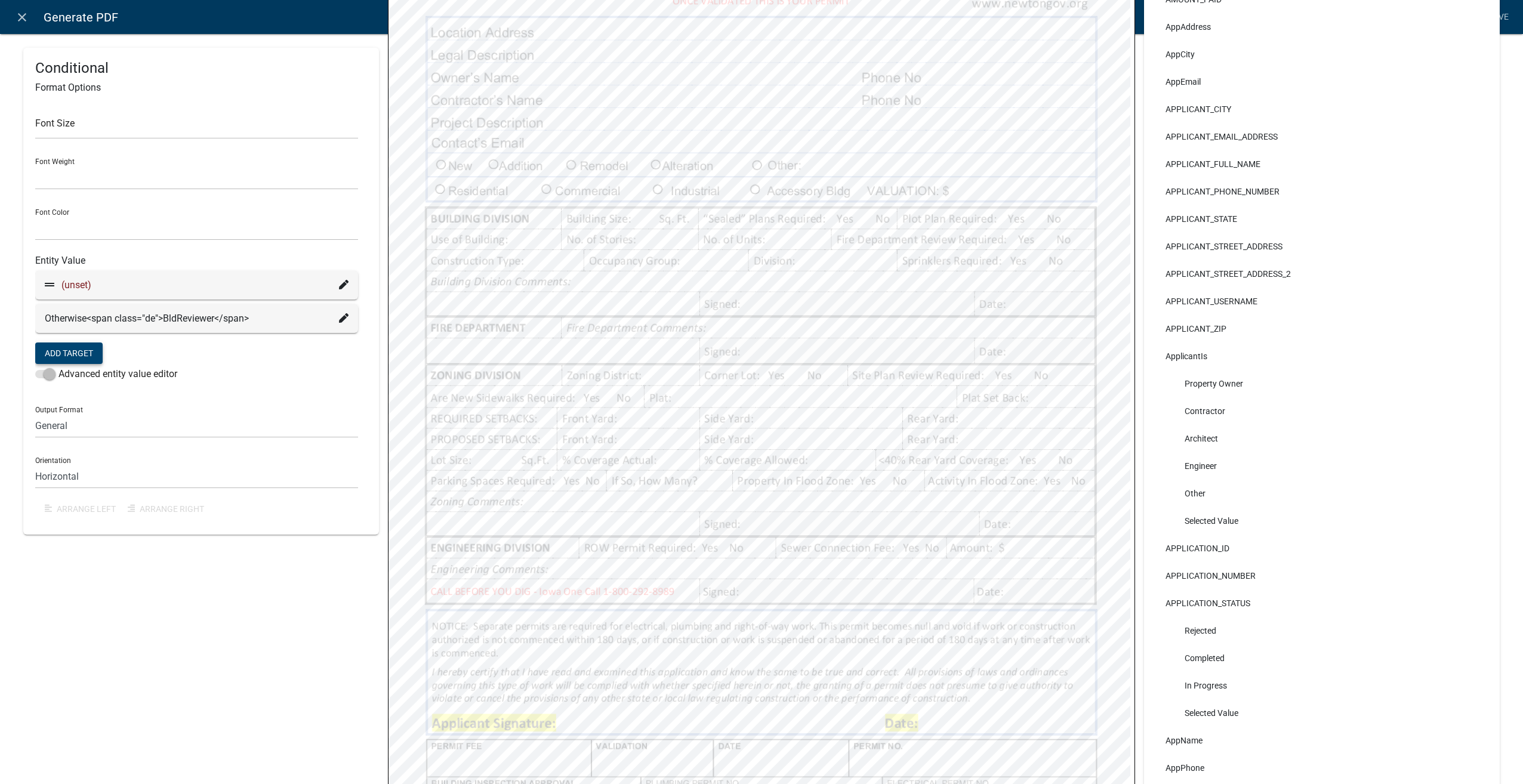
click at [340, 284] on icon at bounding box center [343, 285] width 10 height 10
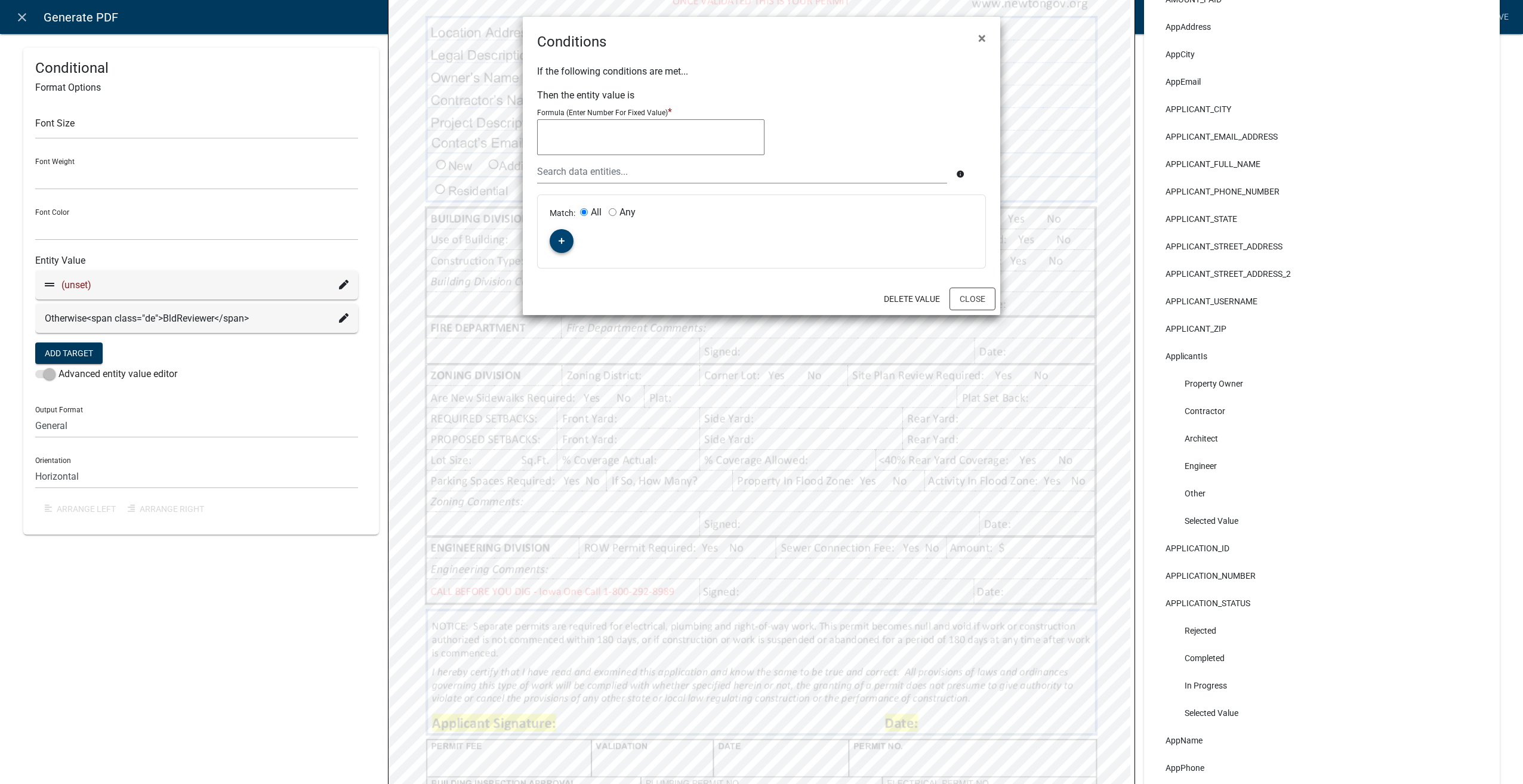
click at [560, 239] on icon "button" at bounding box center [562, 240] width 6 height 7
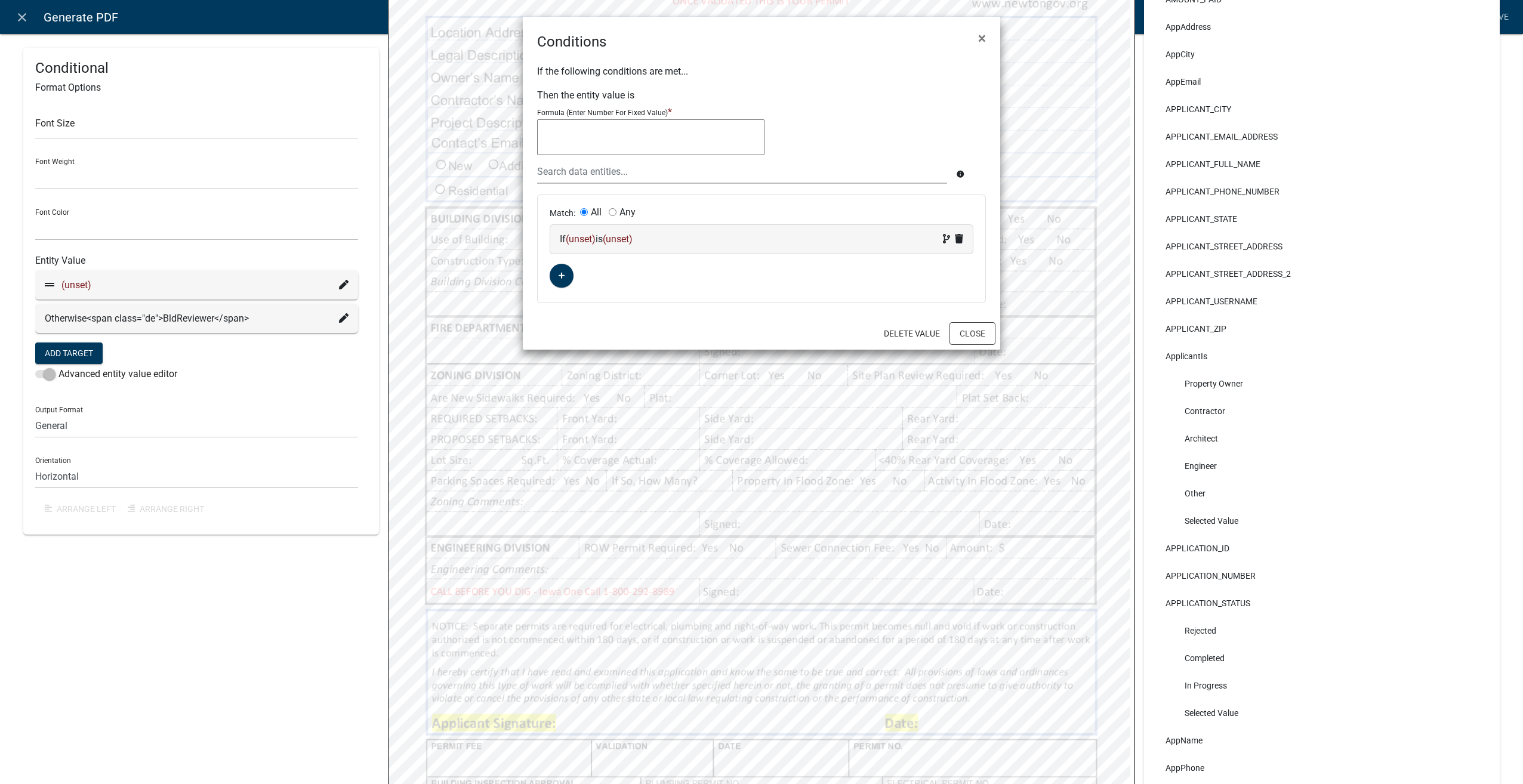
click at [683, 236] on div "If (unset) is (unset)" at bounding box center [761, 239] width 404 height 14
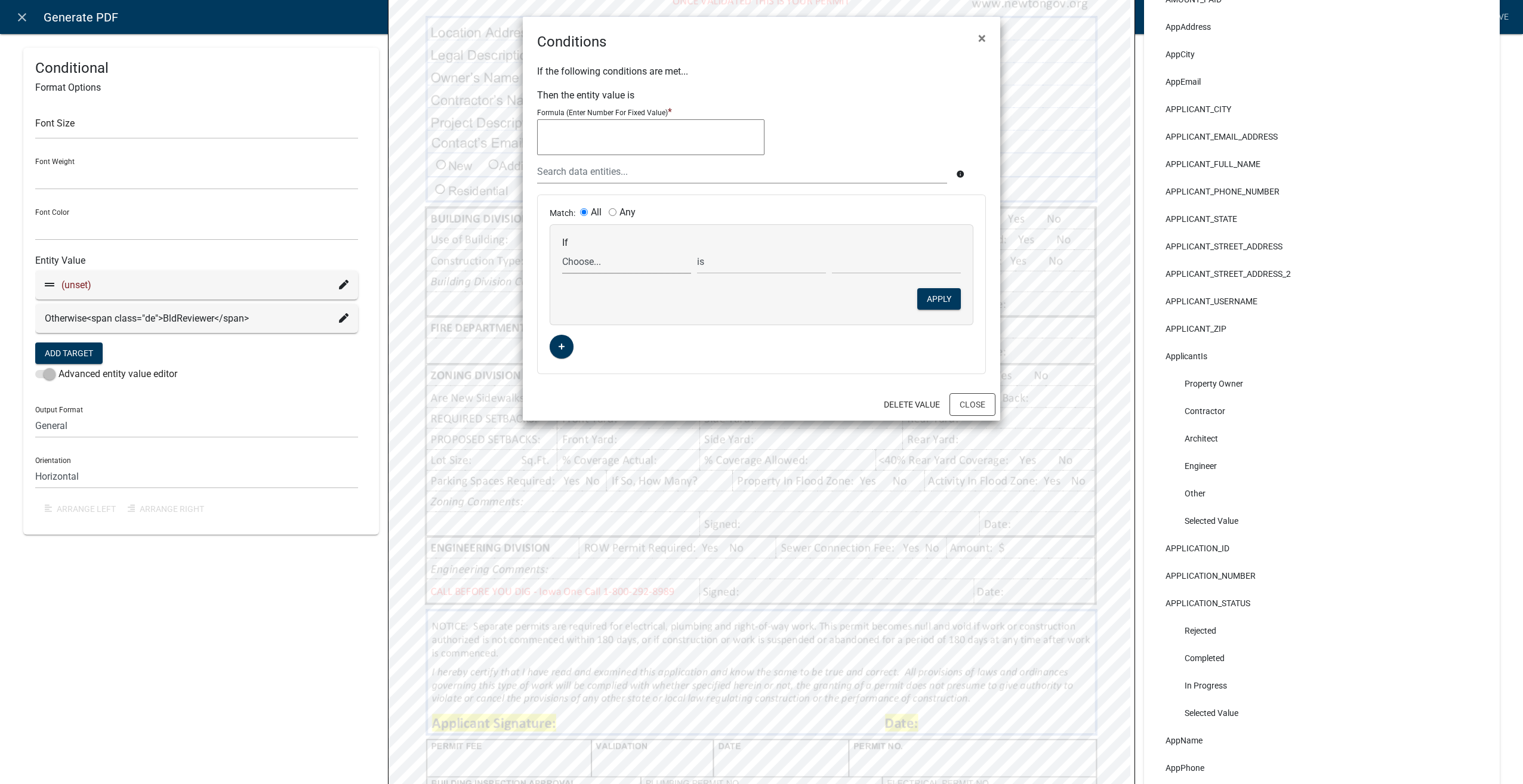
click at [581, 259] on select "Choose... AdditionalInformation AdditionalInfoUpload Address ALL_FEE_RECIPIENTS…" at bounding box center [626, 262] width 129 height 24
click at [562, 249] on select "Choose... AdditionalInformation AdditionalInfoUpload Address ALL_FEE_RECIPIENTS…" at bounding box center [626, 262] width 129 height 24
click at [874, 265] on input "text" at bounding box center [896, 262] width 129 height 24
click at [650, 260] on select "Choose... AdditionalInformation AdditionalInfoUpload Address ALL_FEE_RECIPIENTS…" at bounding box center [626, 262] width 129 height 24
select select "36: BldReviewer"
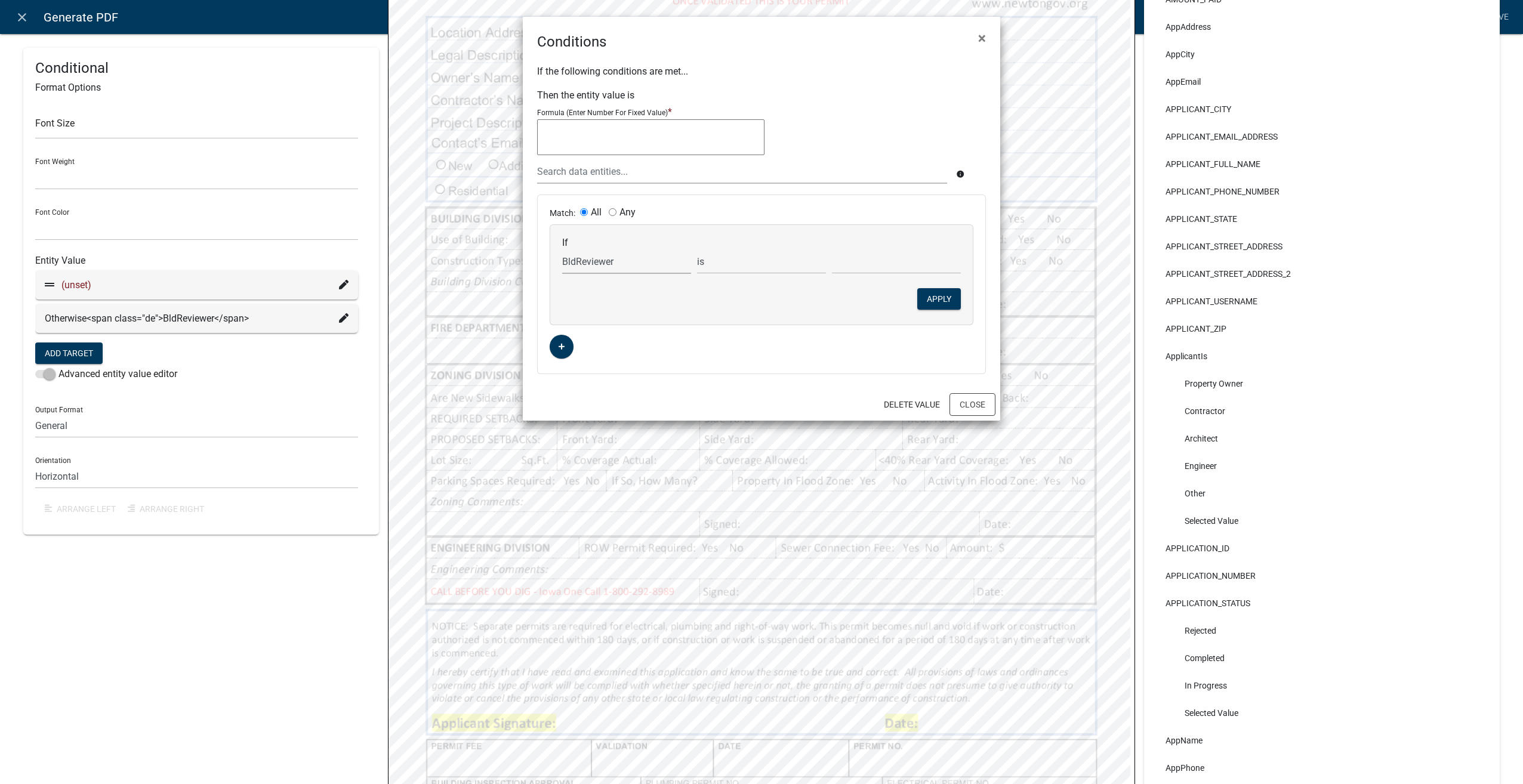
click at [562, 249] on select "Choose... AdditionalInformation AdditionalInfoUpload Address ALL_FEE_RECIPIENTS…" at bounding box center [626, 262] width 129 height 24
click at [871, 257] on select "Choose... Mike Flahive Other" at bounding box center [896, 262] width 129 height 24
select select "2: Other"
click at [832, 249] on select "Choose... Mike Flahive Other" at bounding box center [896, 262] width 129 height 24
click at [939, 296] on button "Apply" at bounding box center [939, 299] width 43 height 22
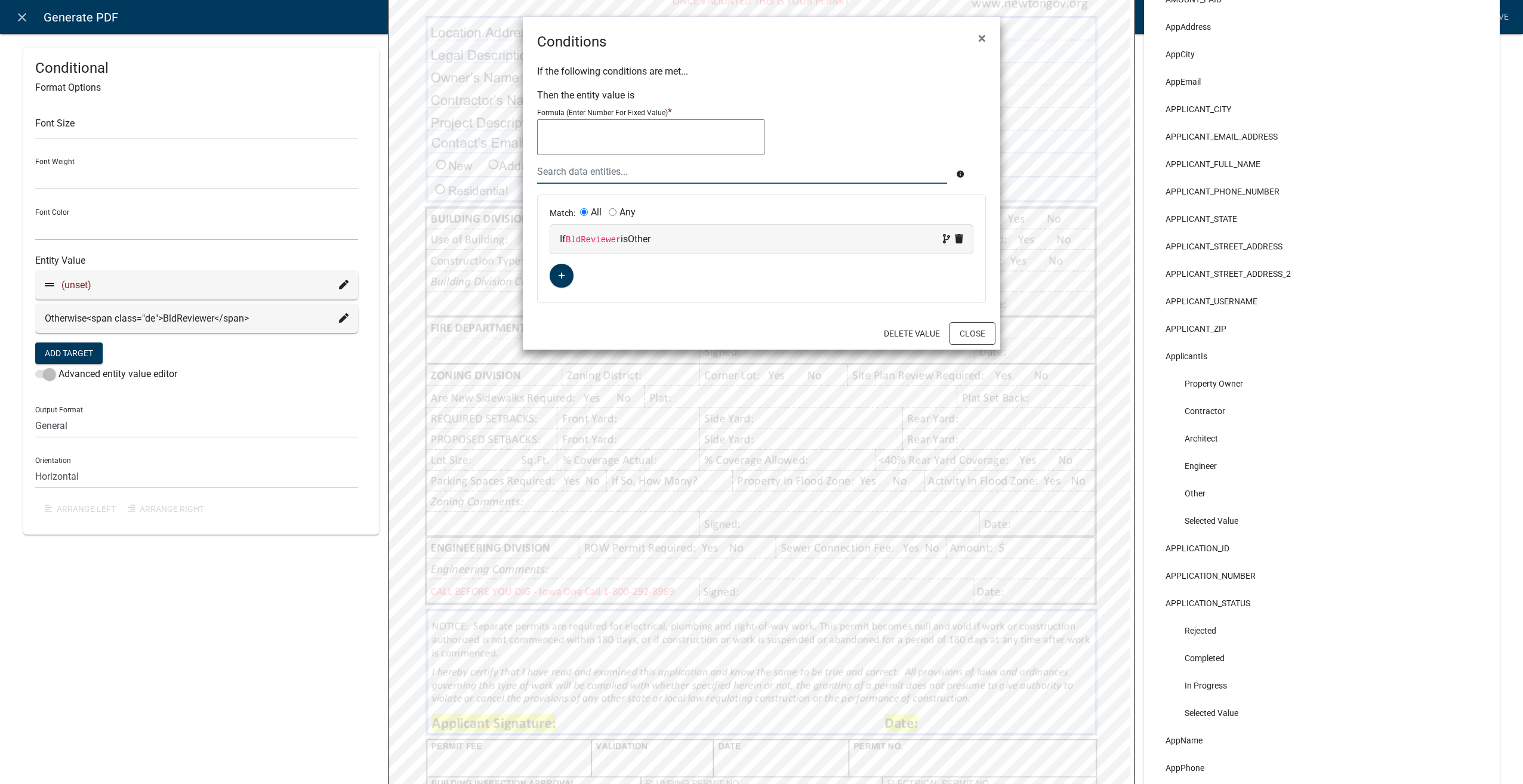
click at [642, 171] on div at bounding box center [742, 171] width 428 height 24
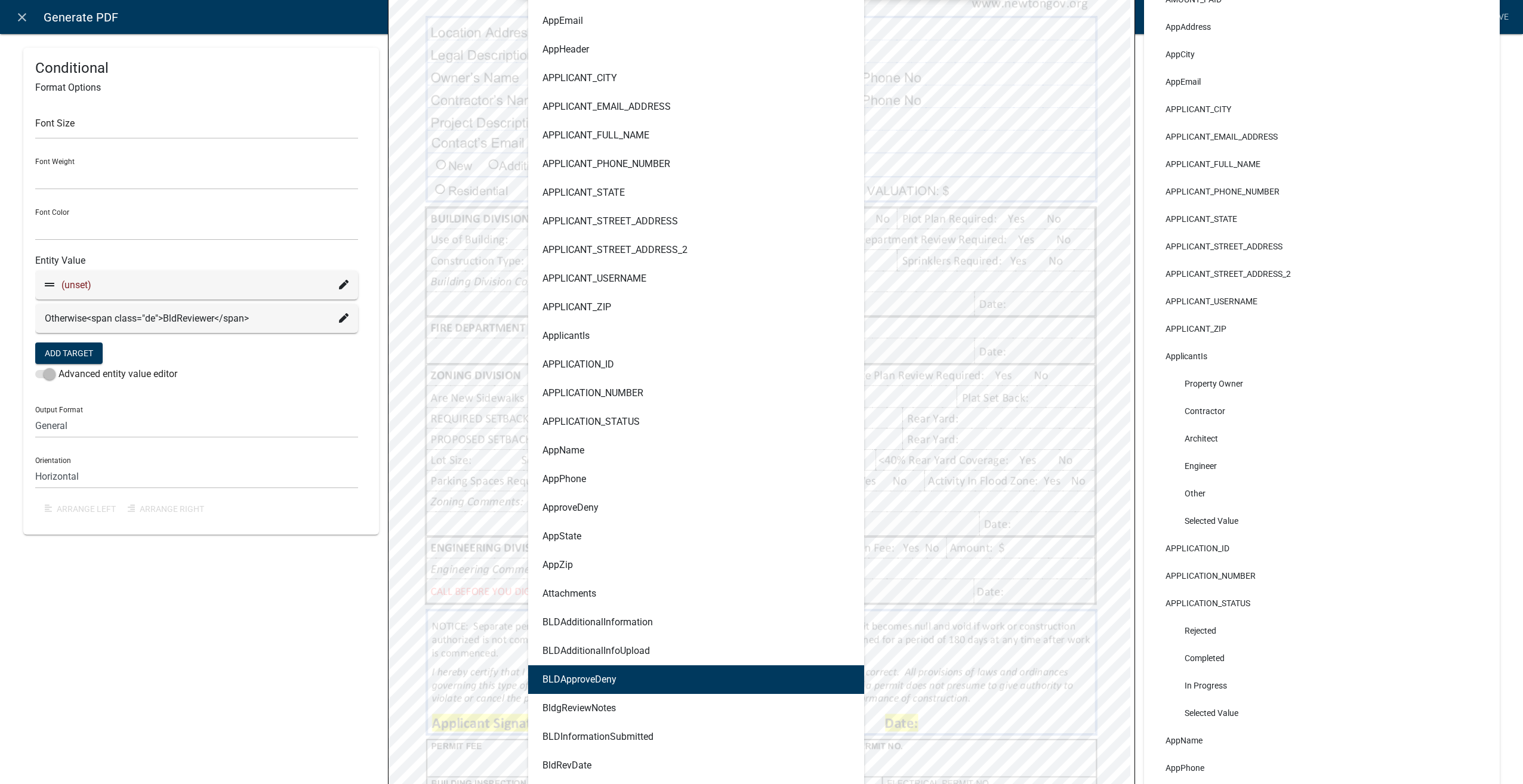
scroll to position [537, 0]
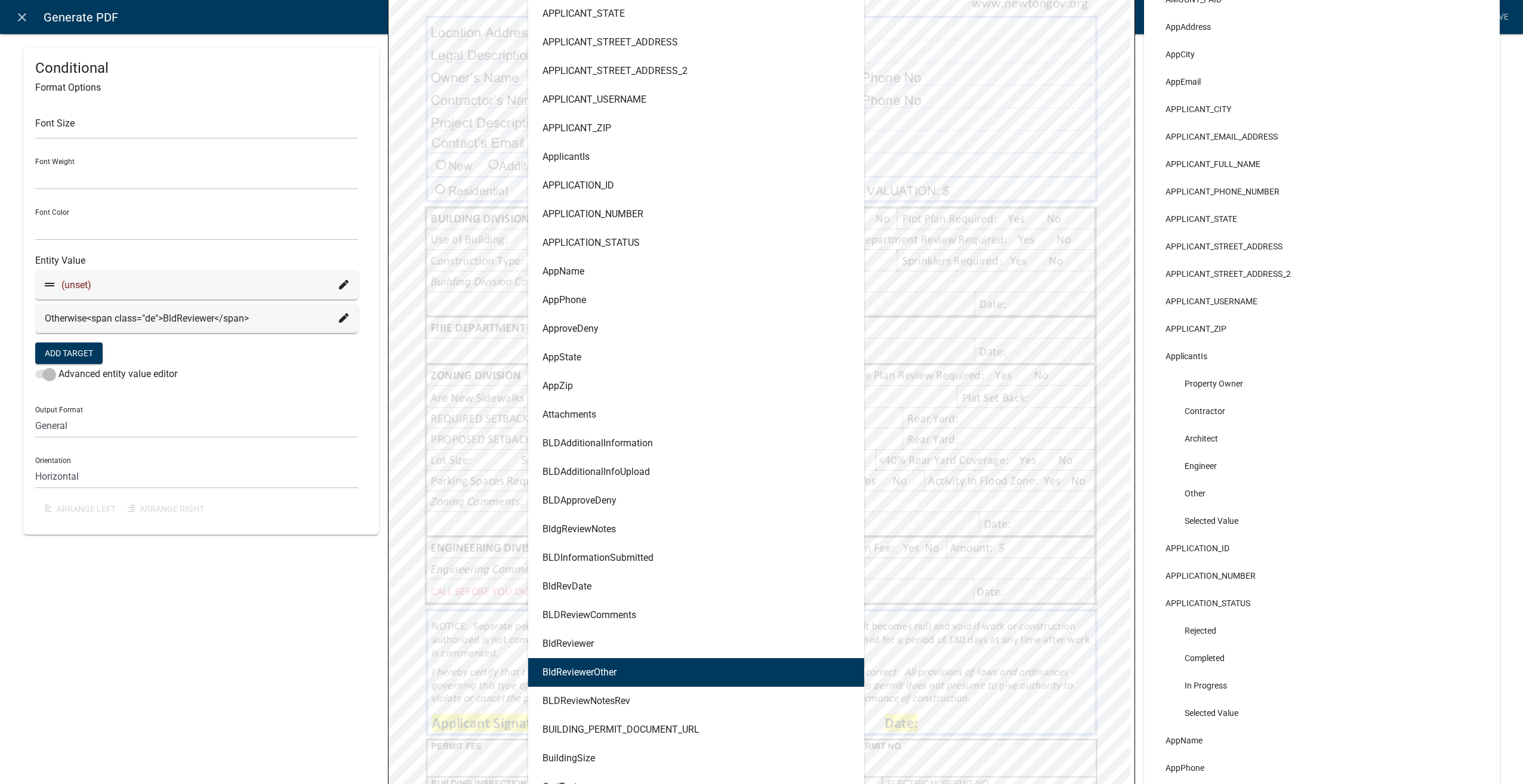
click at [599, 674] on ngb-highlight "BldReviewerOther" at bounding box center [580, 672] width 74 height 10
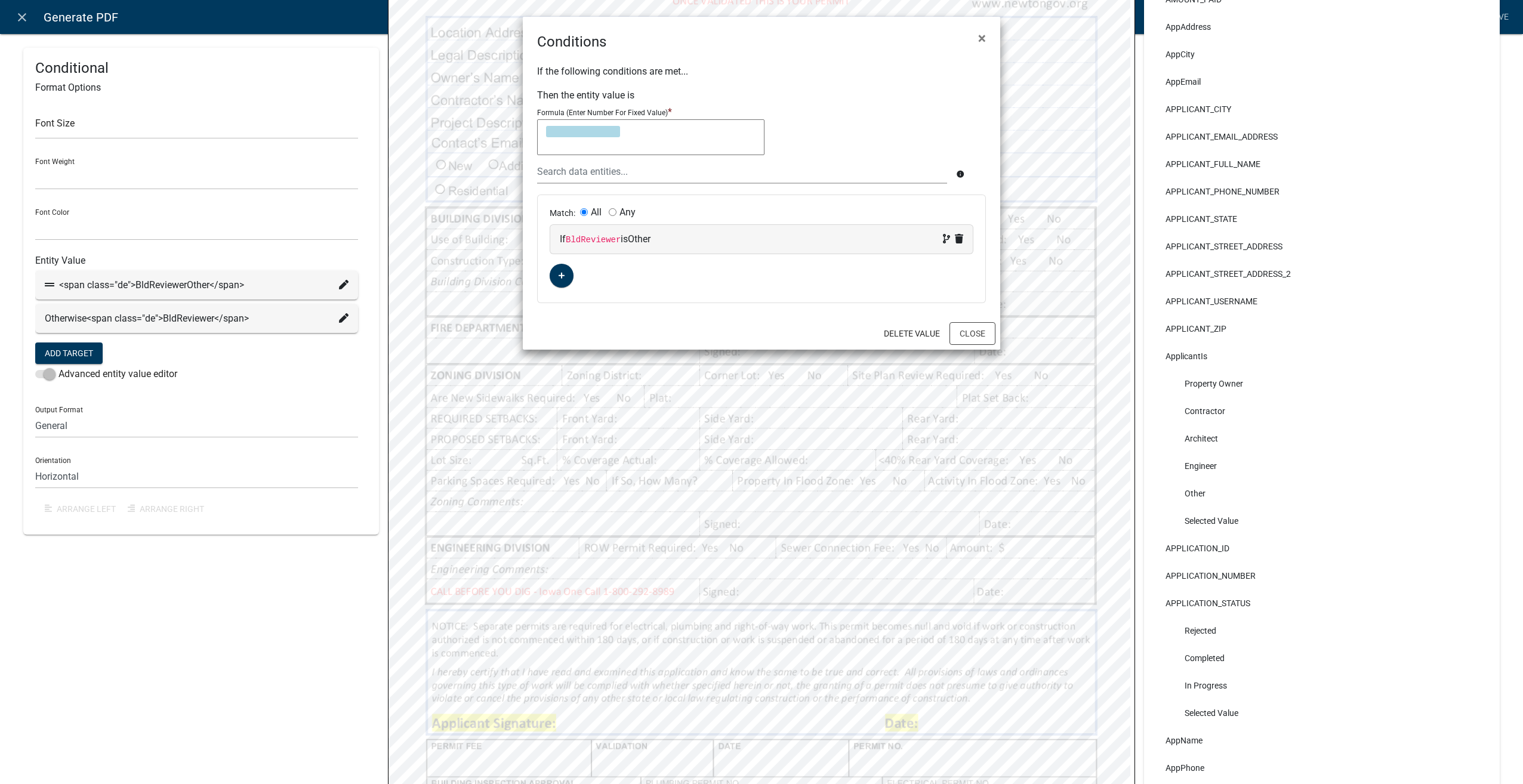
type textarea "BldReviewerOther"
click at [965, 332] on button "Close" at bounding box center [972, 333] width 46 height 22
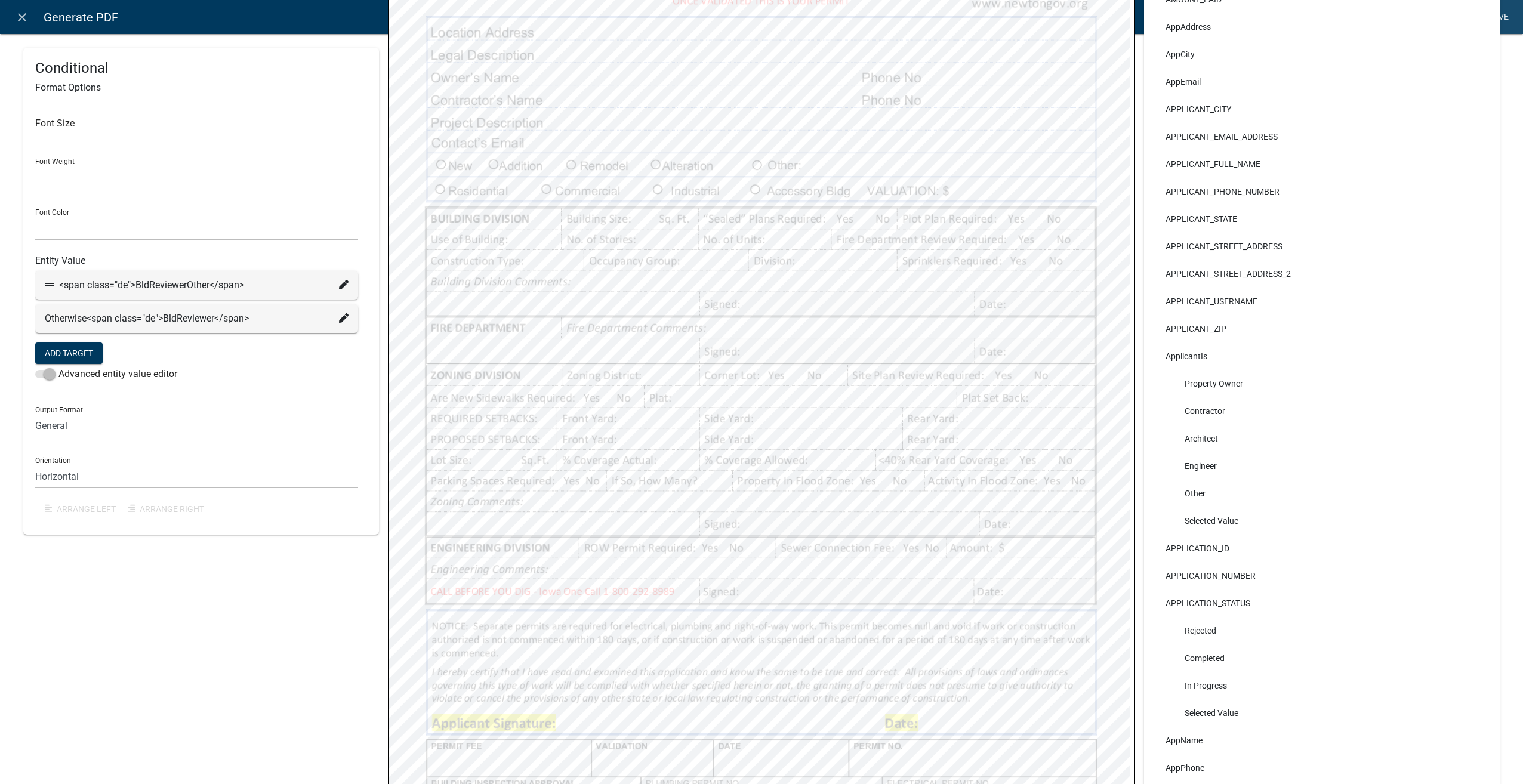
click at [1502, 12] on link "Save" at bounding box center [1498, 17] width 30 height 22
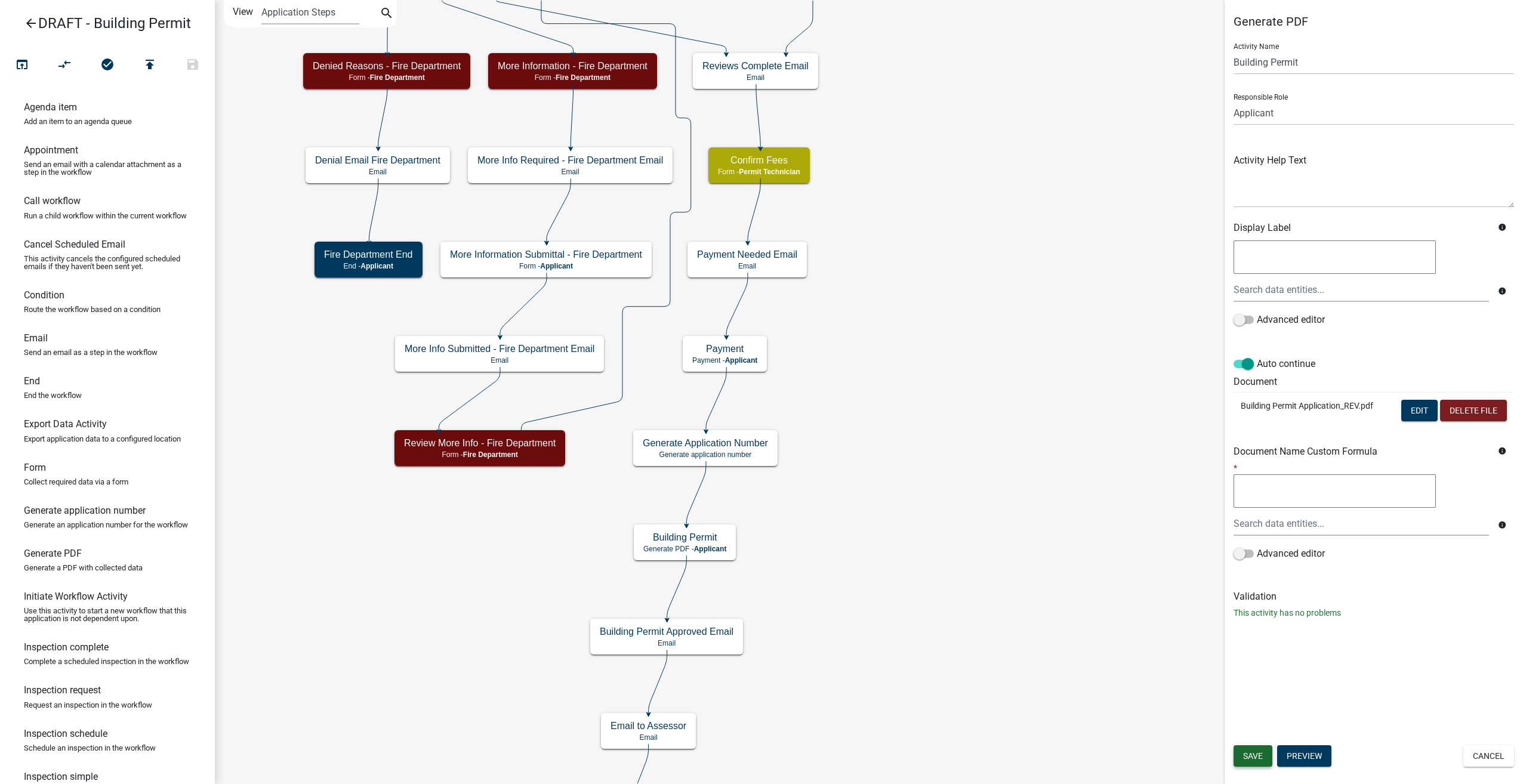
click at [1241, 755] on button "Save" at bounding box center [1252, 756] width 39 height 22
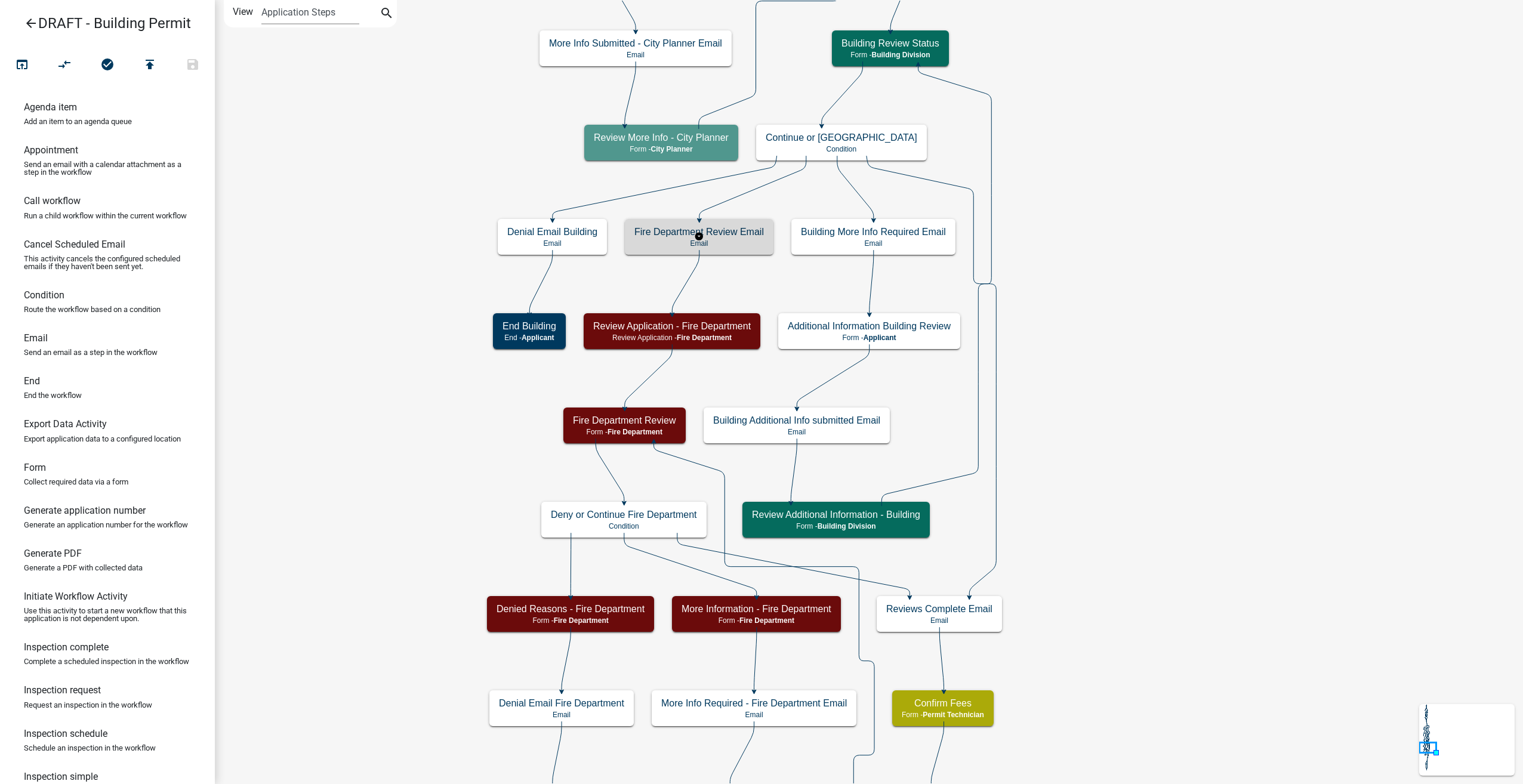
click at [736, 241] on p "Email" at bounding box center [699, 243] width 129 height 8
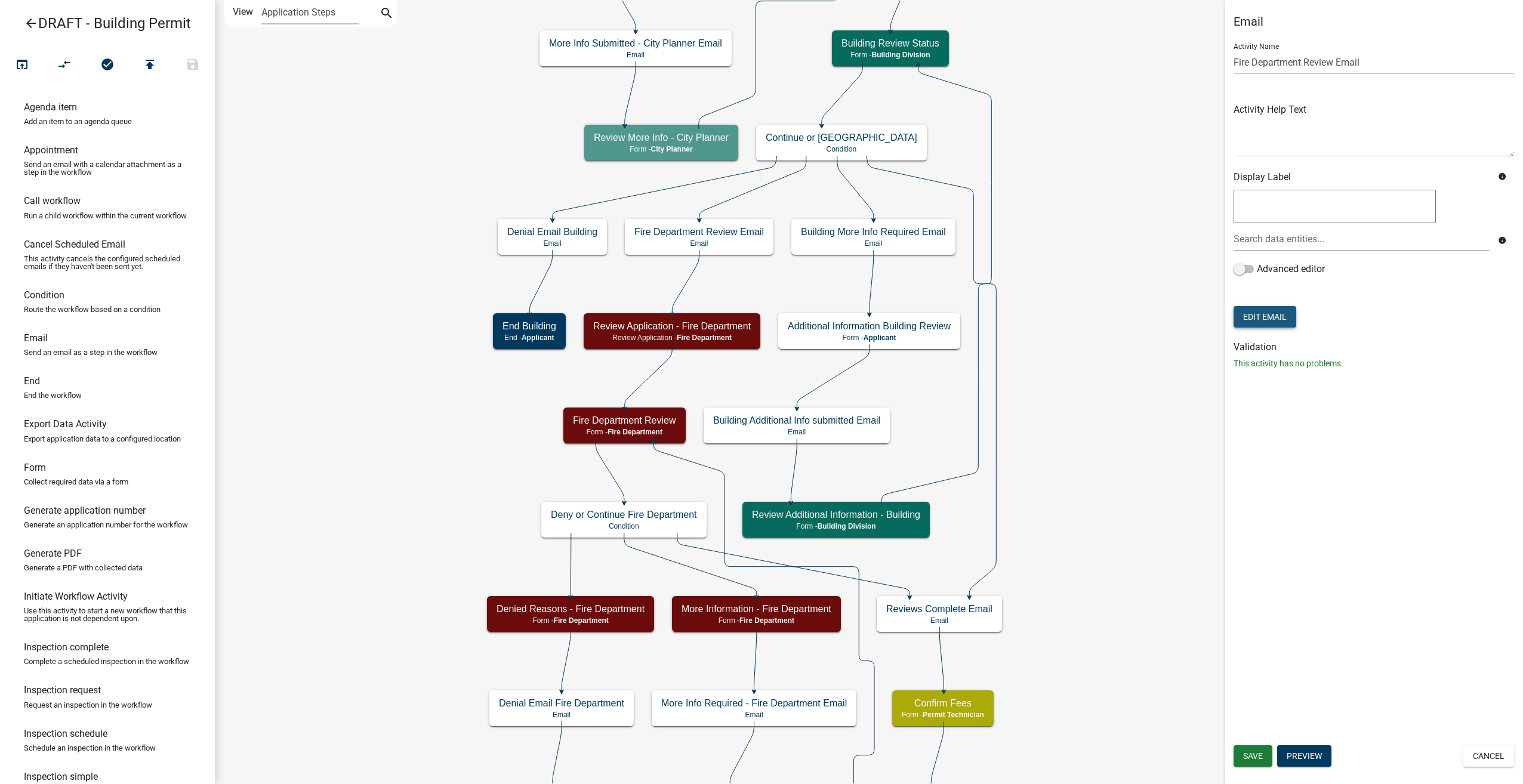
click at [1258, 316] on button "Edit Email" at bounding box center [1265, 317] width 63 height 22
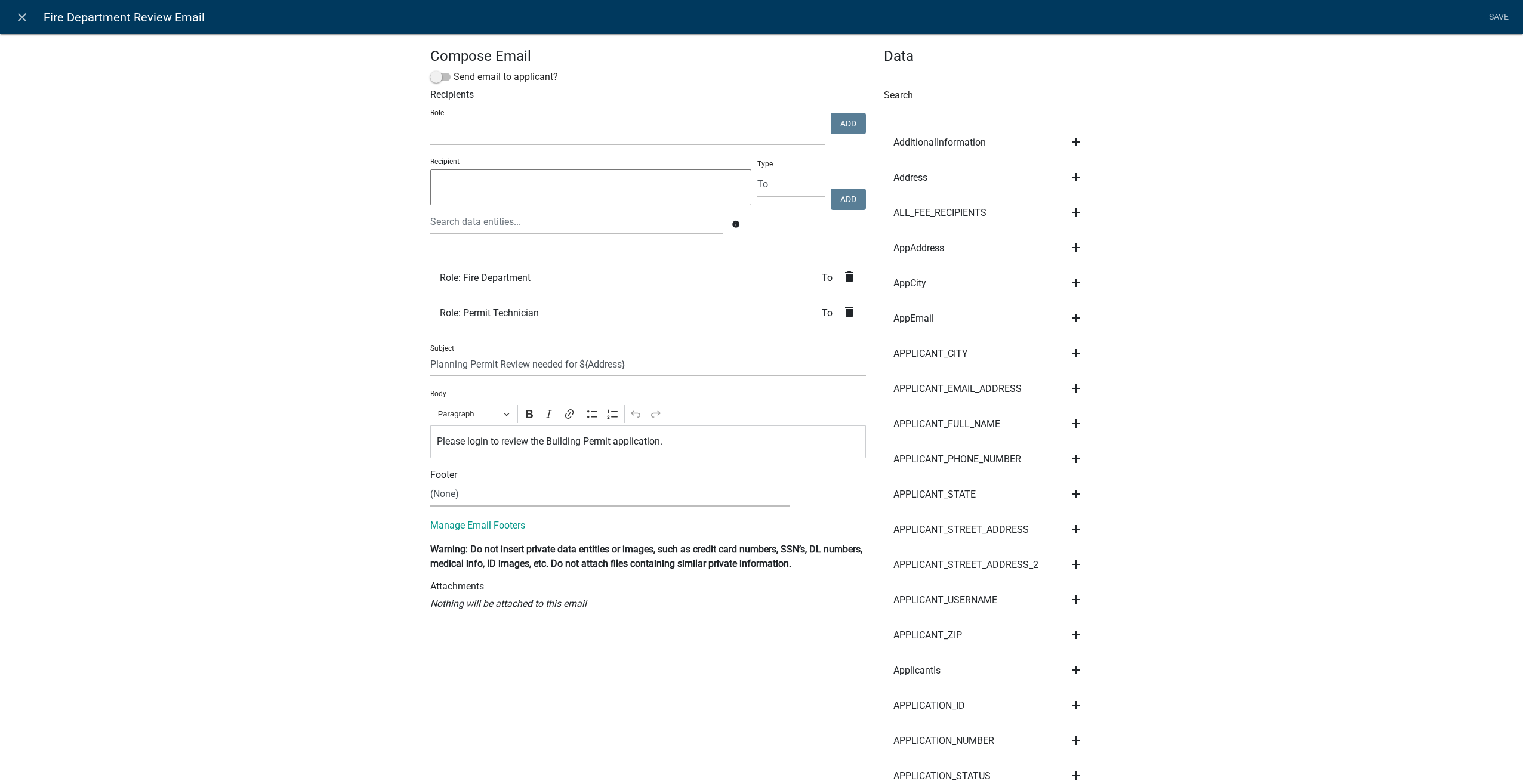
select select
click at [460, 368] on input "Planning Permit Review needed for ${Address}" at bounding box center [648, 364] width 436 height 24
click at [494, 365] on input "Building Permit Review needed for ${Address}" at bounding box center [648, 364] width 436 height 24
type input "Building Permit Fire Review needed for ${Address}"
click at [842, 313] on icon "delete" at bounding box center [849, 312] width 14 height 14
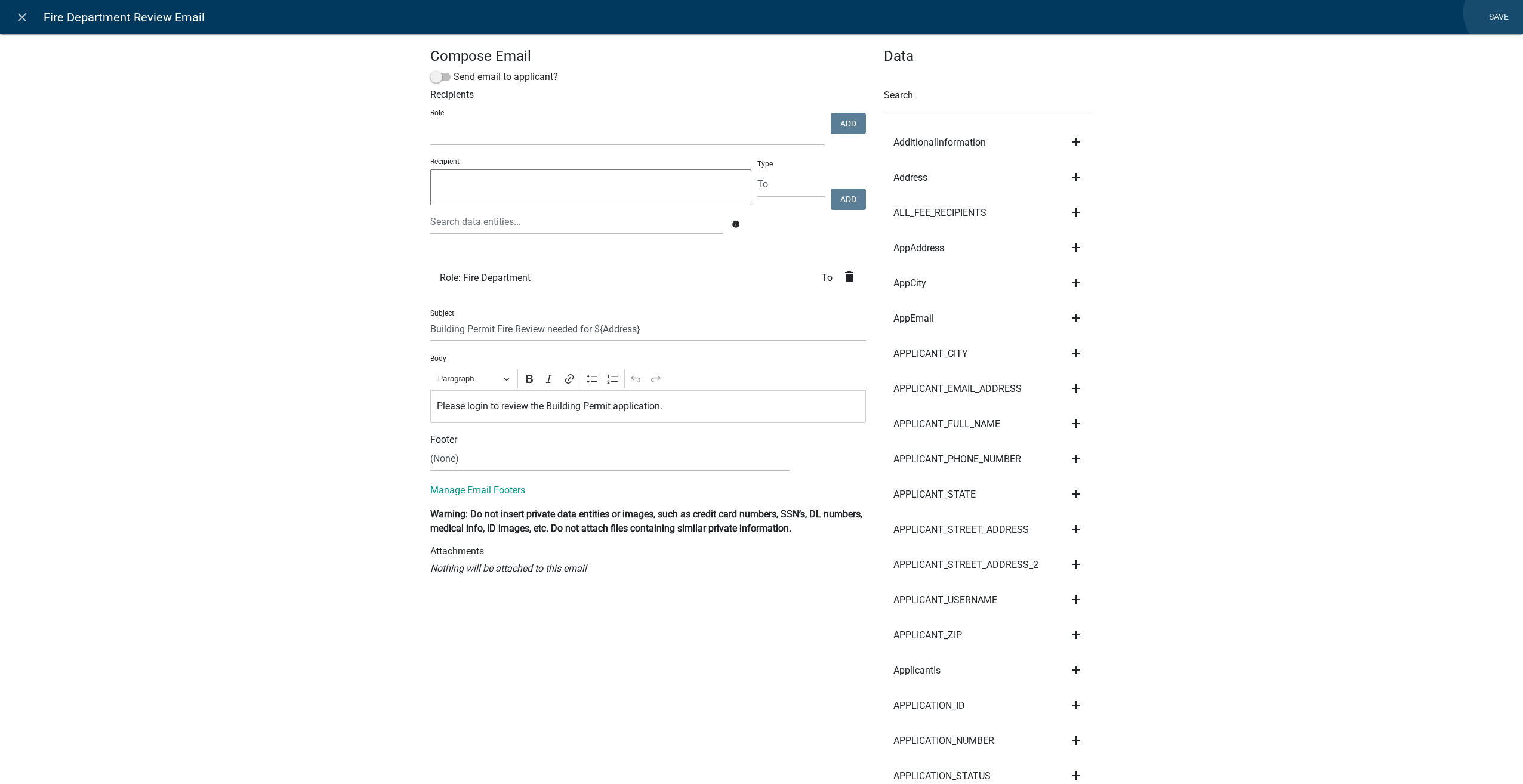
click at [1501, 13] on link "Save" at bounding box center [1498, 17] width 30 height 22
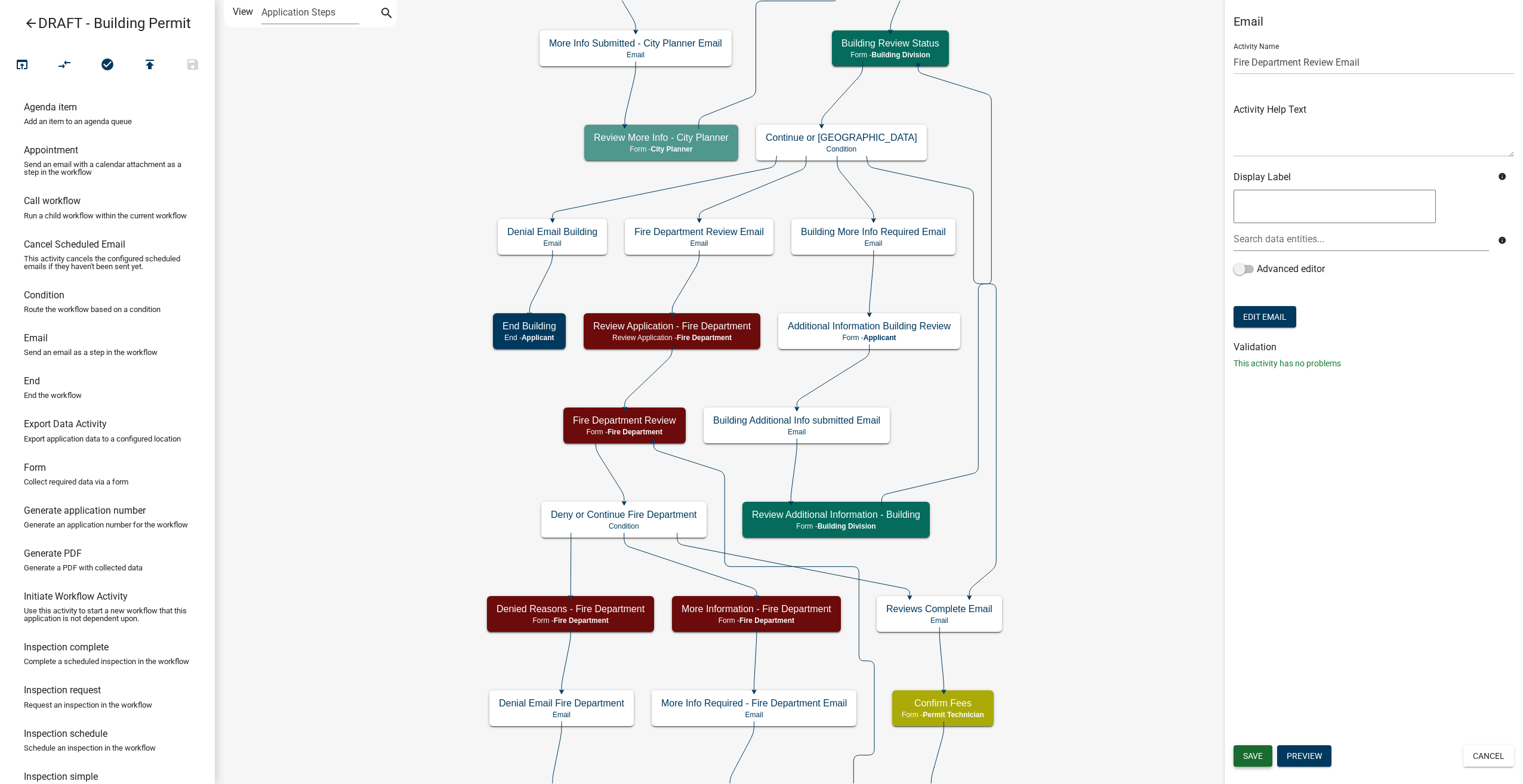
click at [1258, 749] on button "Save" at bounding box center [1252, 756] width 39 height 22
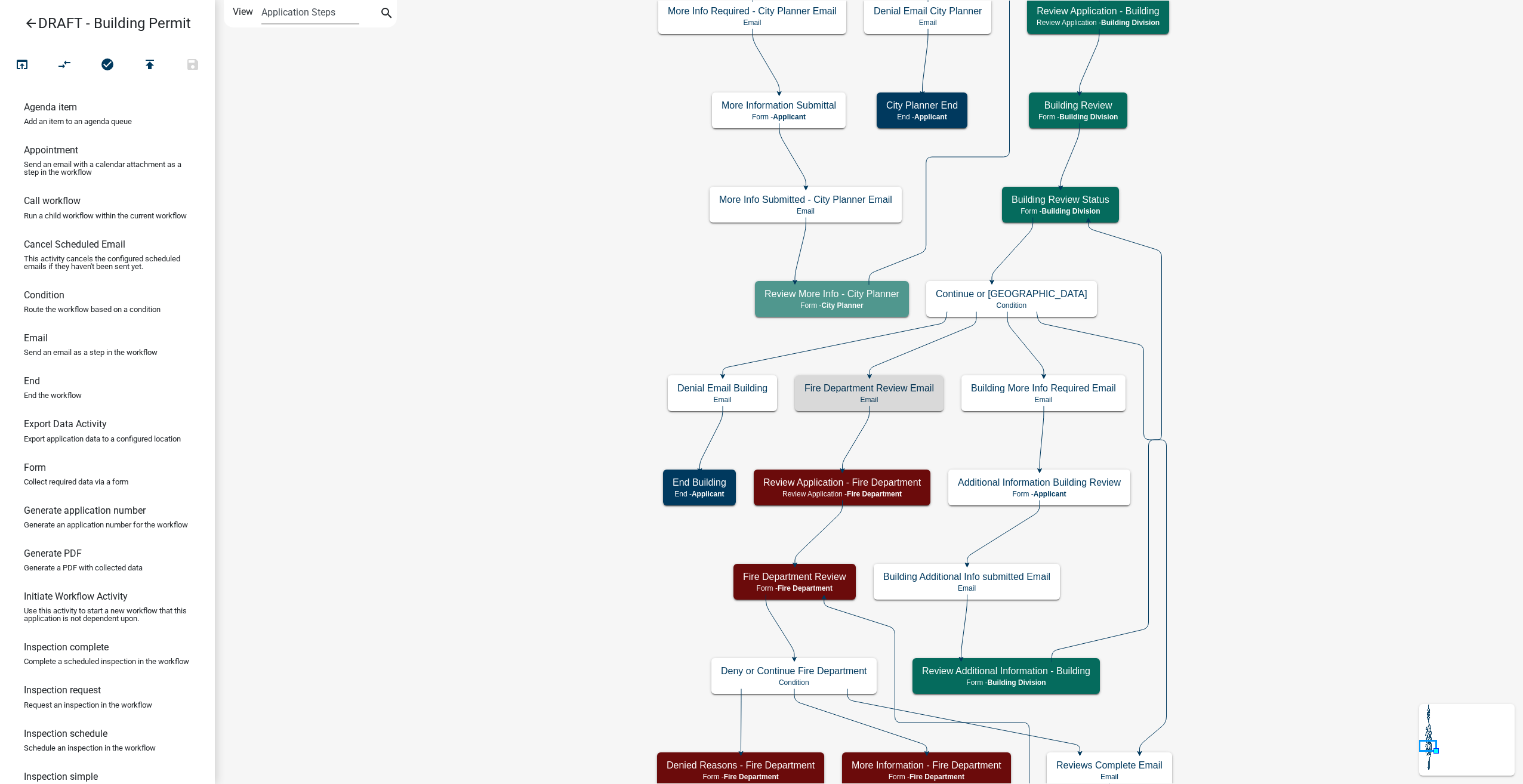
click at [33, 22] on icon "arrow_back" at bounding box center [31, 24] width 14 height 17
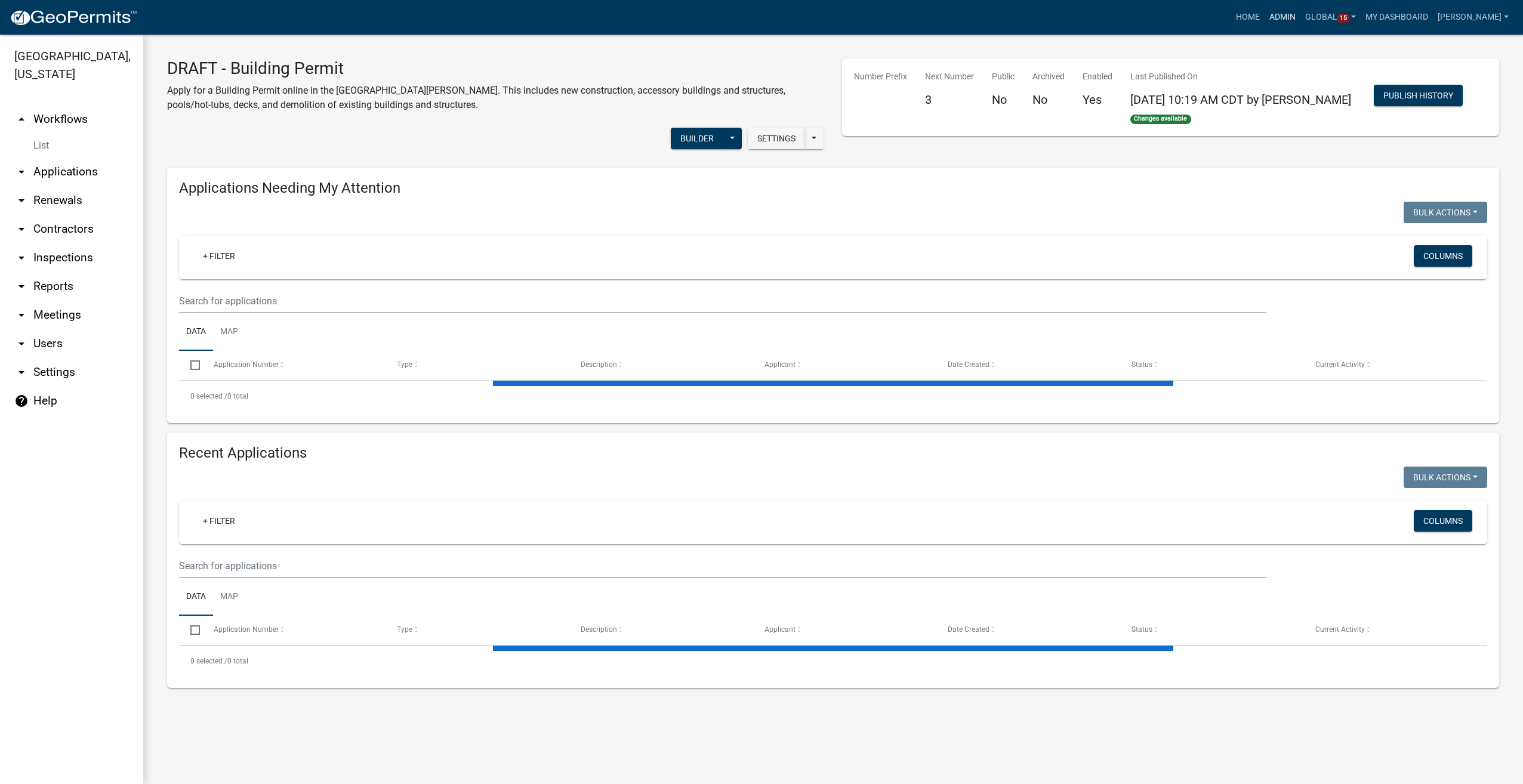
click at [1289, 15] on link "Admin" at bounding box center [1282, 17] width 36 height 22
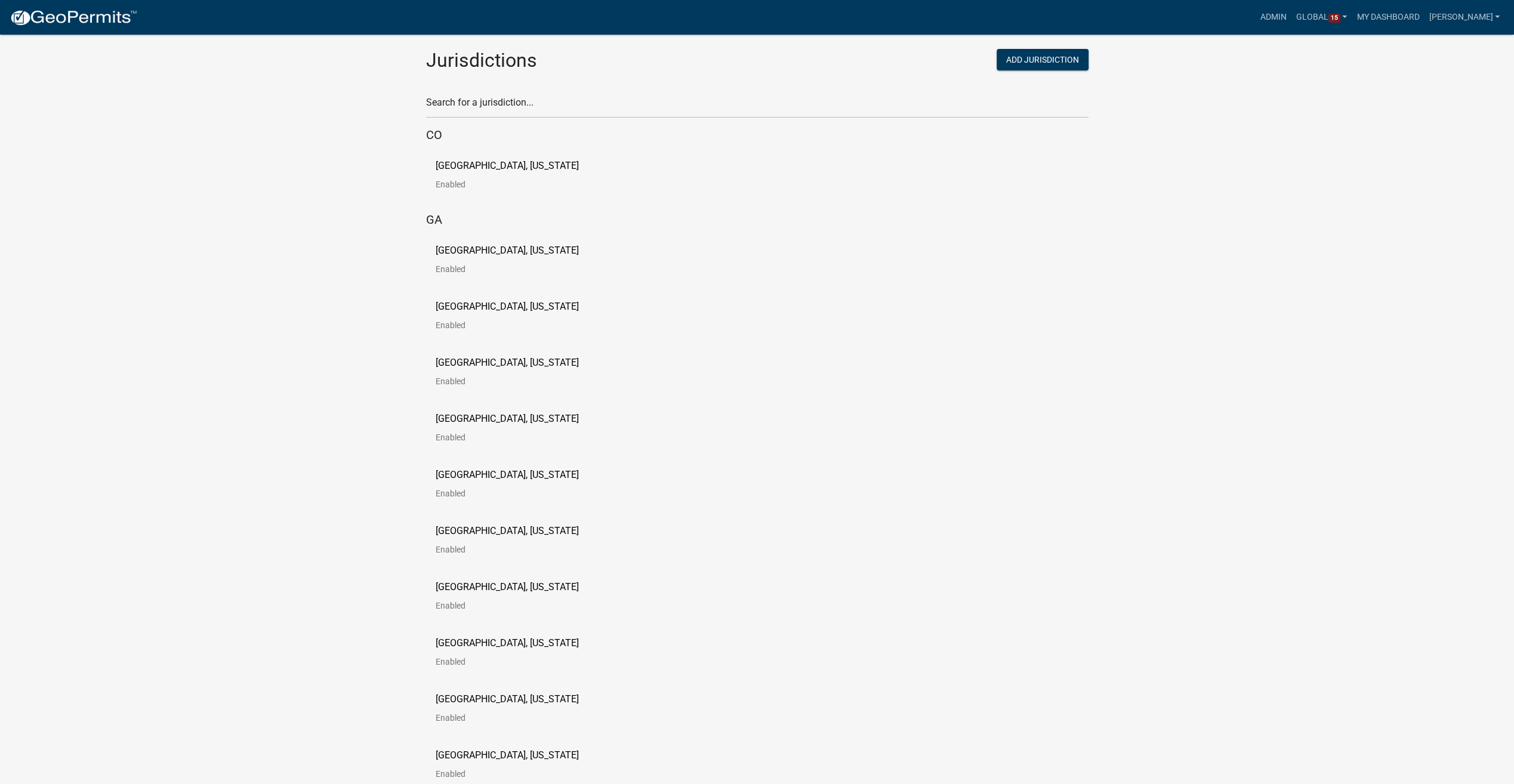
click at [458, 250] on p "Carroll County, Georgia" at bounding box center [507, 250] width 143 height 10
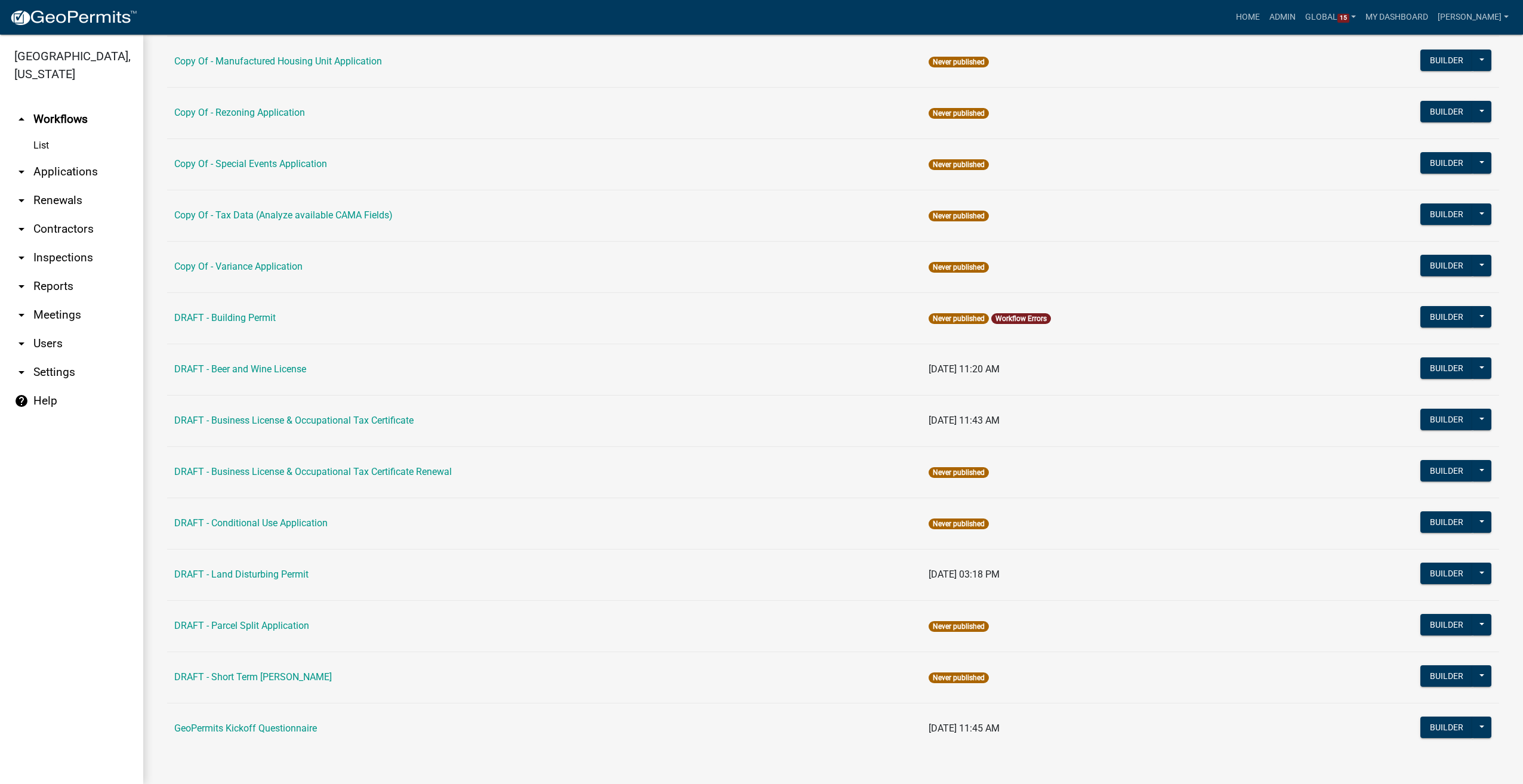
scroll to position [111, 0]
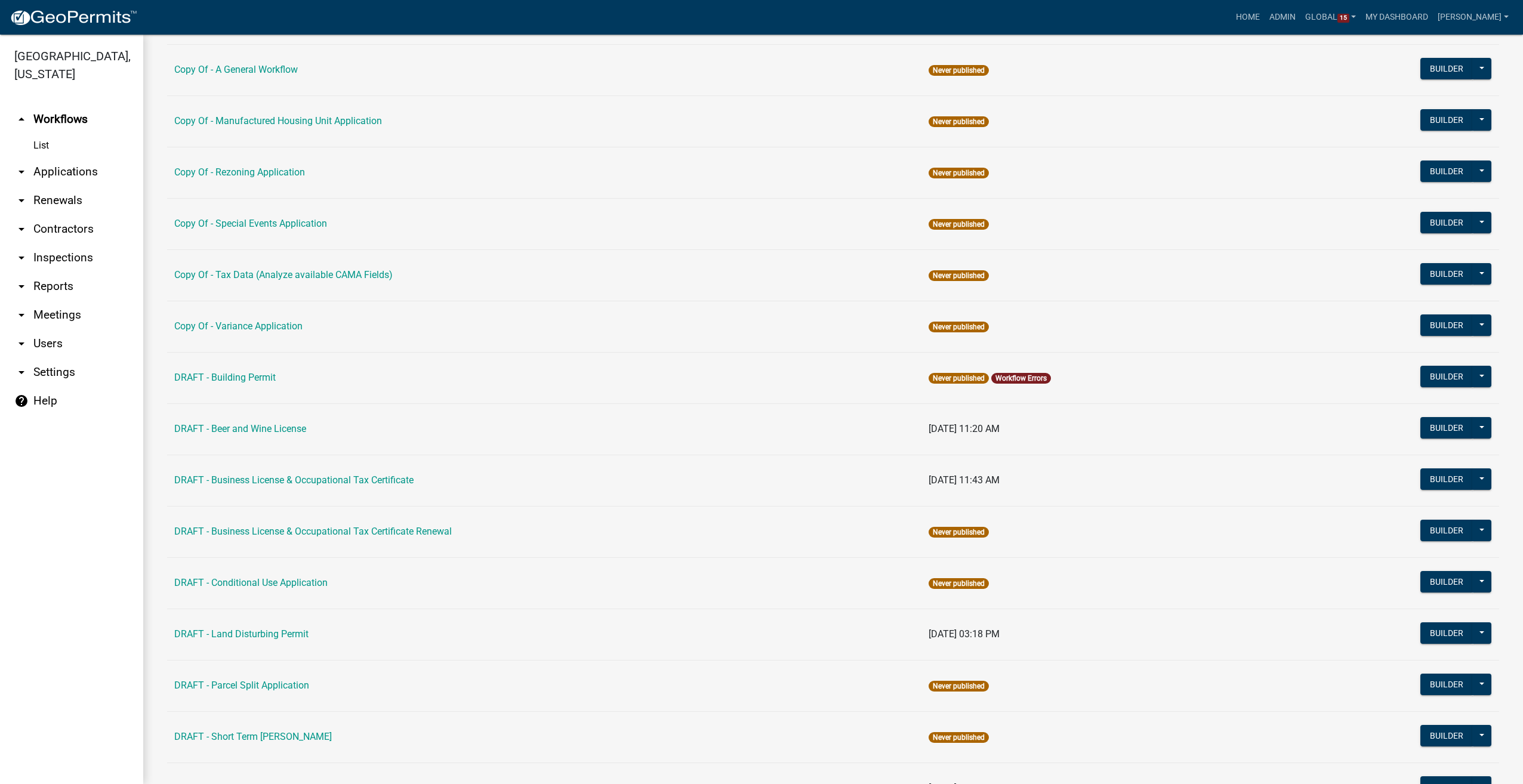
click at [47, 340] on link "arrow_drop_down Users" at bounding box center [72, 343] width 143 height 29
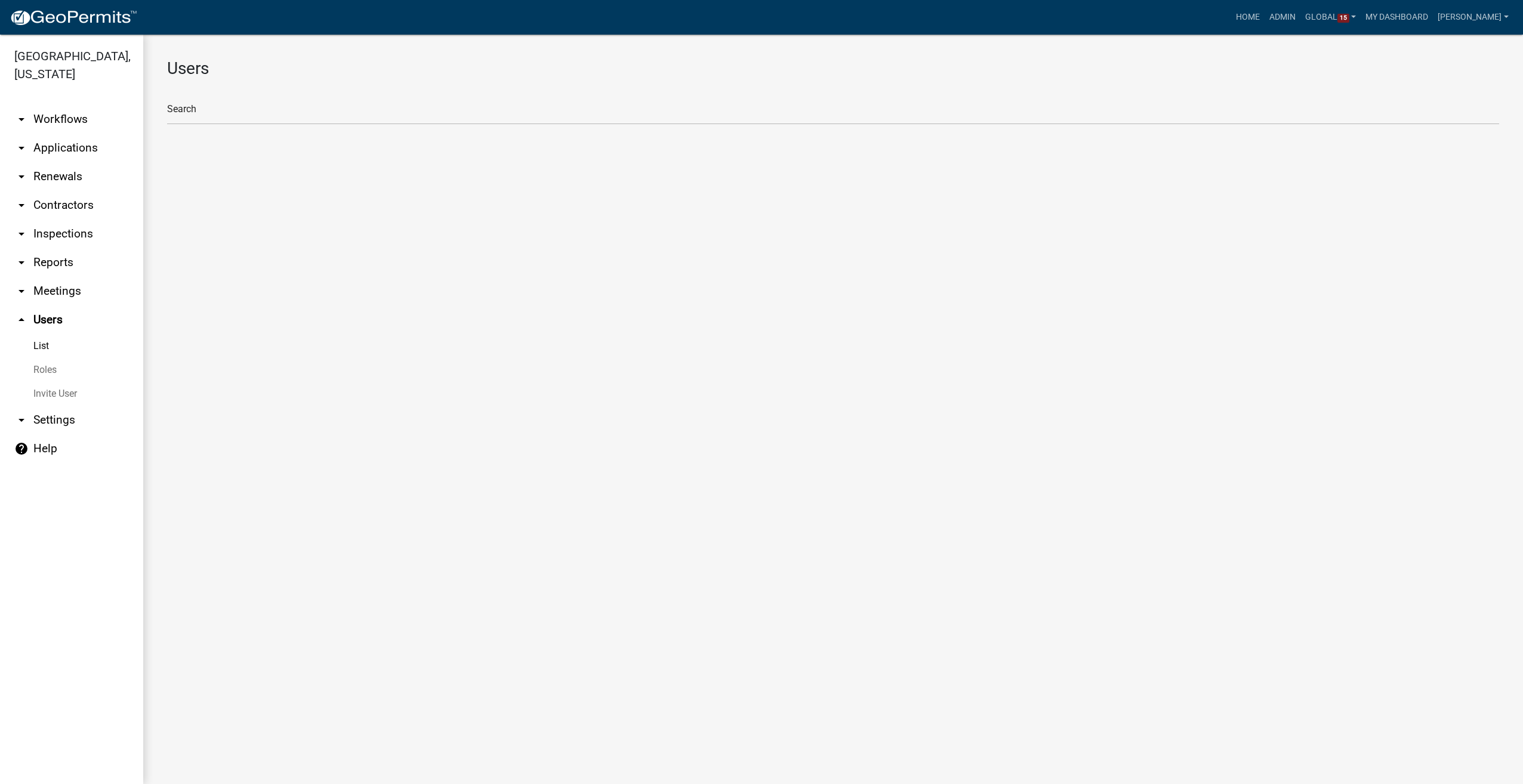
click at [48, 366] on link "Roles" at bounding box center [72, 370] width 143 height 24
click at [217, 104] on li "Admin (Client Admin)" at bounding box center [833, 102] width 1332 height 29
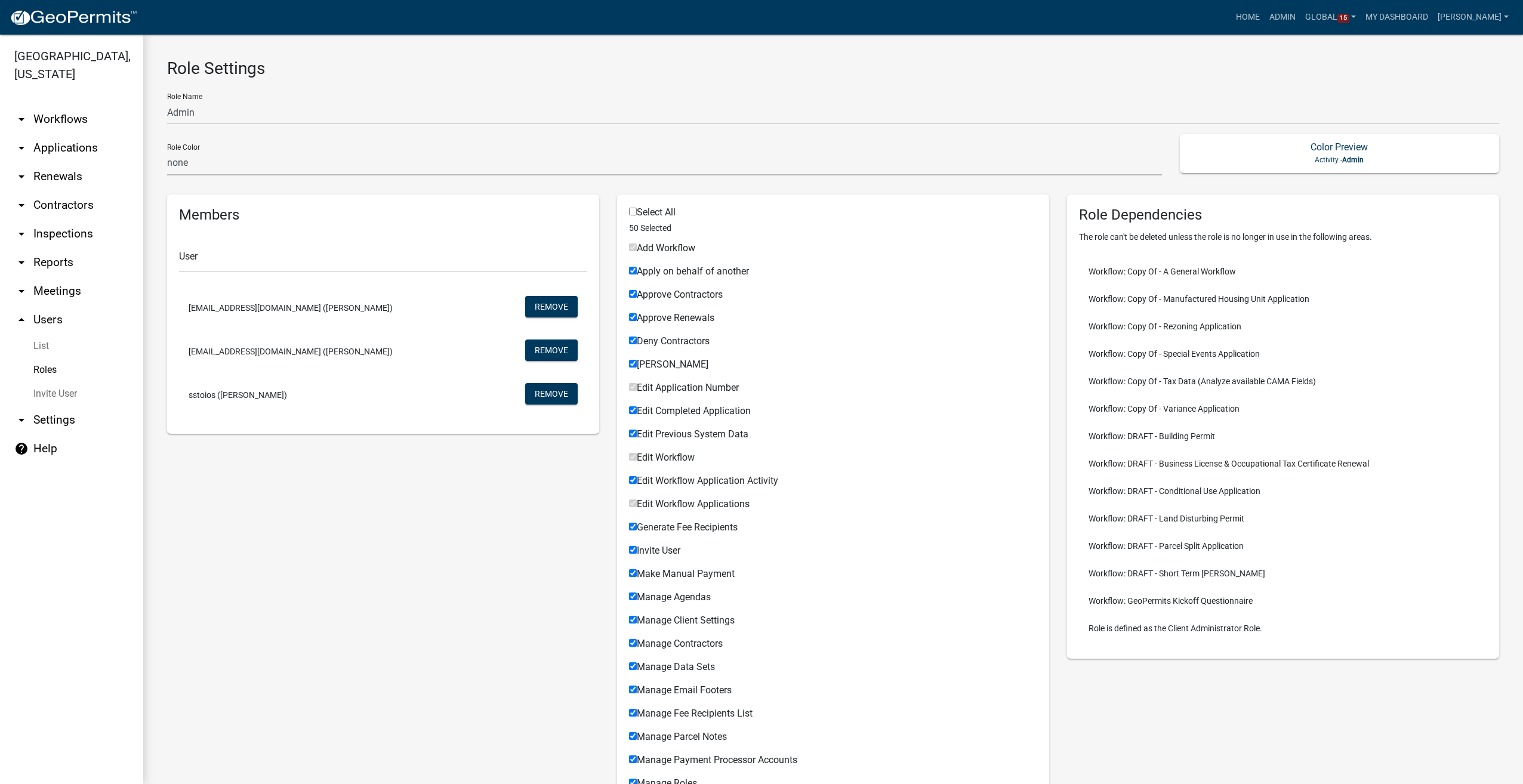
click at [36, 116] on link "arrow_drop_down Workflows" at bounding box center [72, 119] width 143 height 29
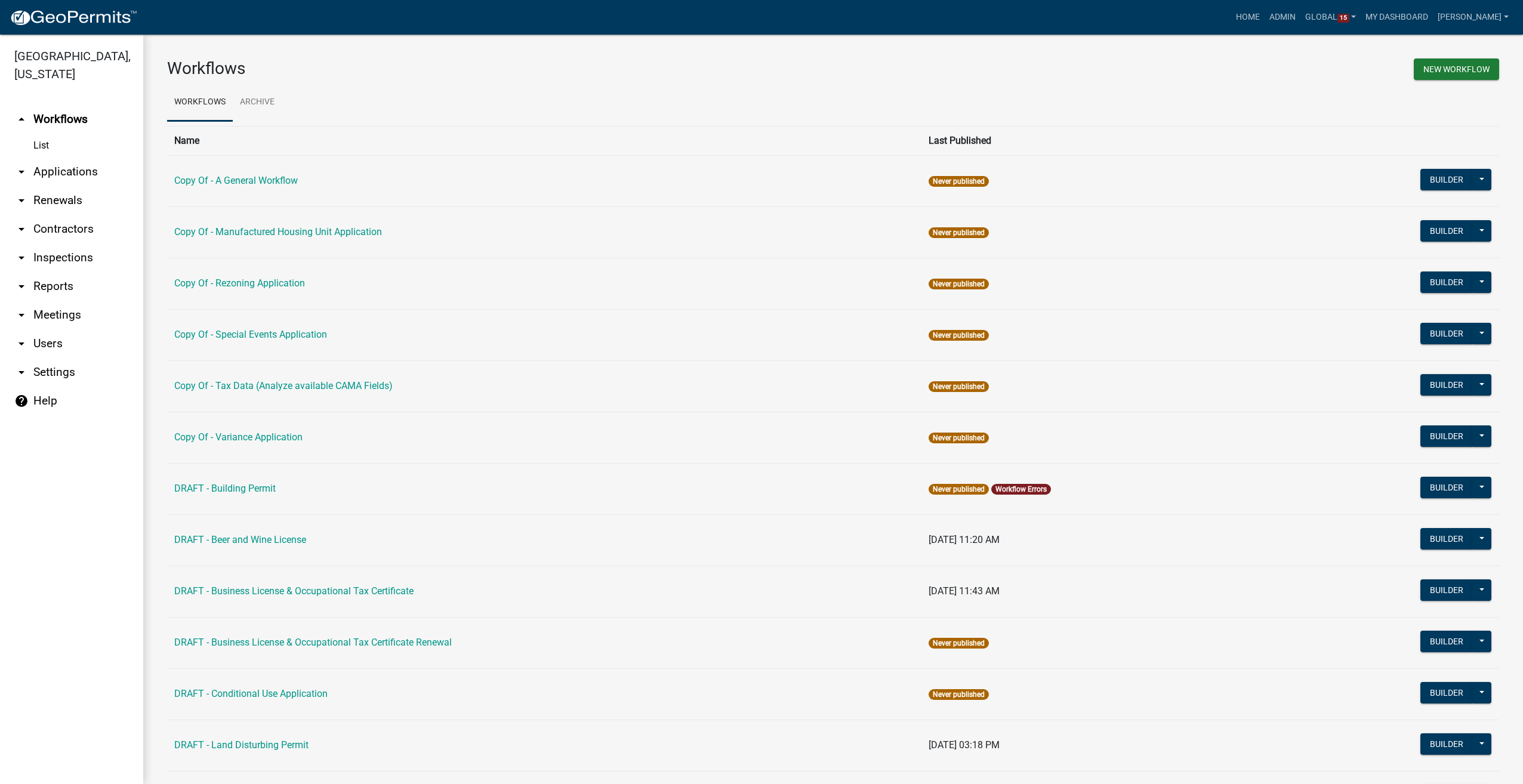
scroll to position [171, 0]
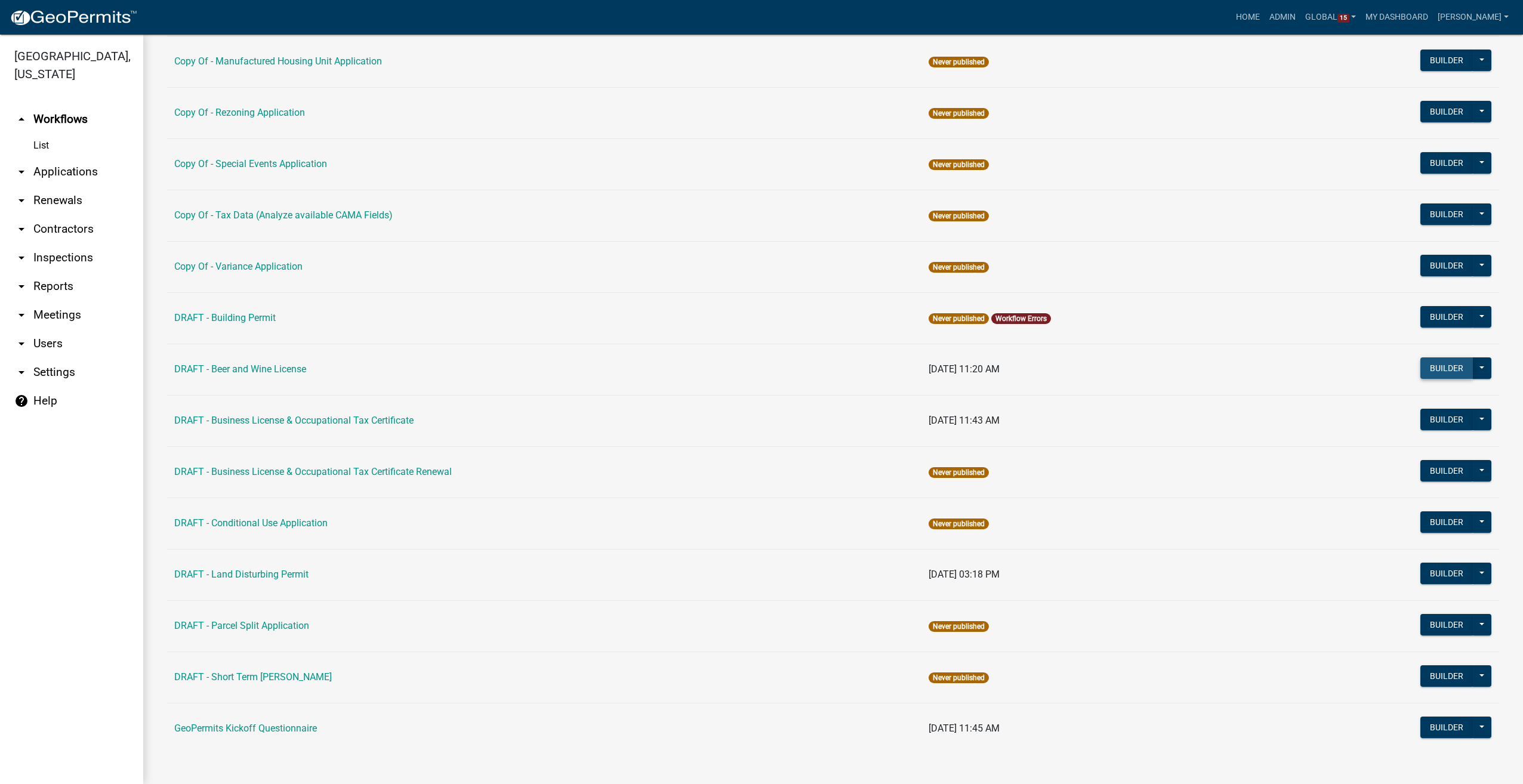
click at [1431, 369] on button "Builder" at bounding box center [1446, 368] width 52 height 22
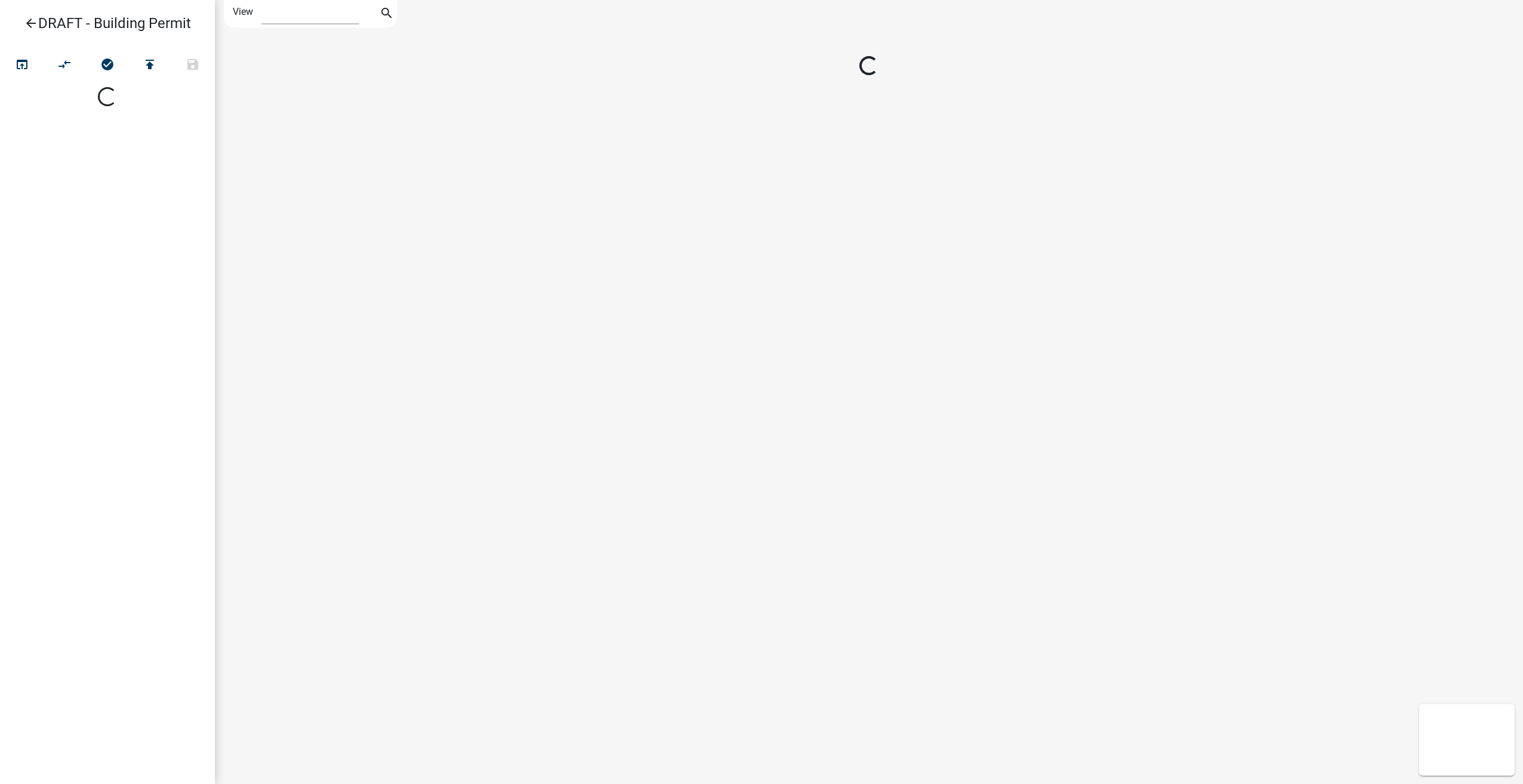
select select "1"
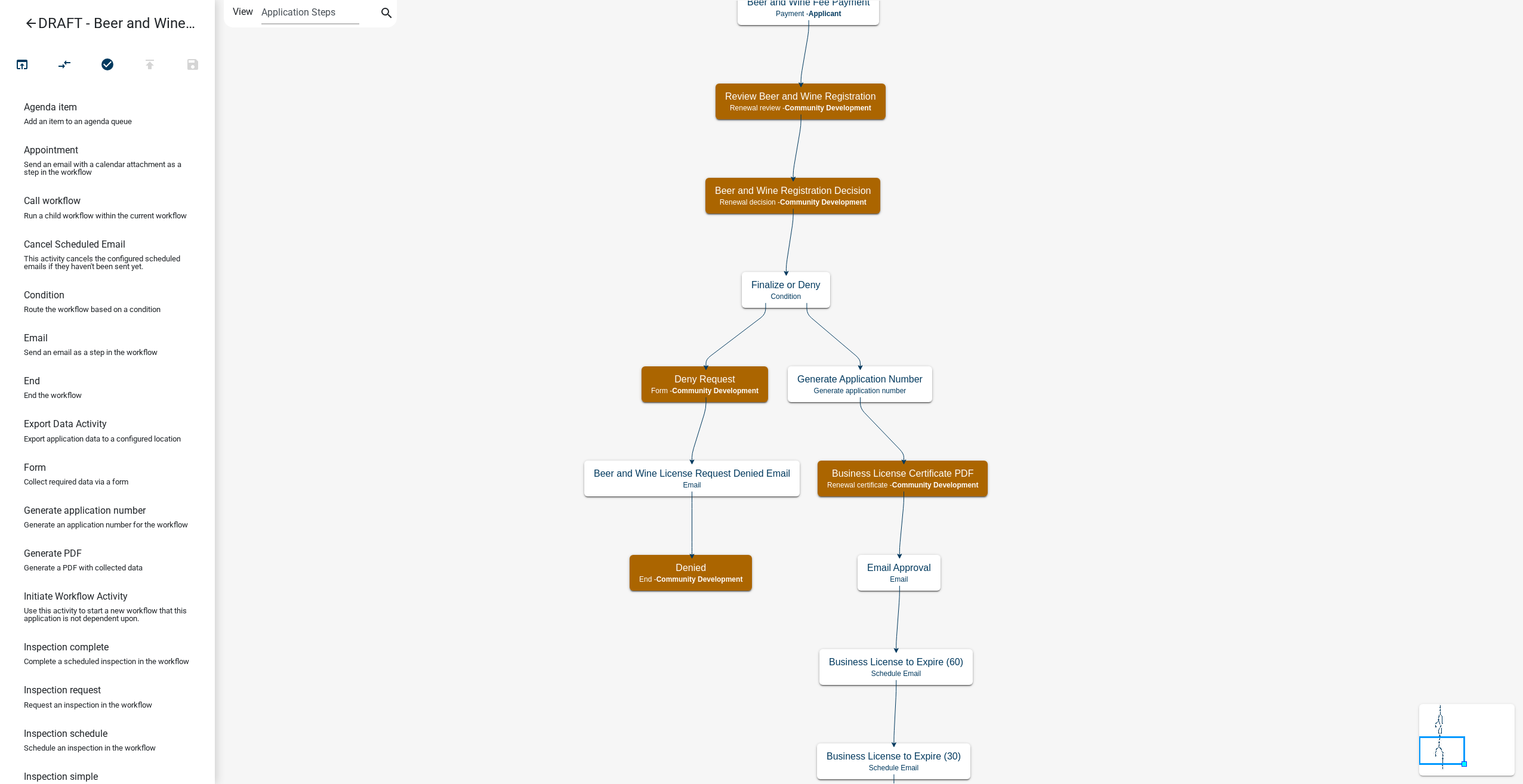
click at [27, 26] on icon "arrow_back" at bounding box center [31, 24] width 14 height 17
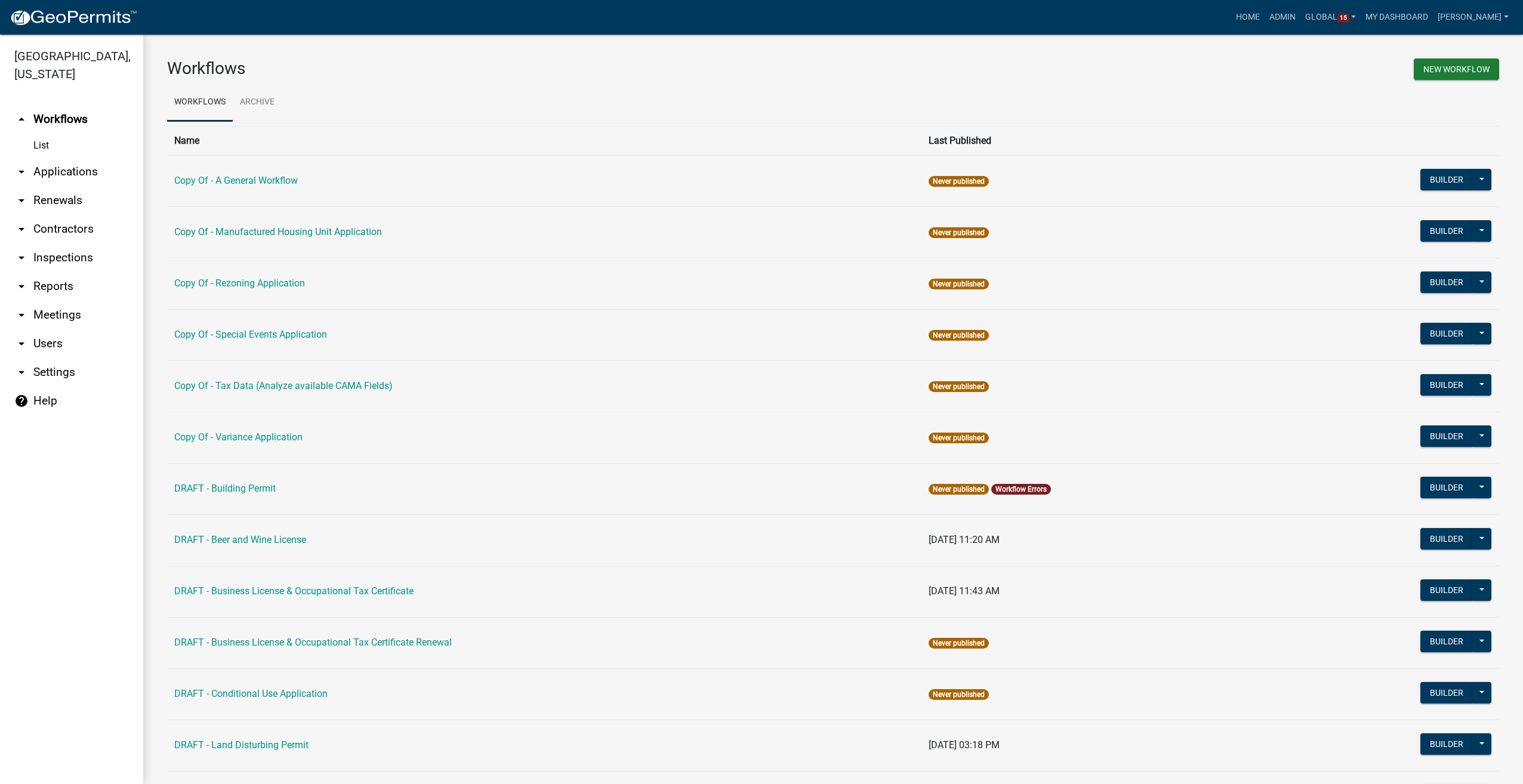
scroll to position [171, 0]
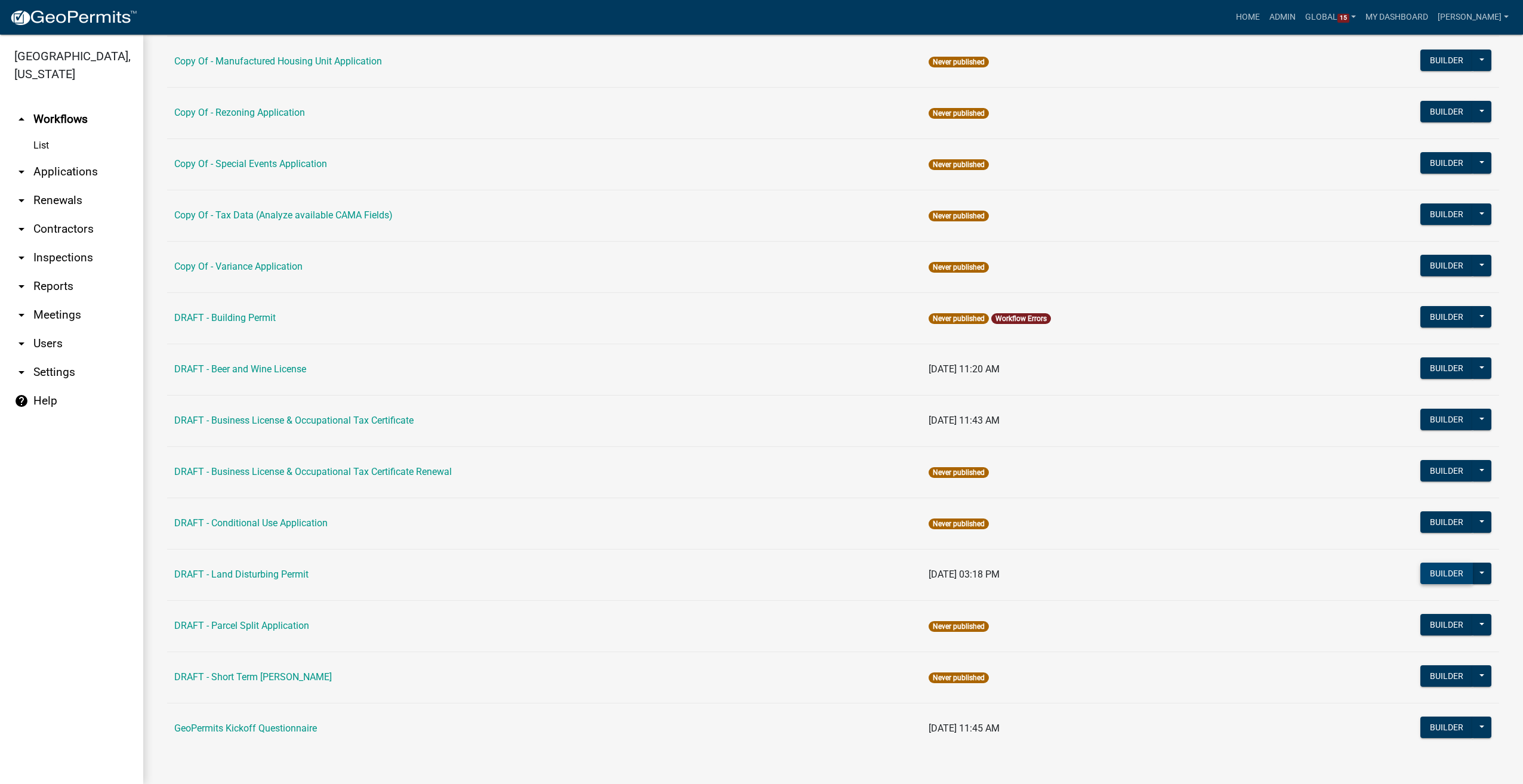
click at [1445, 573] on button "Builder" at bounding box center [1446, 574] width 52 height 22
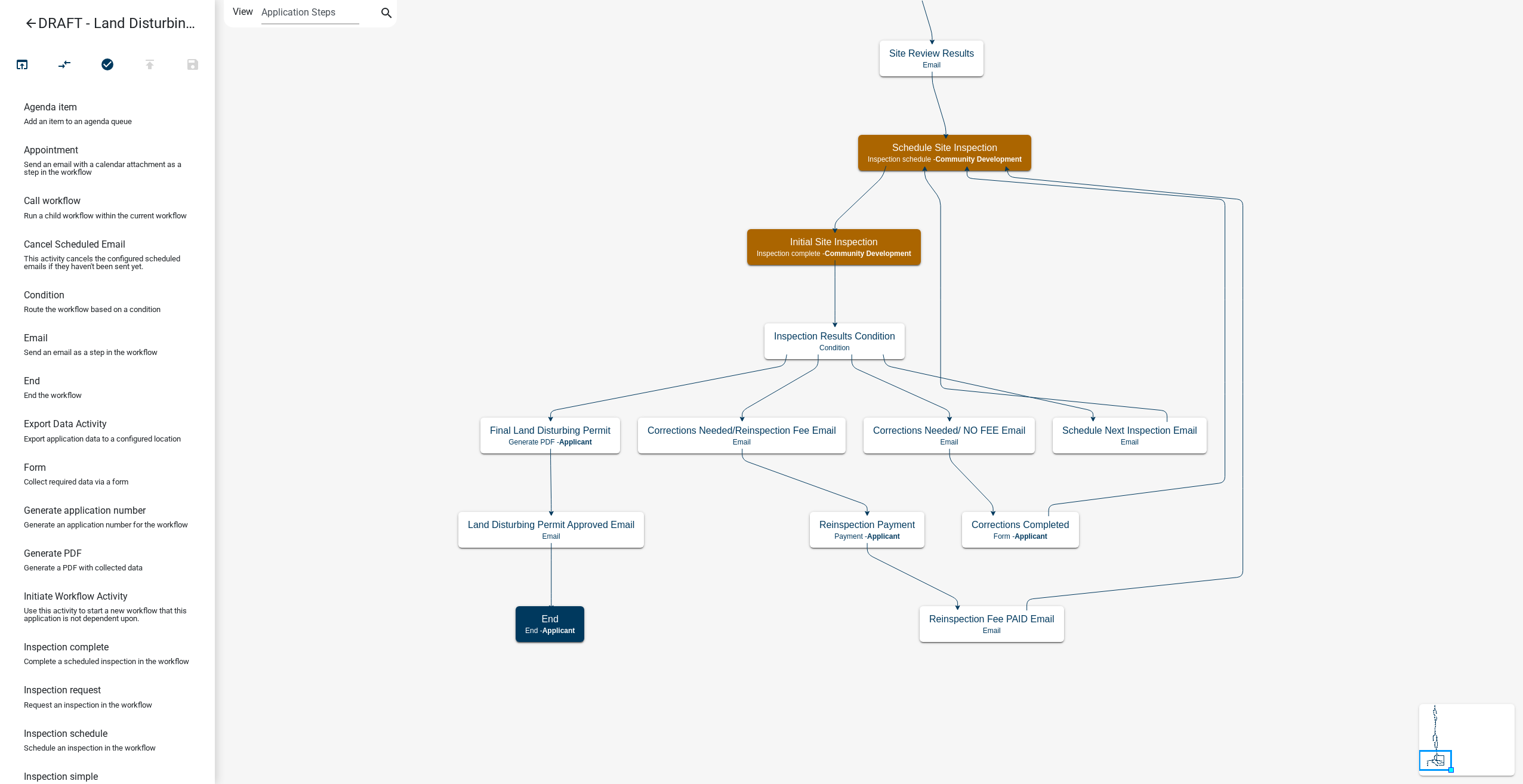
click at [28, 25] on icon "arrow_back" at bounding box center [31, 24] width 14 height 17
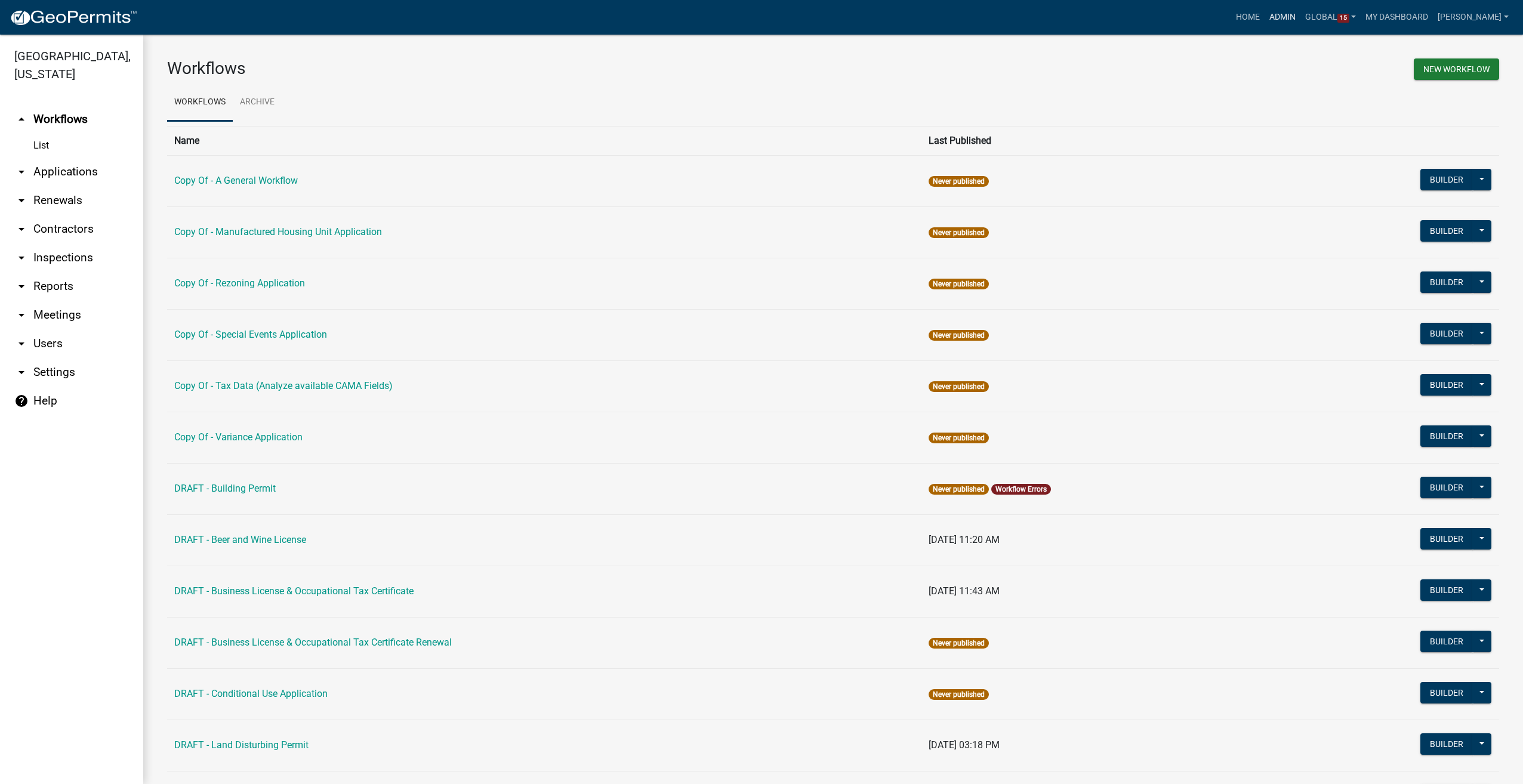
click at [1292, 17] on link "Admin" at bounding box center [1282, 17] width 36 height 22
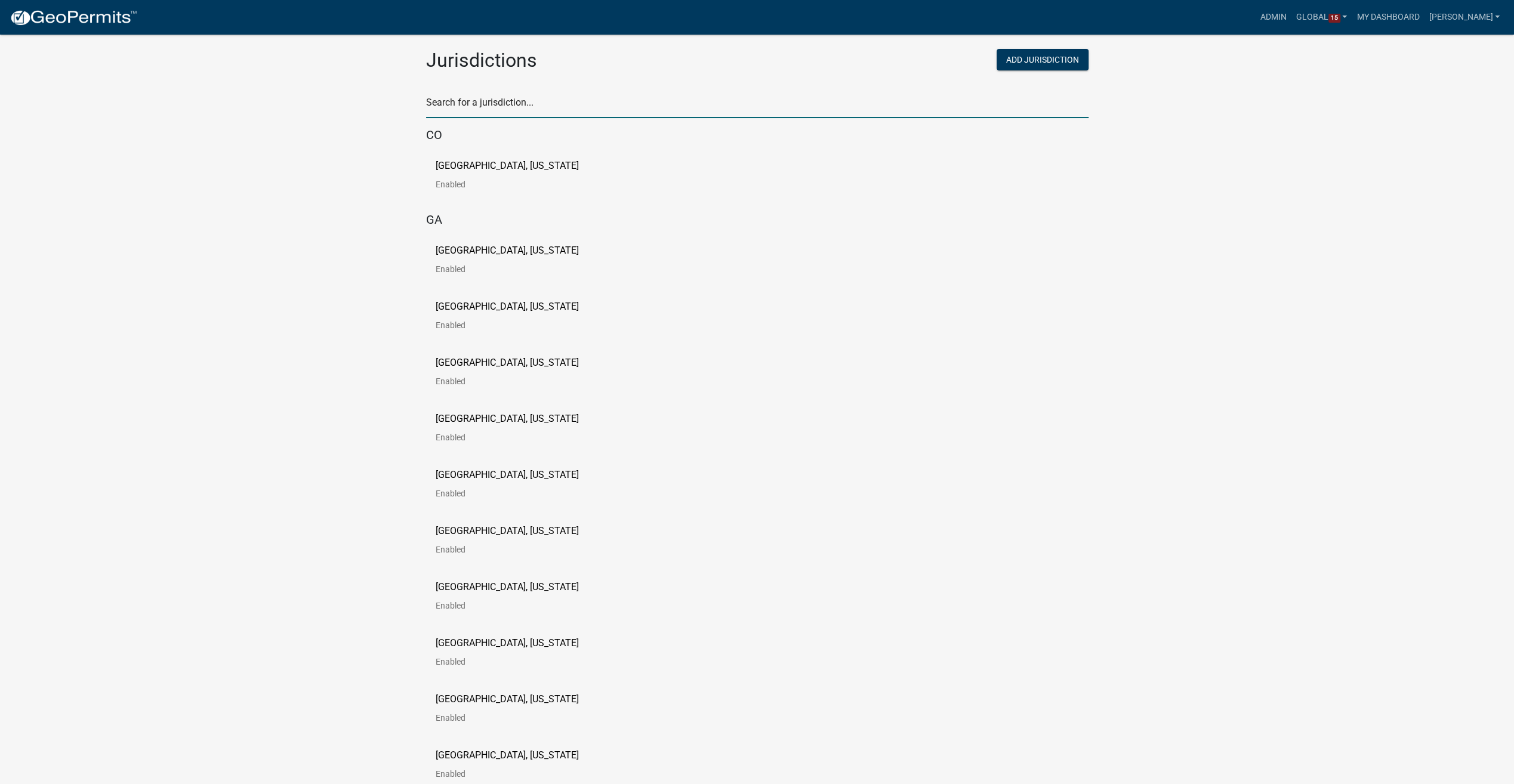
click at [463, 98] on input "text" at bounding box center [757, 106] width 662 height 24
type input "buchanan"
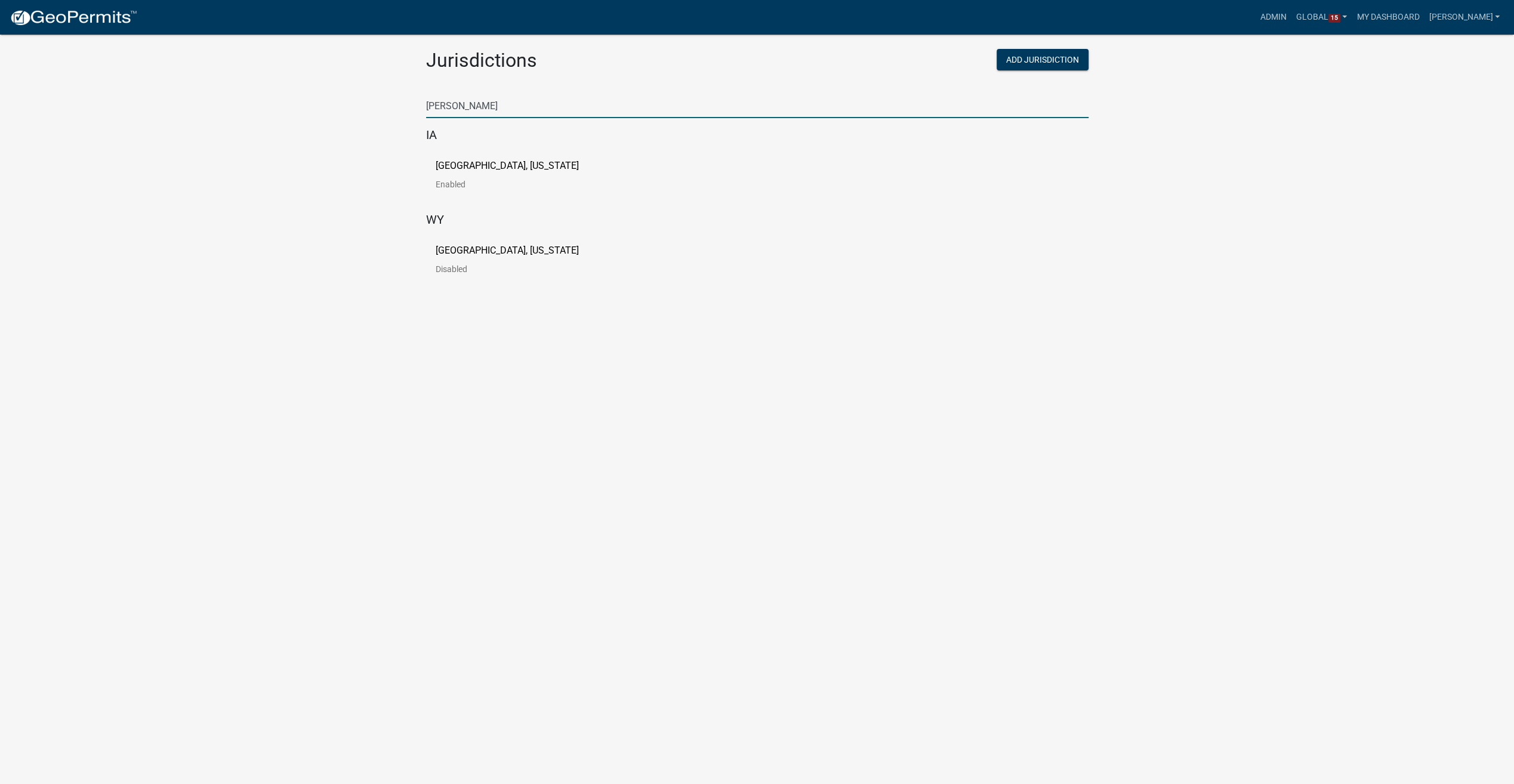
click at [471, 173] on link "Buchanan County, Iowa Enabled" at bounding box center [517, 180] width 162 height 37
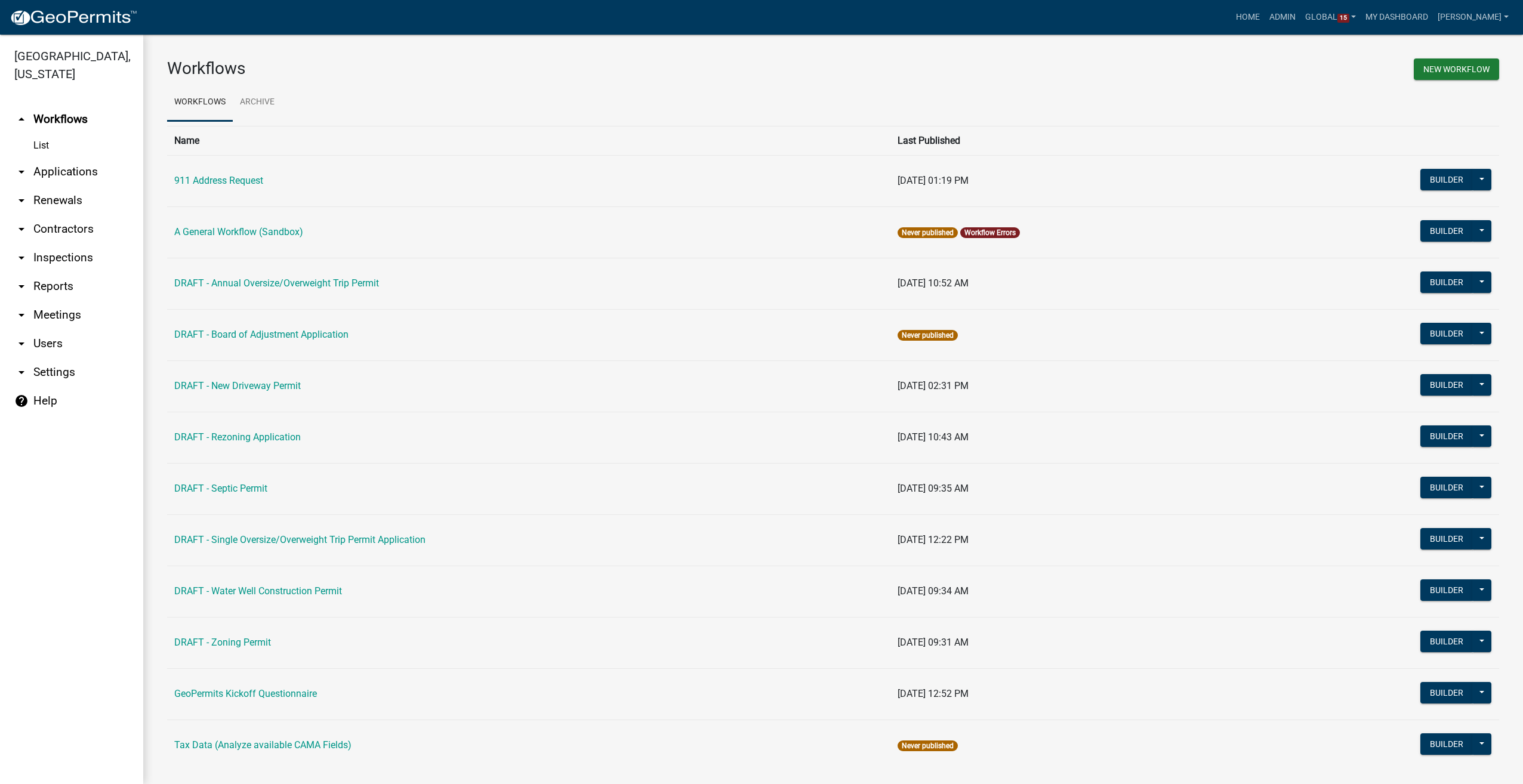
click at [0, 98] on html "Internet Explorer does NOT work with GeoPermits. Get a new browser for more sec…" at bounding box center [761, 392] width 1523 height 784
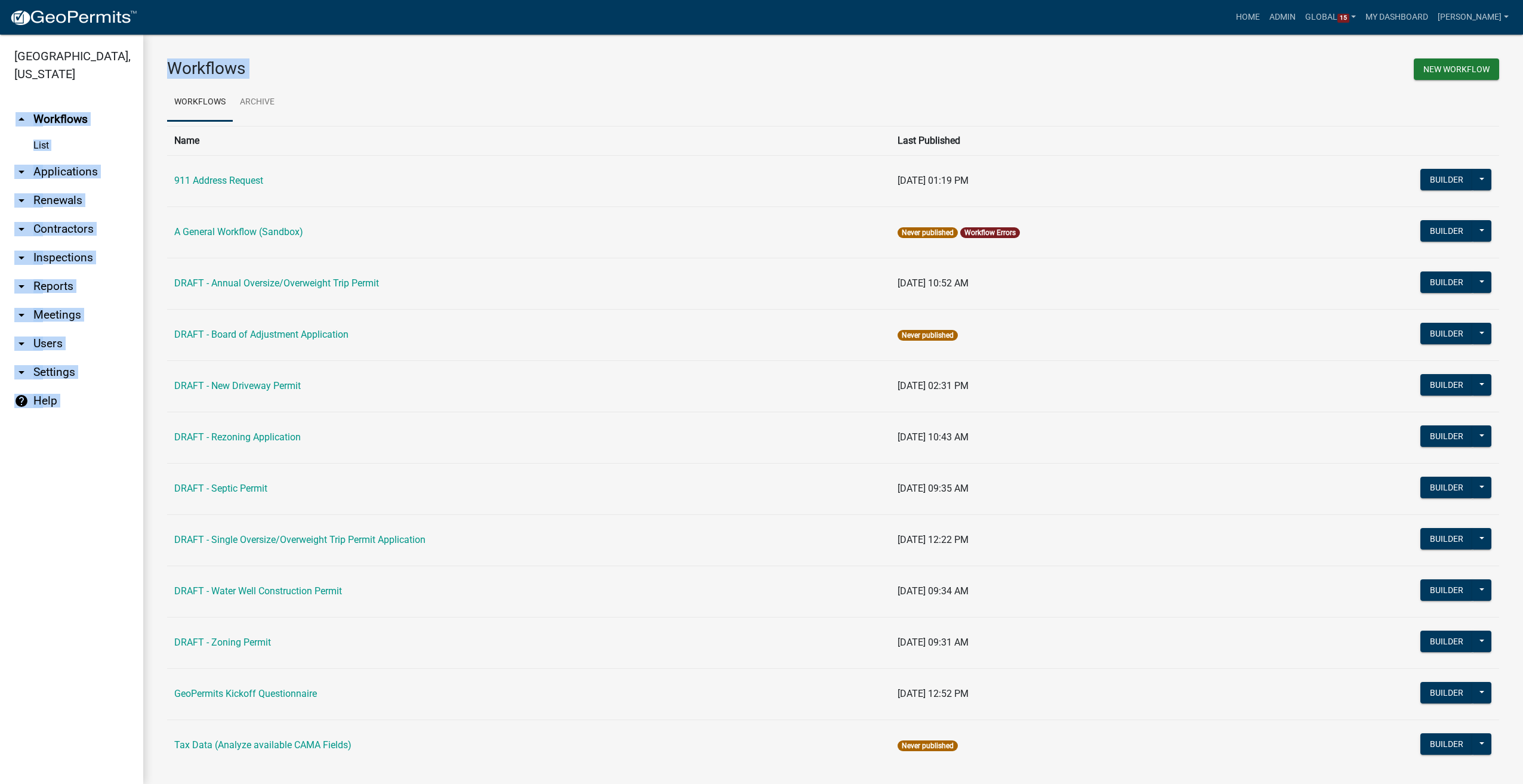
drag, startPoint x: 844, startPoint y: 304, endPoint x: 773, endPoint y: 297, distance: 71.3
click at [844, 304] on td "DRAFT - Annual Oversize/Overweight Trip Permit" at bounding box center [528, 283] width 723 height 51
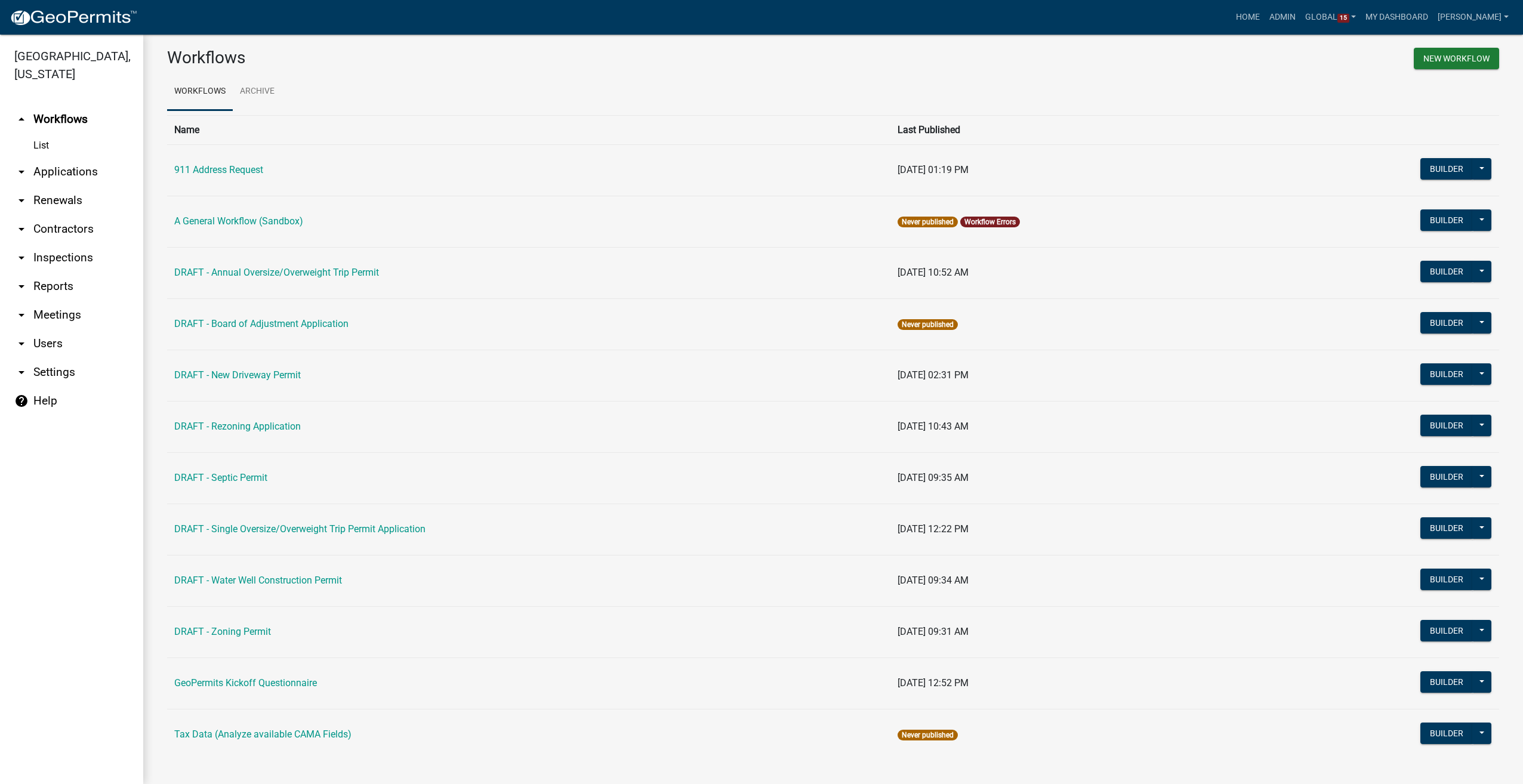
scroll to position [18, 0]
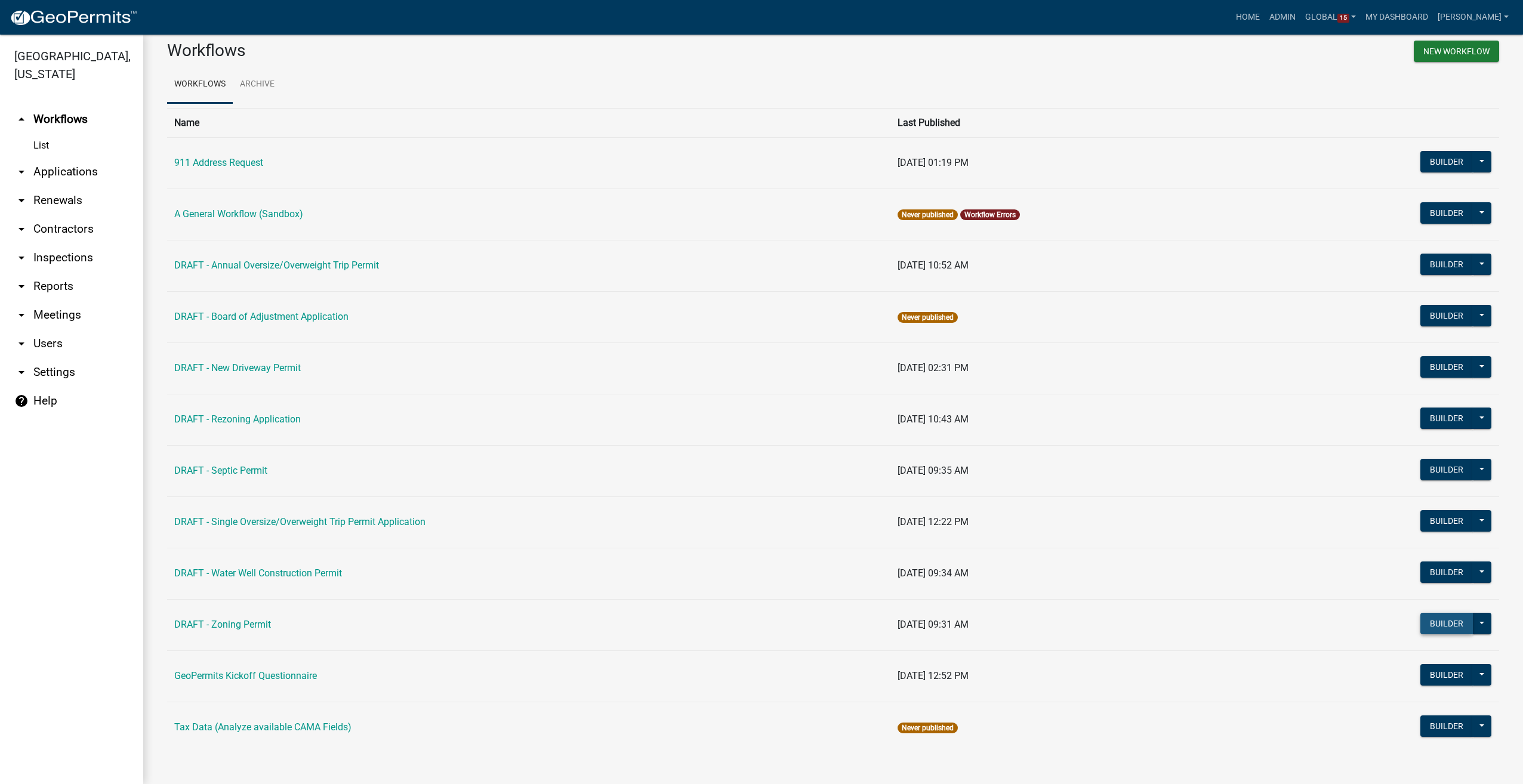
click at [1420, 615] on button "Builder" at bounding box center [1446, 623] width 52 height 22
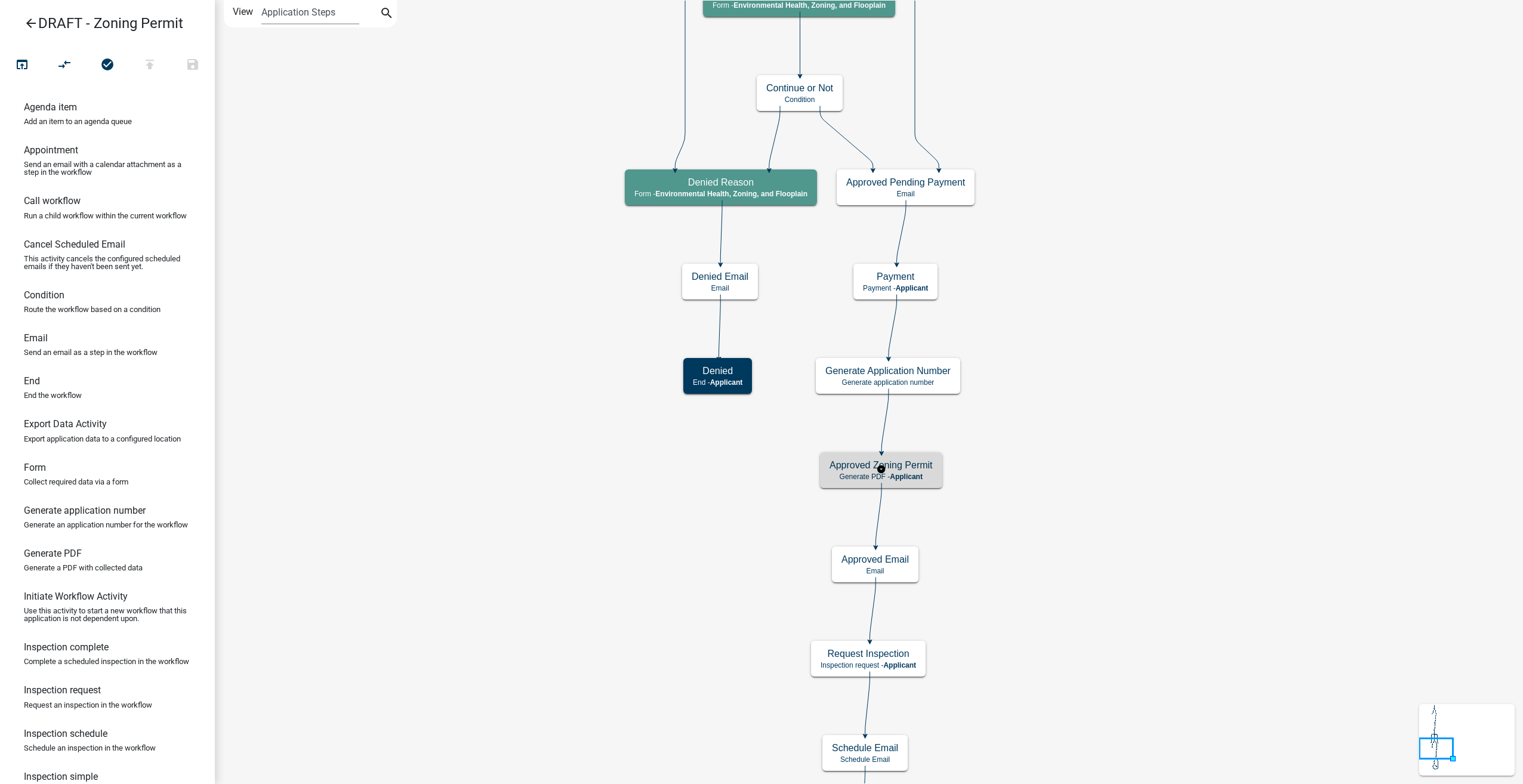
click at [915, 462] on h5 "Approved Zoning Permit" at bounding box center [881, 465] width 103 height 12
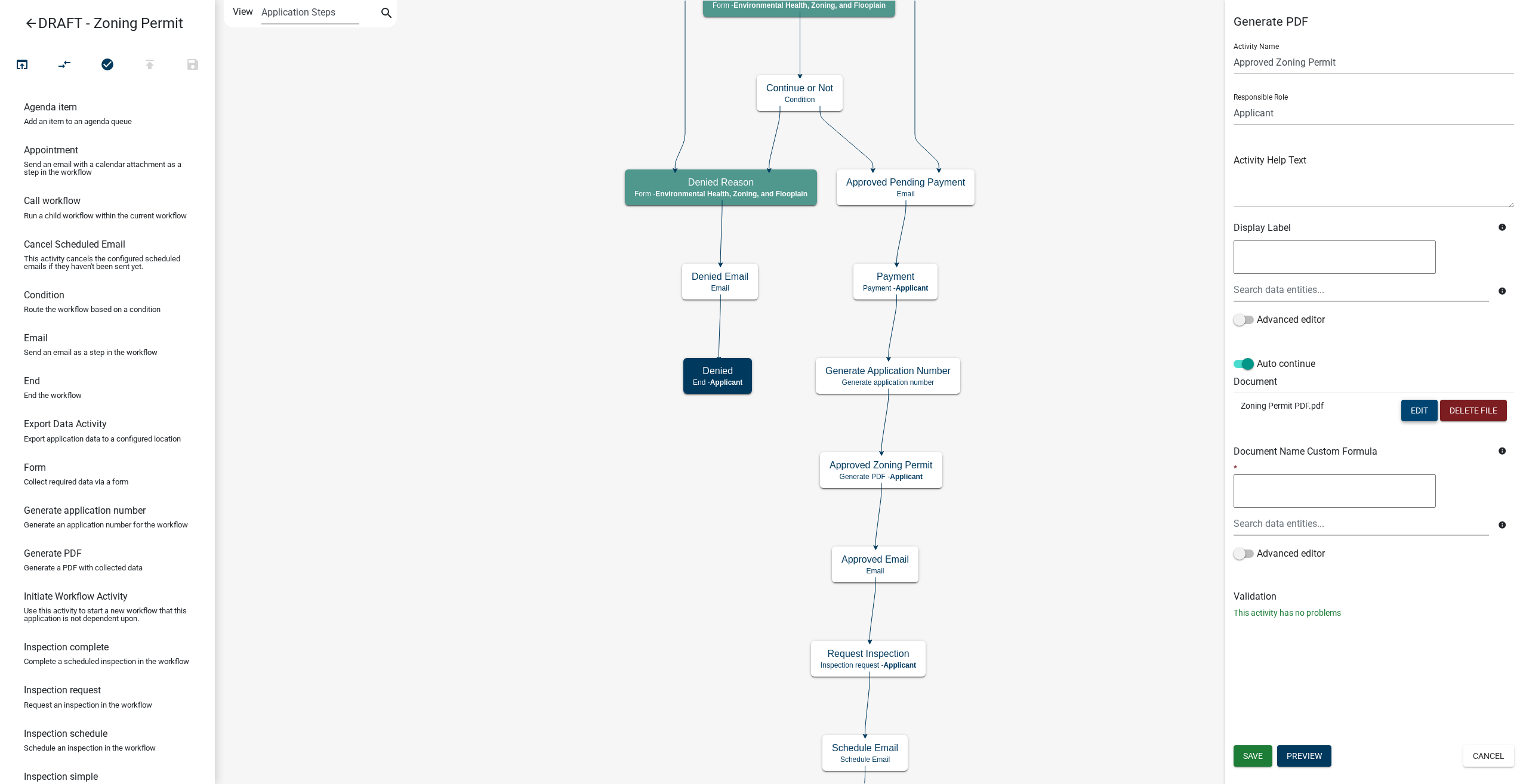
click at [1410, 413] on button "Edit" at bounding box center [1419, 411] width 36 height 22
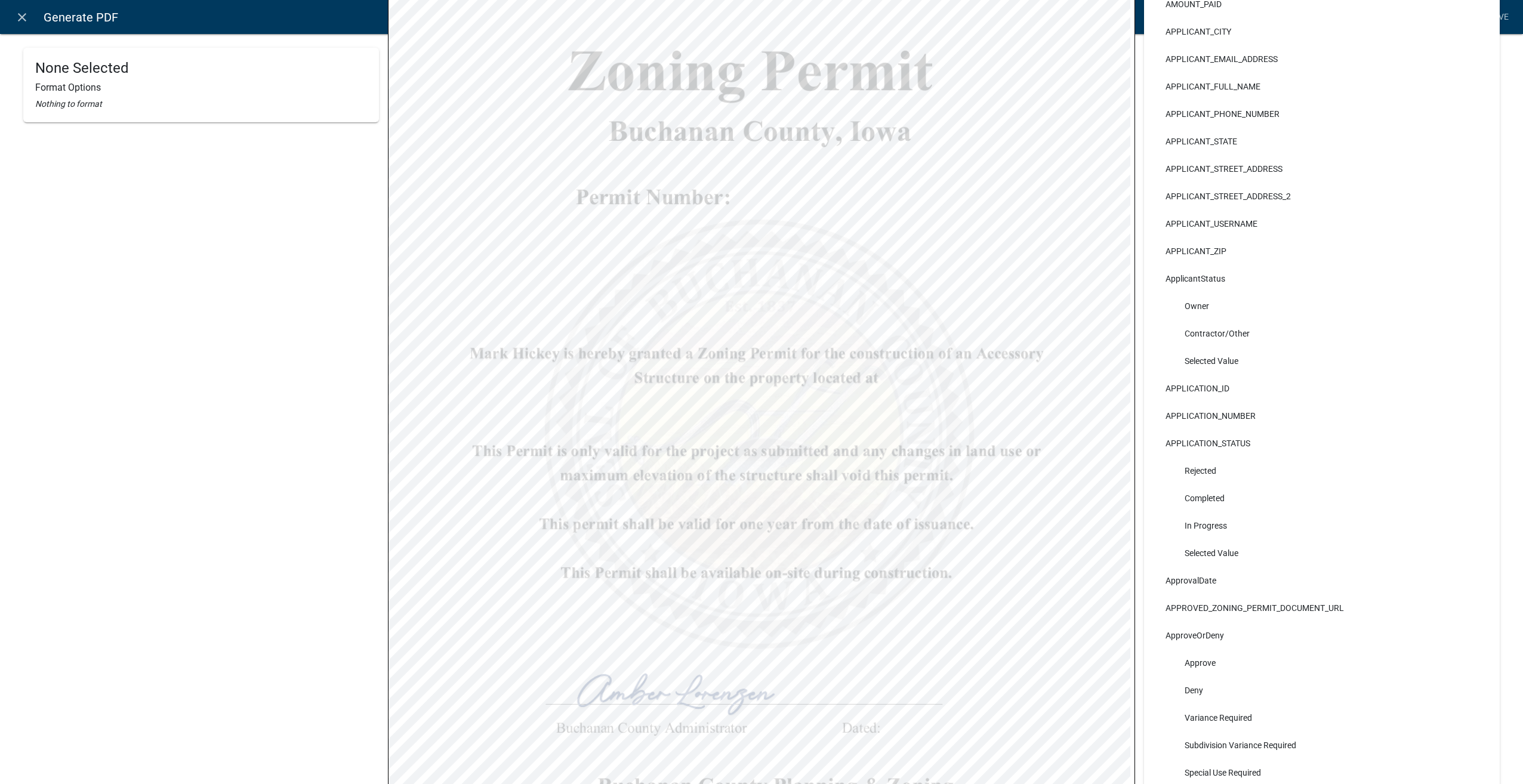
scroll to position [358, 0]
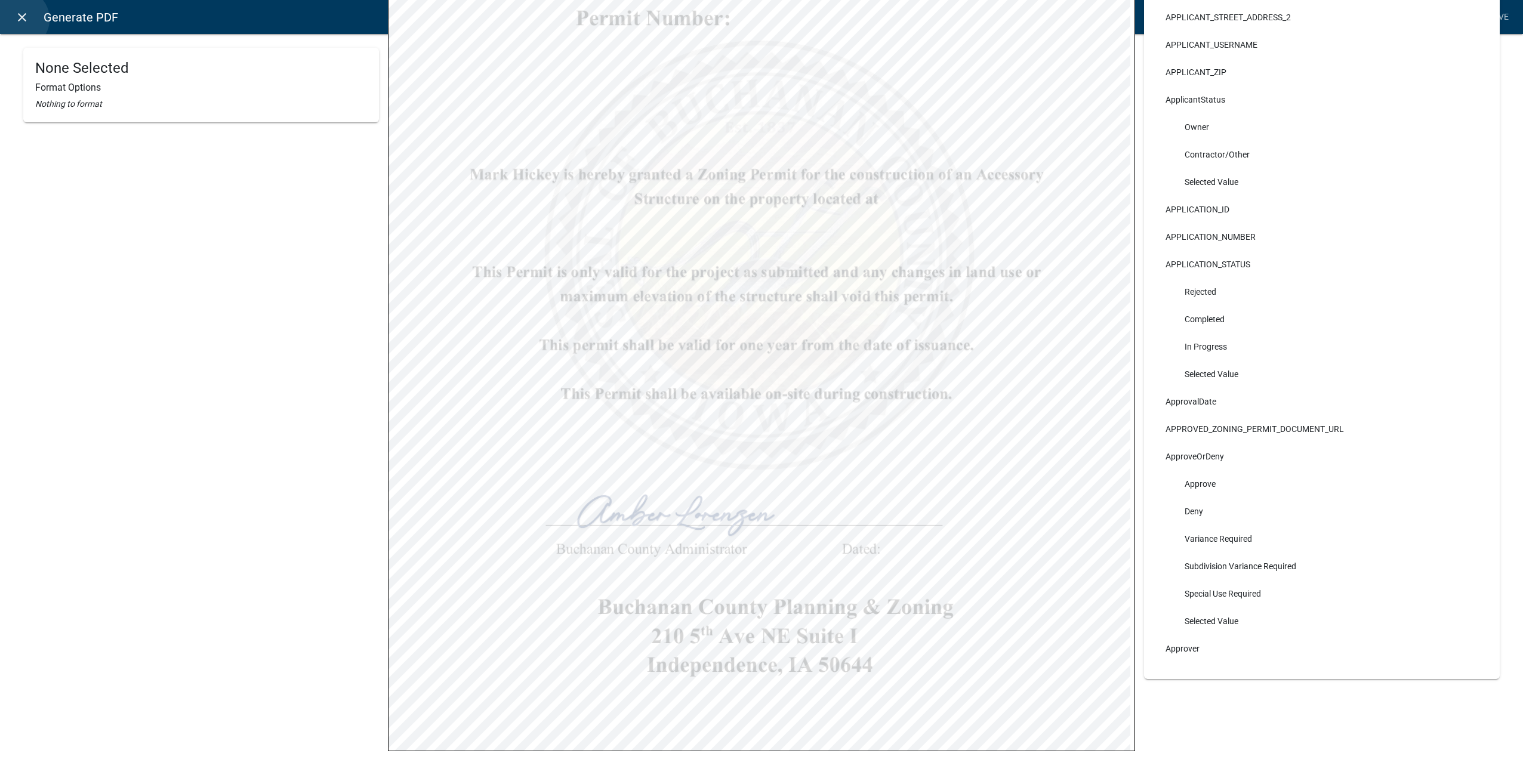
click at [19, 19] on icon "close" at bounding box center [22, 17] width 14 height 14
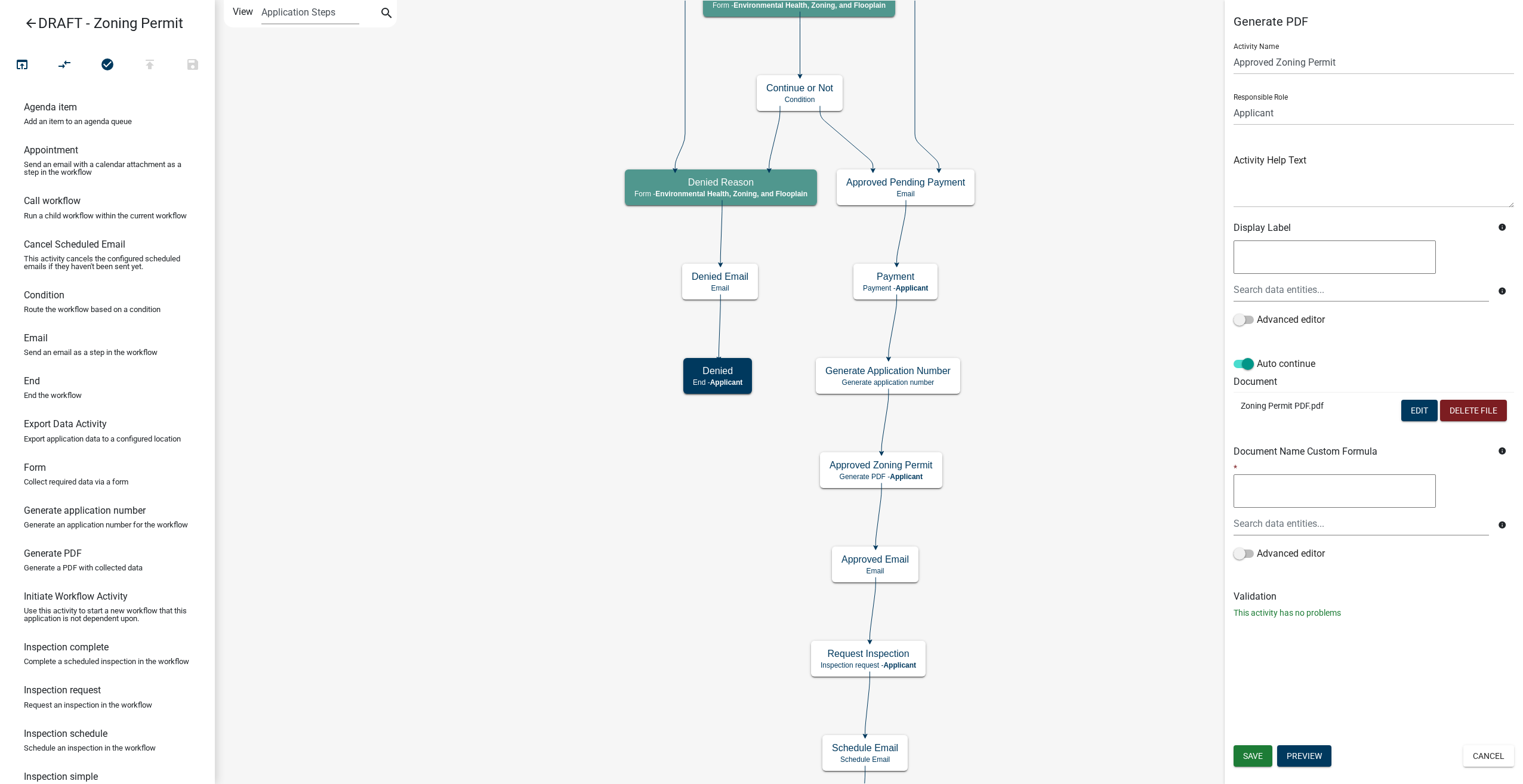
click at [33, 24] on icon "arrow_back" at bounding box center [31, 24] width 14 height 17
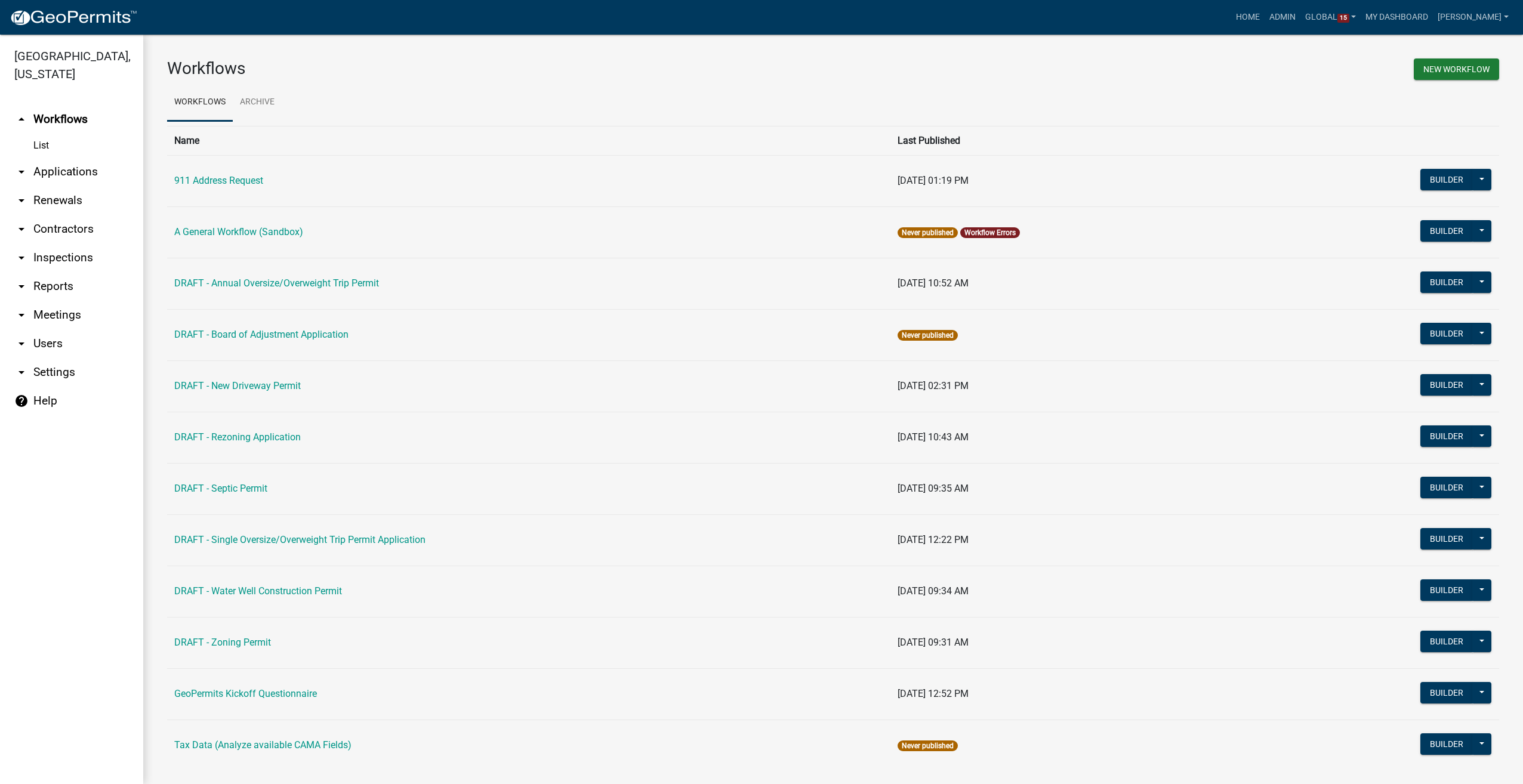
click at [49, 225] on link "arrow_drop_down Contractors" at bounding box center [72, 229] width 143 height 29
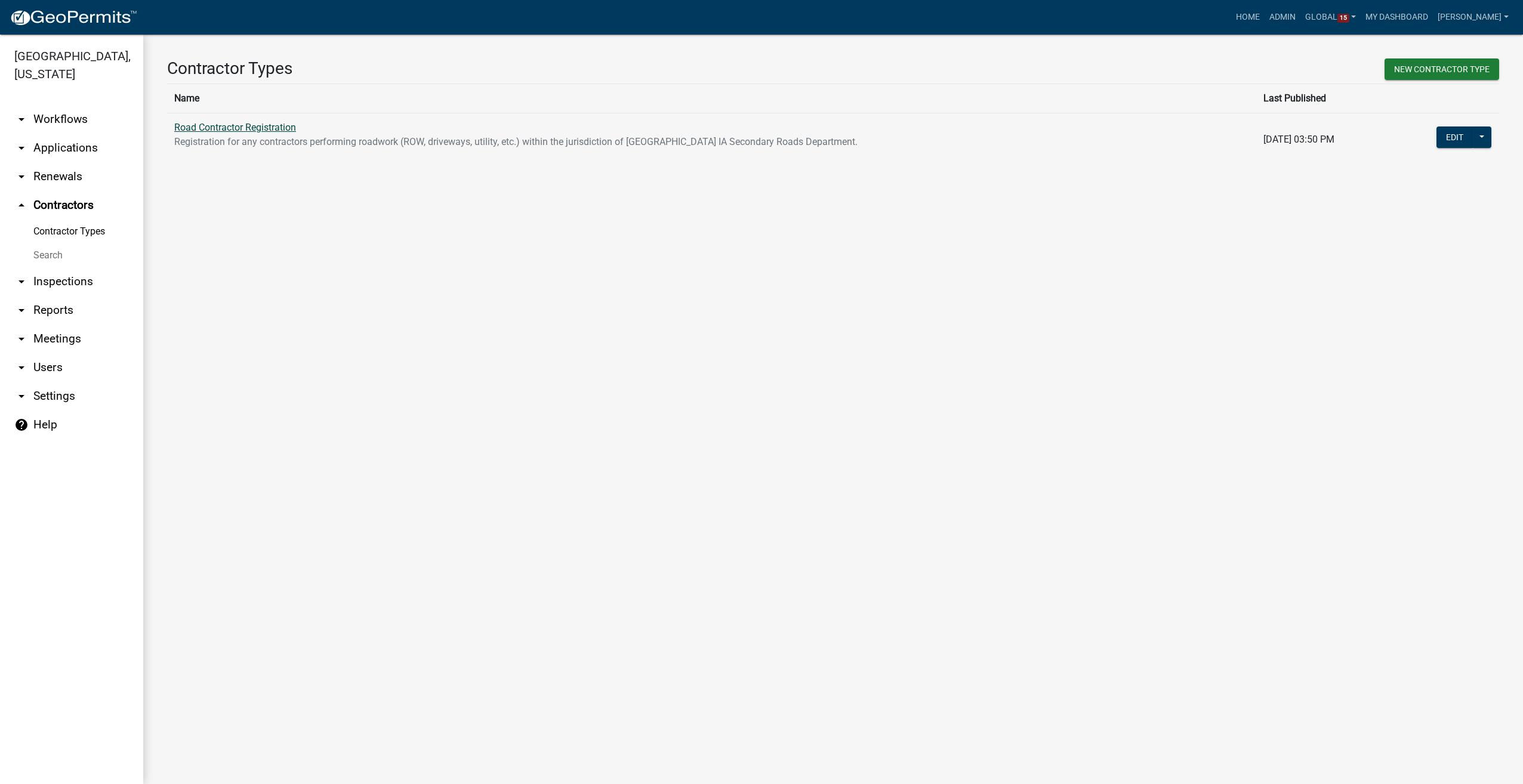
click at [274, 122] on link "Road Contractor Registration" at bounding box center [235, 127] width 122 height 12
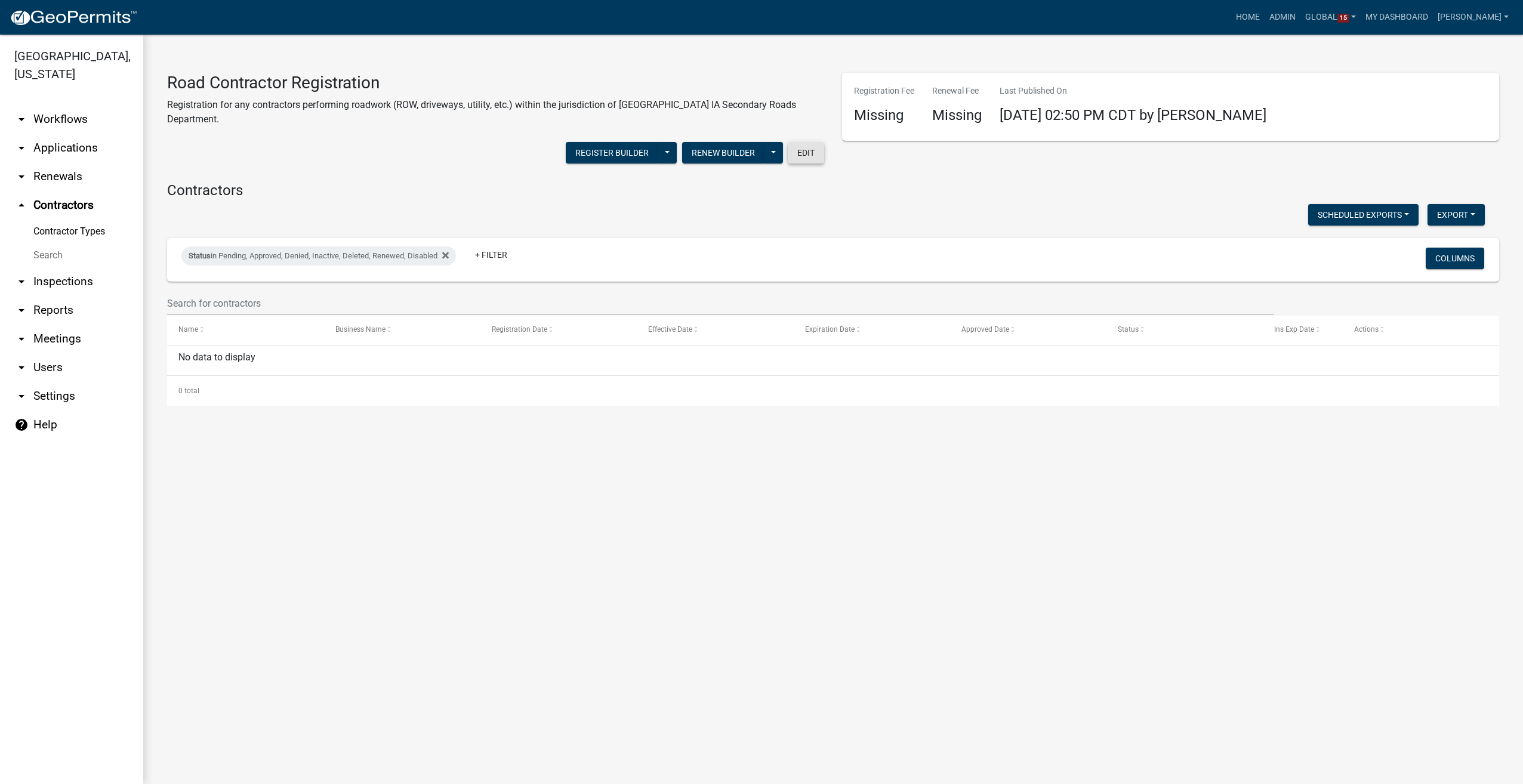
click at [803, 154] on button "Edit" at bounding box center [805, 153] width 36 height 22
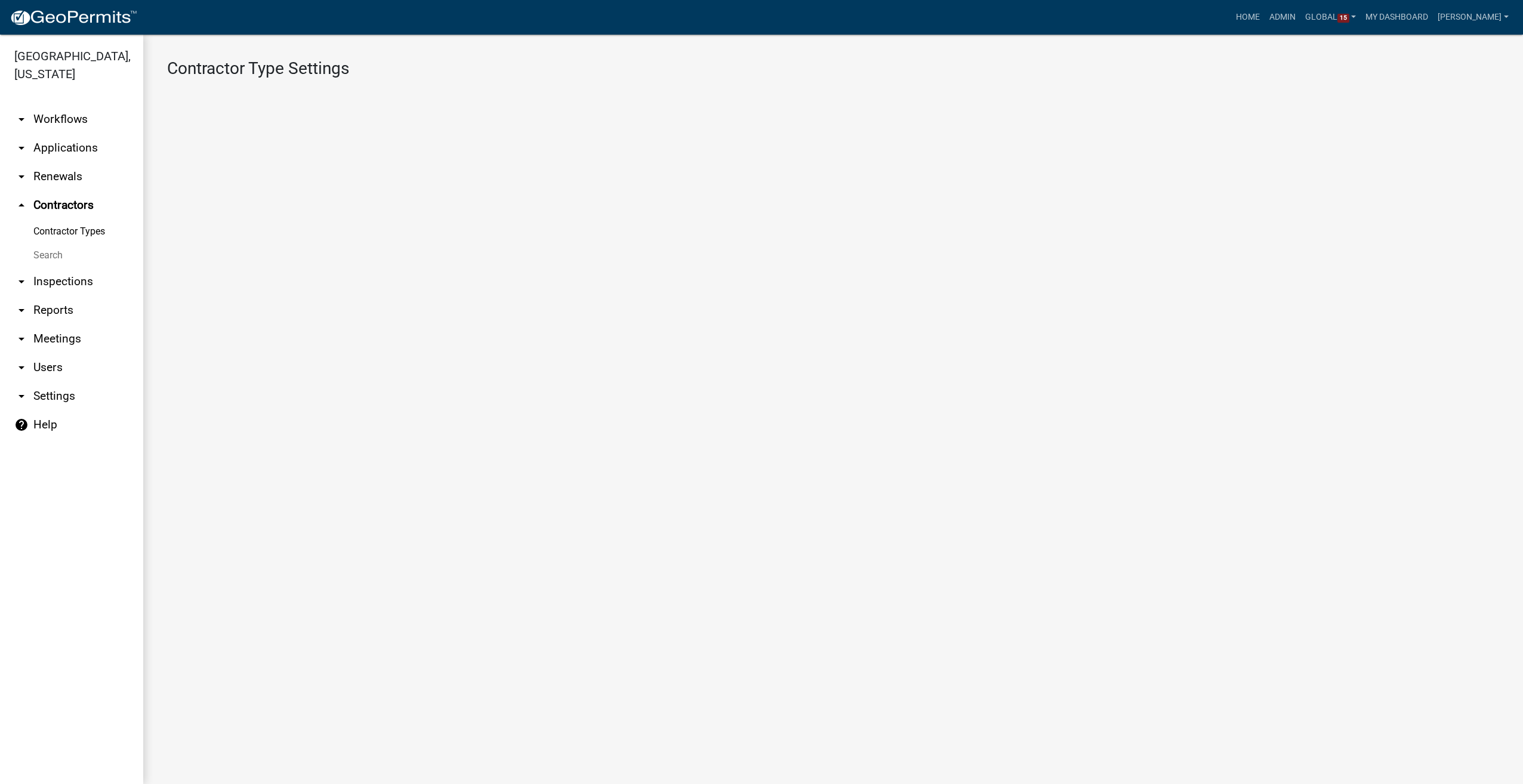
select select "1: 4ef63fe7-b19a-425e-ac95-467e066f44a3"
select select "3: Object"
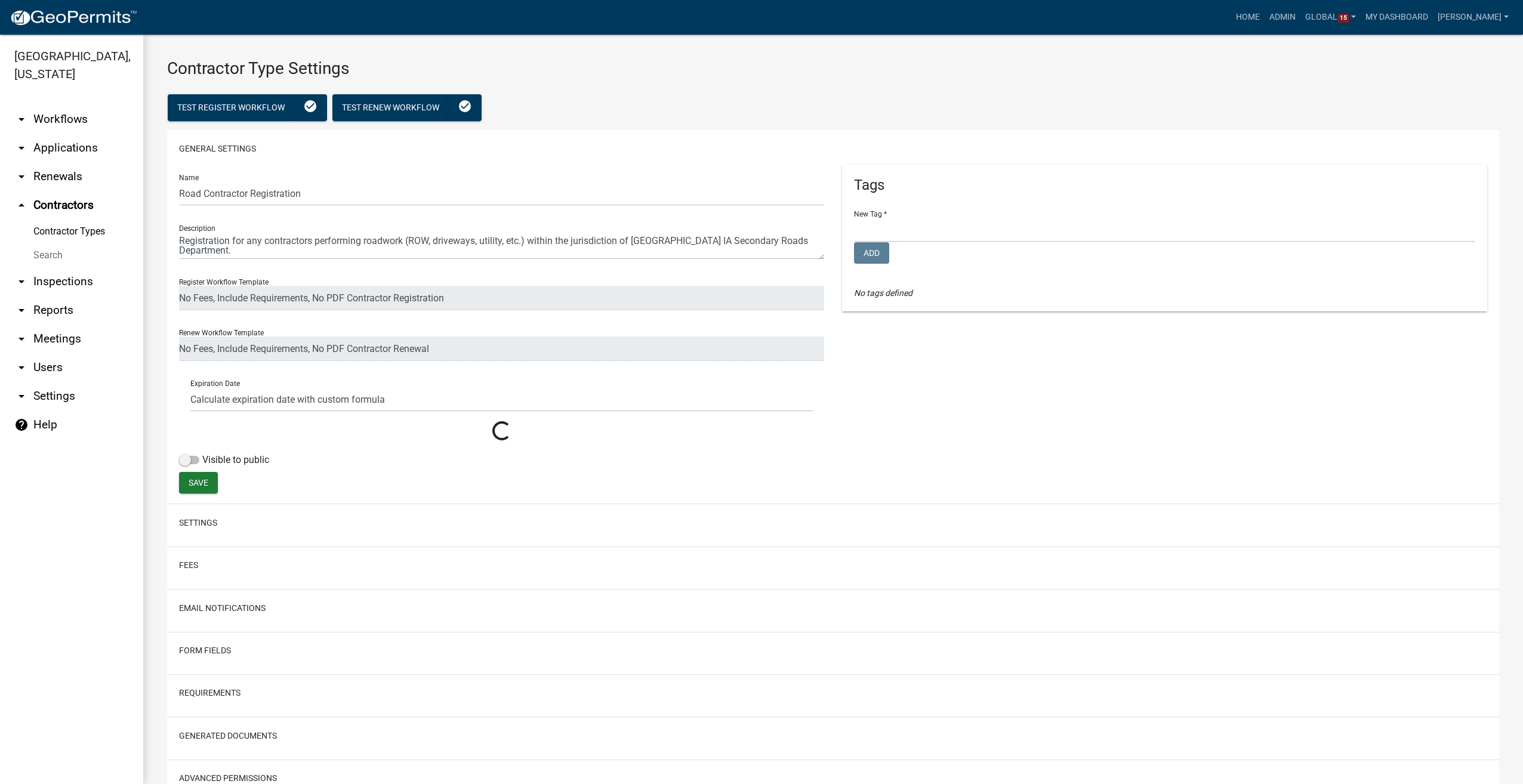
select select
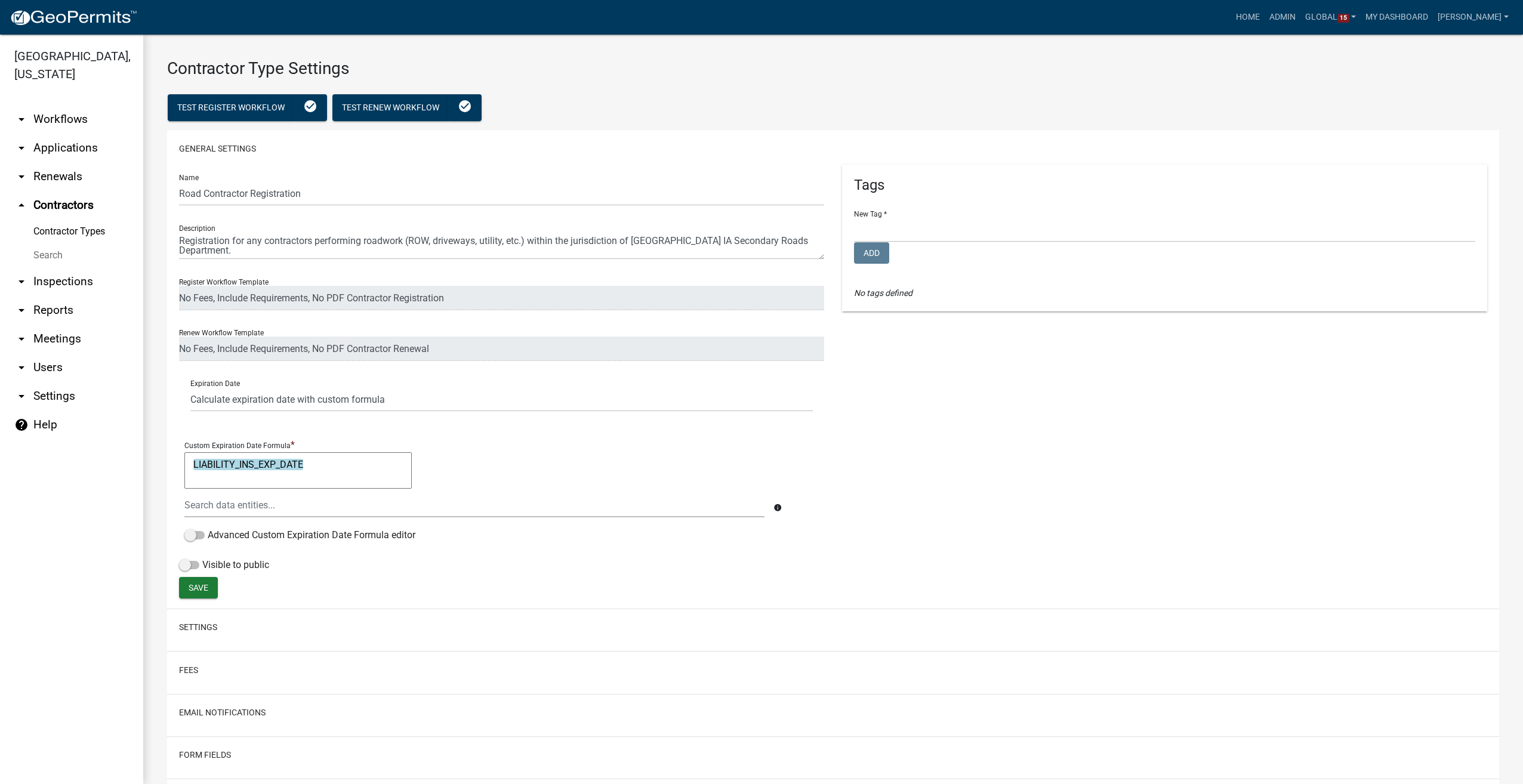
click at [40, 111] on link "arrow_drop_down Workflows" at bounding box center [72, 119] width 143 height 29
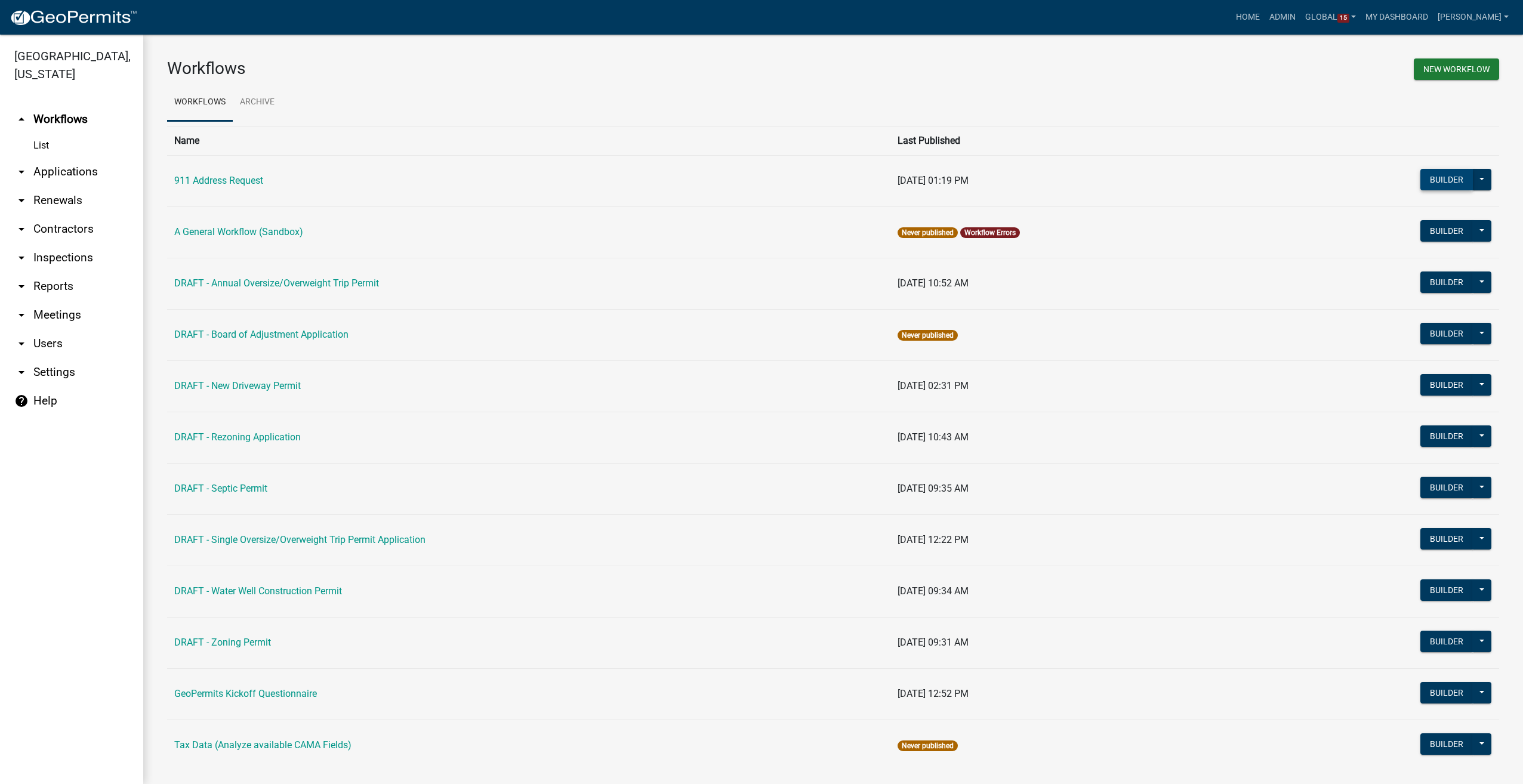
click at [1420, 176] on button "Builder" at bounding box center [1446, 180] width 52 height 22
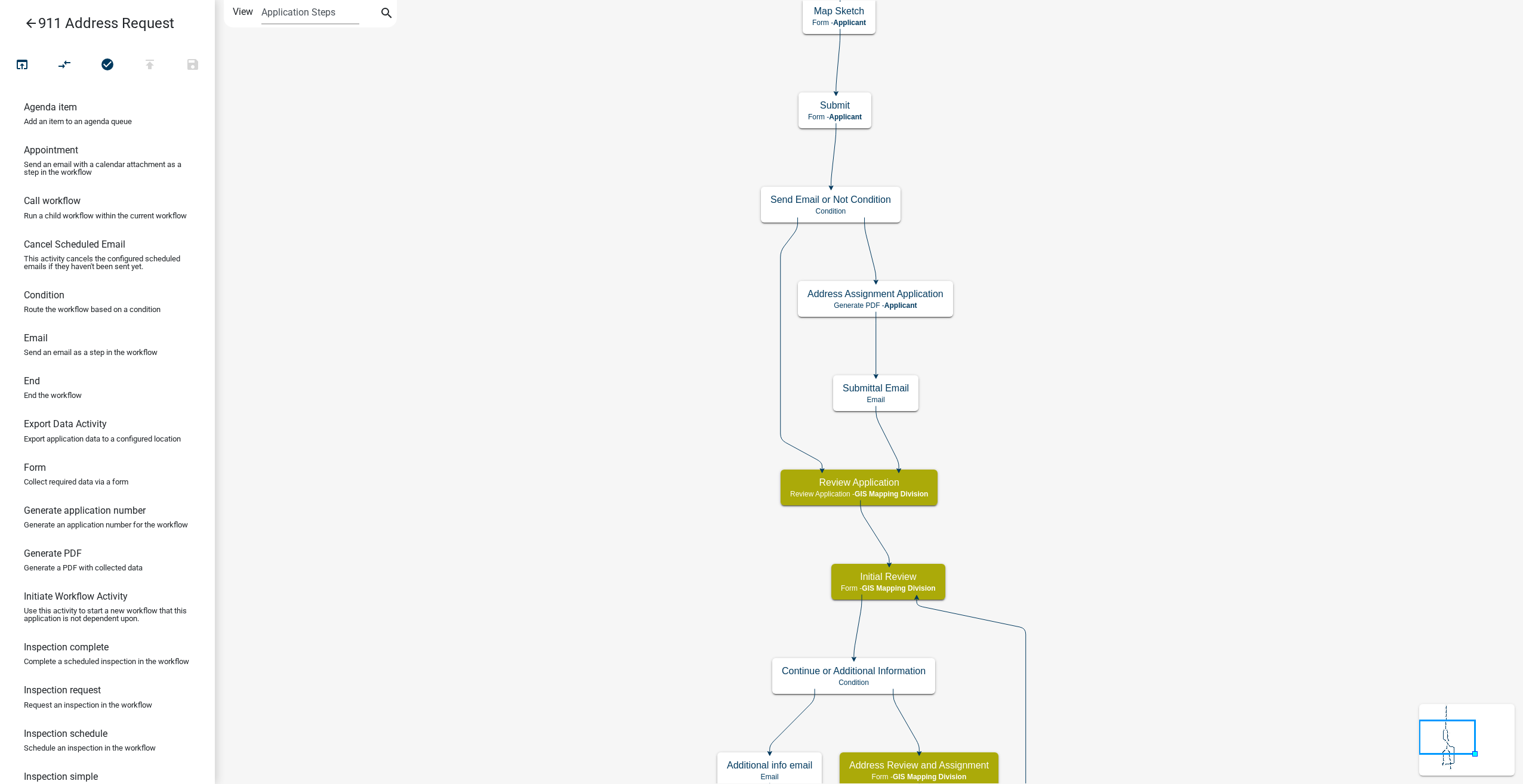
click at [31, 21] on icon "arrow_back" at bounding box center [31, 24] width 14 height 17
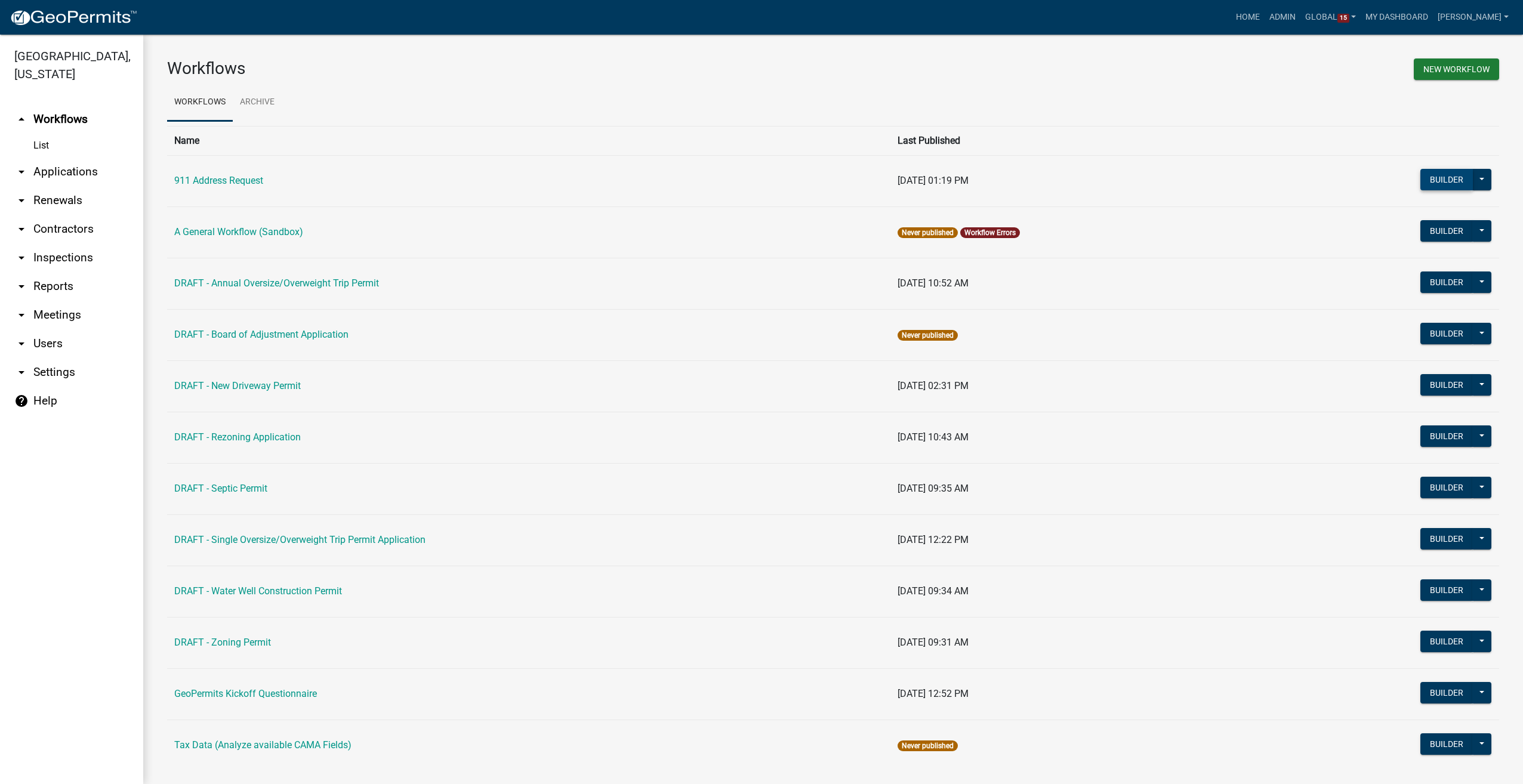
click at [1445, 176] on button "Builder" at bounding box center [1446, 180] width 52 height 22
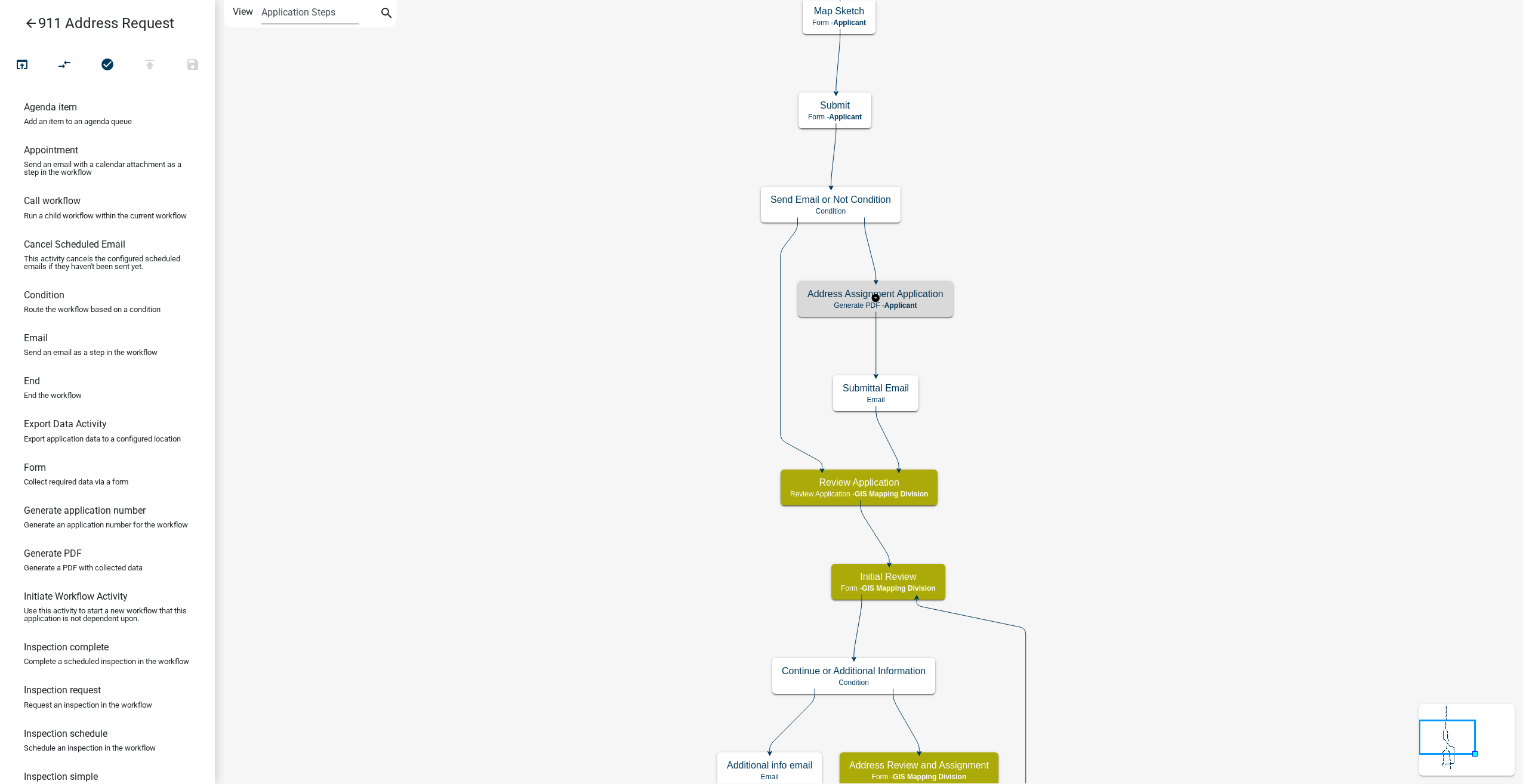
click at [898, 294] on h5 "Address Assignment Application" at bounding box center [875, 294] width 136 height 12
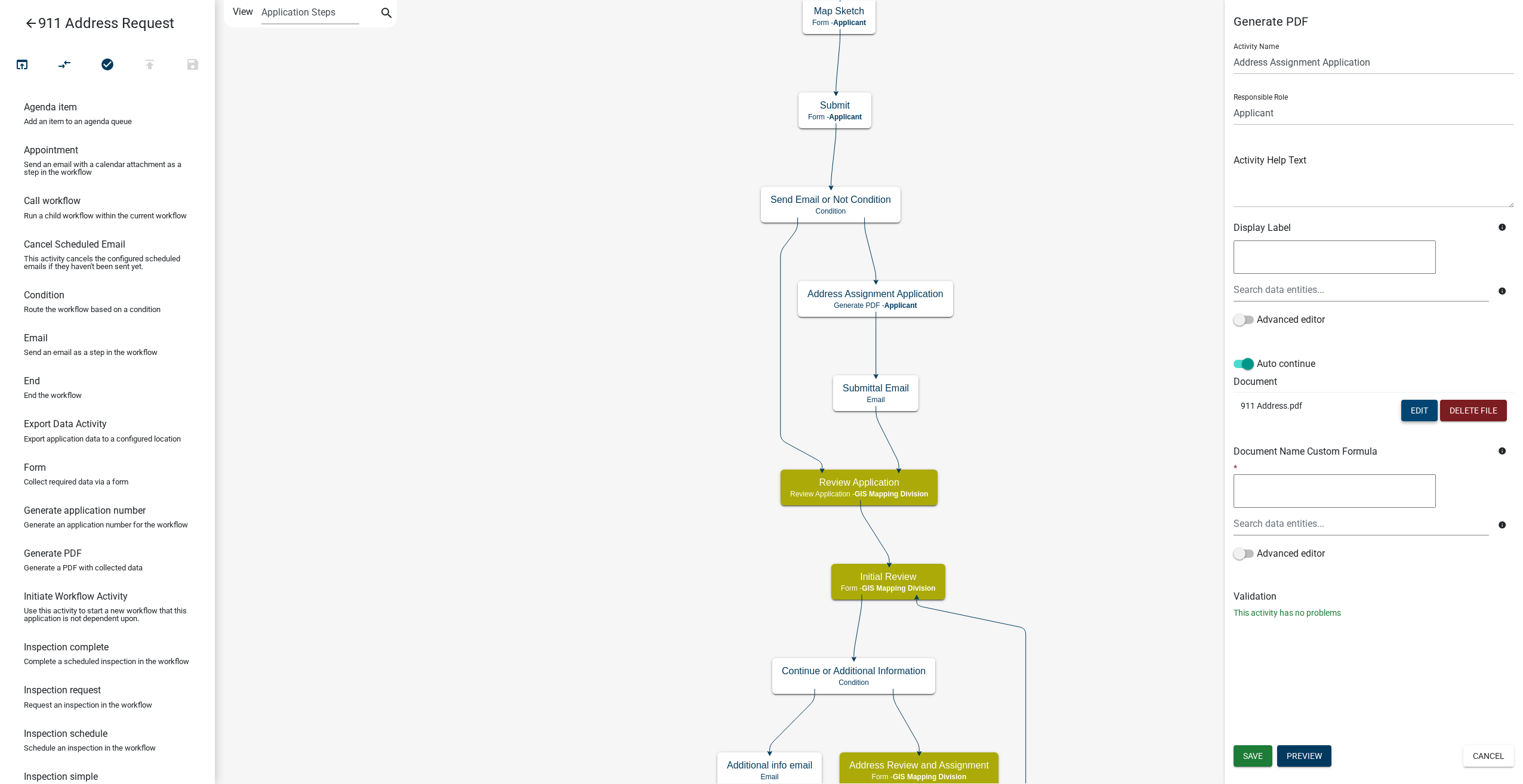
click at [1417, 412] on button "Edit" at bounding box center [1419, 411] width 36 height 22
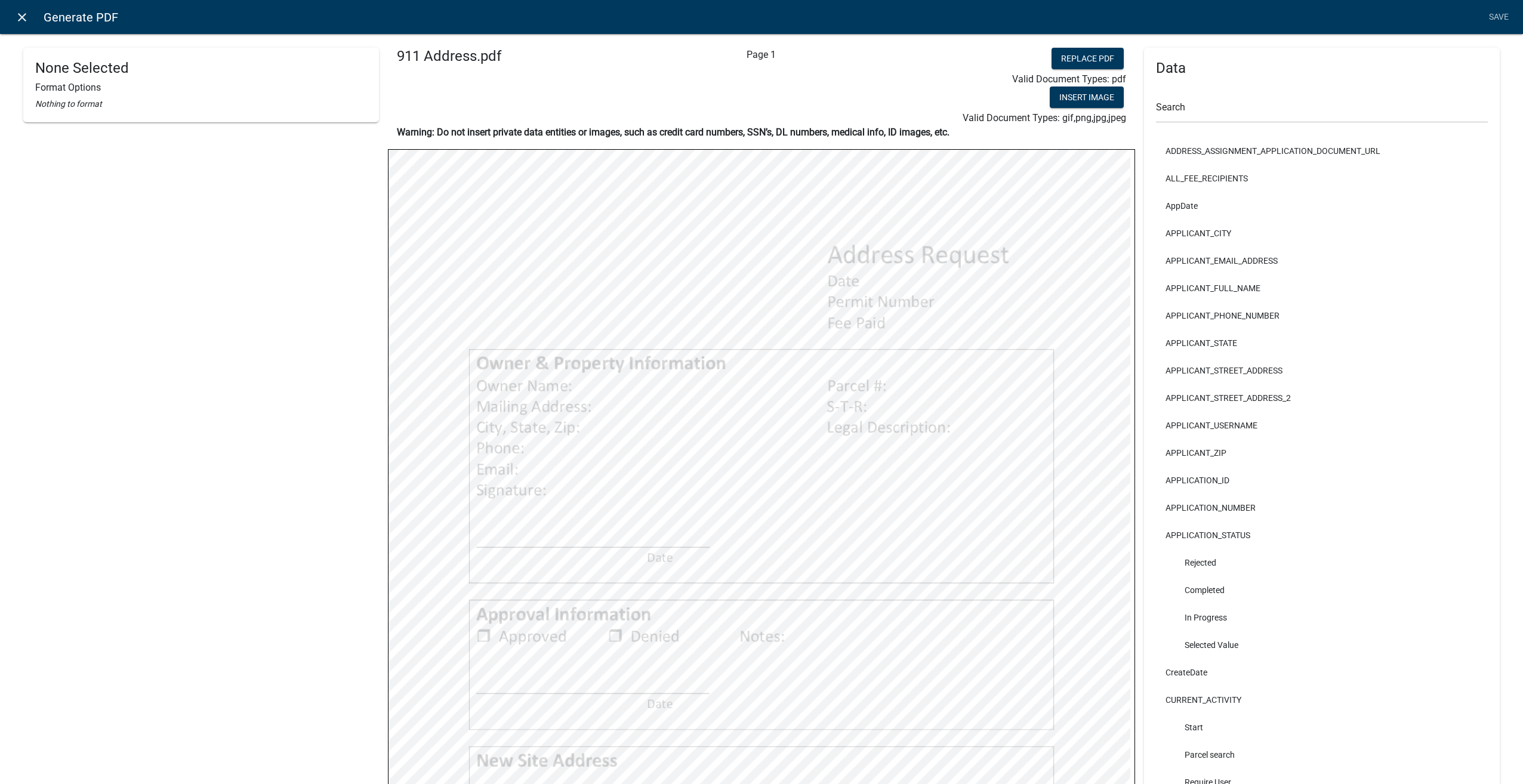
click at [22, 11] on icon "close" at bounding box center [22, 17] width 14 height 14
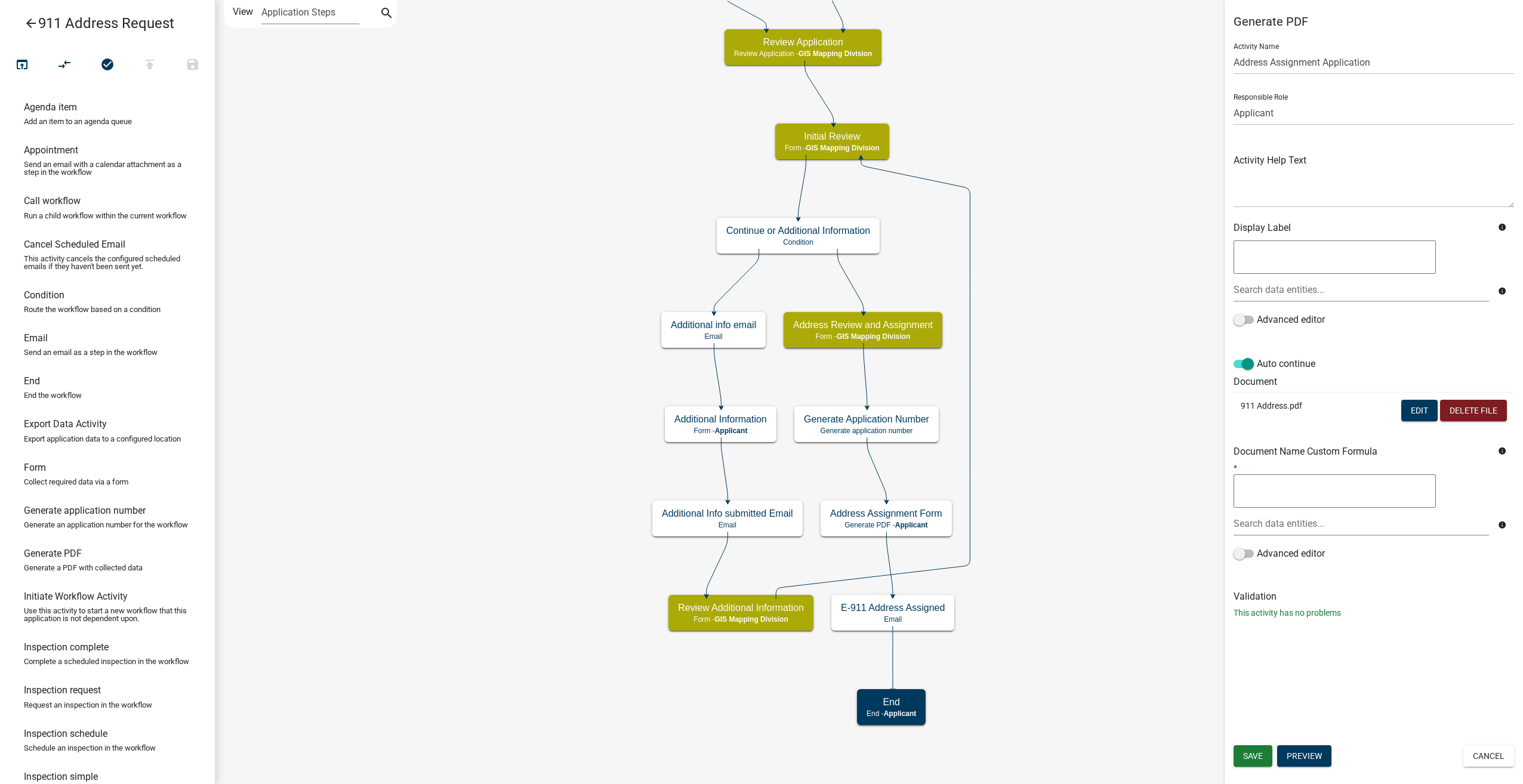
click at [28, 26] on icon "arrow_back" at bounding box center [31, 24] width 14 height 17
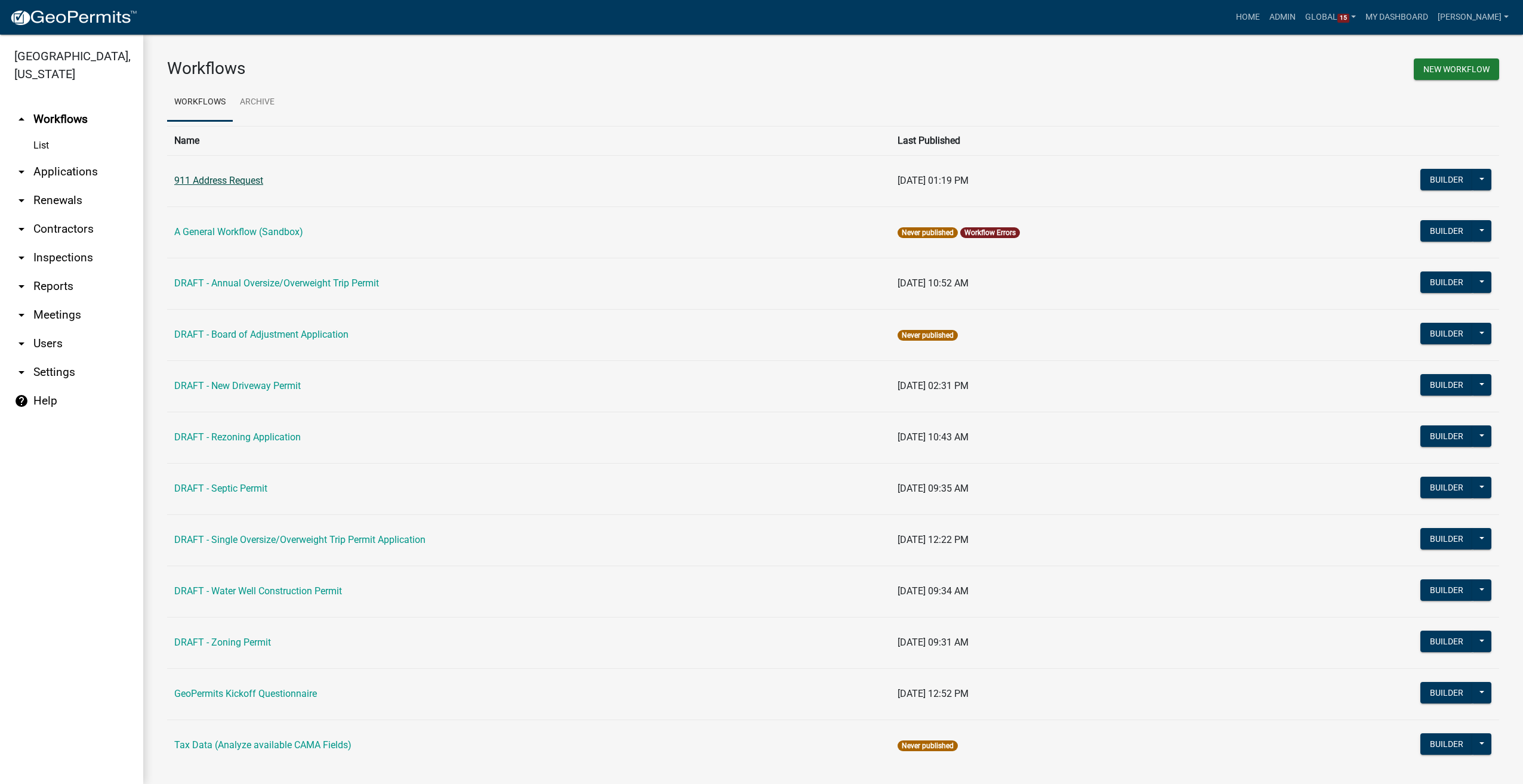
click at [209, 184] on link "911 Address Request" at bounding box center [218, 180] width 89 height 12
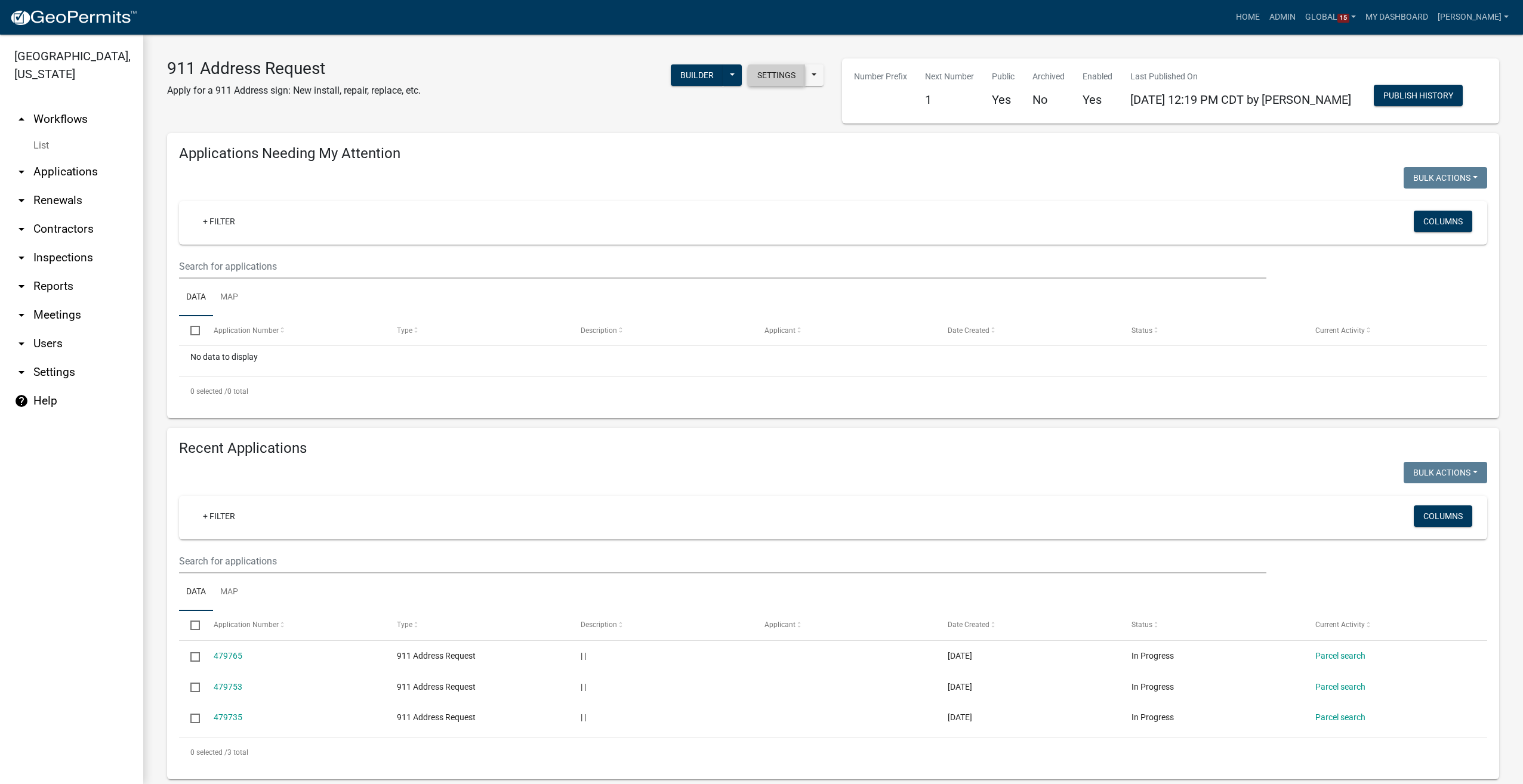
click at [774, 81] on button "Settings" at bounding box center [777, 75] width 58 height 22
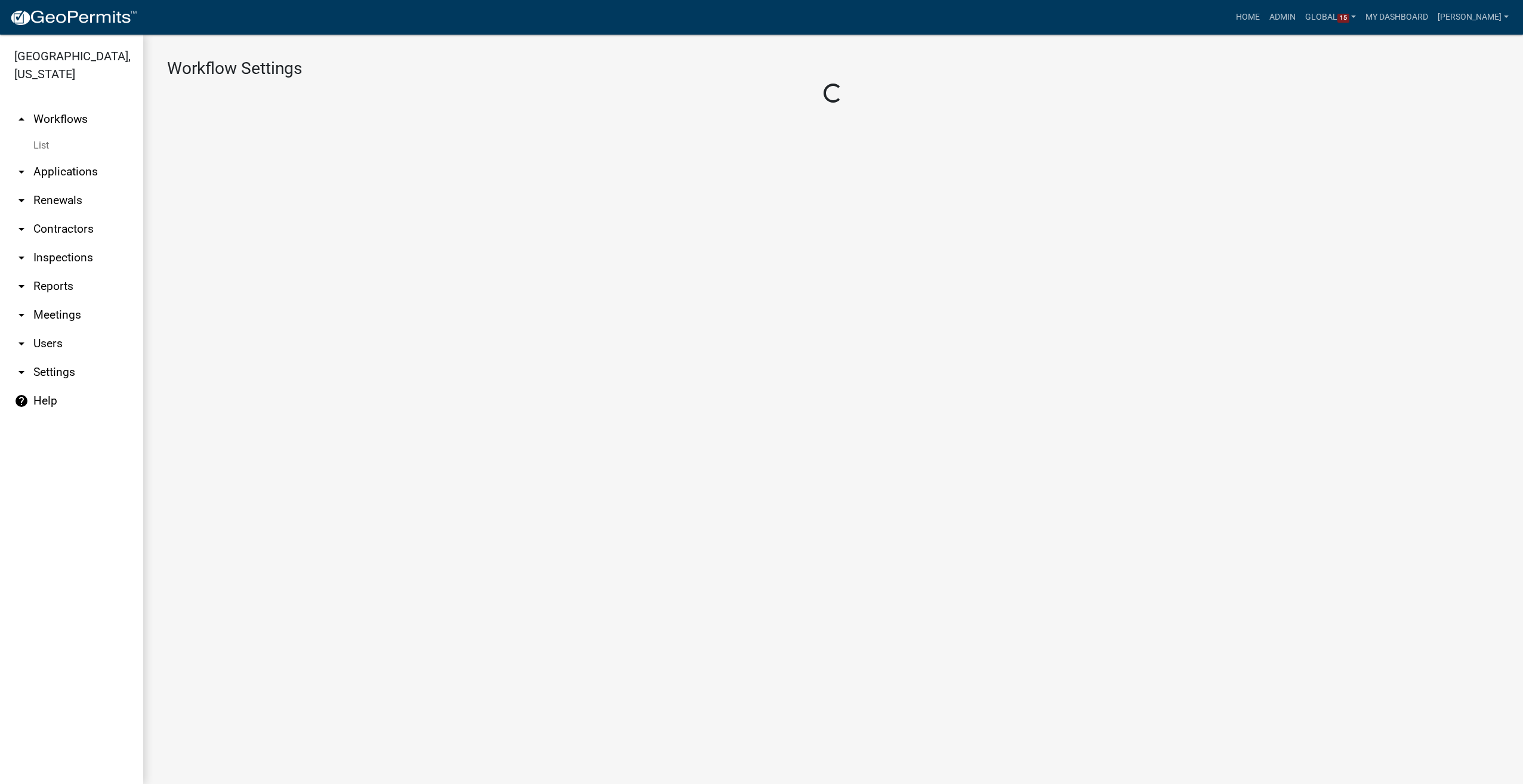
select select "1391071d-6f7f-4099-9d25-cc754e88637d"
select select "8e8c8011-0d91-47c3-972c-731b40738ef4"
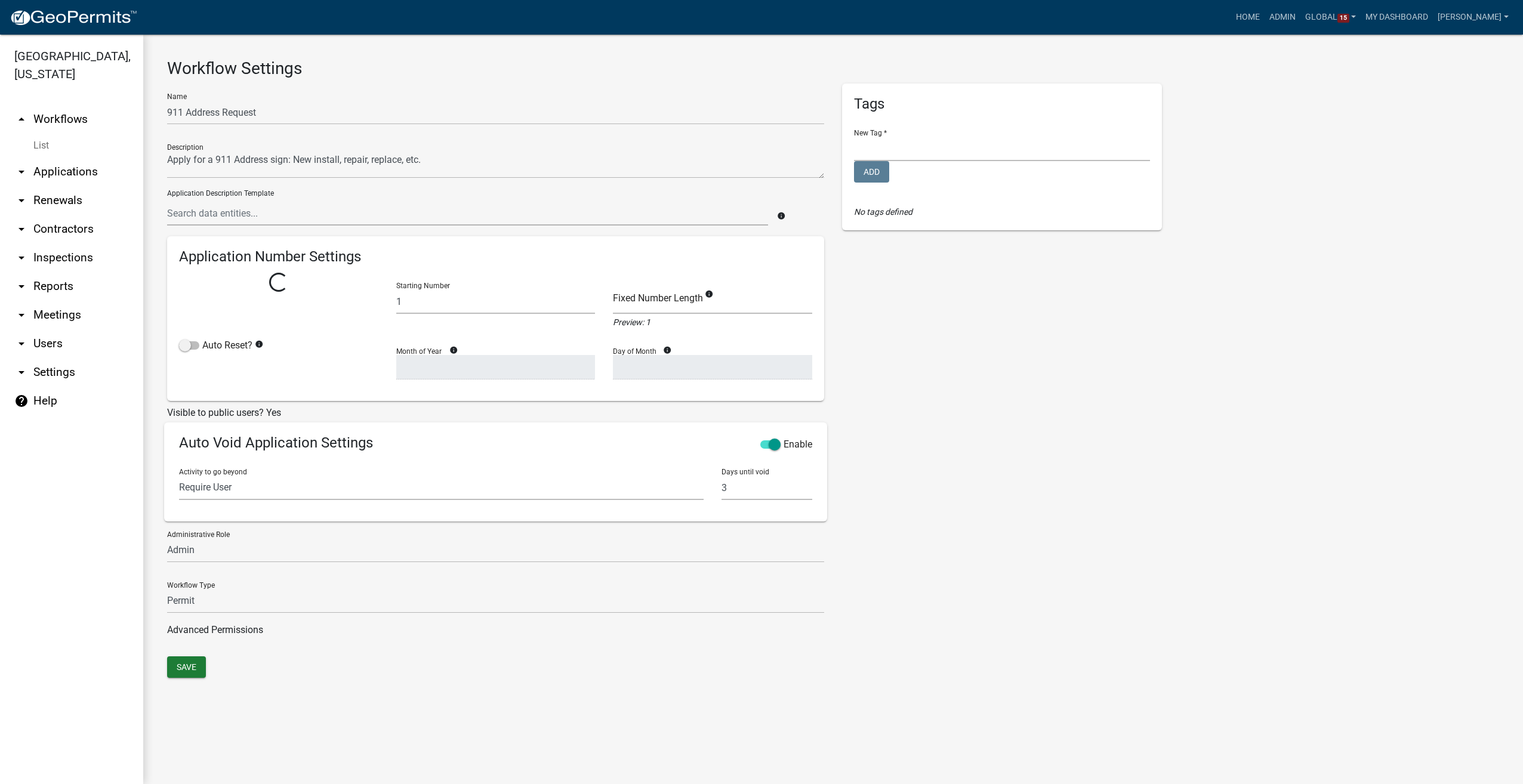
select select
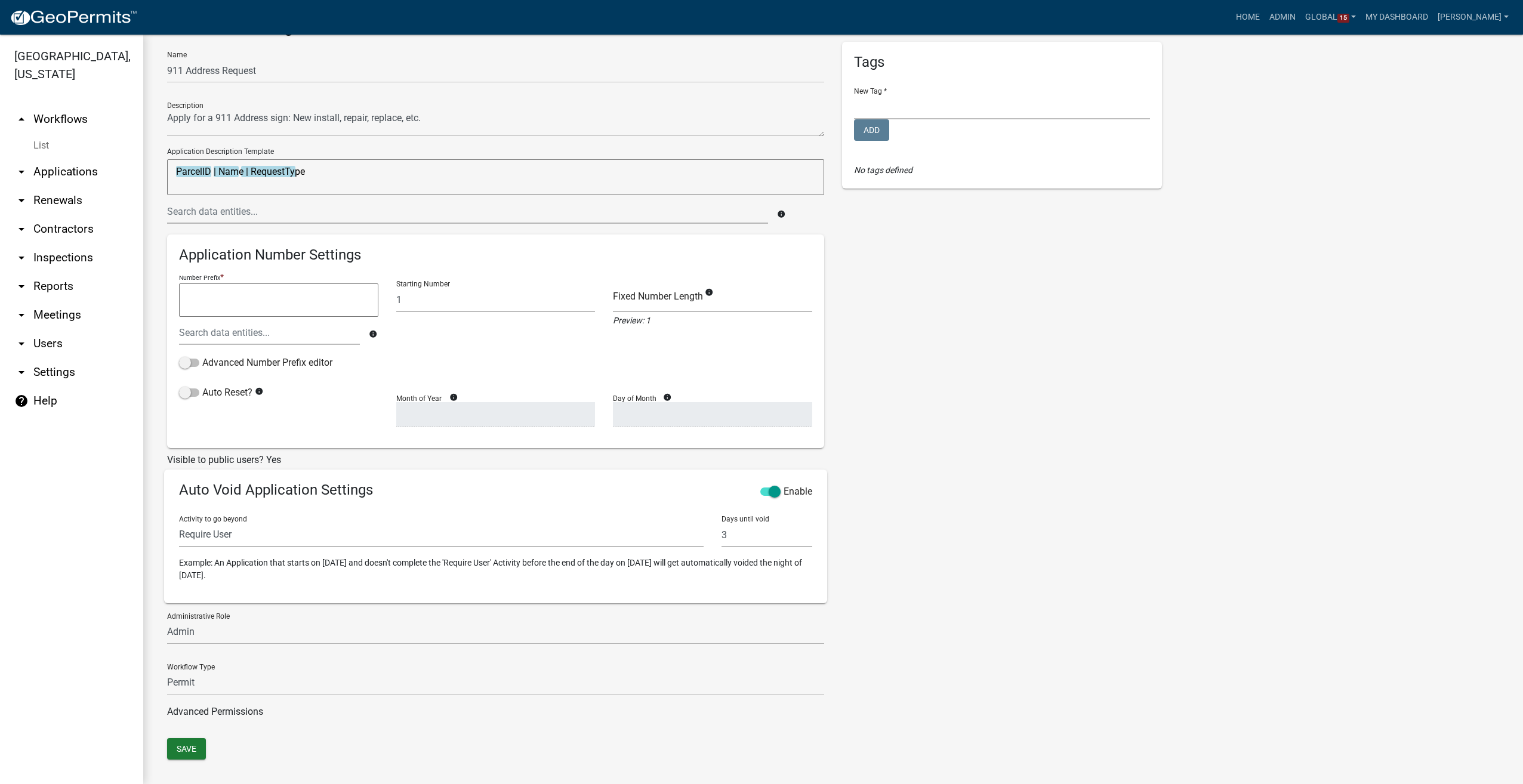
scroll to position [53, 0]
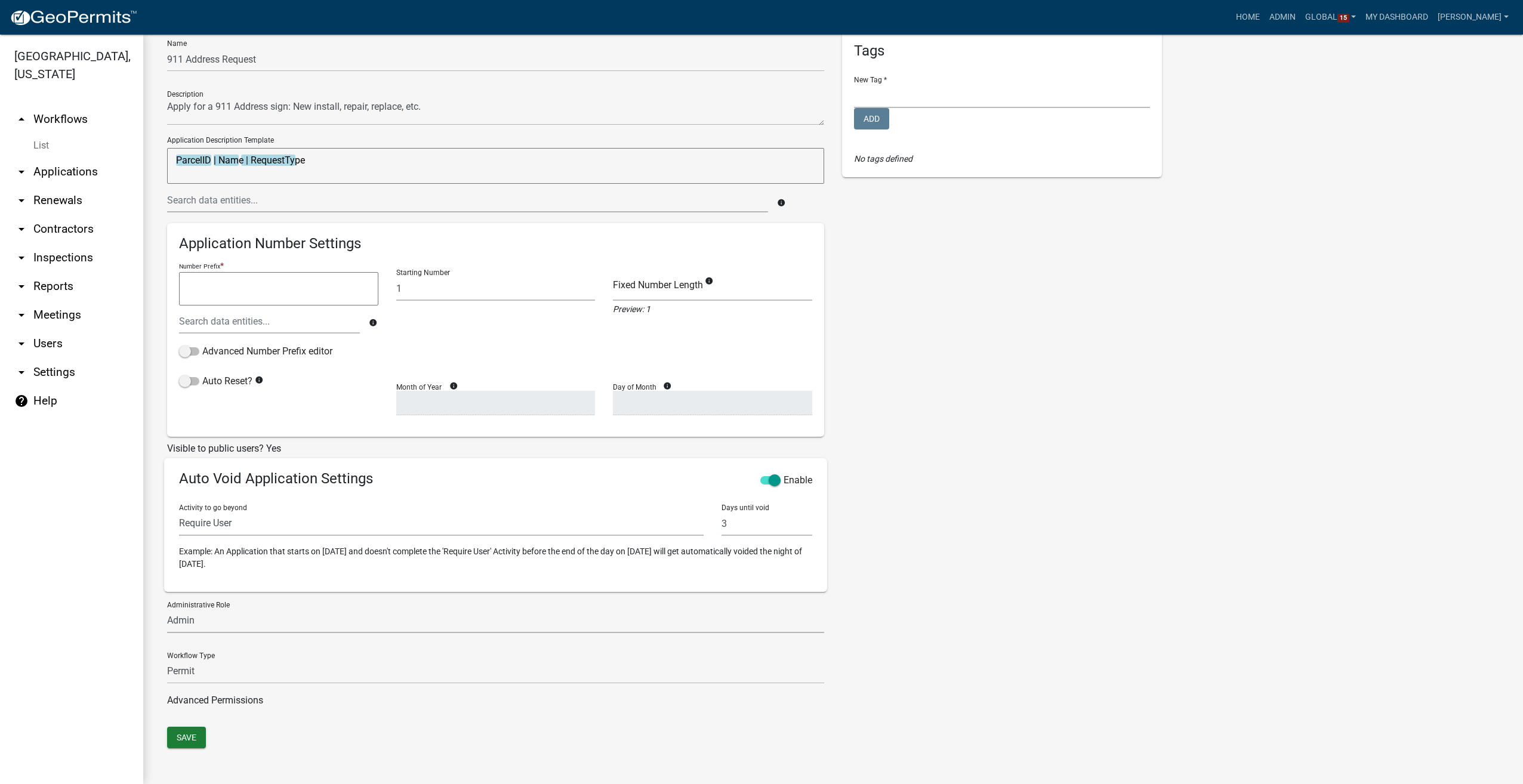
click at [235, 616] on select "Secondary Roads Admin" at bounding box center [495, 621] width 657 height 24
drag, startPoint x: 973, startPoint y: 619, endPoint x: 205, endPoint y: 525, distance: 773.7
click at [973, 619] on div "Tags New Tag * Planning and Zoning Secondary Roads Add No tags defined" at bounding box center [1002, 379] width 338 height 696
click at [61, 349] on link "arrow_drop_down Users" at bounding box center [72, 343] width 143 height 29
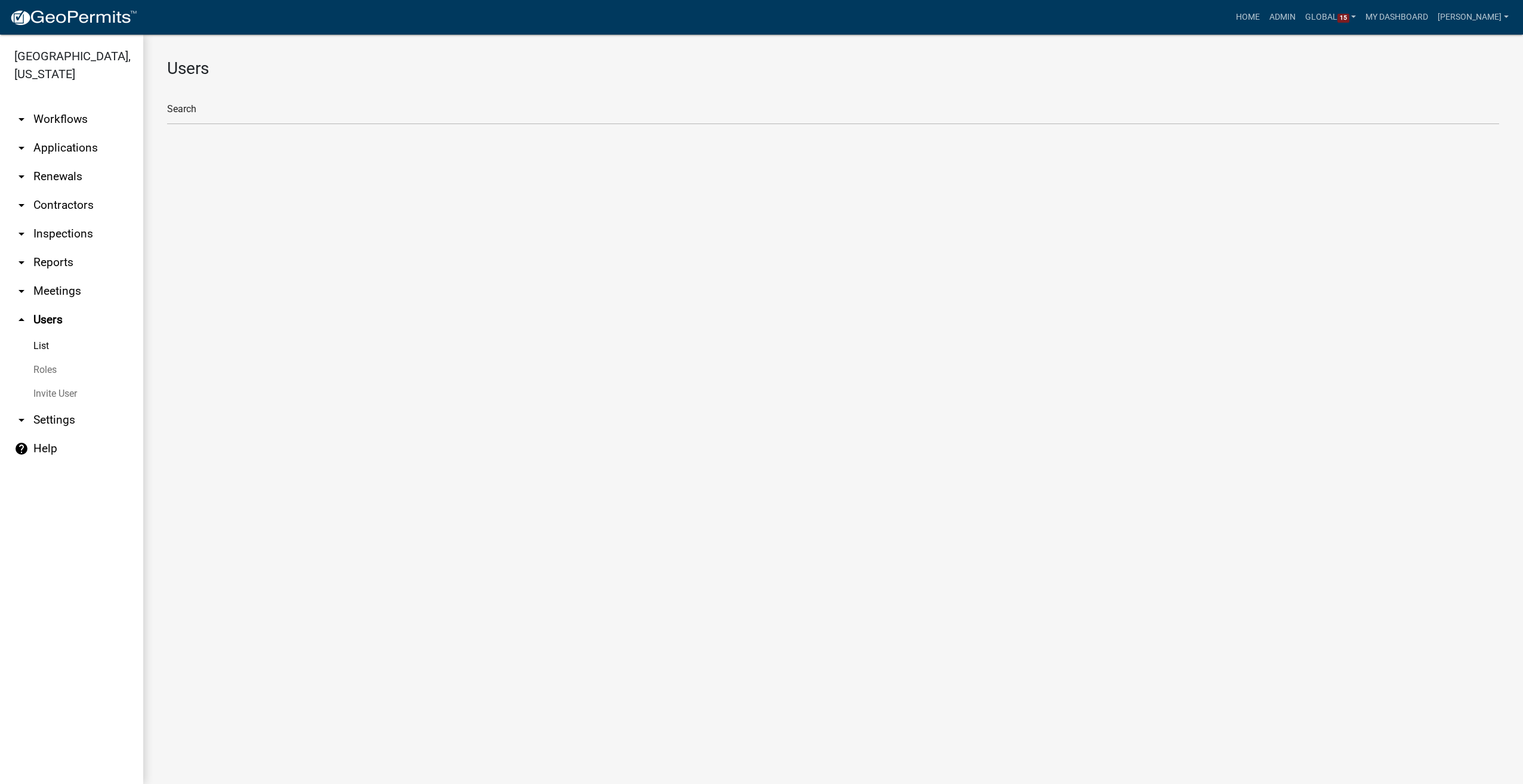
click at [43, 366] on link "Roles" at bounding box center [72, 370] width 143 height 24
click at [250, 159] on li "GIS Mapping Division" at bounding box center [833, 160] width 1332 height 29
select select "2: yellow"
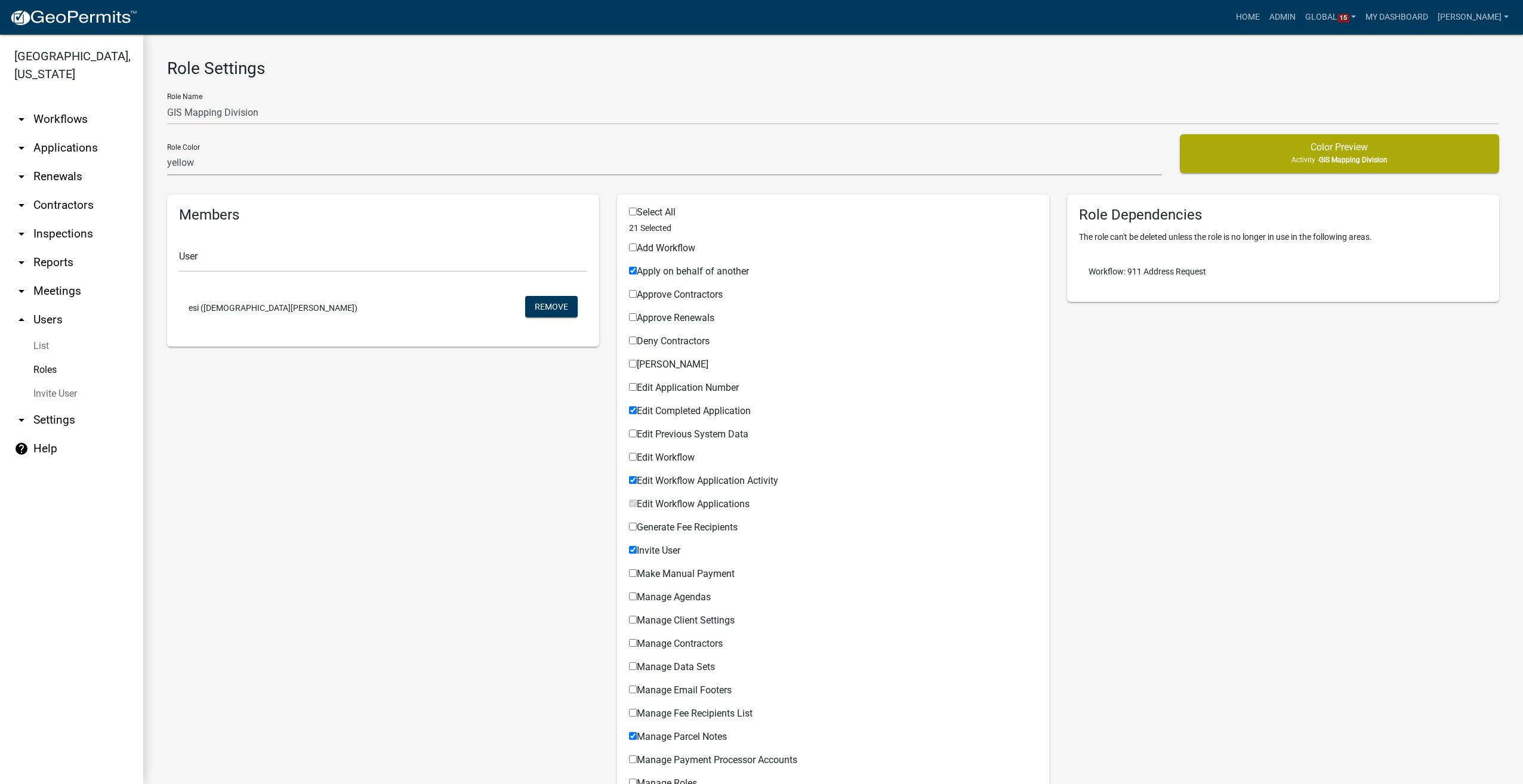
click at [48, 129] on link "arrow_drop_down Workflows" at bounding box center [72, 119] width 143 height 29
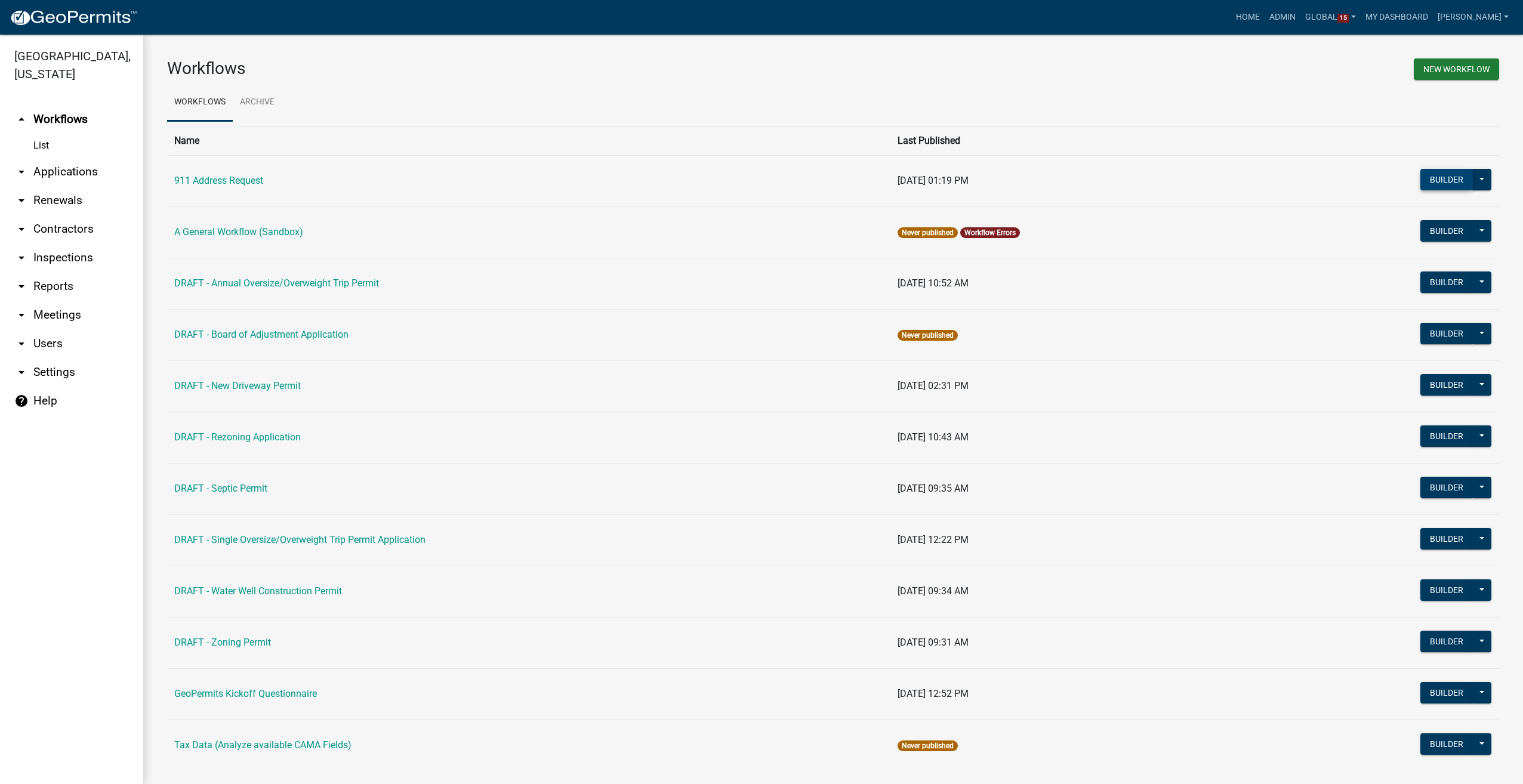
click at [1442, 176] on button "Builder" at bounding box center [1446, 180] width 52 height 22
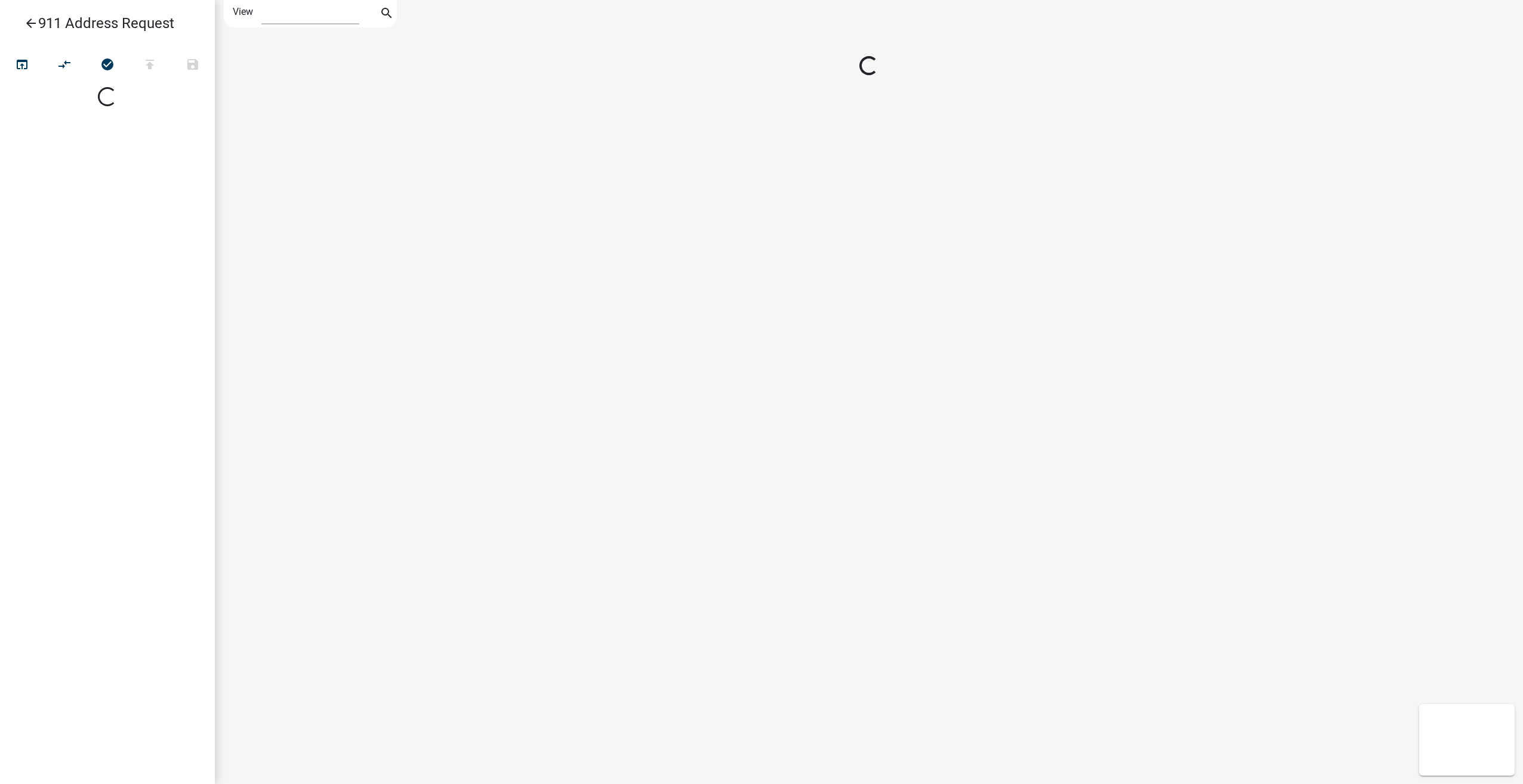
select select "1"
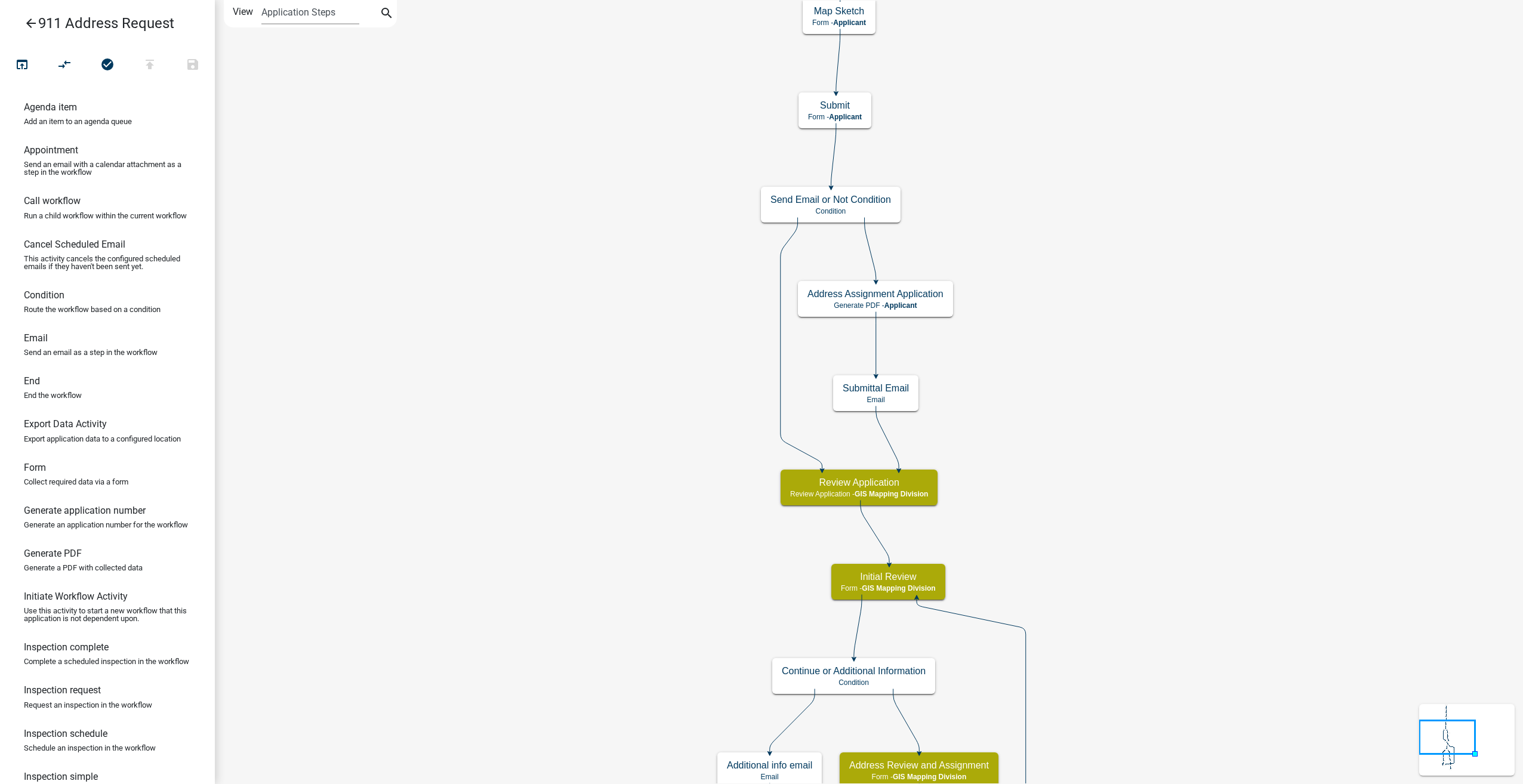
click at [34, 26] on icon "arrow_back" at bounding box center [31, 24] width 14 height 17
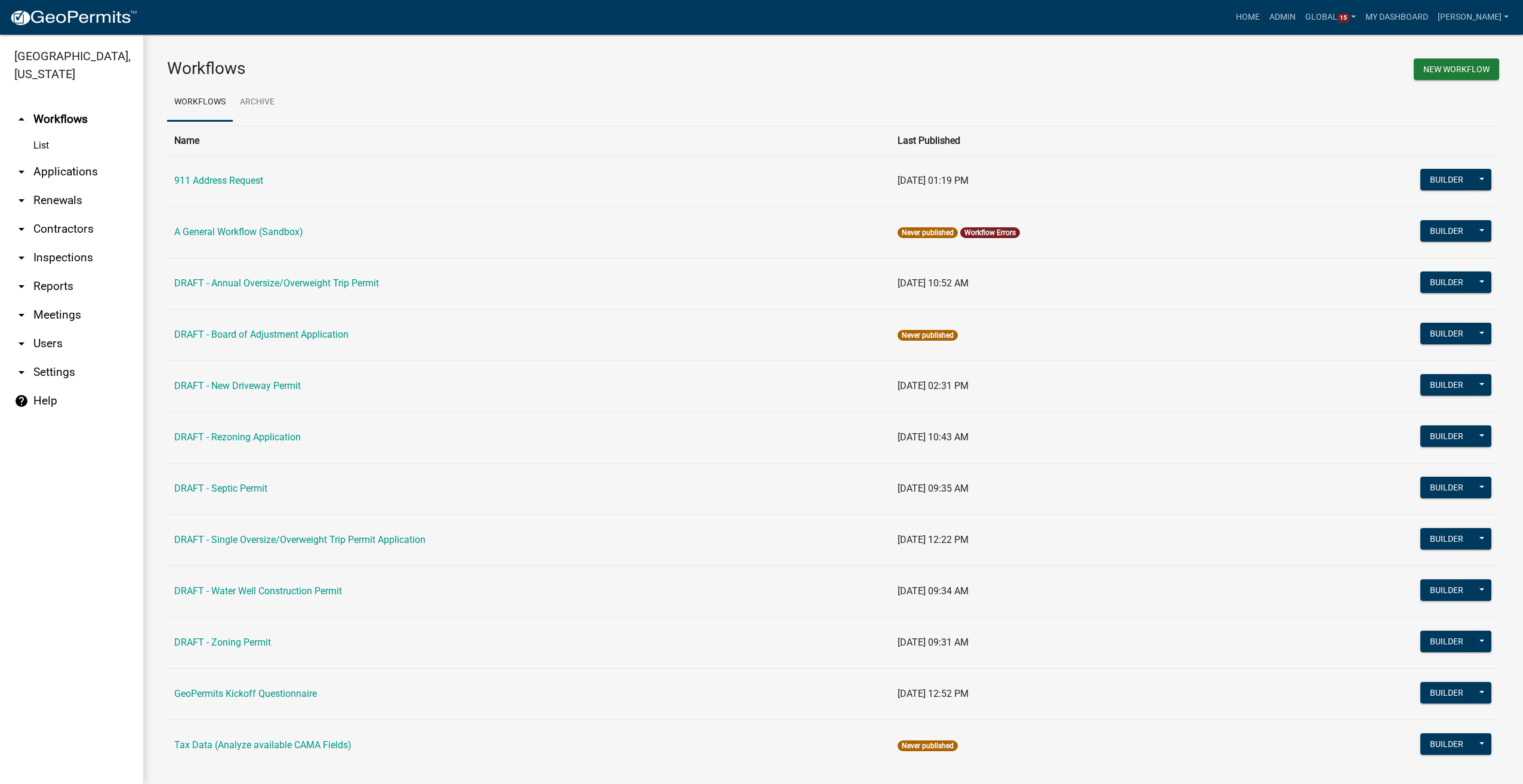
scroll to position [18, 0]
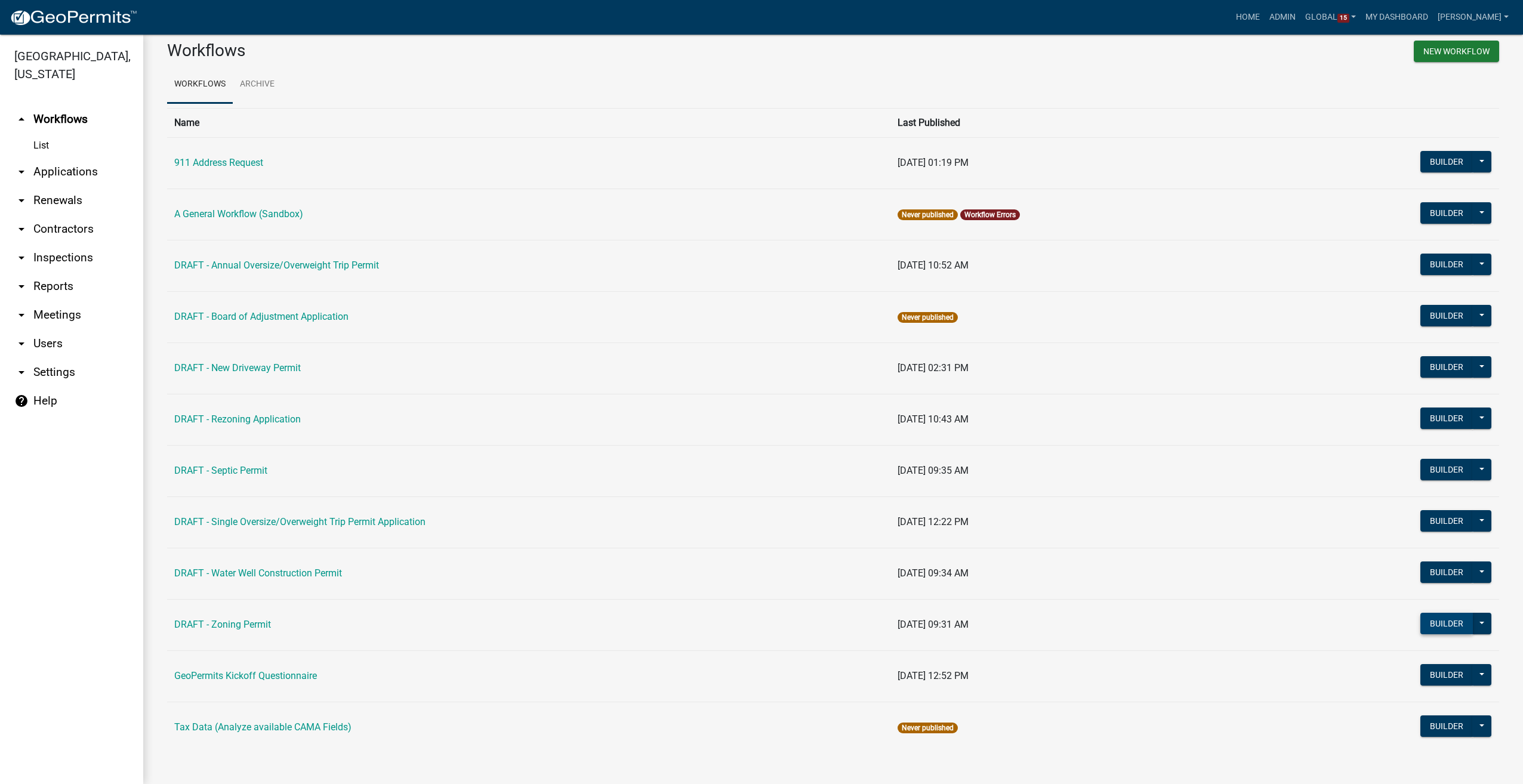
click at [1440, 620] on button "Builder" at bounding box center [1446, 623] width 52 height 22
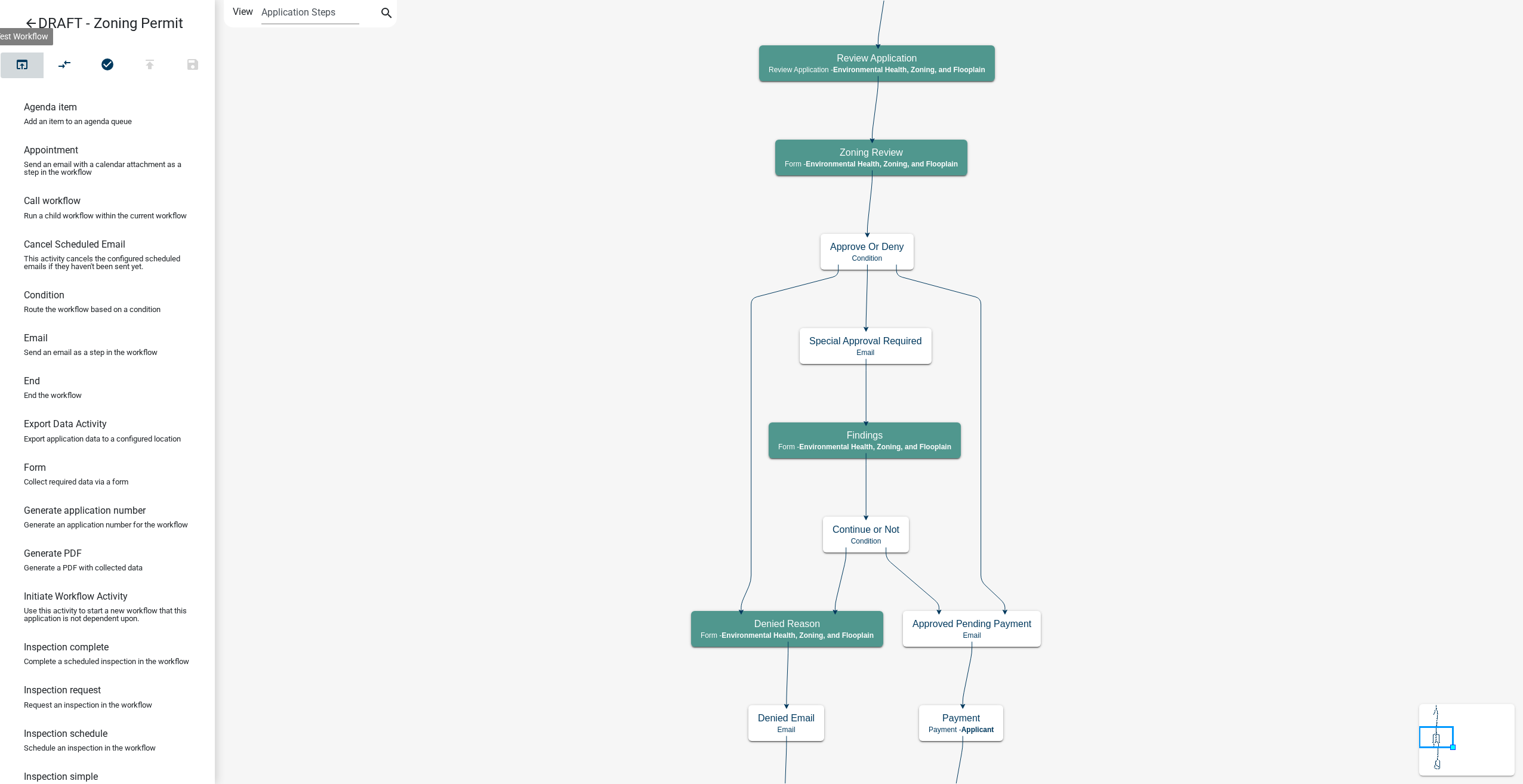
click at [25, 64] on icon "open_in_browser" at bounding box center [22, 66] width 14 height 17
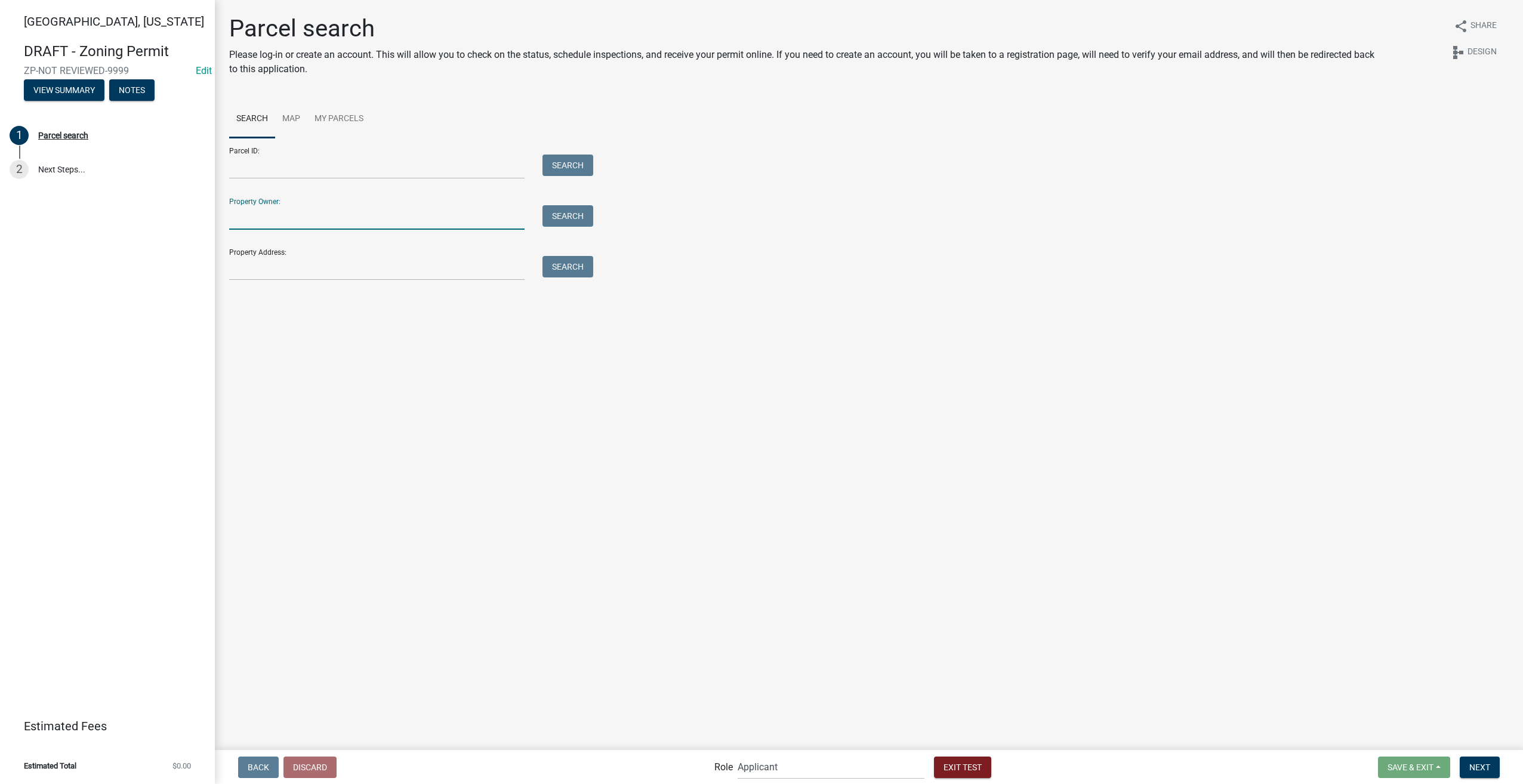
click at [339, 218] on input "Property Owner:" at bounding box center [377, 217] width 296 height 24
click at [610, 421] on main "Parcel search Please log-in or create an account. This will allow you to check …" at bounding box center [869, 374] width 1308 height 748
click at [284, 219] on input "Property Owner:" at bounding box center [377, 217] width 296 height 24
type input "smith"
click at [558, 214] on button "Search" at bounding box center [567, 216] width 51 height 22
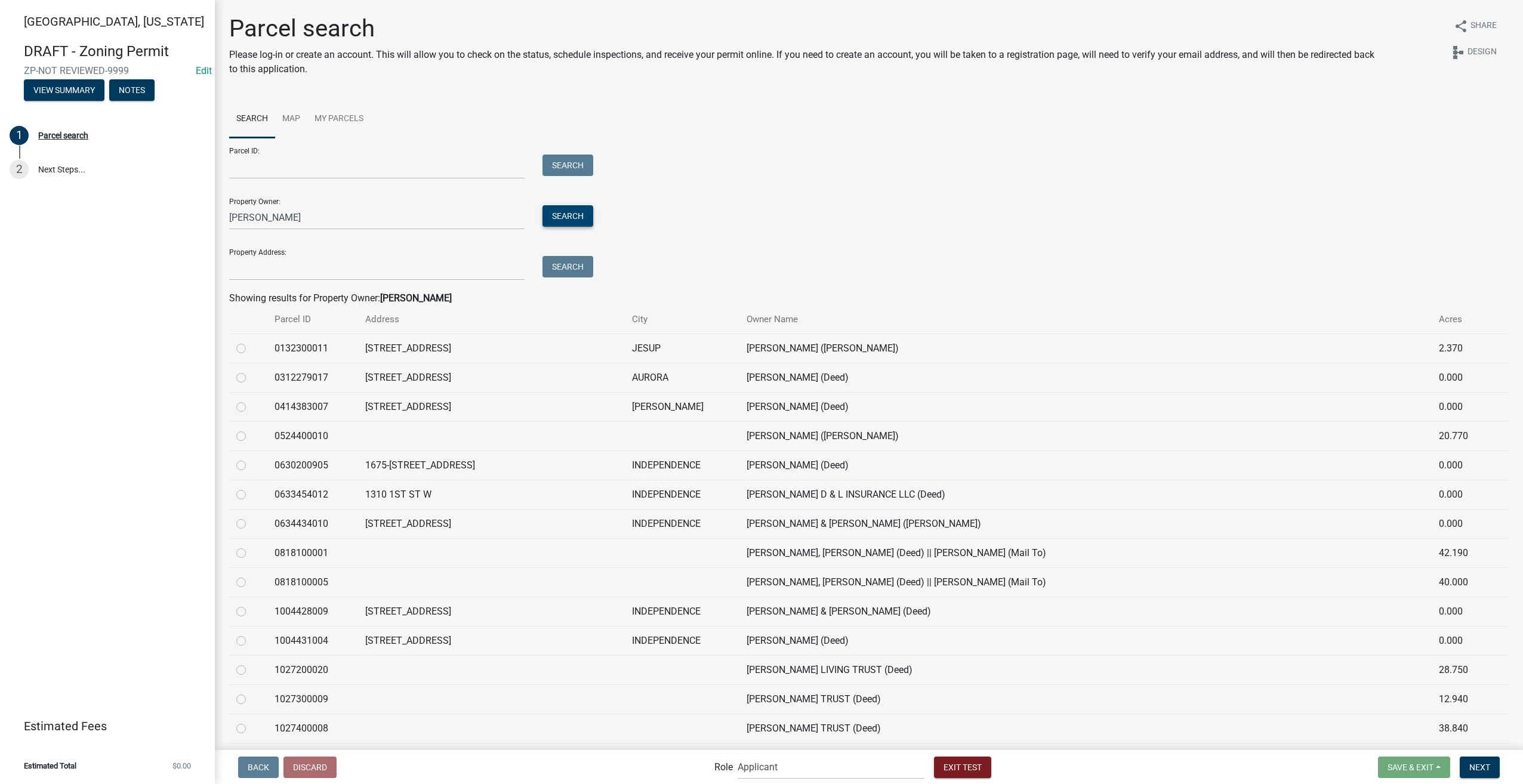
scroll to position [59, 0]
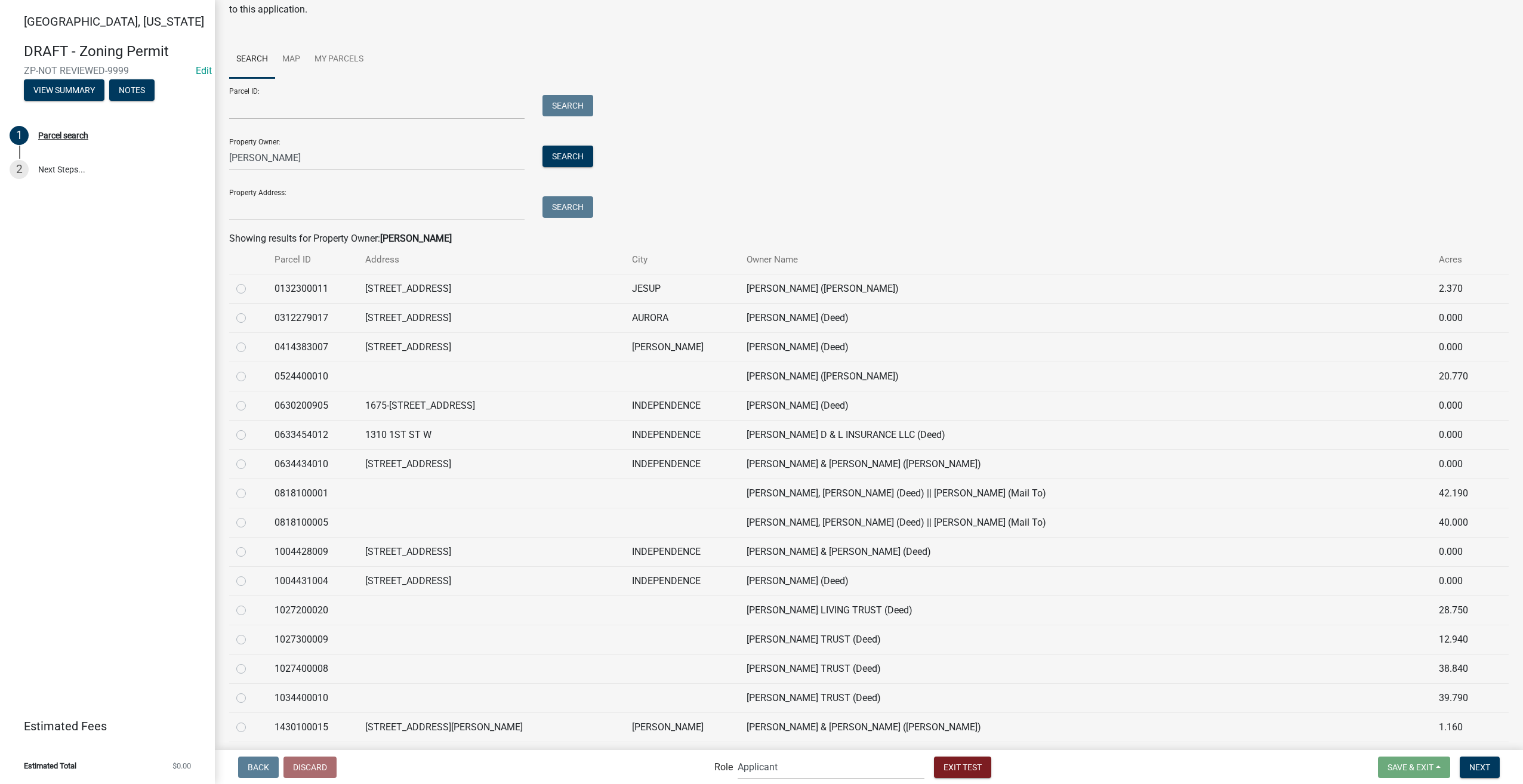
click at [251, 632] on label at bounding box center [251, 632] width 0 height 0
click at [251, 636] on input "radio" at bounding box center [255, 636] width 8 height 8
radio input "true"
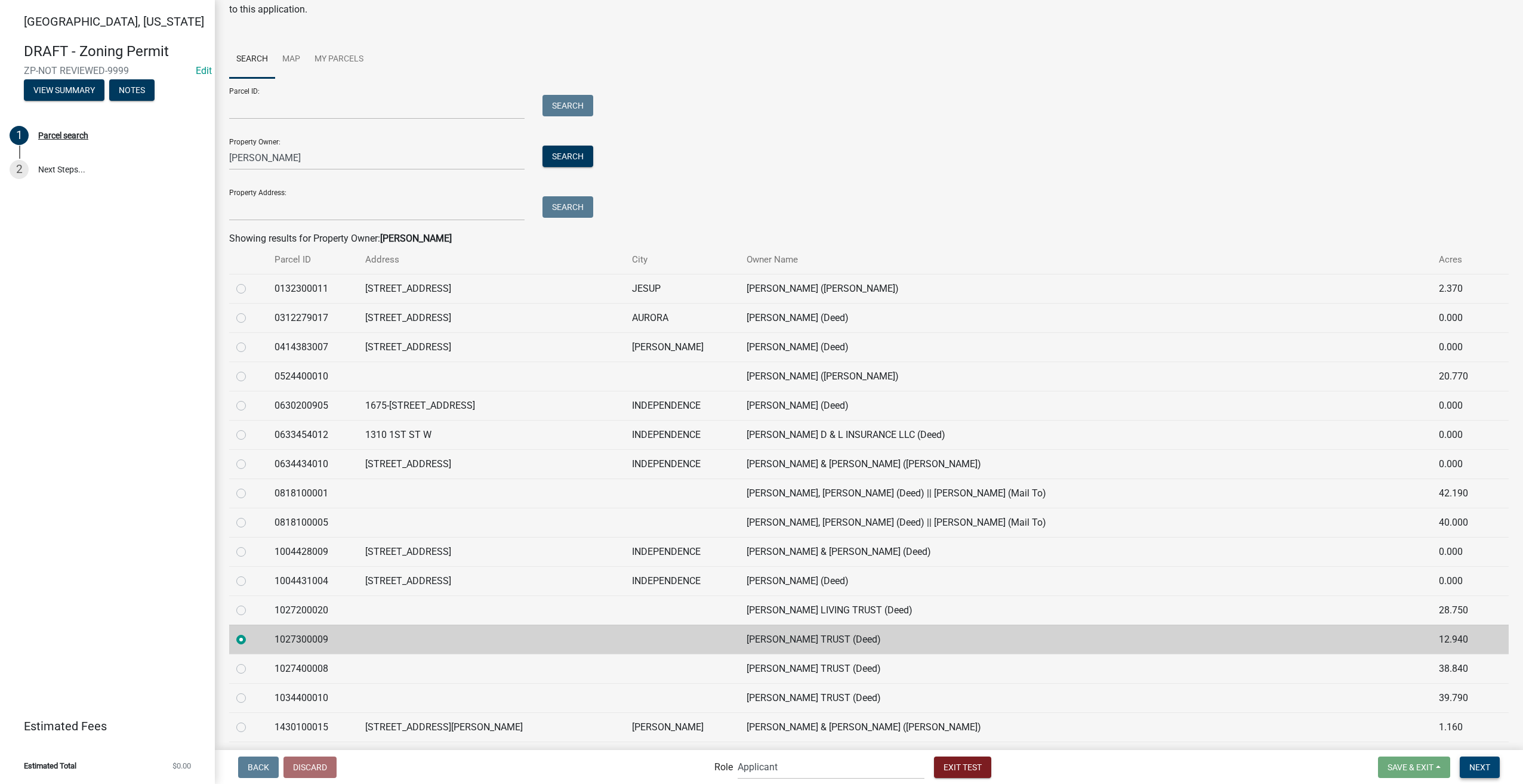
click at [1469, 768] on span "Next" at bounding box center [1480, 766] width 21 height 10
click at [1480, 766] on span "Next" at bounding box center [1480, 766] width 21 height 10
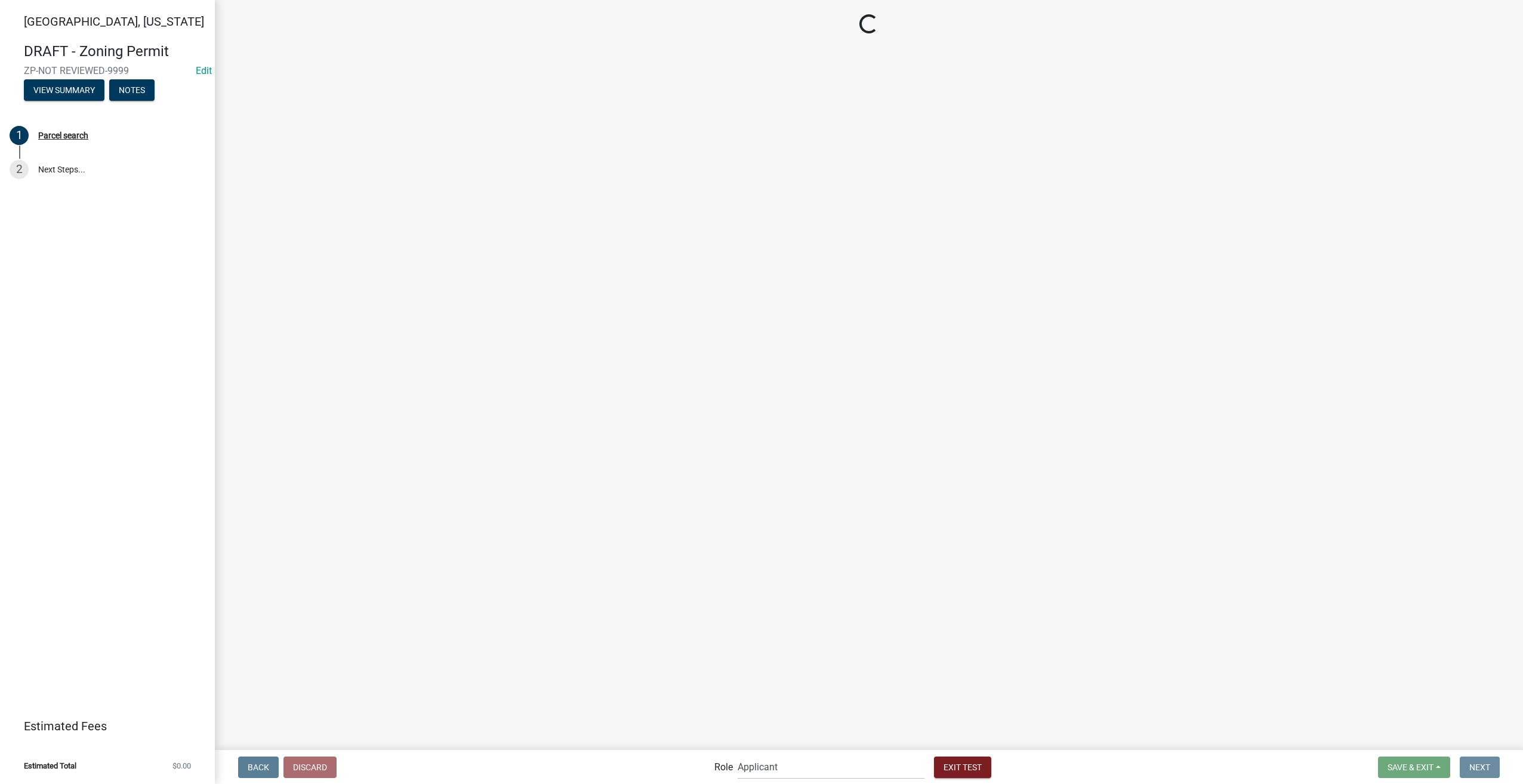
scroll to position [0, 0]
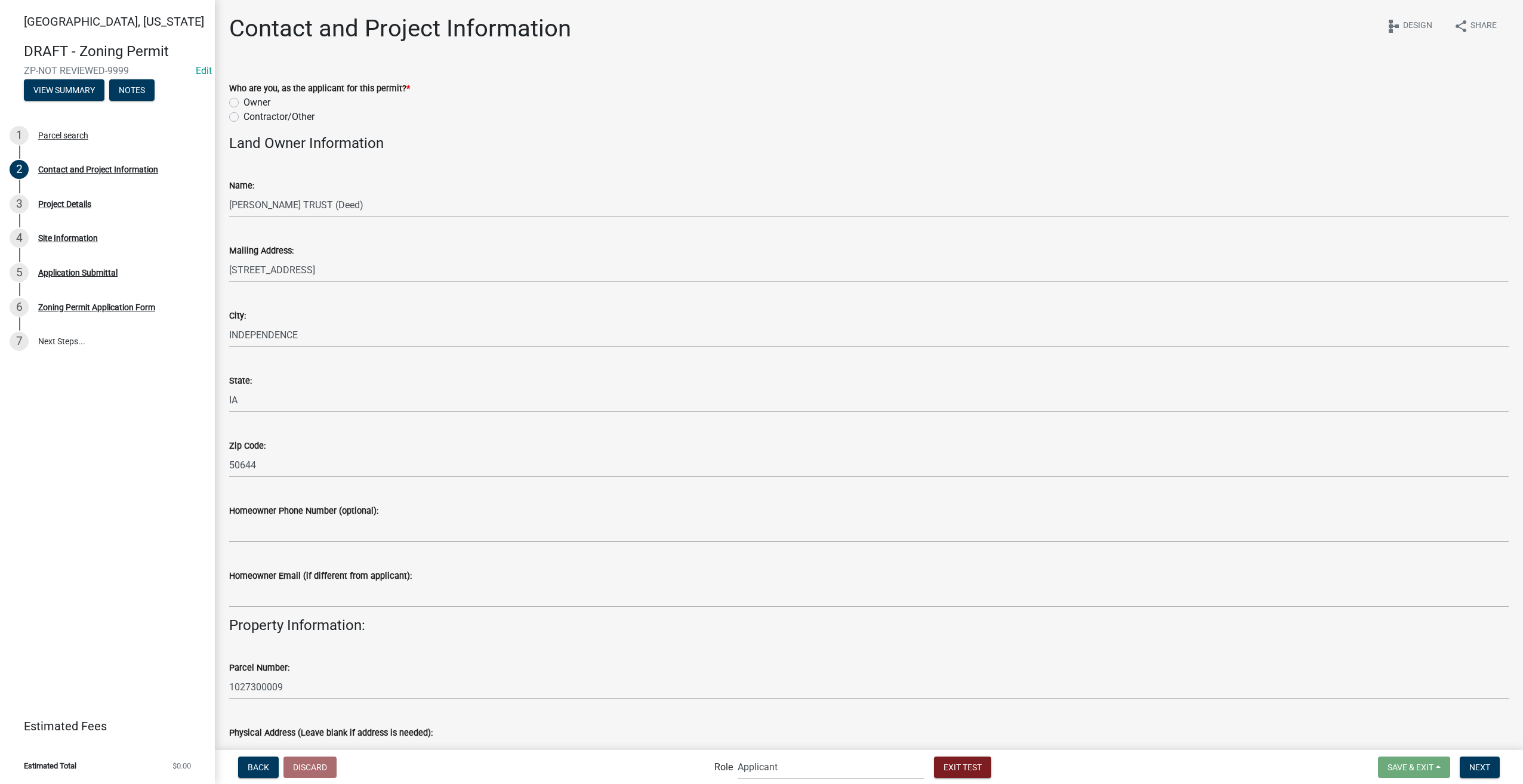
click at [244, 102] on label "Owner" at bounding box center [257, 102] width 27 height 14
click at [244, 102] on input "Owner" at bounding box center [248, 99] width 8 height 8
radio input "true"
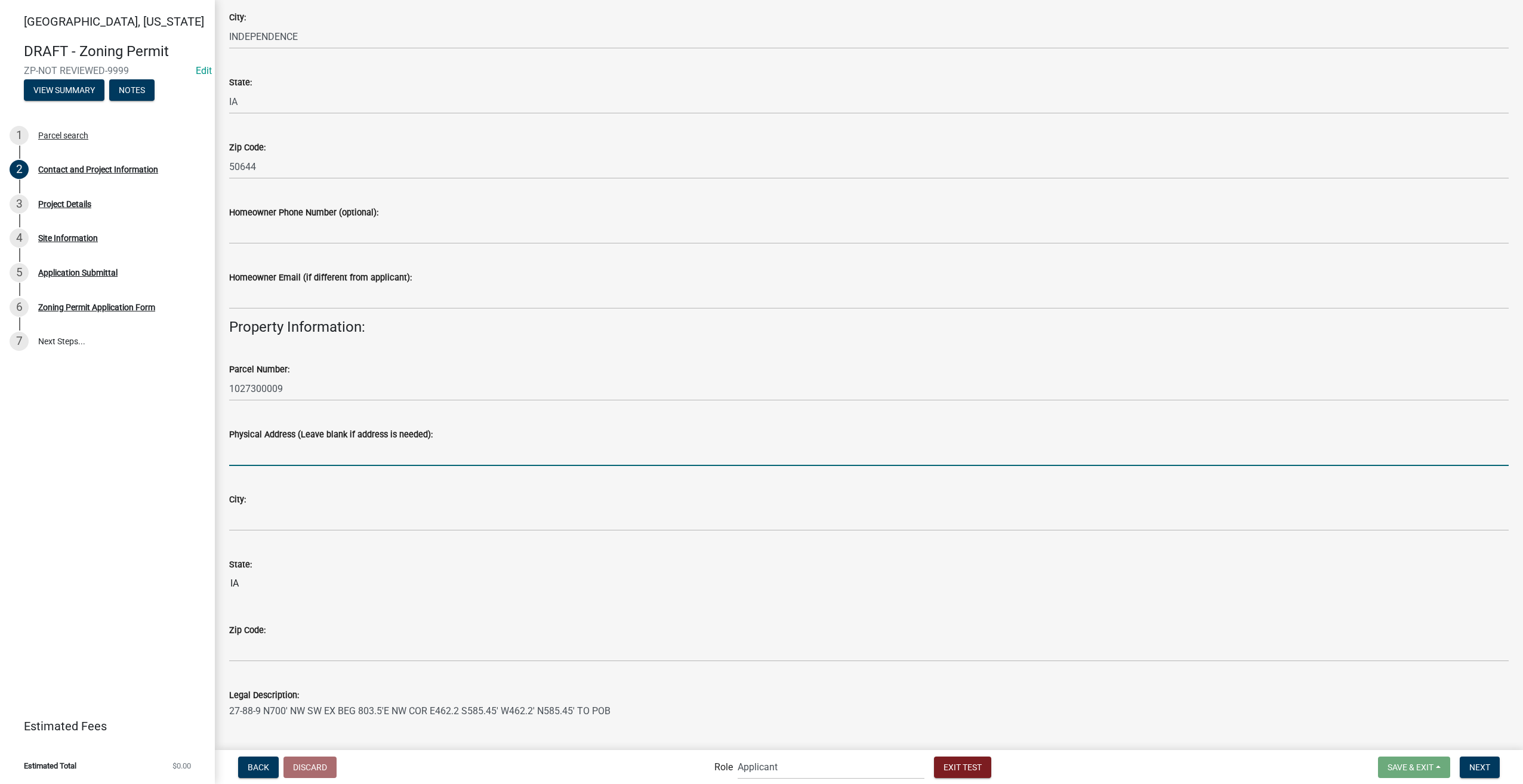
click at [281, 451] on input "Physical Address (Leave blank if address is needed):" at bounding box center [869, 453] width 1279 height 24
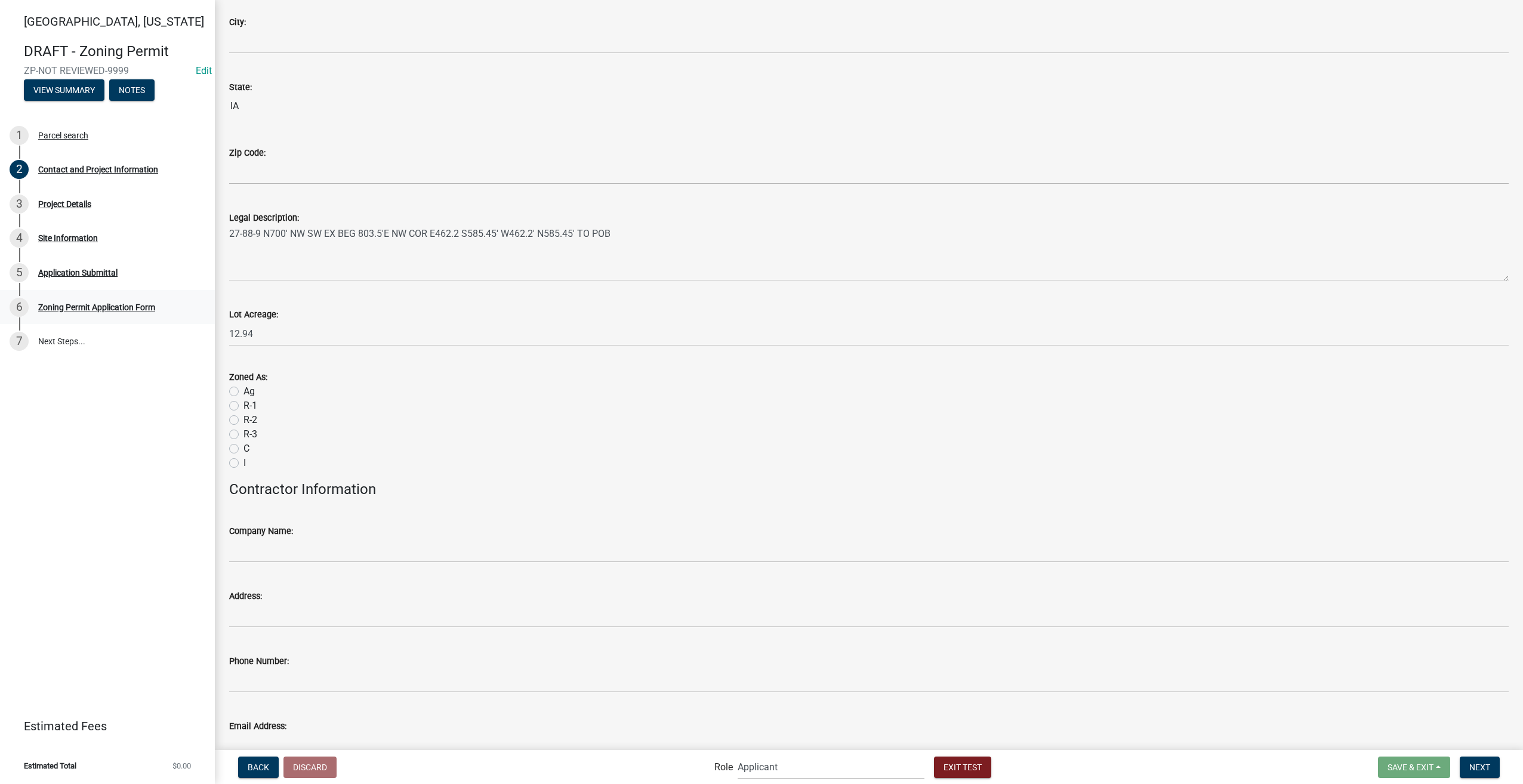
scroll to position [841, 0]
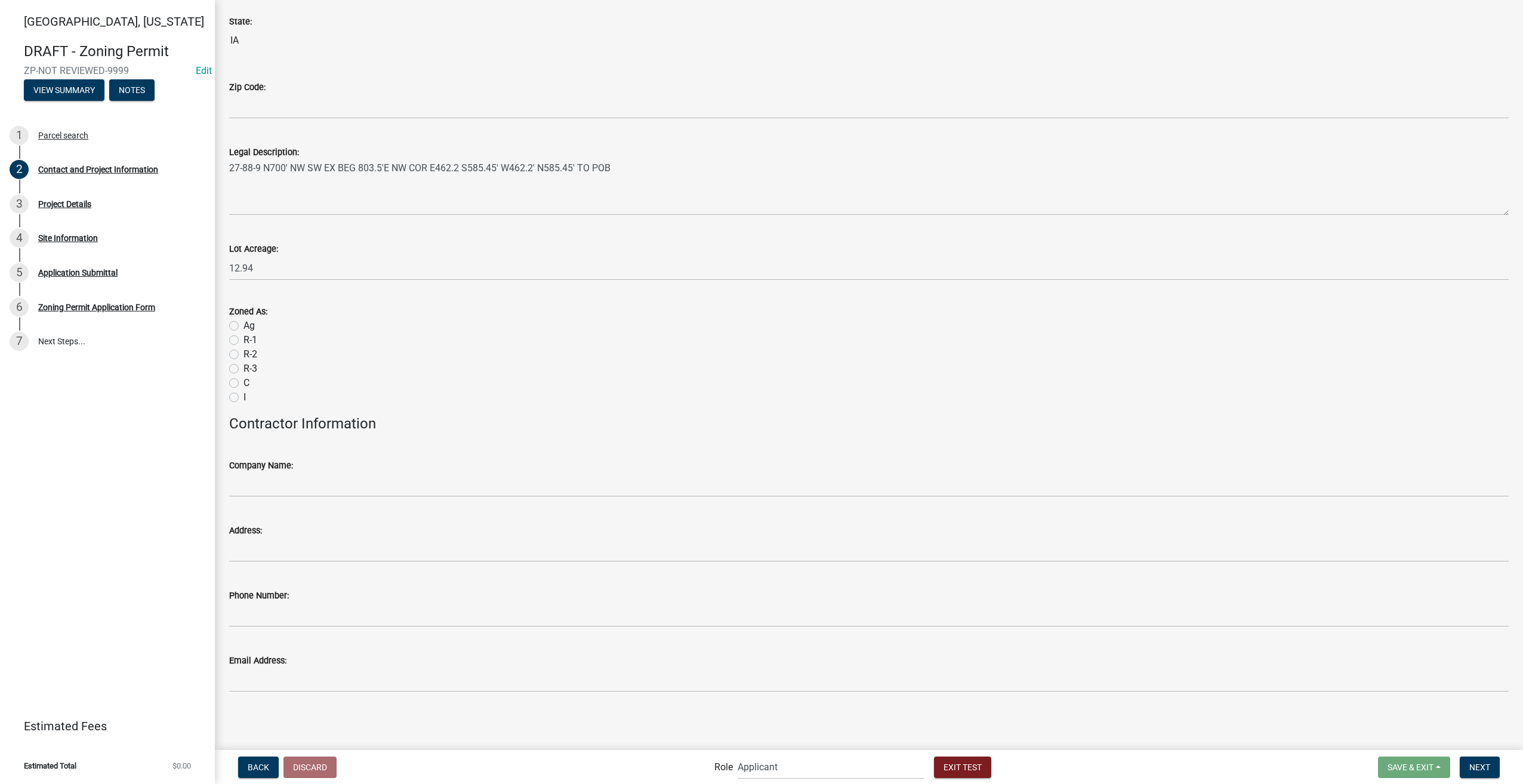
click at [244, 324] on label "Ag" at bounding box center [249, 325] width 12 height 14
click at [244, 324] on input "Ag" at bounding box center [248, 322] width 8 height 8
radio input "true"
click at [269, 484] on input "Company Name:" at bounding box center [869, 485] width 1279 height 24
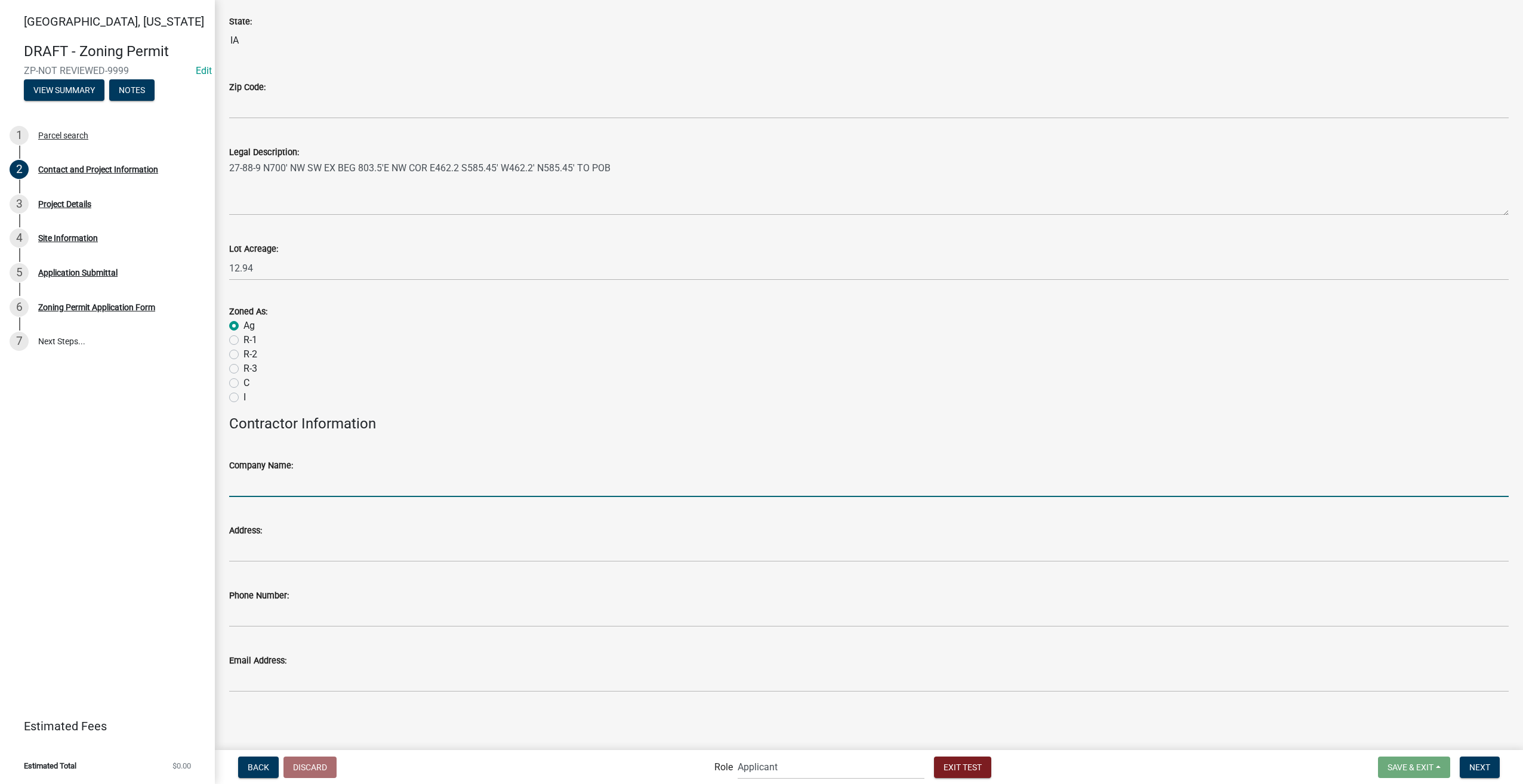
type input "Schneider Geospatial"
type input "3178267392"
type input "sfranklin@schneidergis.com"
type input "Indianapolis"
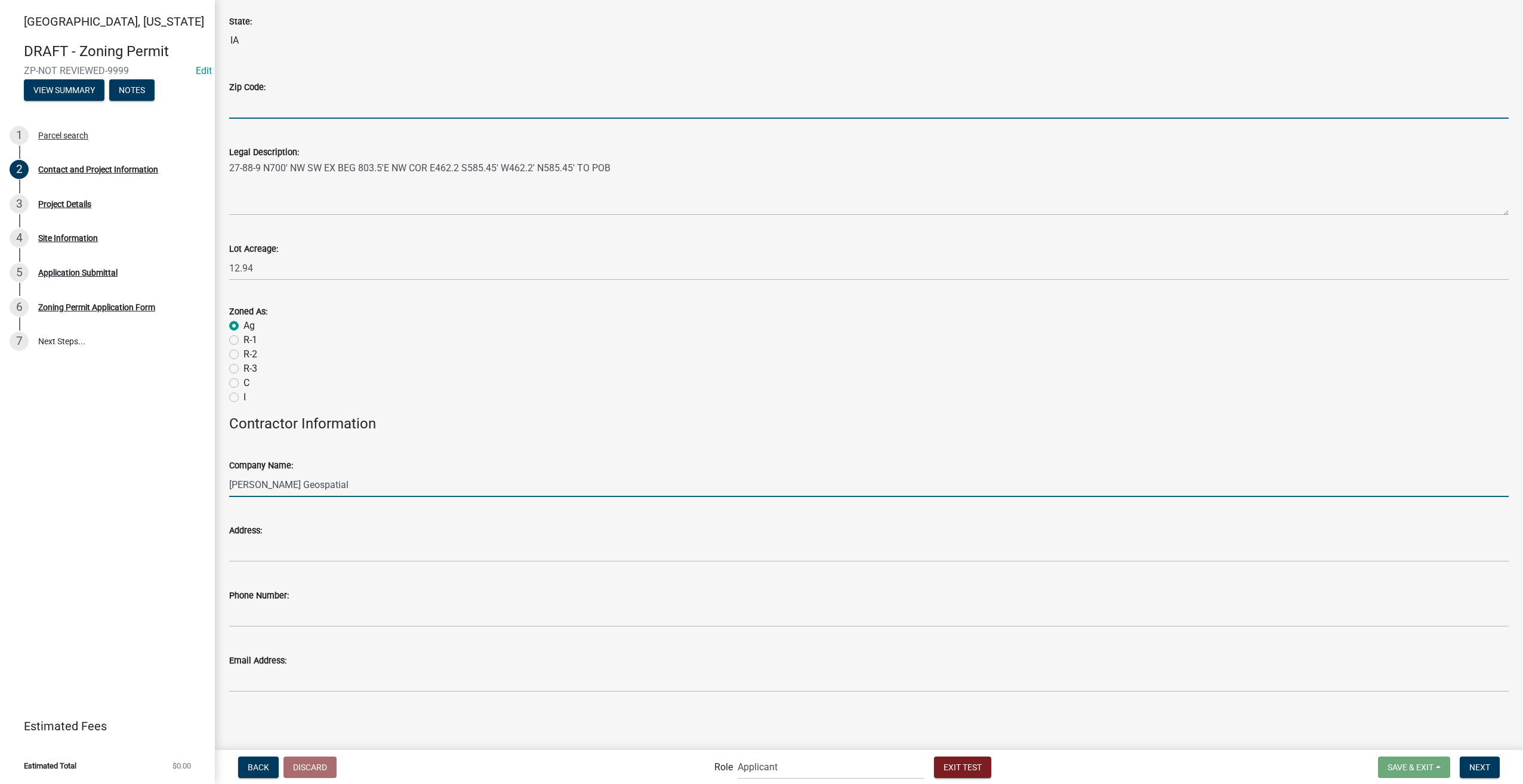
type input "46216"
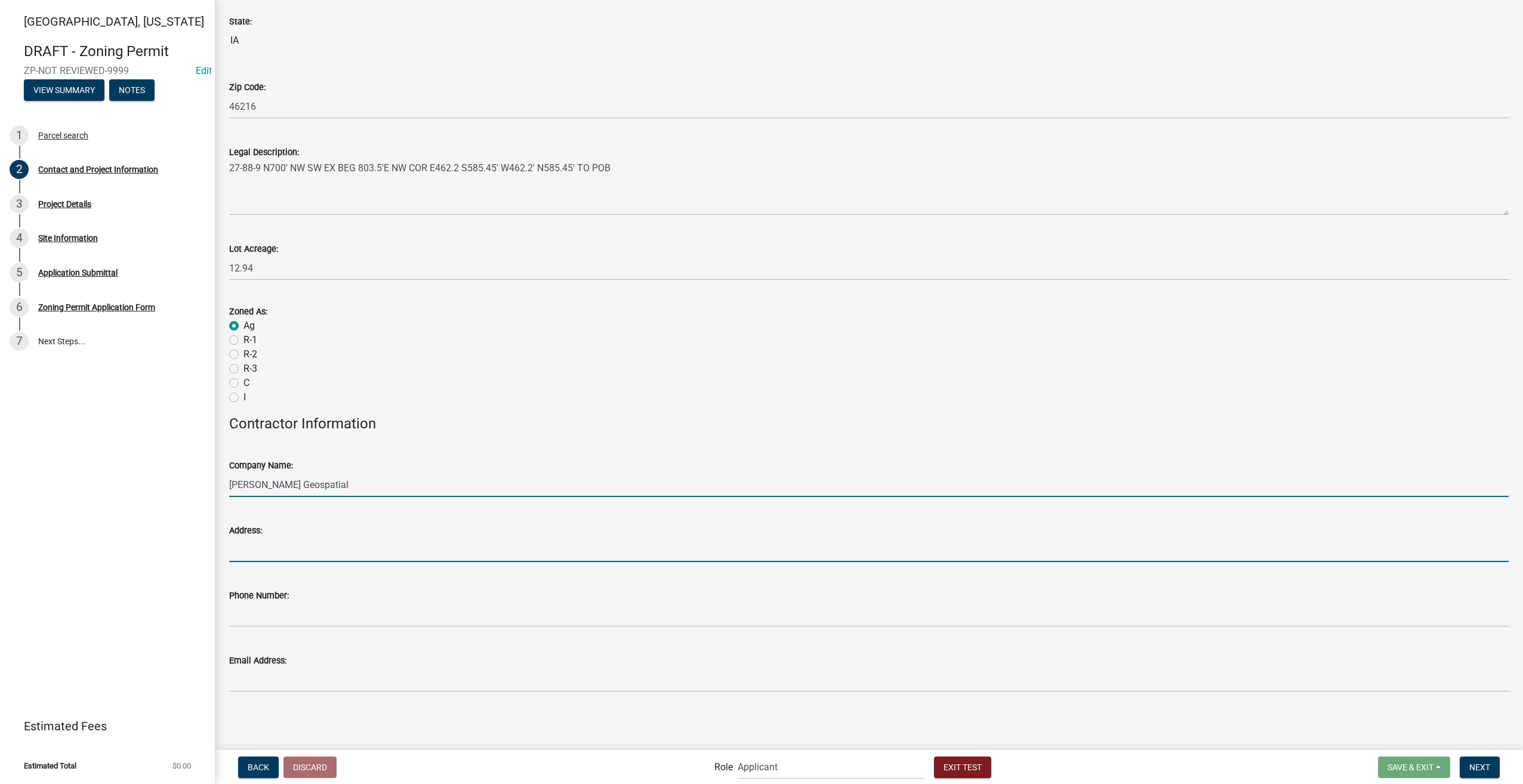
type input "8901 Otis Ave"
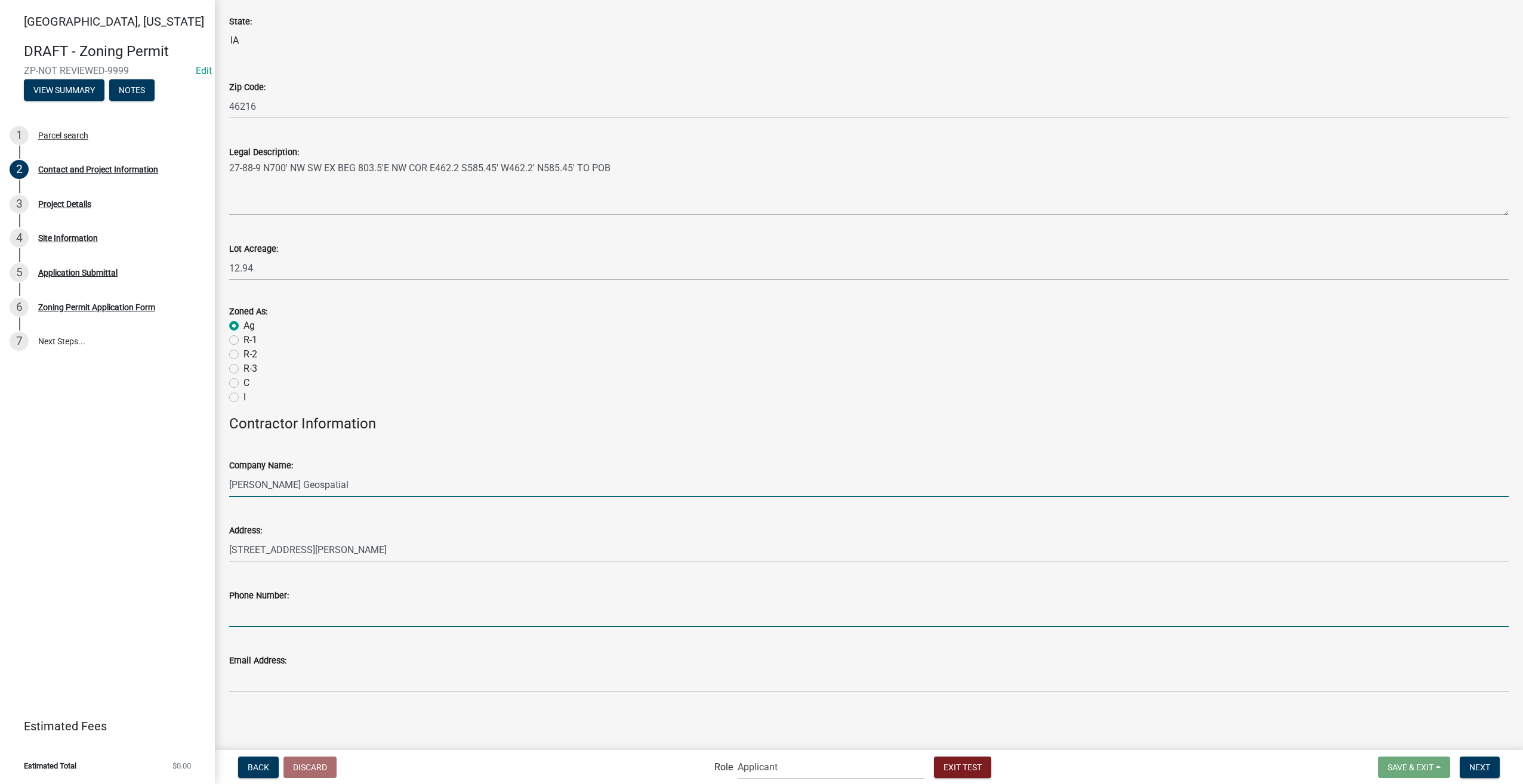
type input "3178267392"
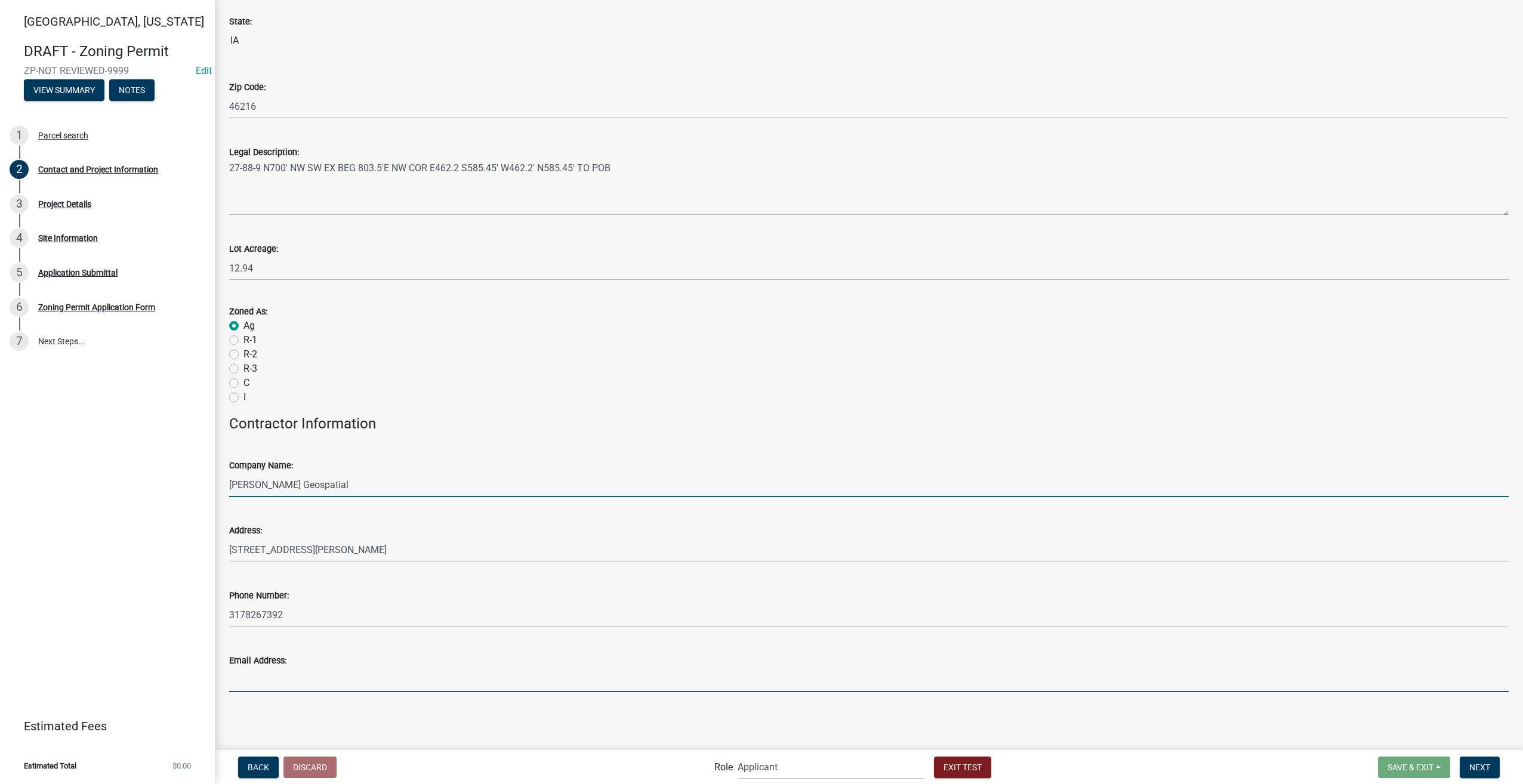
type input "sfranklin@schneidergis.com"
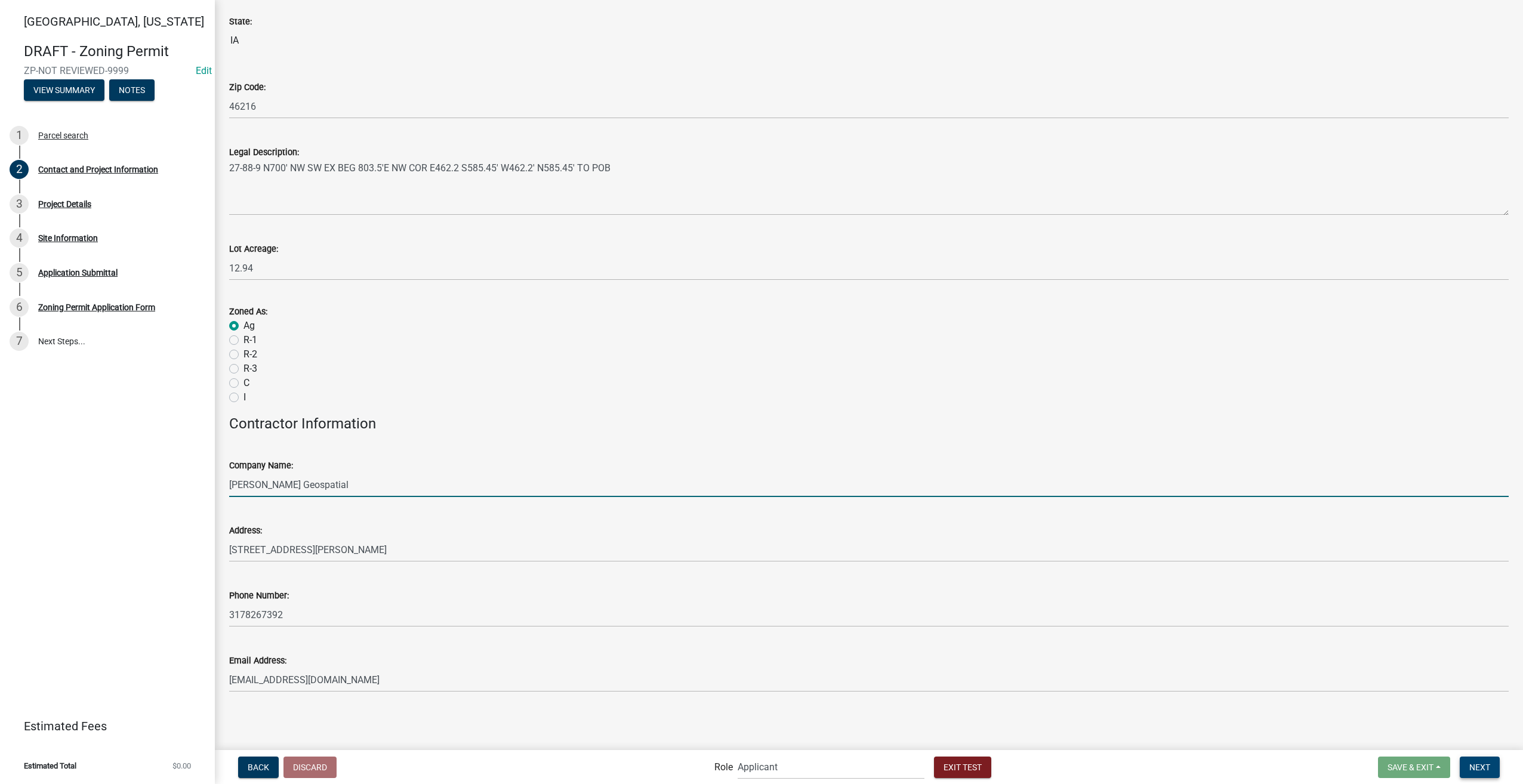
click at [1482, 762] on span "Next" at bounding box center [1480, 766] width 21 height 10
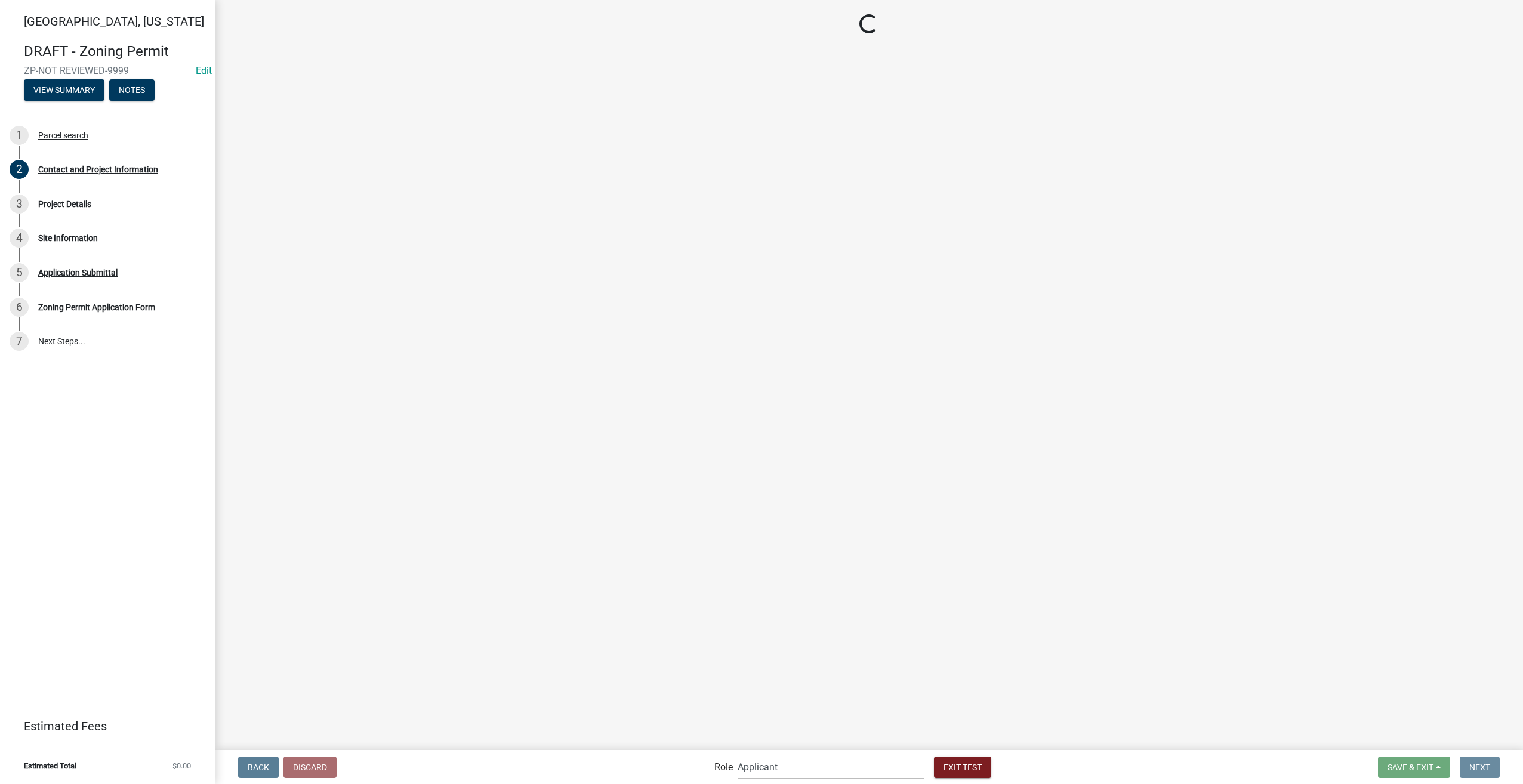
scroll to position [0, 0]
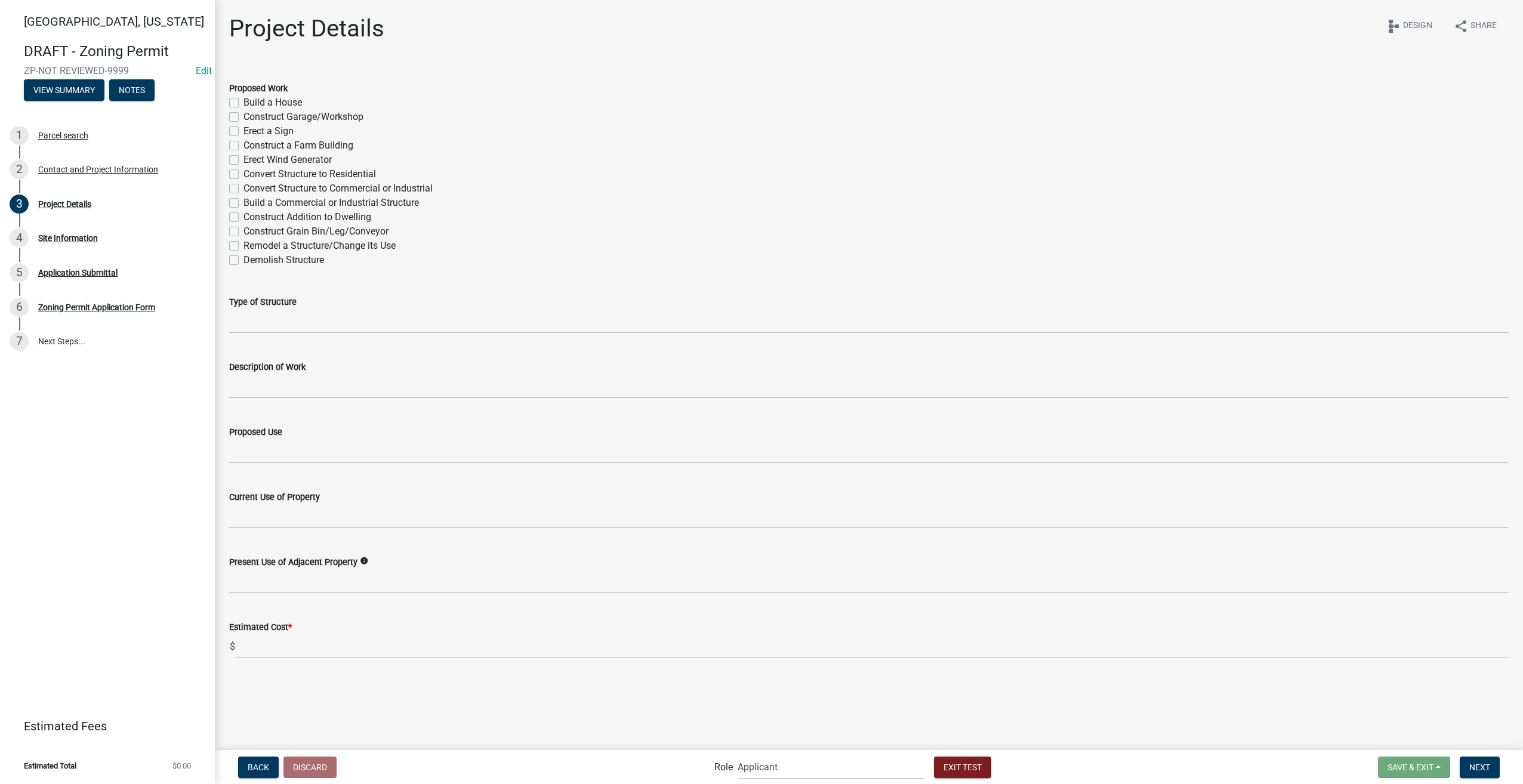
click at [244, 114] on label "Construct Garage/Workshop" at bounding box center [304, 117] width 120 height 14
click at [244, 114] on input "Construct Garage/Workshop" at bounding box center [248, 114] width 8 height 8
checkbox input "true"
checkbox input "false"
checkbox input "true"
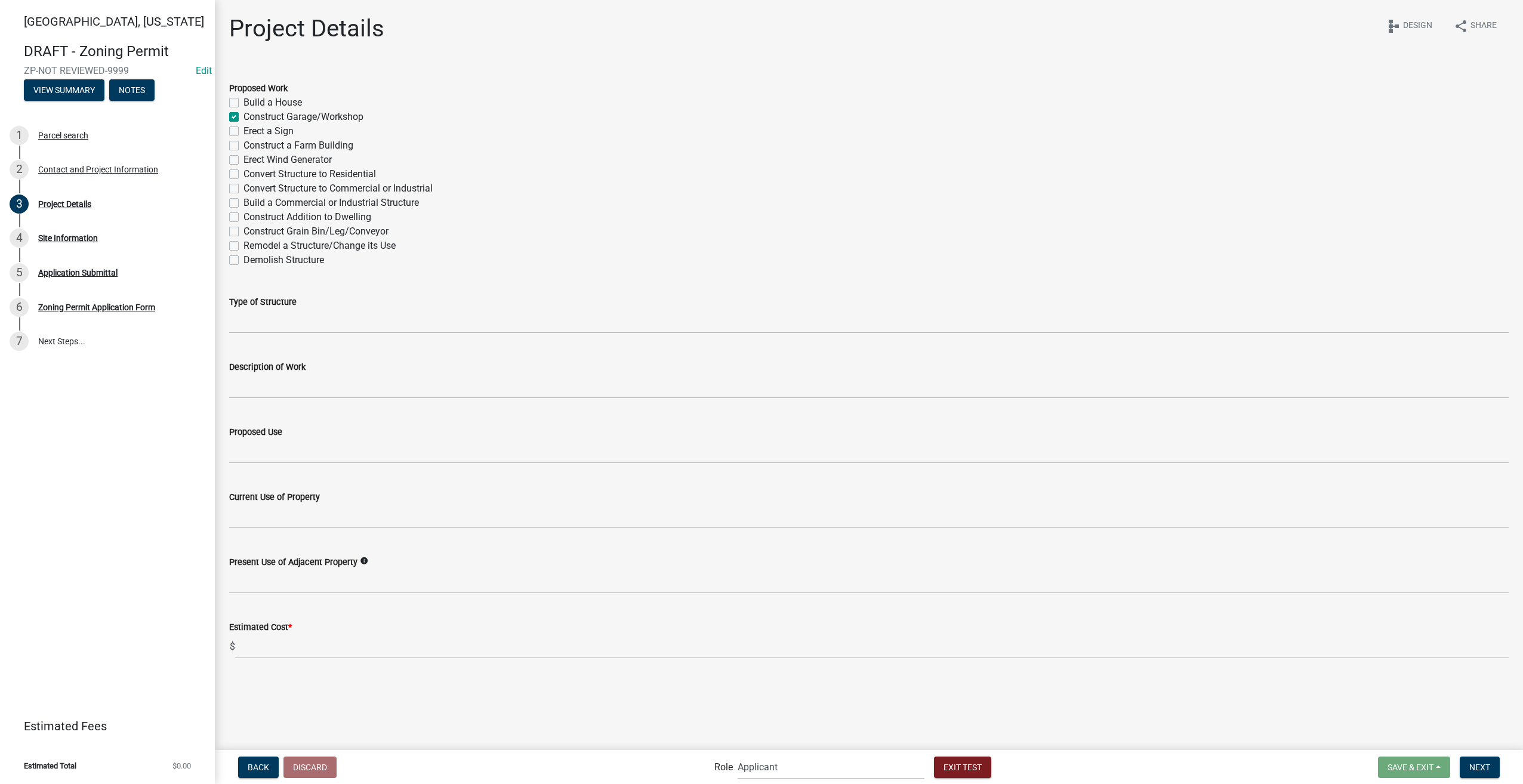
checkbox input "false"
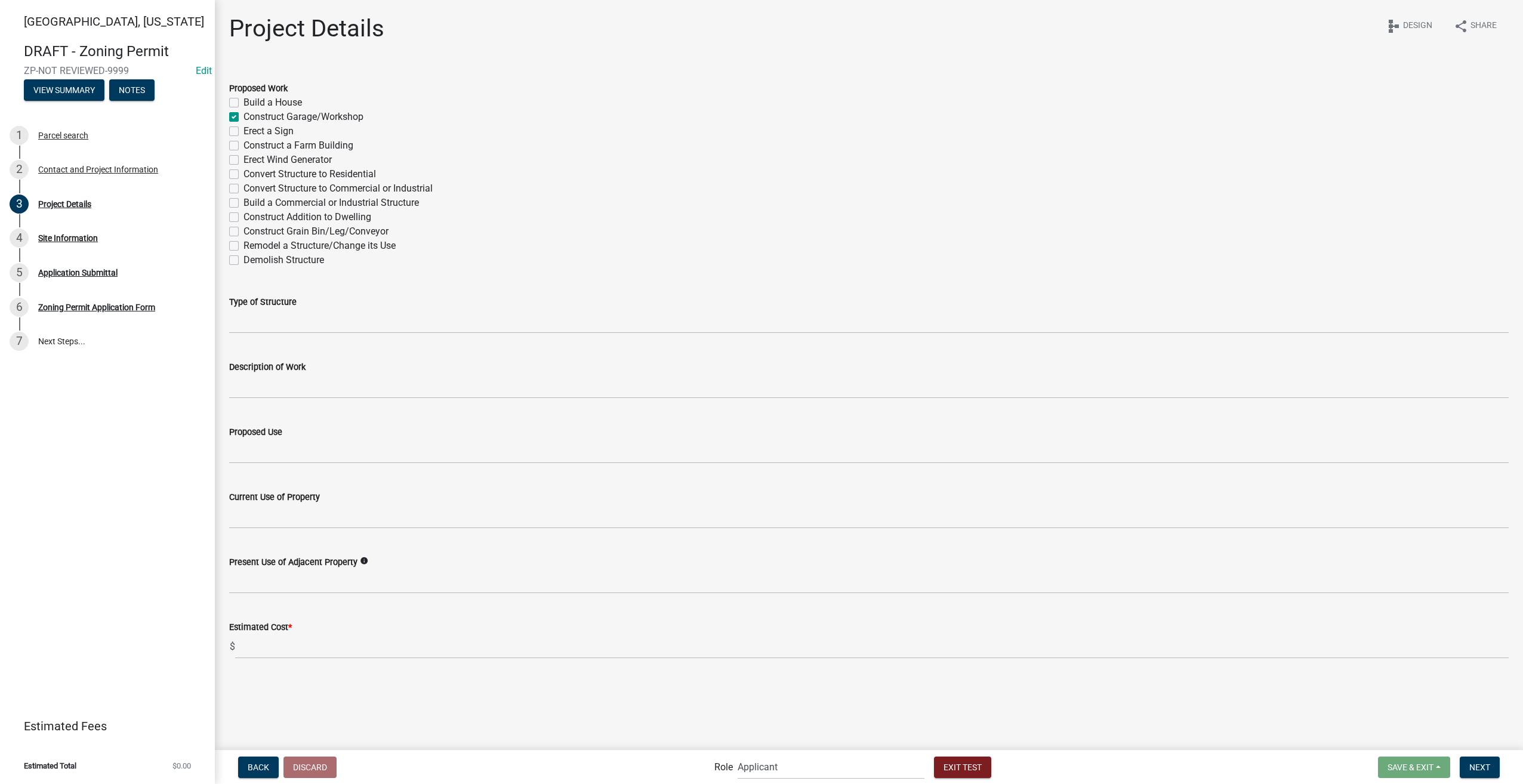
checkbox input "false"
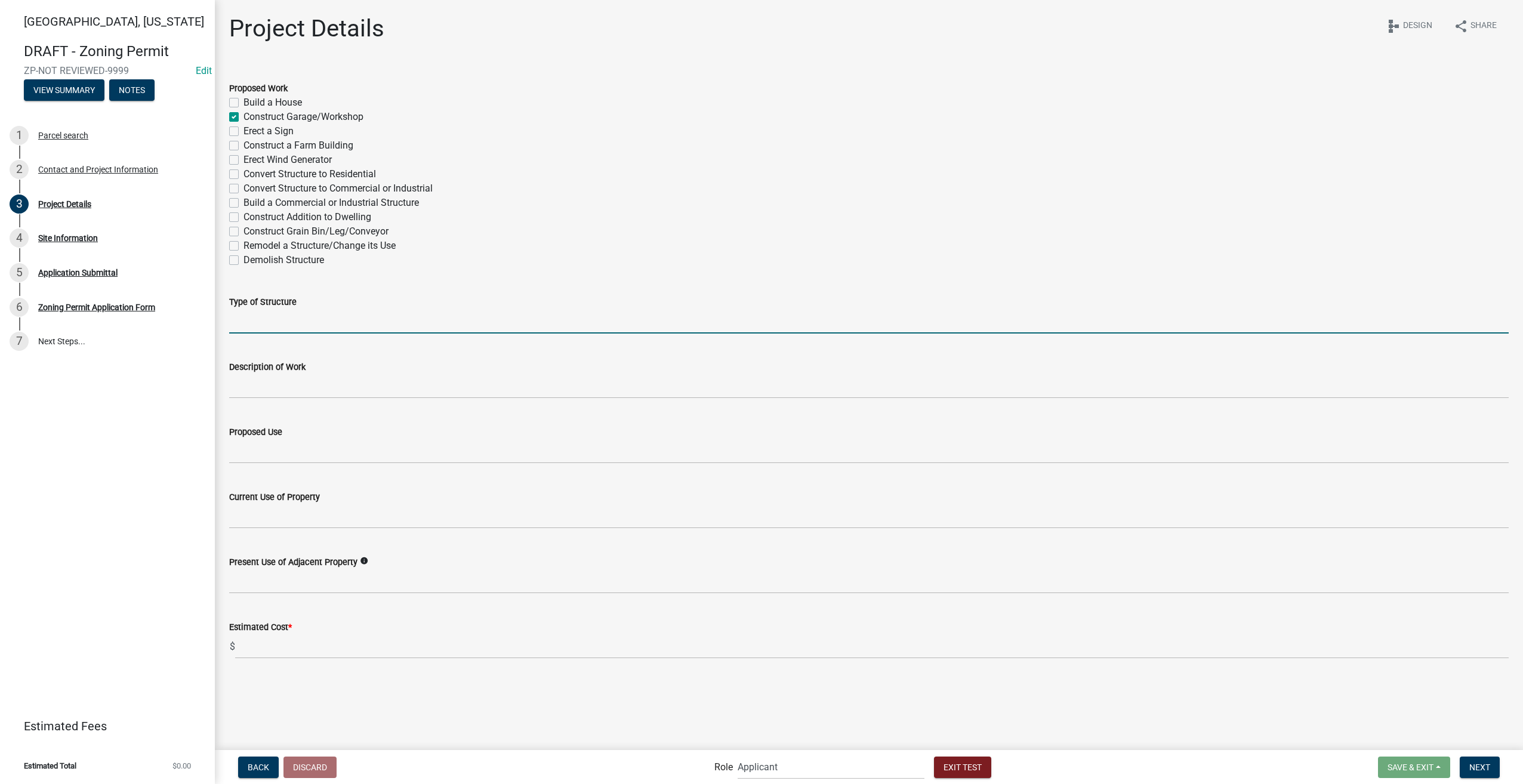
click at [296, 327] on input "Type of Structure" at bounding box center [869, 321] width 1279 height 24
type input "workshop"
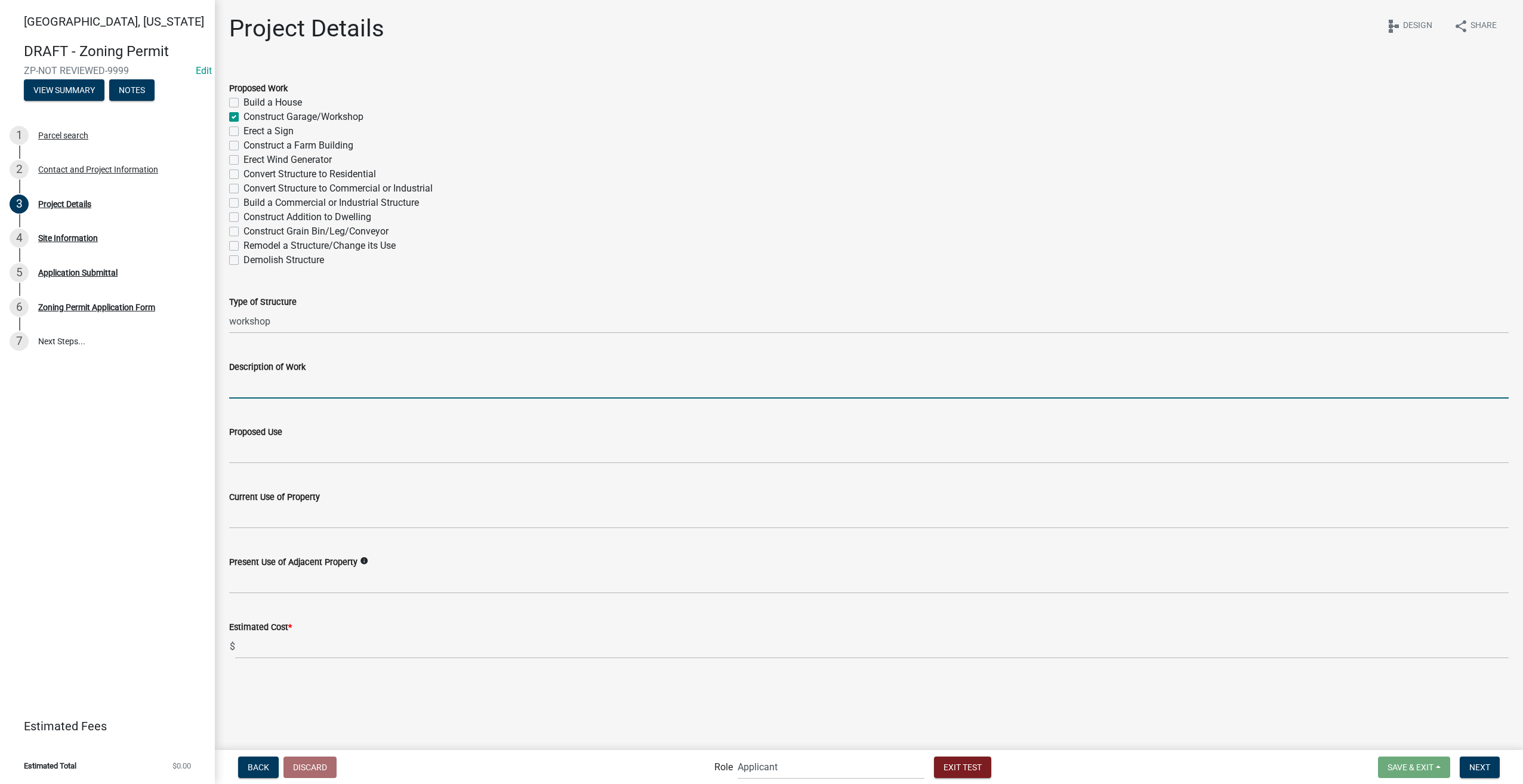
click at [260, 394] on input "Description of Work" at bounding box center [869, 386] width 1279 height 24
type input "build 100x20 workshop"
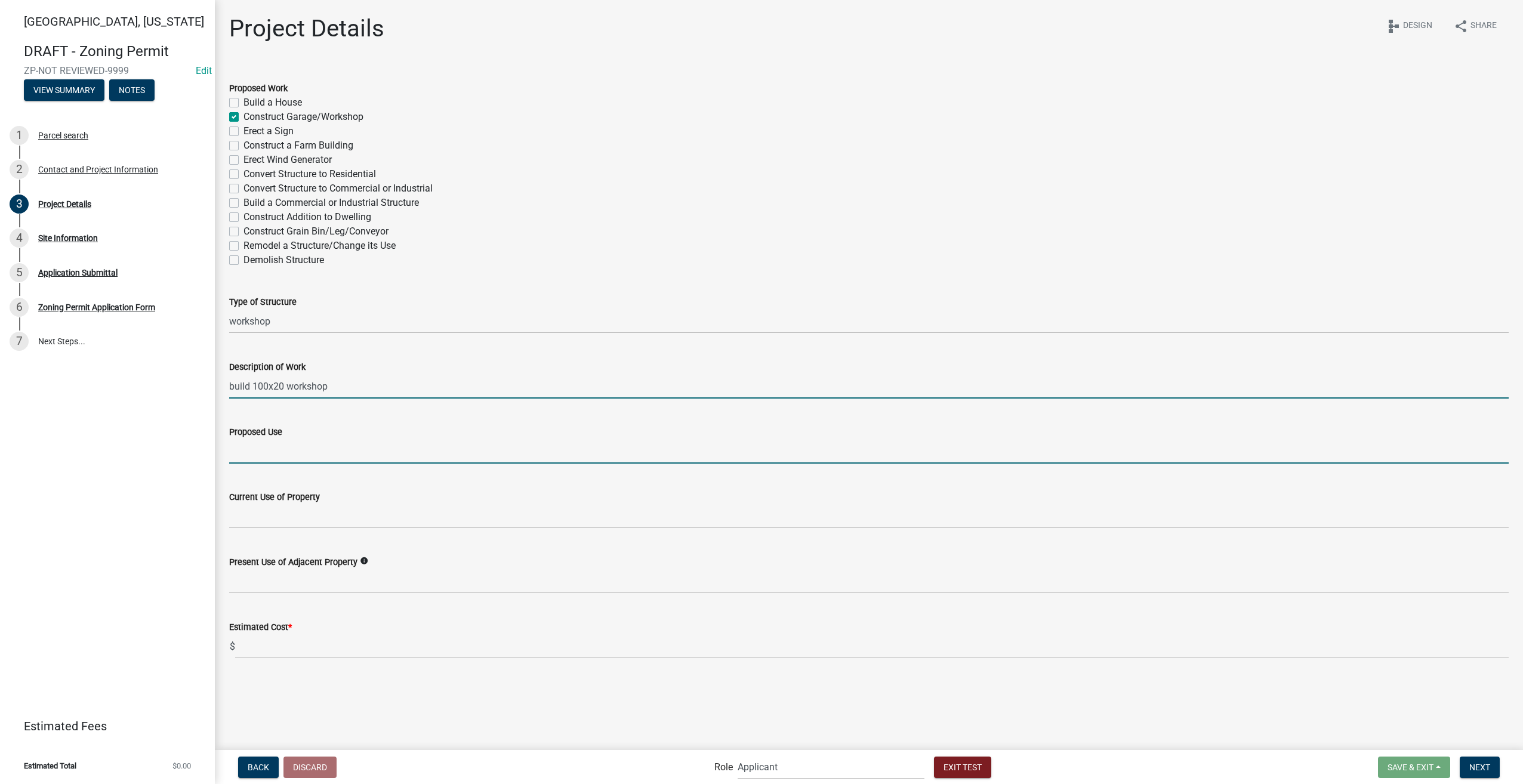
click at [264, 453] on input "Proposed Use" at bounding box center [869, 451] width 1279 height 24
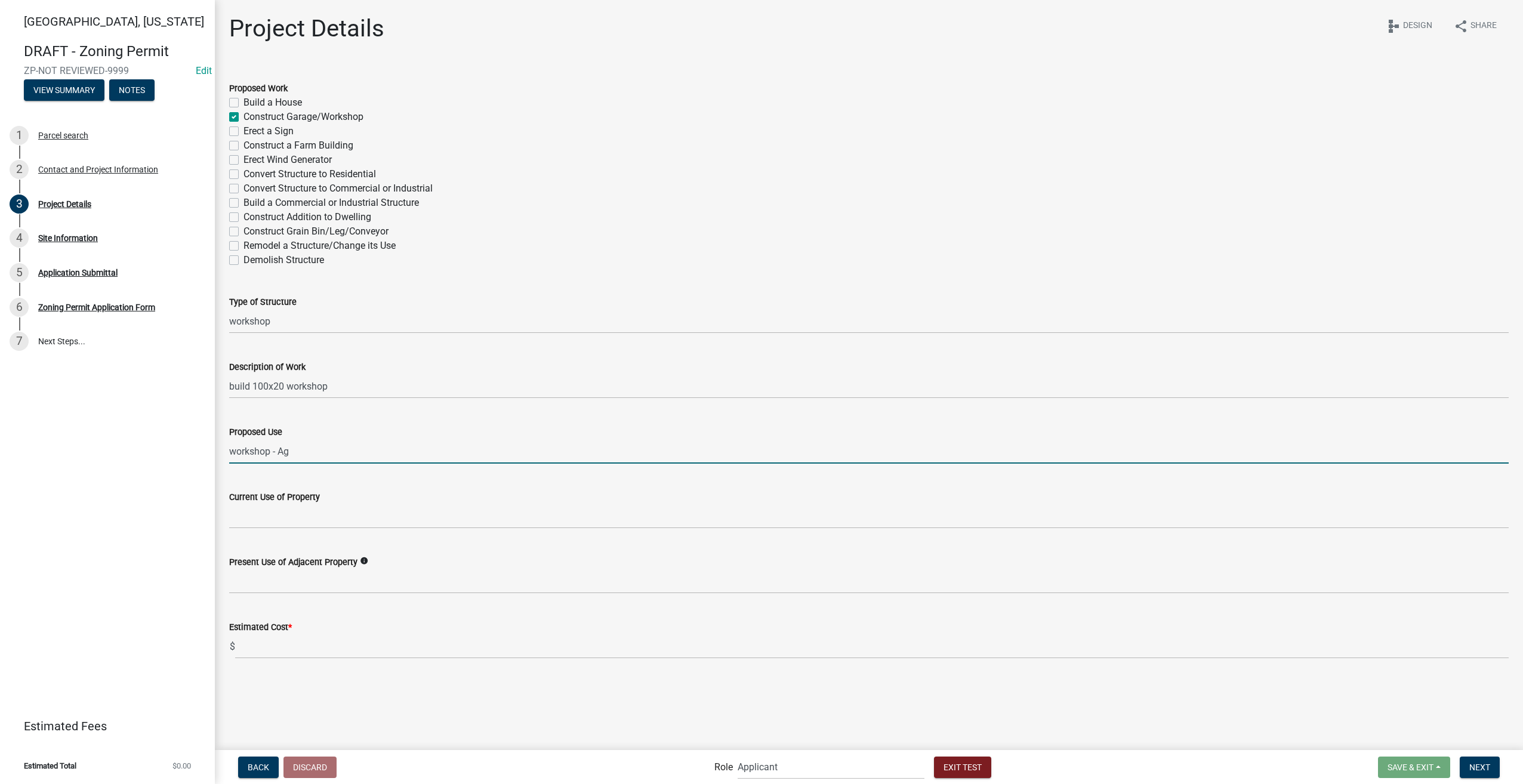
type input "workshop - Ag"
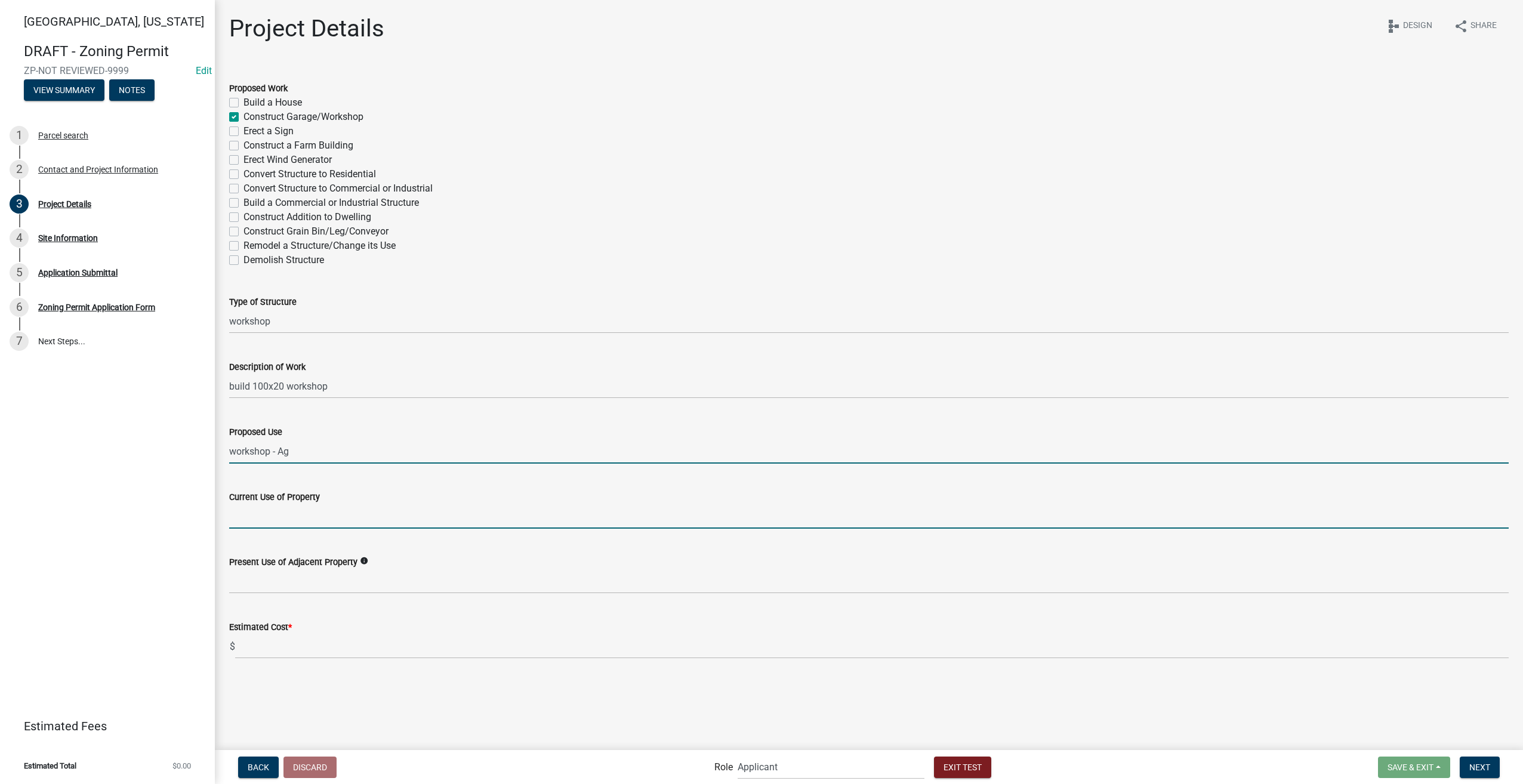
click at [283, 520] on input "Current Use of Property" at bounding box center [869, 516] width 1279 height 24
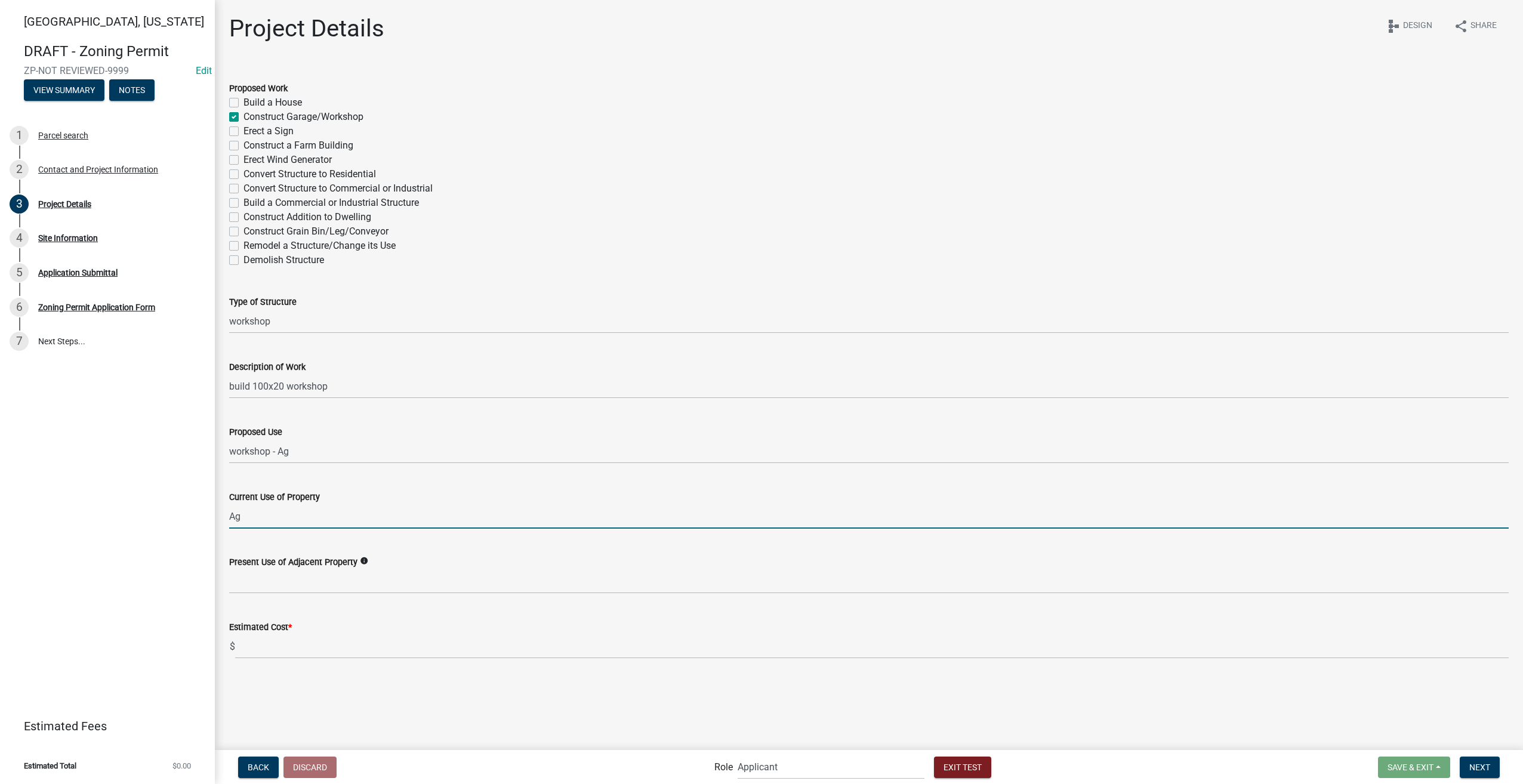
type input "Ag"
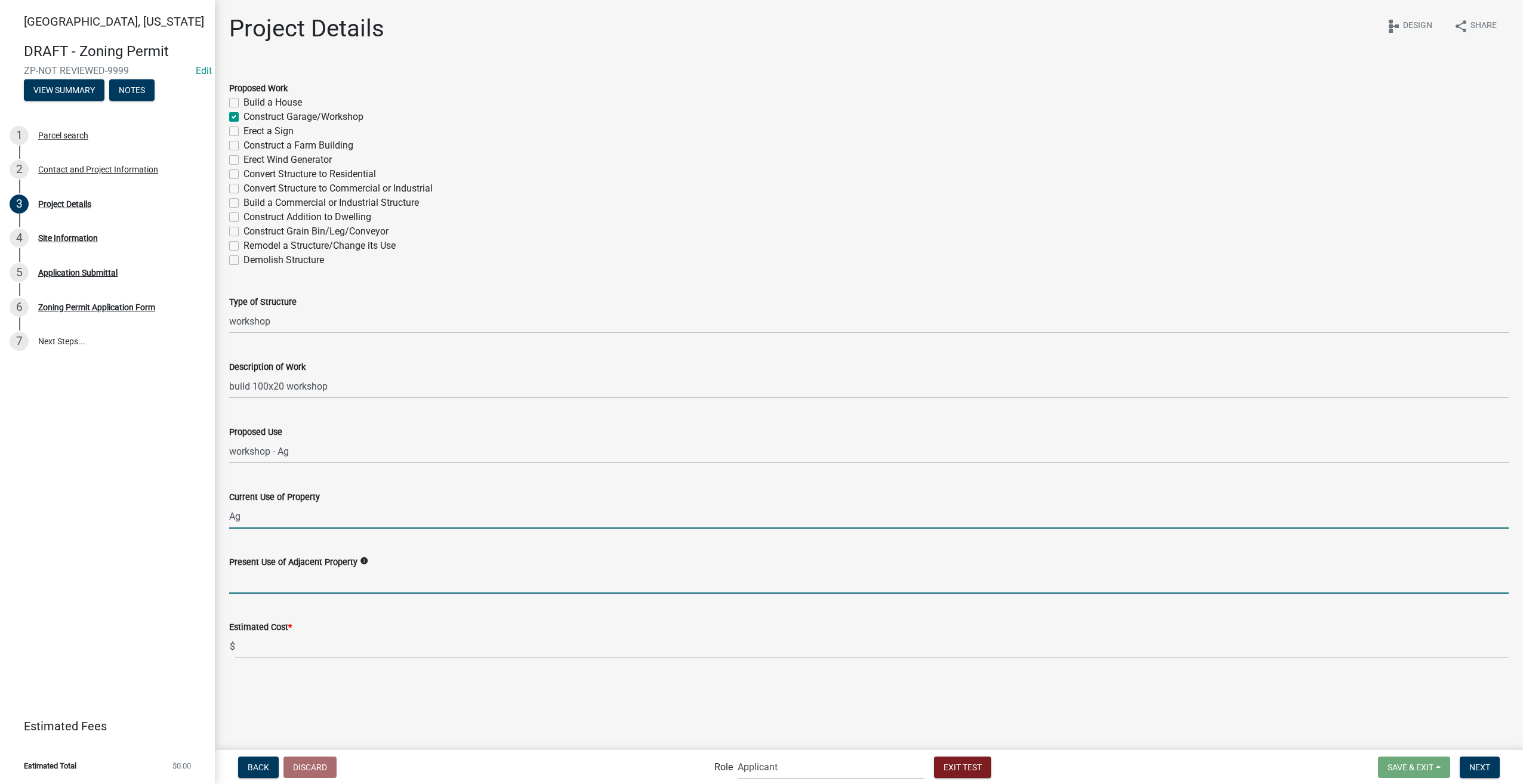
click at [272, 590] on input "Present Use of Adjacent Property" at bounding box center [869, 581] width 1279 height 24
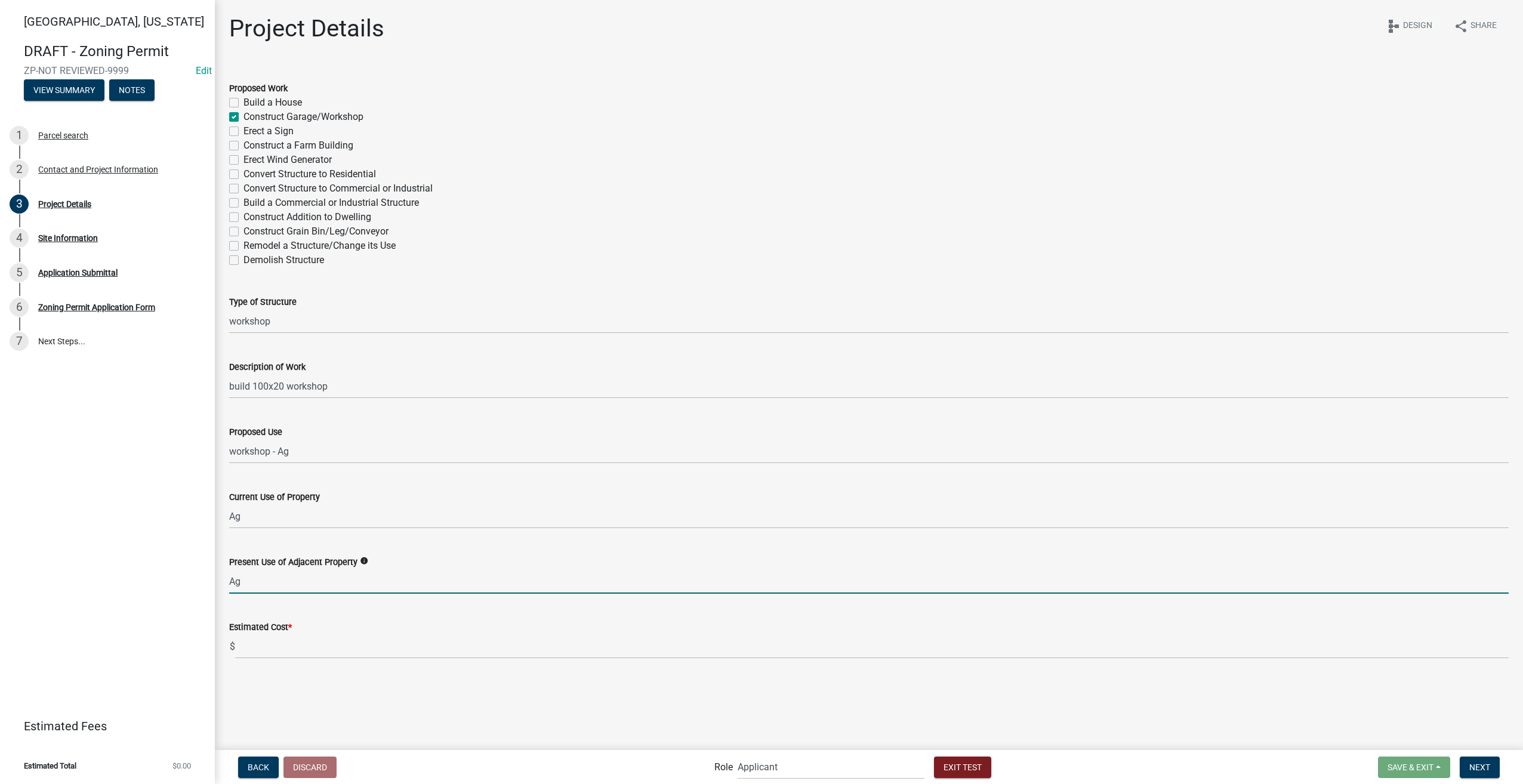
type input "Ag"
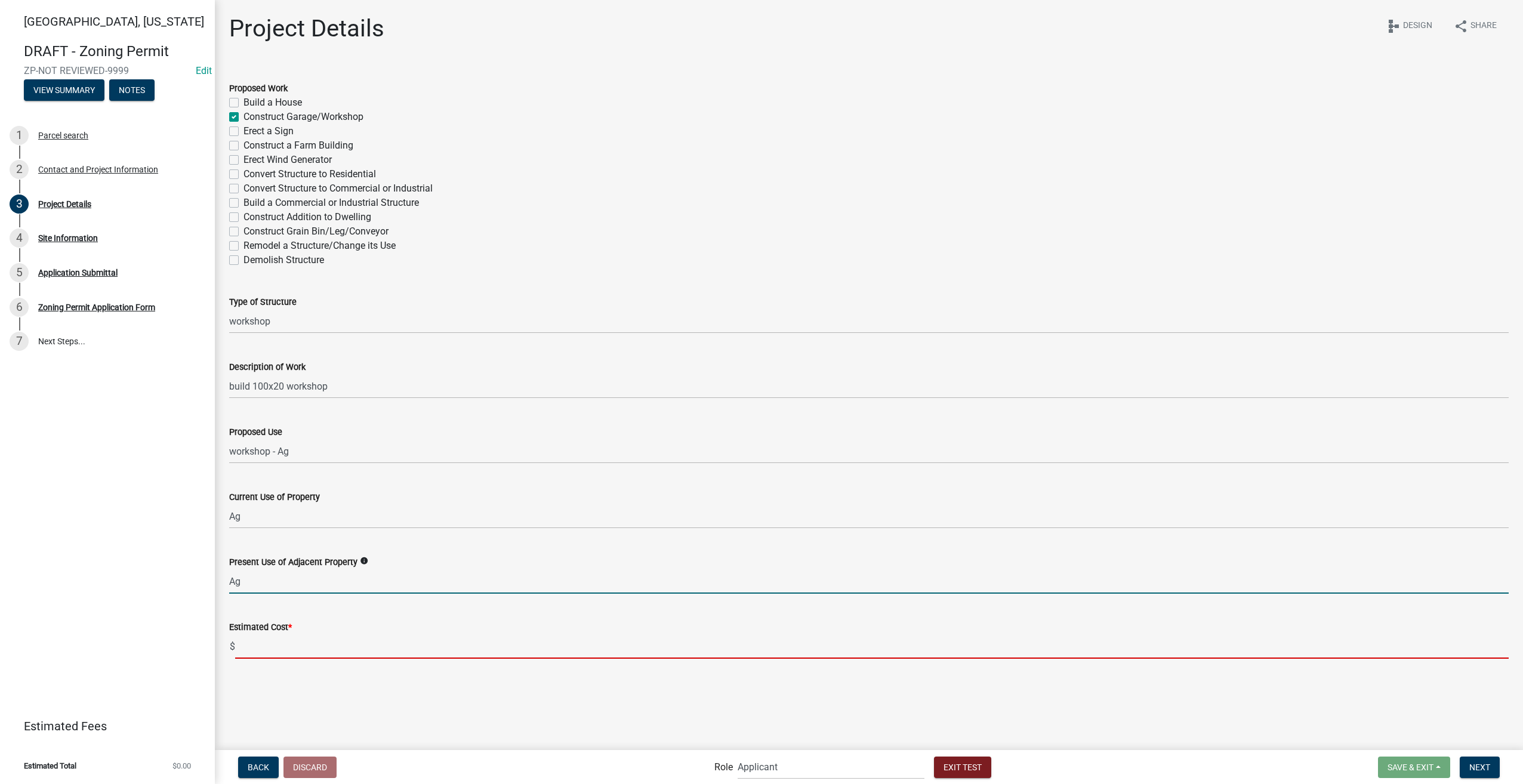
click at [262, 649] on input "text" at bounding box center [872, 647] width 1274 height 24
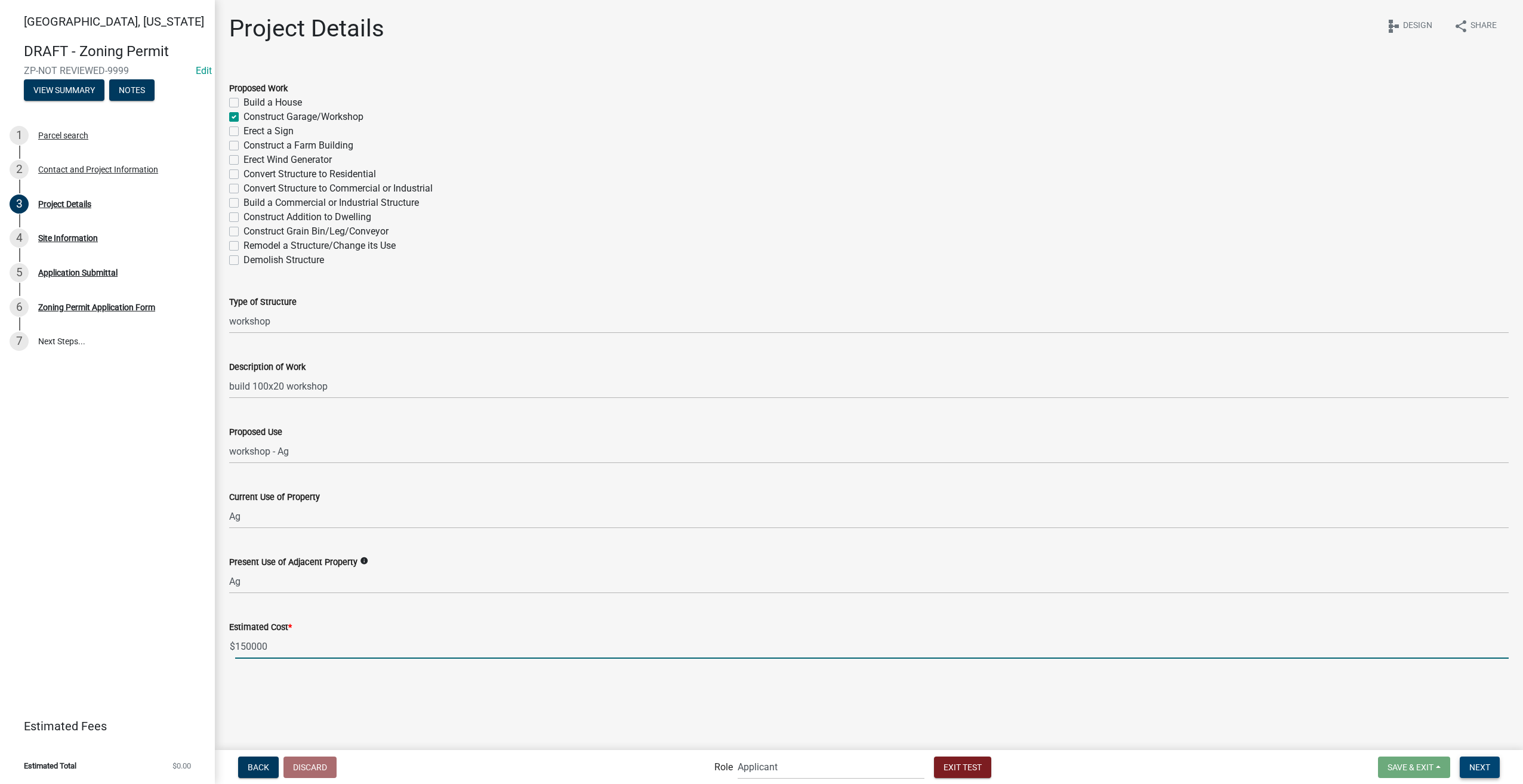
type input "150000"
click at [1479, 769] on span "Next" at bounding box center [1480, 766] width 21 height 10
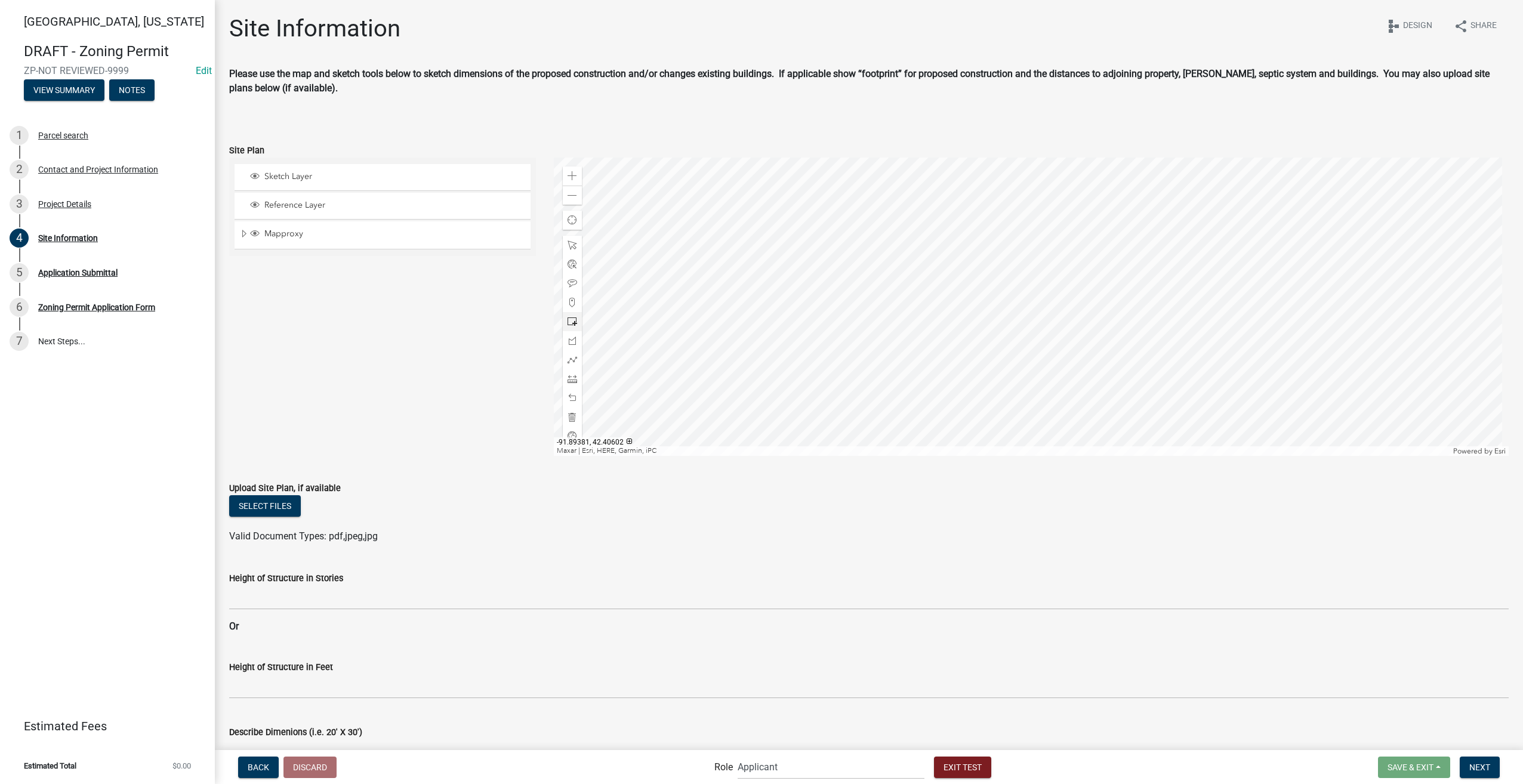
click at [568, 322] on span at bounding box center [572, 321] width 10 height 10
click at [906, 241] on div at bounding box center [1032, 306] width 956 height 298
click at [922, 250] on div at bounding box center [1032, 306] width 956 height 298
click at [904, 242] on div at bounding box center [1032, 306] width 956 height 298
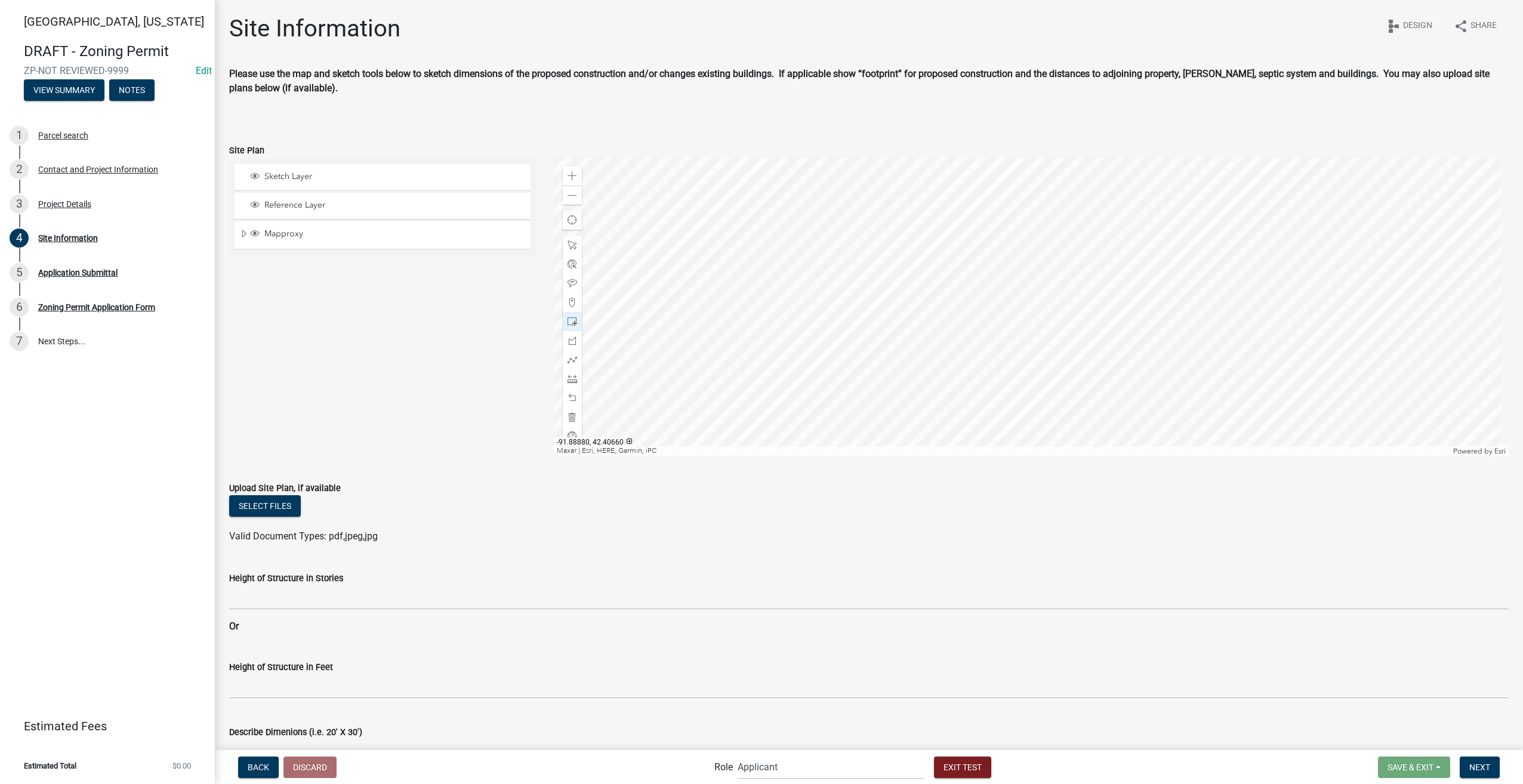
click at [940, 282] on div at bounding box center [1032, 306] width 956 height 298
click at [572, 394] on span at bounding box center [572, 398] width 10 height 10
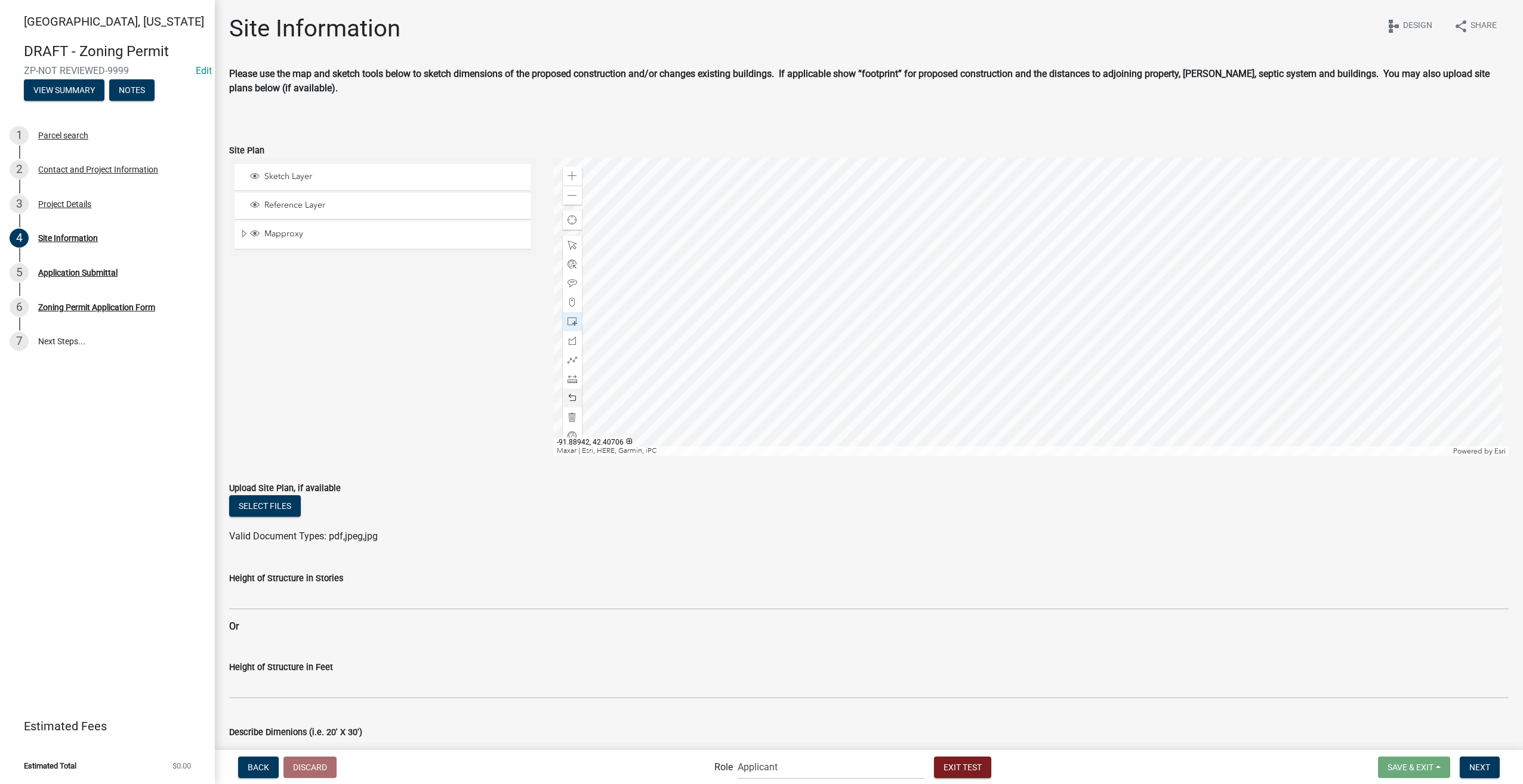
click at [903, 244] on div at bounding box center [1032, 306] width 956 height 298
click at [920, 268] on div at bounding box center [1032, 306] width 956 height 298
click at [904, 251] on div at bounding box center [1032, 306] width 956 height 298
click at [248, 505] on button "Select files" at bounding box center [265, 506] width 72 height 22
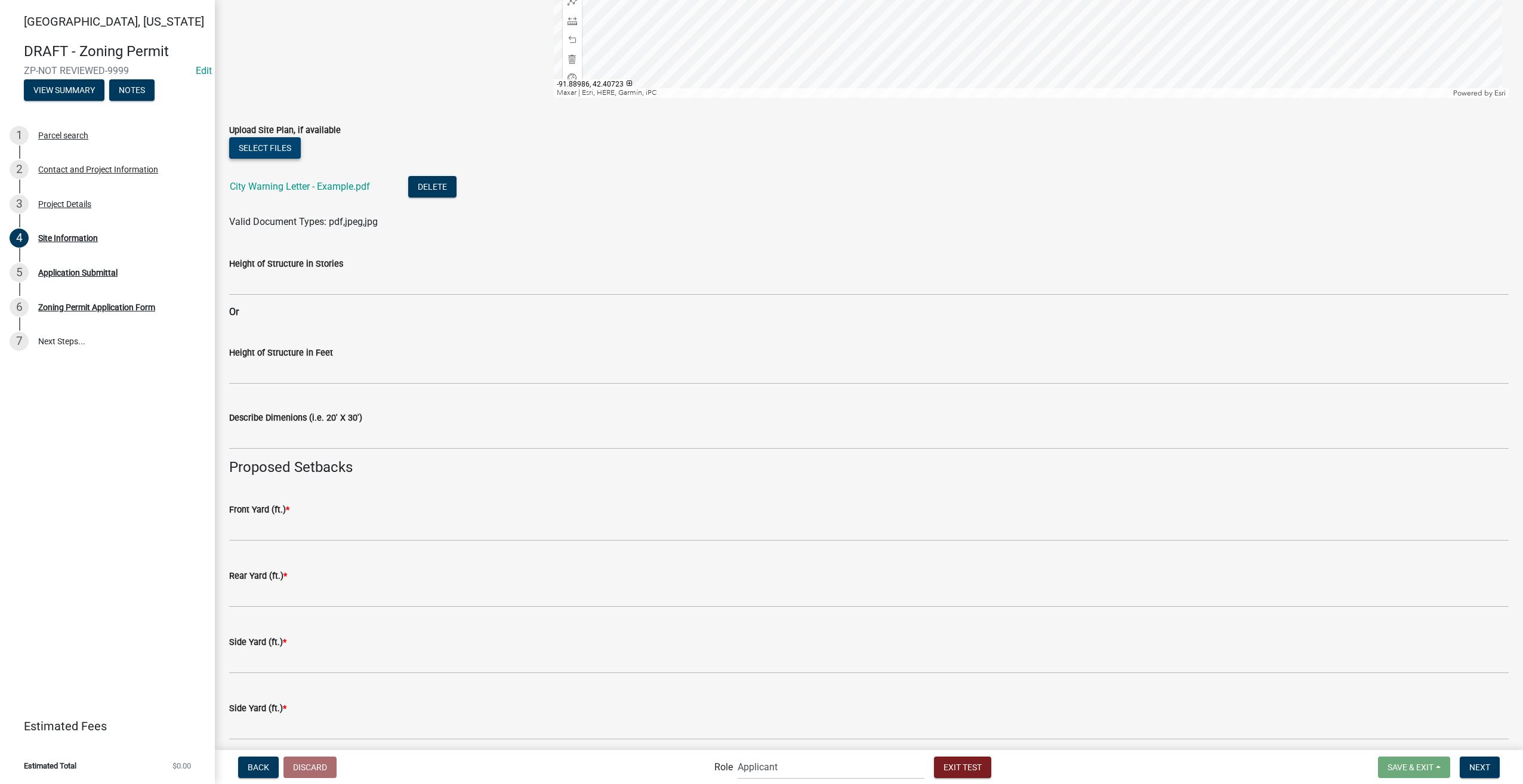
scroll to position [475, 0]
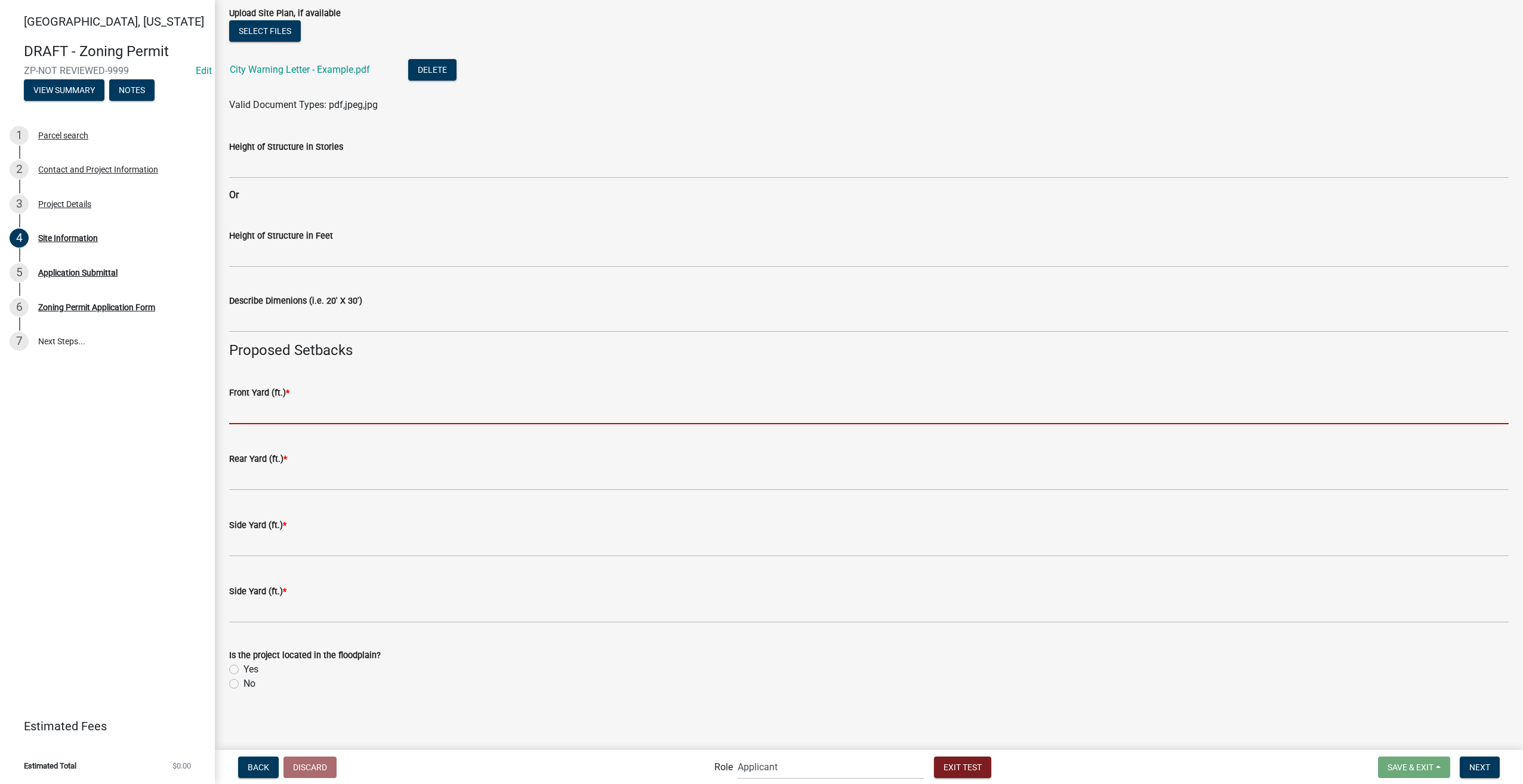
click at [264, 404] on input "text" at bounding box center [869, 412] width 1279 height 24
type input "150"
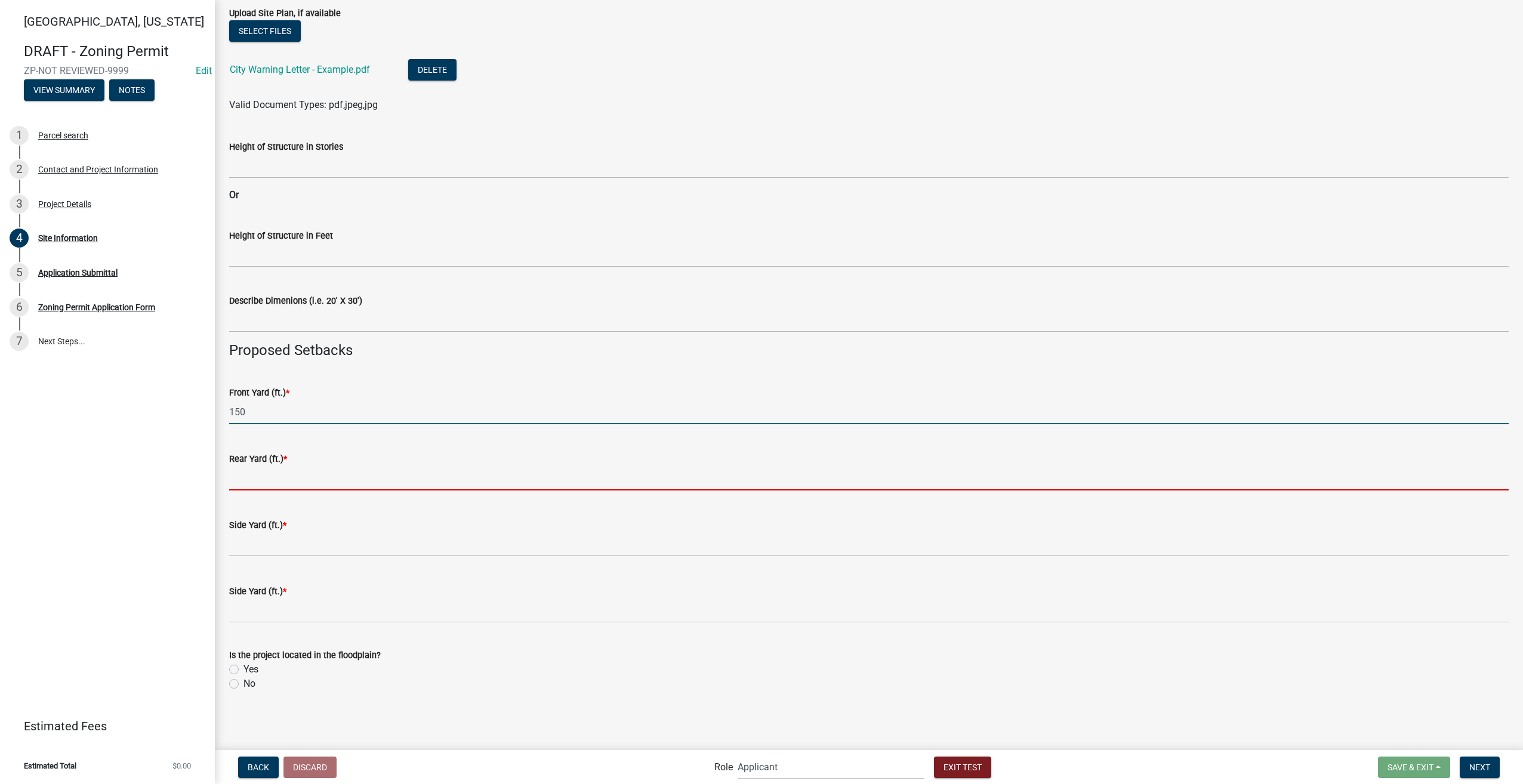
click at [269, 474] on input "text" at bounding box center [869, 478] width 1279 height 24
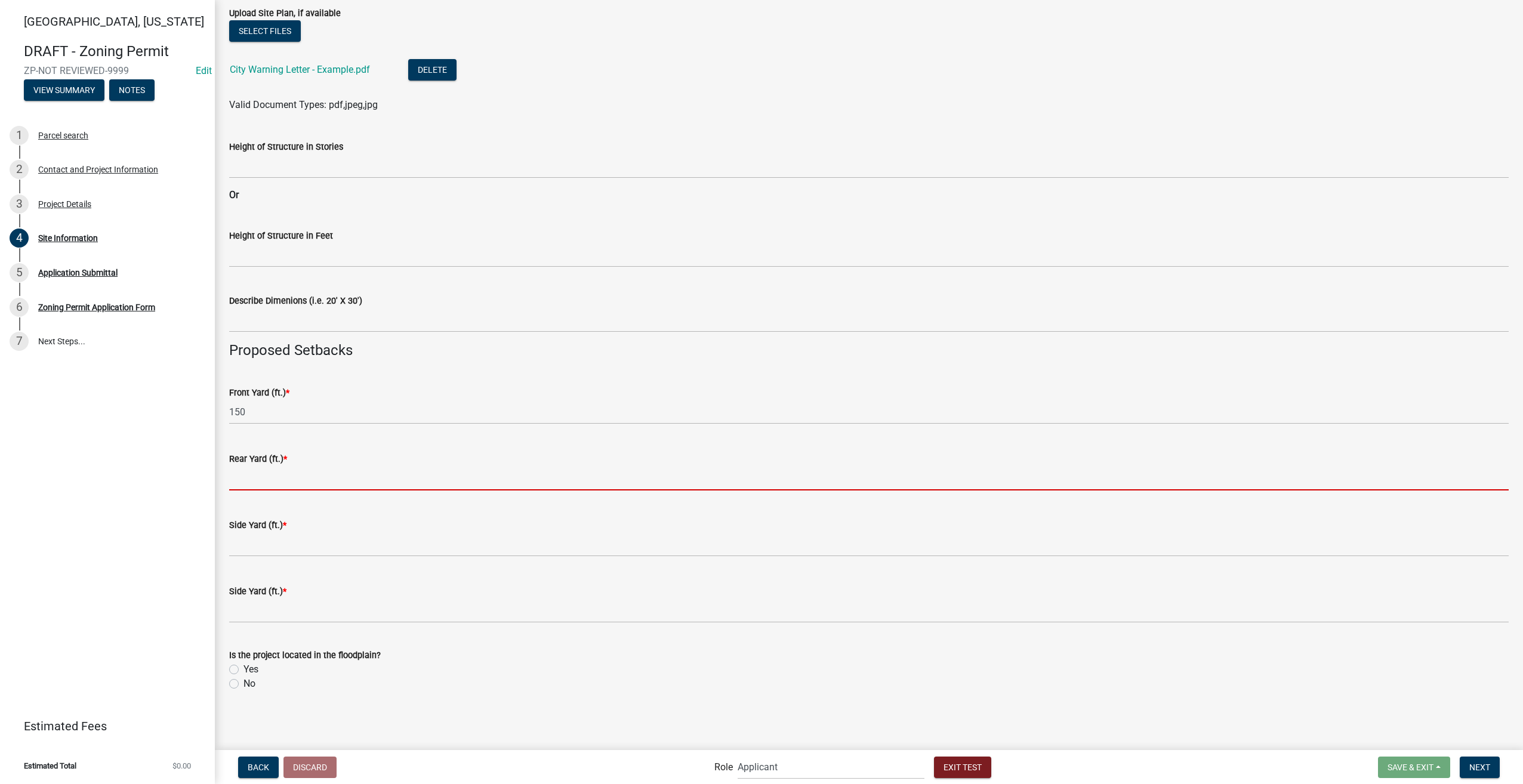
type input "350"
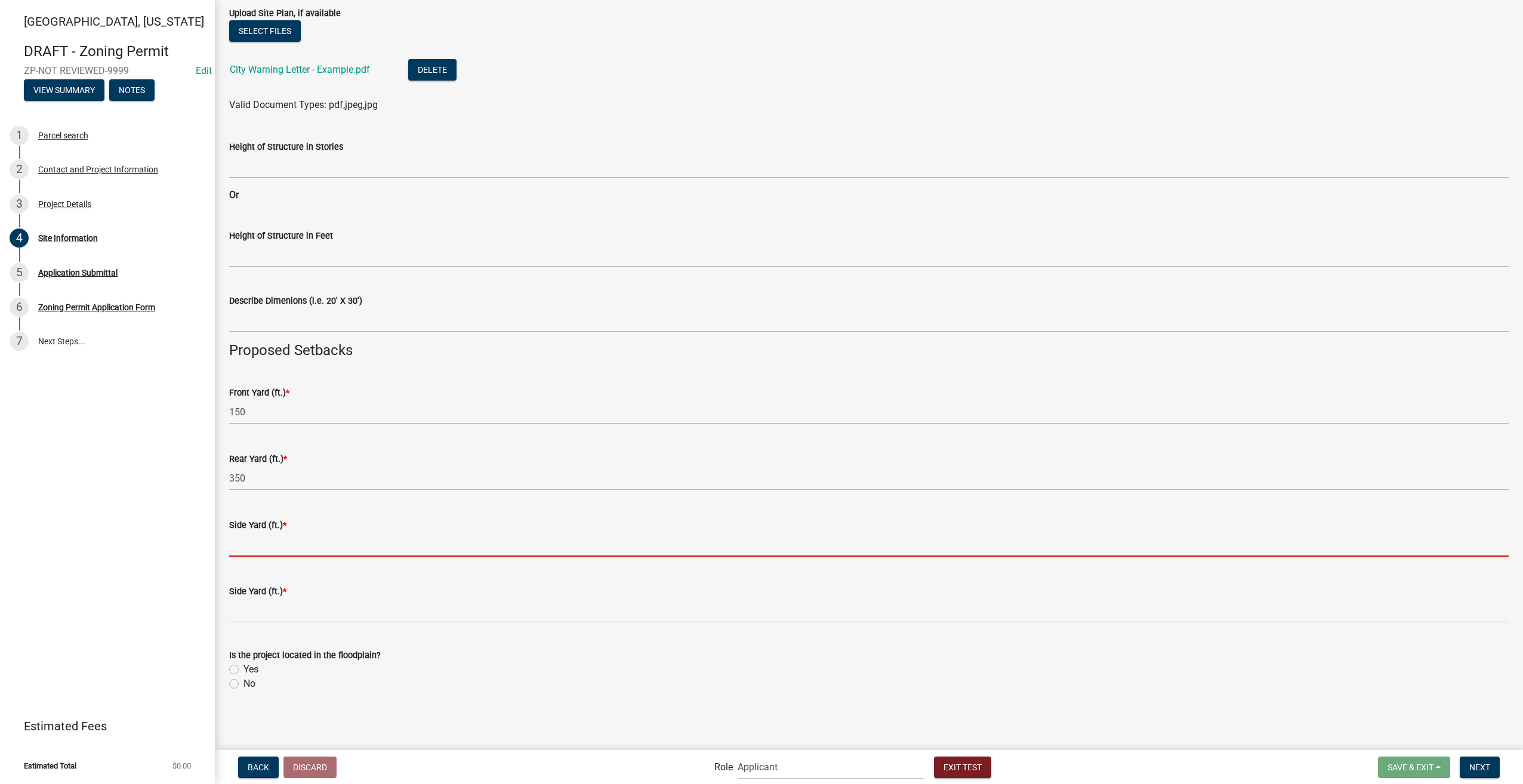
click at [270, 544] on input "text" at bounding box center [869, 544] width 1279 height 24
type input "175"
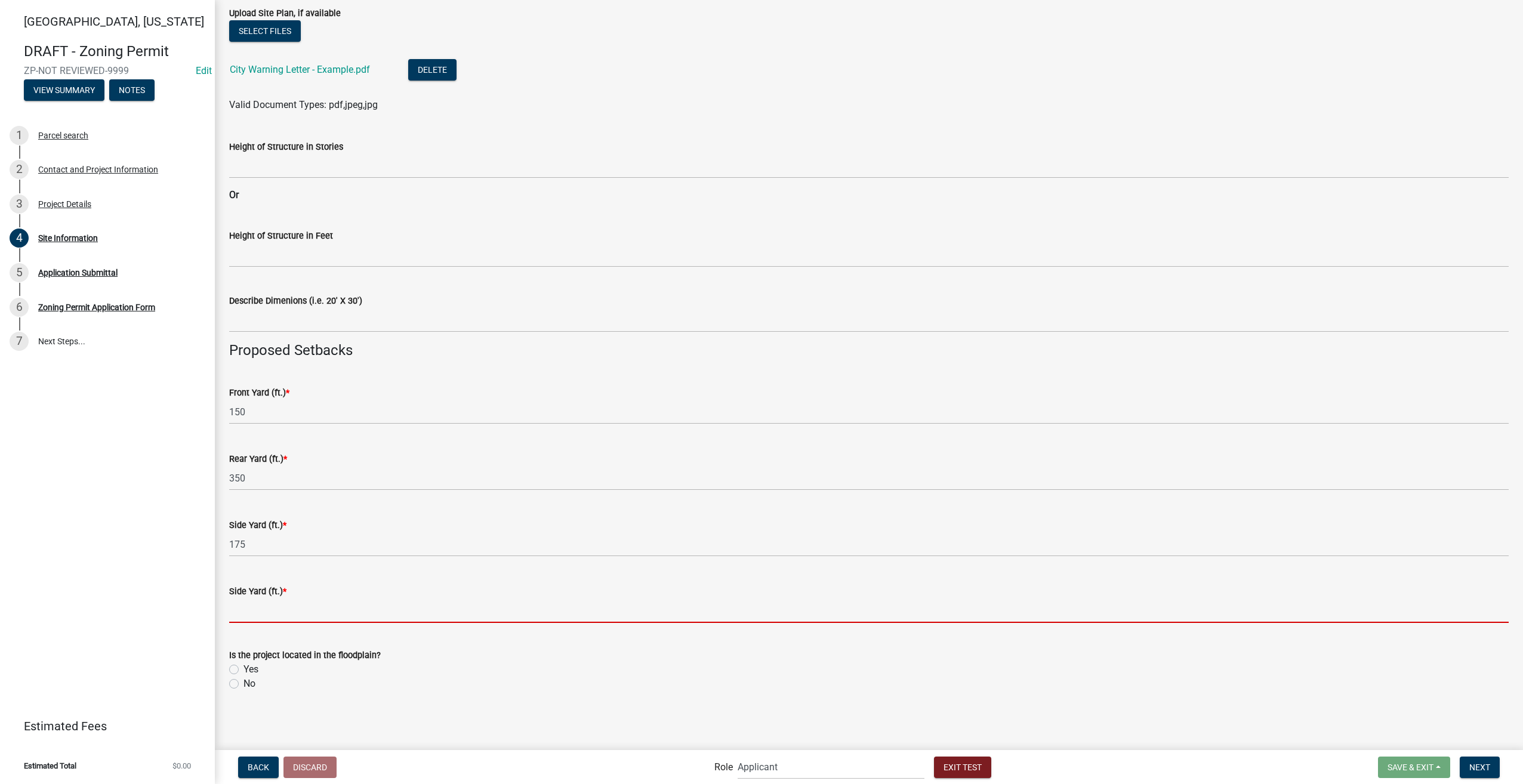
drag, startPoint x: 237, startPoint y: 613, endPoint x: 252, endPoint y: 641, distance: 31.8
click at [237, 613] on input "text" at bounding box center [869, 611] width 1279 height 24
type input "250"
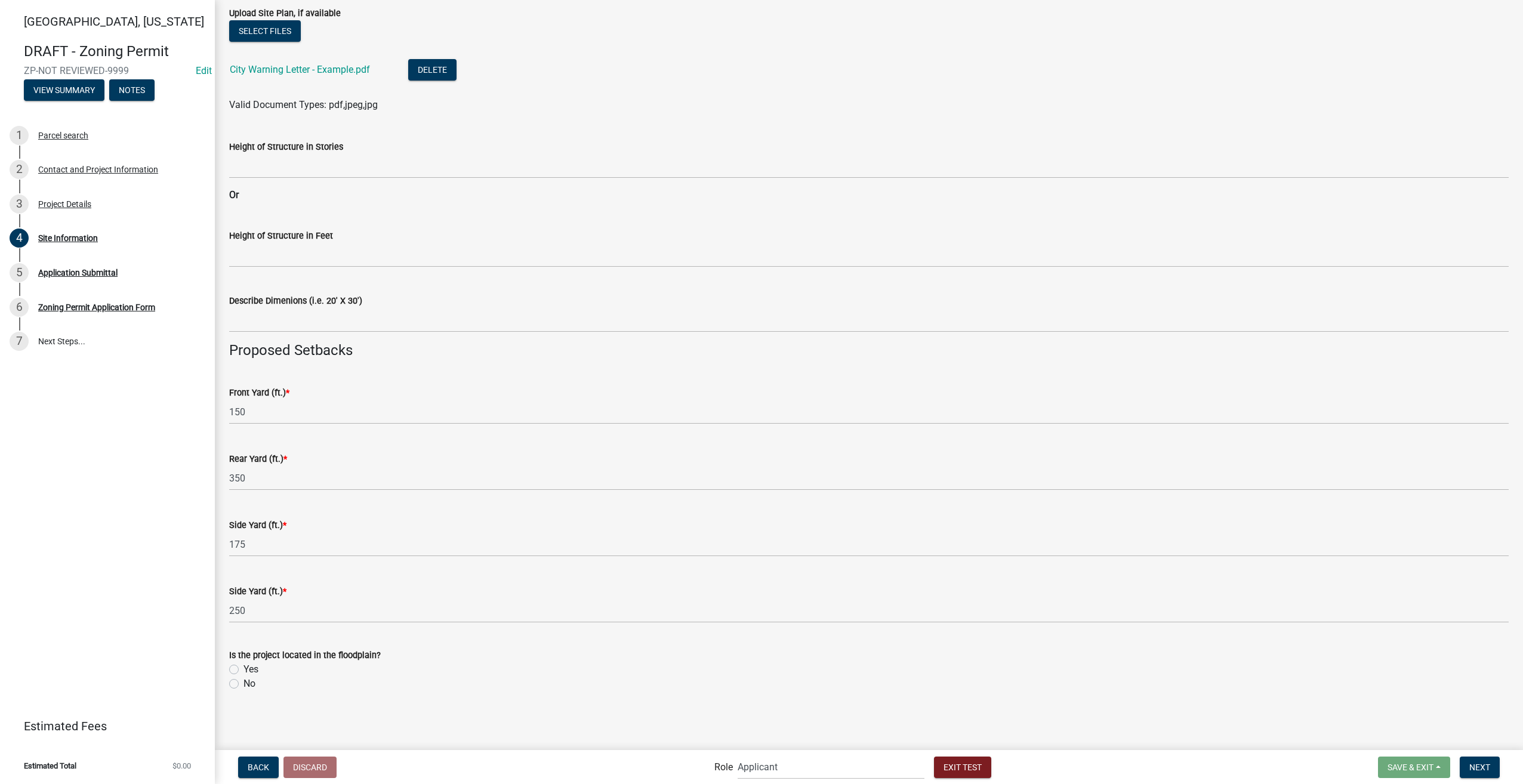
click at [244, 683] on label "No" at bounding box center [249, 684] width 12 height 14
click at [244, 683] on input "No" at bounding box center [248, 680] width 8 height 8
radio input "true"
click at [1469, 767] on button "Next" at bounding box center [1480, 767] width 40 height 22
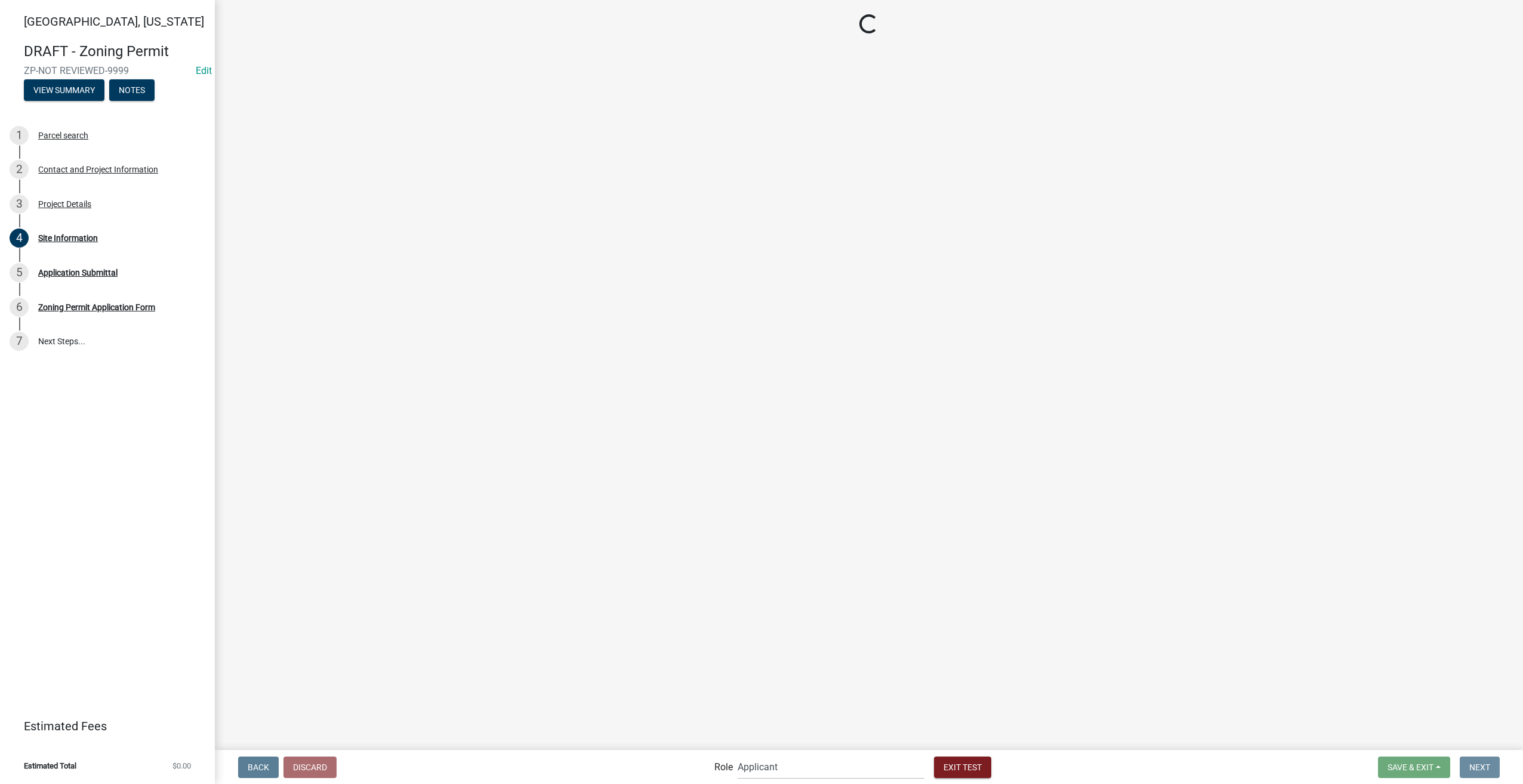
scroll to position [0, 0]
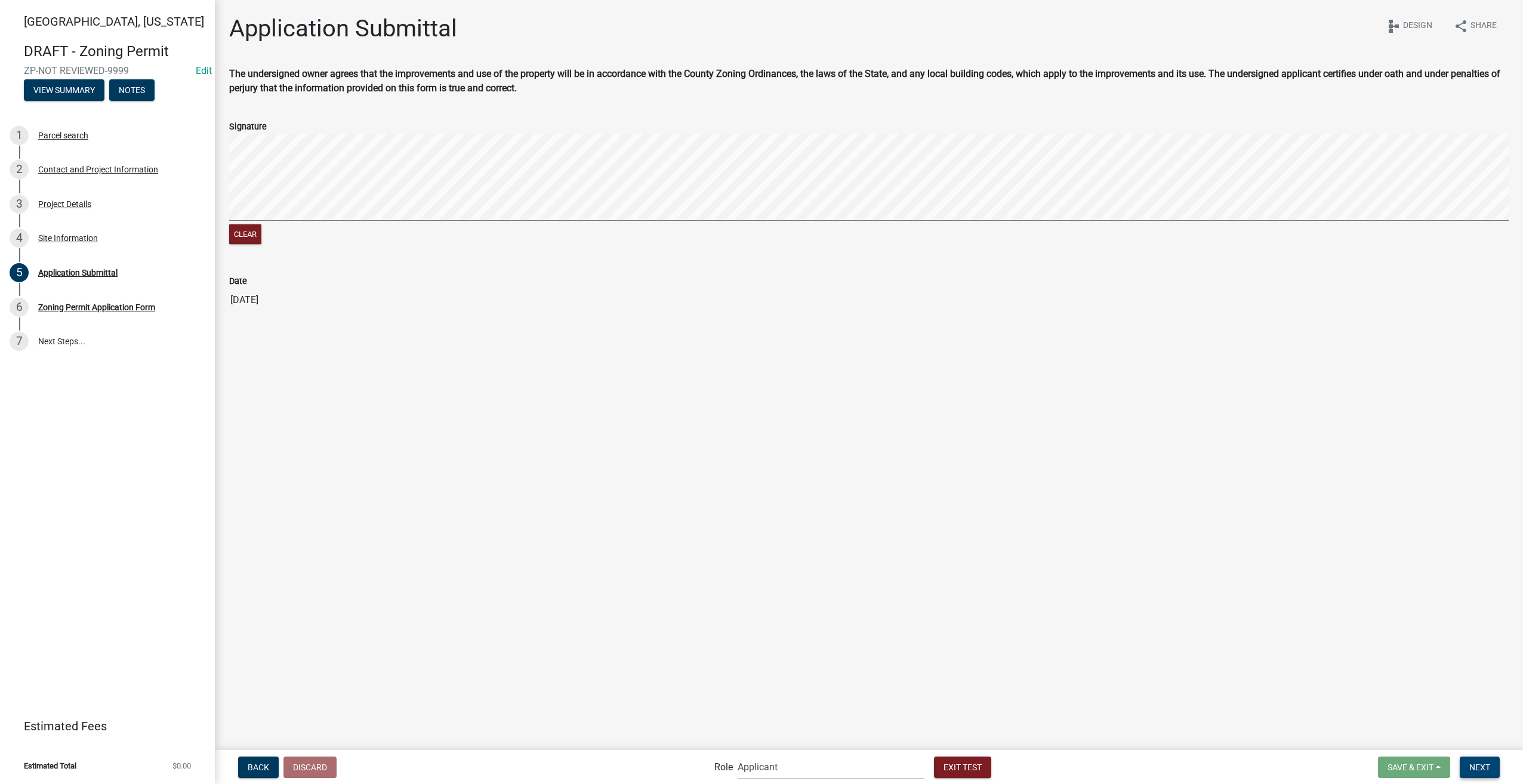
click at [1487, 770] on span "Next" at bounding box center [1480, 766] width 21 height 10
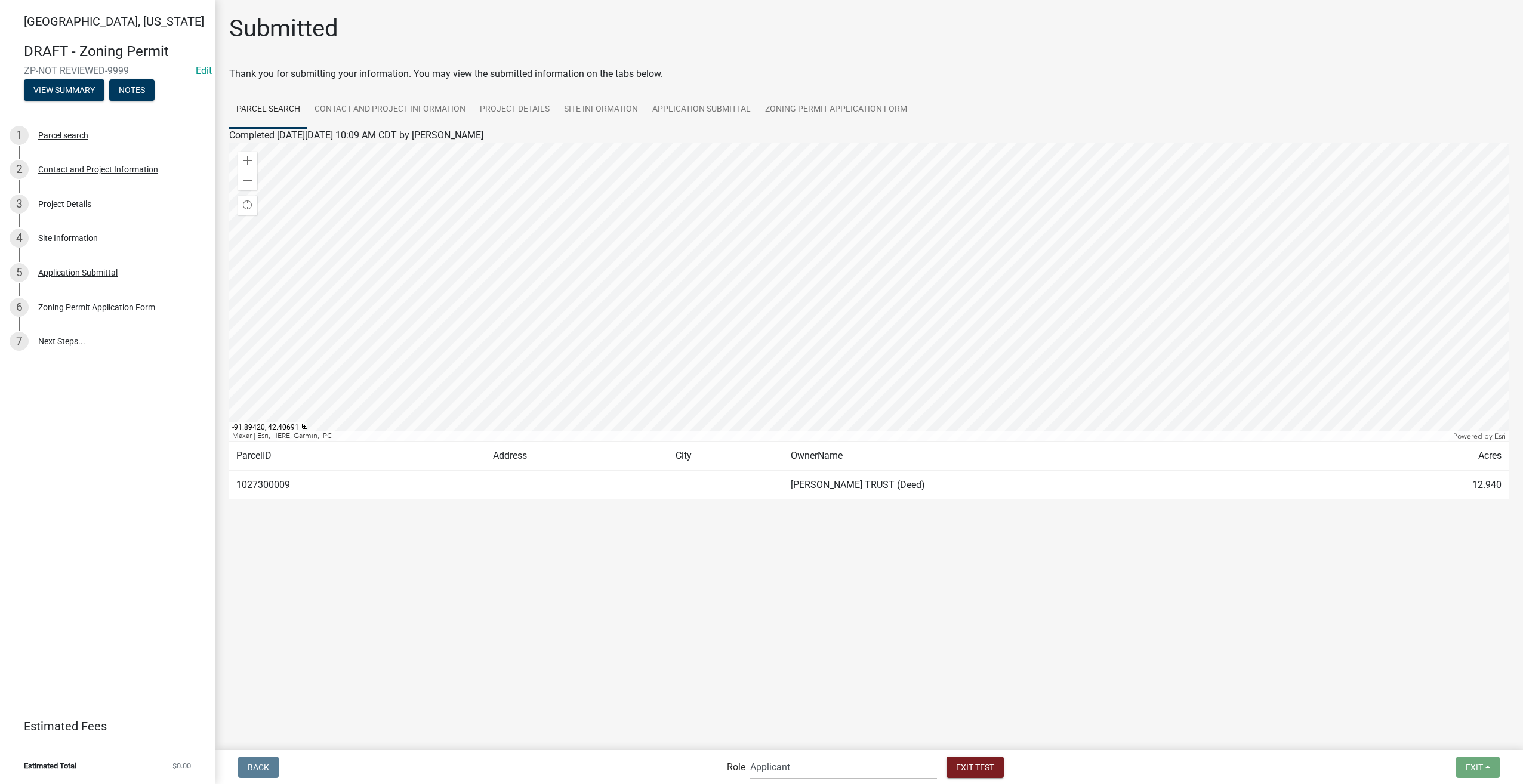
click at [828, 764] on select "Applicant Admin Environmental Health, Zoning, and Flooplain" at bounding box center [844, 767] width 187 height 24
select select "3a482e95-251e-4a38-ab9d-ab9f785fb168"
click at [750, 755] on select "Applicant Admin Environmental Health, Zoning, and Flooplain" at bounding box center [844, 767] width 187 height 24
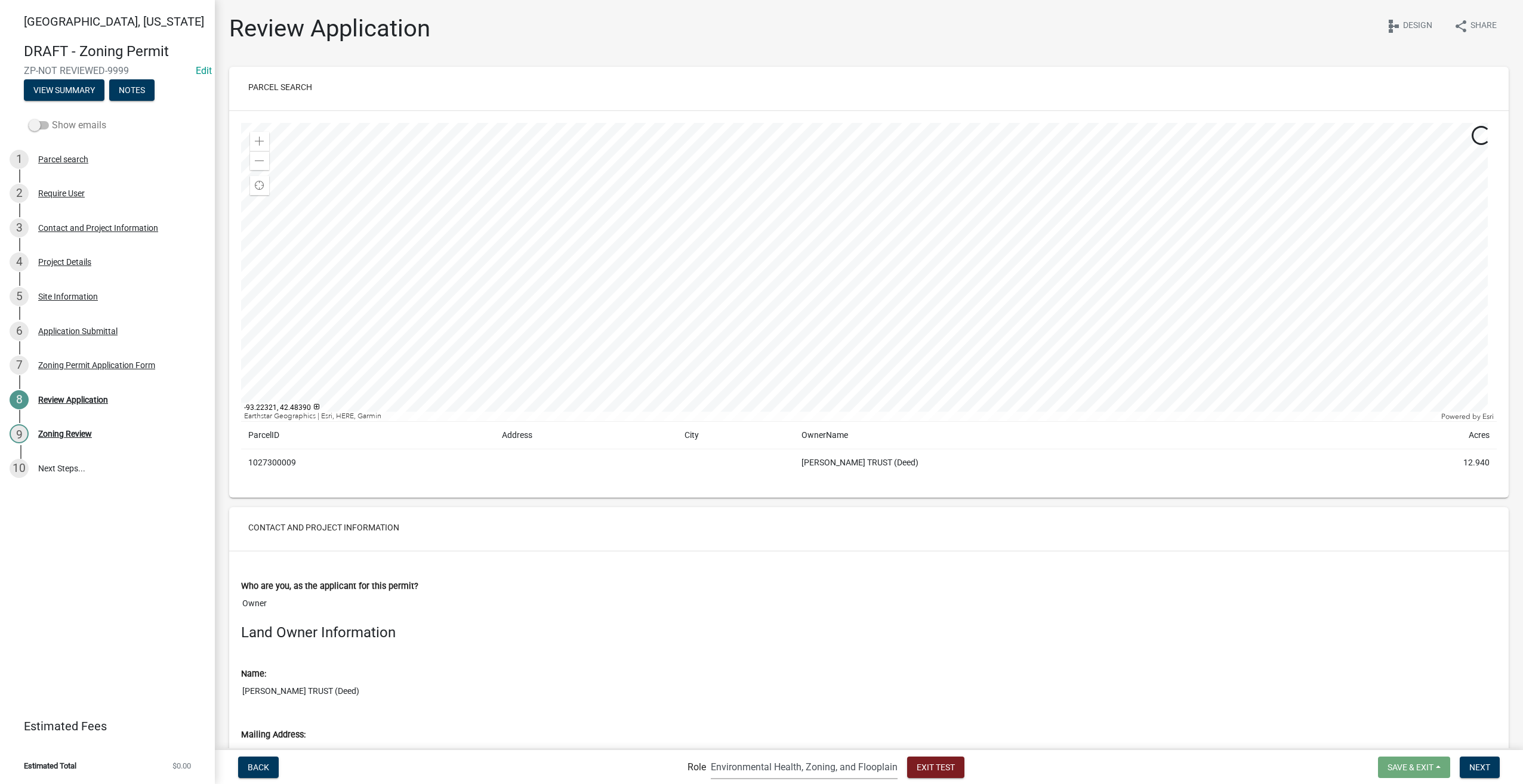
click at [33, 125] on span at bounding box center [39, 125] width 20 height 8
click at [52, 118] on input "Show emails" at bounding box center [52, 118] width 0 height 0
click at [55, 398] on div "Submittal Email" at bounding box center [67, 399] width 58 height 8
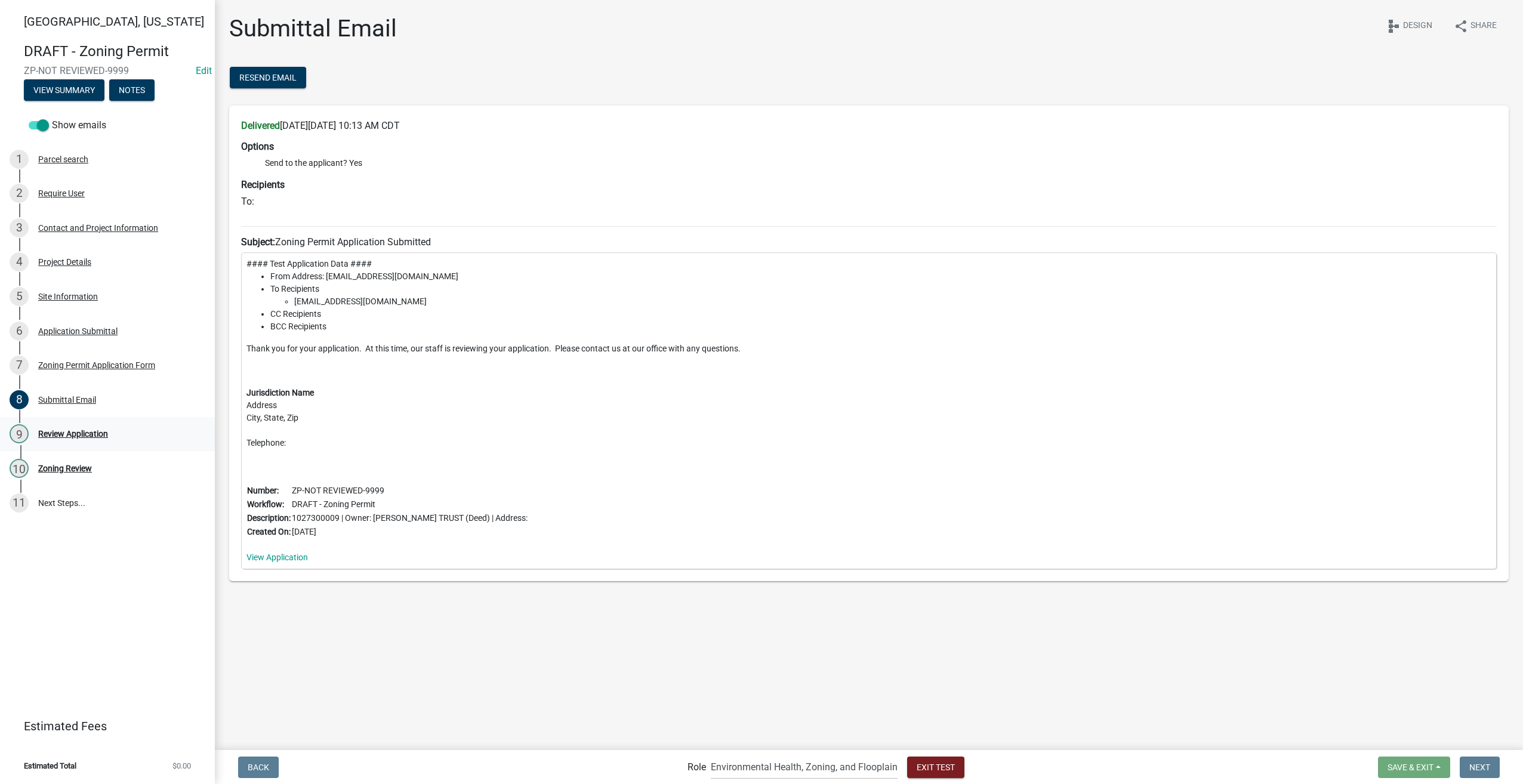
click at [64, 432] on div "Review Application" at bounding box center [73, 434] width 70 height 8
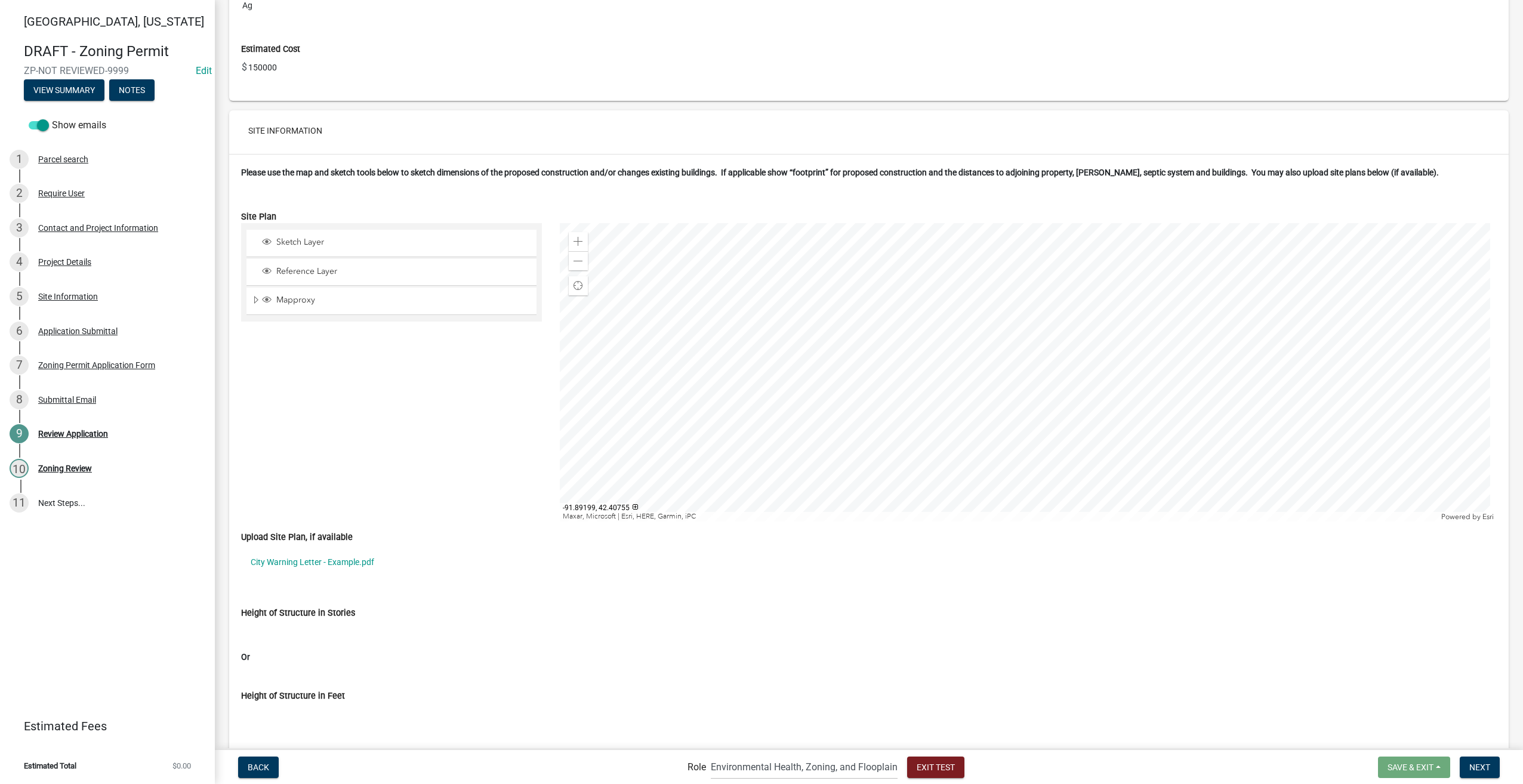
scroll to position [2505, 0]
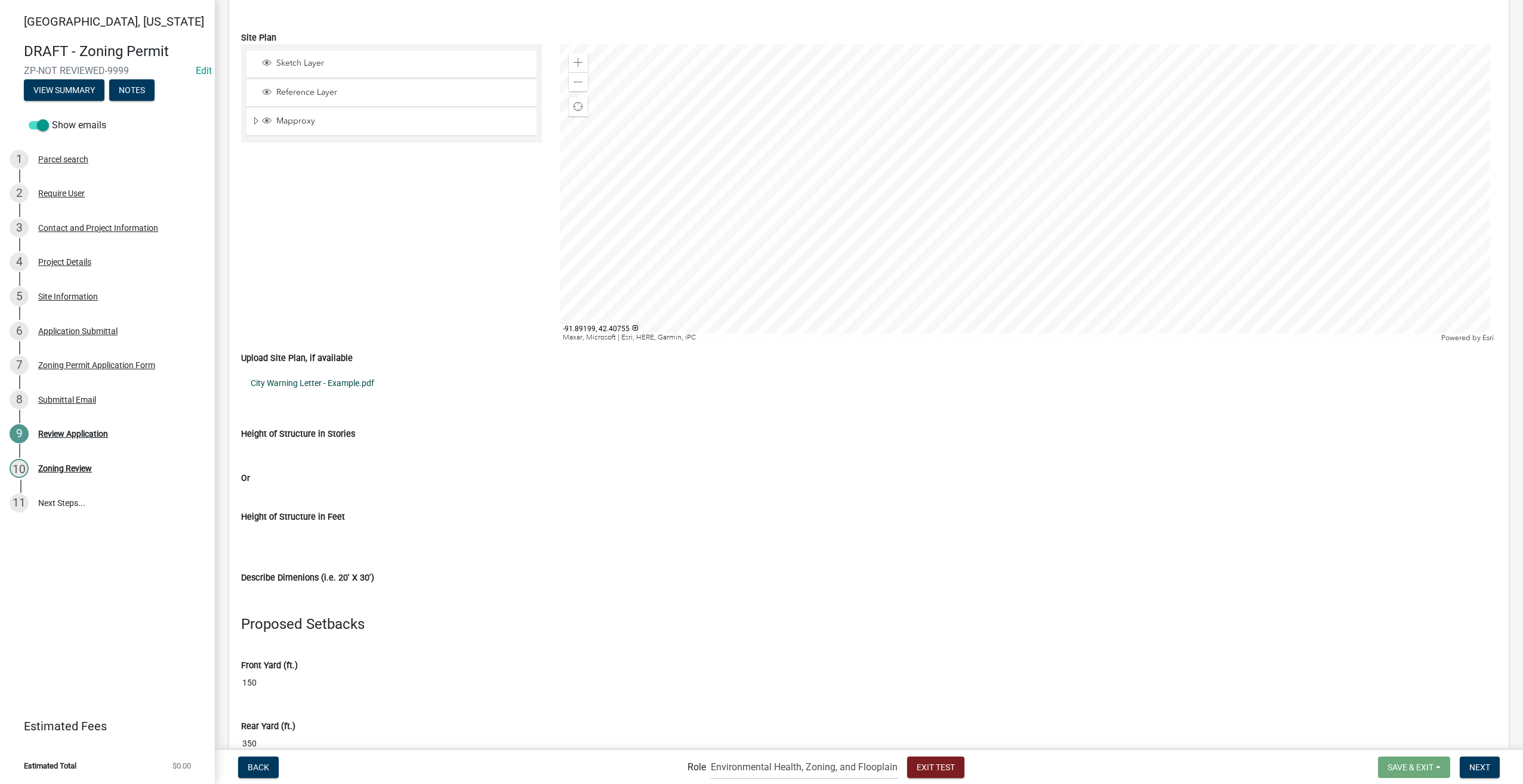
click at [297, 370] on link "City Warning Letter - Example.pdf" at bounding box center [869, 382] width 1256 height 27
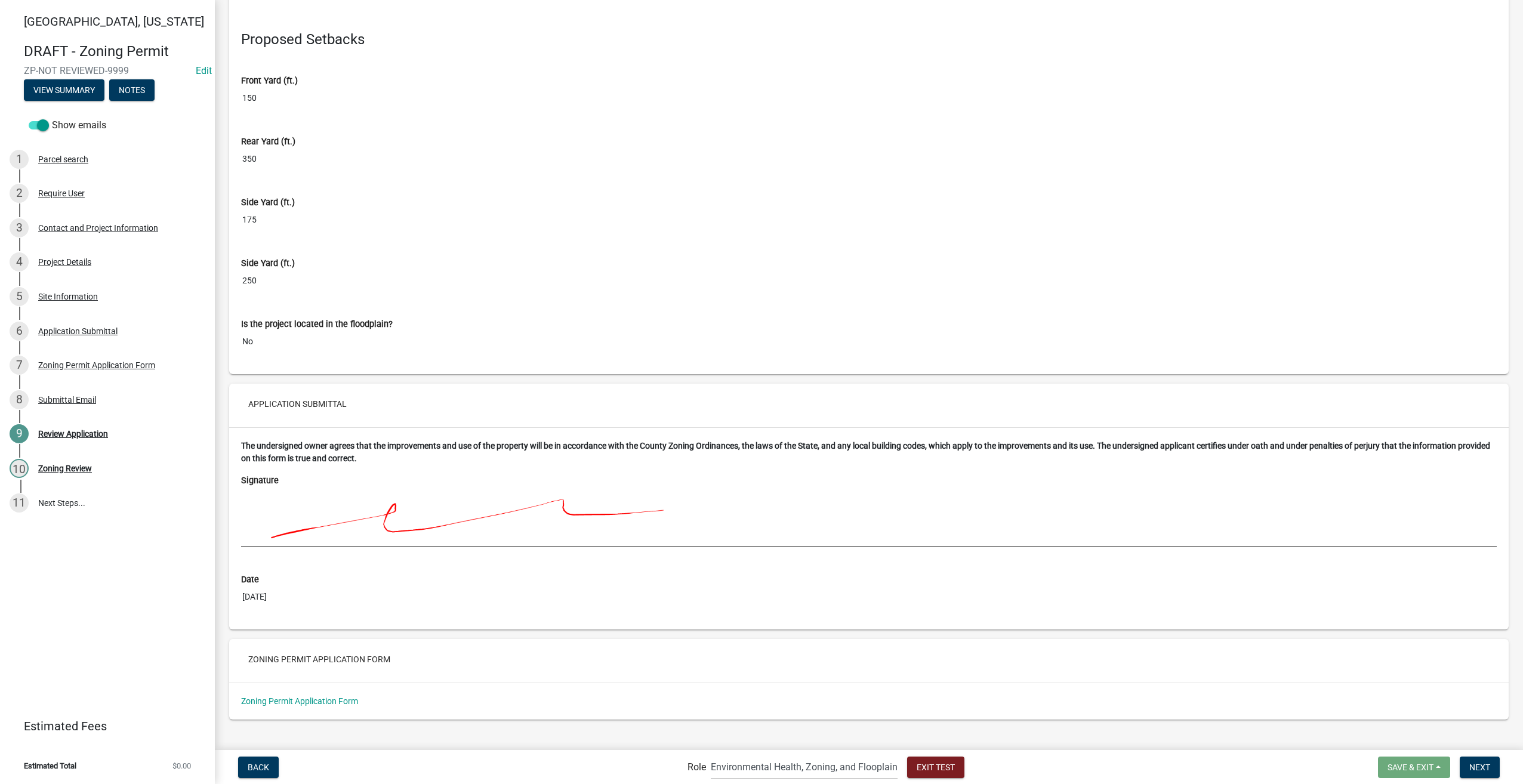
scroll to position [3092, 0]
click at [306, 694] on link "Zoning Permit Application Form" at bounding box center [299, 699] width 117 height 10
click at [1469, 769] on button "Next" at bounding box center [1480, 767] width 40 height 22
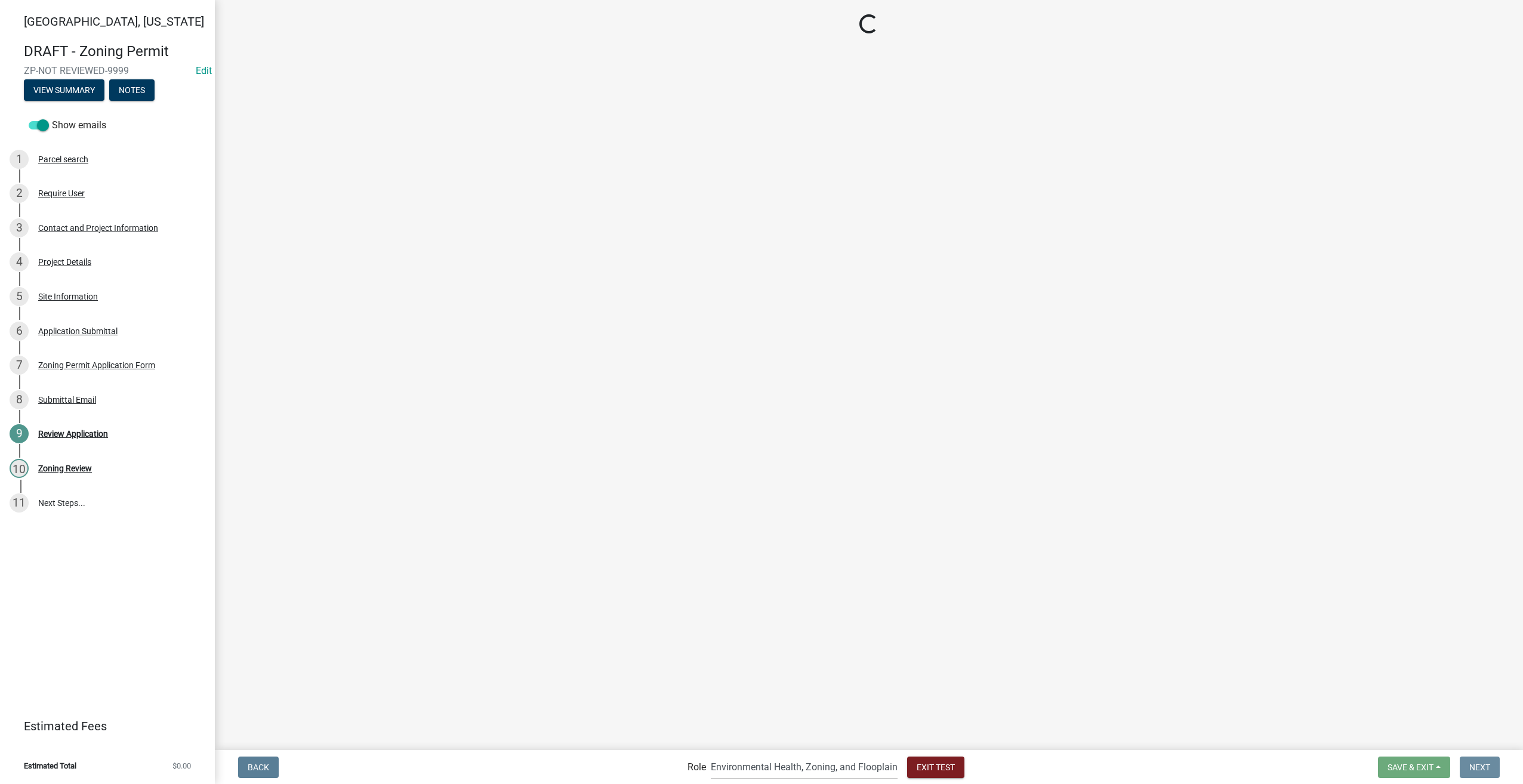
scroll to position [0, 0]
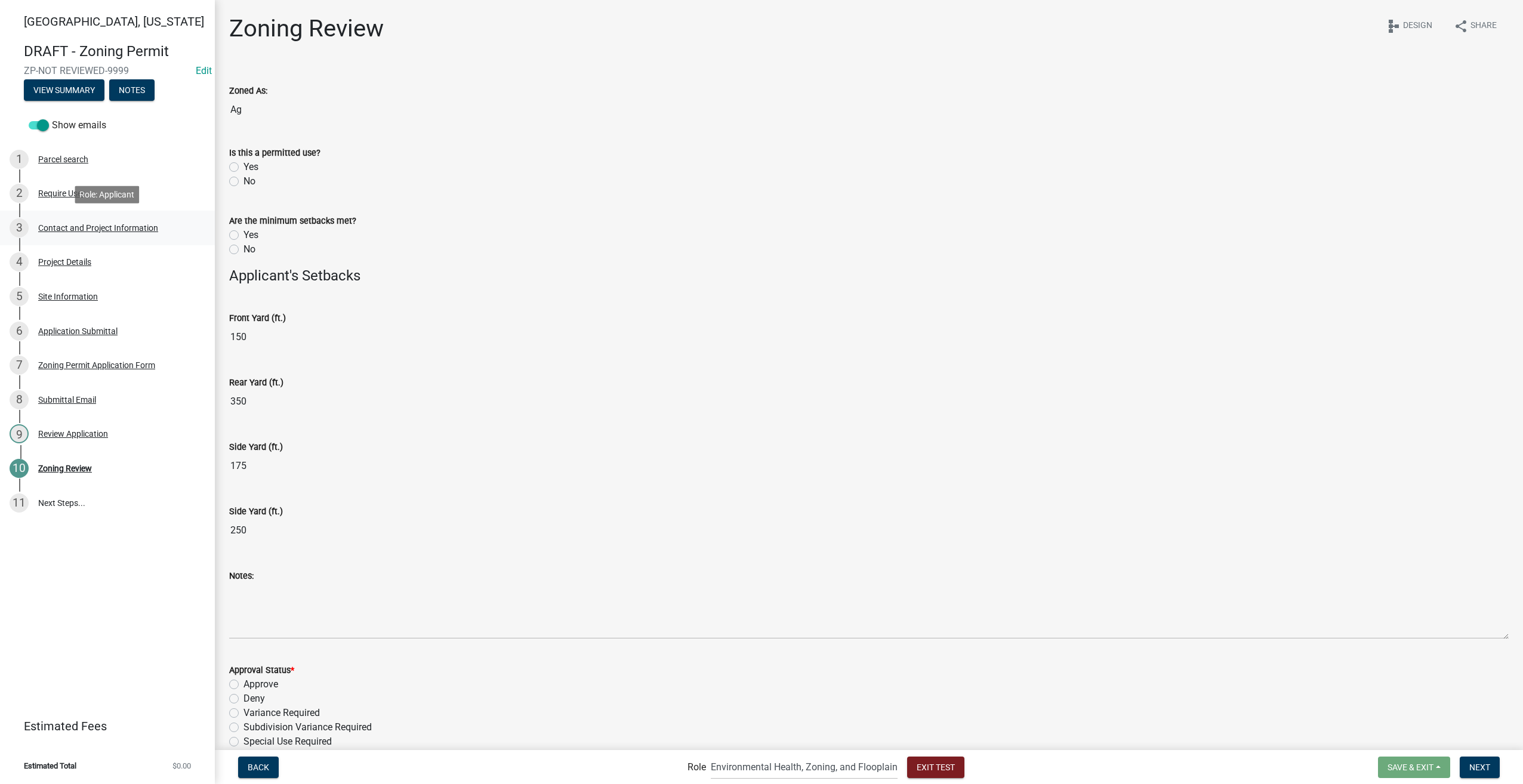
click at [65, 229] on div "Contact and Project Information" at bounding box center [99, 228] width 120 height 8
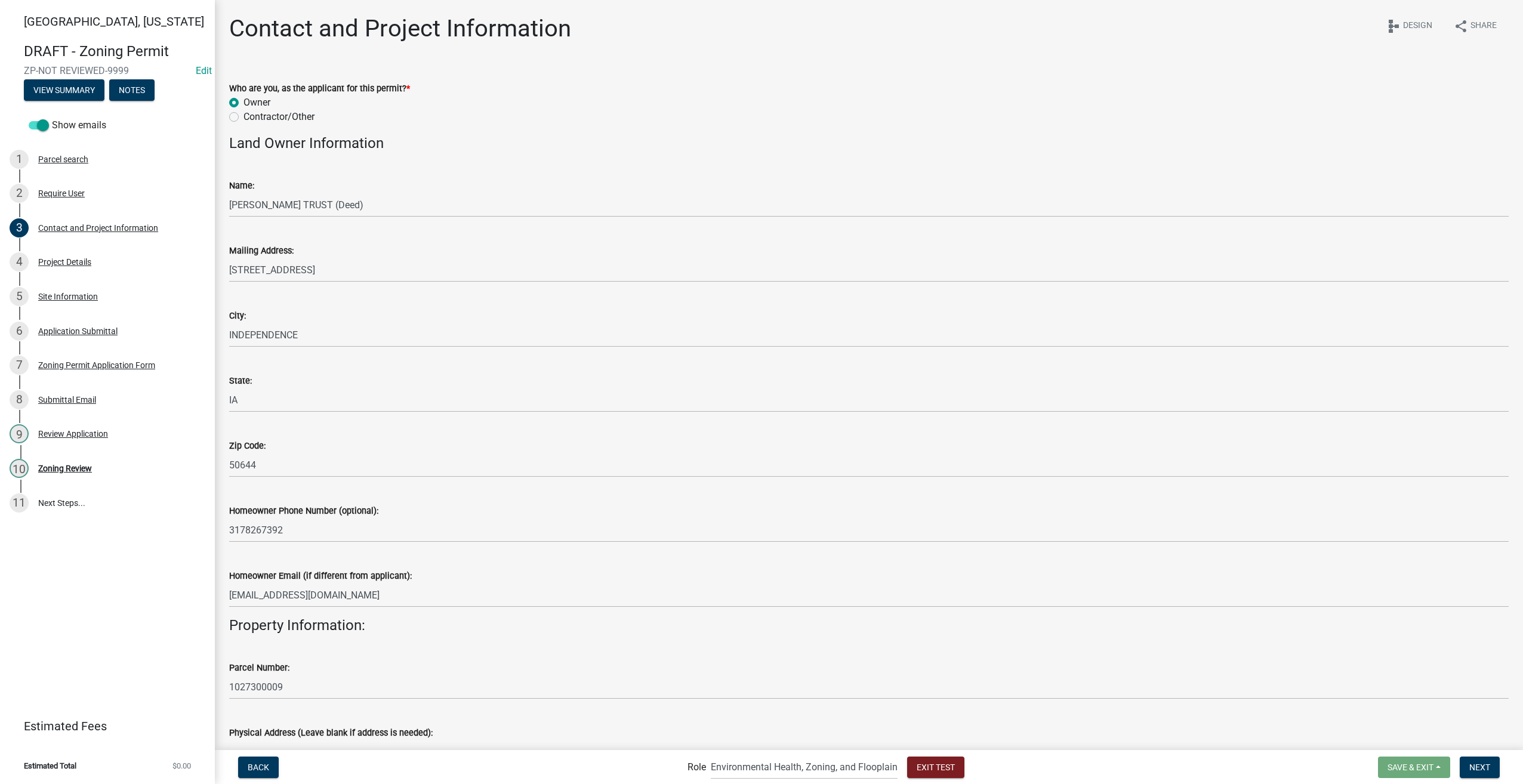
scroll to position [776, 0]
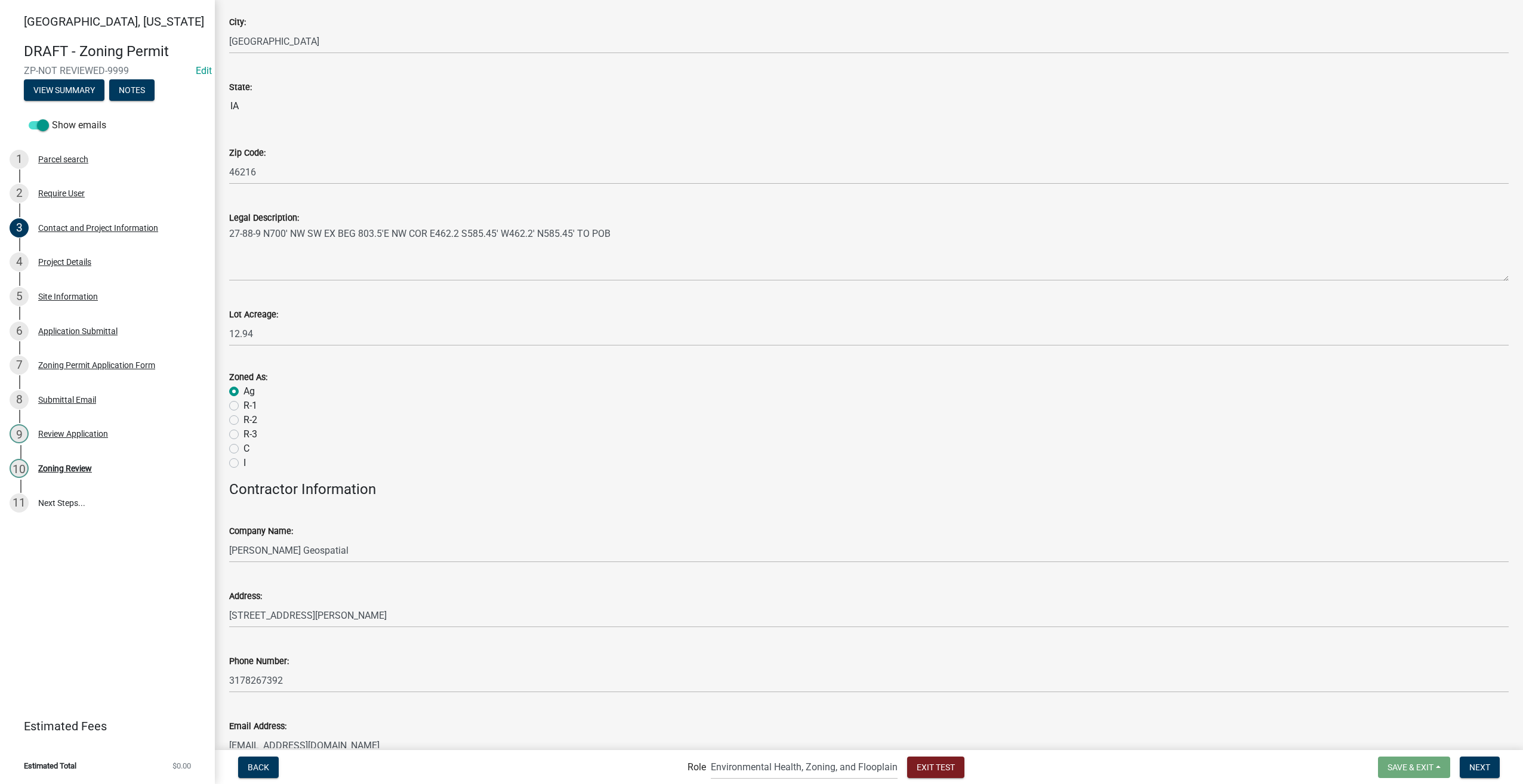
click at [244, 407] on label "R-1" at bounding box center [250, 405] width 13 height 14
click at [244, 406] on input "R-1" at bounding box center [248, 402] width 8 height 8
radio input "true"
click at [1469, 772] on button "Next" at bounding box center [1480, 767] width 40 height 22
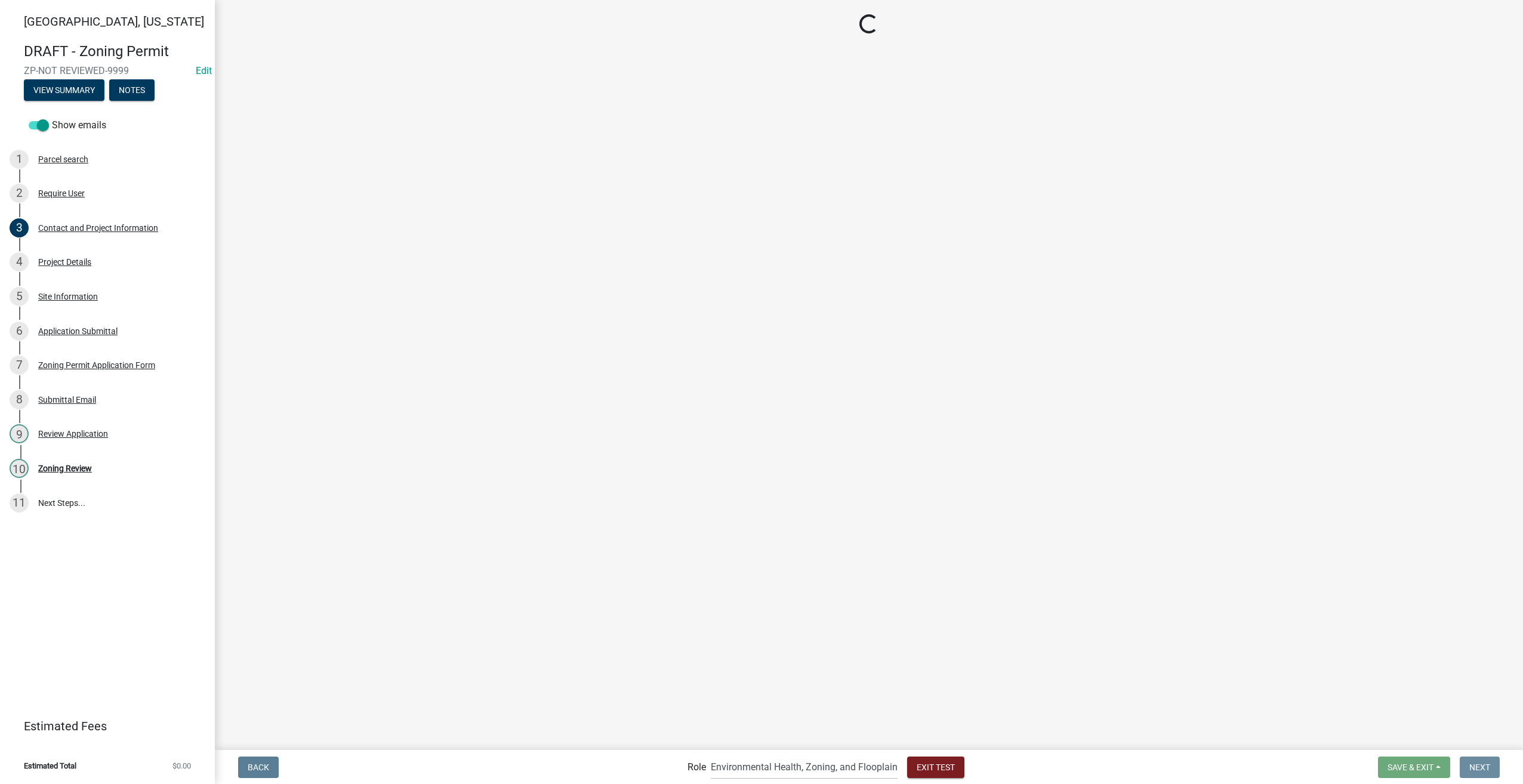
scroll to position [0, 0]
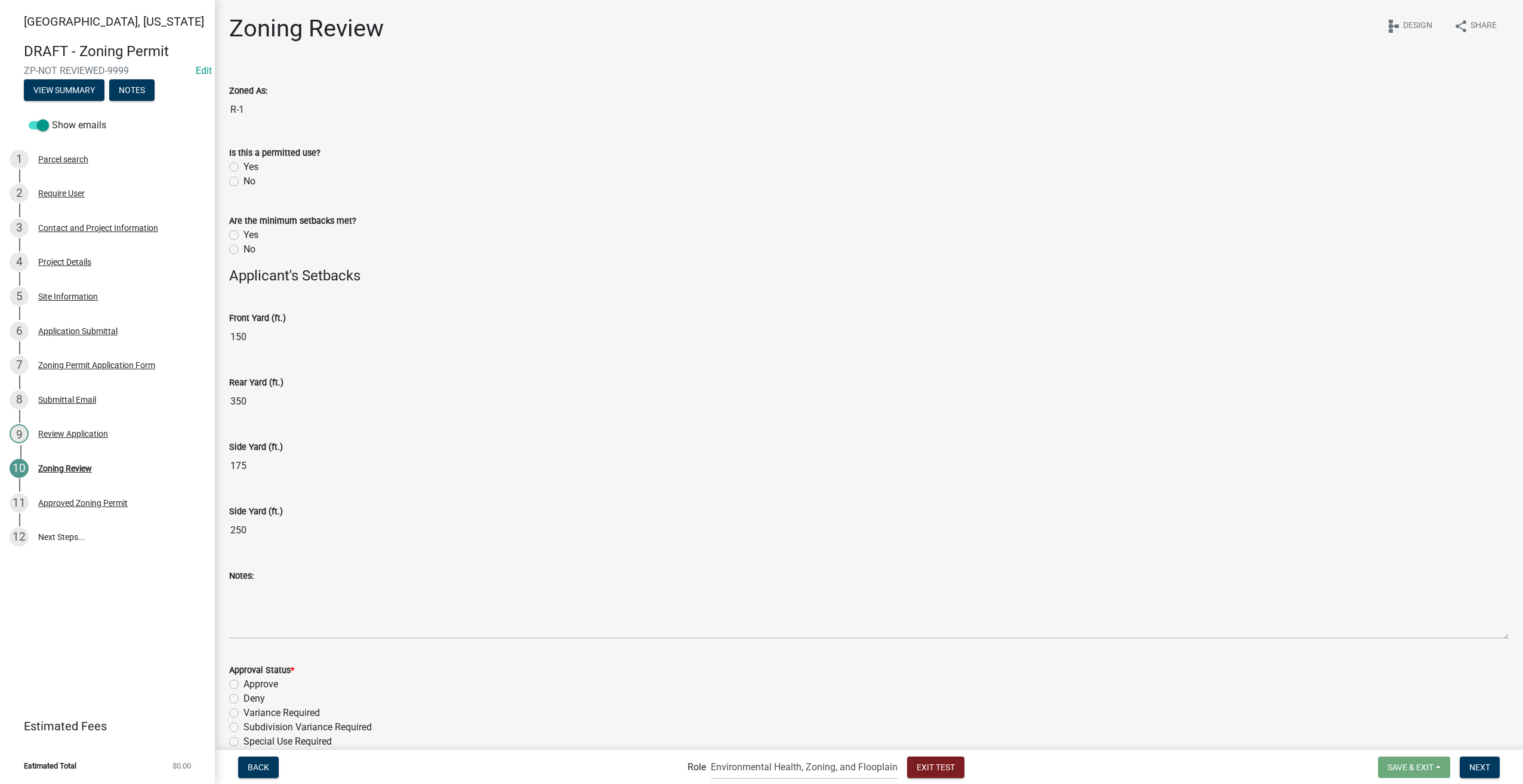
click at [244, 164] on label "Yes" at bounding box center [251, 167] width 15 height 14
click at [244, 164] on input "Yes" at bounding box center [248, 164] width 8 height 8
radio input "true"
click at [244, 237] on label "Yes" at bounding box center [251, 235] width 15 height 14
click at [244, 235] on input "Yes" at bounding box center [248, 231] width 8 height 8
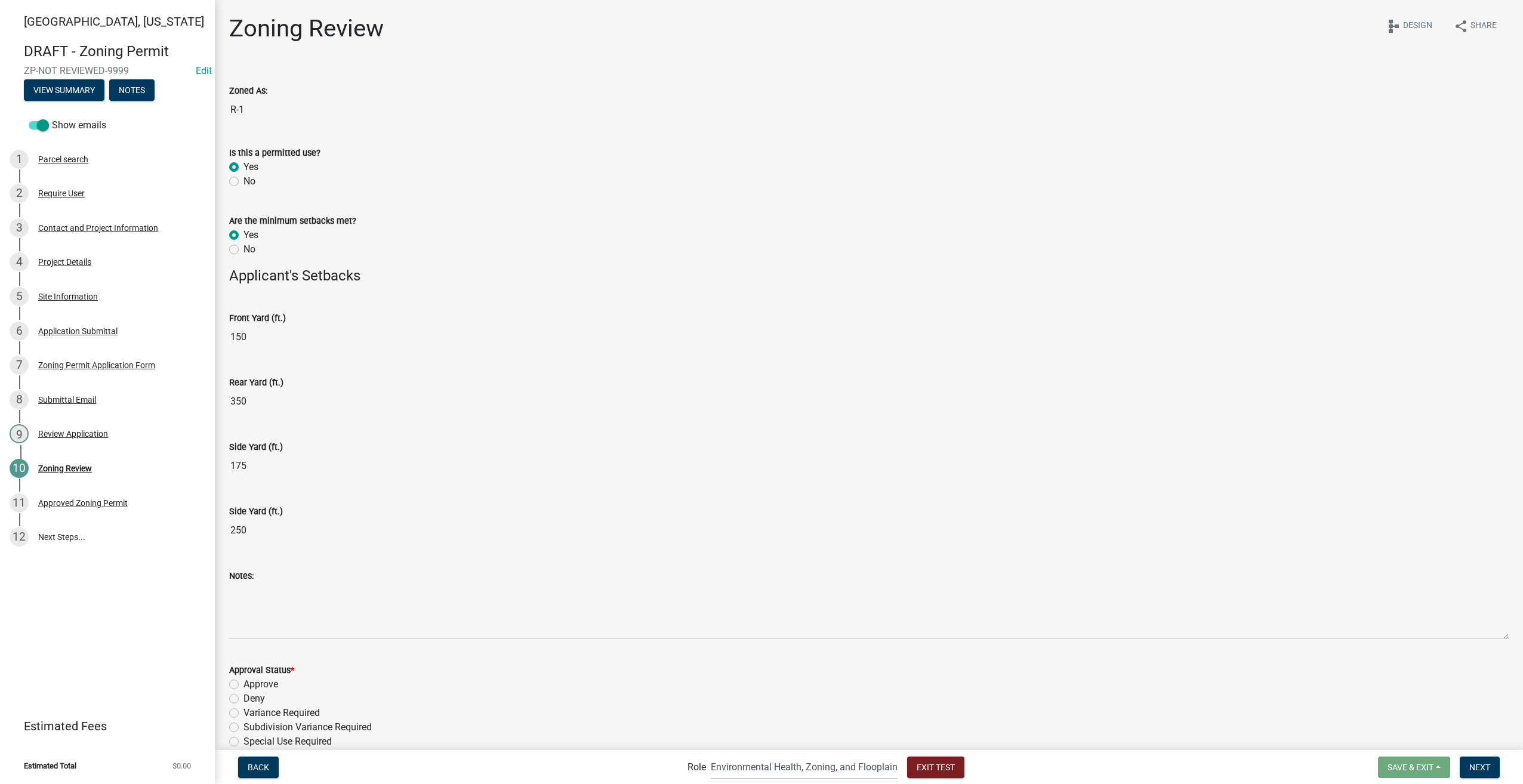
radio input "true"
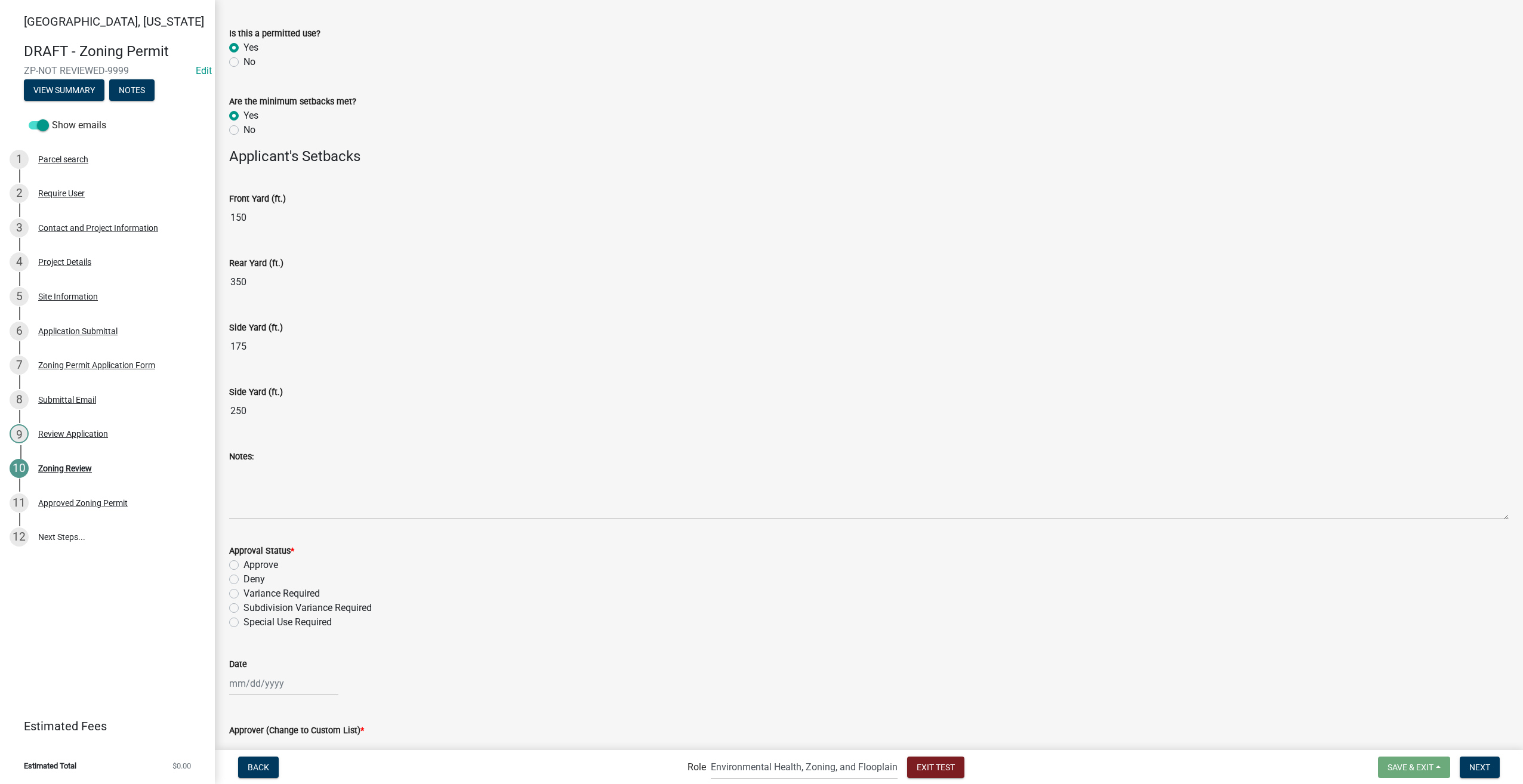
scroll to position [317, 0]
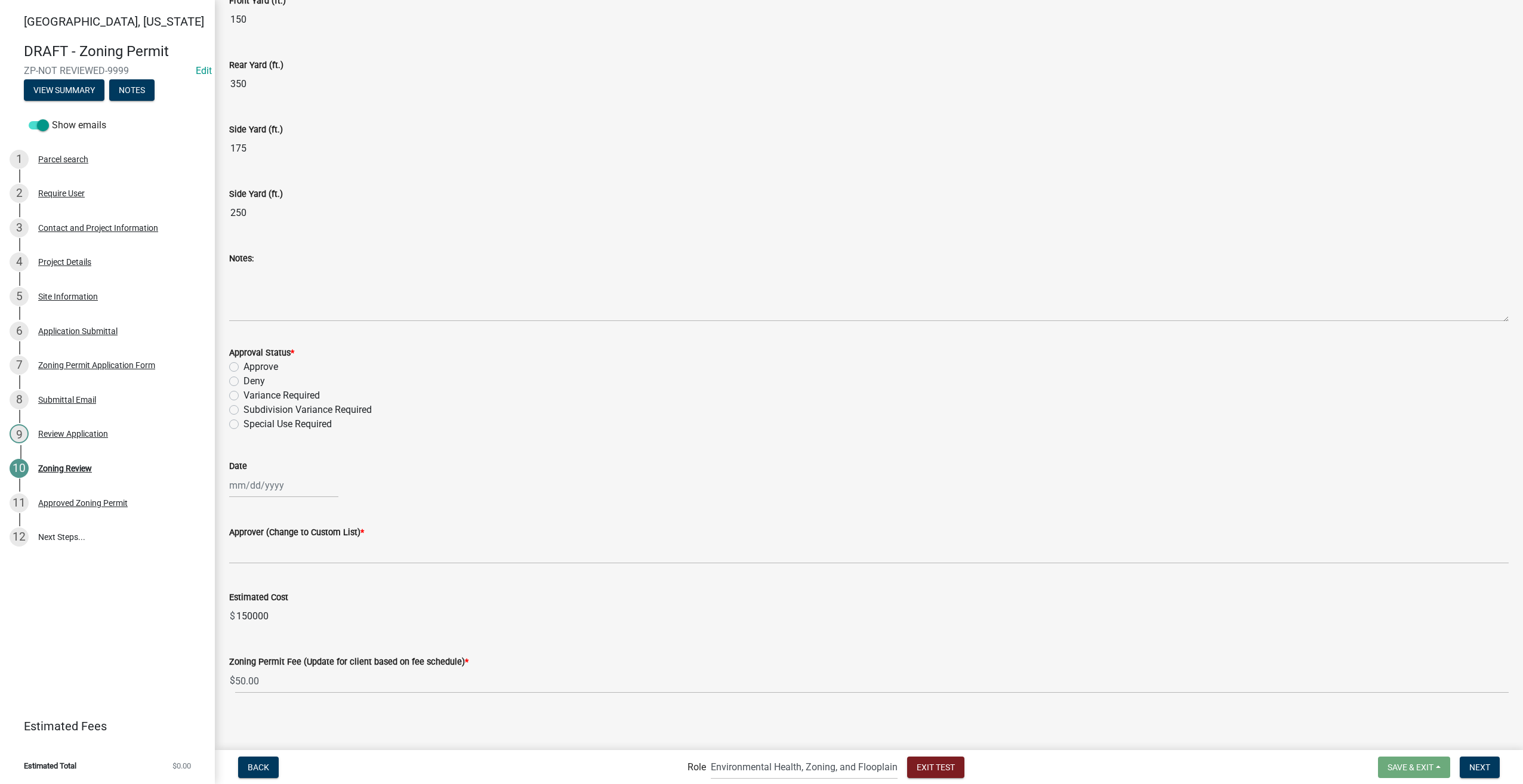
click at [244, 393] on label "Variance Required" at bounding box center [281, 395] width 76 height 14
click at [244, 393] on input "Variance Required" at bounding box center [248, 392] width 8 height 8
radio input "true"
click at [287, 490] on div at bounding box center [283, 485] width 109 height 24
select select "9"
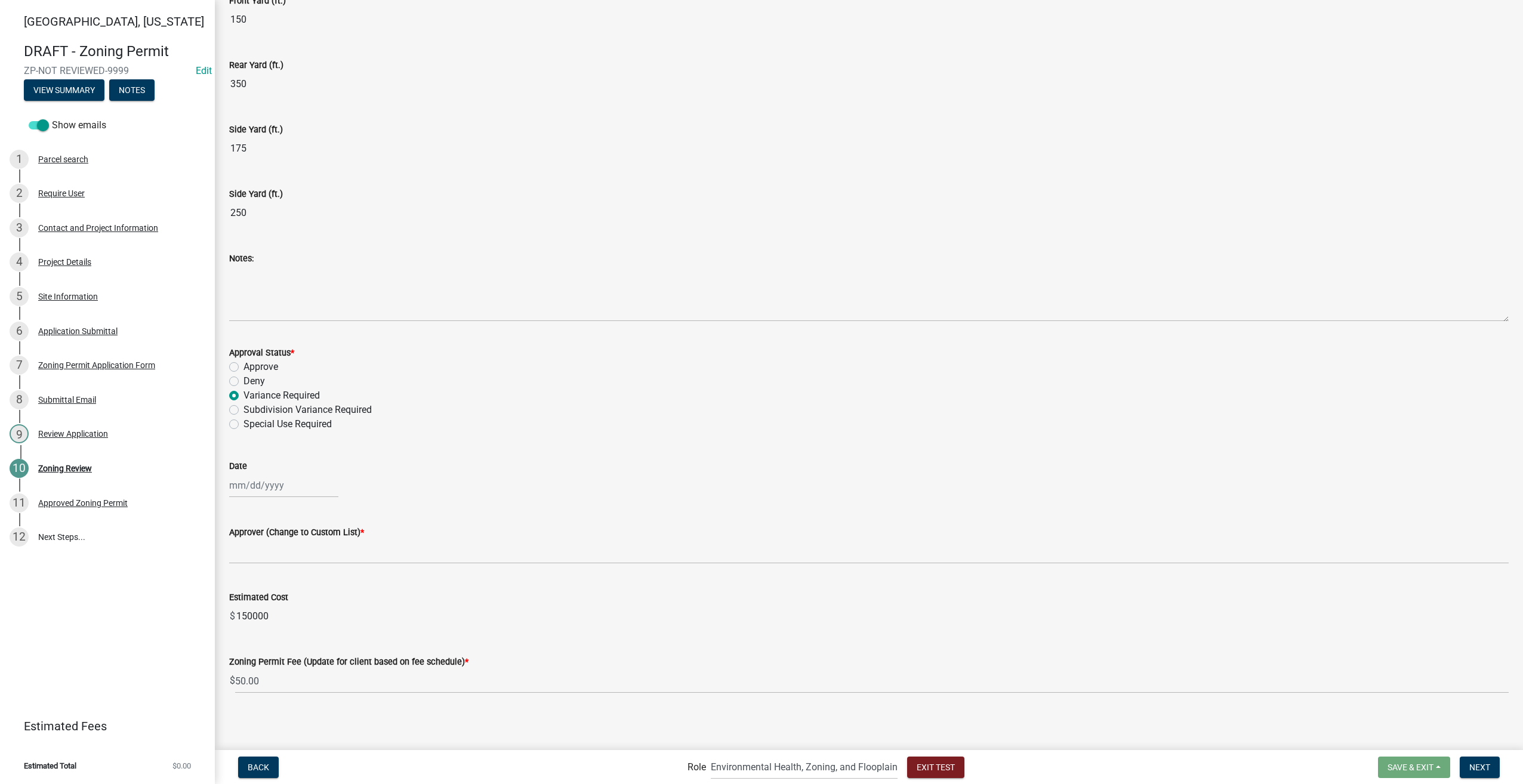
select select "2025"
click at [298, 577] on div "18" at bounding box center [299, 587] width 19 height 19
type input "09/18/2025"
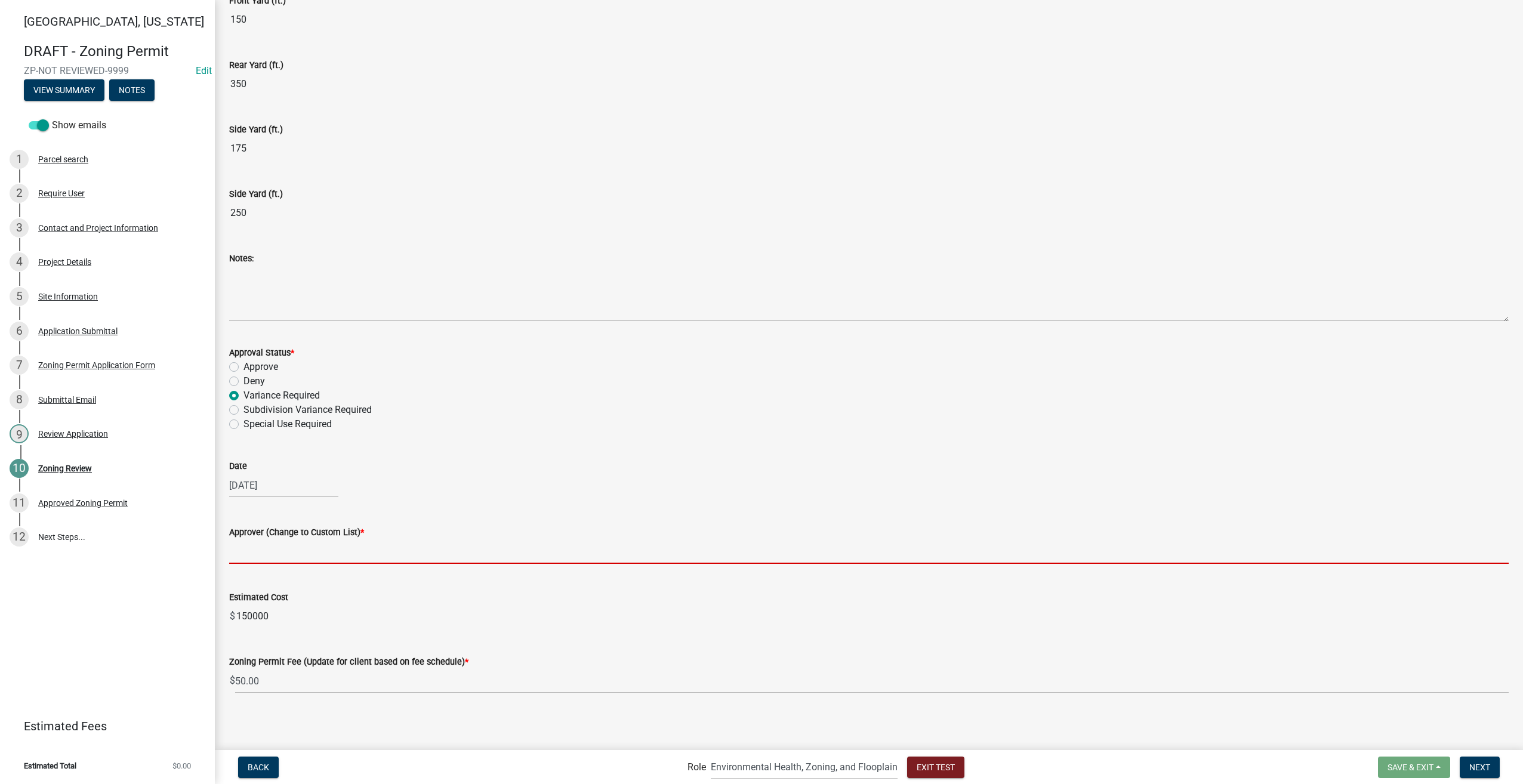
click at [276, 542] on input "Approver (Change to Custom List) *" at bounding box center [869, 551] width 1279 height 24
type input "SF"
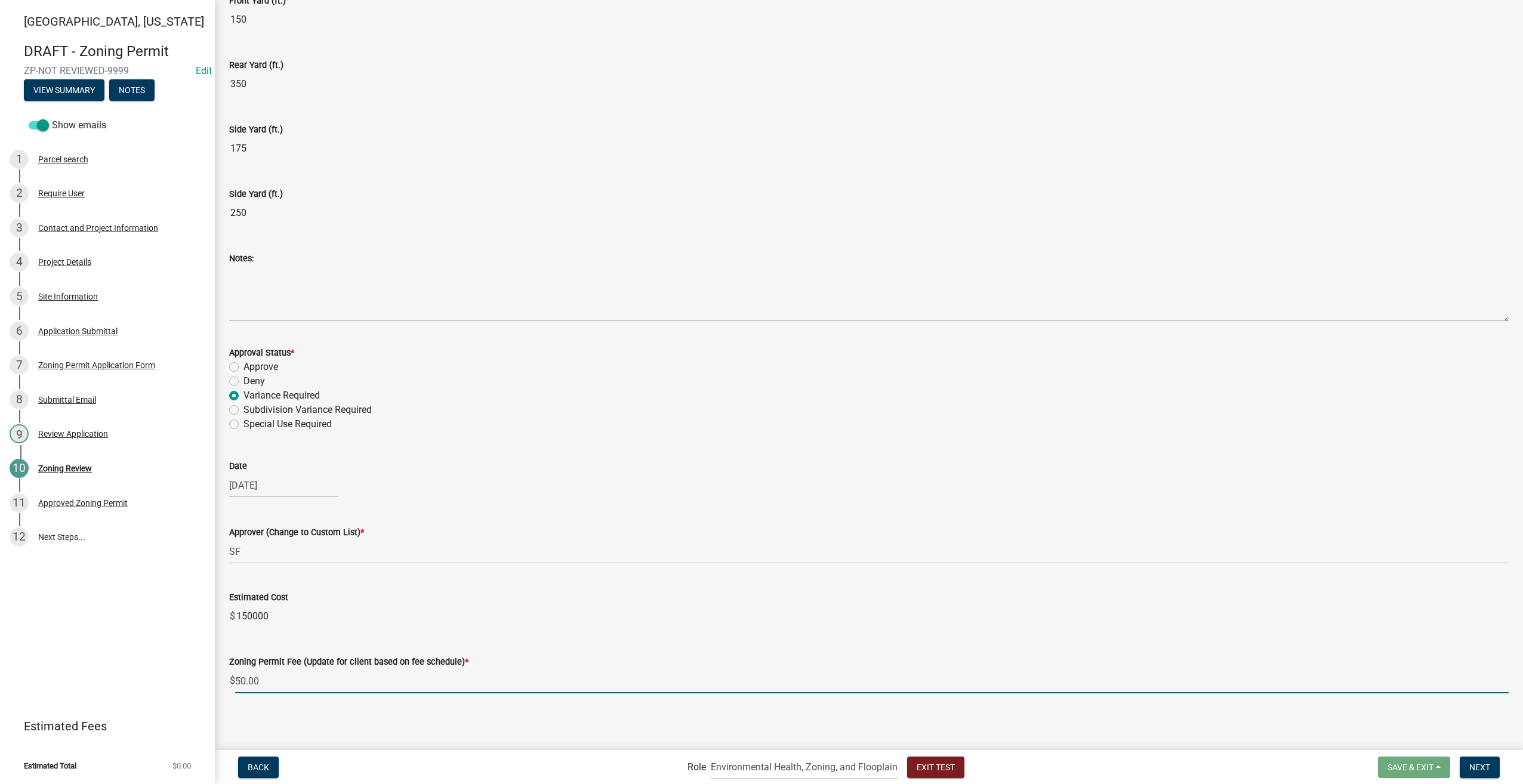
click at [266, 681] on input "50.00" at bounding box center [872, 681] width 1274 height 24
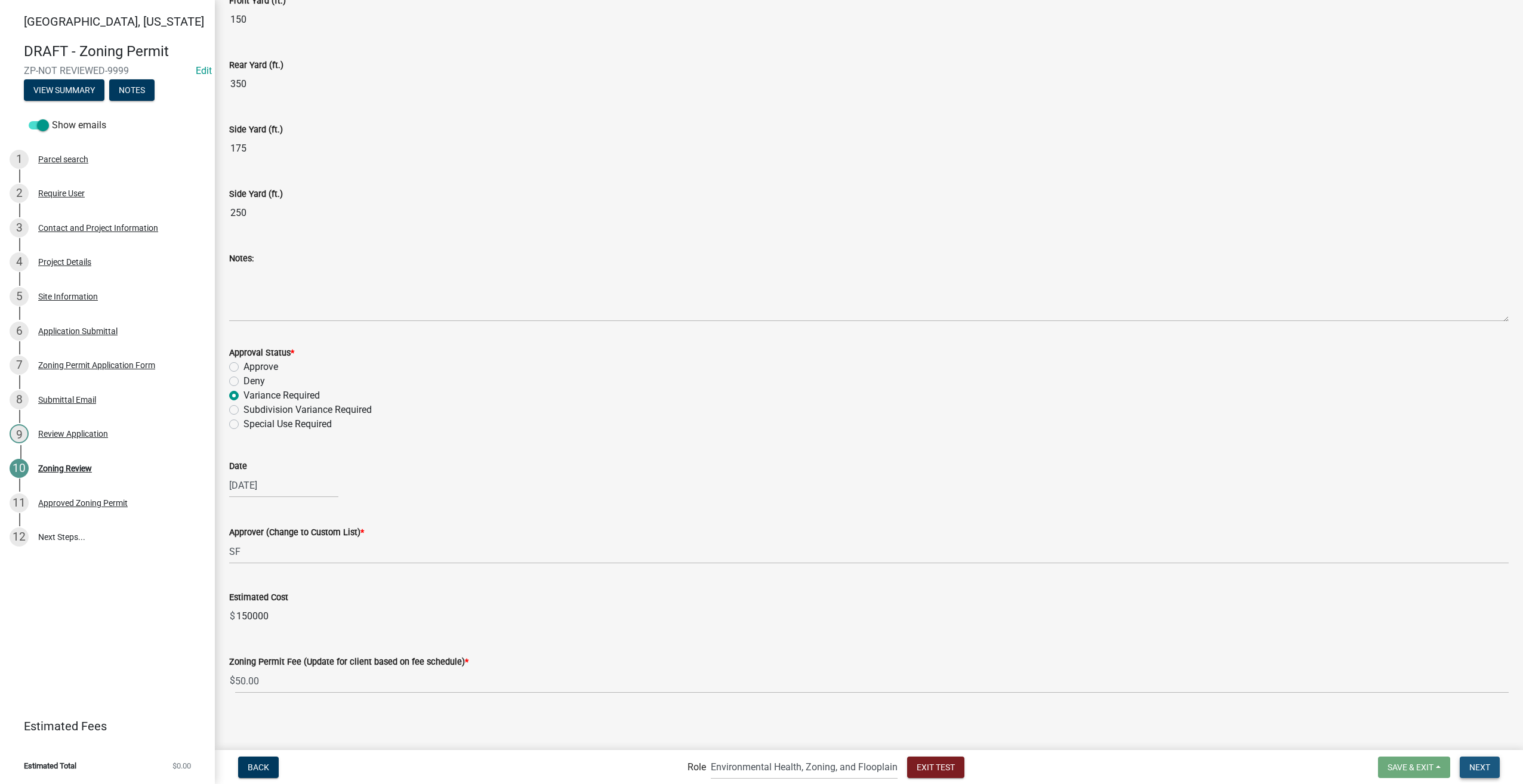
click at [1489, 767] on span "Next" at bounding box center [1480, 766] width 21 height 10
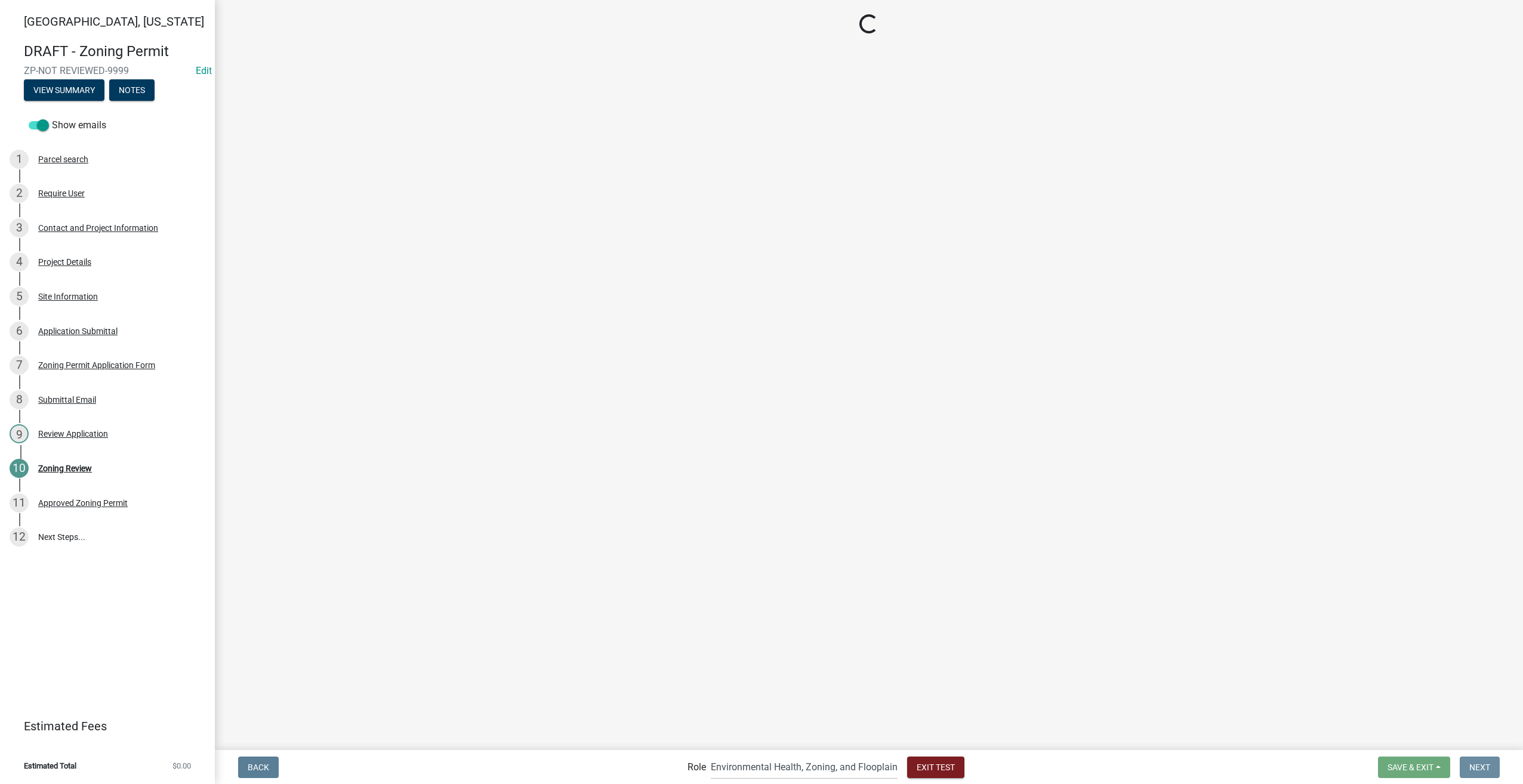
scroll to position [0, 0]
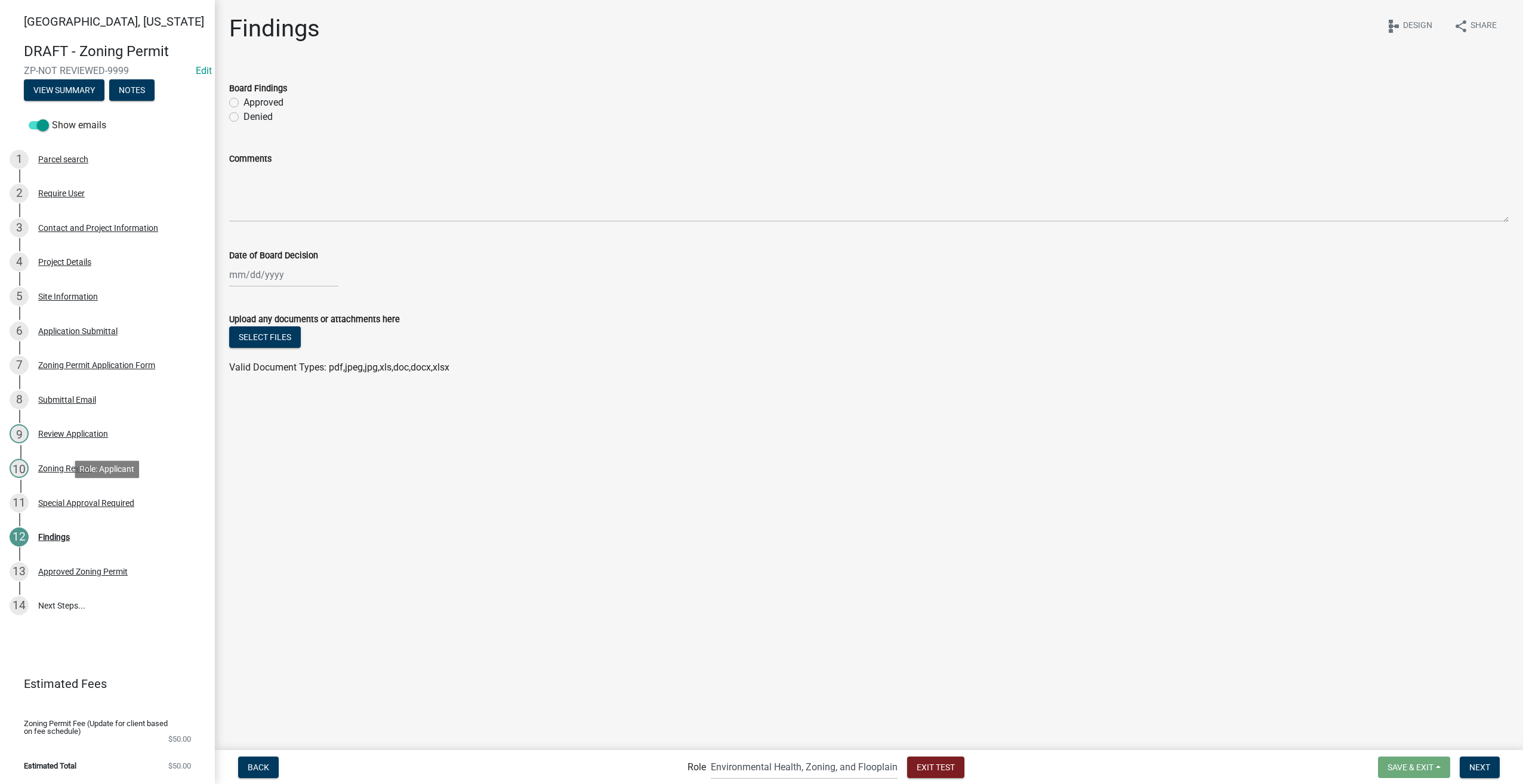
click at [72, 502] on div "Special Approval Required" at bounding box center [86, 503] width 96 height 8
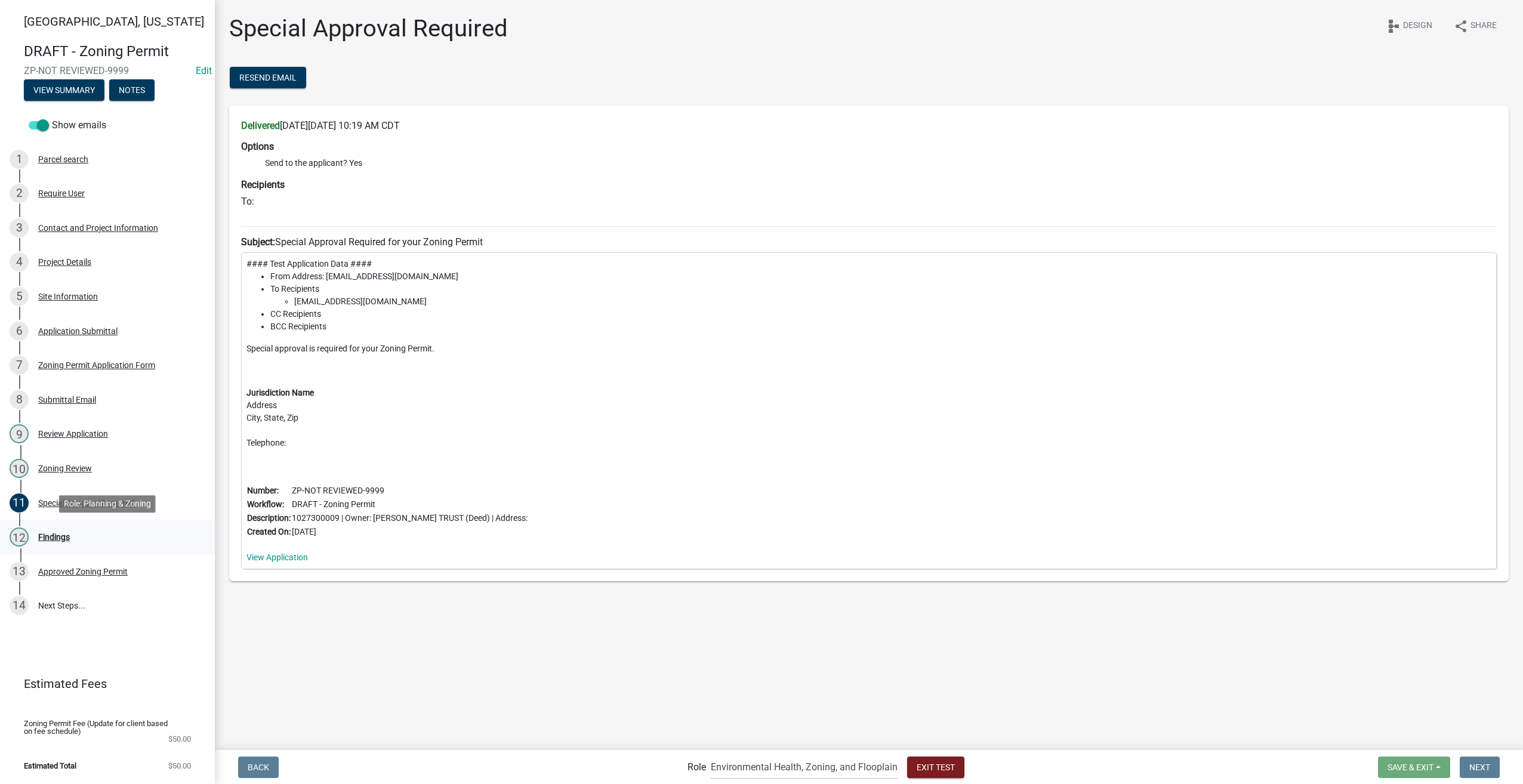
click at [61, 539] on div "Findings" at bounding box center [54, 537] width 31 height 8
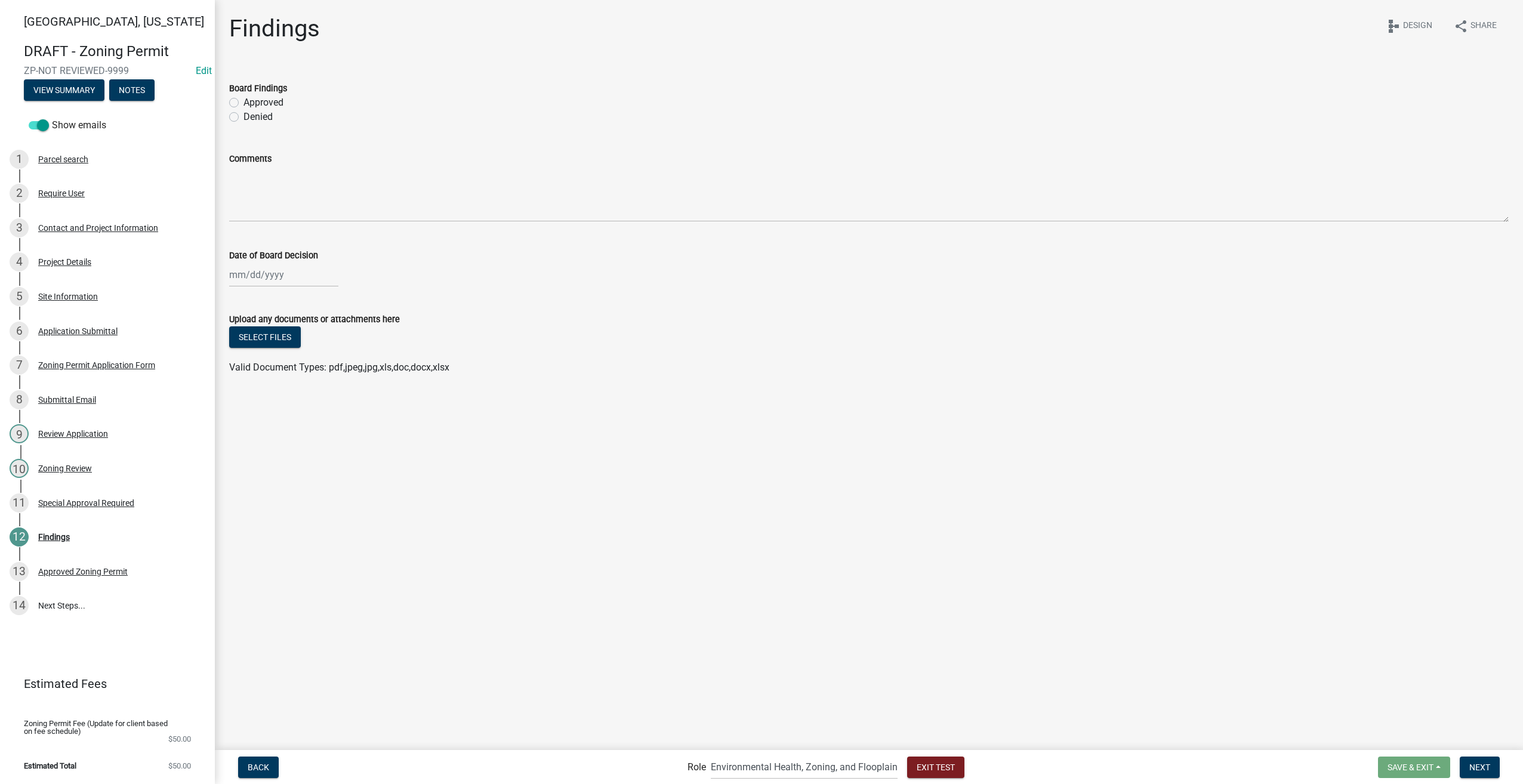
click at [244, 106] on label "Approved" at bounding box center [264, 102] width 40 height 14
click at [244, 103] on input "Approved" at bounding box center [248, 99] width 8 height 8
radio input "true"
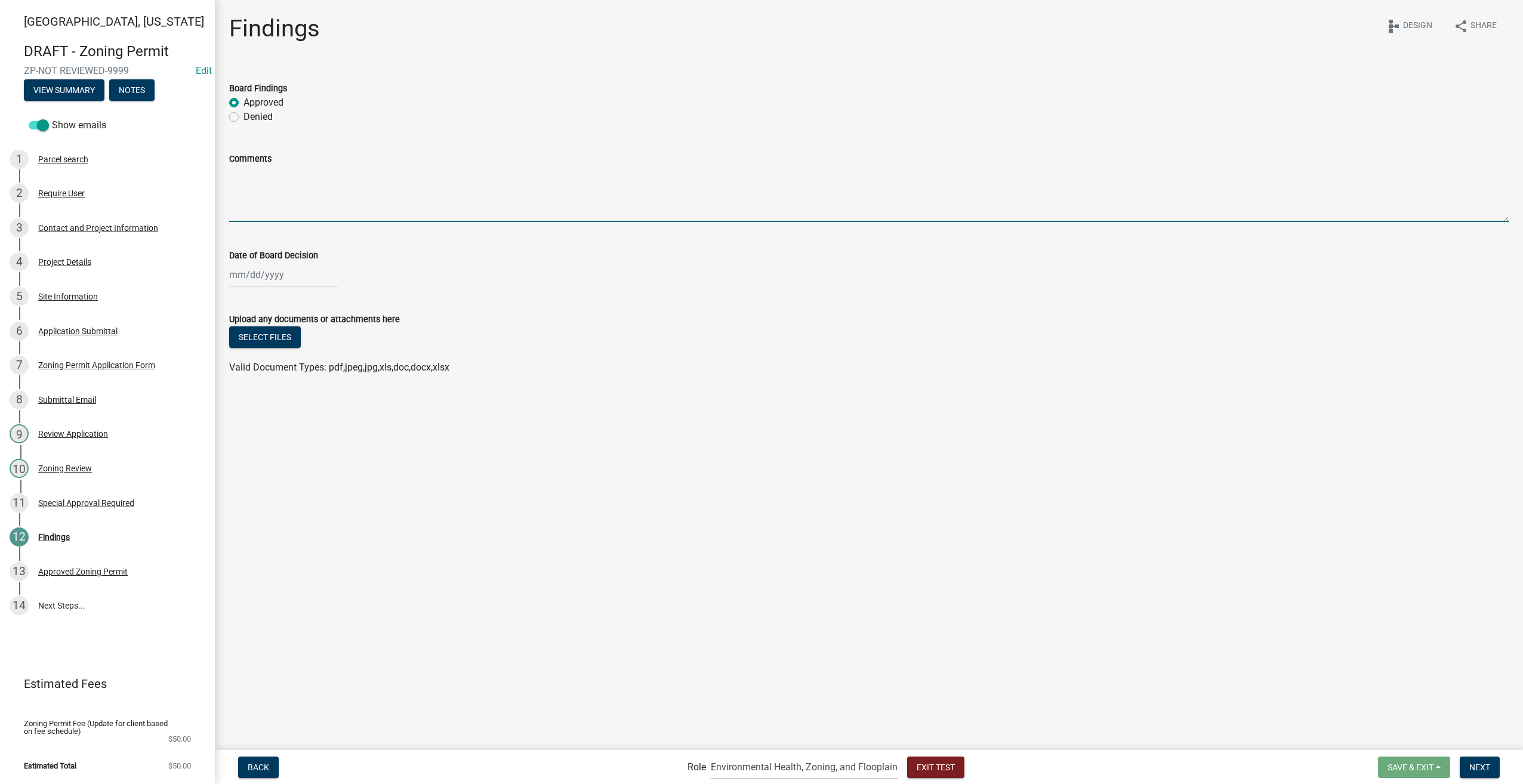
click at [264, 175] on textarea "Comments" at bounding box center [869, 194] width 1279 height 56
type textarea "N"
type textarea "Condition: Cannot rent the facility"
click at [262, 281] on div at bounding box center [283, 274] width 109 height 24
select select "9"
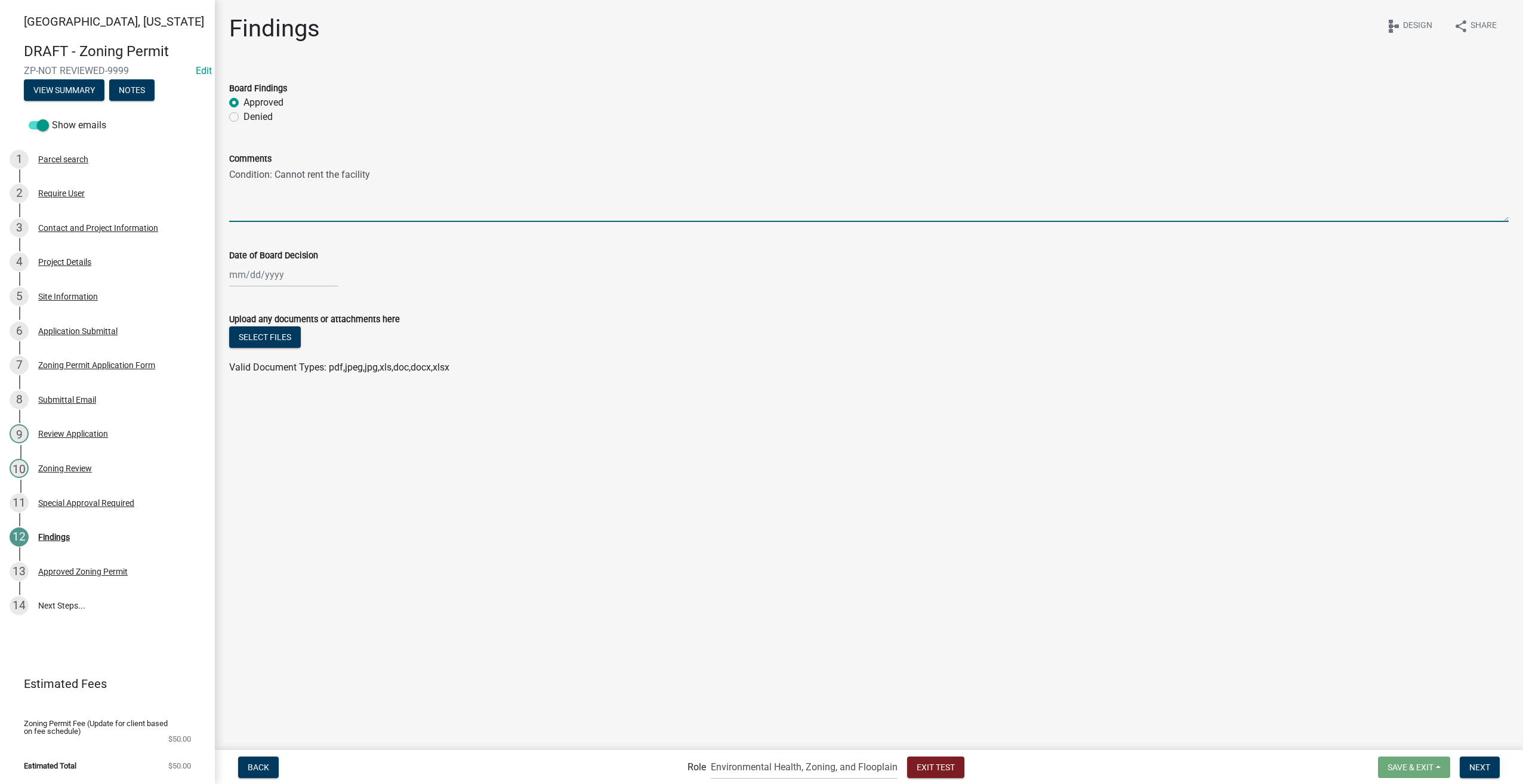
select select "2025"
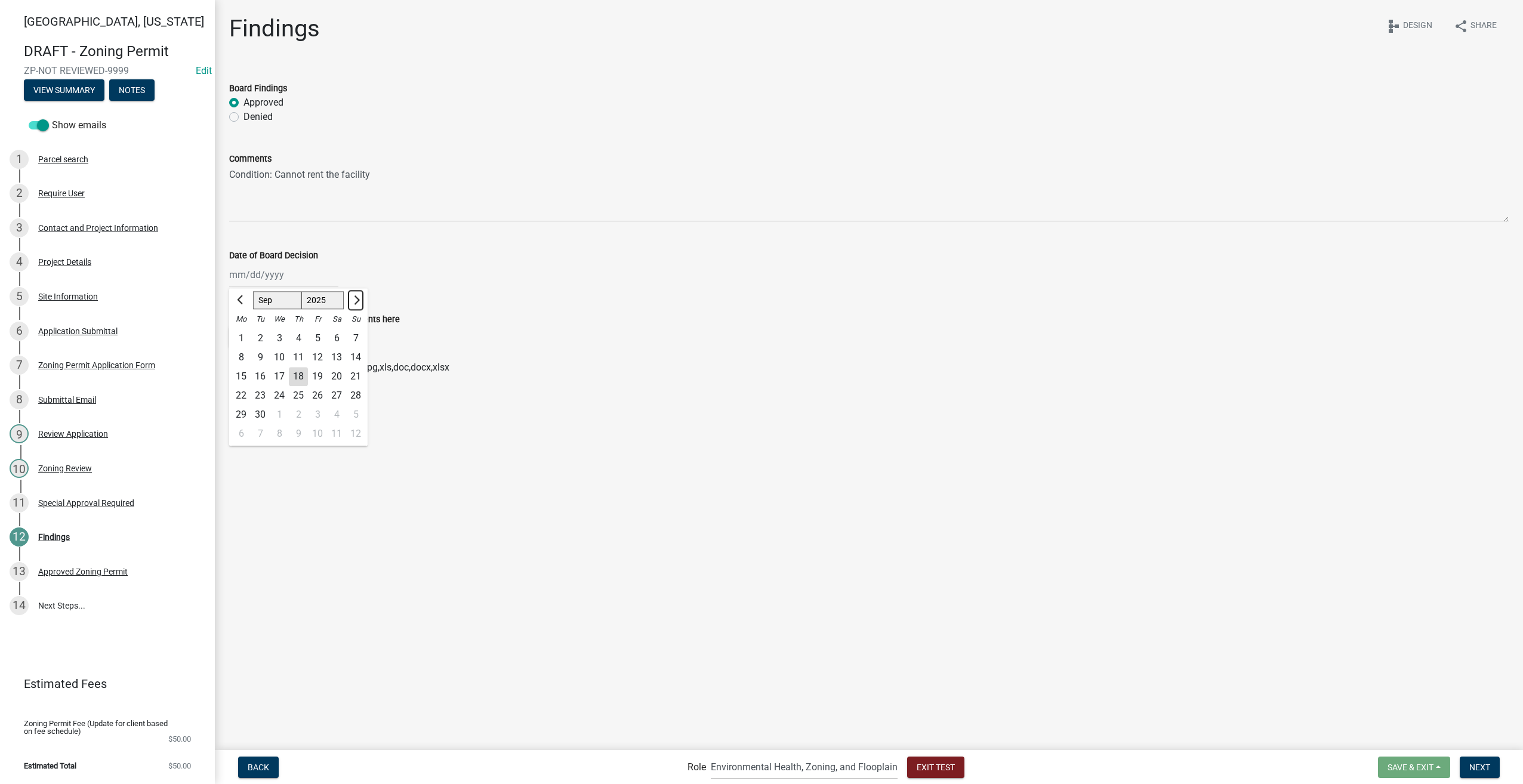
click at [357, 304] on button "Next month" at bounding box center [356, 300] width 14 height 19
select select "10"
click at [299, 363] on div "9" at bounding box center [299, 357] width 19 height 19
type input "10/09/2025"
click at [272, 342] on button "Select files" at bounding box center [265, 337] width 72 height 22
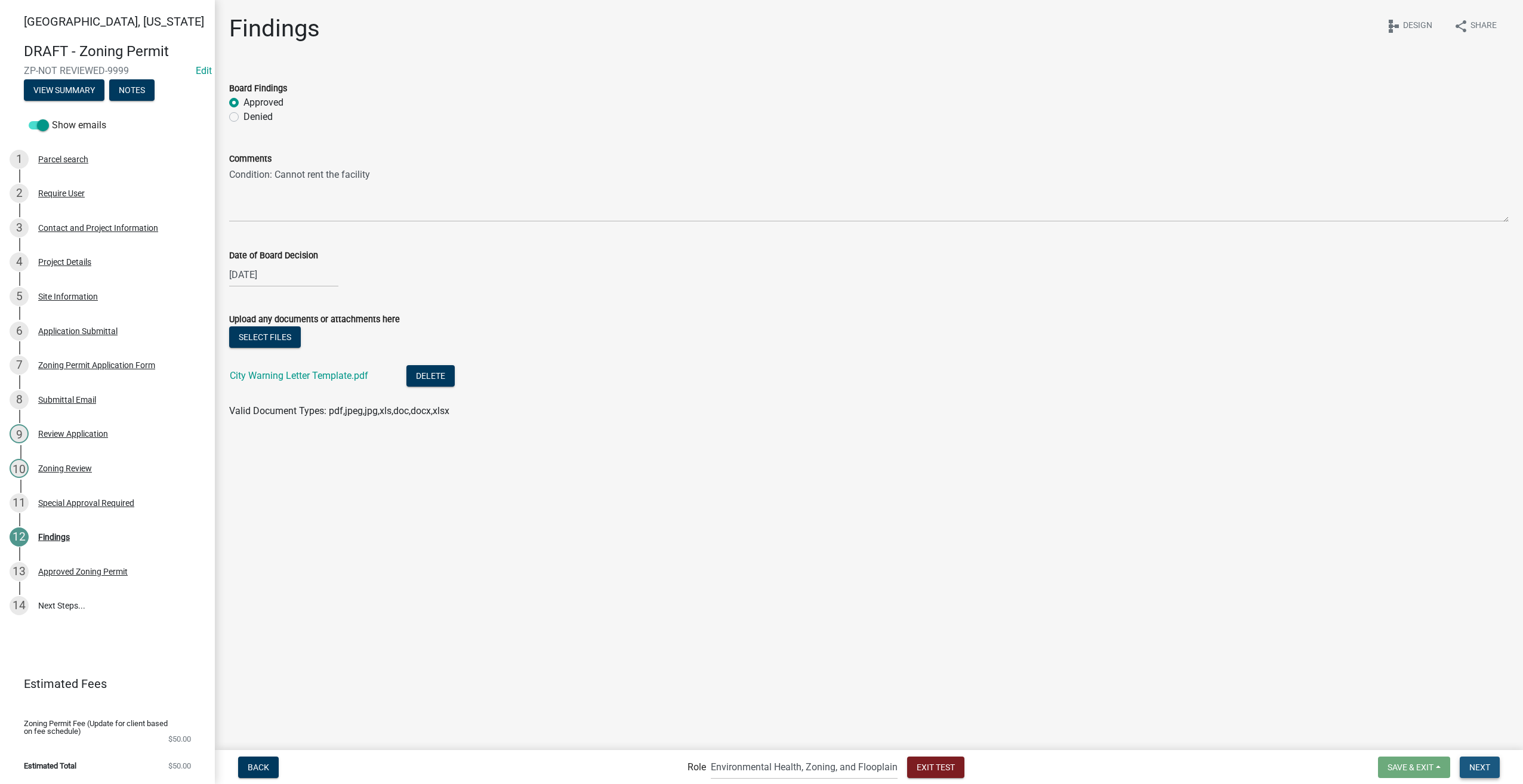
click at [1483, 767] on span "Next" at bounding box center [1480, 766] width 21 height 10
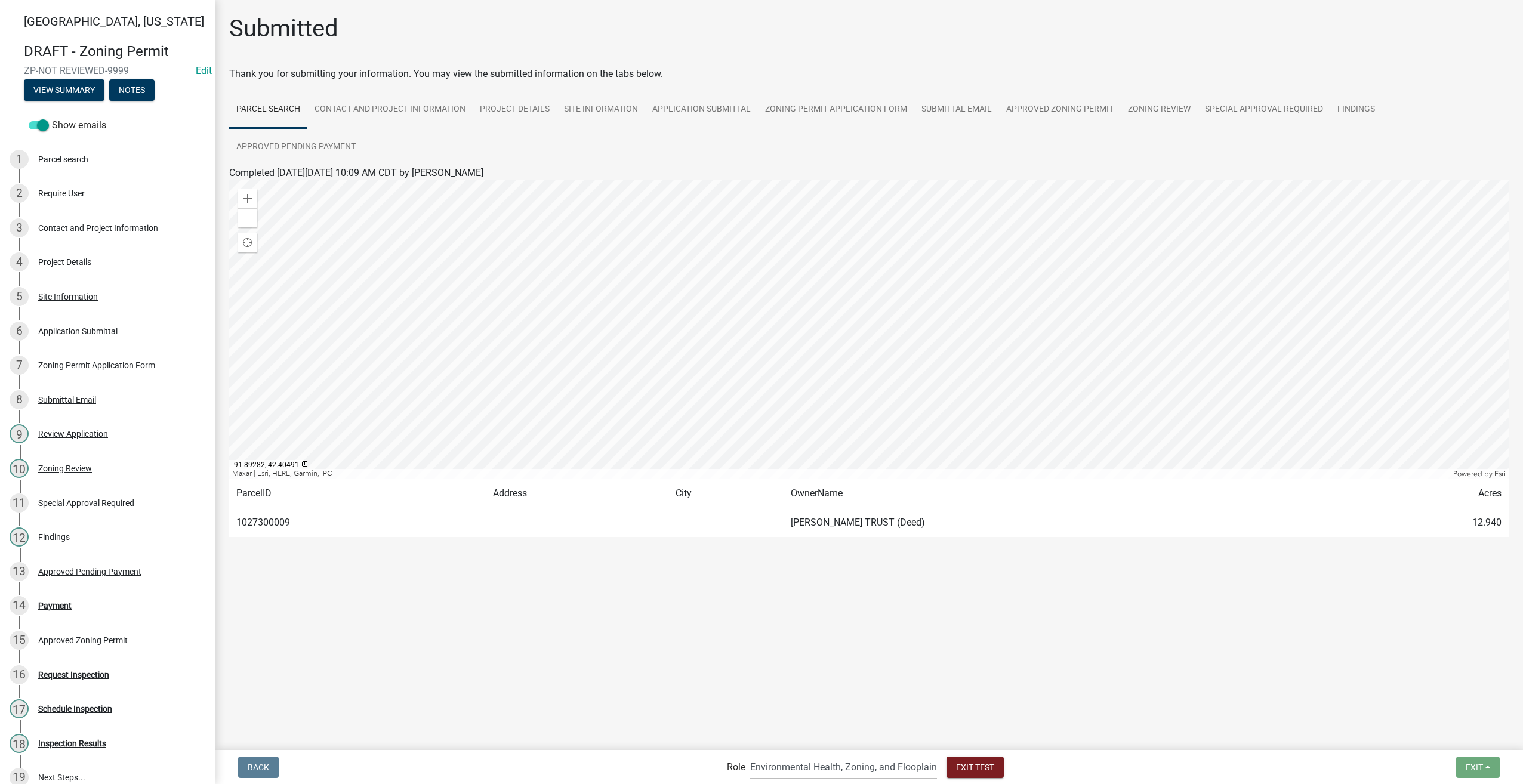
click at [803, 774] on select "Applicant Admin Environmental Health, Zoning, and Flooplain" at bounding box center [844, 767] width 187 height 24
select select "8e8c8011-0d91-47c3-972c-731b40738ef4"
click at [750, 755] on select "Applicant Admin Environmental Health, Zoning, and Flooplain" at bounding box center [844, 767] width 187 height 24
click at [58, 604] on div "Payment" at bounding box center [55, 605] width 33 height 8
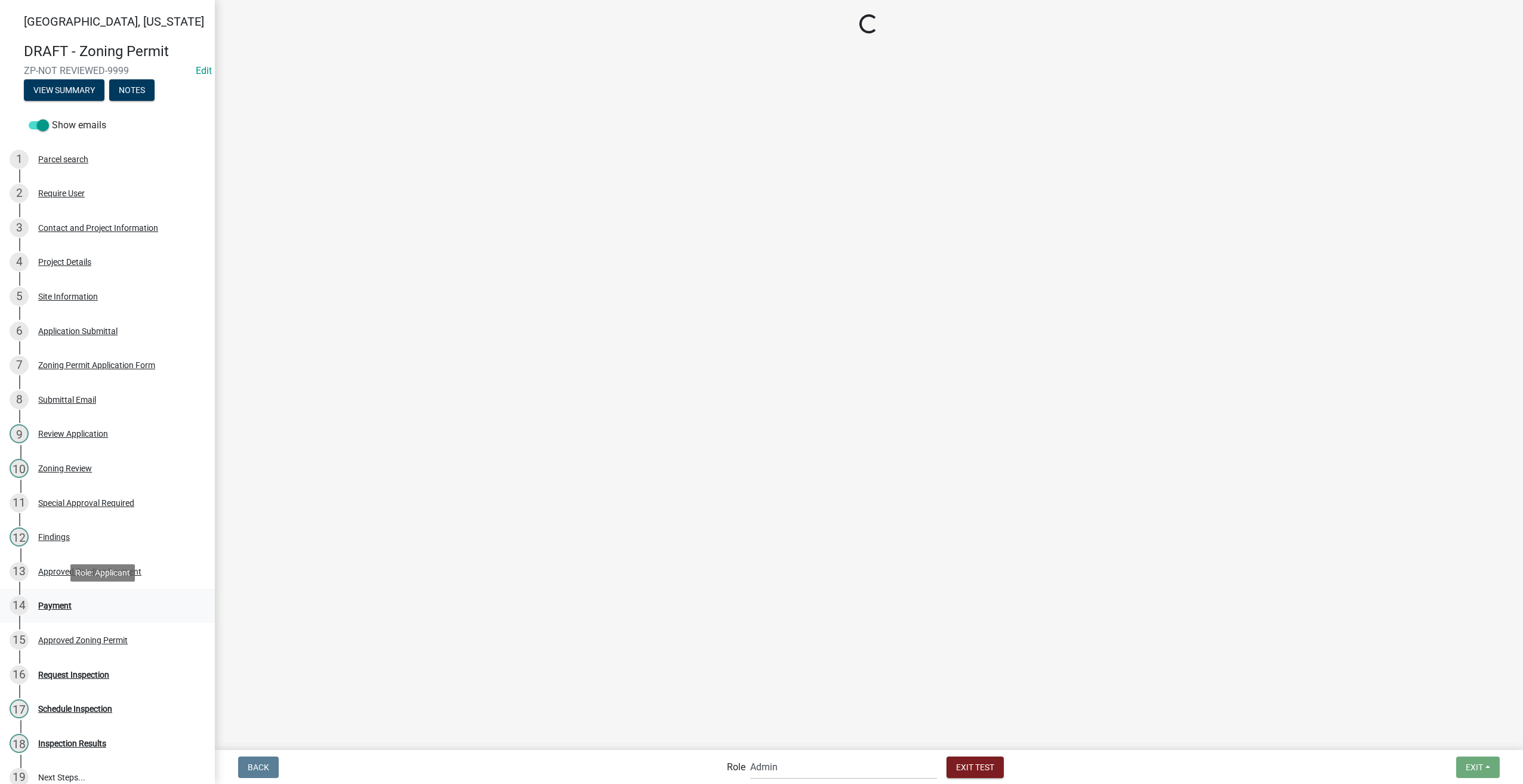
select select "2: 1"
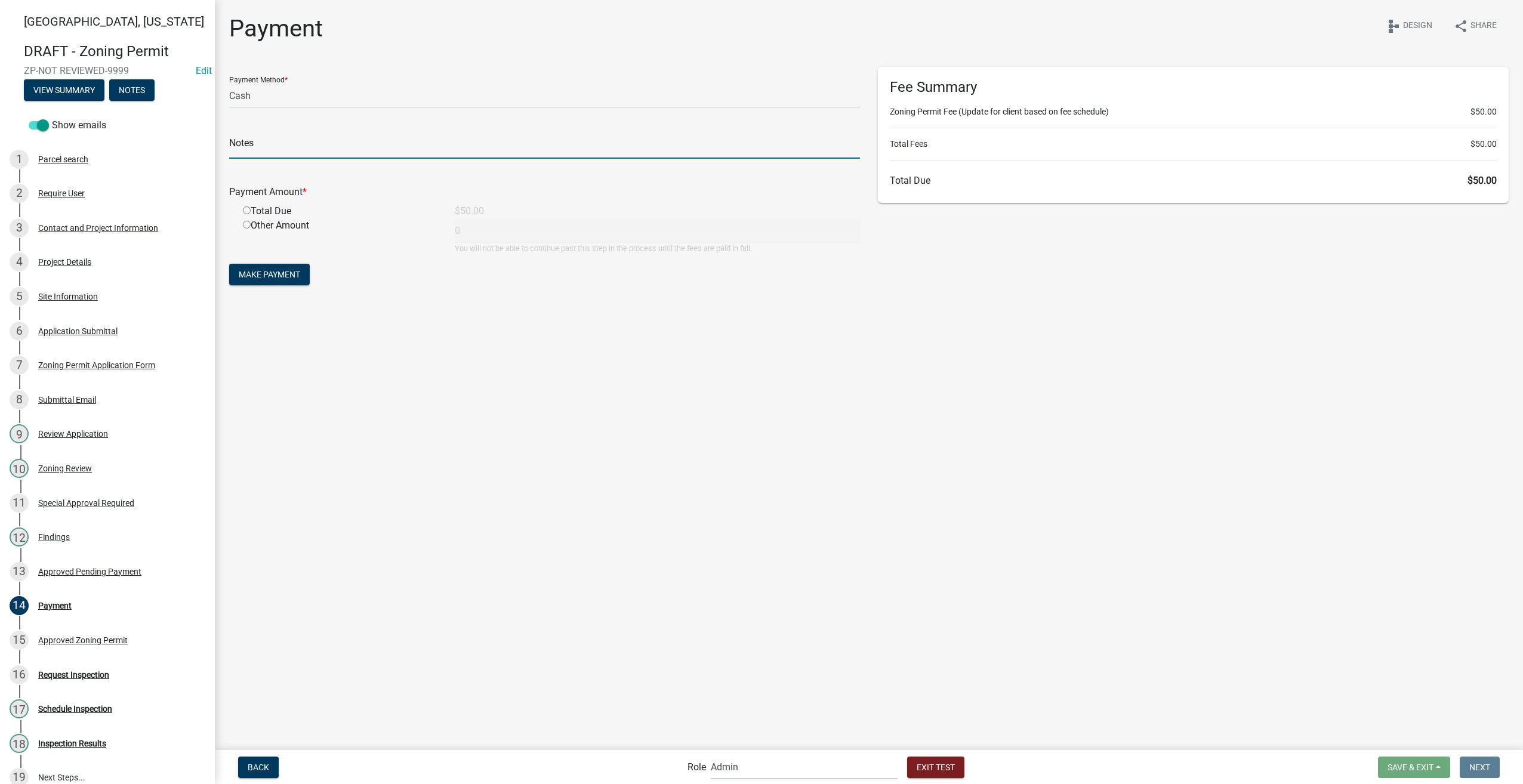
click at [282, 147] on input "text" at bounding box center [544, 146] width 631 height 24
type input "test"
click at [244, 210] on input "radio" at bounding box center [247, 210] width 8 height 8
radio input "true"
type input "50"
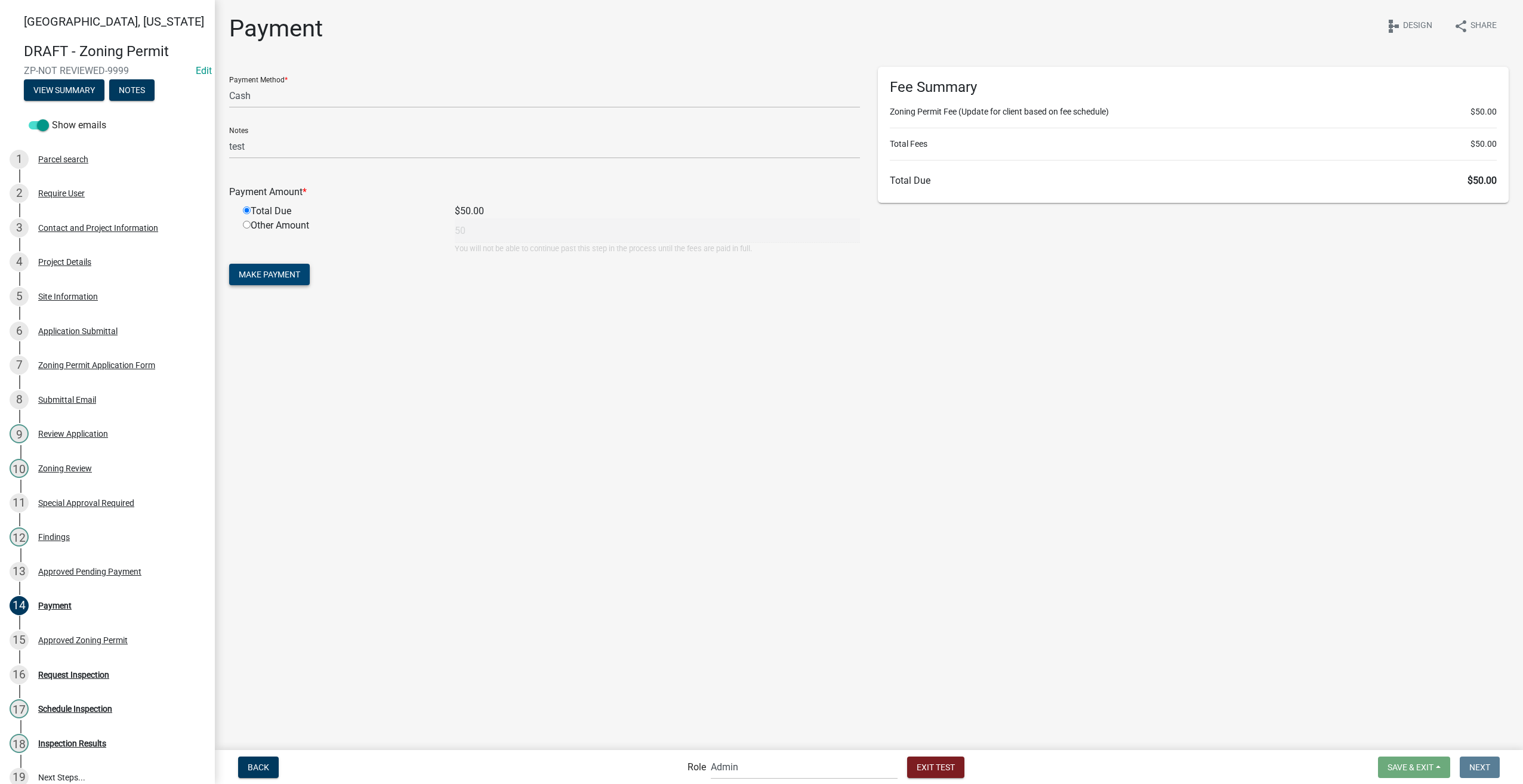
click at [270, 272] on span "Make Payment" at bounding box center [269, 274] width 61 height 10
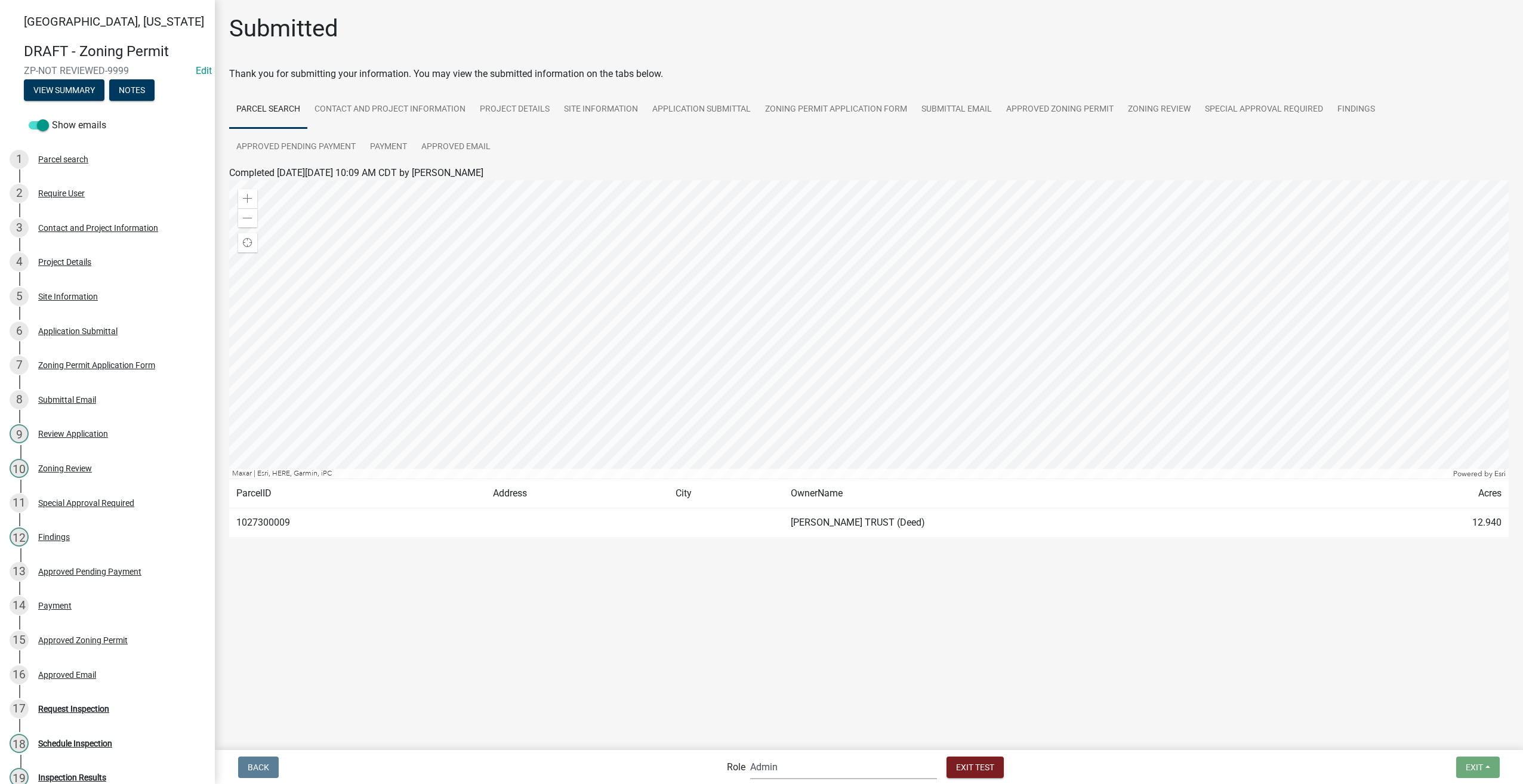
click at [796, 771] on select "Applicant Admin Environmental Health, Zoning, and Flooplain" at bounding box center [844, 767] width 187 height 24
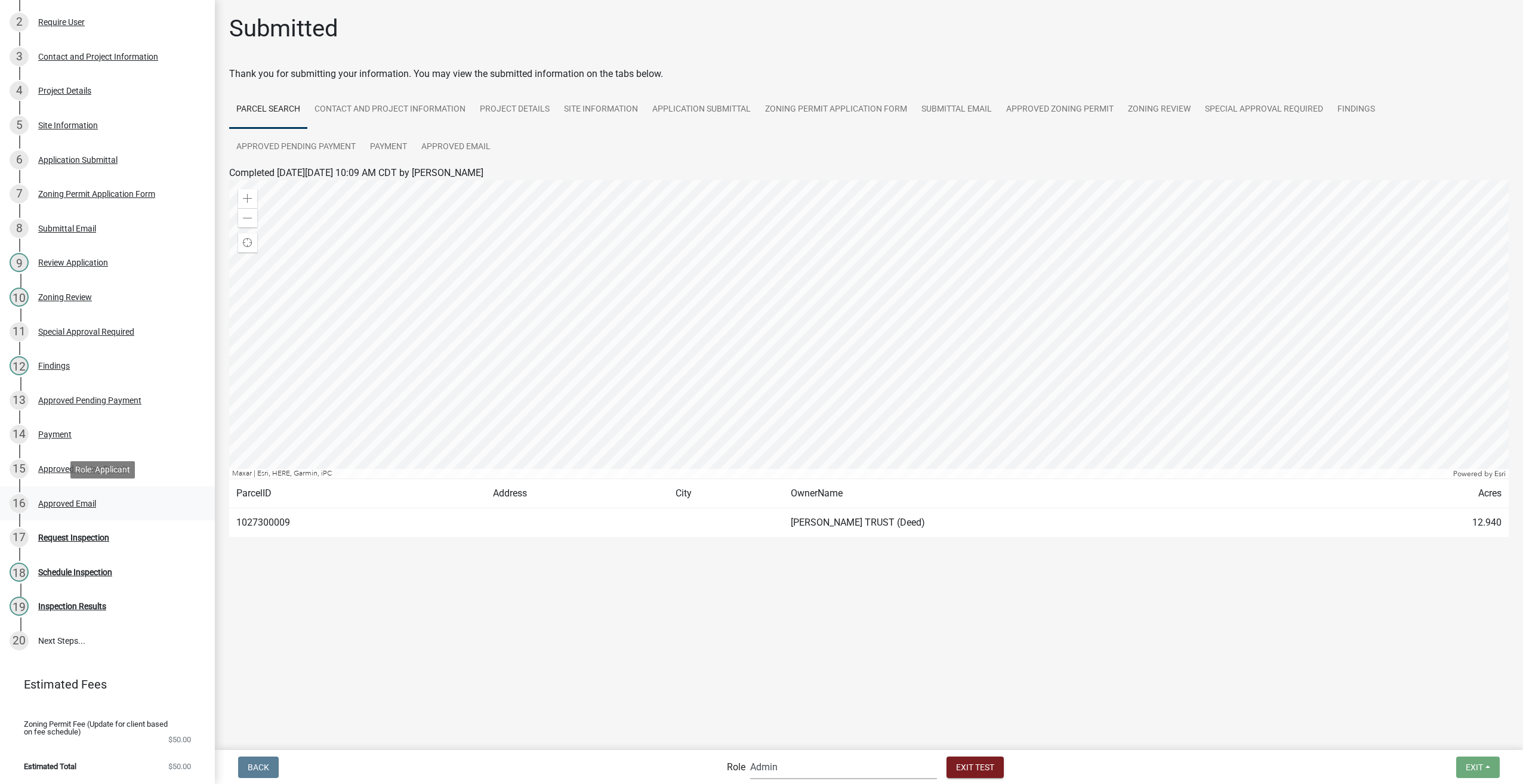
click at [56, 496] on div "16 Approved Email" at bounding box center [102, 503] width 186 height 19
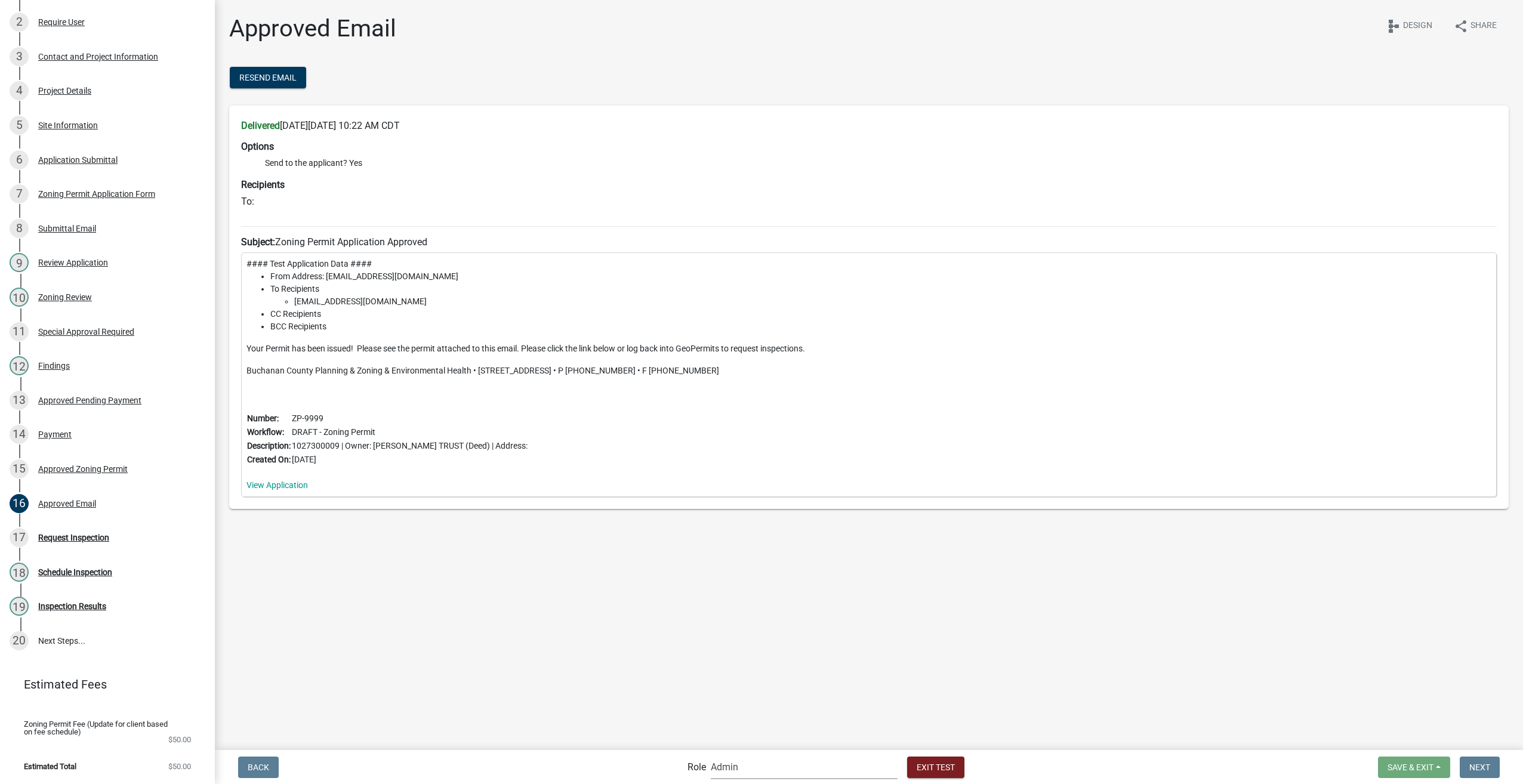
click at [775, 767] on select "Applicant Admin Environmental Health, Zoning, and Flooplain" at bounding box center [804, 767] width 187 height 24
select select "46f061d0-ca05-4526-87ad-bae6256f3e47"
click at [711, 755] on select "Applicant Admin Environmental Health, Zoning, and Flooplain" at bounding box center [804, 767] width 187 height 24
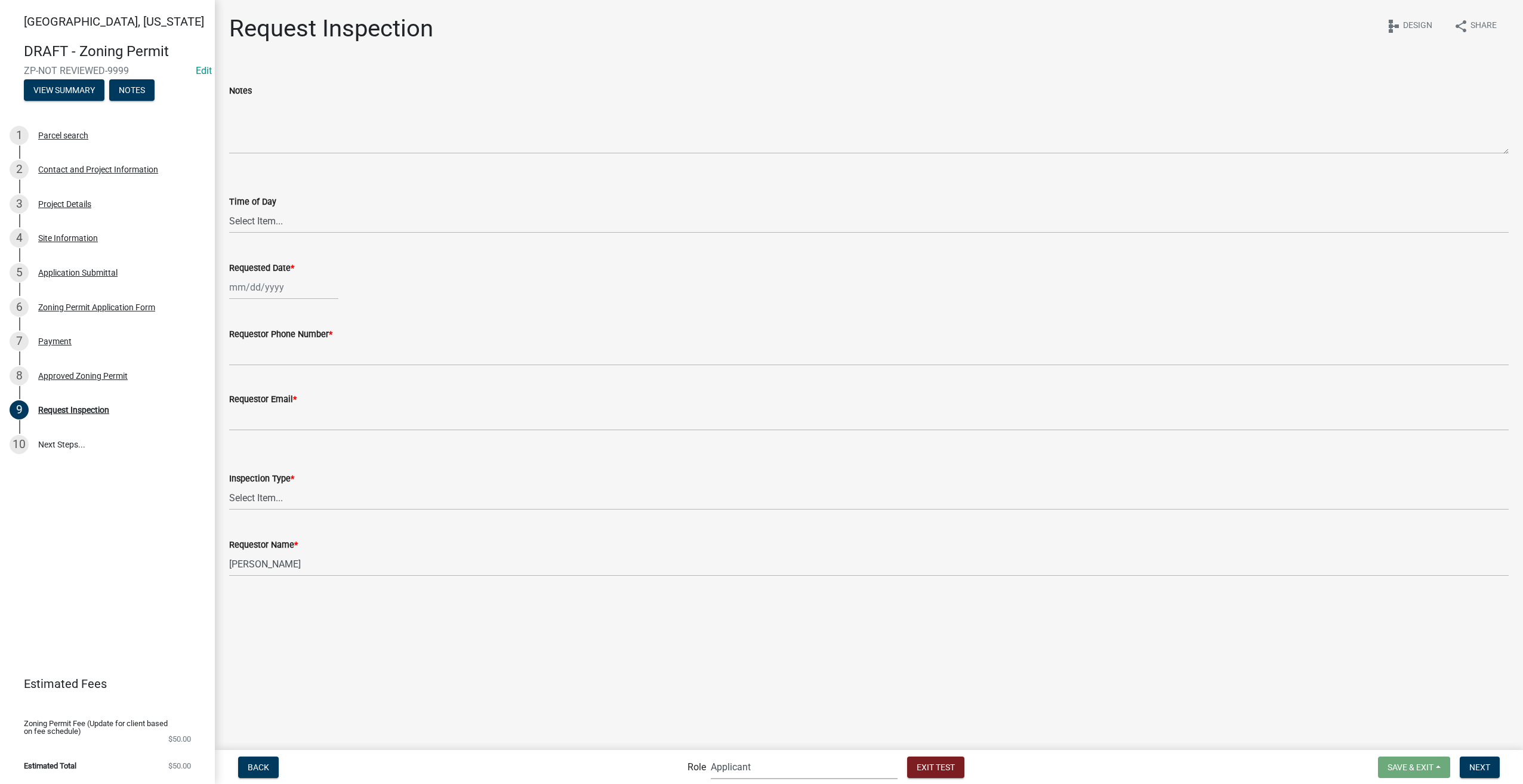
scroll to position [0, 0]
click at [275, 208] on div "Time of Day" at bounding box center [869, 201] width 1279 height 14
click at [271, 215] on select "Select Item... AM PM" at bounding box center [869, 221] width 1279 height 24
click at [229, 209] on select "Select Item... AM PM" at bounding box center [869, 221] width 1279 height 24
select select "a163e170-5393-4f99-81cc-3eb53751e4f0"
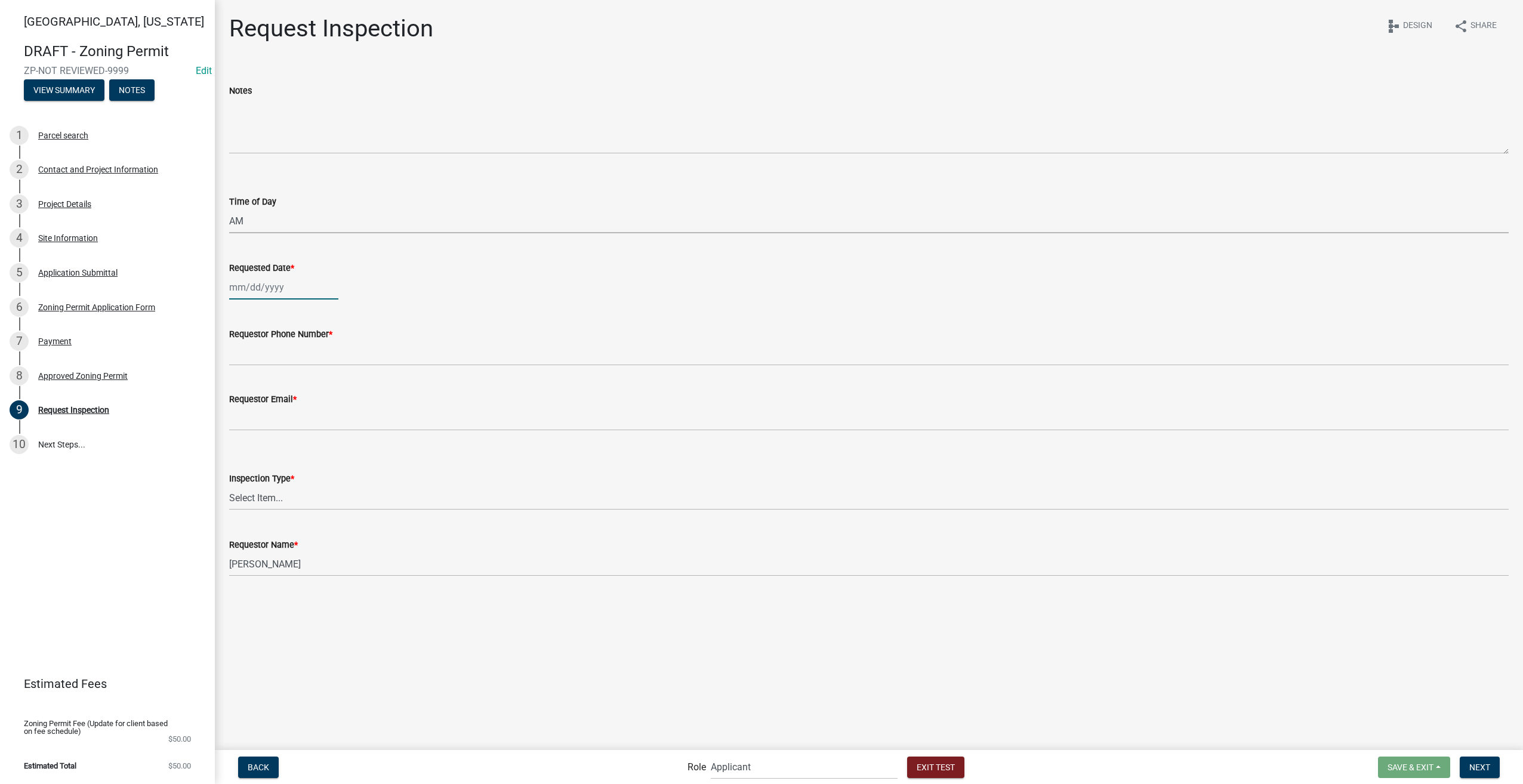
click at [265, 286] on div at bounding box center [283, 287] width 109 height 24
select select "9"
select select "2025"
click at [358, 311] on span "Next month" at bounding box center [356, 312] width 9 height 9
select select "10"
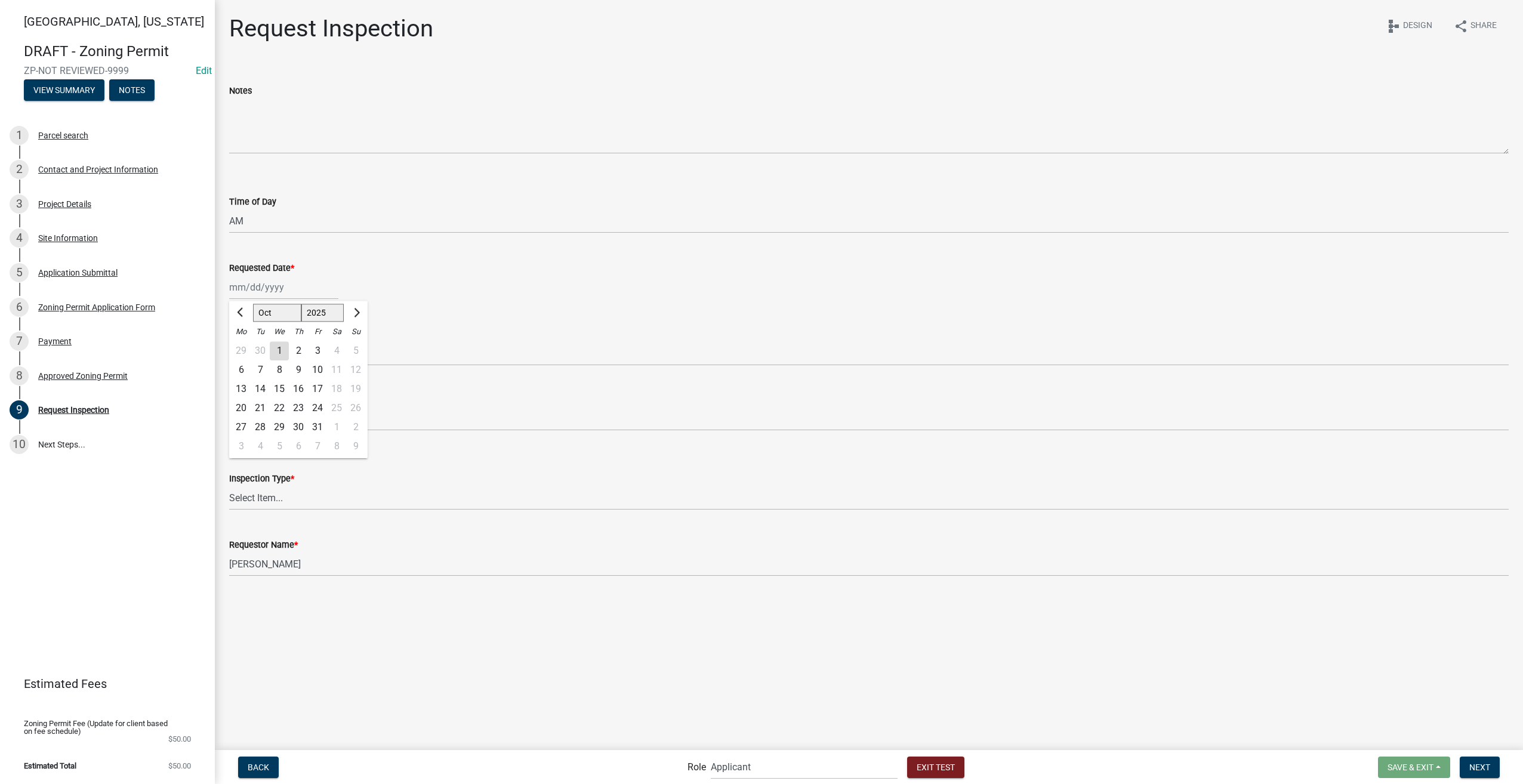
click at [314, 407] on div "24" at bounding box center [317, 408] width 19 height 19
type input "10/24/2025"
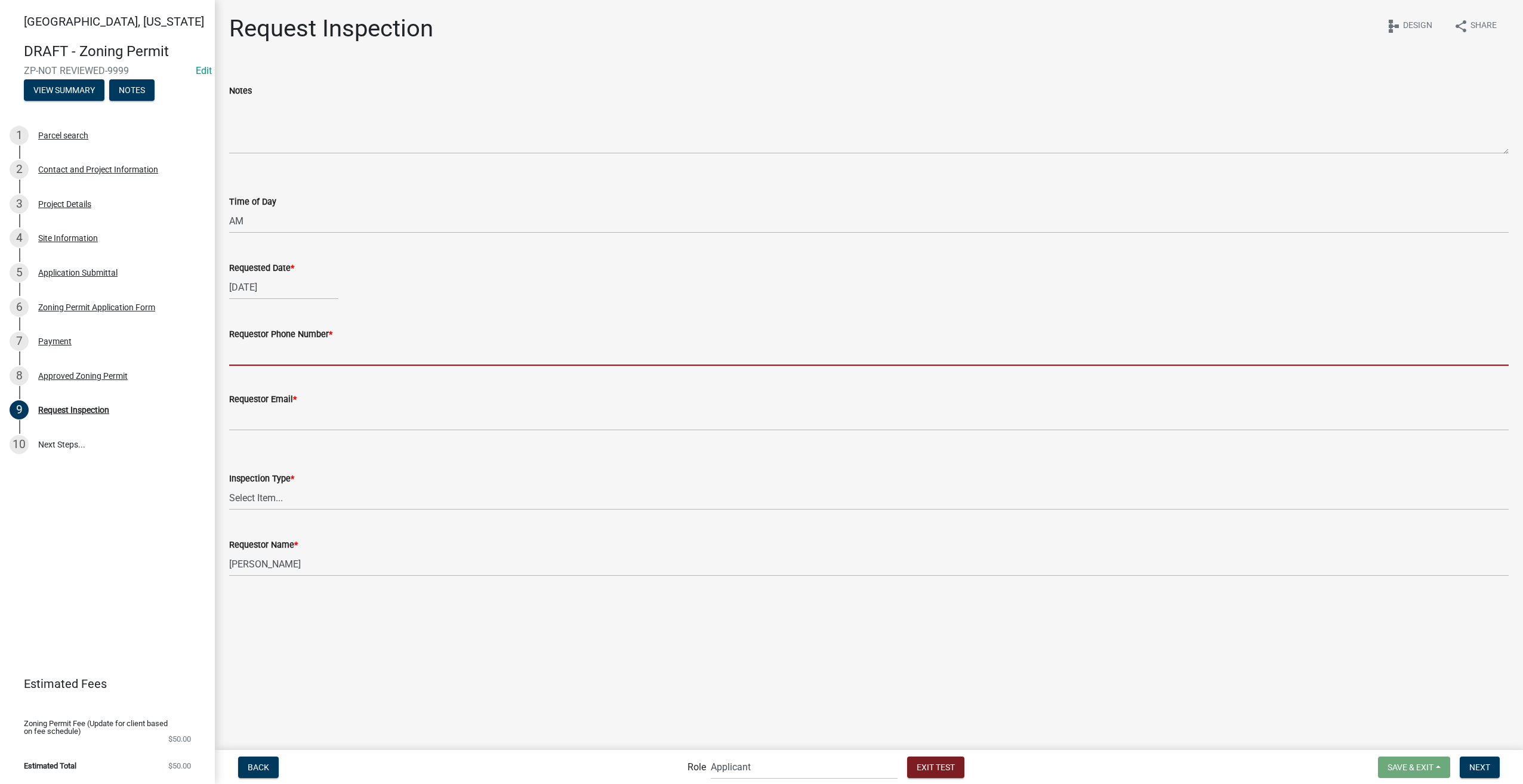
click at [333, 361] on input "Requestor Phone Number *" at bounding box center [869, 354] width 1279 height 24
type input "3178267392"
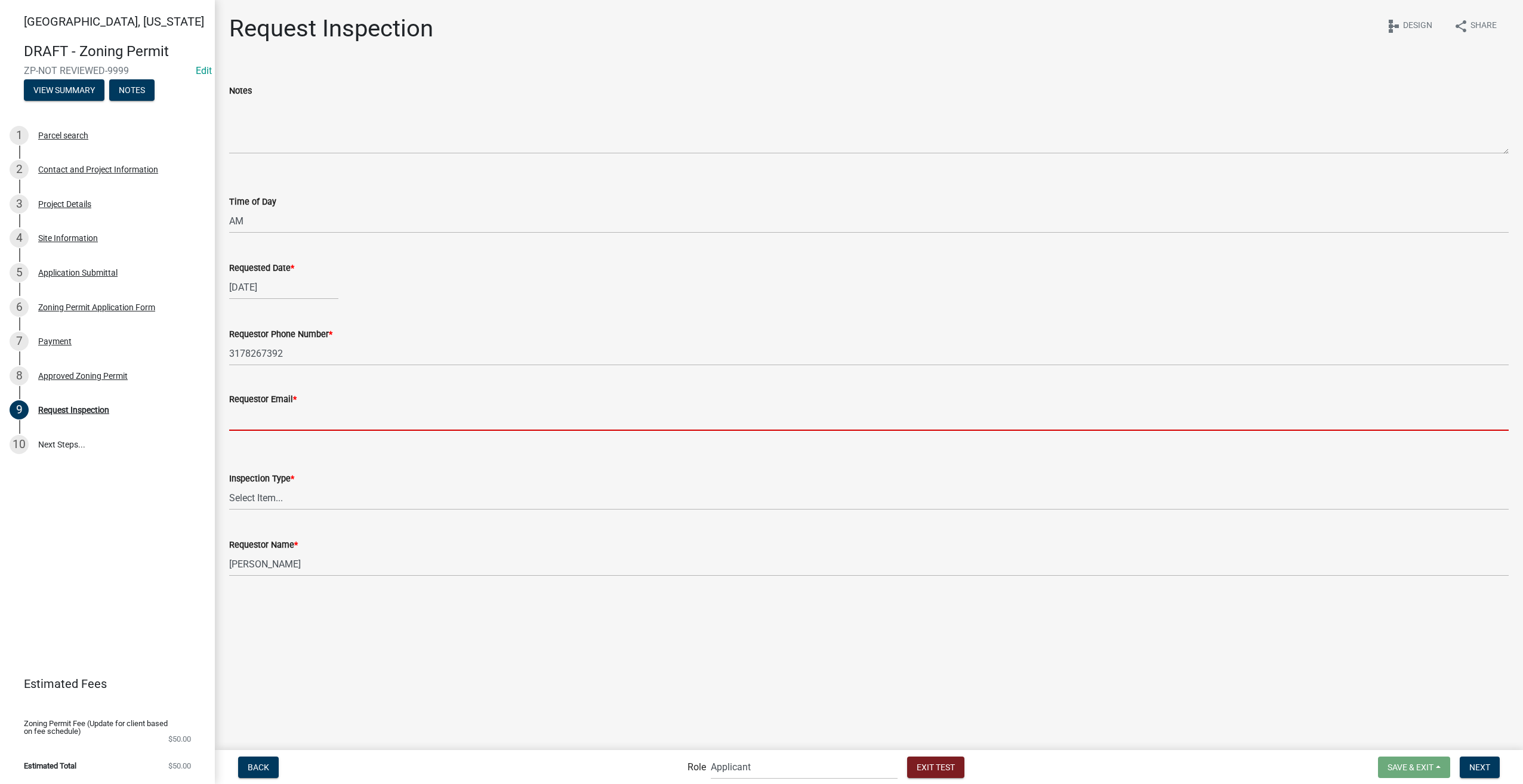
click at [294, 421] on input "Requestor Email *" at bounding box center [869, 418] width 1279 height 24
type input "sfranklin@schneidergis.com"
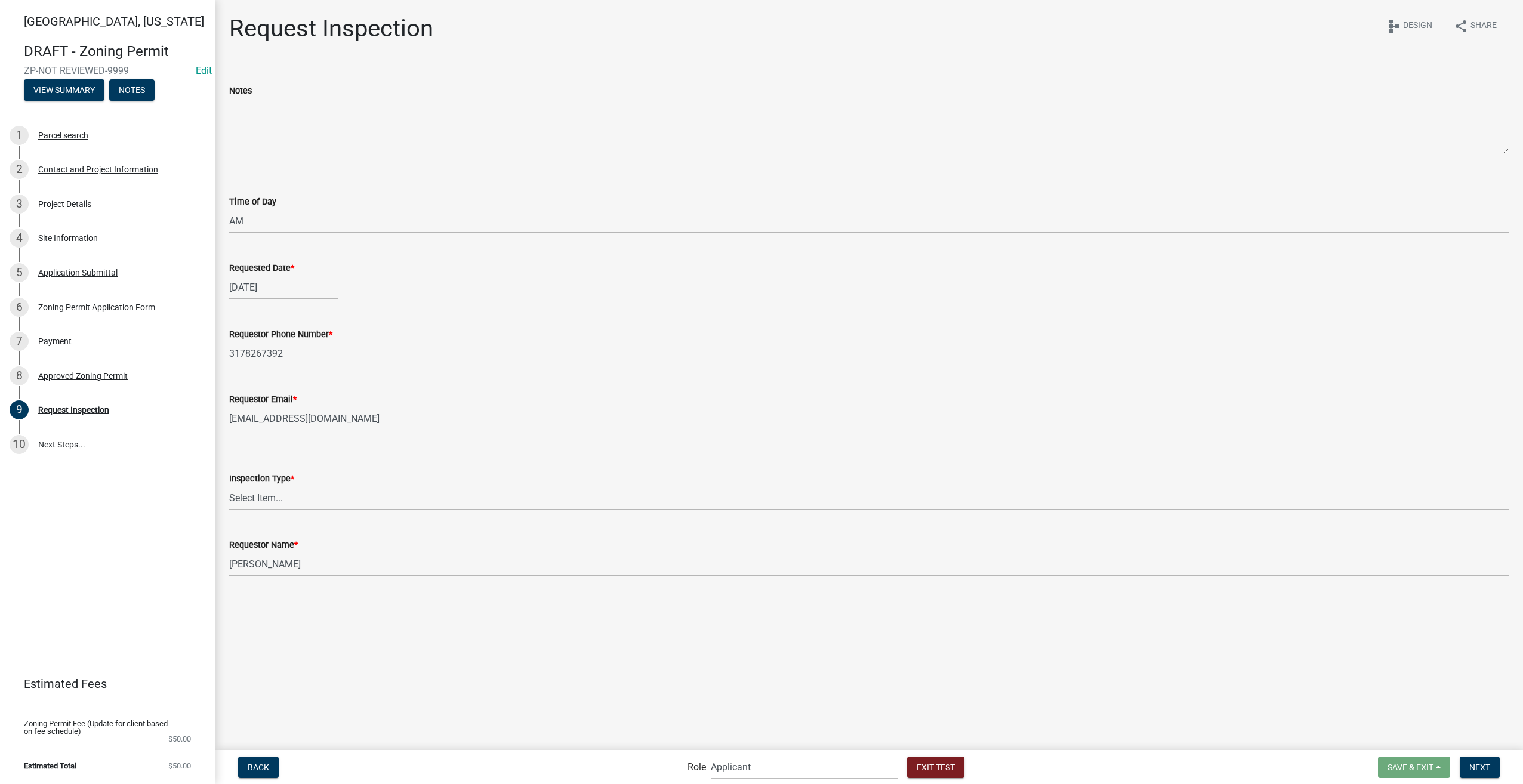
click at [274, 498] on select "Select Item... Site Inspection Final Inspection Reinspection" at bounding box center [869, 498] width 1279 height 24
click at [229, 485] on select "Select Item... Site Inspection Final Inspection Reinspection" at bounding box center [869, 498] width 1279 height 24
select select "4c8c21f3-9aac-48d3-bcb2-4890b413e9f0"
click at [1478, 769] on span "Next" at bounding box center [1480, 766] width 21 height 10
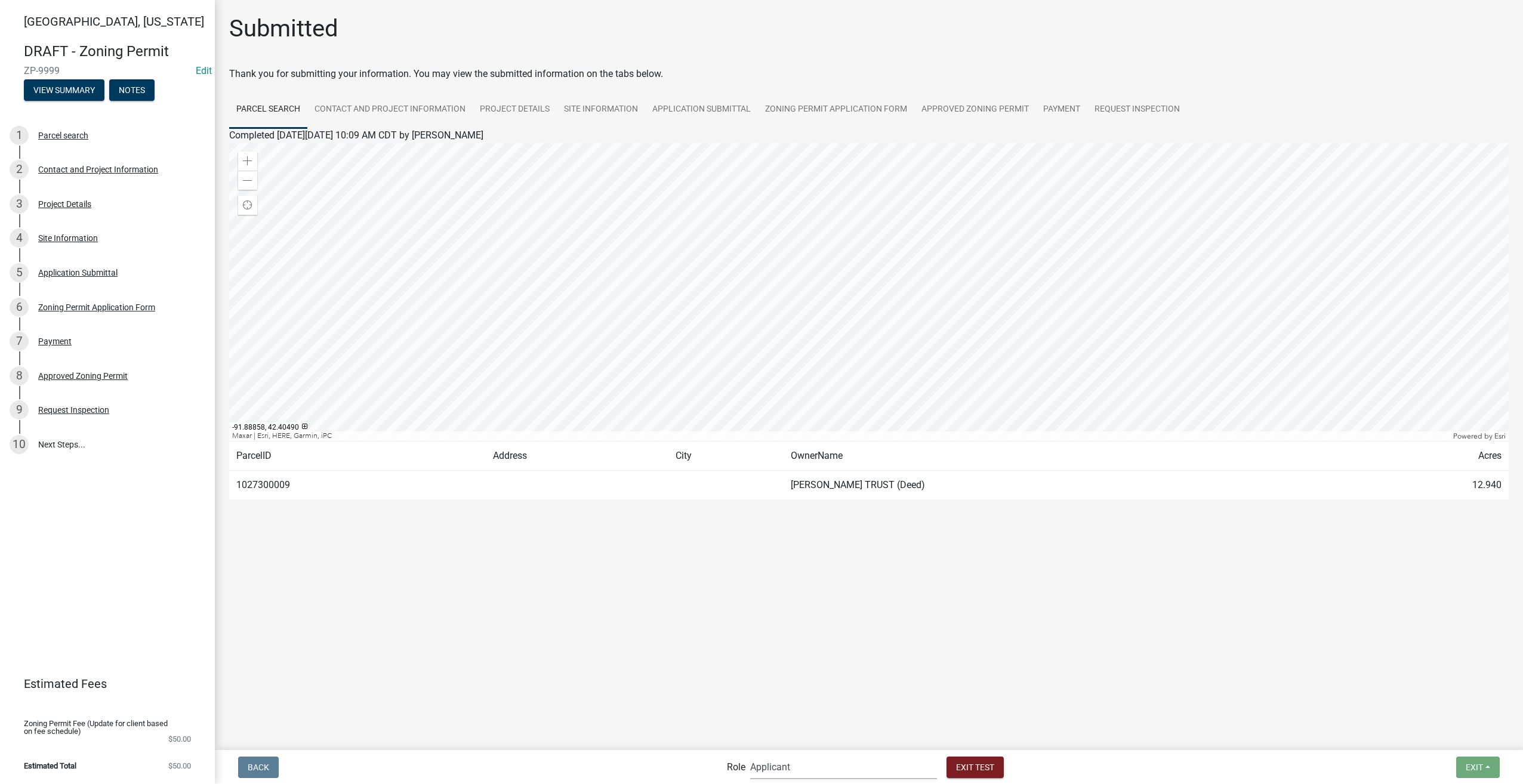
click at [815, 775] on select "Applicant Admin Environmental Health, Zoning, and Flooplain" at bounding box center [844, 767] width 187 height 24
select select "3a482e95-251e-4a38-ab9d-ab9f785fb168"
click at [750, 755] on select "Applicant Admin Environmental Health, Zoning, and Flooplain" at bounding box center [844, 767] width 187 height 24
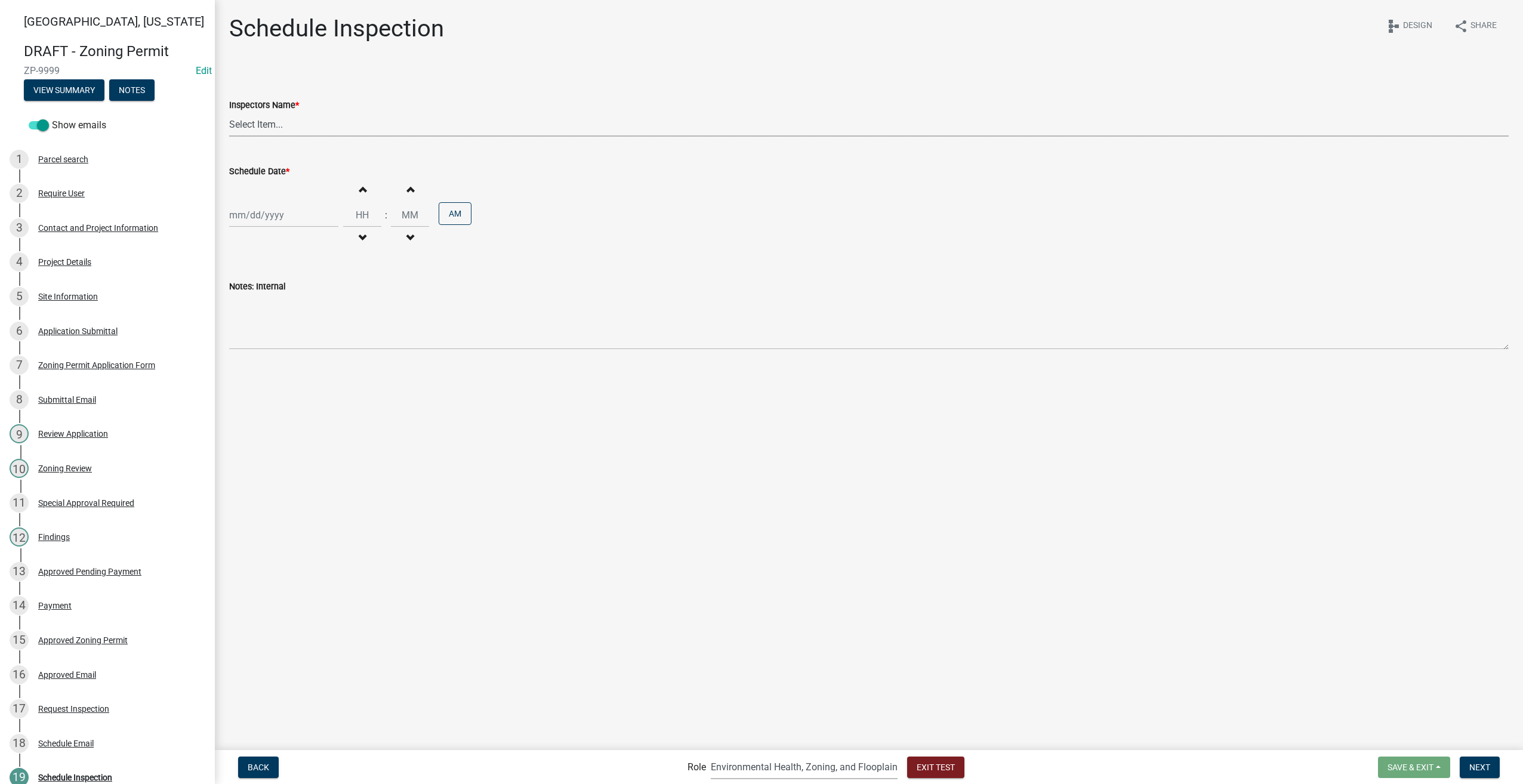
click at [298, 123] on select "Select Item... ALorenzen@co.buchanan.ia.us (Amber Lorenzen)" at bounding box center [869, 124] width 1279 height 24
select select "6e93b631-5c72-41a2-84af-86c9c077baf0"
click at [229, 112] on select "Select Item... ALorenzen@co.buchanan.ia.us (Amber Lorenzen)" at bounding box center [869, 124] width 1279 height 24
click at [265, 215] on div at bounding box center [283, 215] width 109 height 24
select select "9"
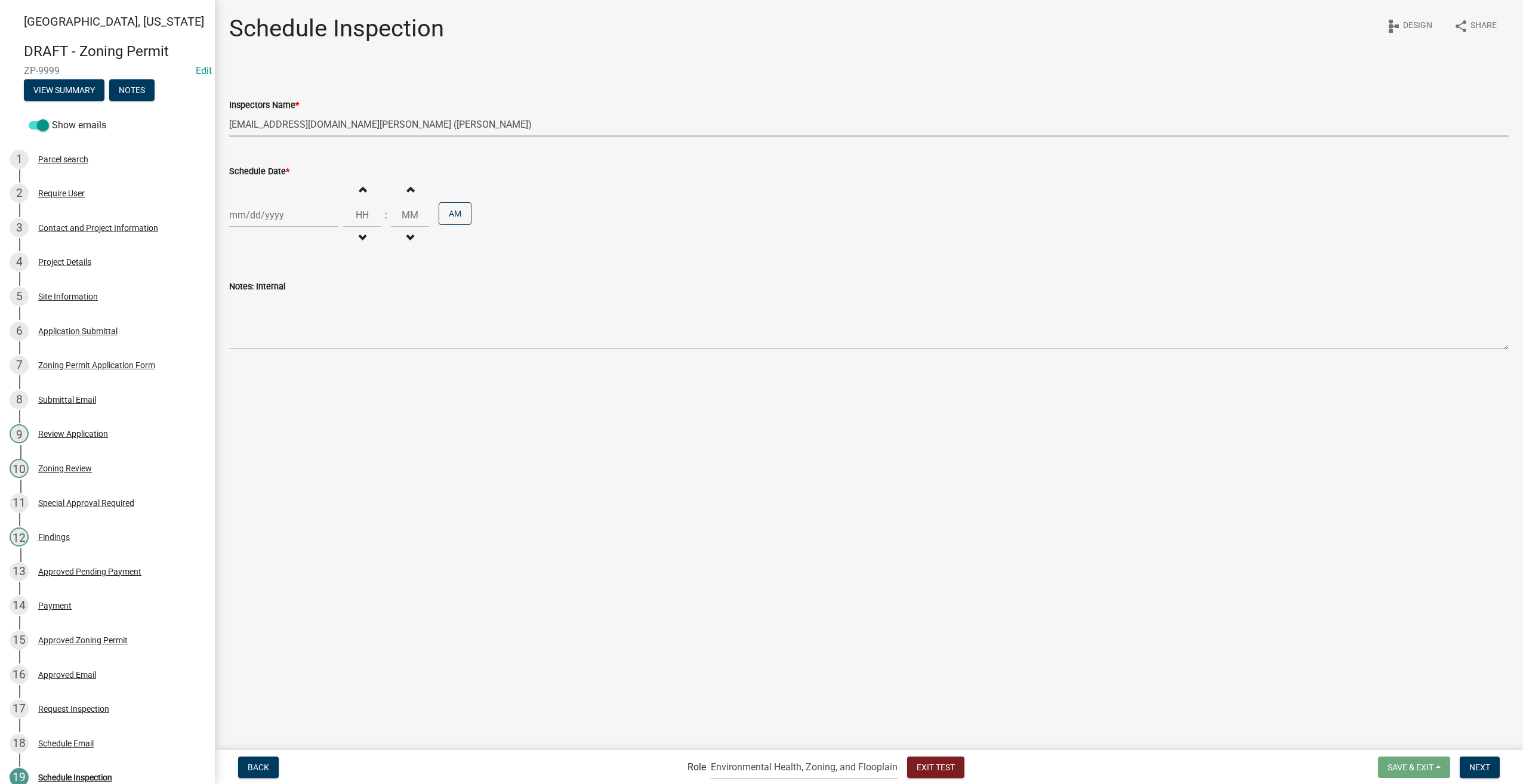
select select "2025"
click at [351, 240] on span "Next month" at bounding box center [356, 240] width 9 height 9
select select "10"
click at [312, 355] on div "31" at bounding box center [317, 355] width 19 height 19
type input "10/31/2025"
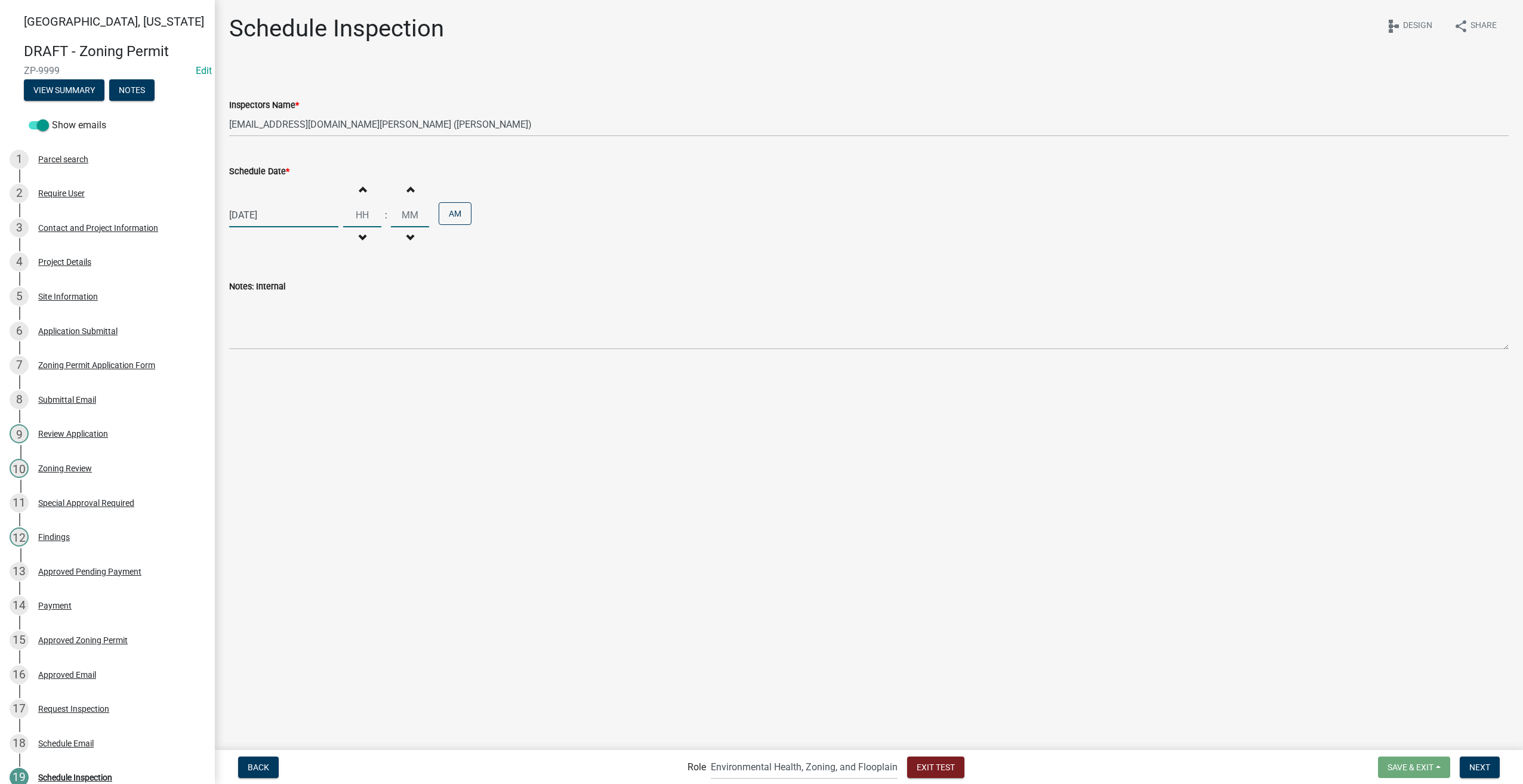
click at [368, 218] on input "Hours" at bounding box center [362, 215] width 38 height 24
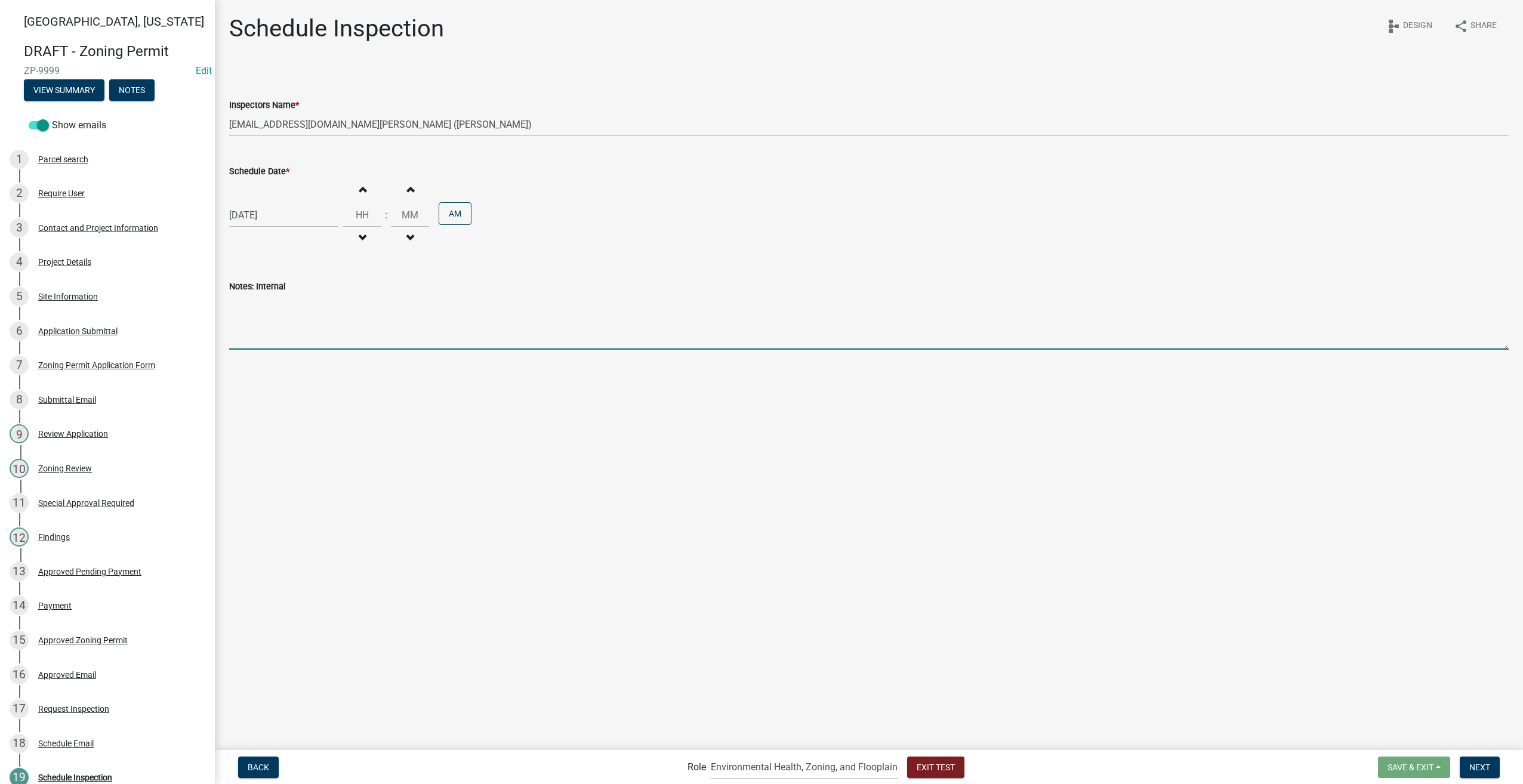
click at [270, 311] on textarea "Notes: Internal" at bounding box center [869, 322] width 1279 height 56
type textarea "Watch for dog at the gate"
click at [1476, 765] on span "Next" at bounding box center [1480, 766] width 21 height 10
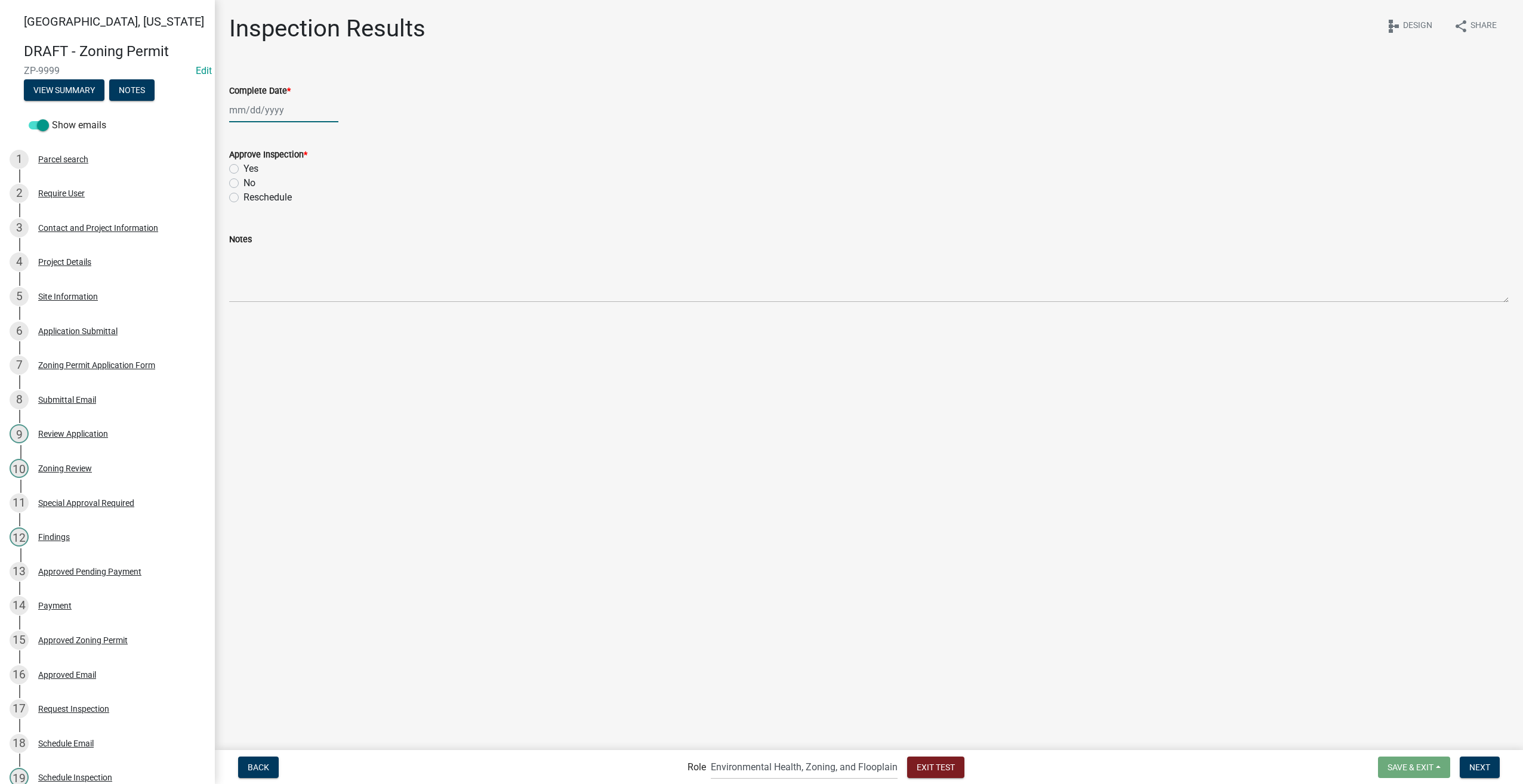
click at [266, 105] on div at bounding box center [283, 110] width 109 height 24
select select "9"
select select "2025"
click at [357, 132] on span "Next month" at bounding box center [356, 135] width 9 height 9
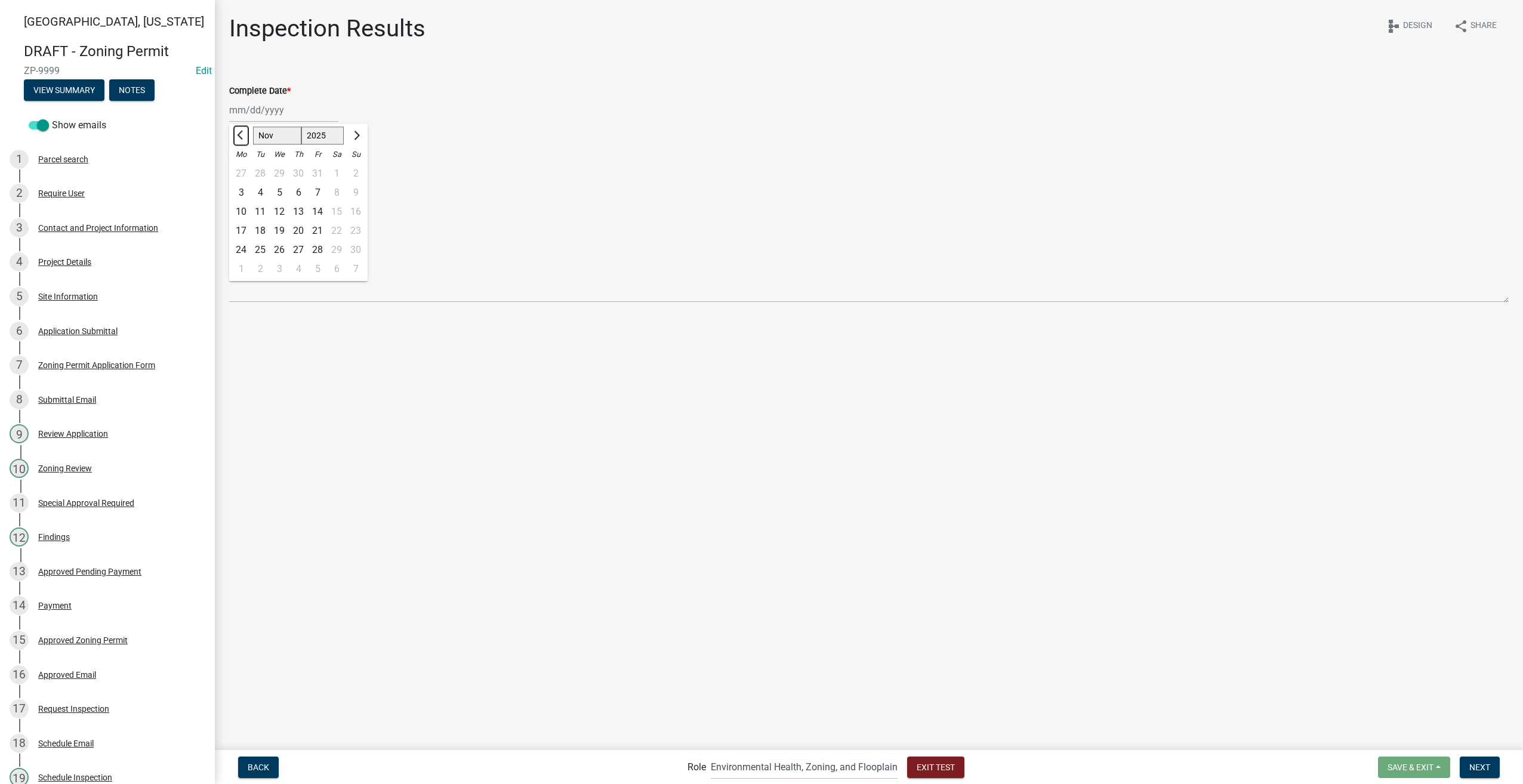
click at [244, 136] on span "Previous month" at bounding box center [241, 135] width 9 height 9
select select "10"
click at [317, 242] on div "31" at bounding box center [317, 250] width 19 height 19
type input "10/31/2025"
click at [244, 184] on label "No" at bounding box center [249, 183] width 12 height 14
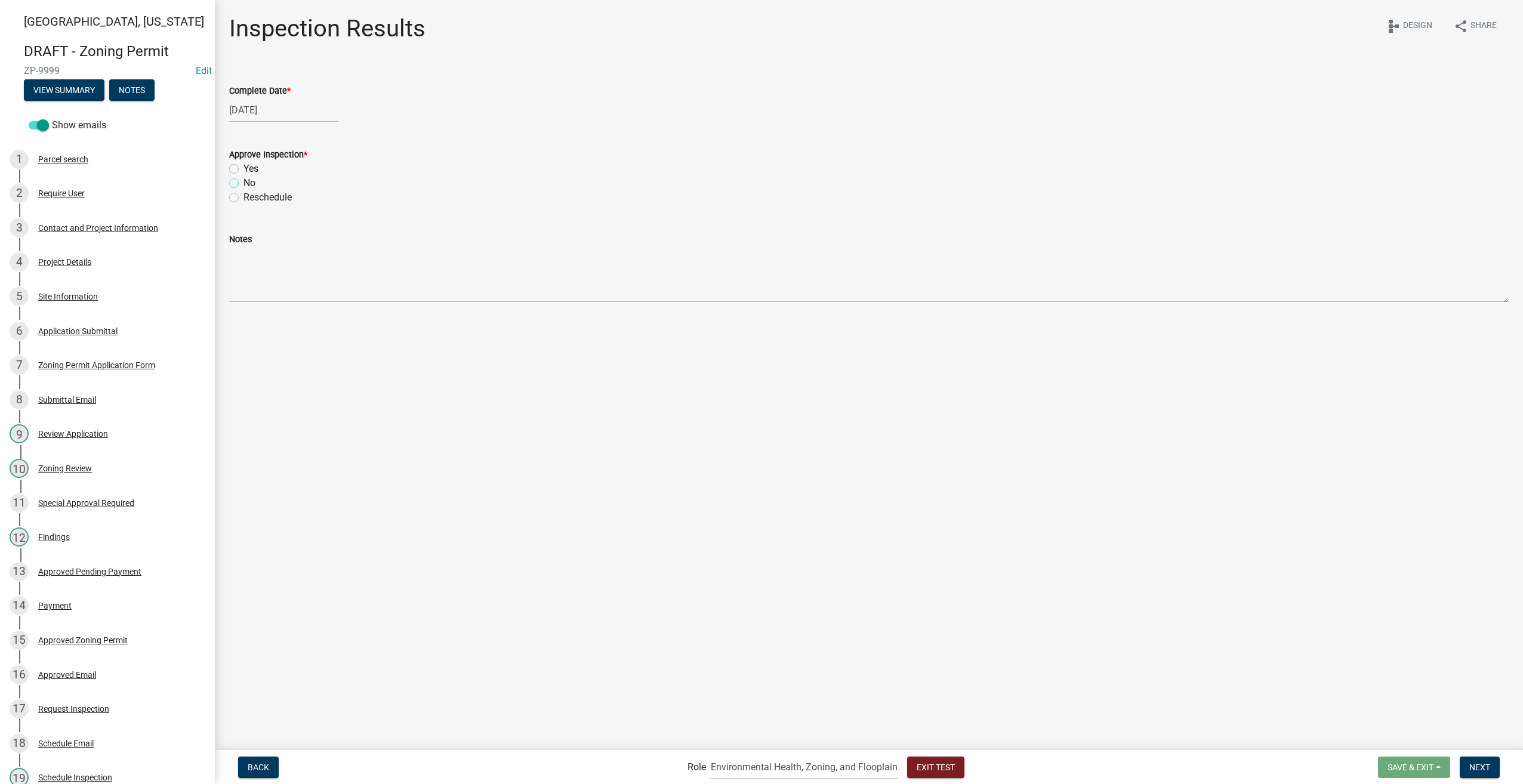
click at [244, 184] on input "No" at bounding box center [248, 180] width 8 height 8
radio input "true"
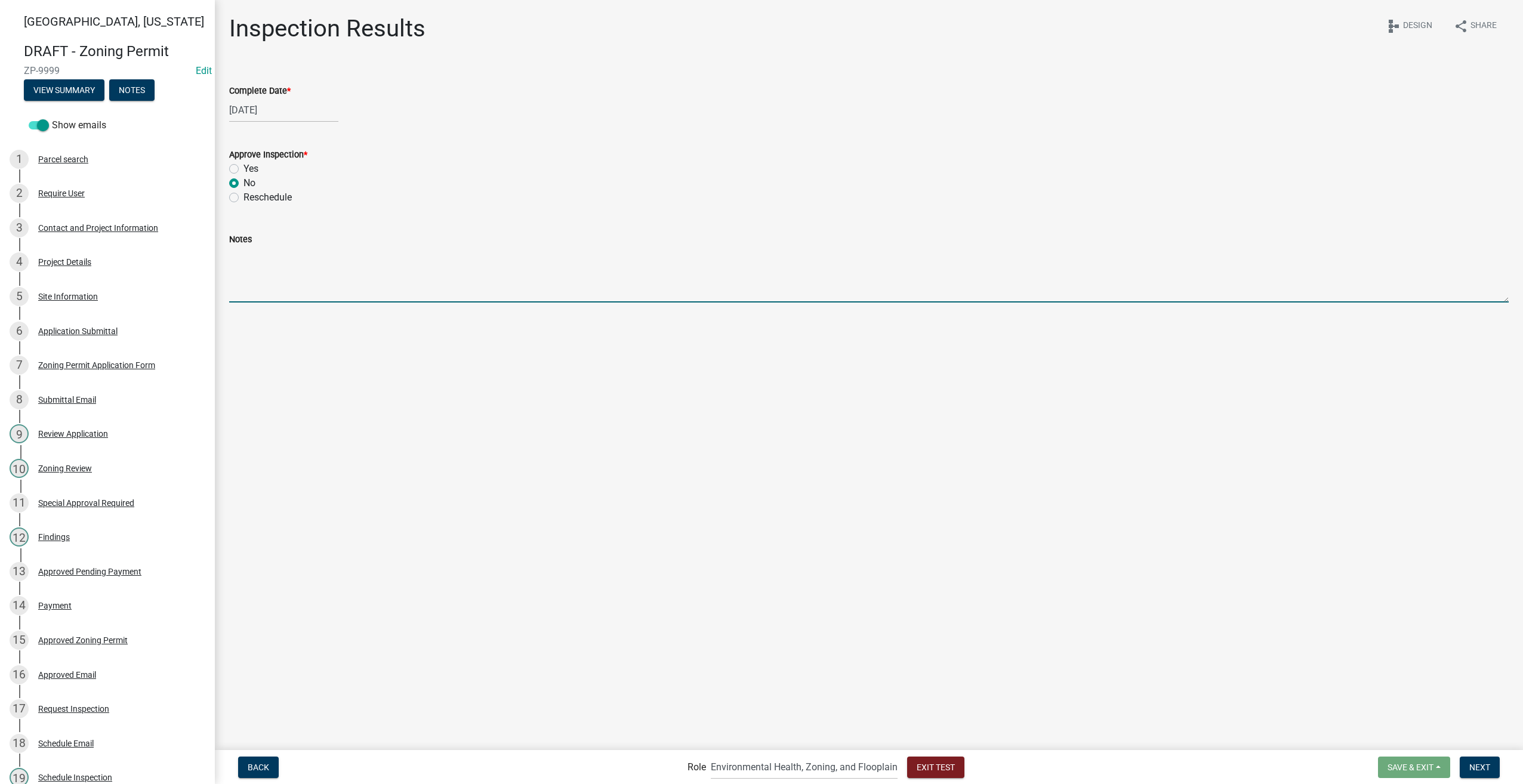
click at [258, 262] on textarea "Notes" at bounding box center [869, 274] width 1279 height 56
type textarea "Corrections: Add truss on center with hurricane clips"
click at [1473, 771] on span "Next" at bounding box center [1480, 766] width 21 height 10
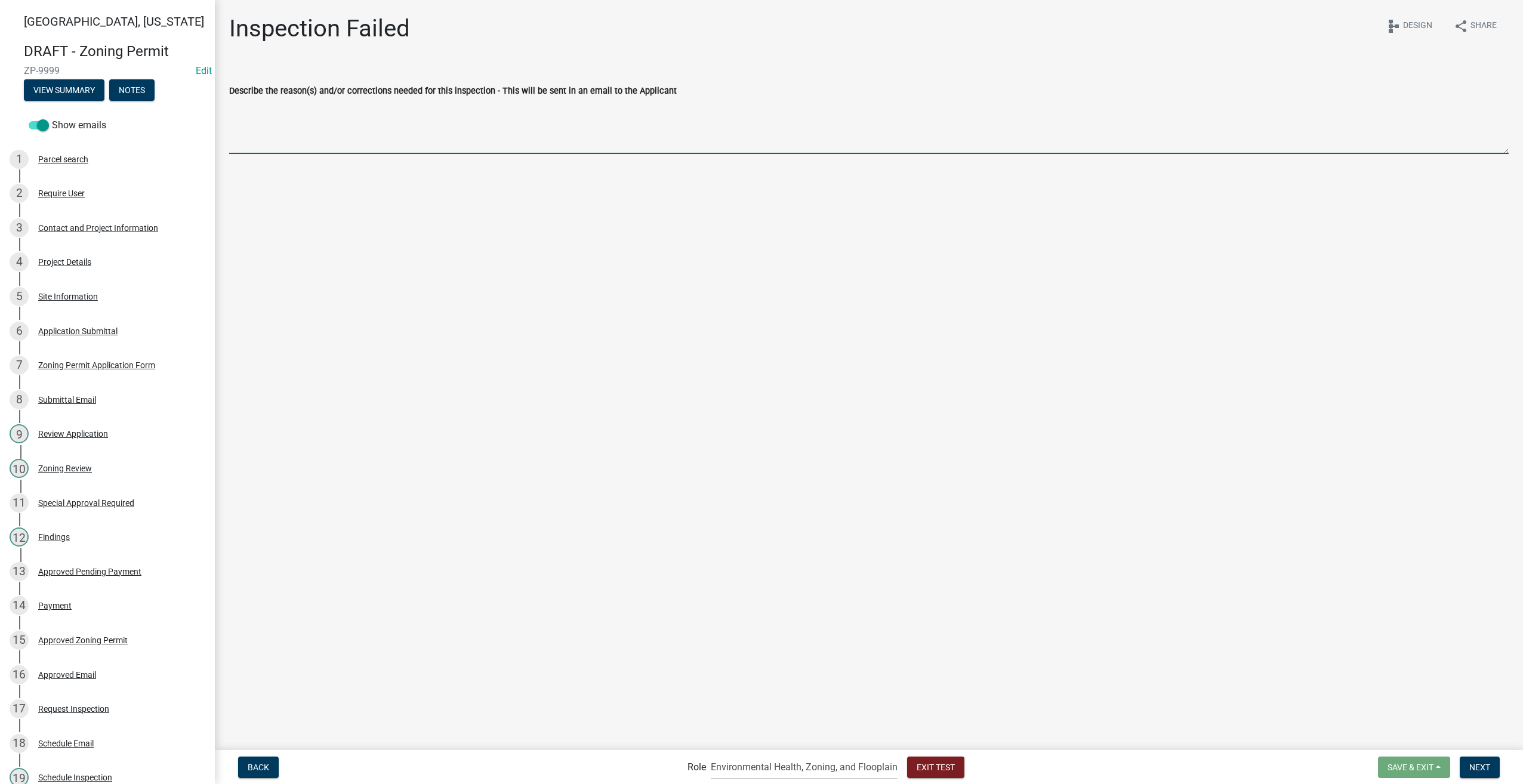
click at [303, 118] on textarea "Describe the reason(s) and/or corrections needed for this inspection - This wil…" at bounding box center [869, 126] width 1279 height 56
type textarea "Corrections: add truss on center with hurricane clips"
click at [1472, 774] on button "Next" at bounding box center [1480, 767] width 40 height 22
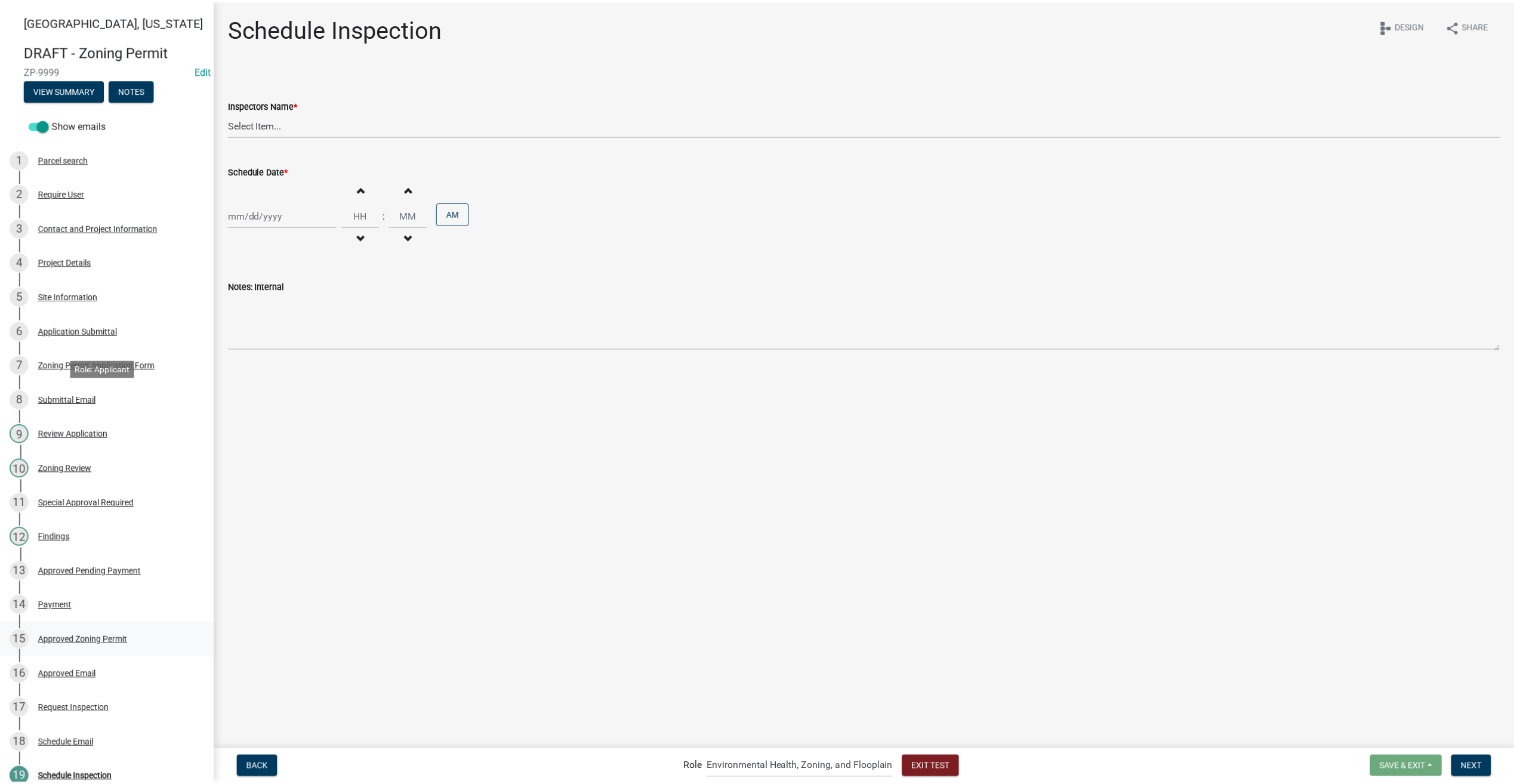
scroll to position [240, 0]
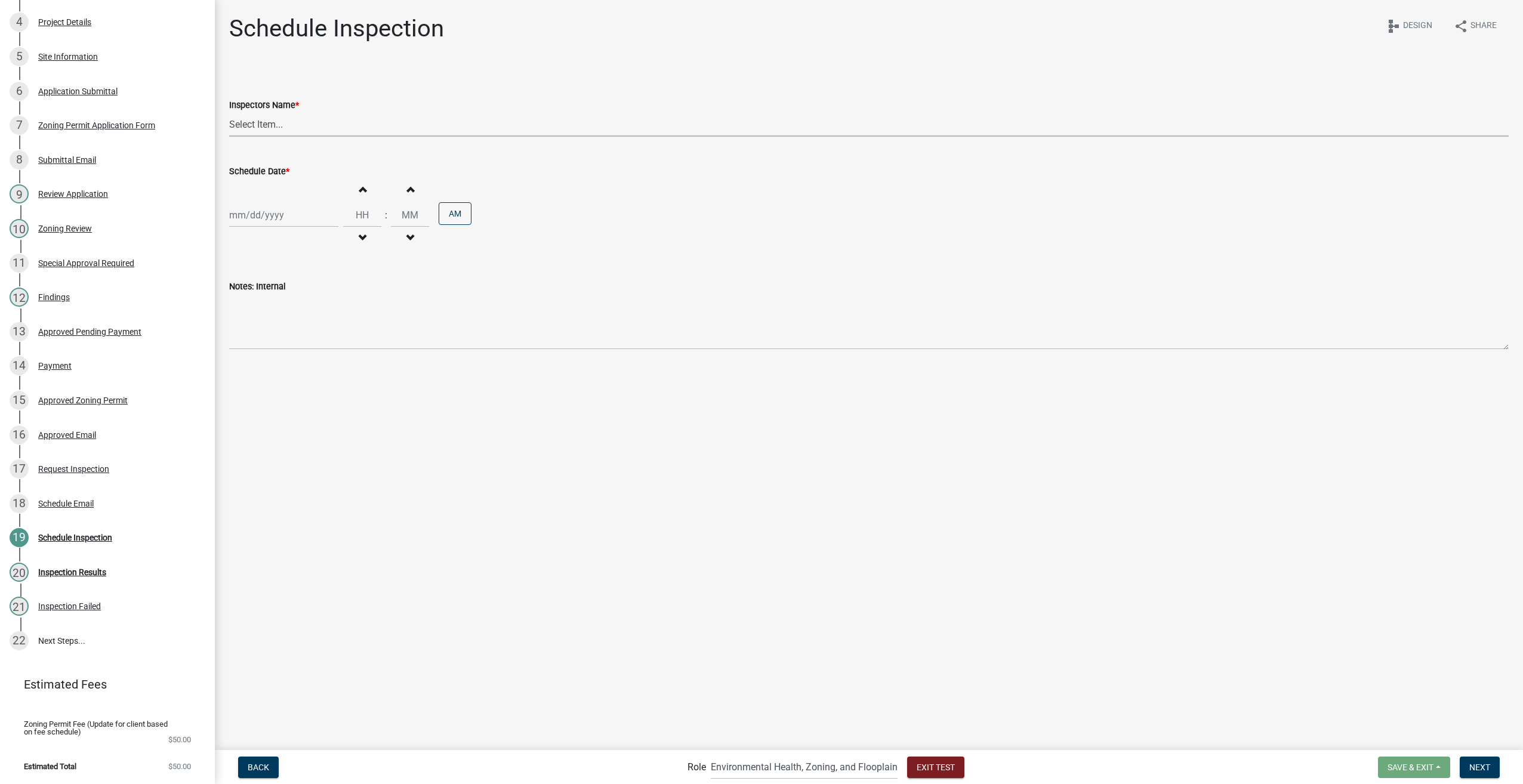
click at [306, 125] on select "Select Item... ALorenzen@co.buchanan.ia.us (Amber Lorenzen)" at bounding box center [869, 124] width 1279 height 24
select select "6e93b631-5c72-41a2-84af-86c9c077baf0"
click at [229, 112] on select "Select Item... ALorenzen@co.buchanan.ia.us (Amber Lorenzen)" at bounding box center [869, 124] width 1279 height 24
click at [276, 213] on div at bounding box center [283, 215] width 109 height 24
select select "9"
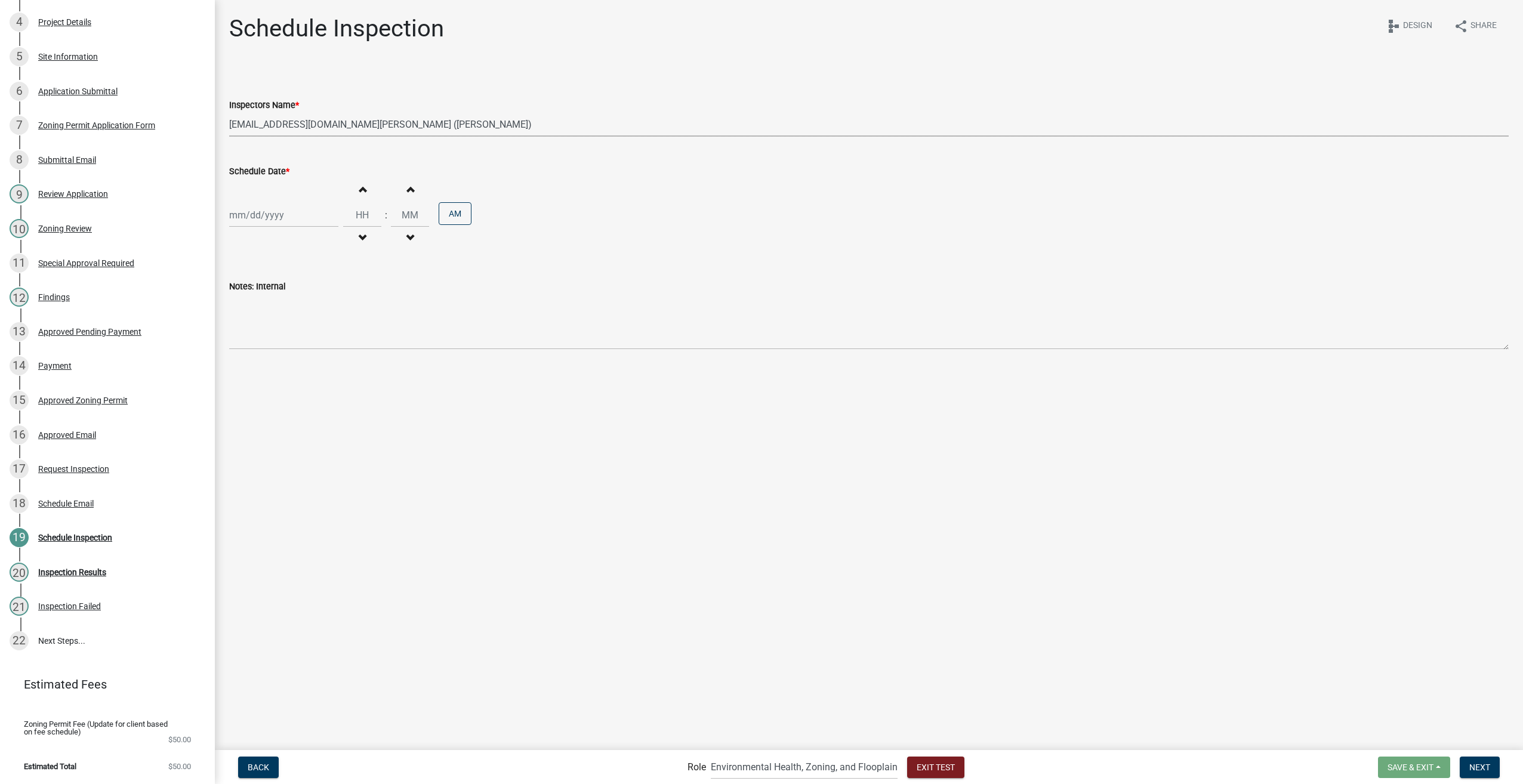
select select "2025"
click at [353, 241] on span "Next month" at bounding box center [356, 240] width 9 height 9
select select "11"
click at [258, 295] on div "4" at bounding box center [260, 298] width 19 height 19
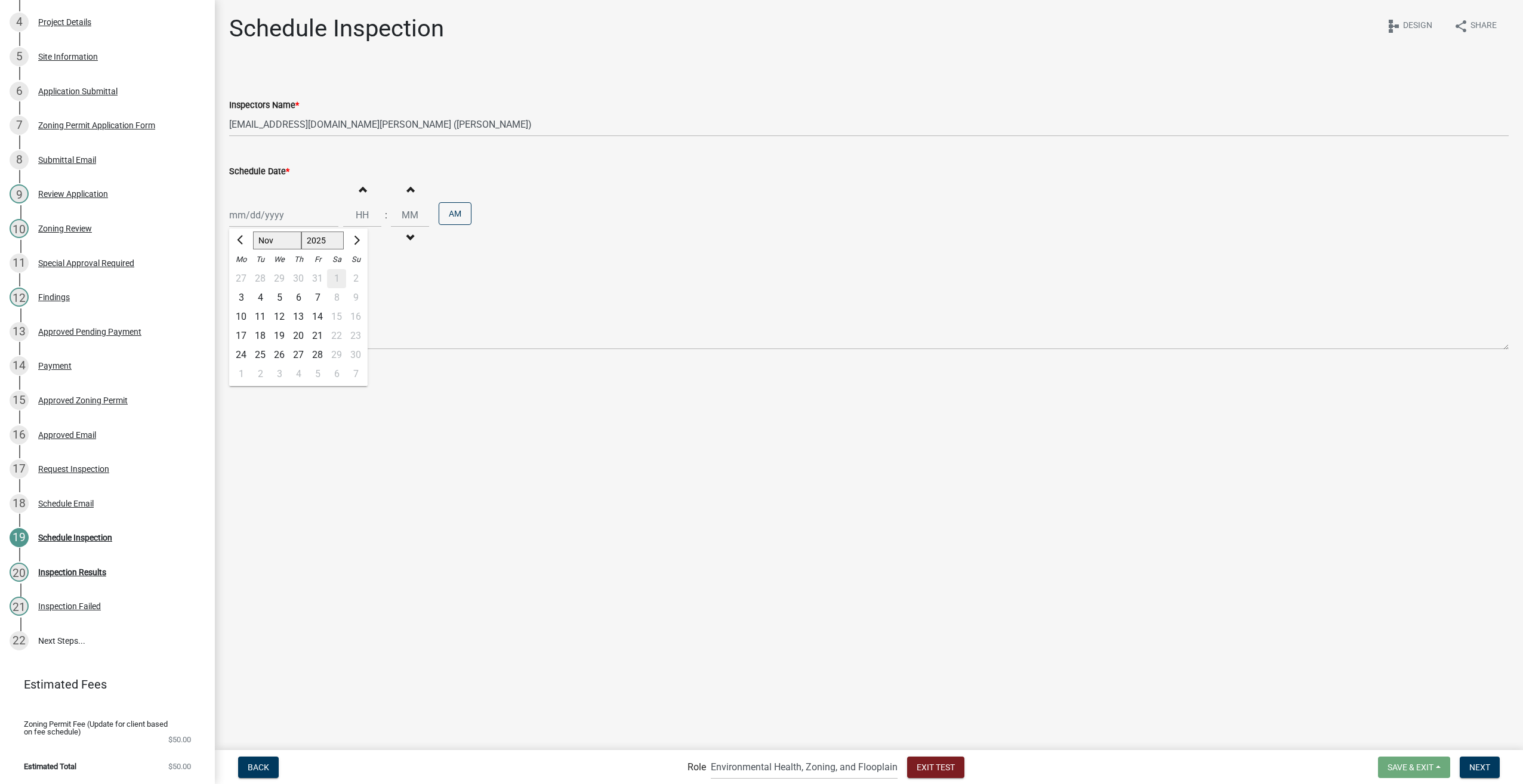
type input "11/04/2025"
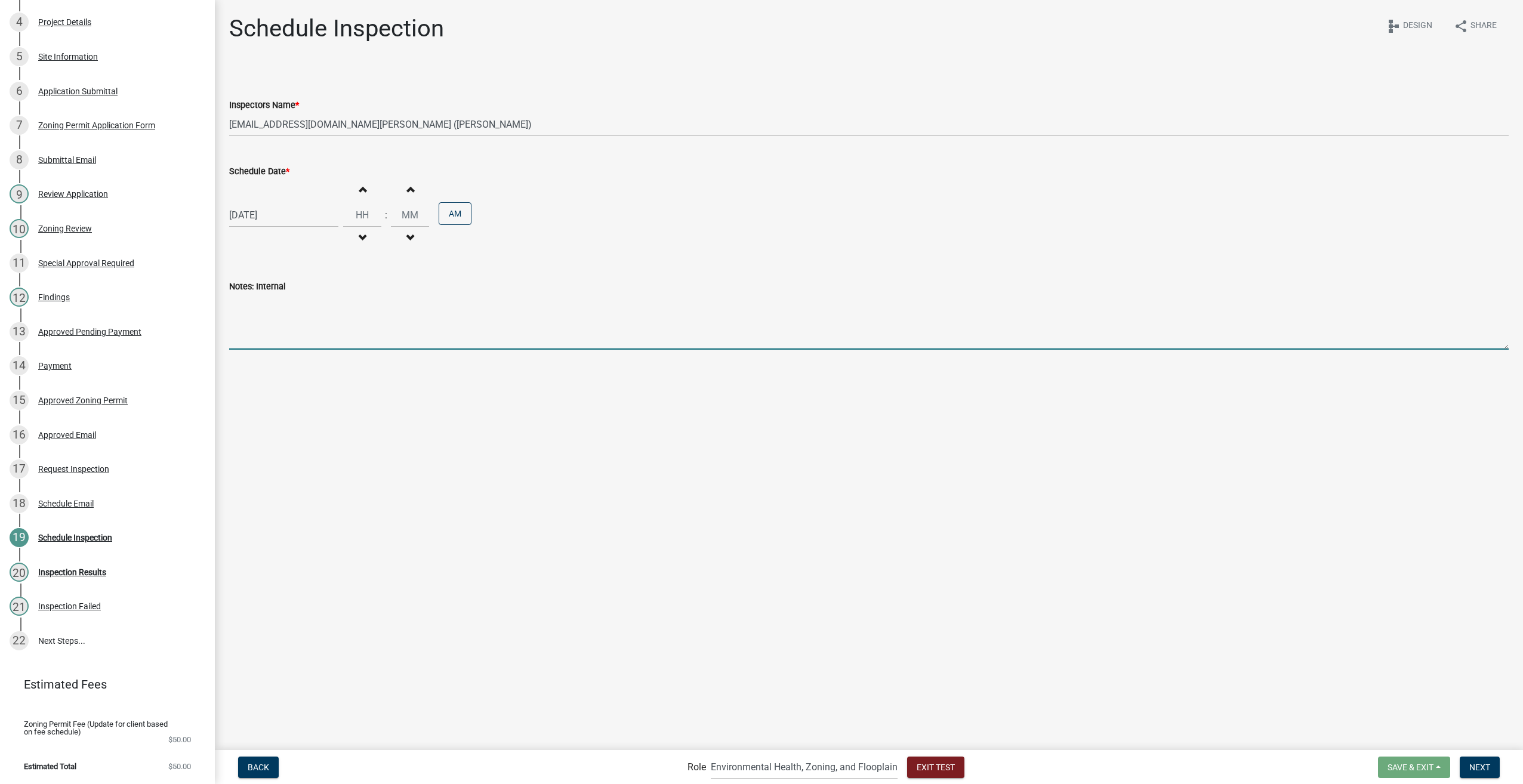
click at [256, 317] on textarea "Notes: Internal" at bounding box center [869, 322] width 1279 height 56
click at [1490, 765] on button "Next" at bounding box center [1480, 767] width 40 height 22
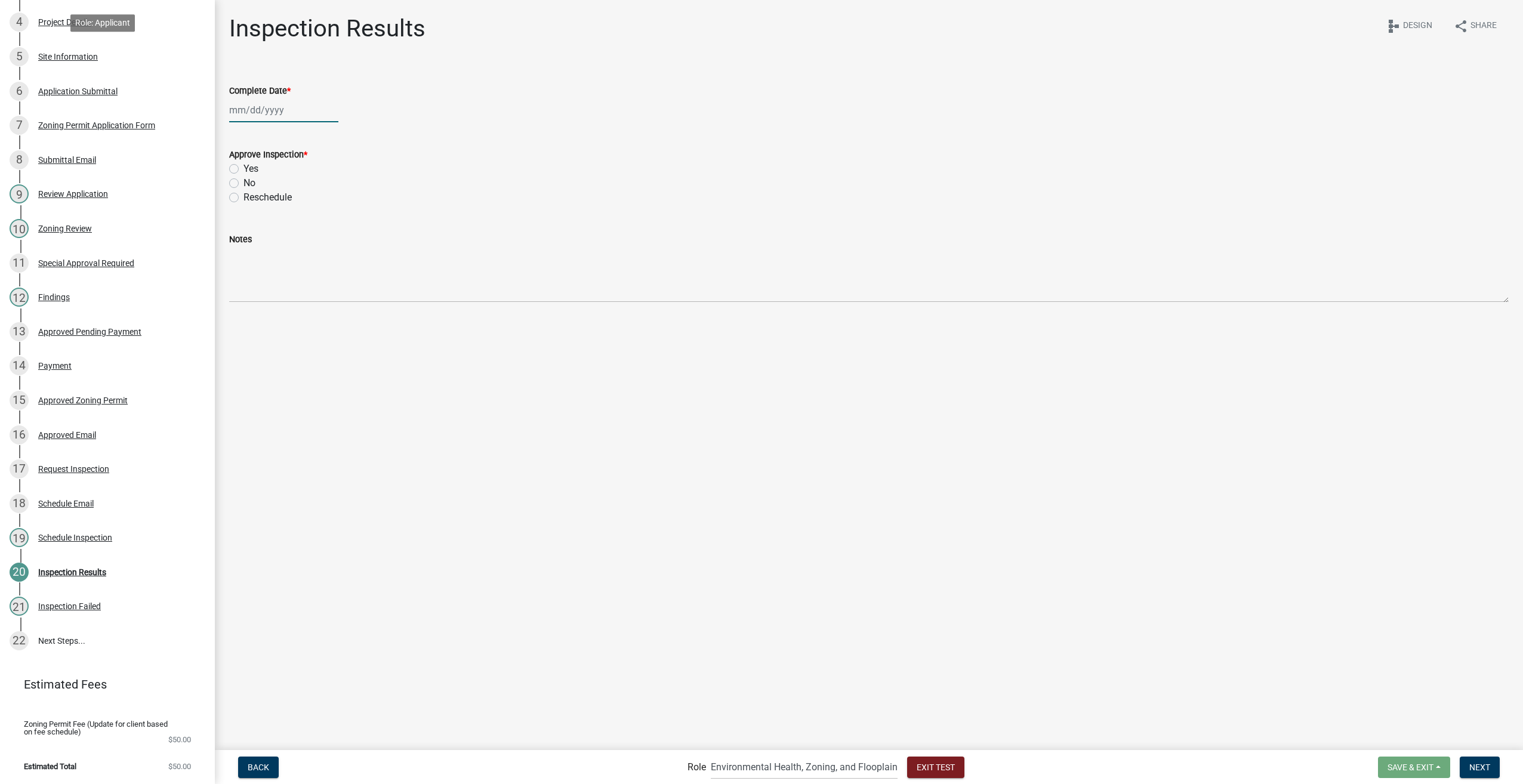
click at [270, 111] on div at bounding box center [283, 110] width 109 height 24
select select "9"
select select "2025"
type input "10/31/2025"
click at [530, 151] on div "Approve Inspection *" at bounding box center [869, 154] width 1279 height 14
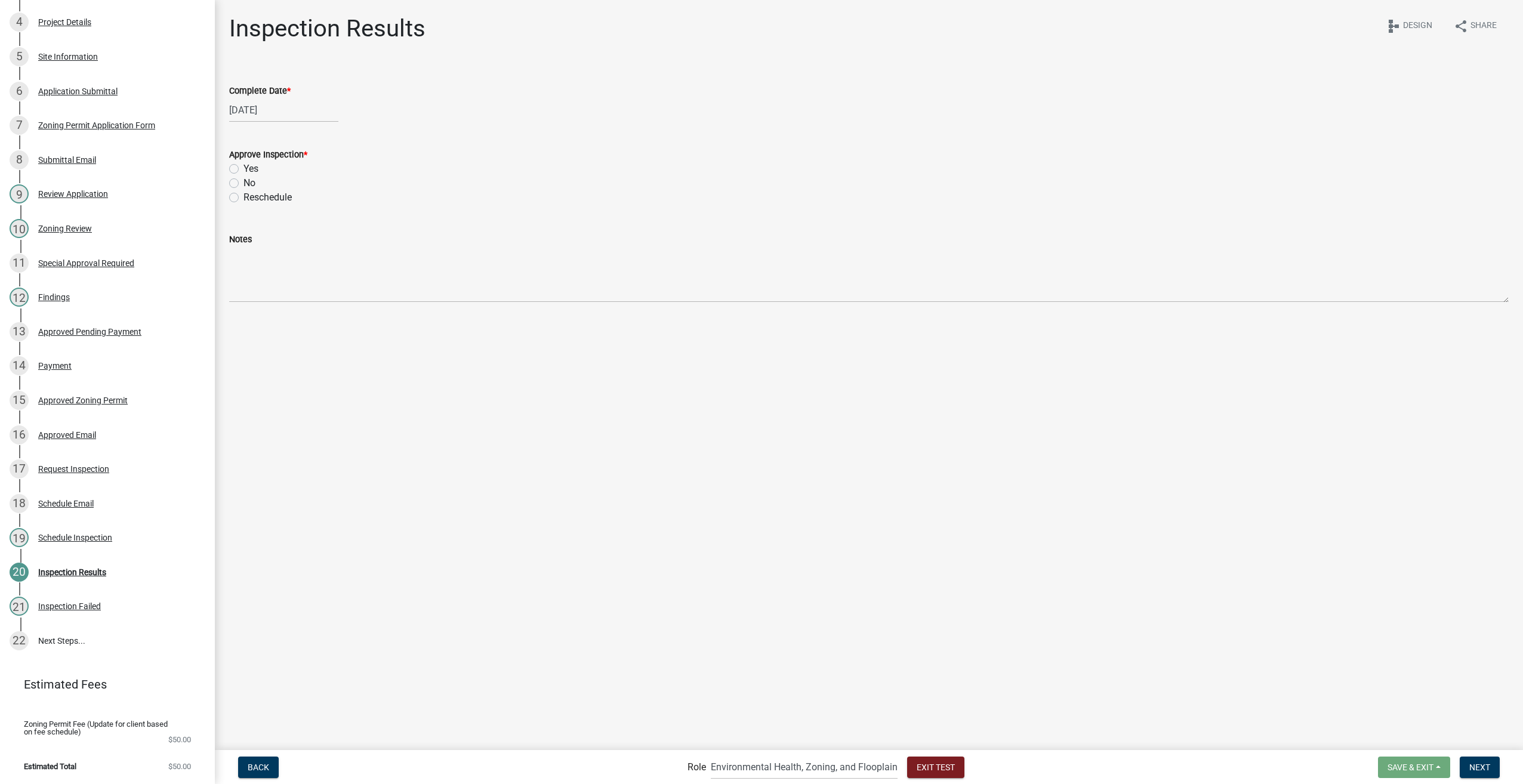
click at [244, 168] on label "Yes" at bounding box center [251, 169] width 15 height 14
click at [244, 168] on input "Yes" at bounding box center [248, 166] width 8 height 8
radio input "true"
click at [1495, 769] on button "Next" at bounding box center [1480, 767] width 40 height 22
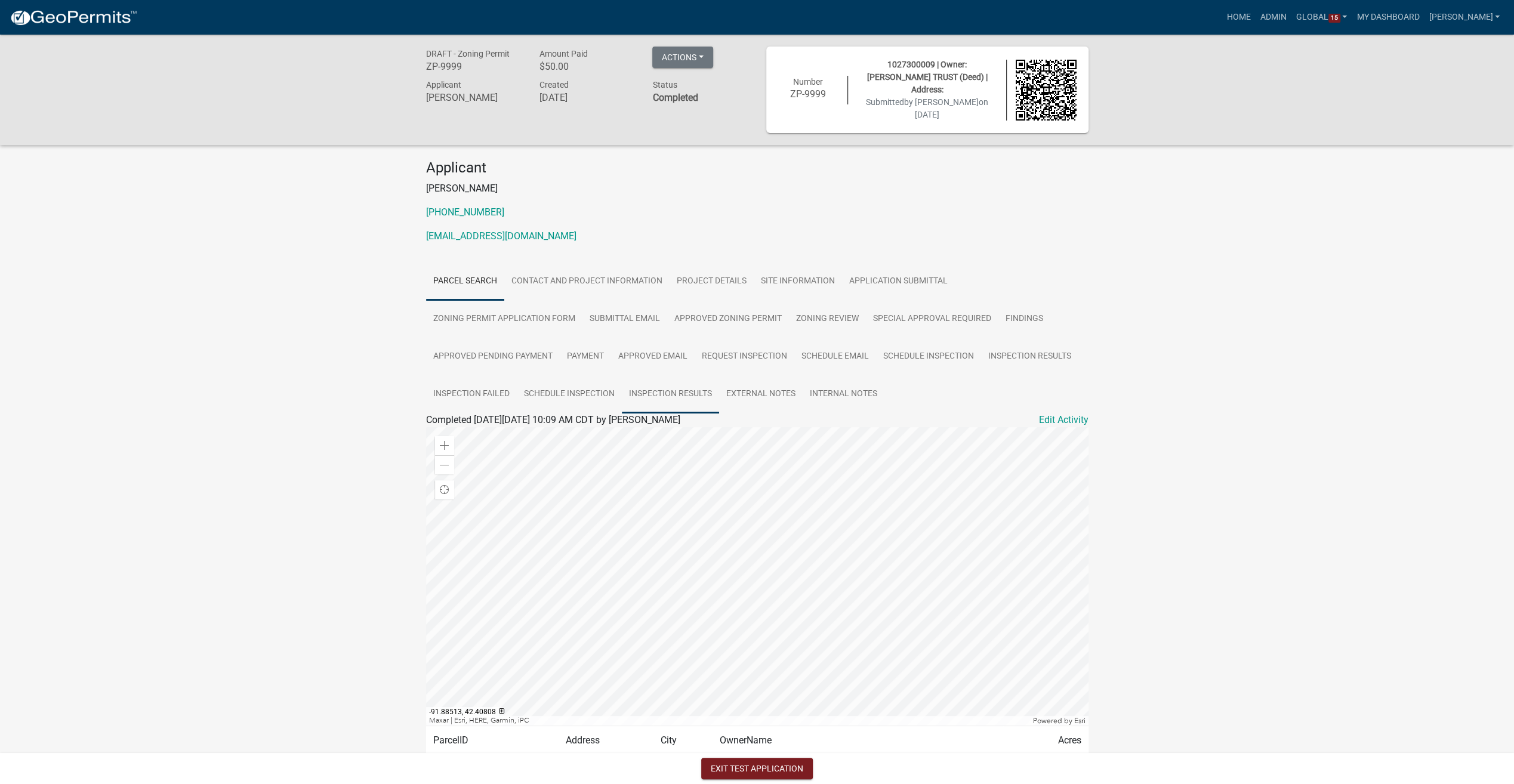
click at [633, 390] on link "Inspection Results" at bounding box center [670, 395] width 97 height 38
click at [649, 354] on link "Approved Email" at bounding box center [652, 357] width 84 height 38
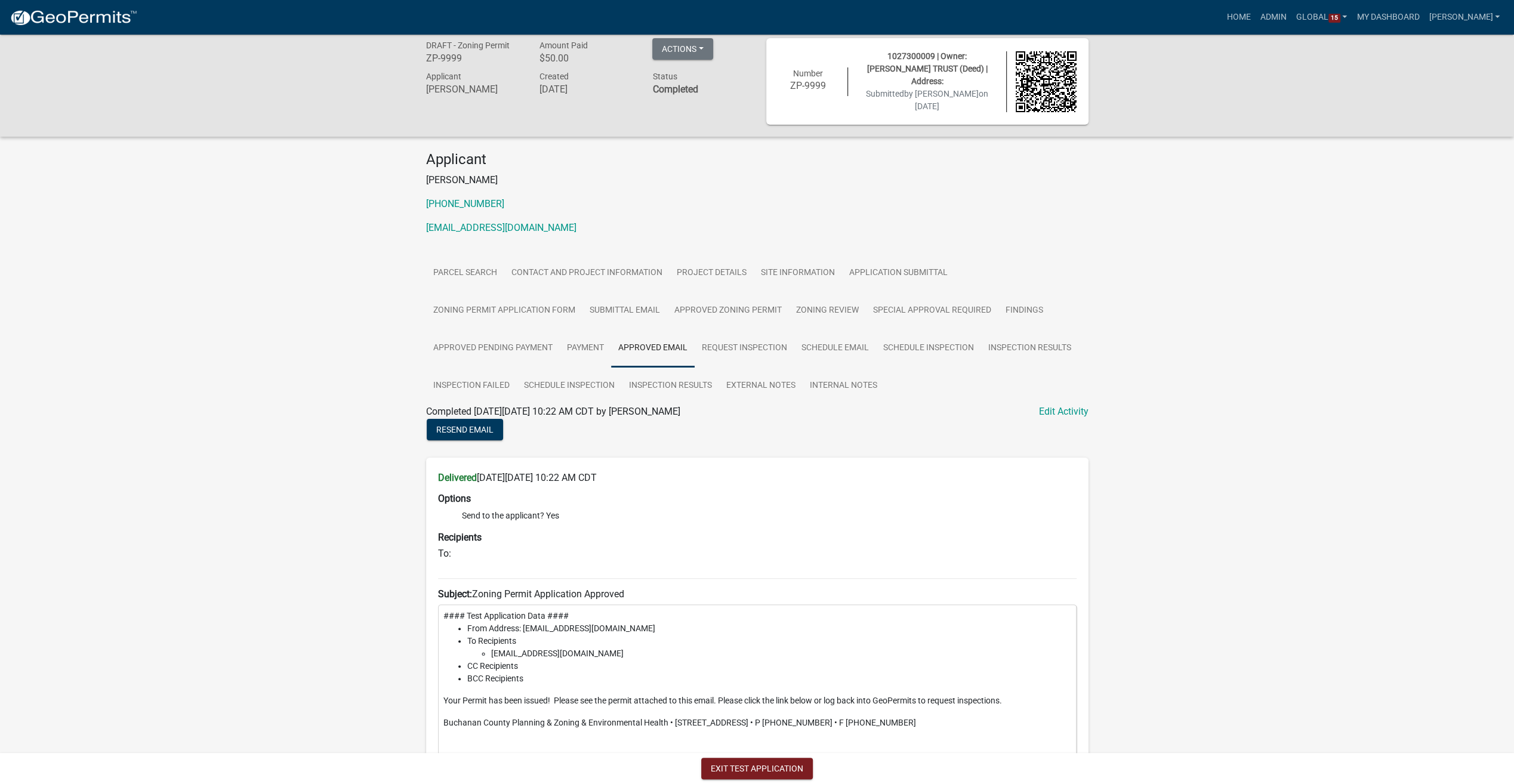
scroll to position [148, 0]
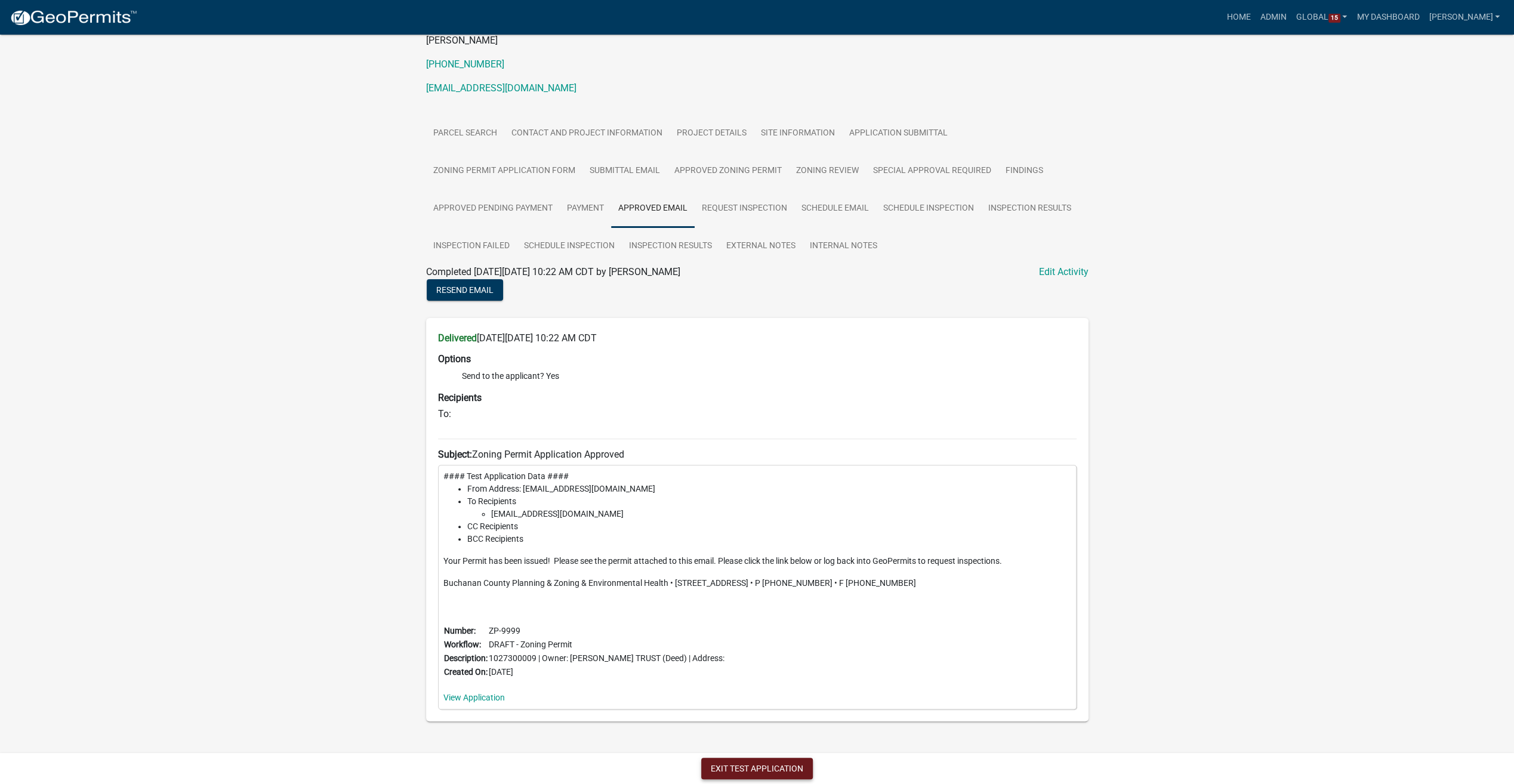
click at [762, 770] on button "Exit Test Application" at bounding box center [757, 769] width 111 height 22
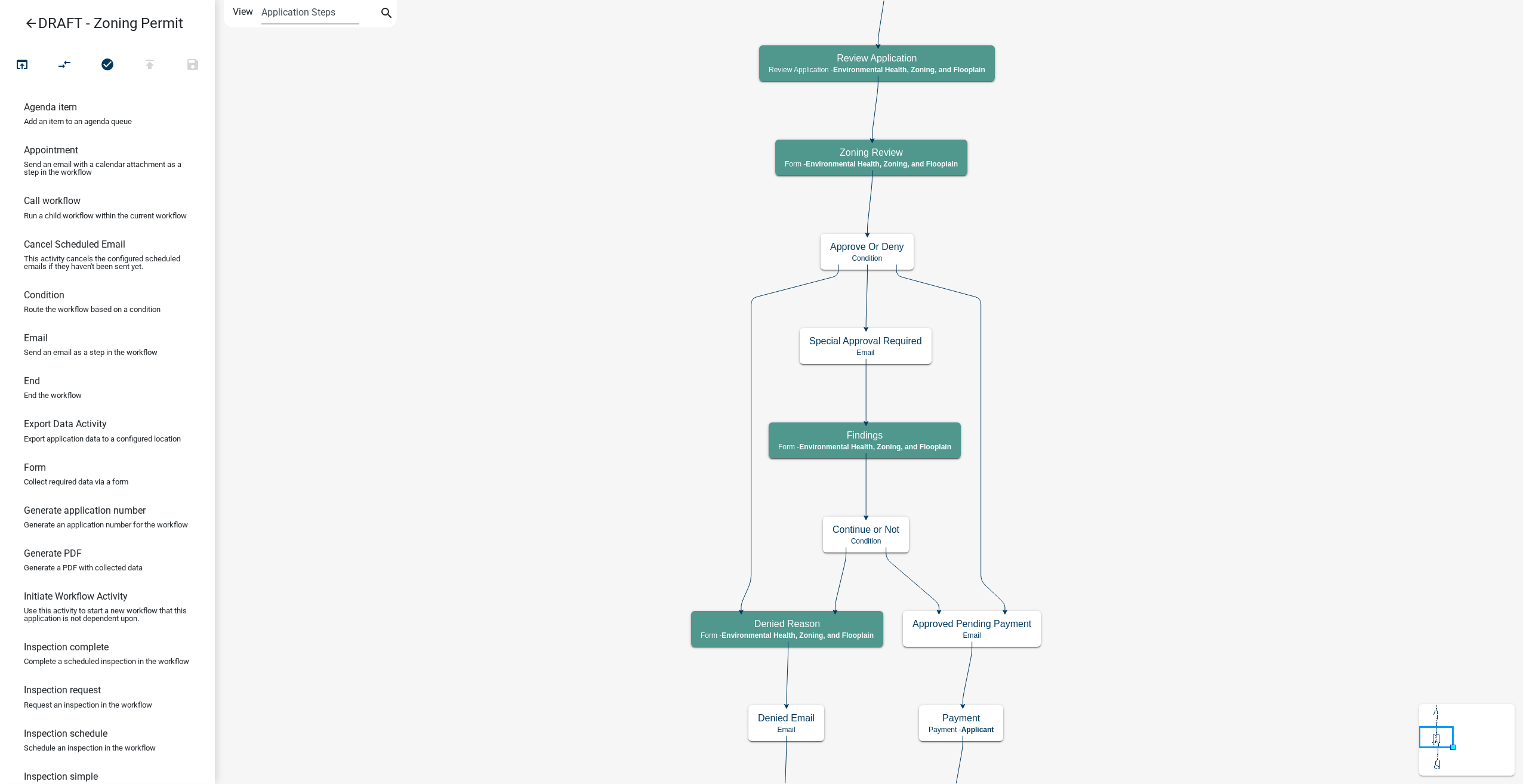
click at [31, 18] on icon "arrow_back" at bounding box center [31, 24] width 14 height 17
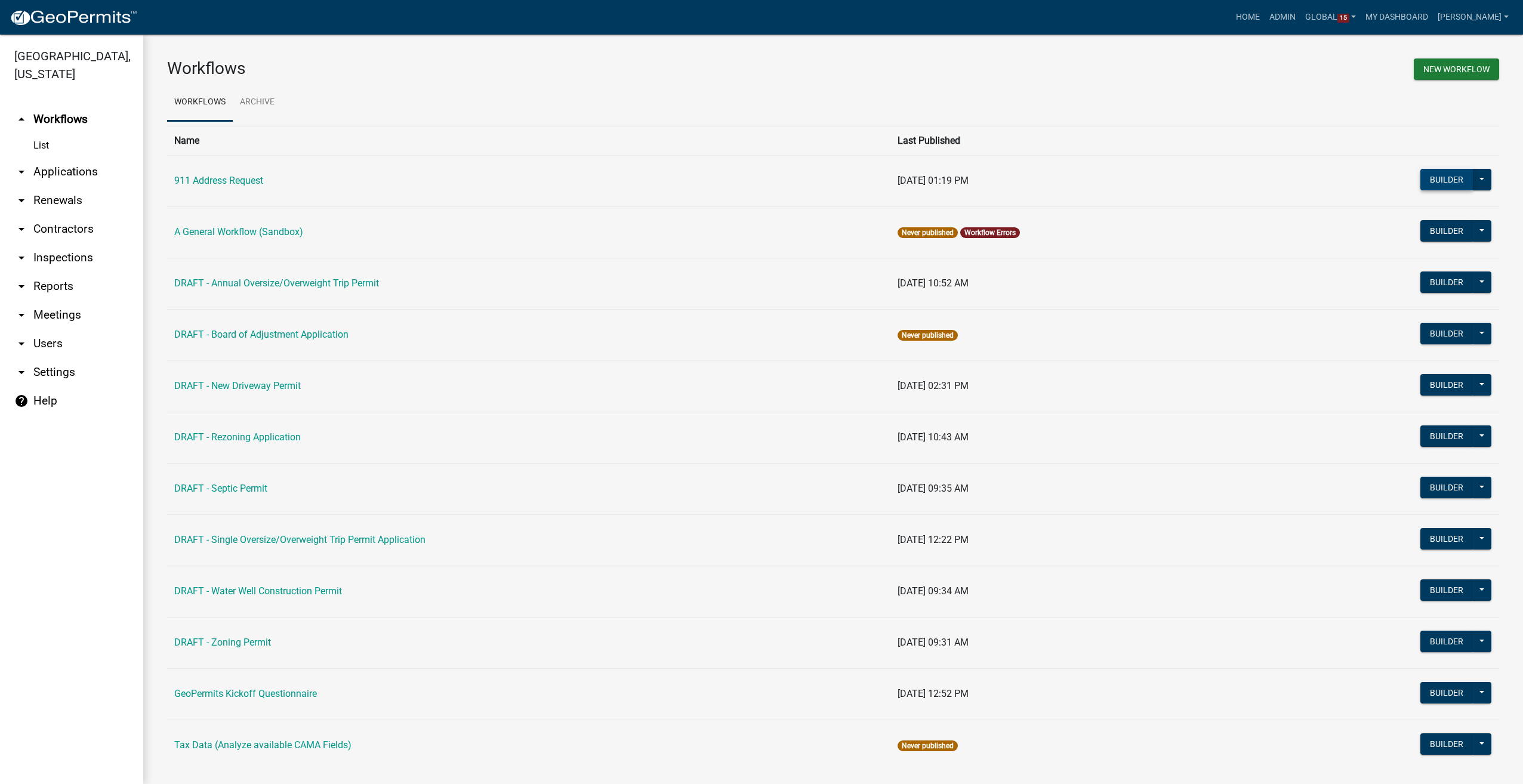
click at [1435, 186] on button "Builder" at bounding box center [1446, 180] width 52 height 22
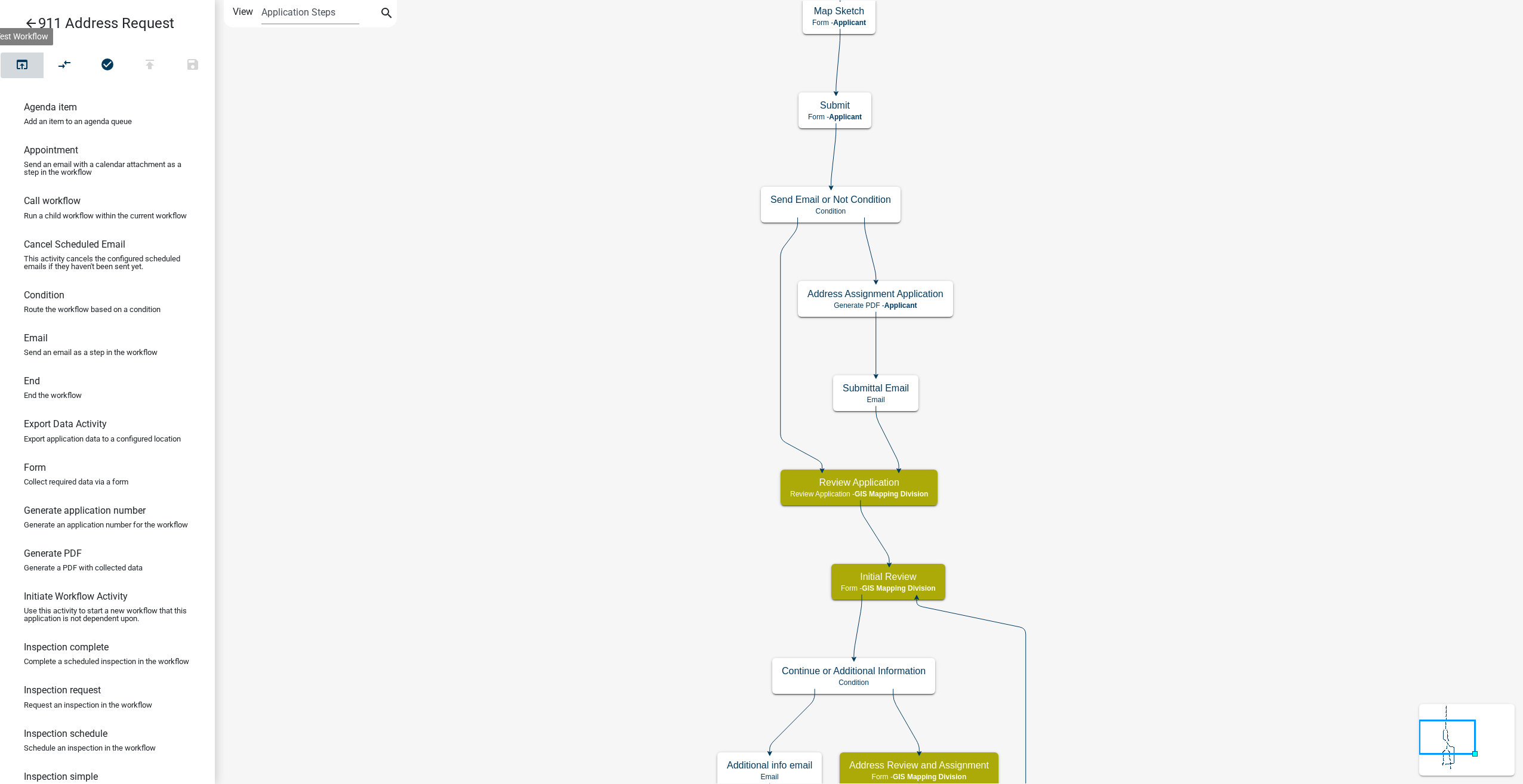
click at [26, 66] on icon "open_in_browser" at bounding box center [22, 66] width 14 height 17
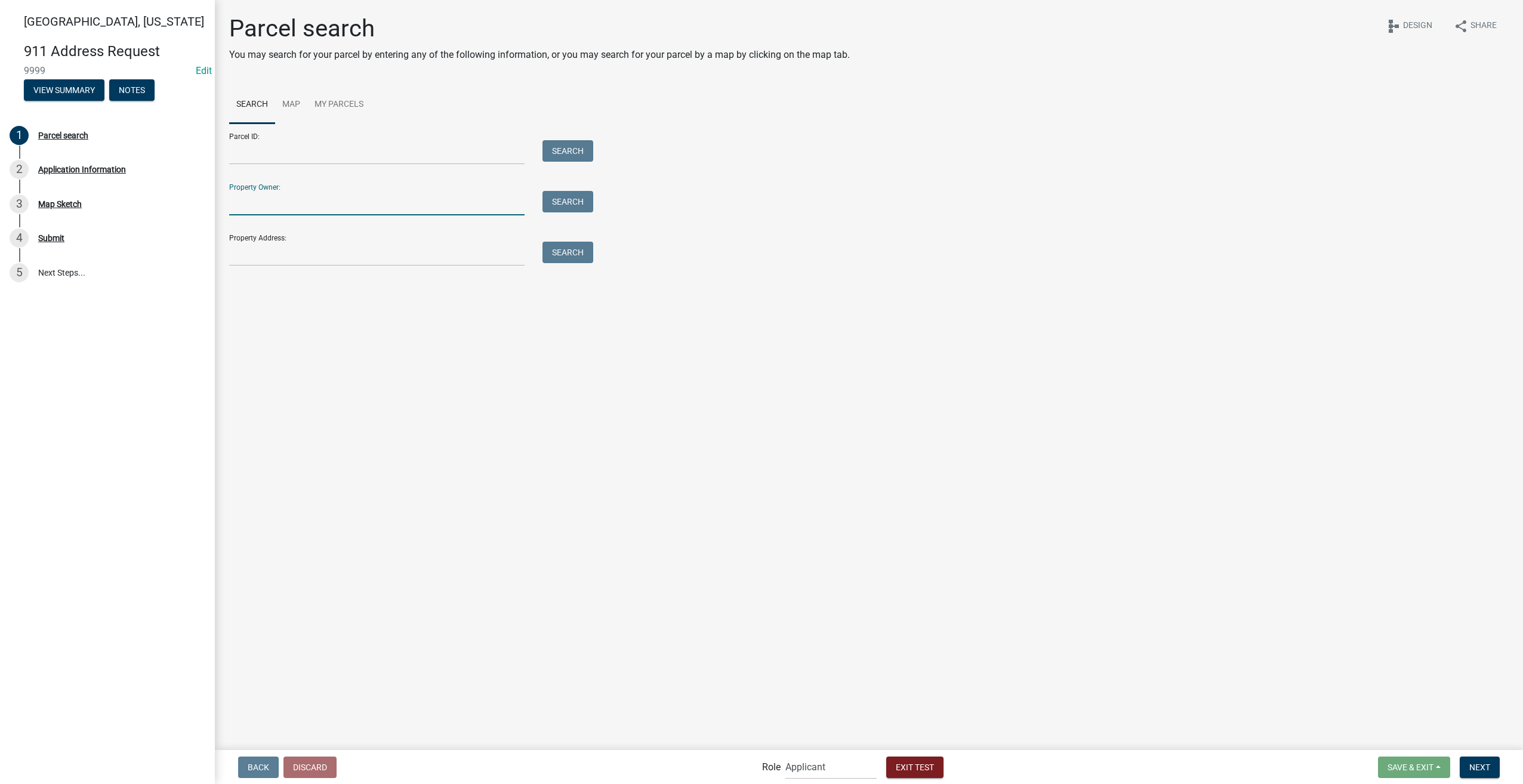
click at [324, 204] on input "Property Owner:" at bounding box center [377, 203] width 296 height 24
type input "smith"
click at [550, 196] on button "Search" at bounding box center [567, 202] width 51 height 22
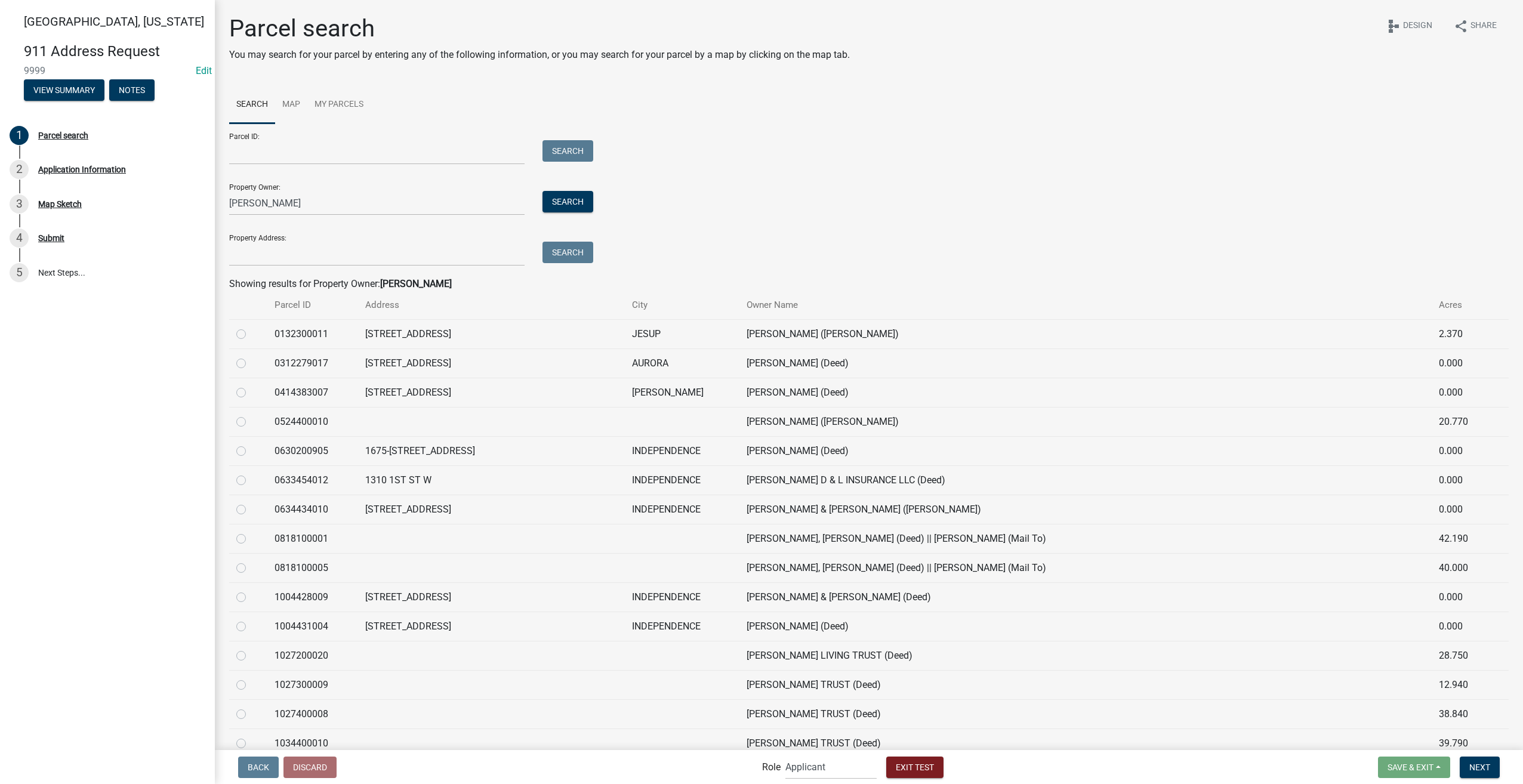
click at [251, 414] on label at bounding box center [251, 414] width 0 height 0
click at [251, 422] on input "radio" at bounding box center [255, 418] width 8 height 8
radio input "true"
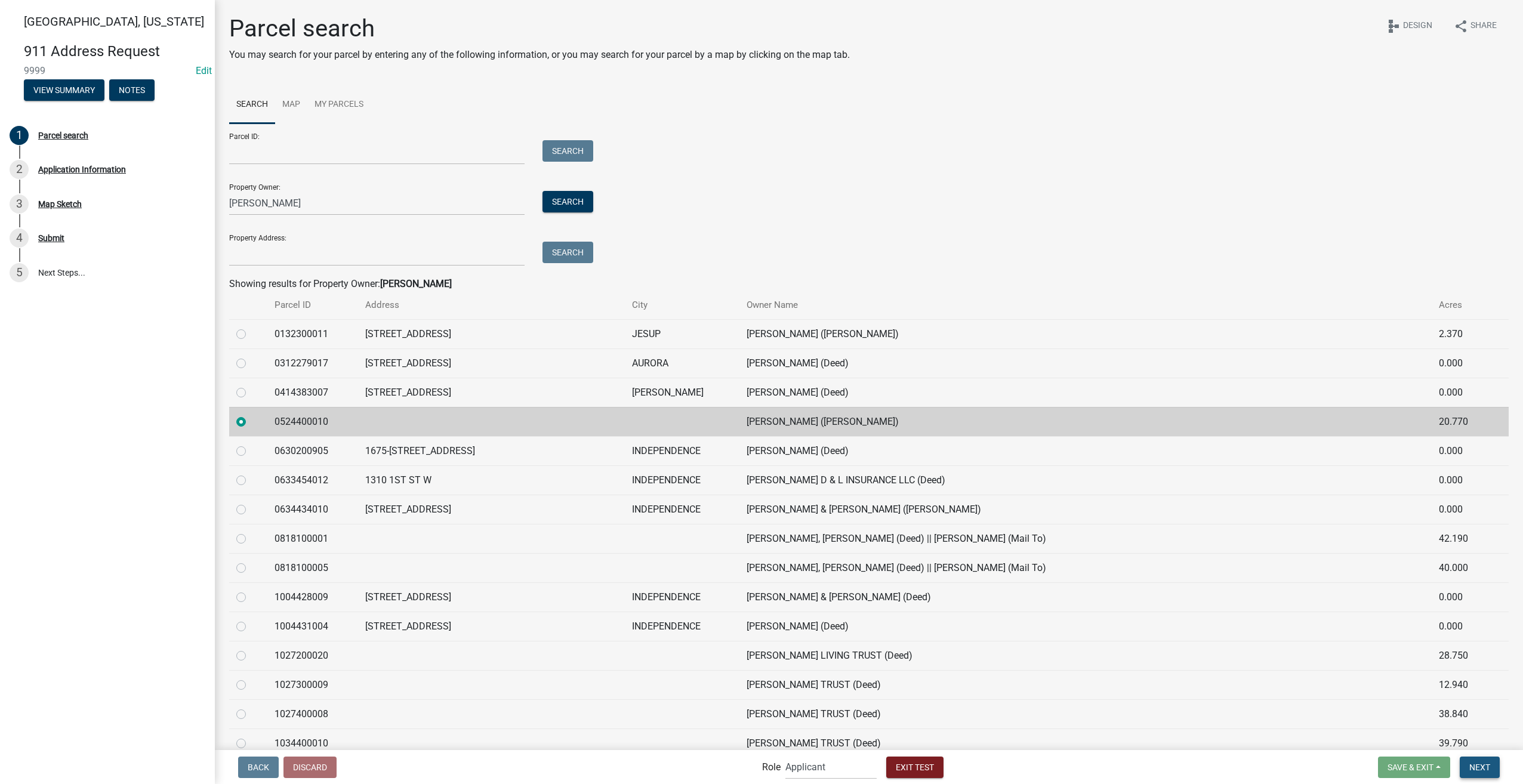
click at [1477, 767] on span "Next" at bounding box center [1480, 766] width 21 height 10
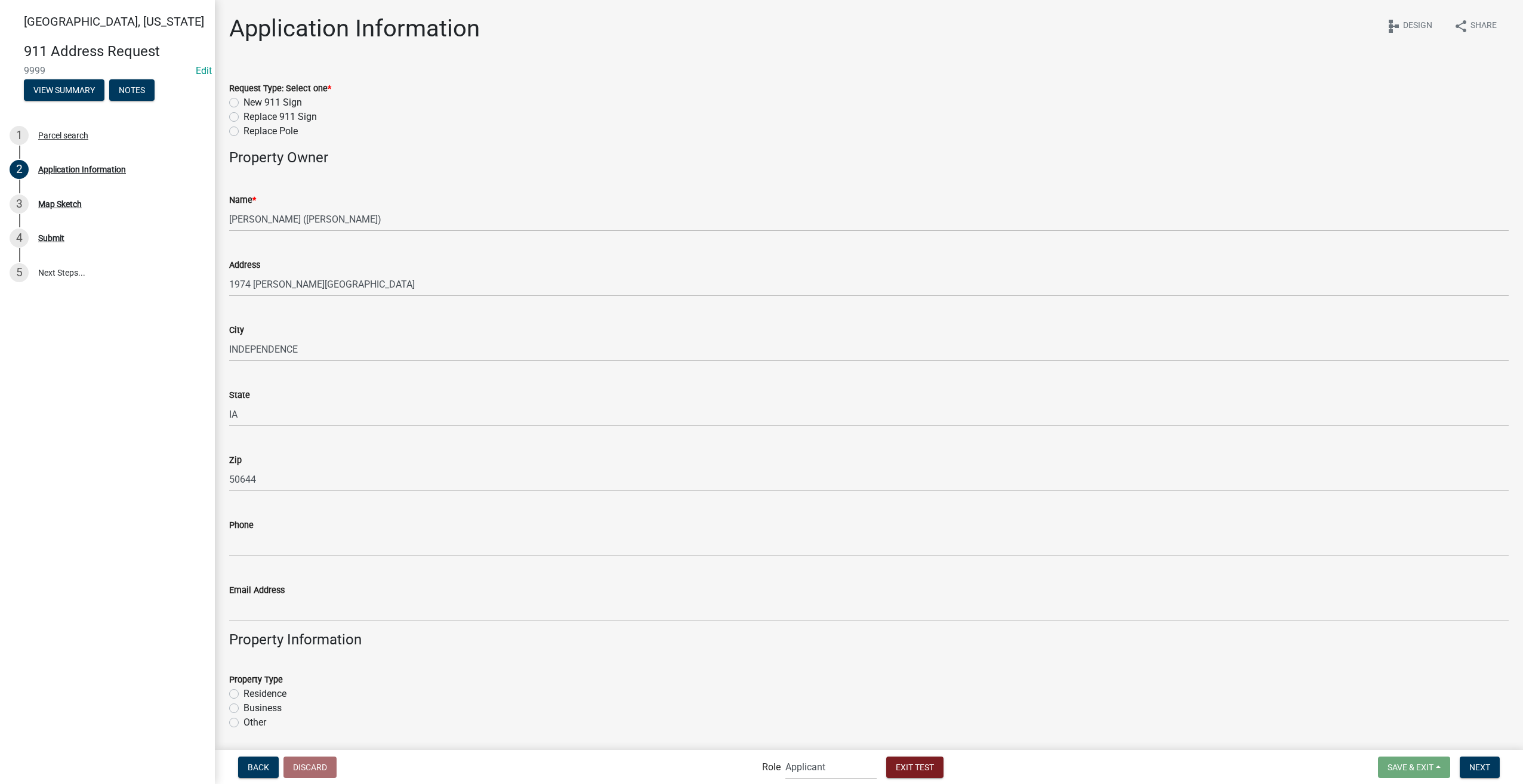
click at [244, 102] on label "New 911 Sign" at bounding box center [272, 102] width 58 height 14
click at [244, 102] on input "New 911 Sign" at bounding box center [248, 99] width 8 height 8
radio input "true"
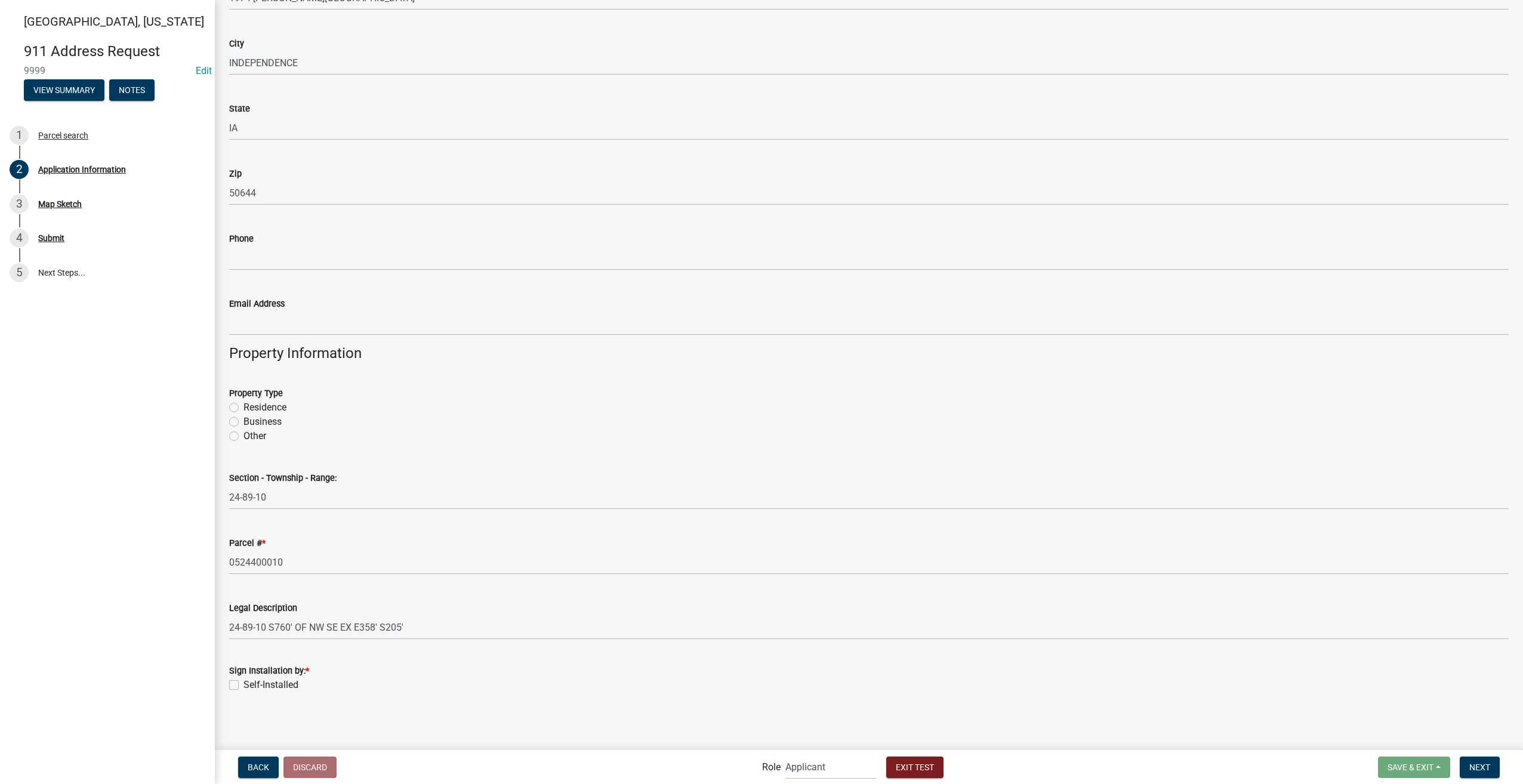
scroll to position [287, 0]
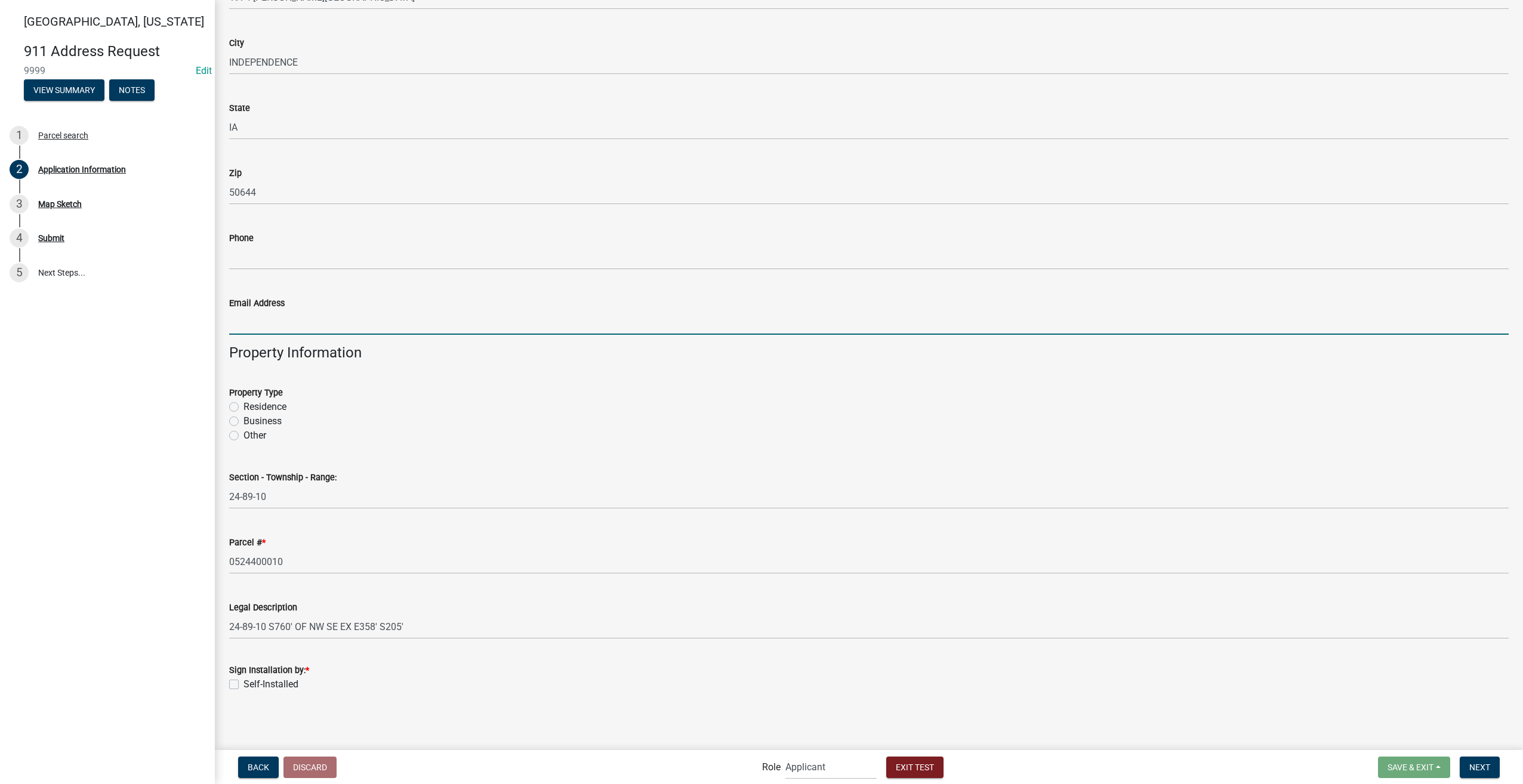
click at [289, 316] on input "Email Address" at bounding box center [869, 322] width 1279 height 24
type input "sfranklin@schneidergis.com"
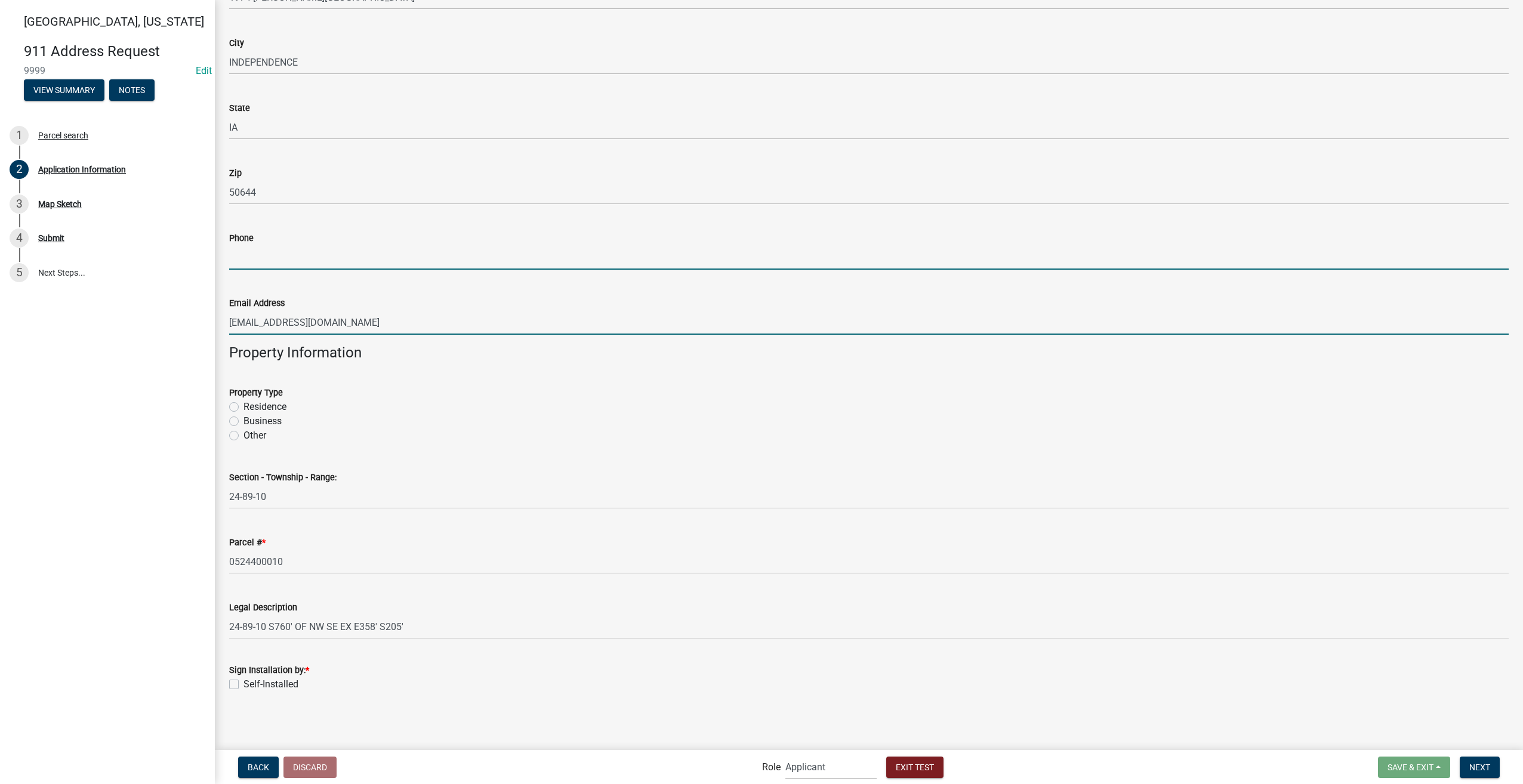
type input "3178267392"
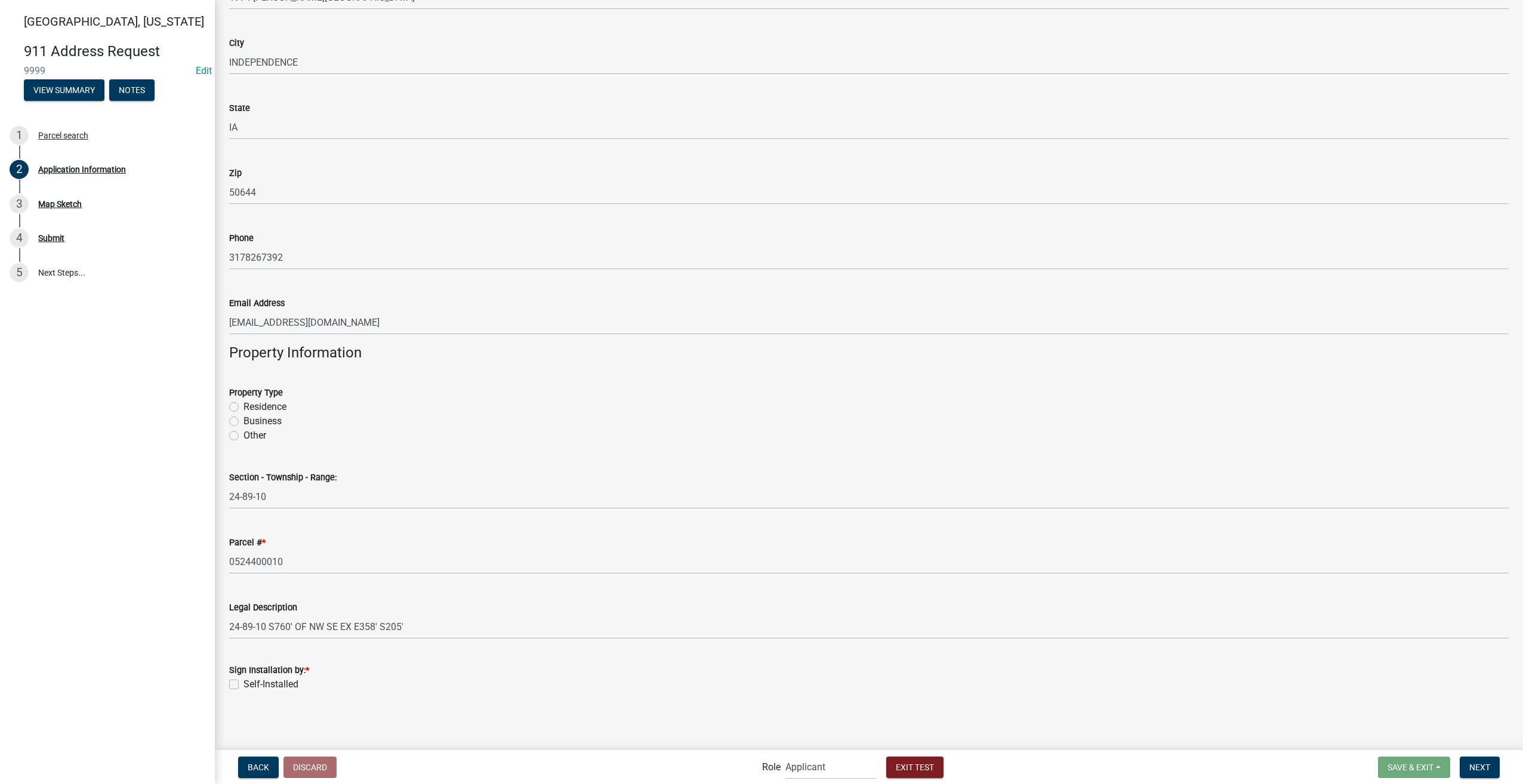
click at [244, 404] on label "Residence" at bounding box center [265, 407] width 43 height 14
click at [244, 404] on input "Residence" at bounding box center [248, 404] width 8 height 8
radio input "true"
click at [244, 686] on label "Self-Installed" at bounding box center [271, 684] width 55 height 14
click at [244, 685] on input "Self-Installed" at bounding box center [248, 681] width 8 height 8
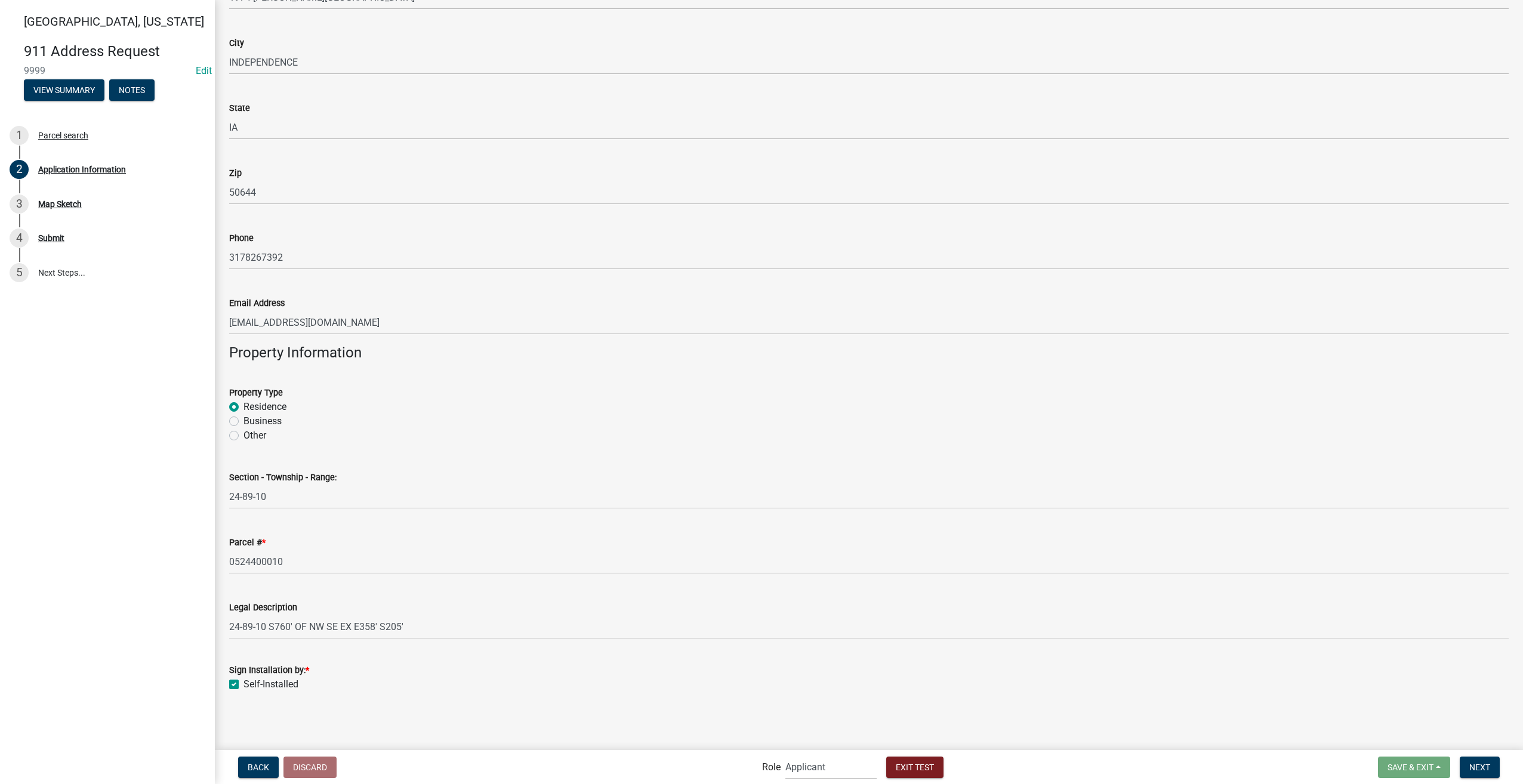
checkbox input "true"
click at [1494, 769] on button "Next" at bounding box center [1480, 767] width 40 height 22
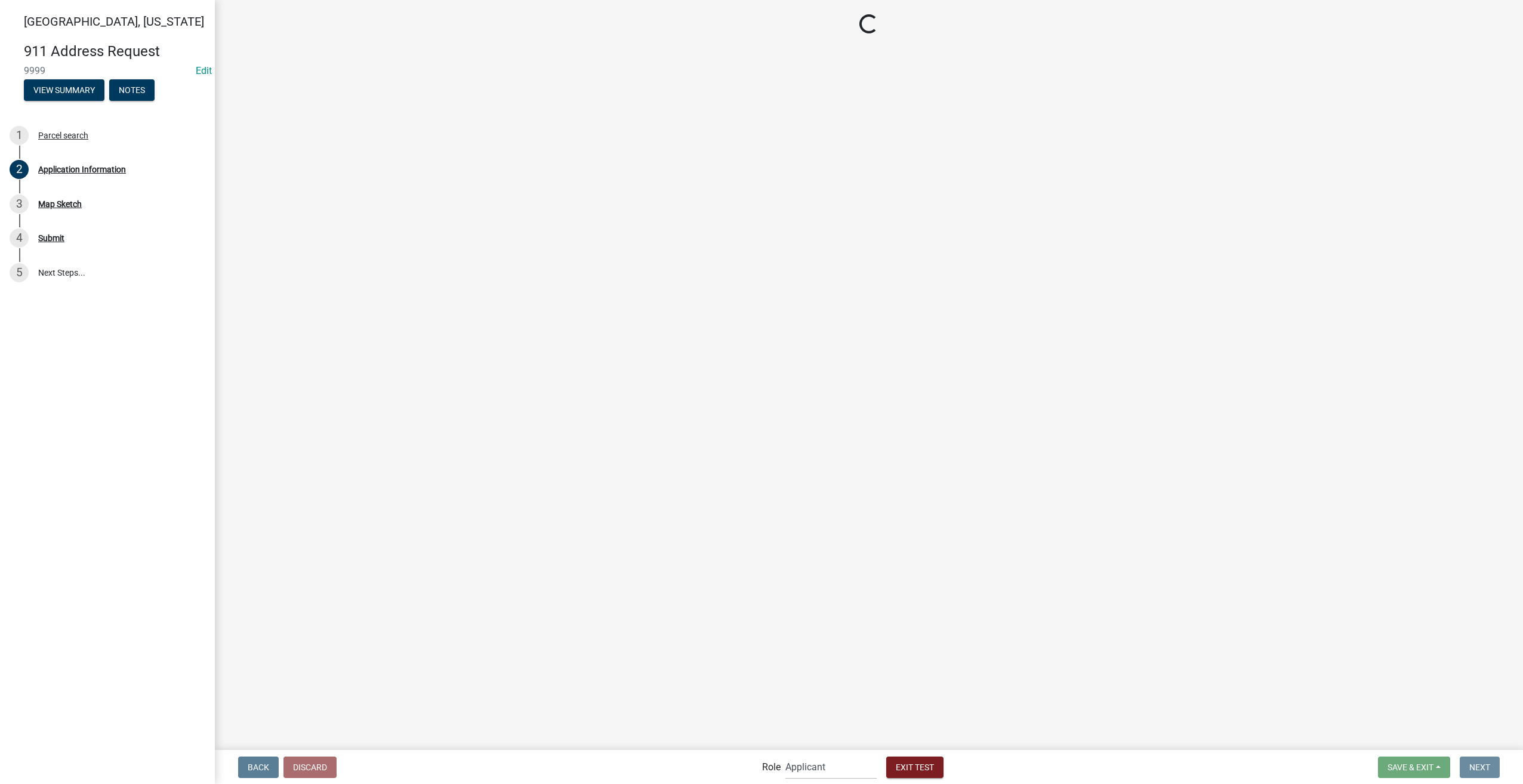
scroll to position [0, 0]
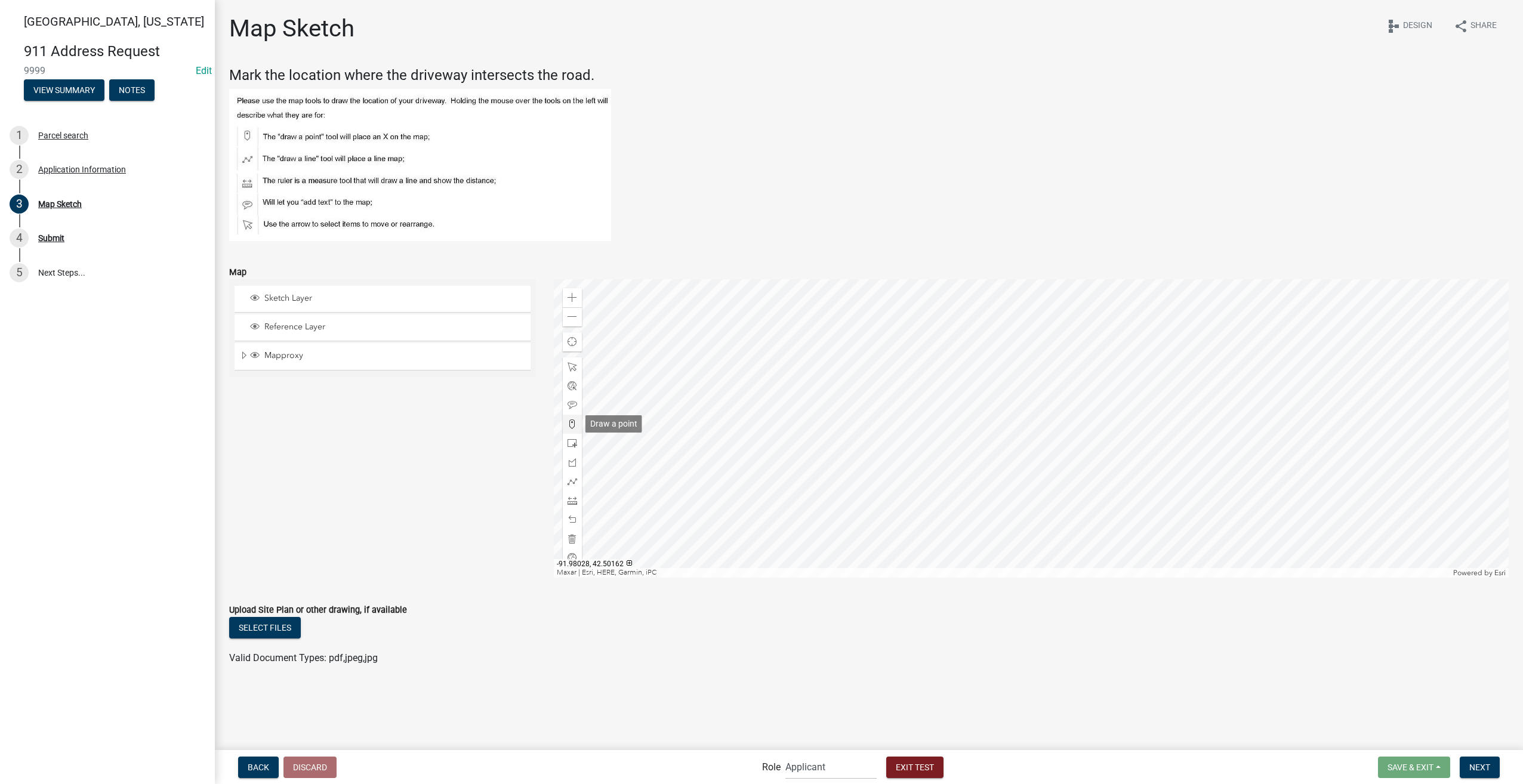
click at [575, 425] on span at bounding box center [572, 424] width 10 height 10
click at [913, 353] on div at bounding box center [1032, 428] width 956 height 298
click at [1476, 764] on span "Next" at bounding box center [1480, 766] width 21 height 10
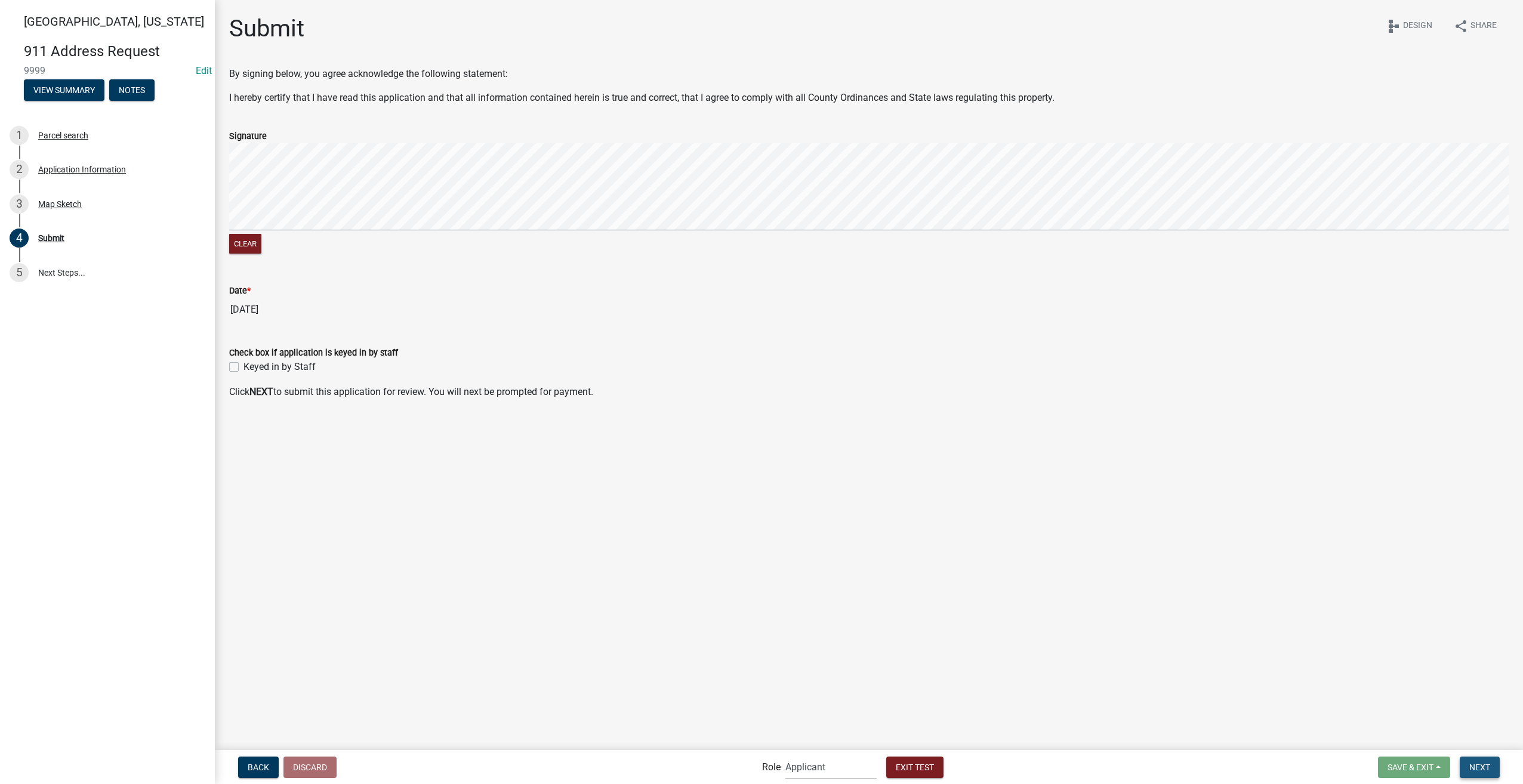
click at [1487, 764] on span "Next" at bounding box center [1480, 766] width 21 height 10
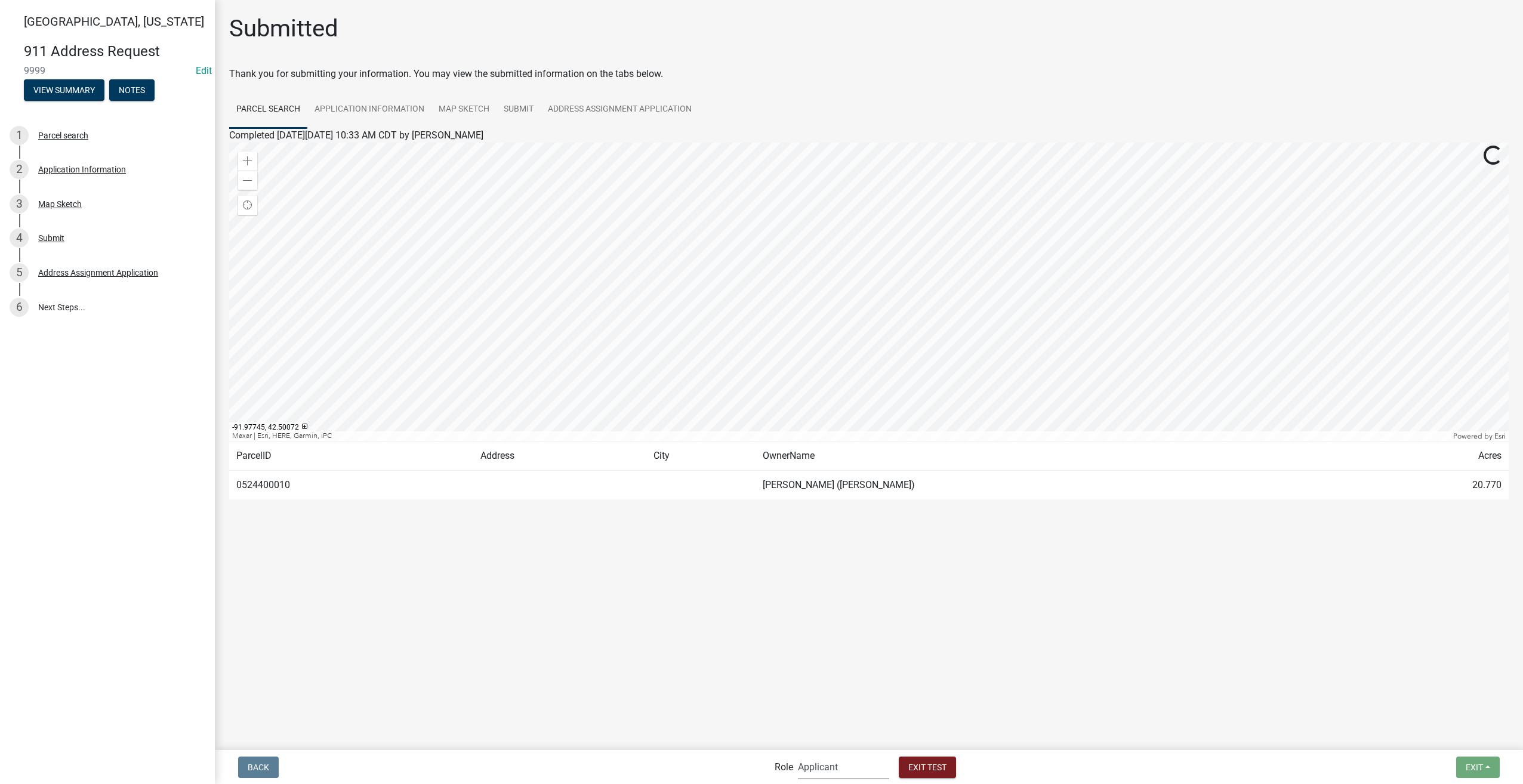
click at [846, 767] on select "Applicant GIS Mapping Division Admin" at bounding box center [843, 767] width 91 height 24
select select "54fd1f05-f7c4-43d8-80e4-05e86e2ba726"
click at [798, 755] on select "Applicant GIS Mapping Division Admin" at bounding box center [843, 767] width 91 height 24
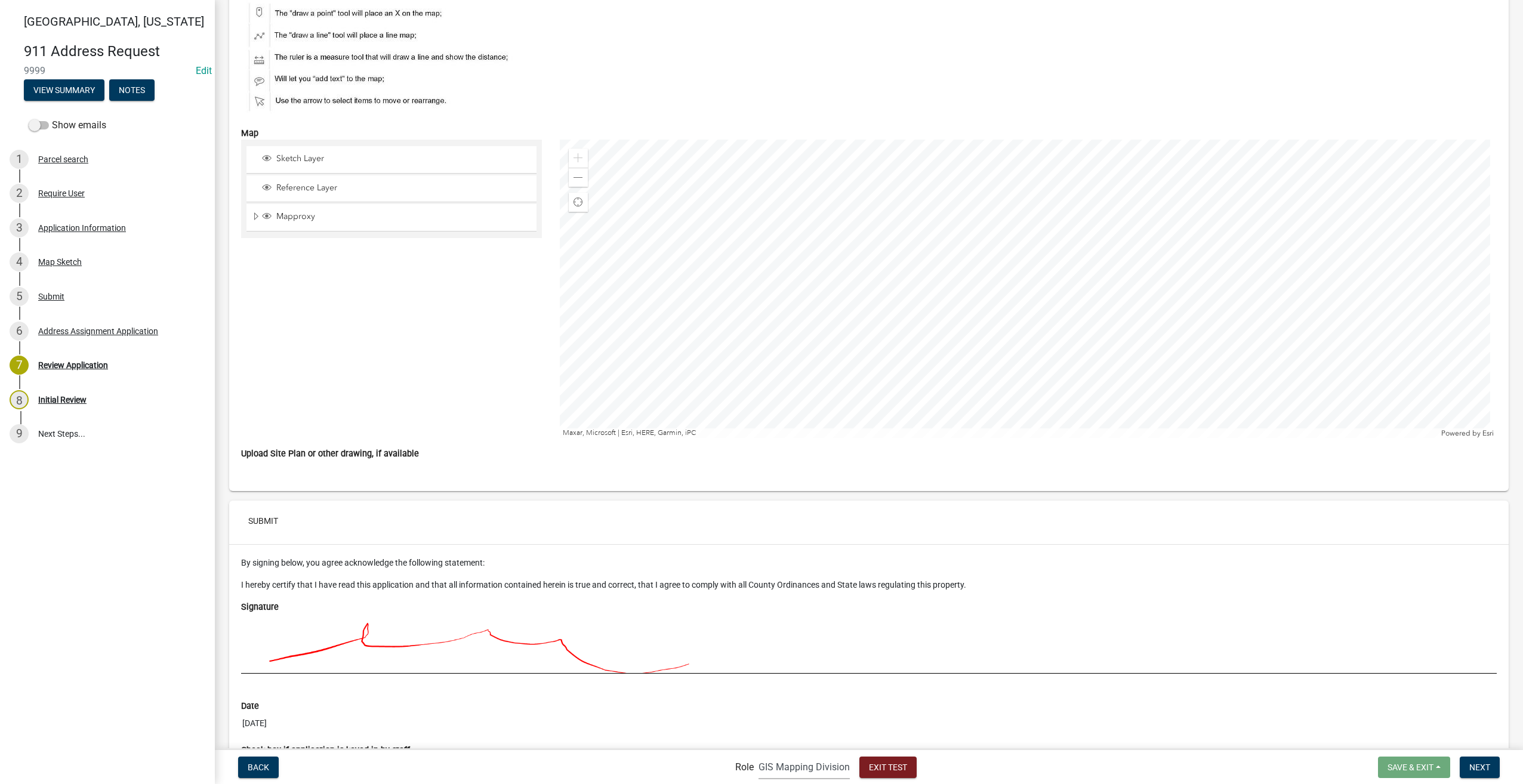
scroll to position [1732, 0]
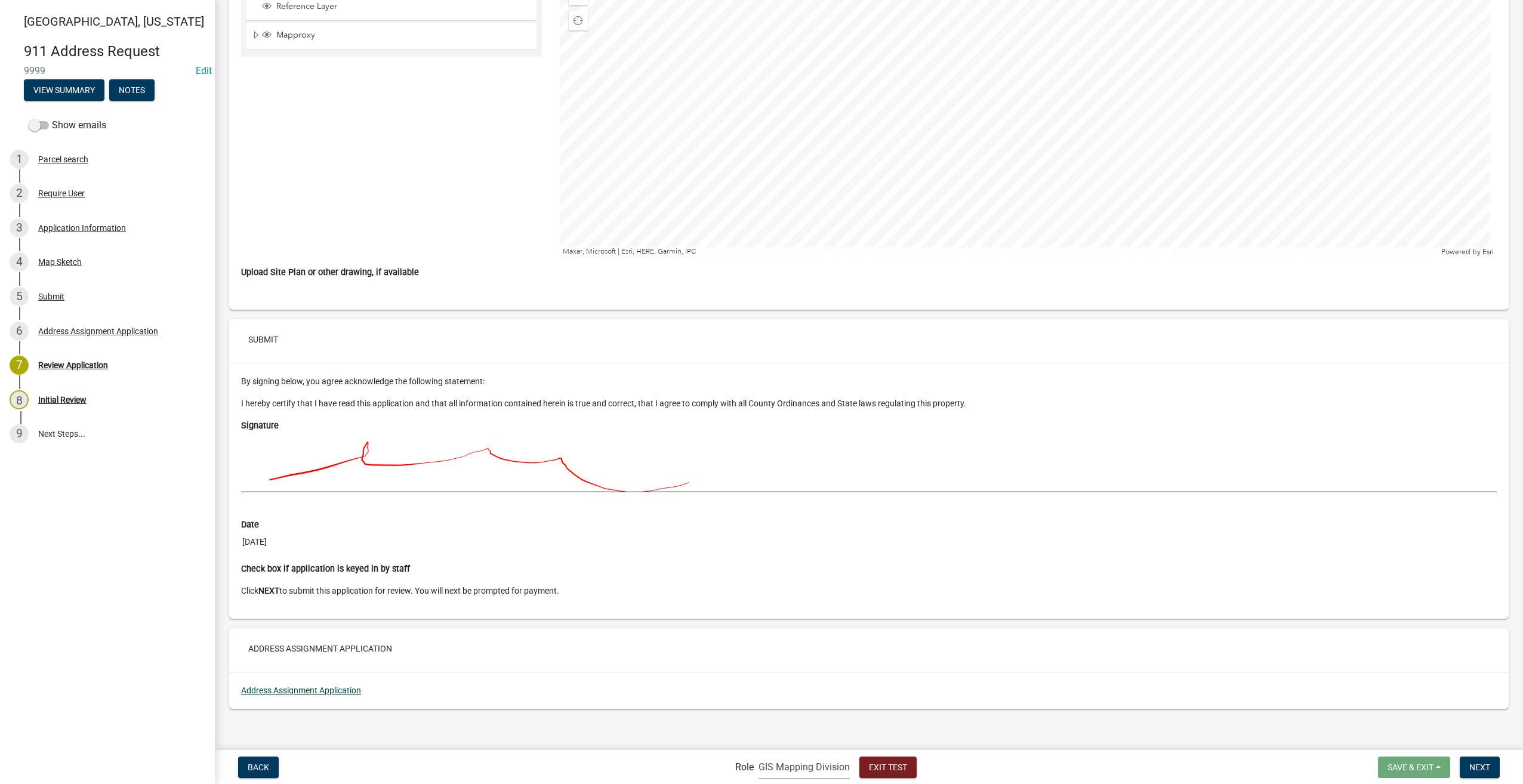
click at [274, 686] on link "Address Assignment Application" at bounding box center [301, 690] width 120 height 10
click at [1486, 770] on span "Next" at bounding box center [1480, 766] width 21 height 10
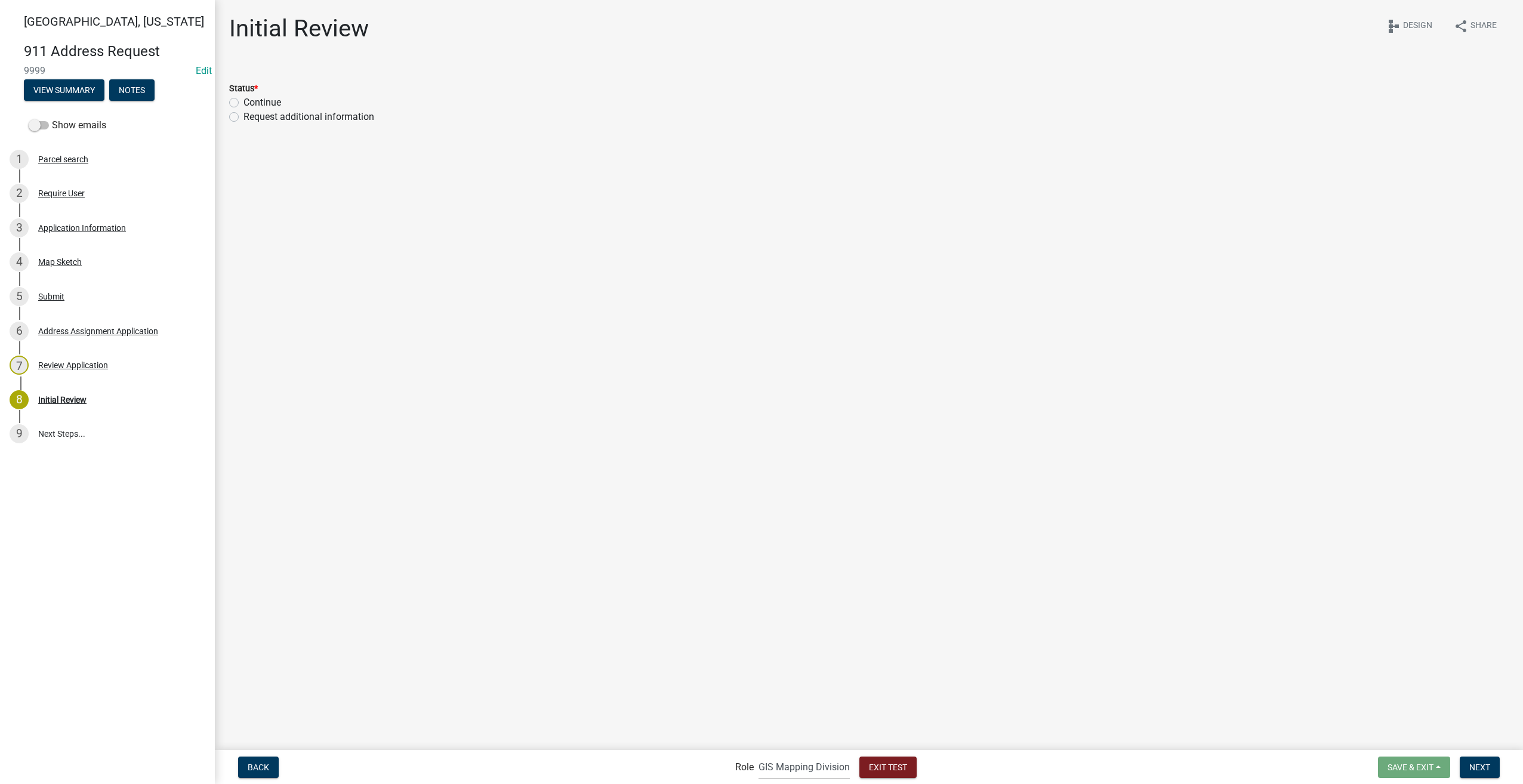
click at [244, 102] on label "Continue" at bounding box center [262, 102] width 38 height 14
click at [244, 102] on input "Continue" at bounding box center [248, 99] width 8 height 8
radio input "true"
click at [1471, 764] on span "Next" at bounding box center [1480, 766] width 21 height 10
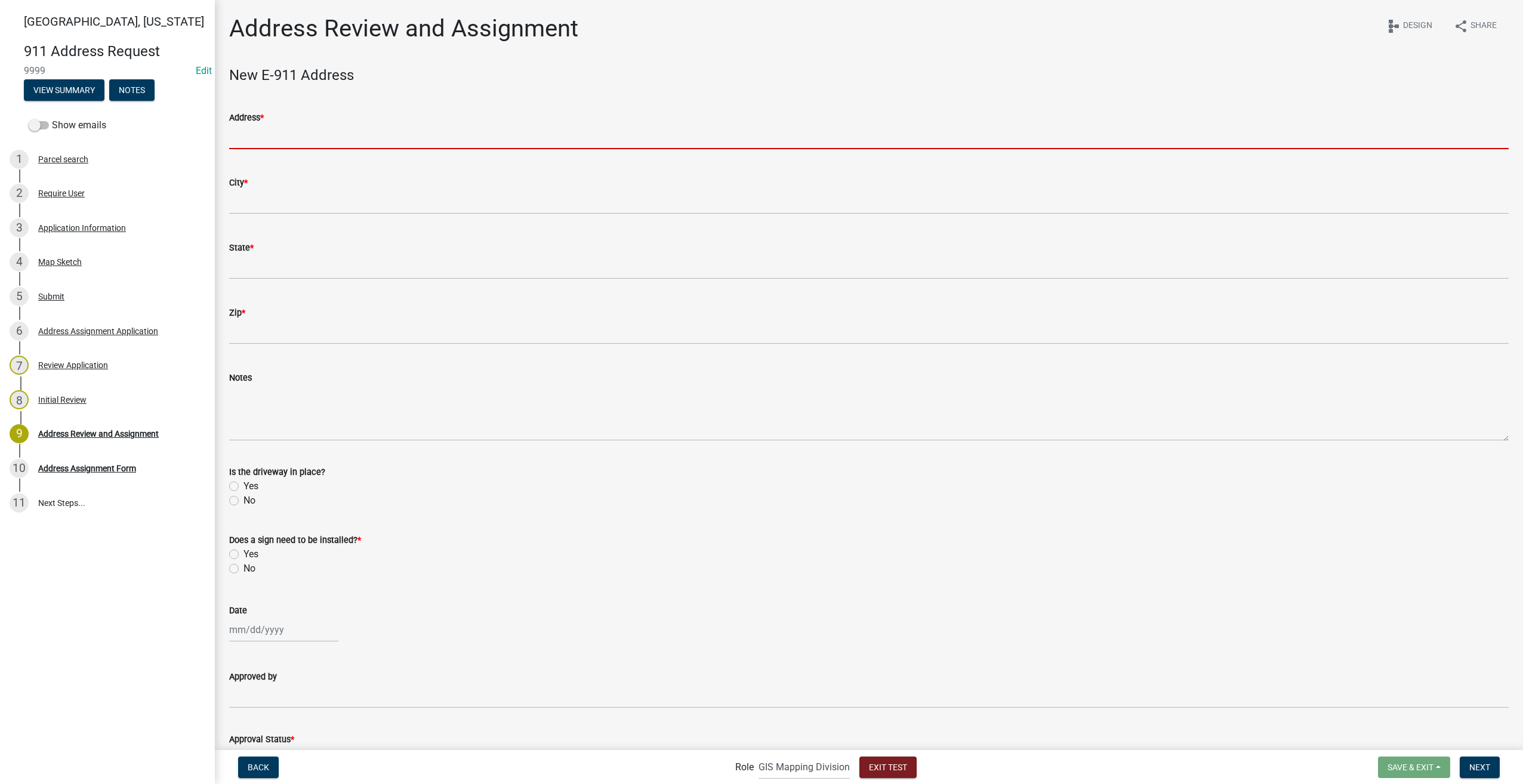
click at [301, 143] on input "Address *" at bounding box center [869, 137] width 1279 height 24
type input "8901 Otis Ave"
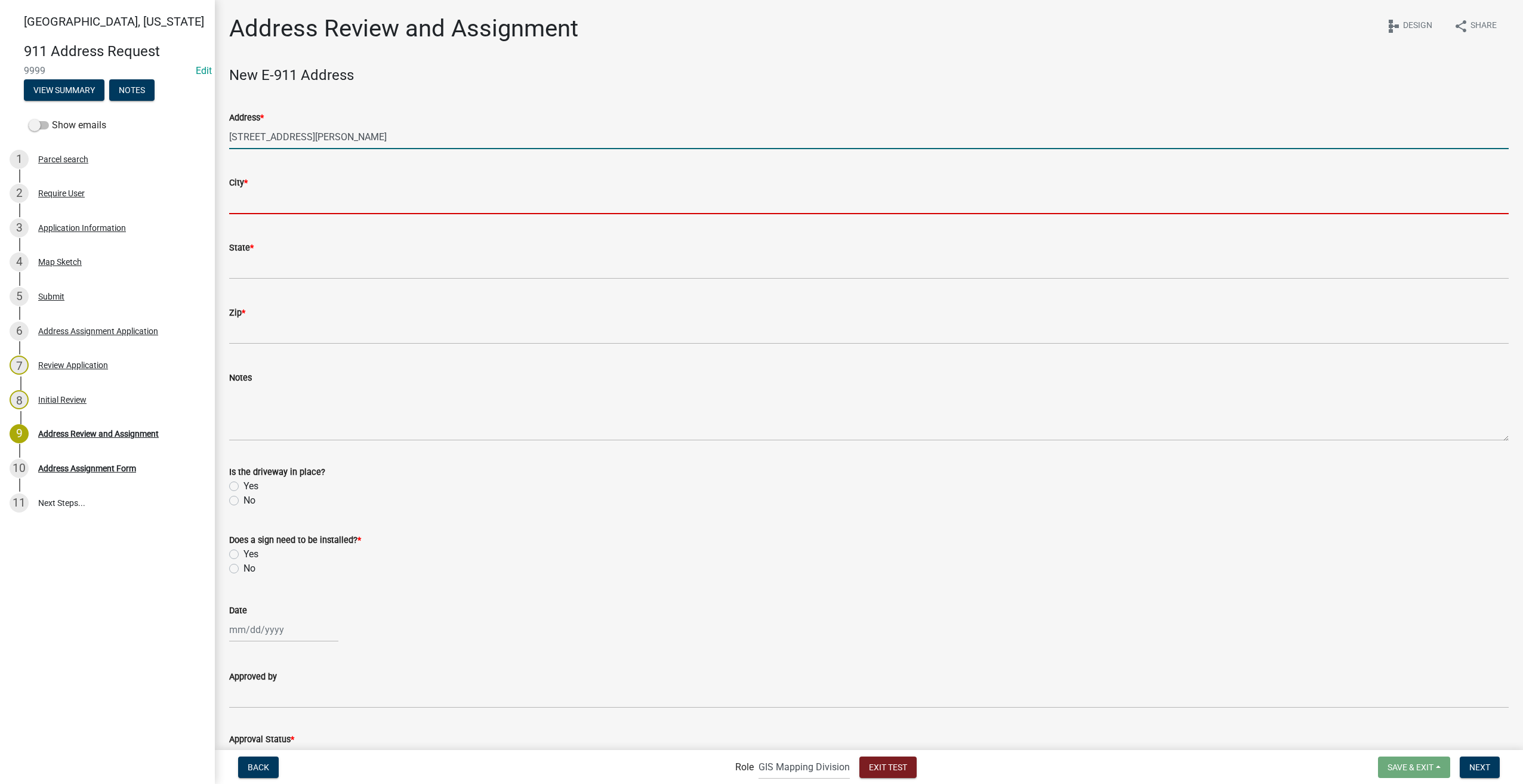
type input "Indianapolis"
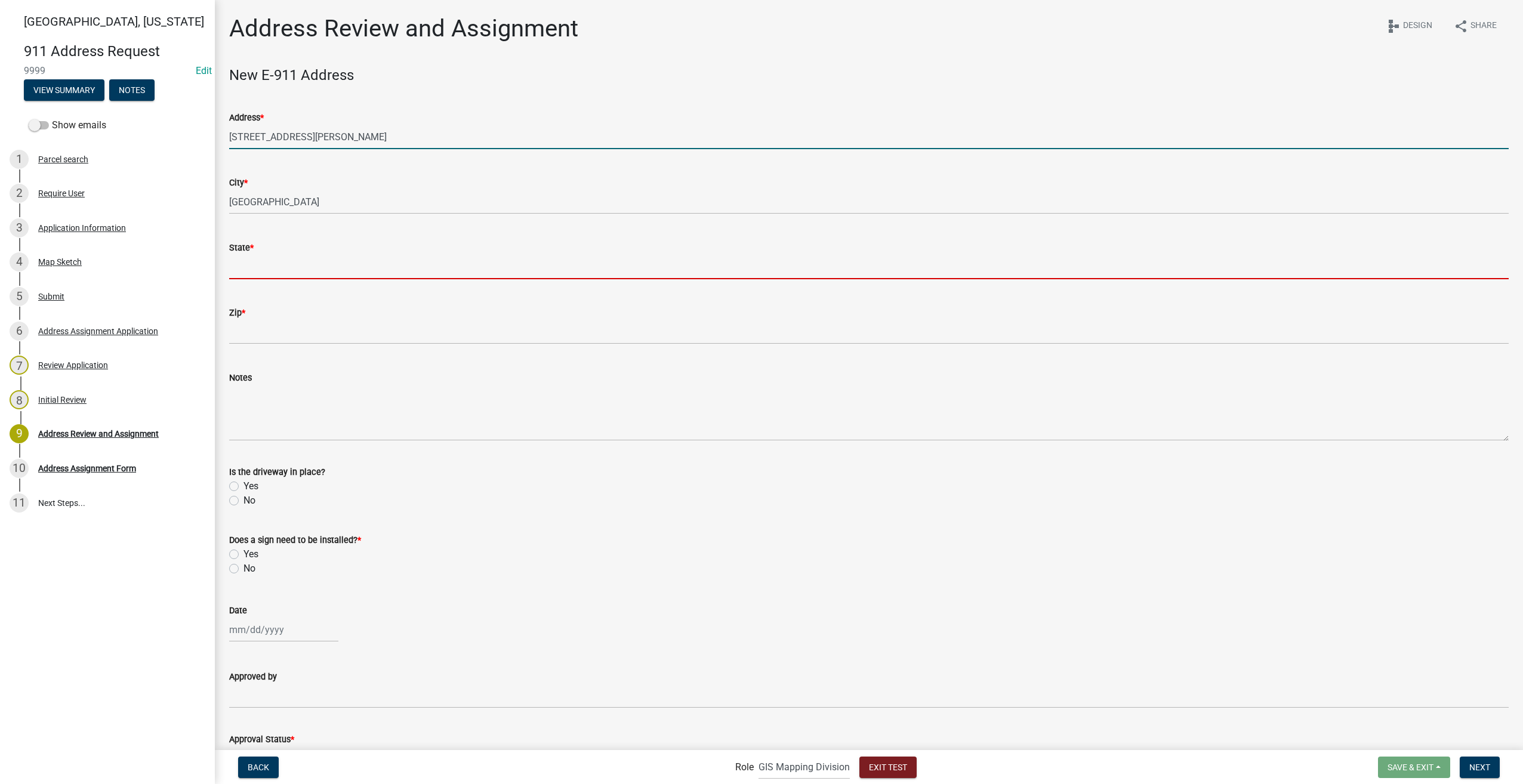
type input "IA"
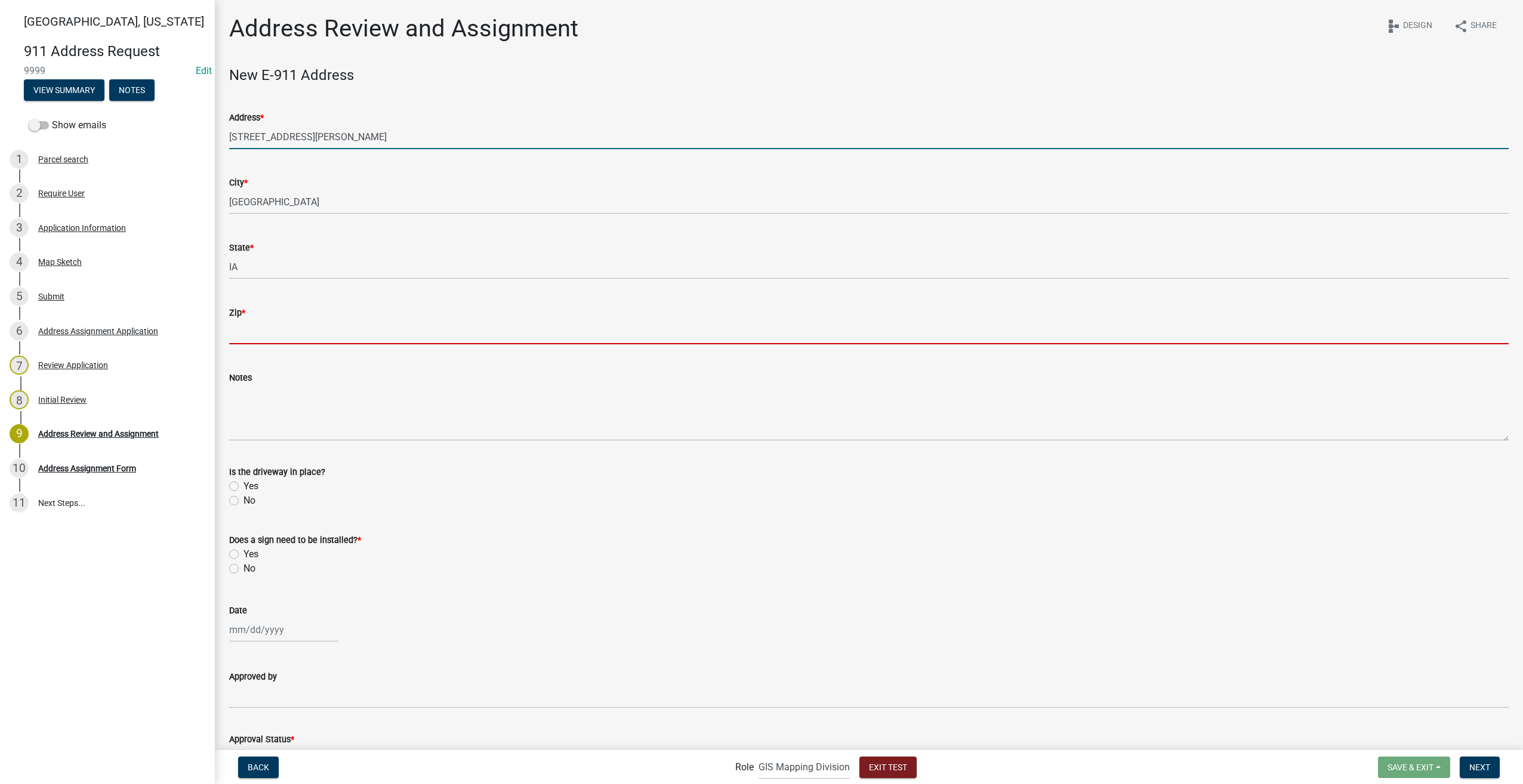
type input "50644"
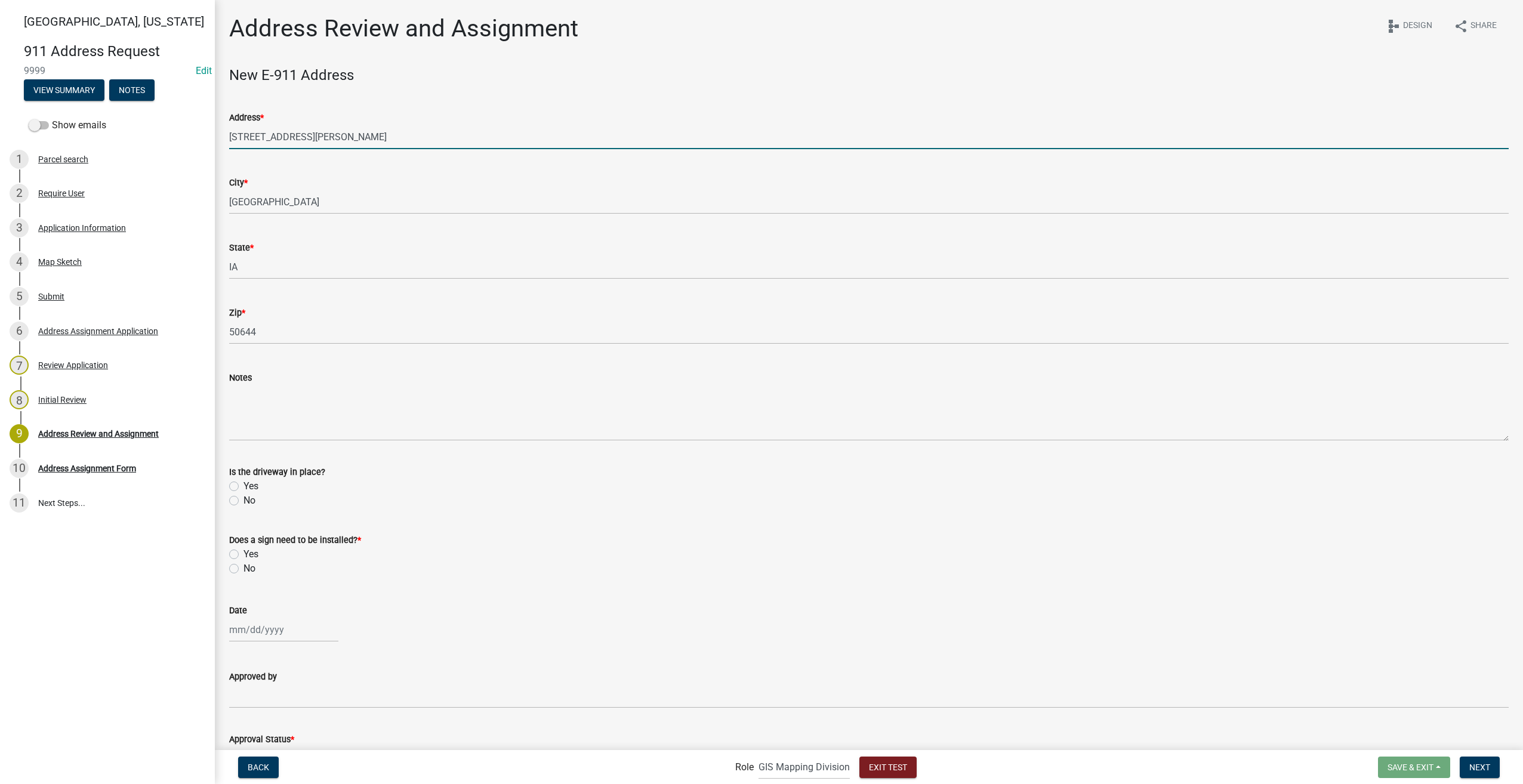
select select "9"
select select "2025"
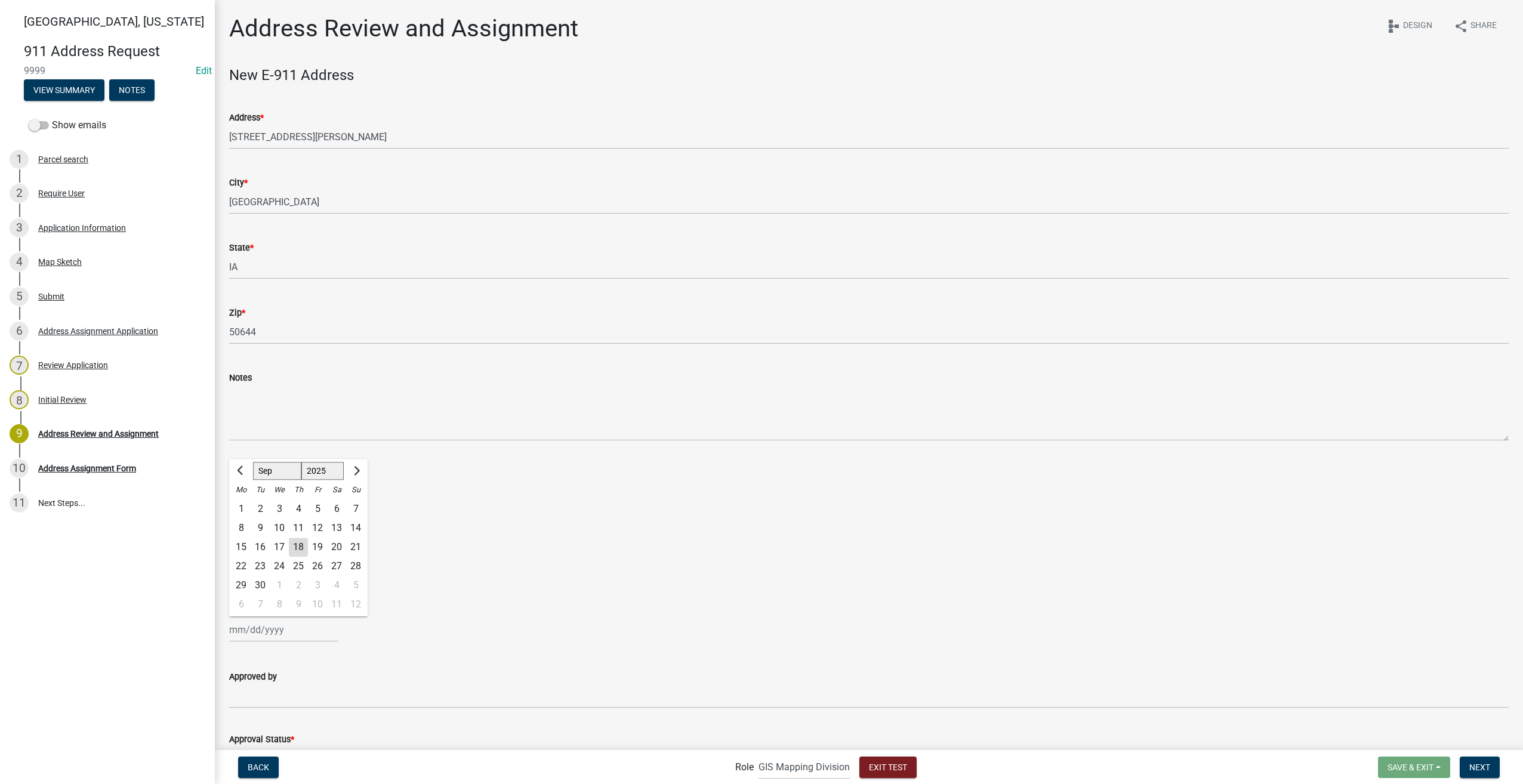
click at [489, 506] on div "No" at bounding box center [869, 500] width 1279 height 14
click at [386, 463] on form "Is the driveway in place? Yes No" at bounding box center [869, 479] width 1279 height 58
click at [375, 489] on div "Yes" at bounding box center [869, 486] width 1279 height 14
click at [311, 458] on form "Is the driveway in place? Yes No" at bounding box center [869, 479] width 1279 height 58
click at [296, 547] on div "18" at bounding box center [299, 547] width 19 height 19
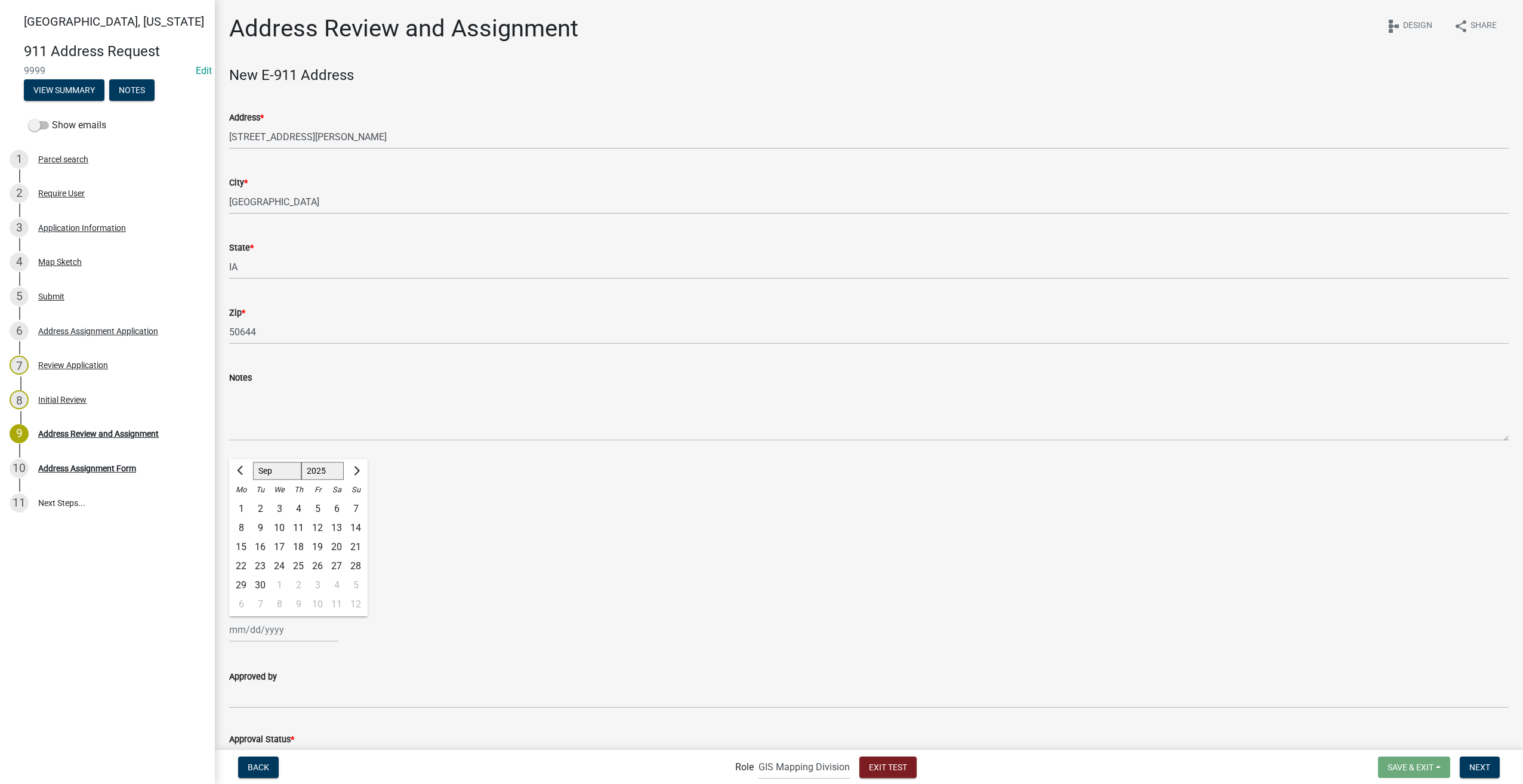
click at [262, 373] on div "Notes" at bounding box center [869, 377] width 1279 height 14
type input "09/18/2025"
click at [244, 484] on label "Yes" at bounding box center [251, 486] width 15 height 14
click at [244, 484] on input "Yes" at bounding box center [248, 483] width 8 height 8
radio input "true"
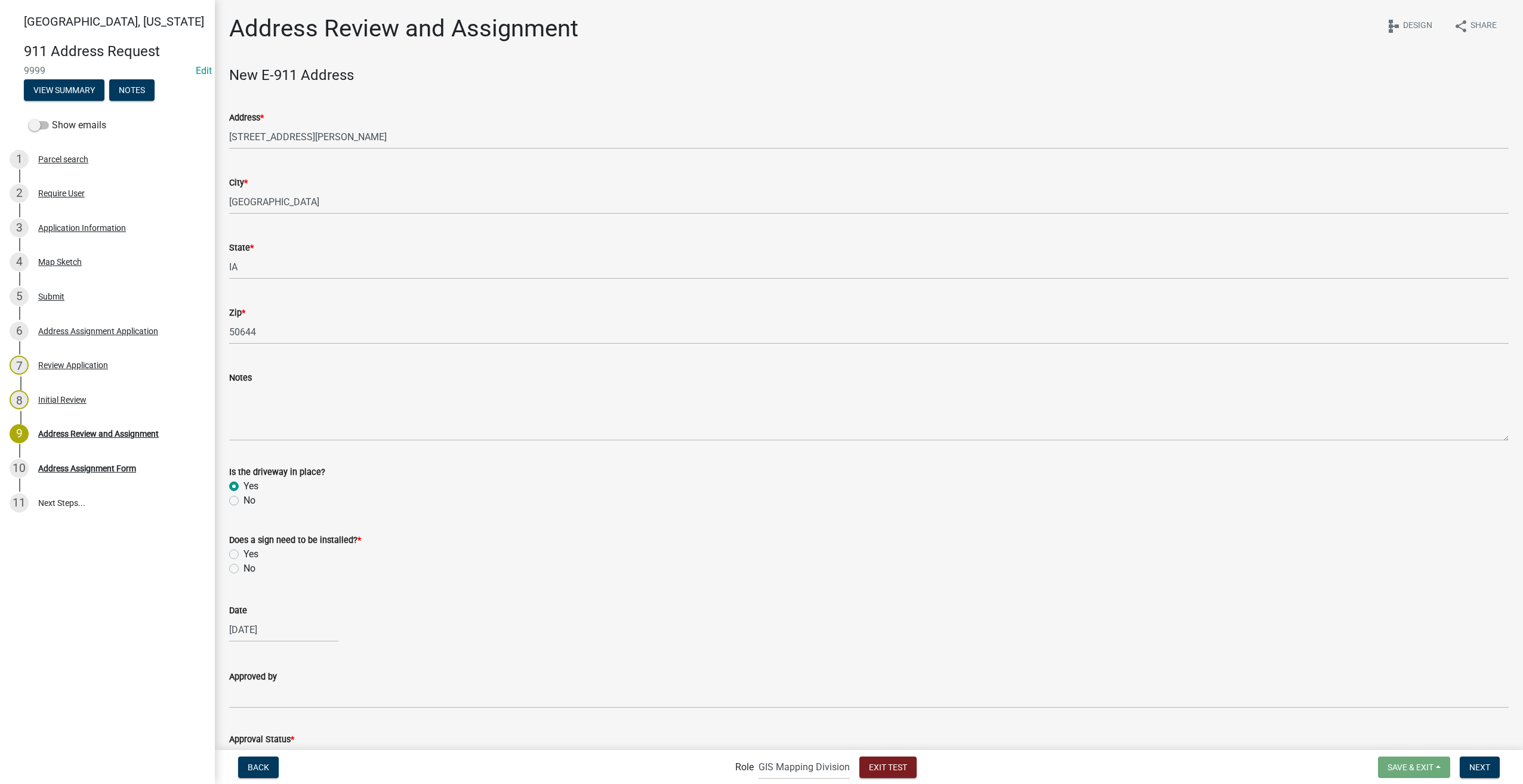
click at [244, 555] on label "Yes" at bounding box center [251, 554] width 15 height 14
click at [244, 555] on input "Yes" at bounding box center [248, 551] width 8 height 8
radio input "true"
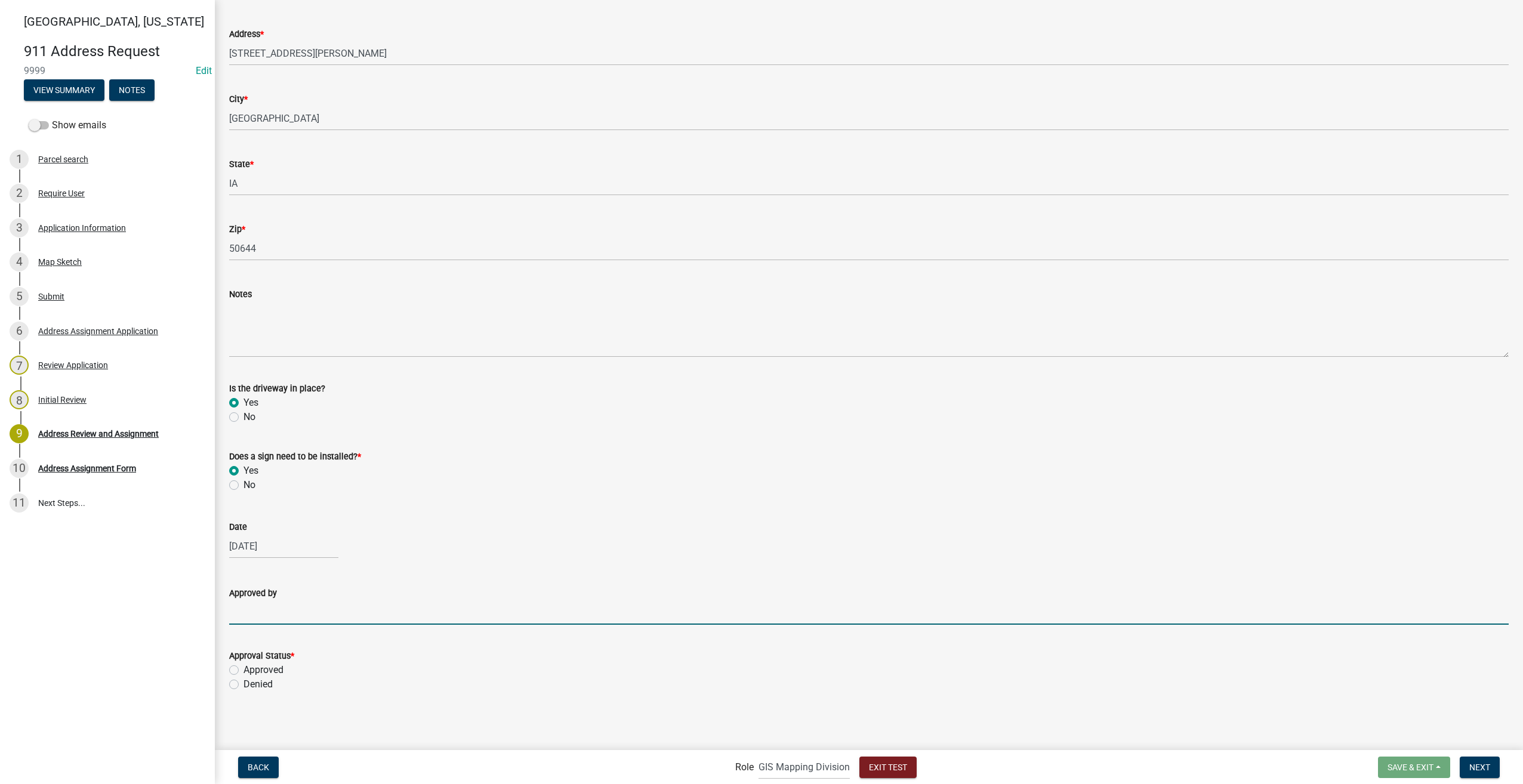
click at [303, 617] on input "Approved by" at bounding box center [869, 612] width 1279 height 24
type input "SF"
click at [244, 666] on label "Approved" at bounding box center [264, 670] width 40 height 14
click at [244, 666] on input "Approved" at bounding box center [248, 666] width 8 height 8
radio input "true"
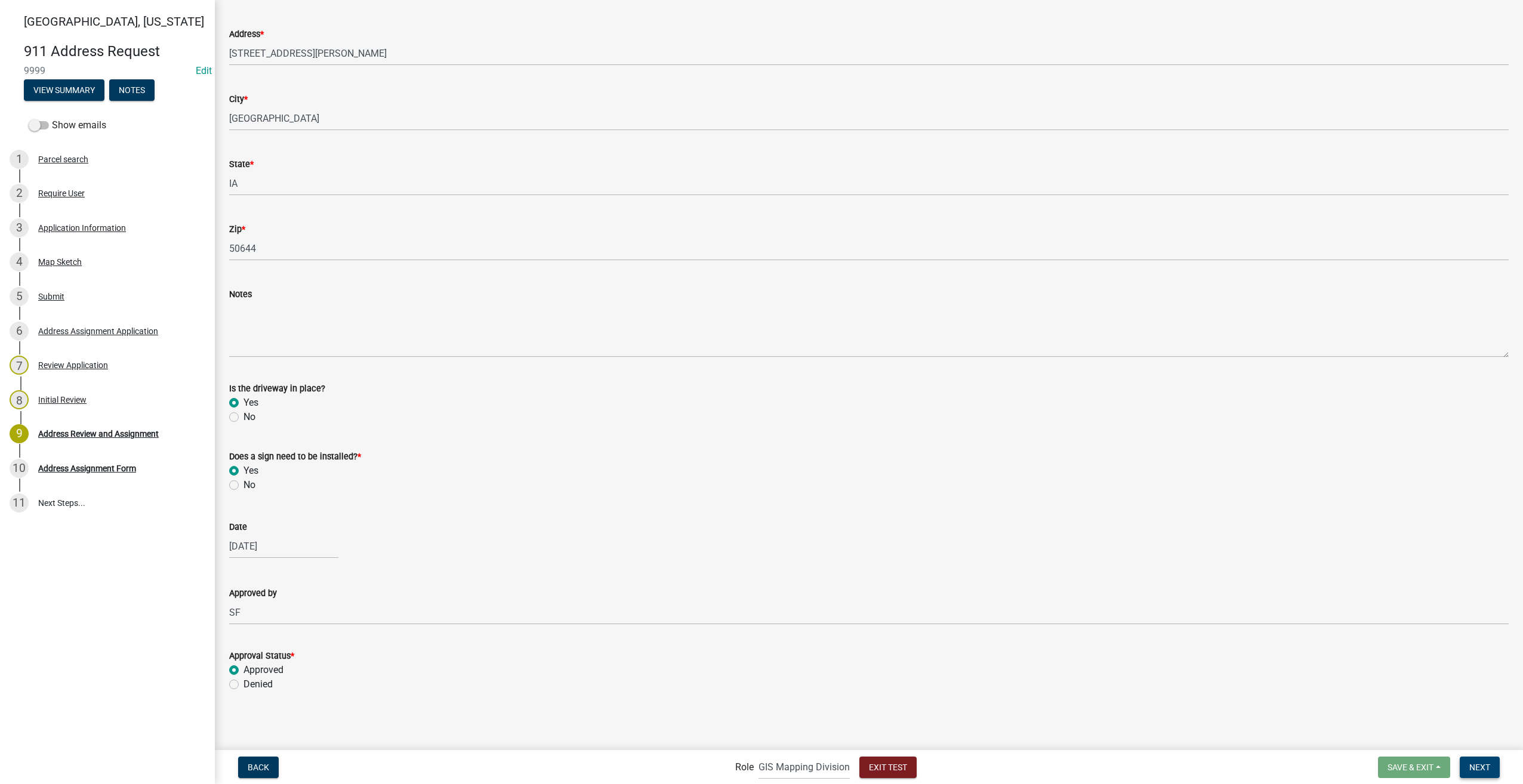
click at [1477, 762] on span "Next" at bounding box center [1480, 766] width 21 height 10
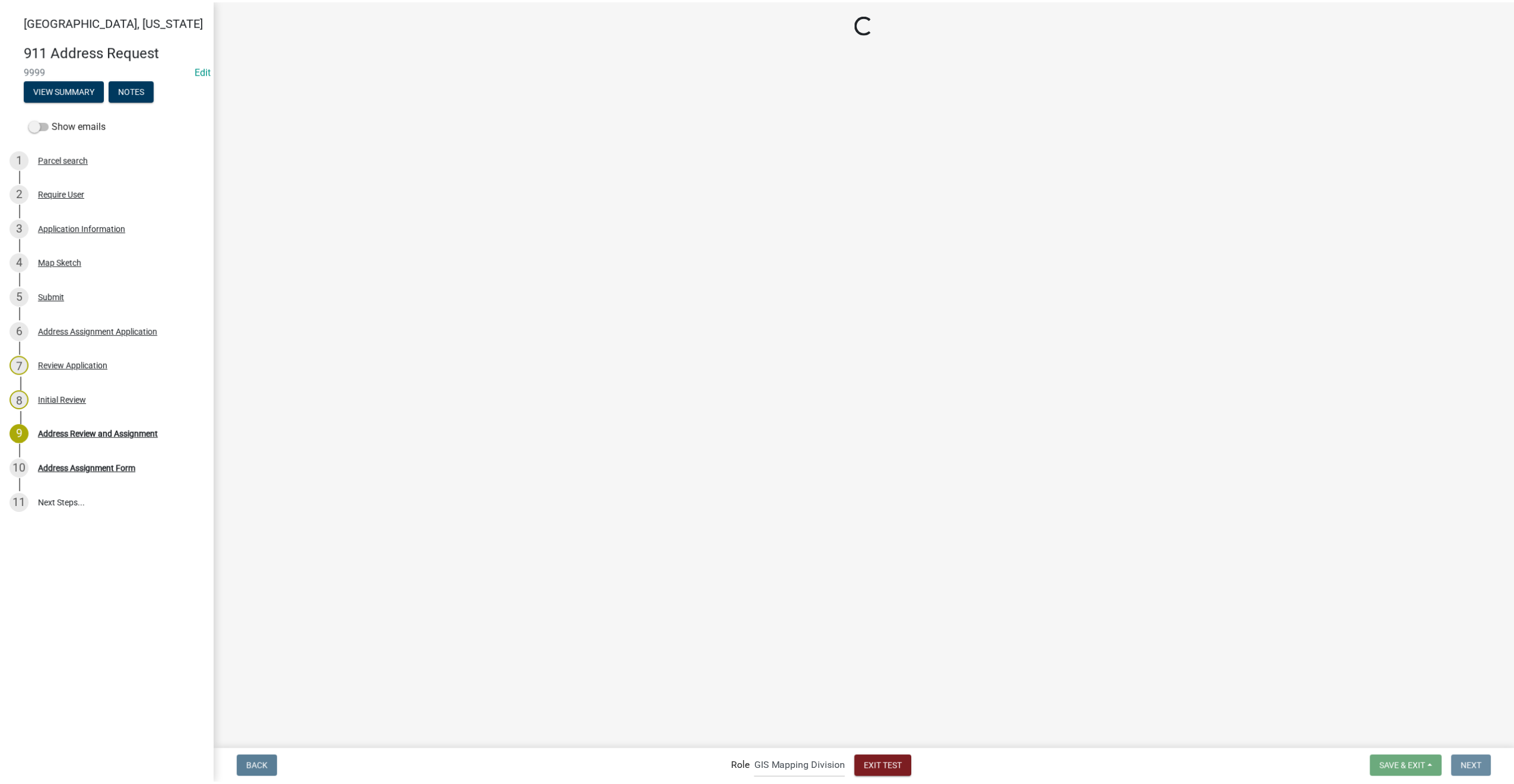
scroll to position [0, 0]
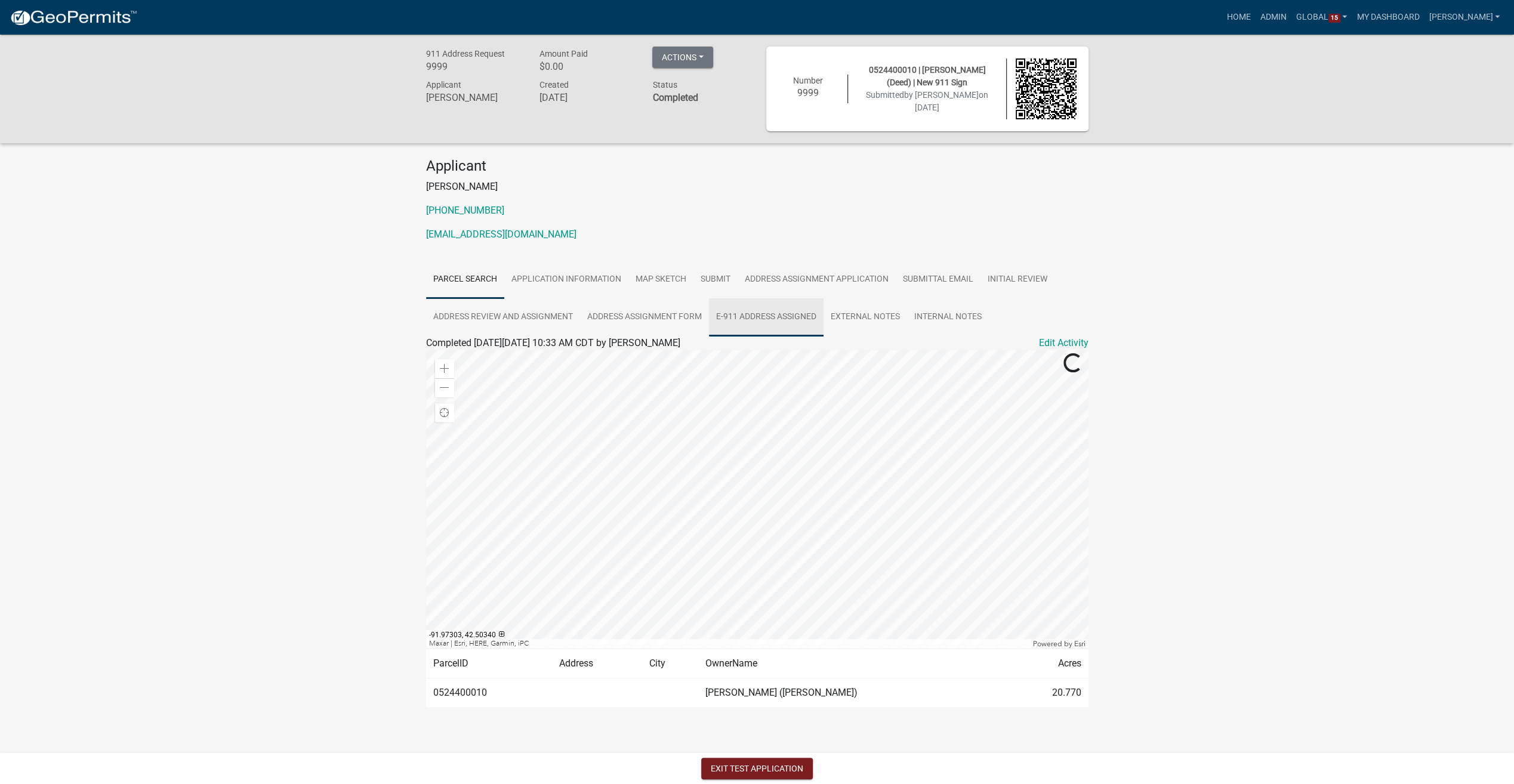
click at [759, 315] on link "E-911 Address Assigned" at bounding box center [766, 317] width 114 height 38
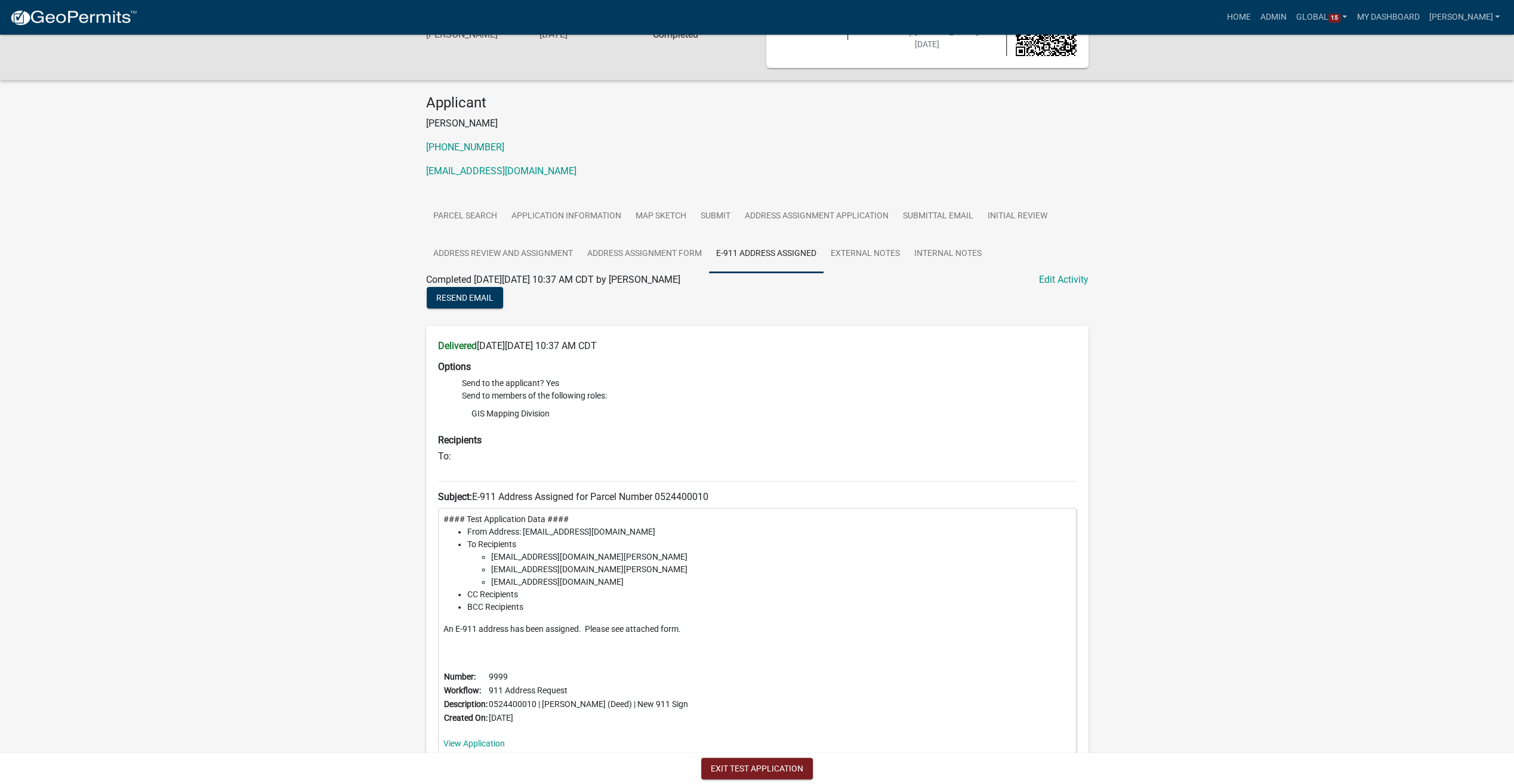
scroll to position [111, 0]
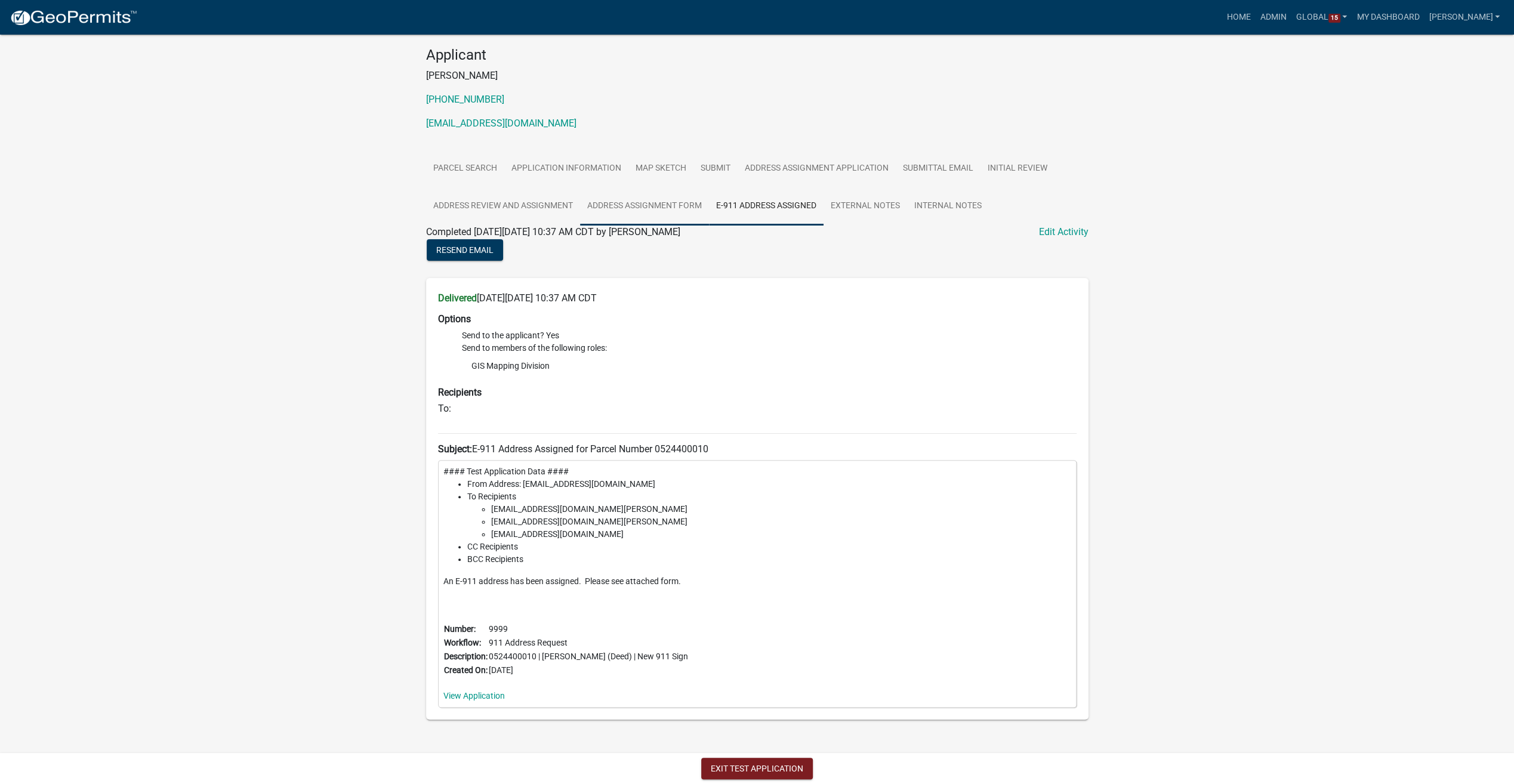
click at [653, 201] on link "Address Assignment Form" at bounding box center [644, 207] width 129 height 38
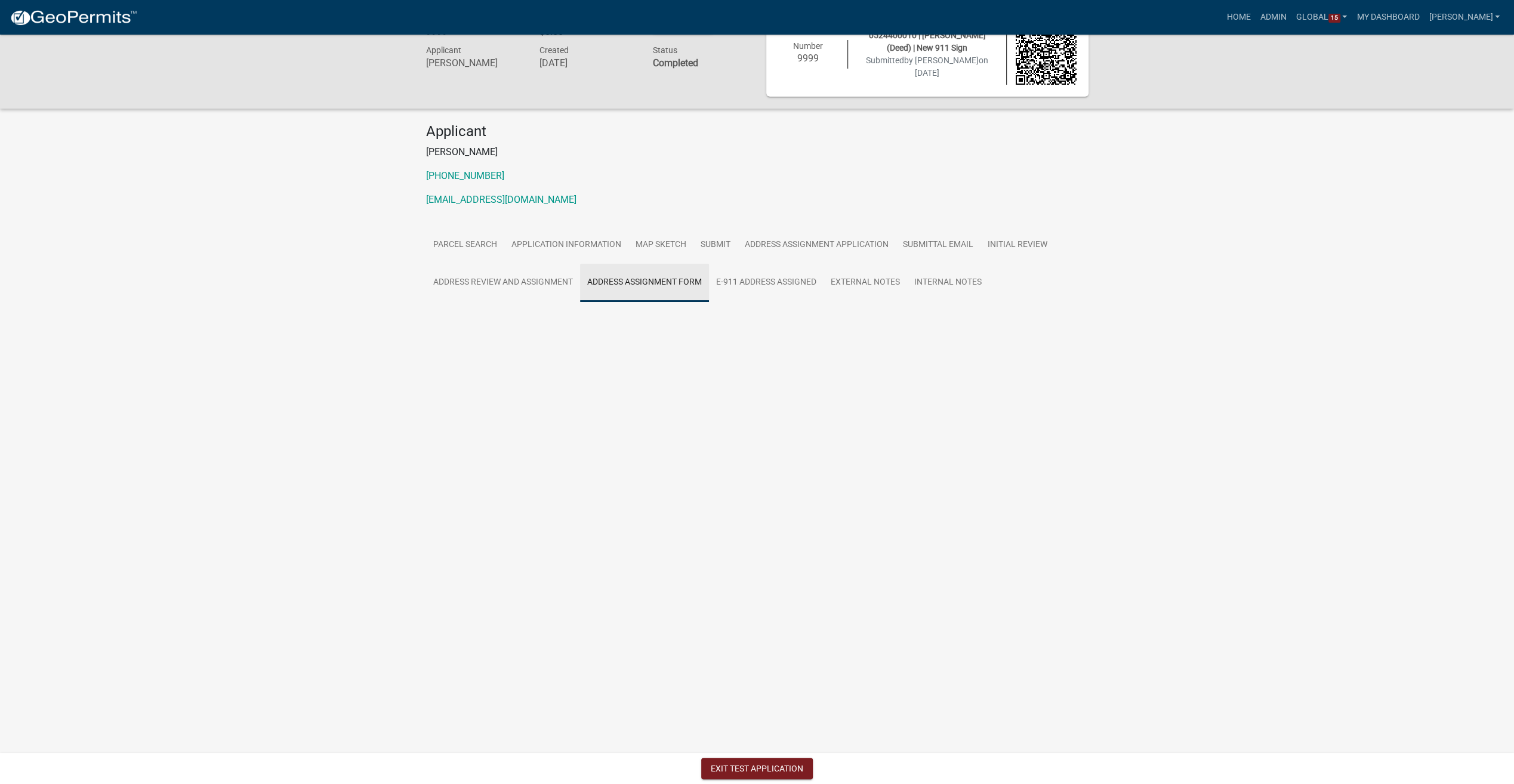
scroll to position [35, 0]
click at [524, 325] on link "Address Assignment Form" at bounding box center [482, 322] width 111 height 12
click at [730, 778] on button "Exit Test Application" at bounding box center [757, 769] width 111 height 22
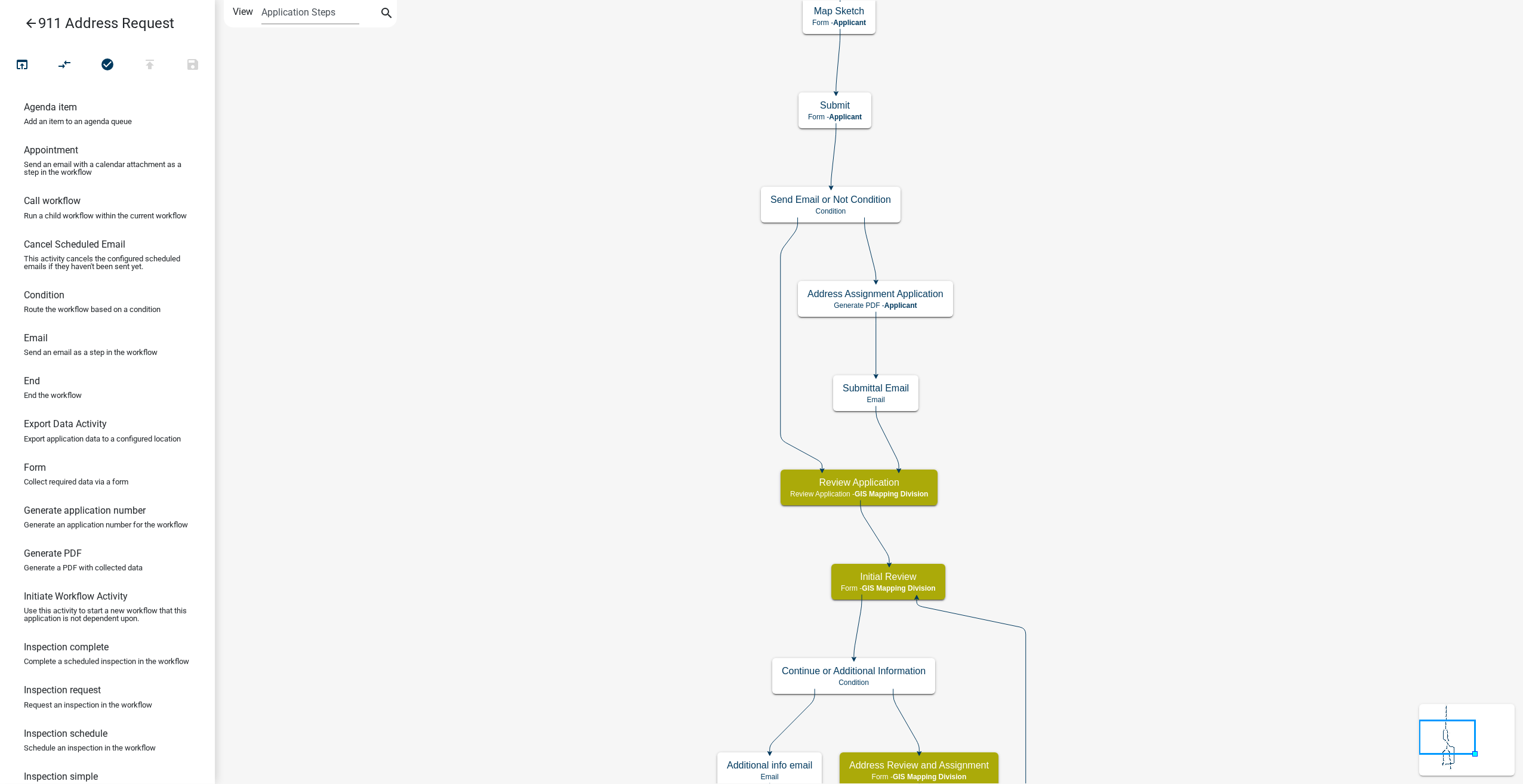
click at [31, 28] on icon "arrow_back" at bounding box center [31, 24] width 14 height 17
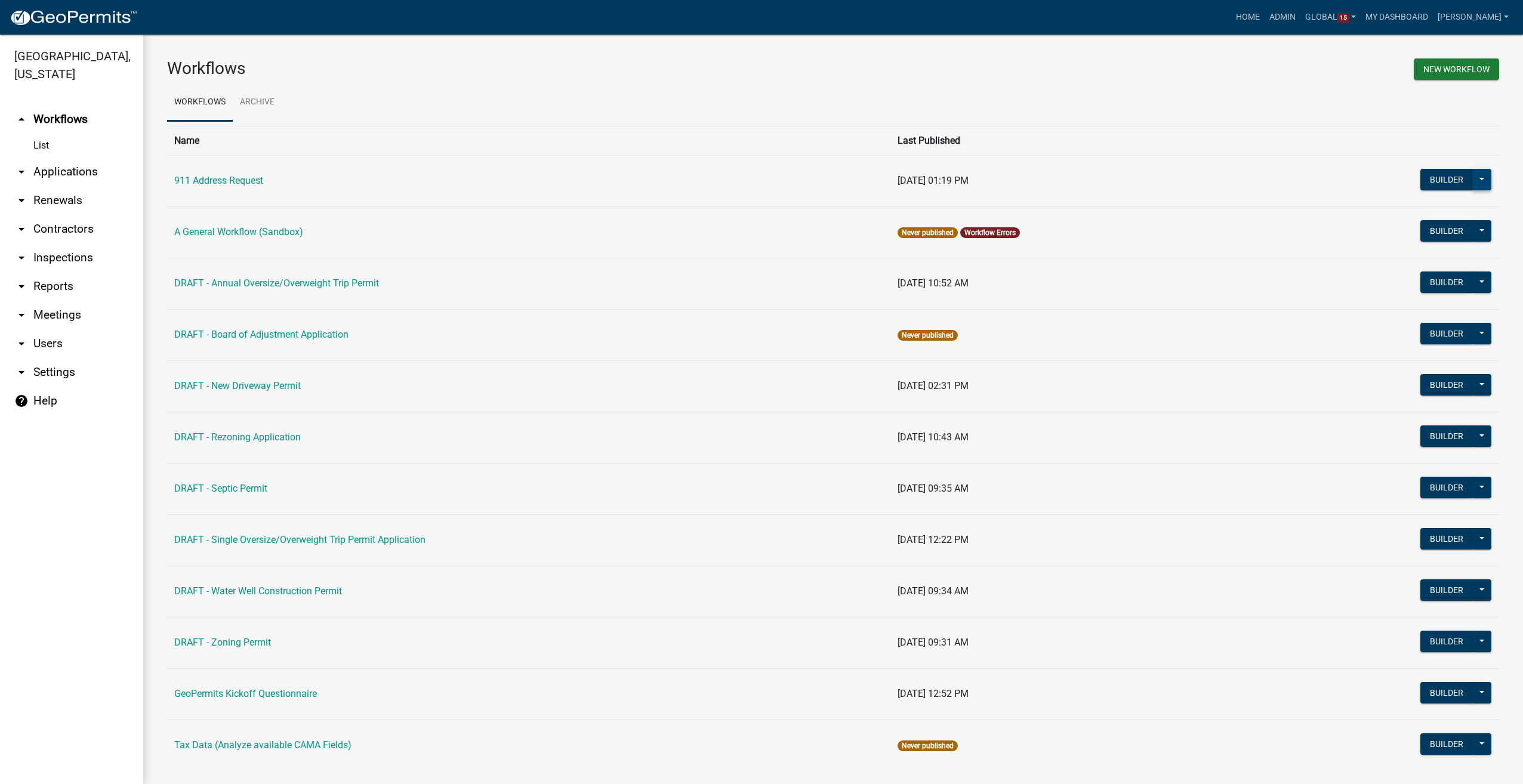
click at [1476, 185] on button at bounding box center [1481, 180] width 19 height 22
click at [1439, 354] on button "Hide from Public" at bounding box center [1441, 354] width 99 height 29
click at [1421, 182] on button "Builder" at bounding box center [1446, 180] width 52 height 22
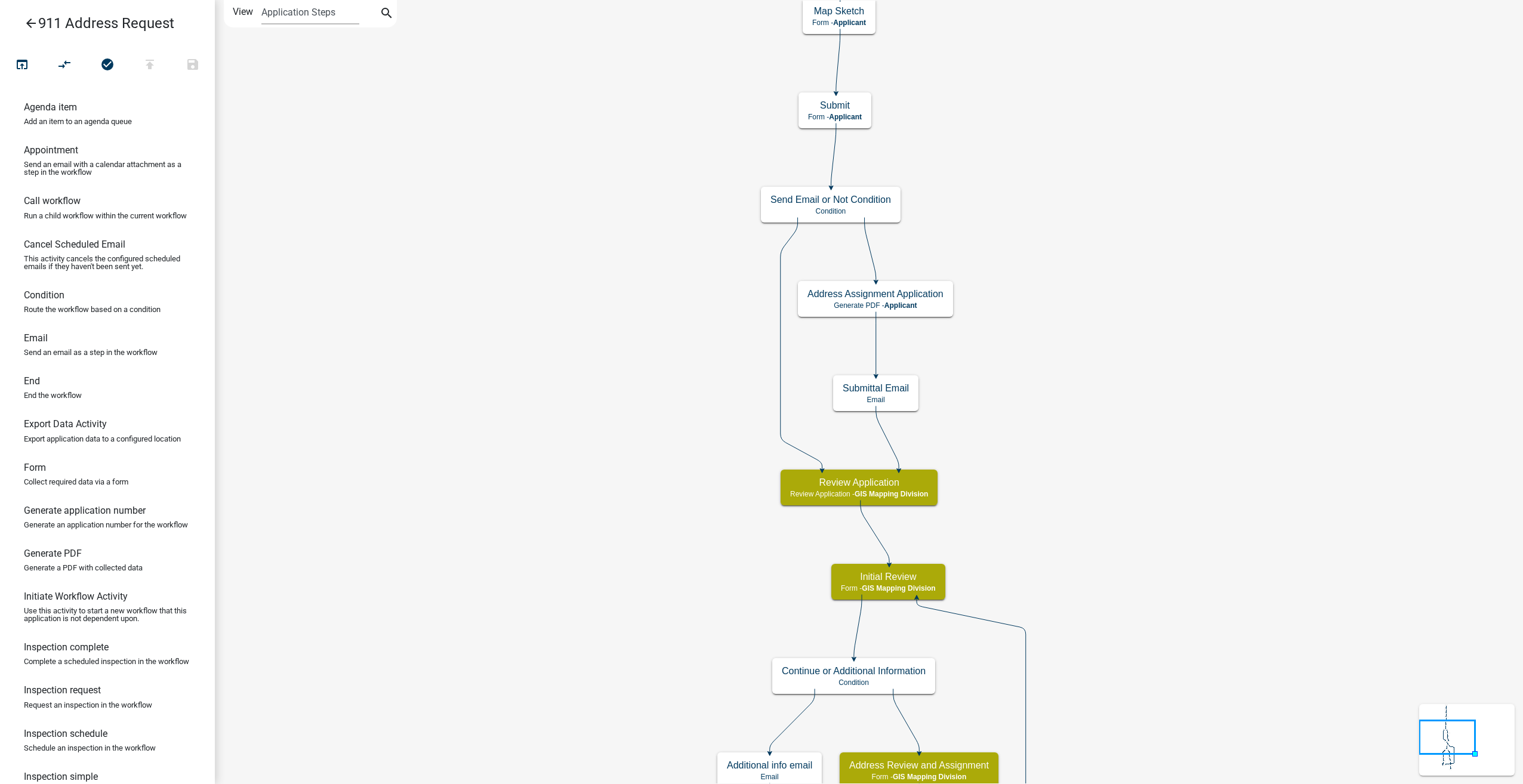
click at [27, 24] on icon "arrow_back" at bounding box center [31, 24] width 14 height 17
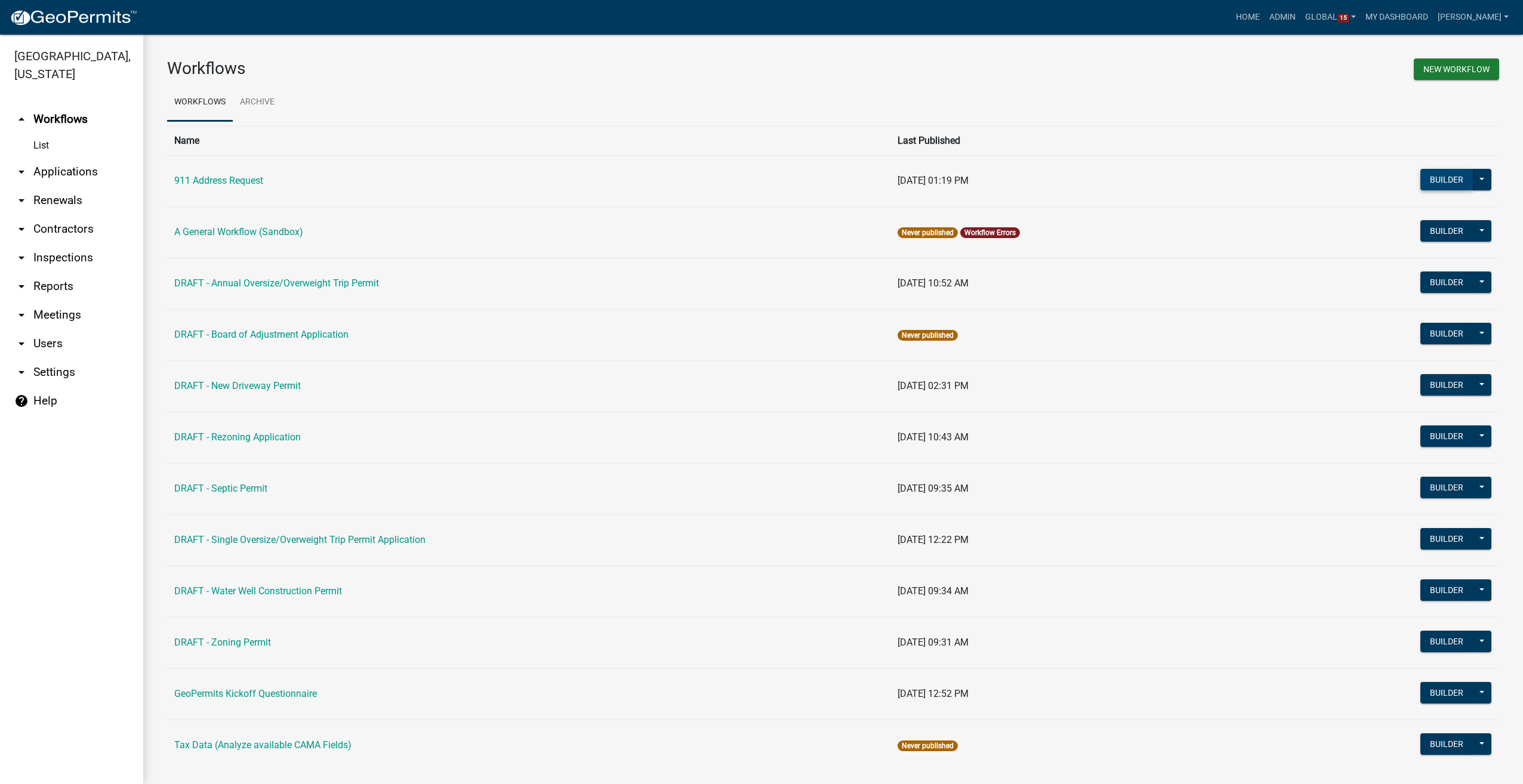
click at [1441, 180] on button "Builder" at bounding box center [1446, 180] width 52 height 22
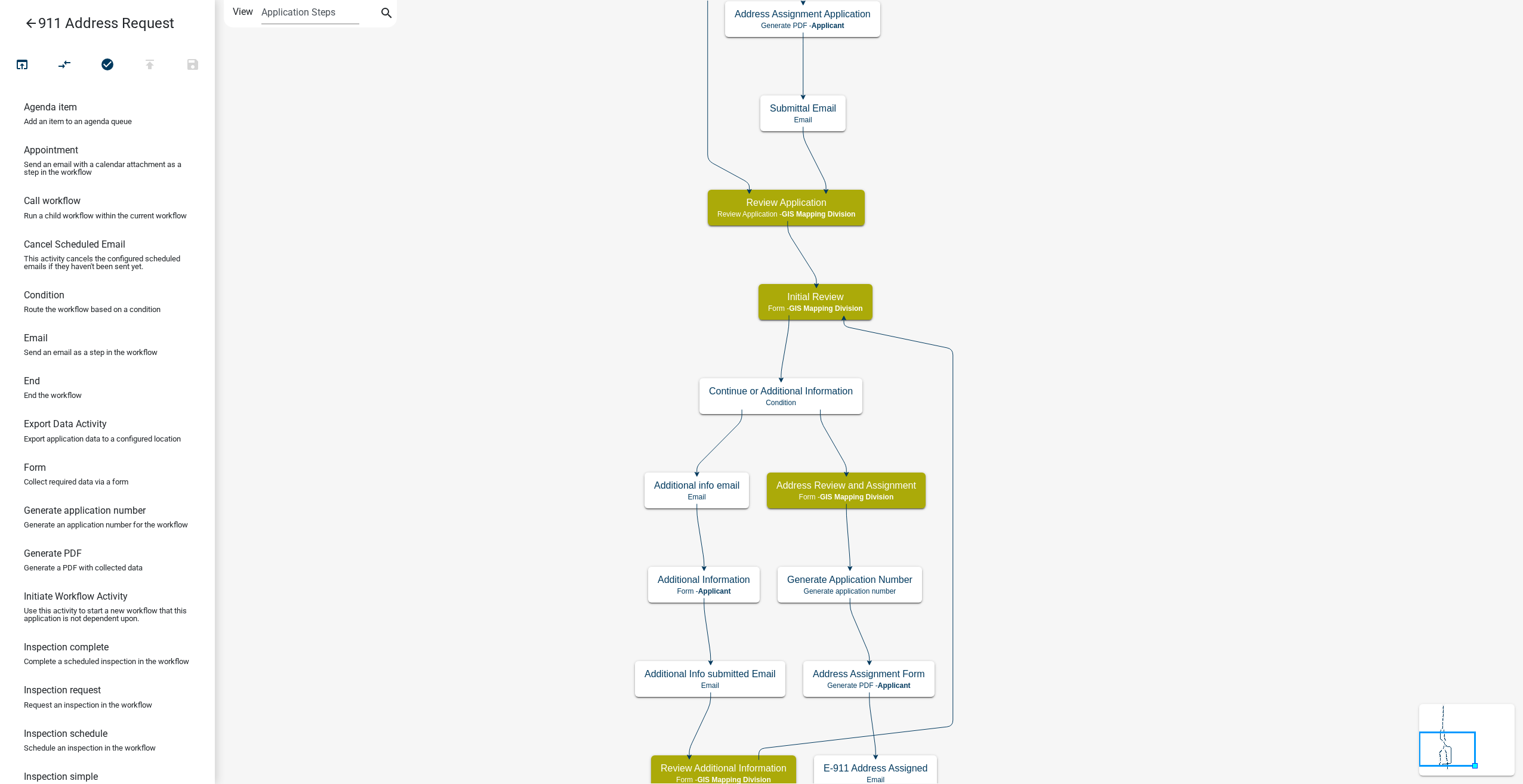
click at [29, 25] on icon "arrow_back" at bounding box center [31, 24] width 14 height 17
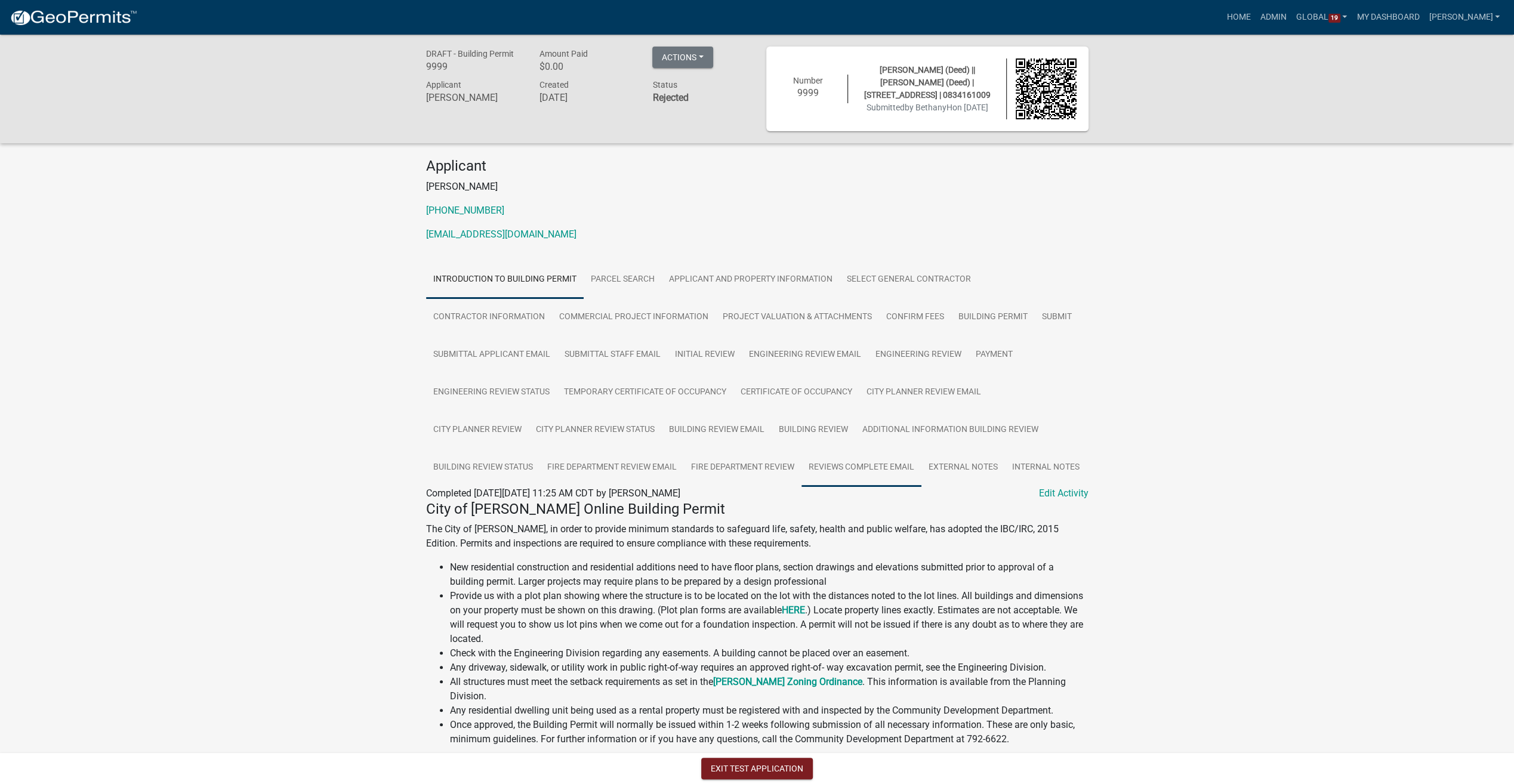
click at [839, 467] on link "Reviews Complete Email" at bounding box center [862, 468] width 120 height 38
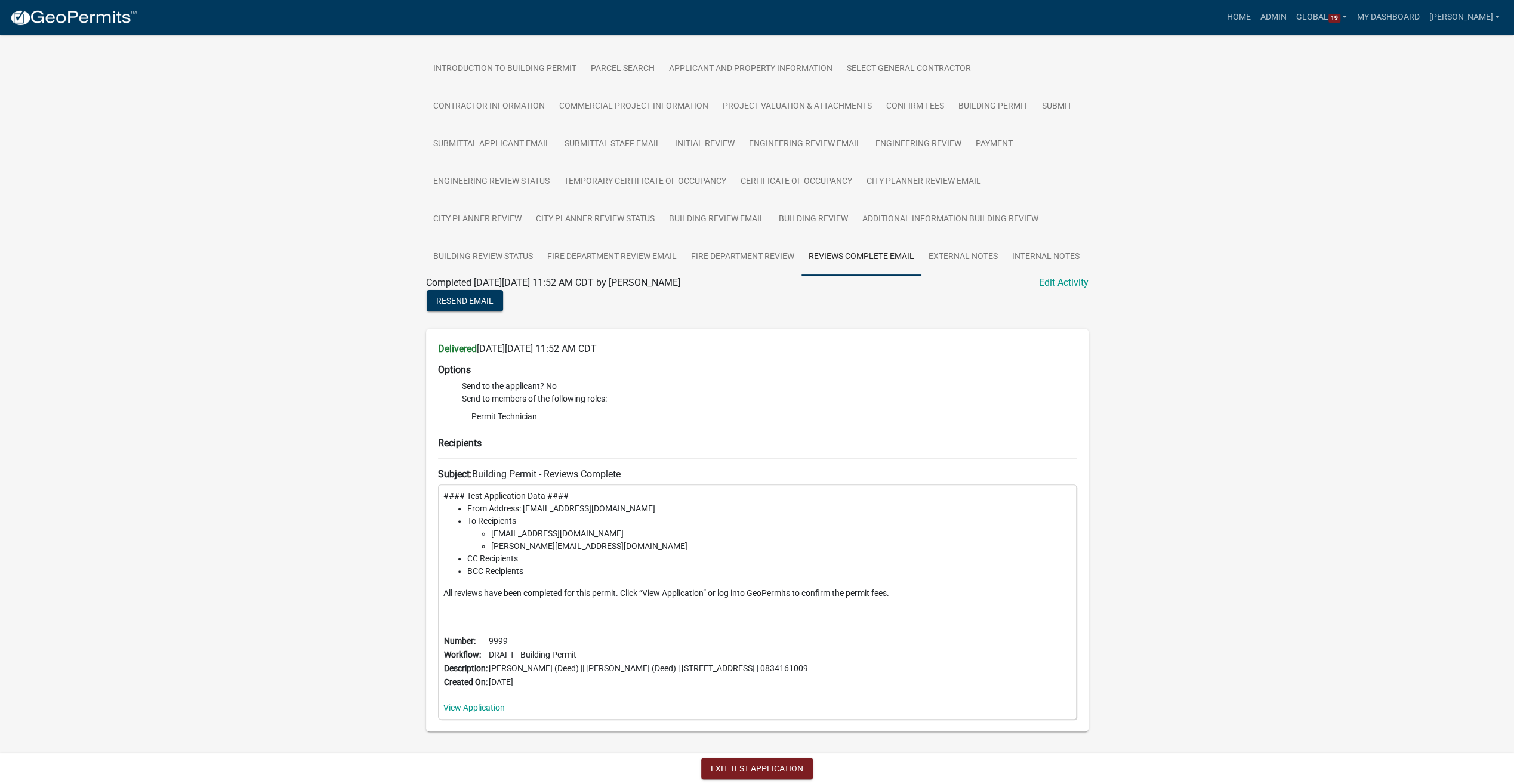
scroll to position [226, 0]
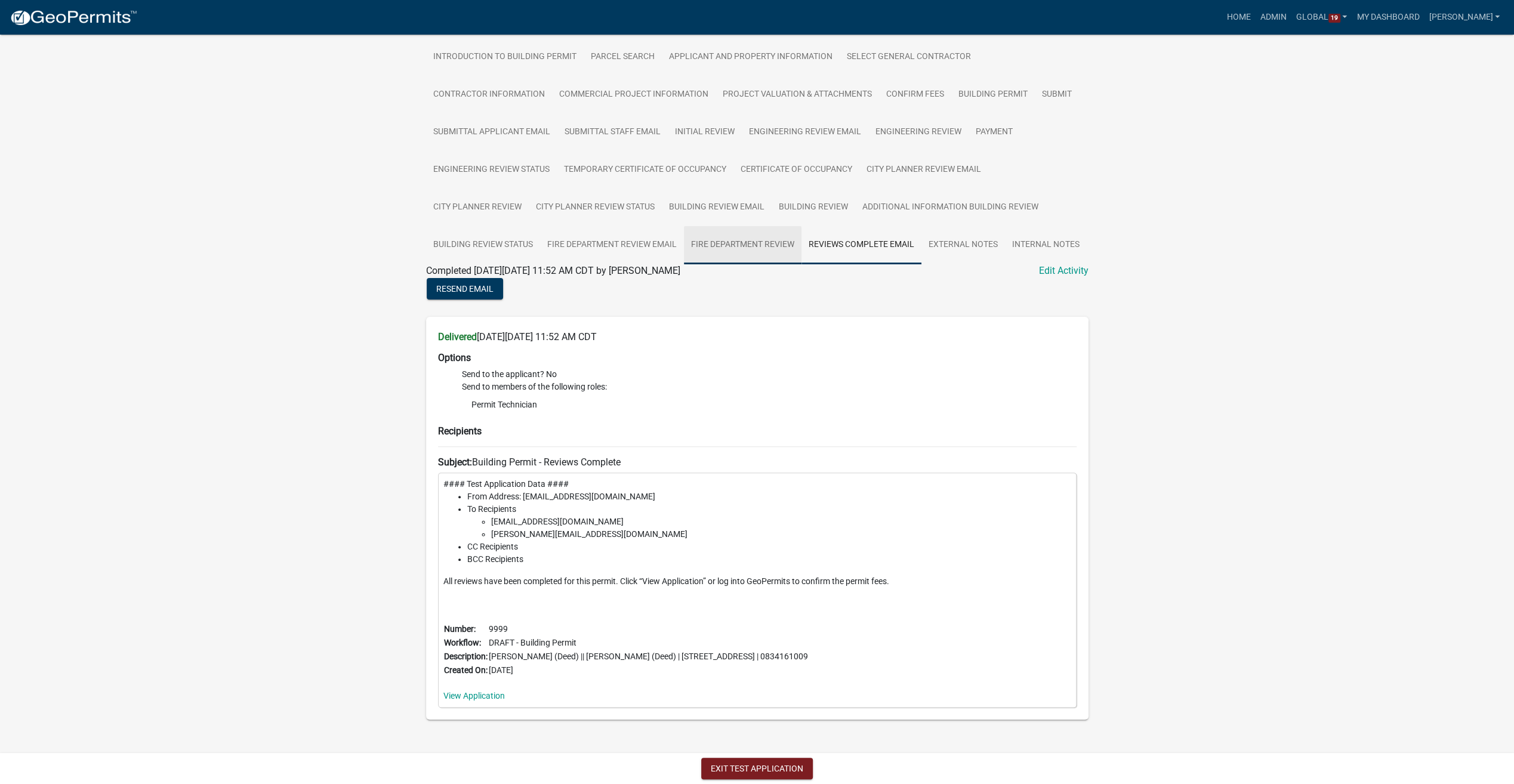
click at [721, 249] on link "Fire Department Review" at bounding box center [743, 246] width 118 height 38
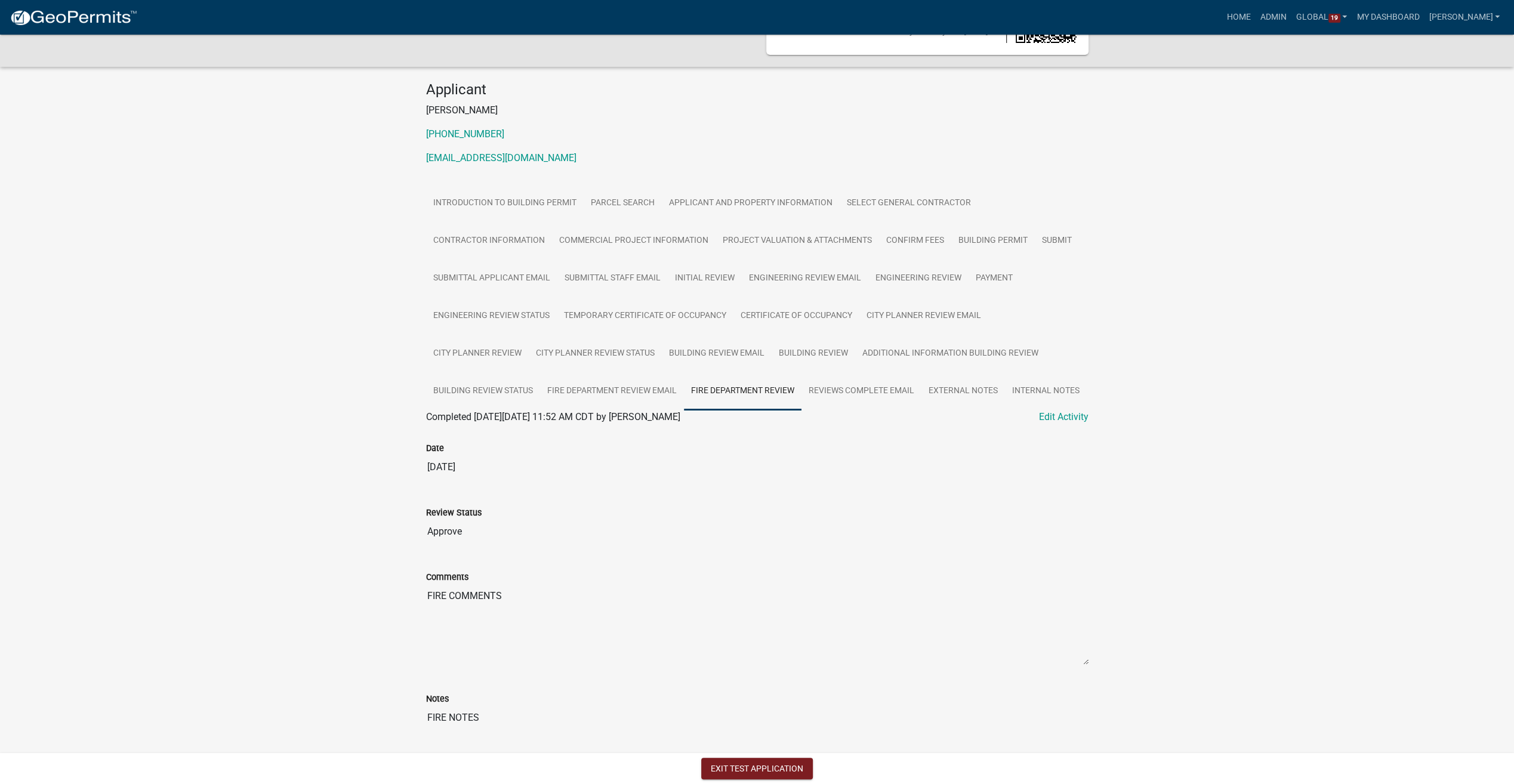
scroll to position [94, 0]
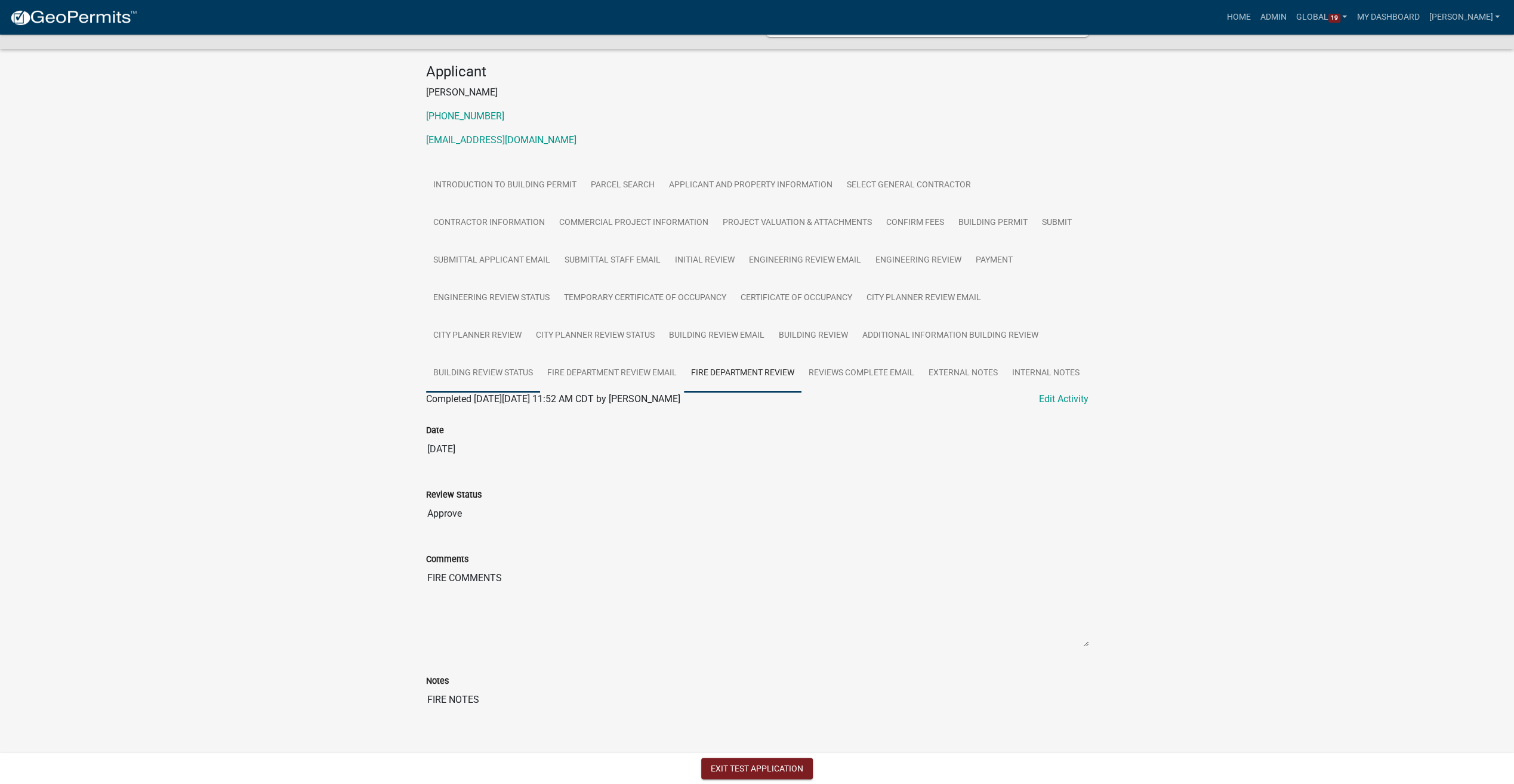
click at [457, 366] on link "Building Review Status" at bounding box center [483, 373] width 114 height 38
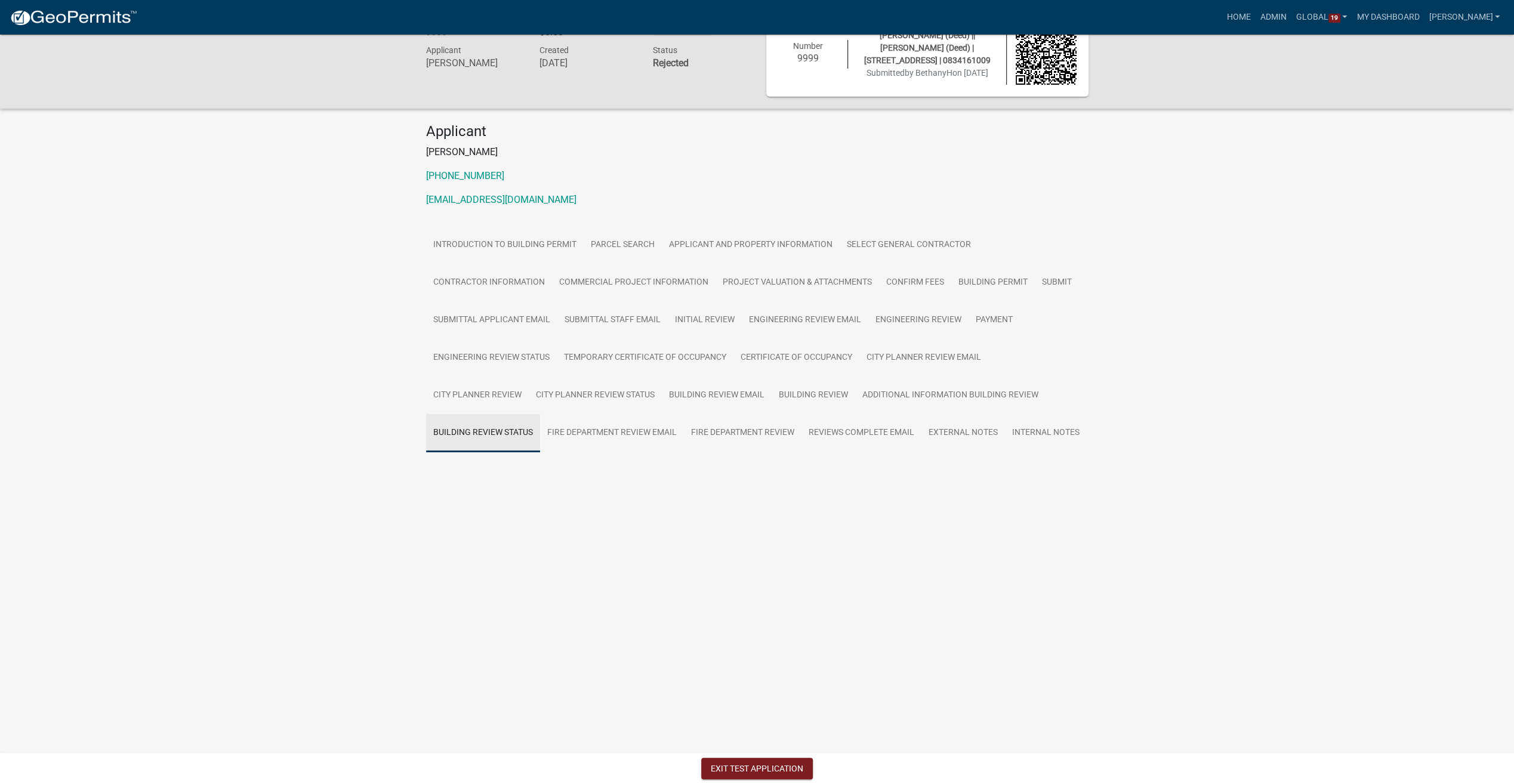
scroll to position [35, 0]
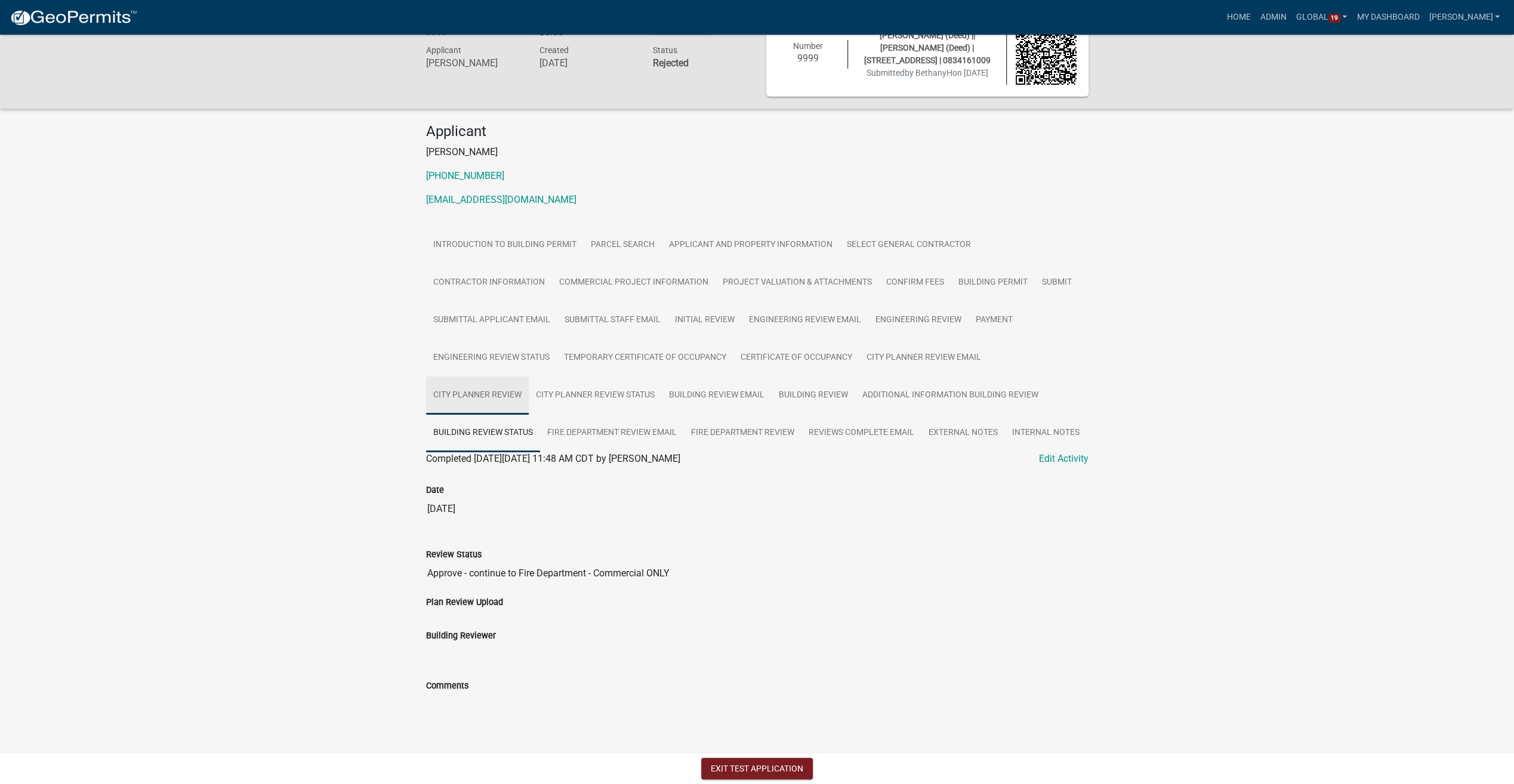
click at [520, 396] on link "City Planner Review" at bounding box center [477, 396] width 102 height 38
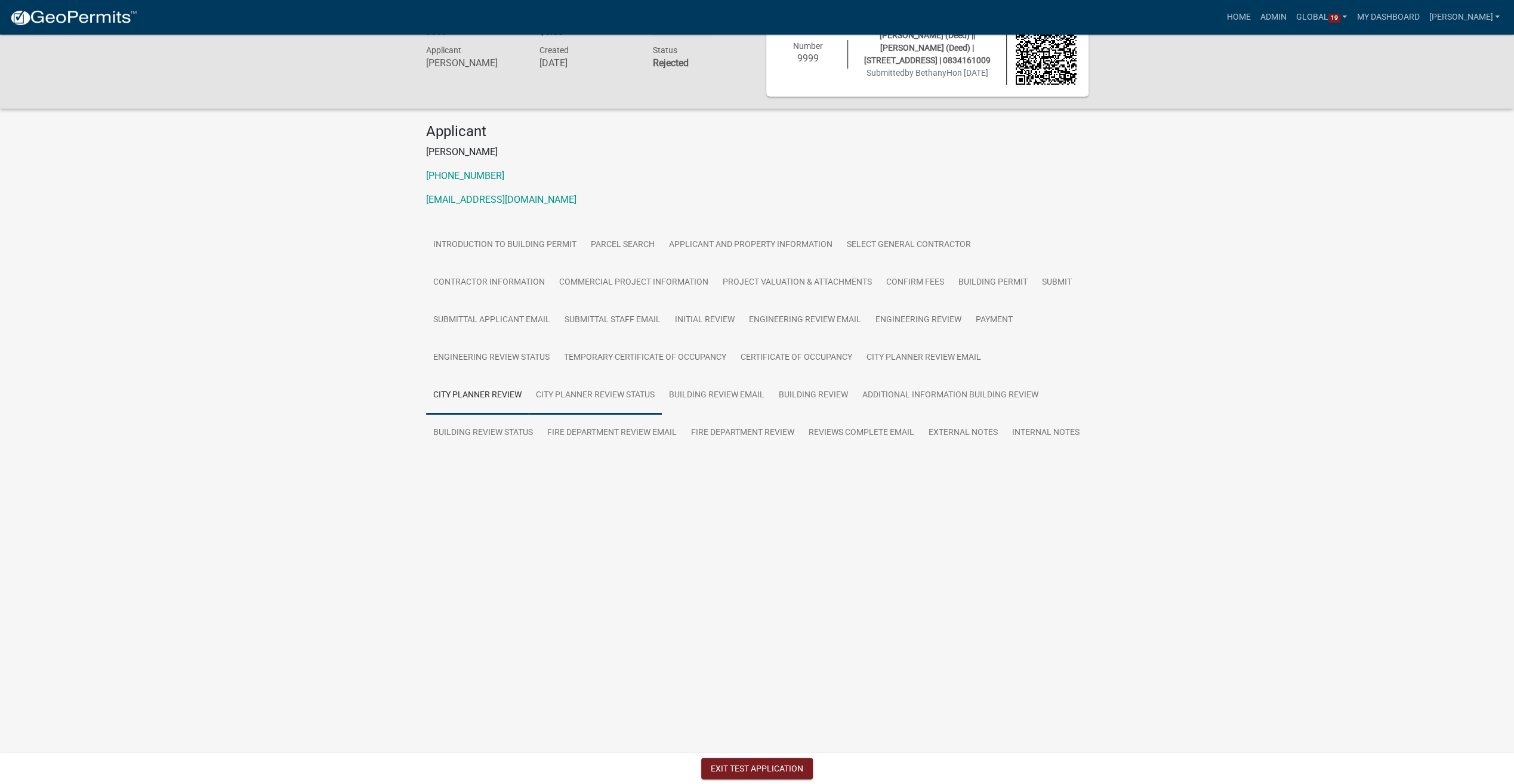
click at [595, 394] on link "City Planner Review Status" at bounding box center [595, 396] width 133 height 38
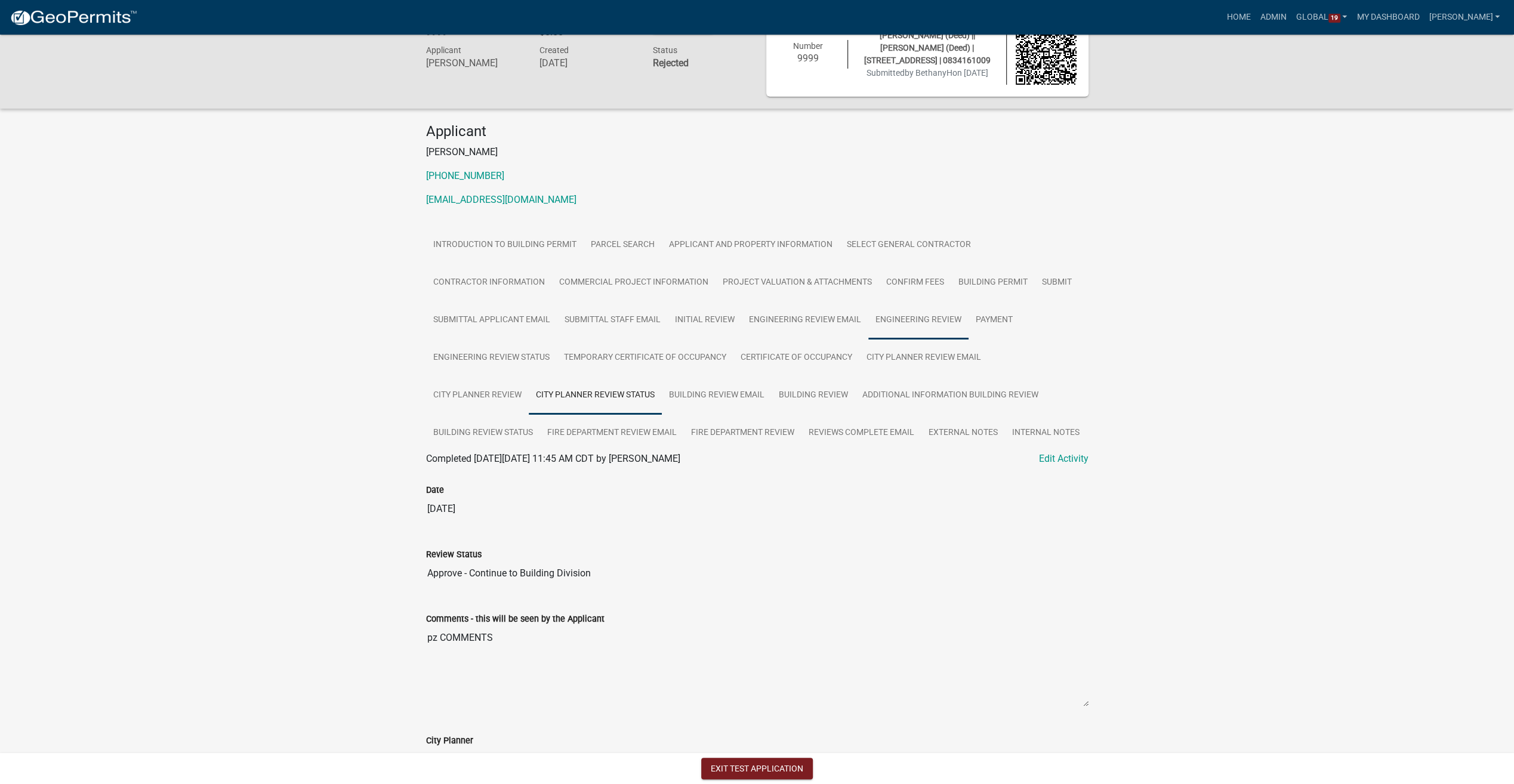
click at [892, 316] on link "Engineering Review" at bounding box center [918, 320] width 100 height 38
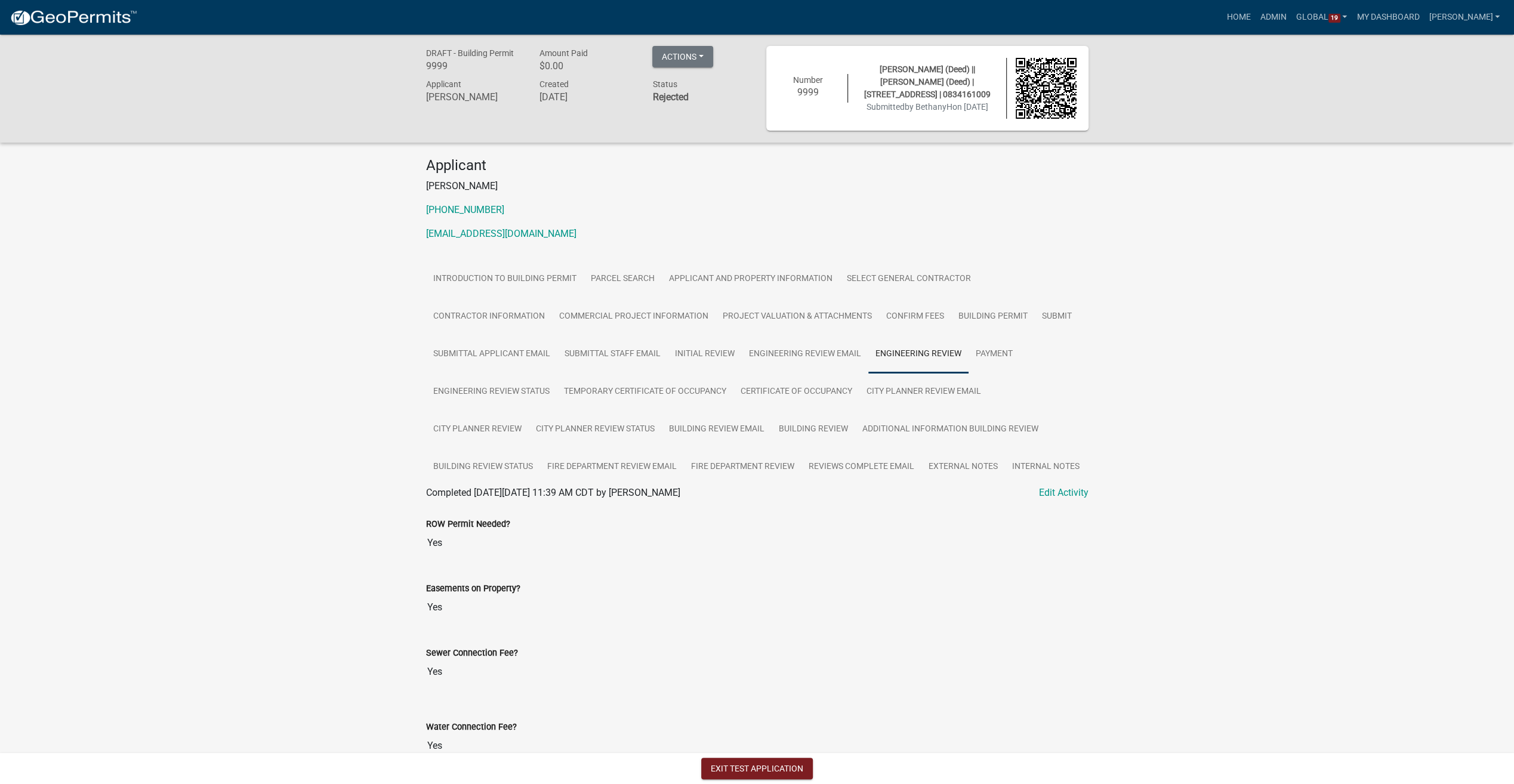
scroll to position [0, 0]
click at [514, 389] on link "Engineering Review Status" at bounding box center [491, 393] width 130 height 38
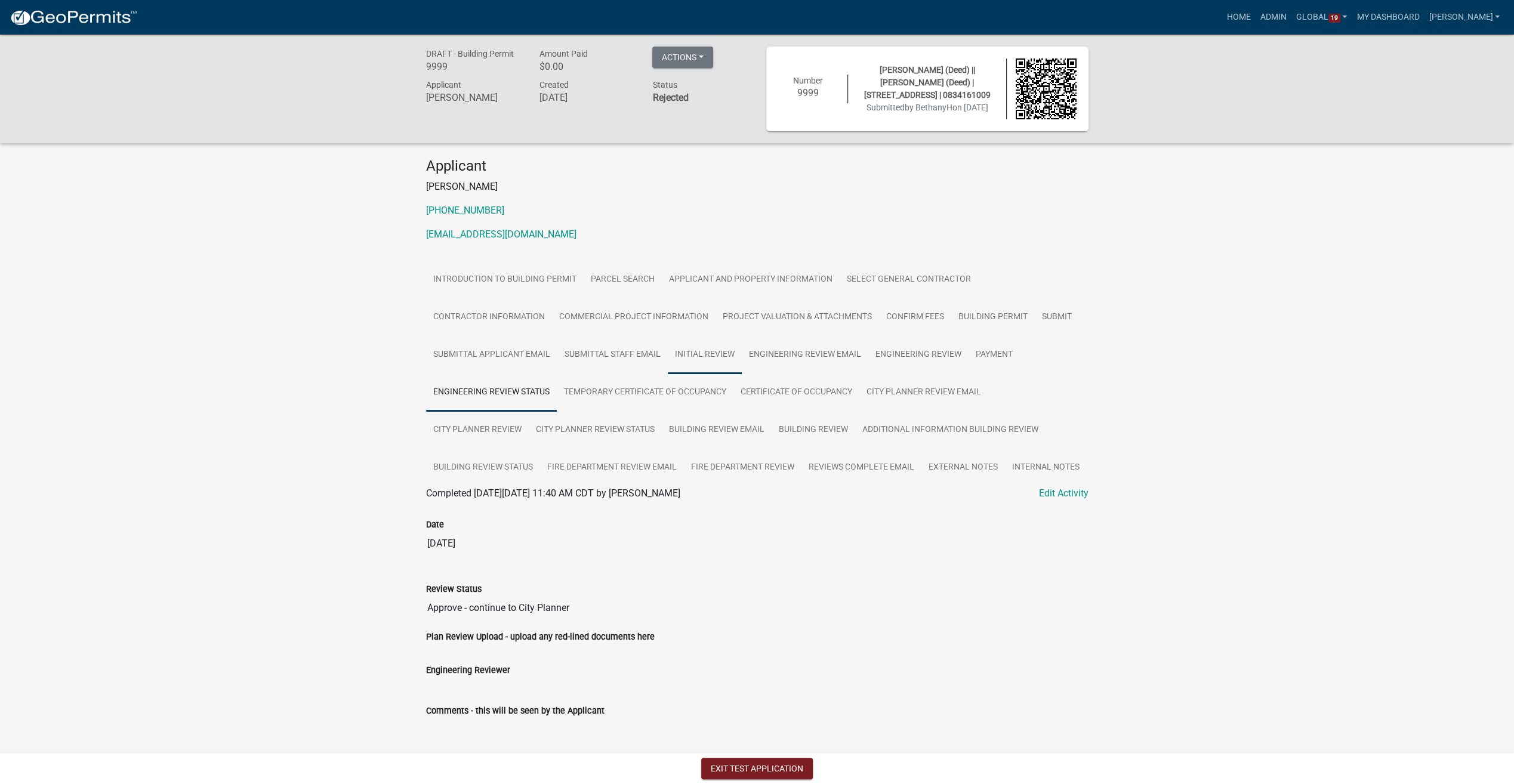
click at [698, 352] on link "Initial Review" at bounding box center [705, 355] width 74 height 38
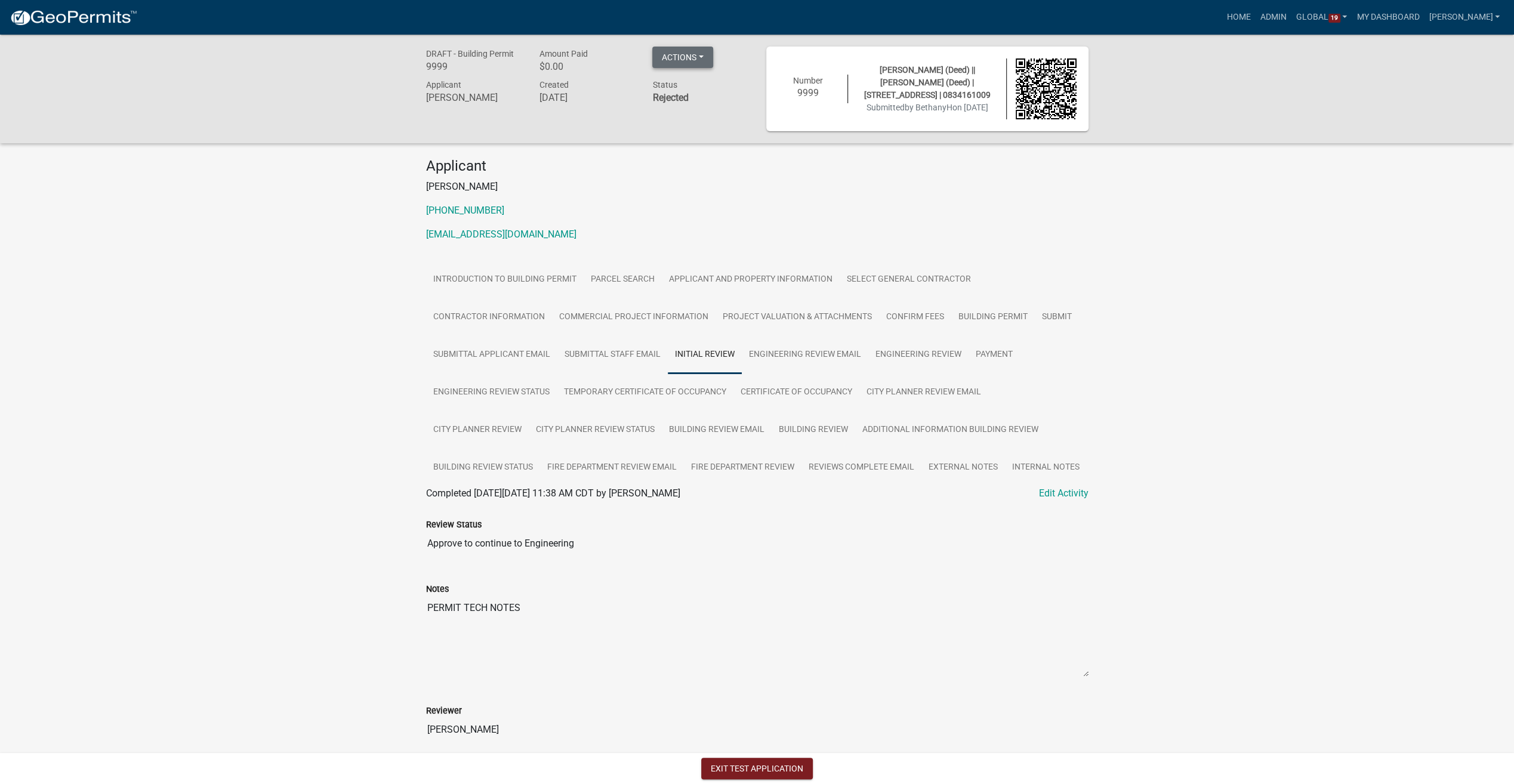
click at [675, 56] on button "Actions" at bounding box center [682, 58] width 61 height 22
click at [704, 128] on link "View Application Workflow" at bounding box center [736, 116] width 167 height 29
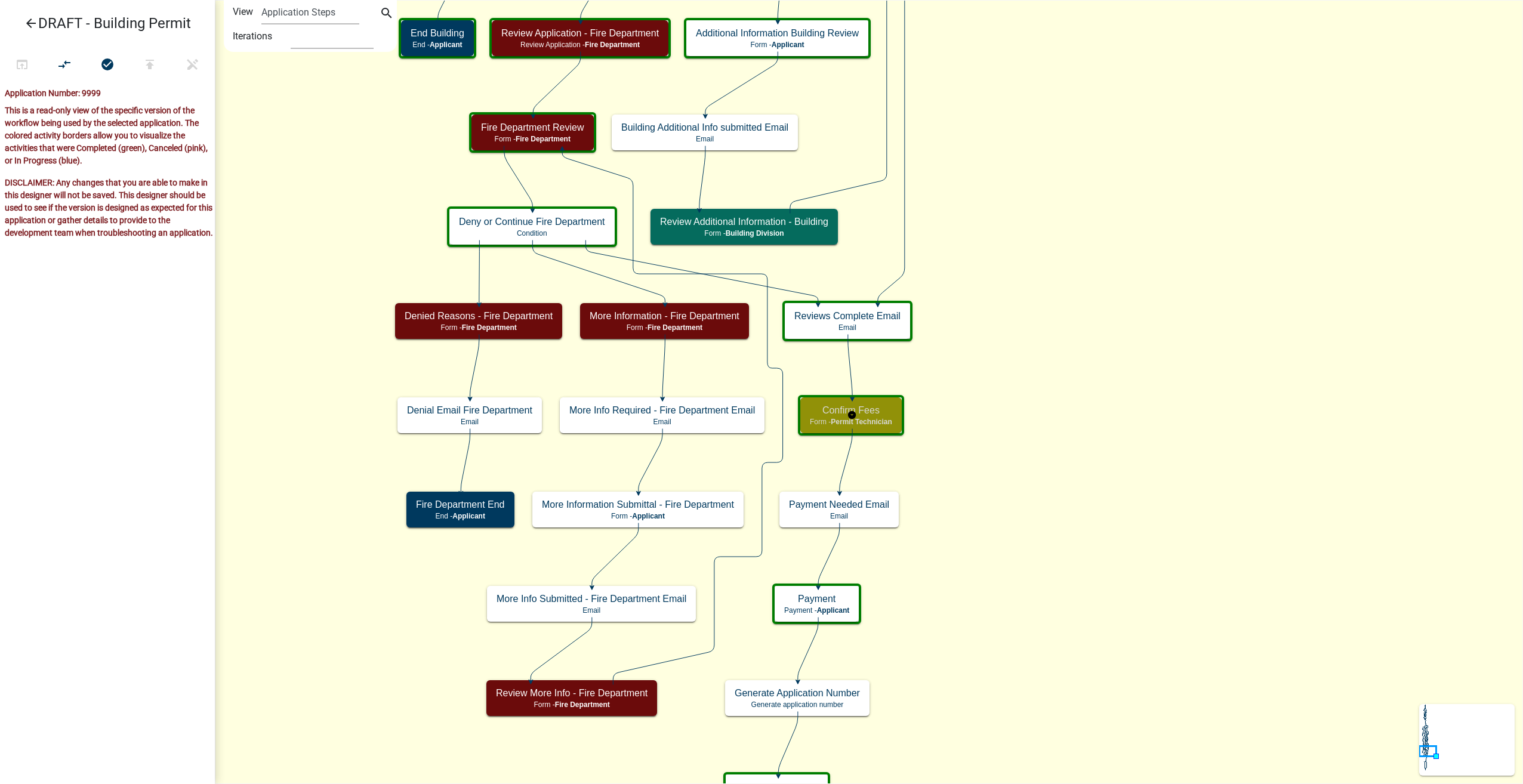
click at [873, 416] on div "Confirm Fees Form - Permit Technician" at bounding box center [851, 415] width 102 height 36
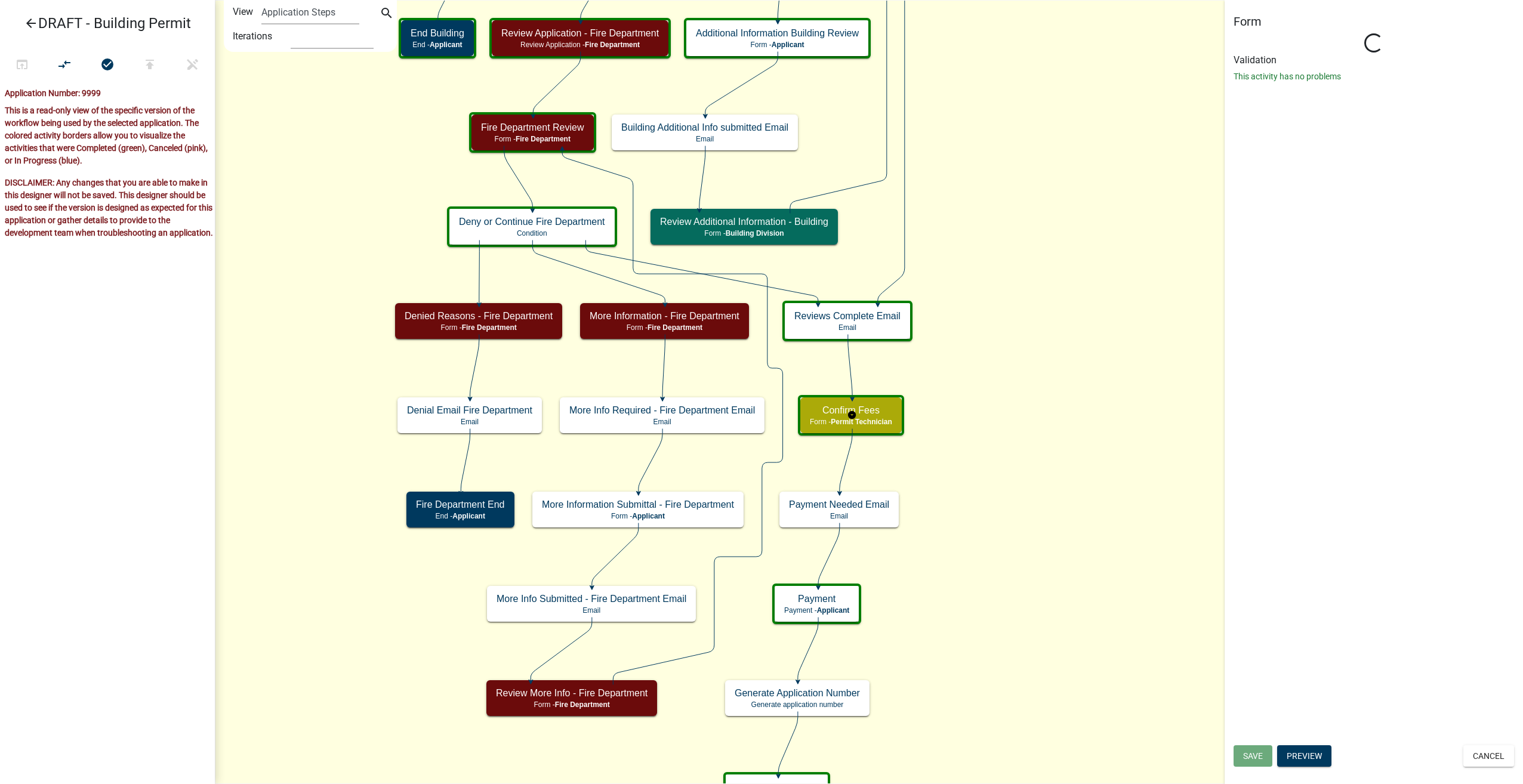
select select "5805852F-8761-4B18-8554-11011EE0AEBD"
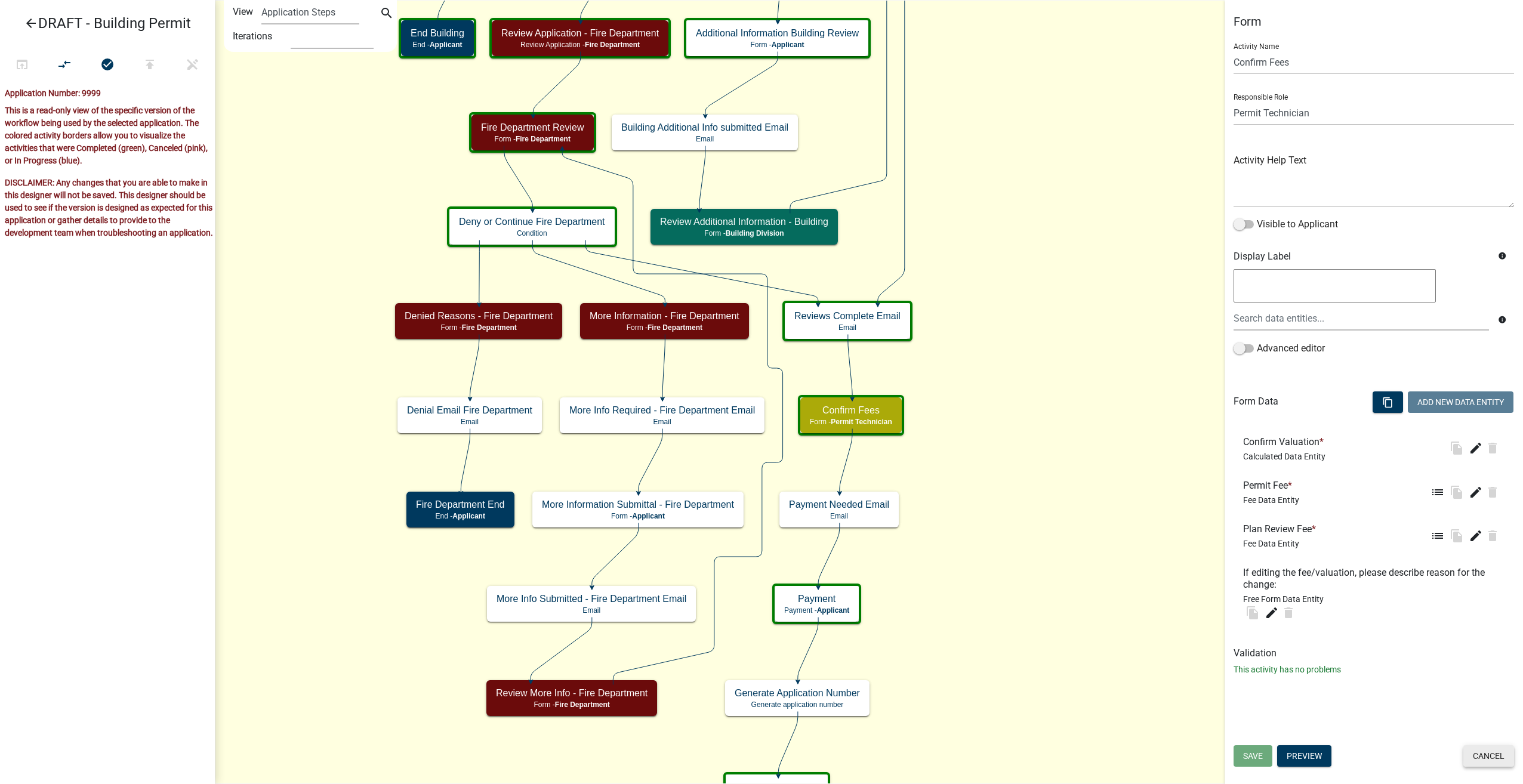
click at [1493, 749] on button "Cancel" at bounding box center [1488, 756] width 51 height 22
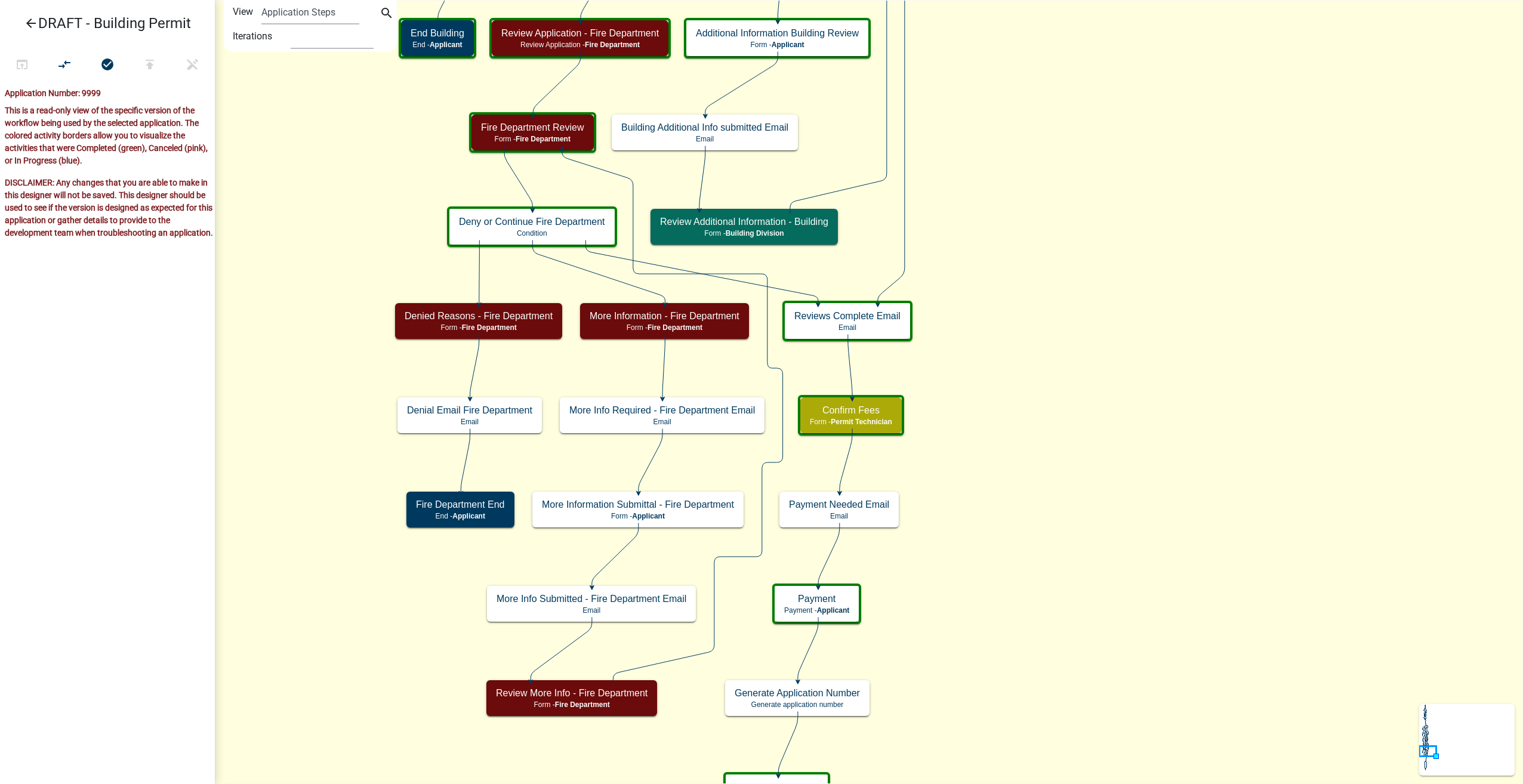
click at [34, 24] on icon "arrow_back" at bounding box center [31, 24] width 14 height 17
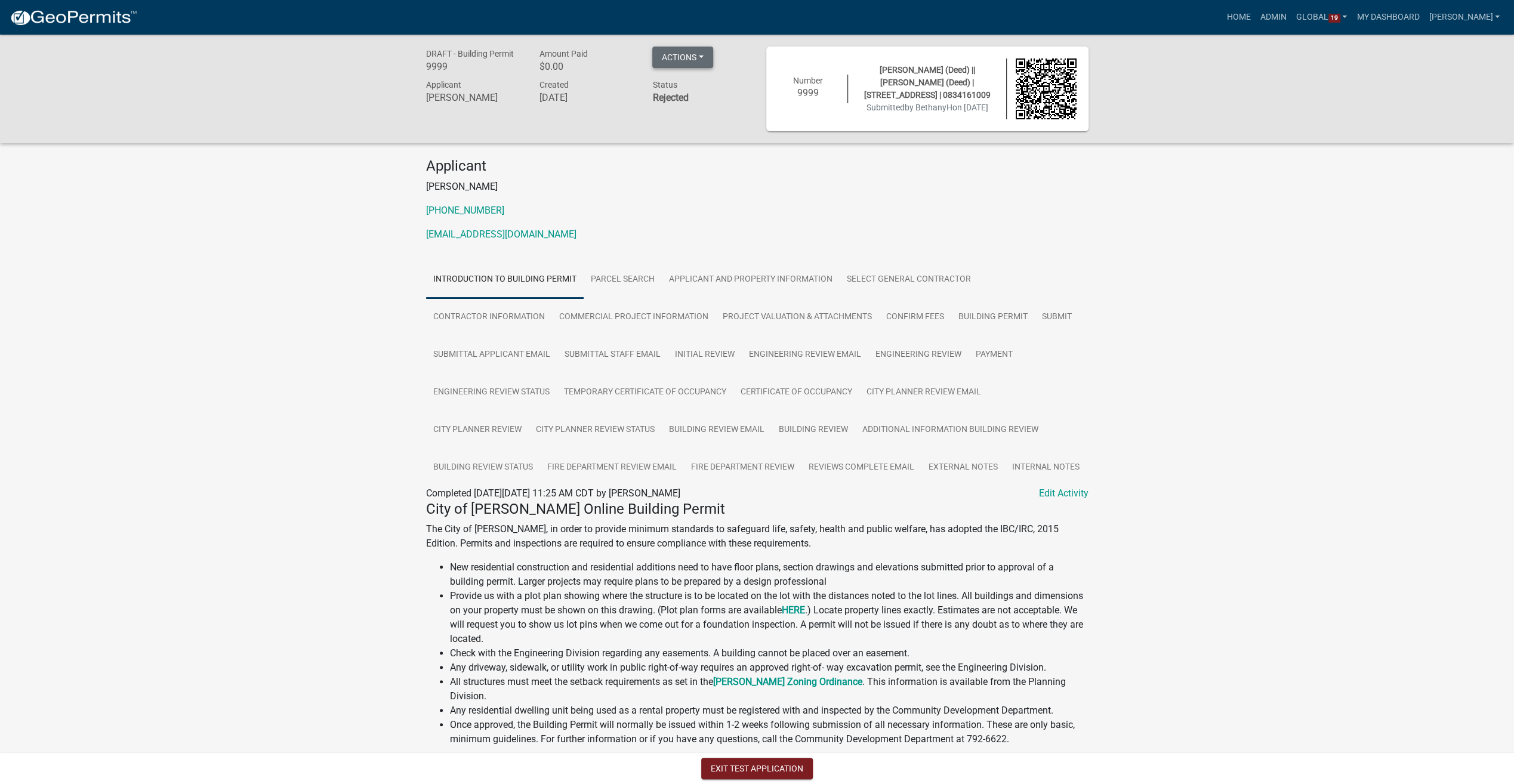
click at [698, 56] on button "Actions" at bounding box center [682, 58] width 61 height 22
click at [699, 120] on link "View Application Workflow" at bounding box center [736, 116] width 167 height 29
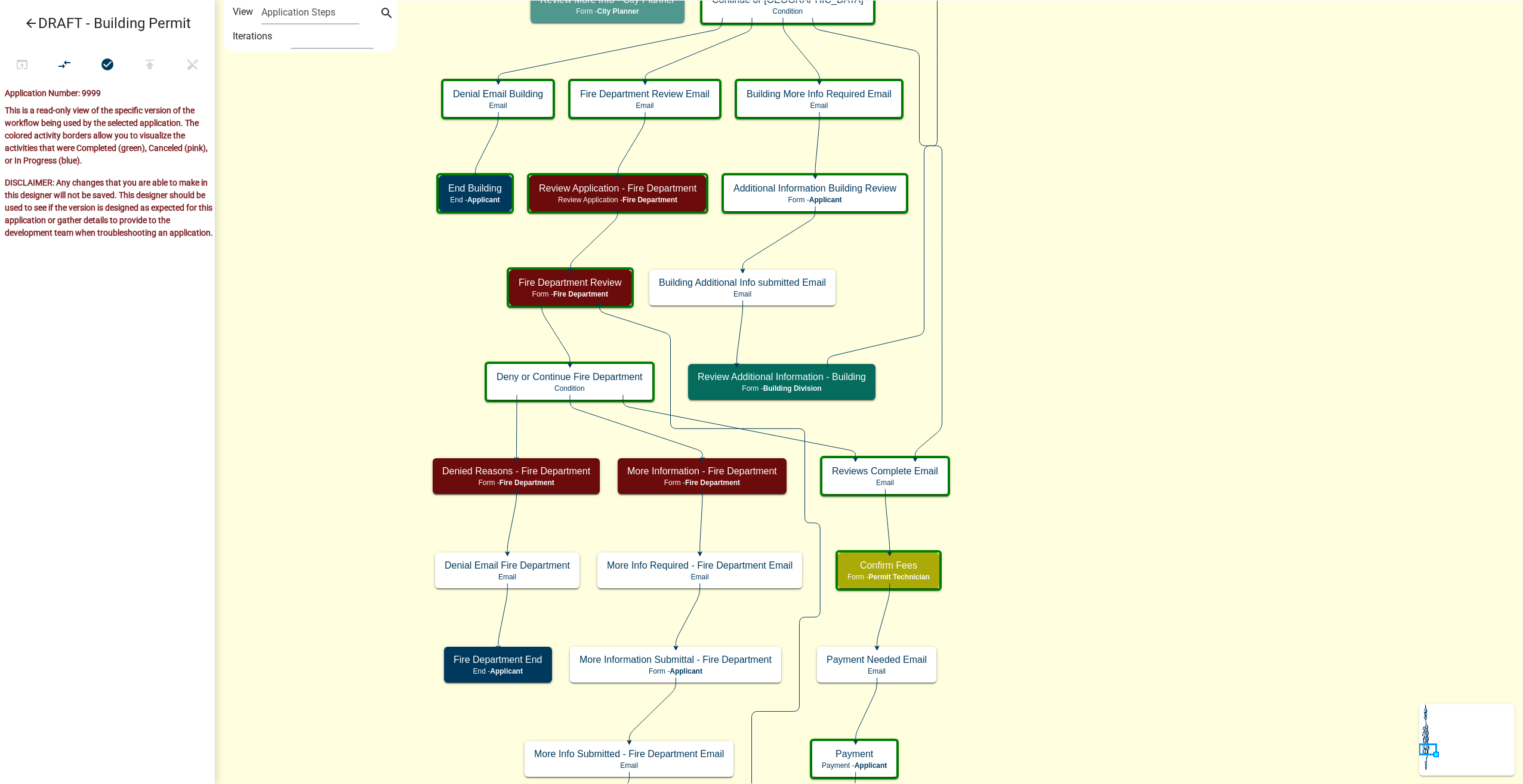
click at [35, 21] on icon "arrow_back" at bounding box center [31, 24] width 14 height 17
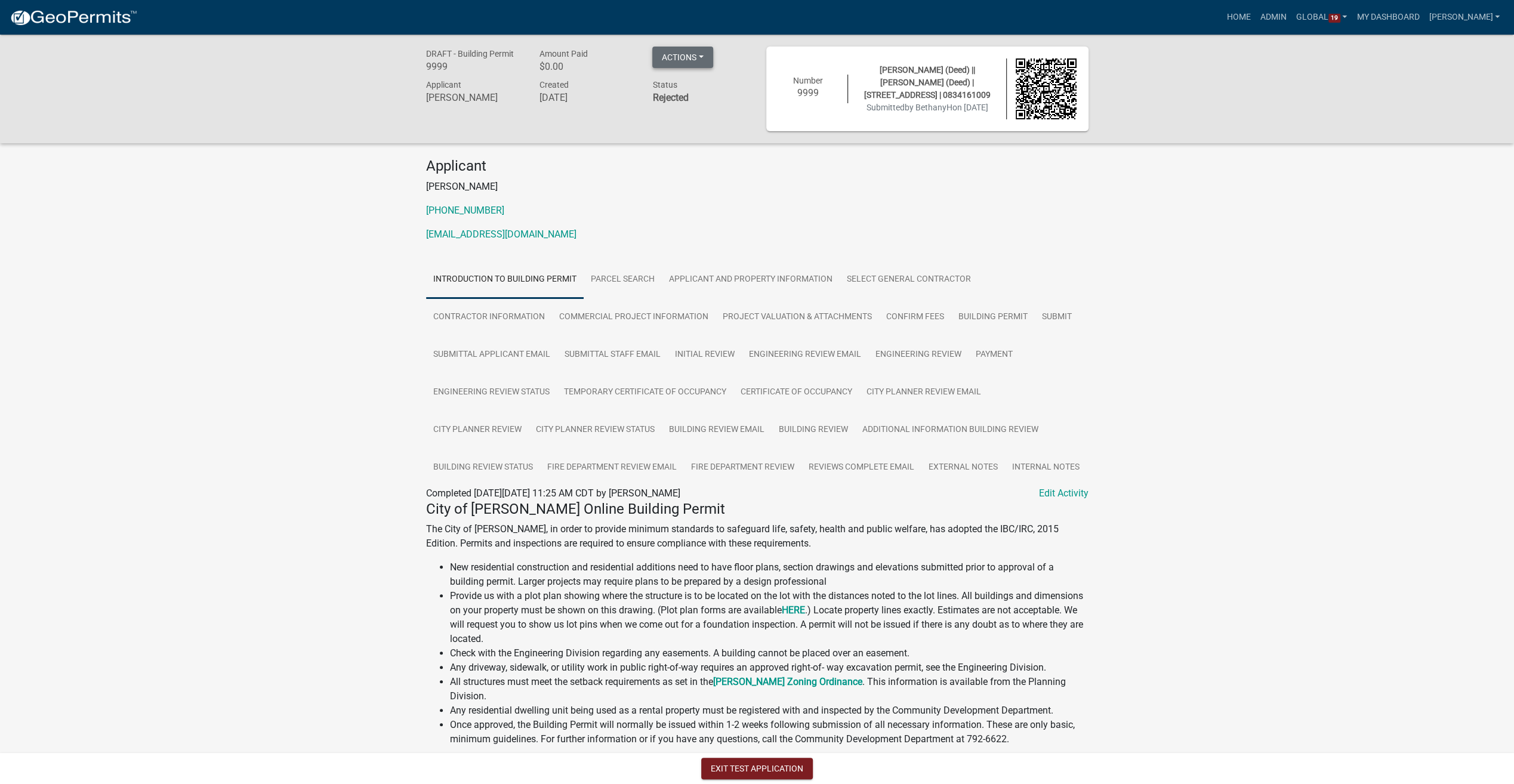
click at [691, 58] on button "Actions" at bounding box center [682, 58] width 61 height 22
click at [699, 211] on link "Reopen Application" at bounding box center [736, 203] width 167 height 29
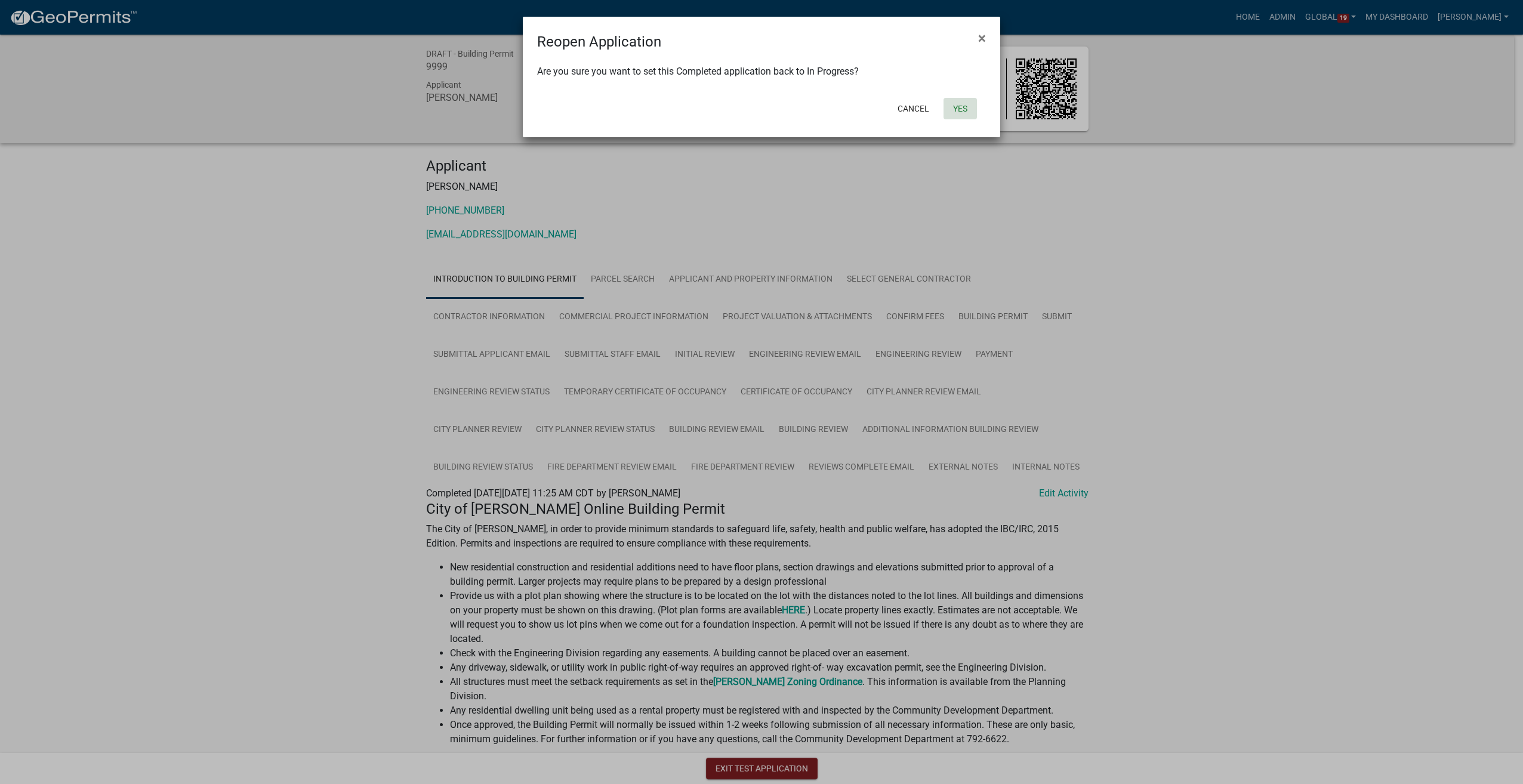
click at [953, 101] on button "Yes" at bounding box center [960, 109] width 33 height 22
